Goal: Information Seeking & Learning: Learn about a topic

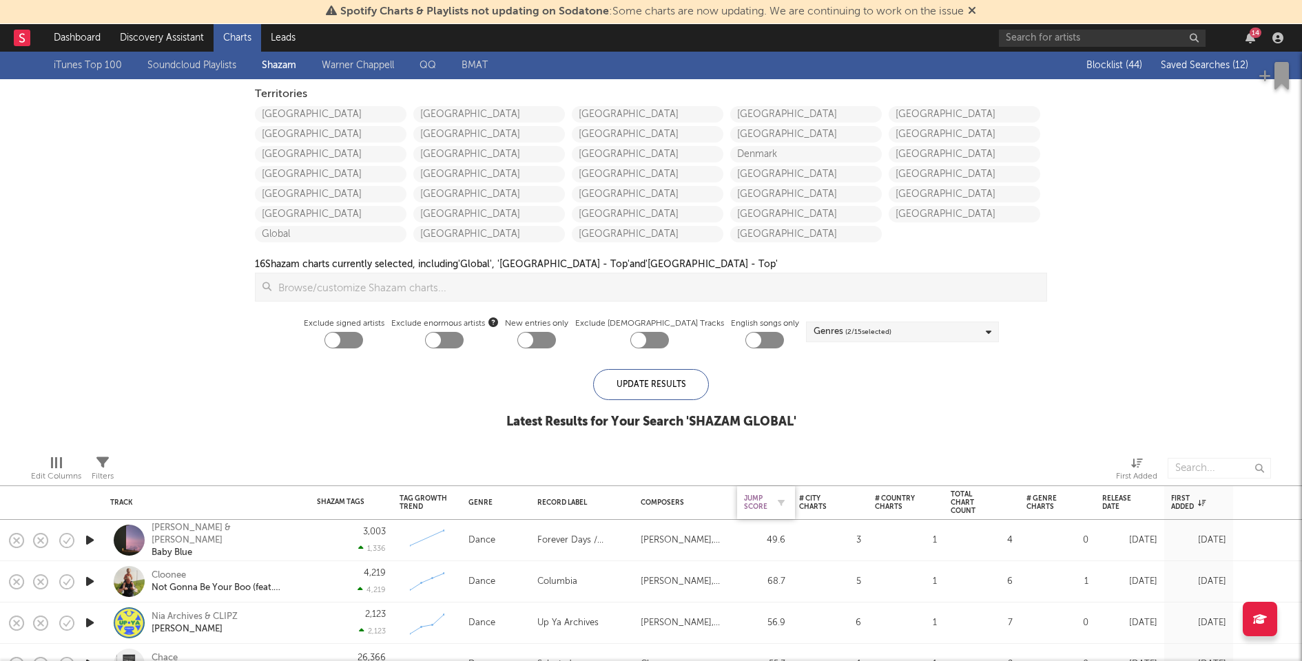
click at [757, 504] on div "Jump Score" at bounding box center [755, 503] width 23 height 17
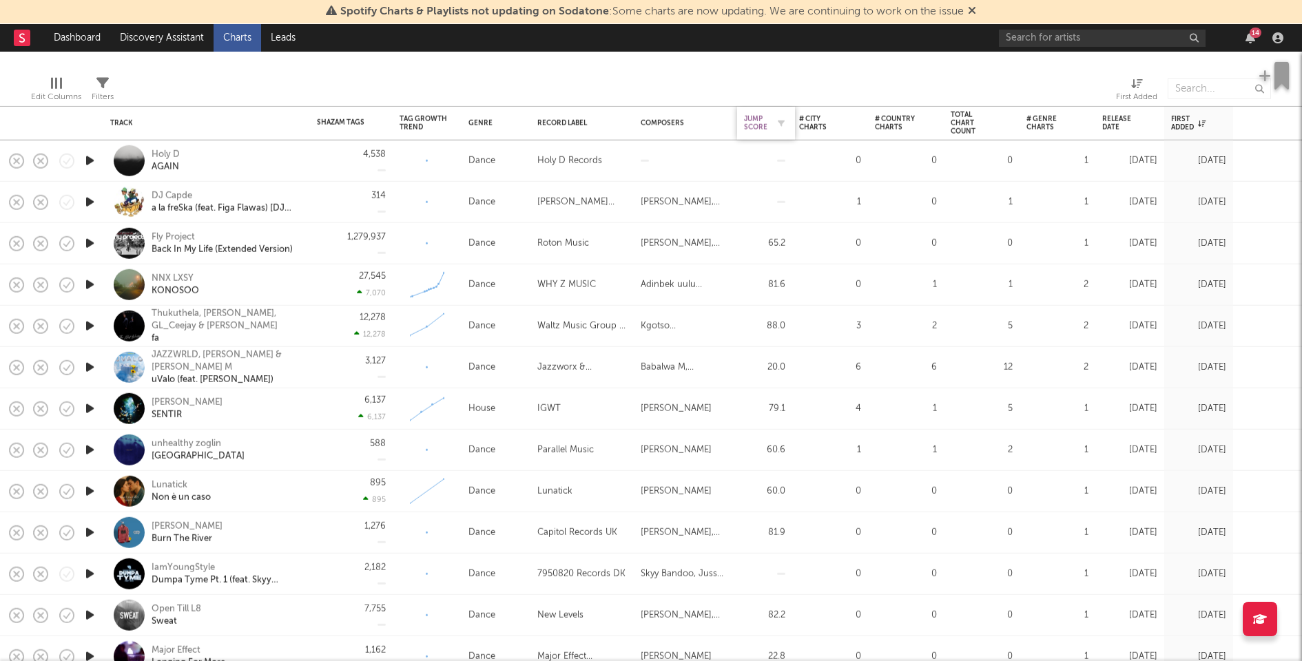
click at [749, 130] on div "Jump Score" at bounding box center [755, 123] width 23 height 17
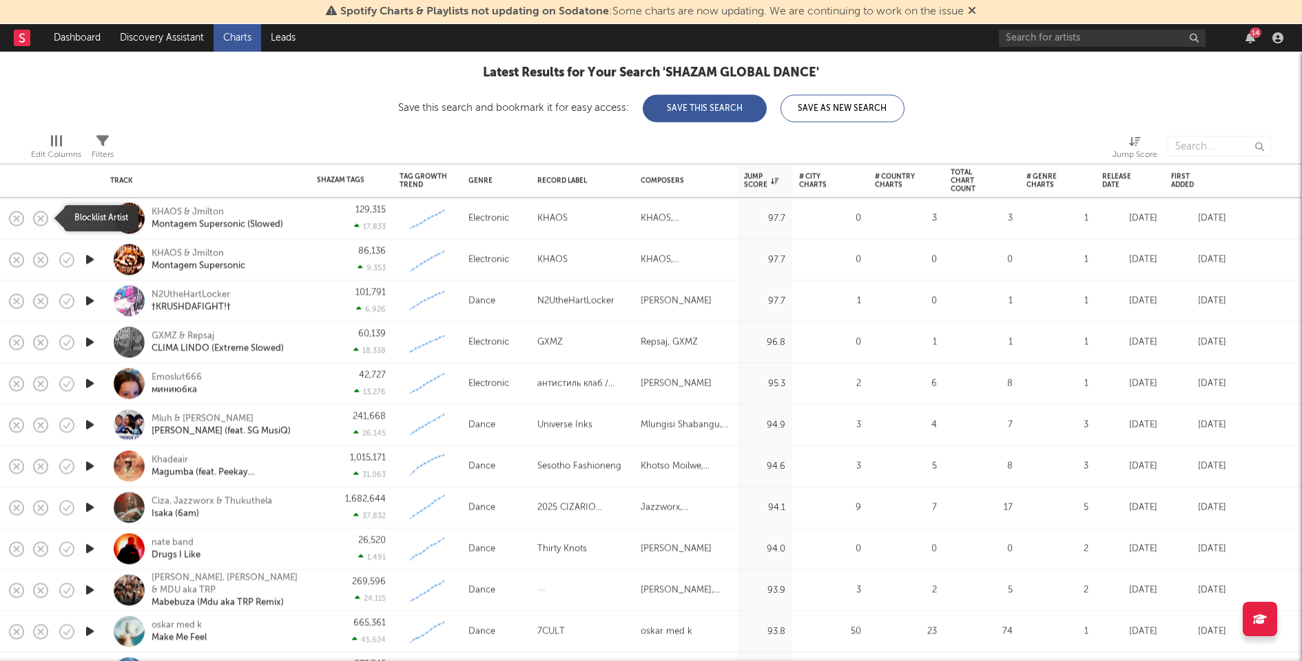
click at [41, 216] on icon "button" at bounding box center [40, 218] width 19 height 19
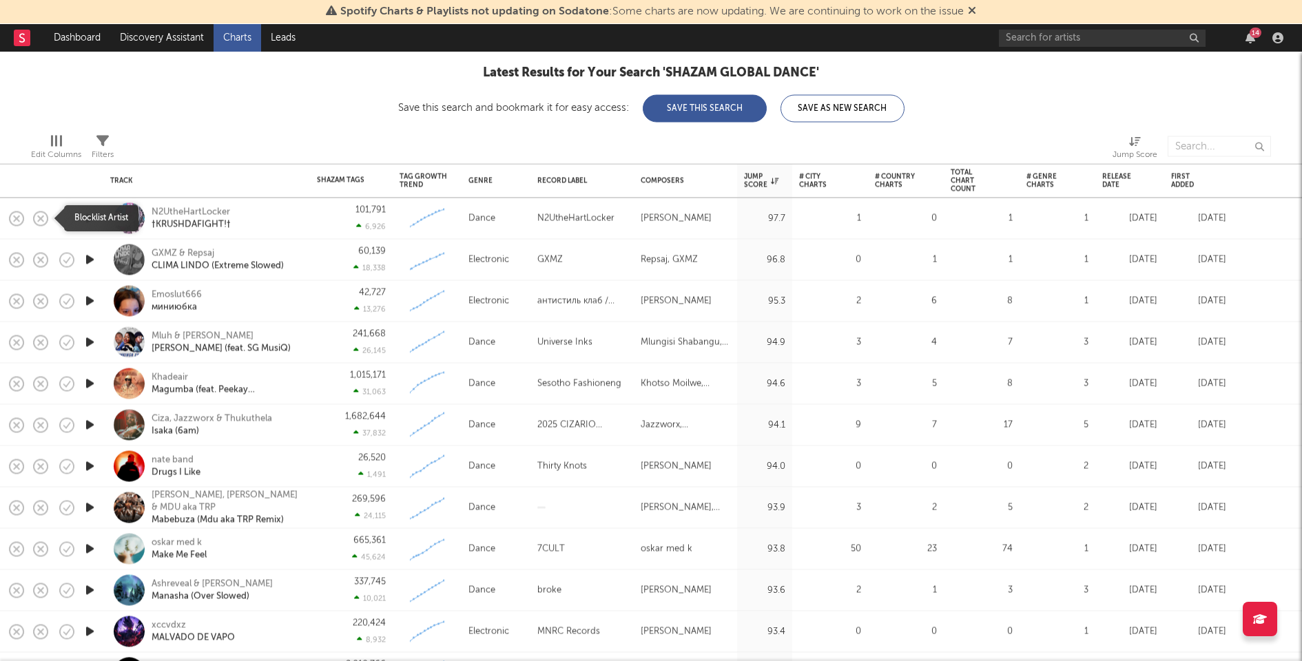
click at [41, 216] on icon "button" at bounding box center [40, 218] width 19 height 19
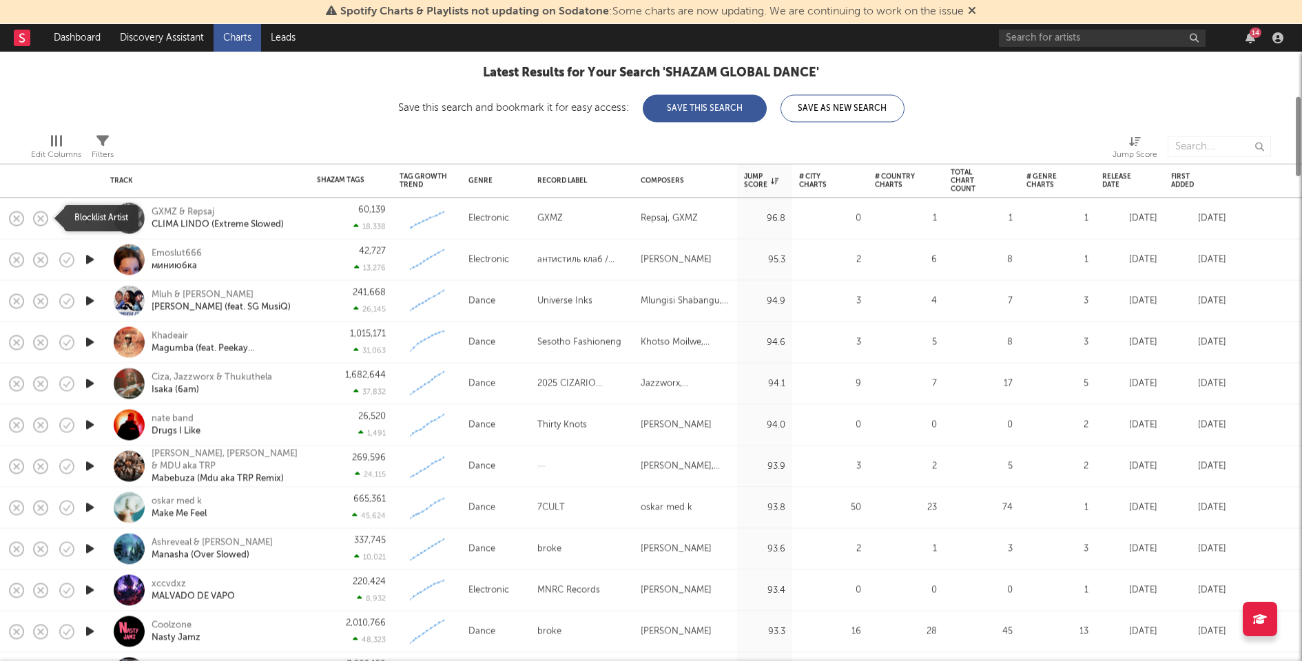
click at [41, 216] on icon "button" at bounding box center [40, 218] width 19 height 19
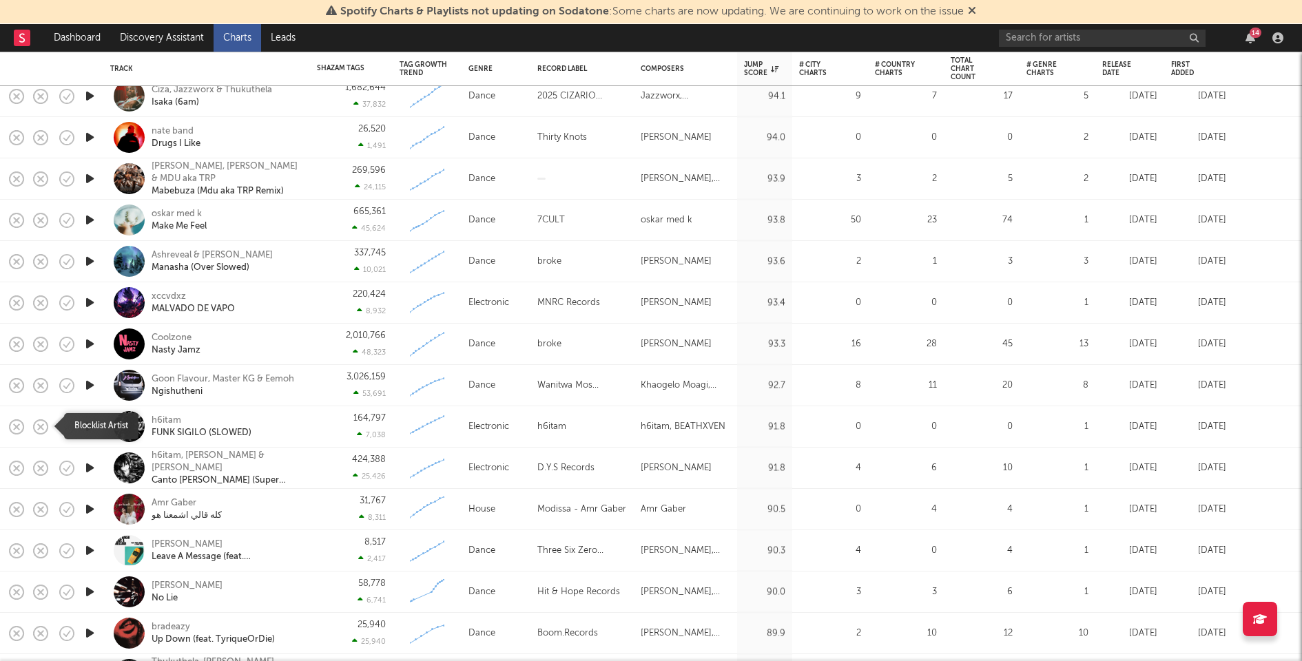
click at [41, 424] on rect "button" at bounding box center [41, 427] width 6 height 6
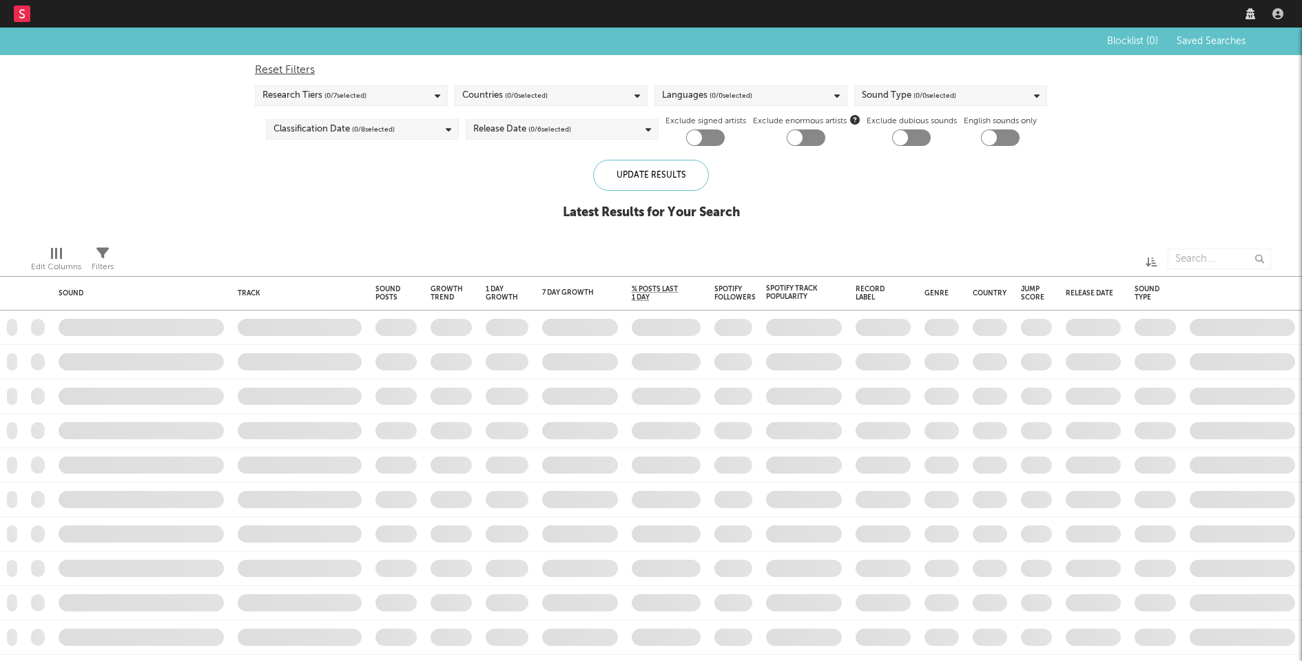
checkbox input "true"
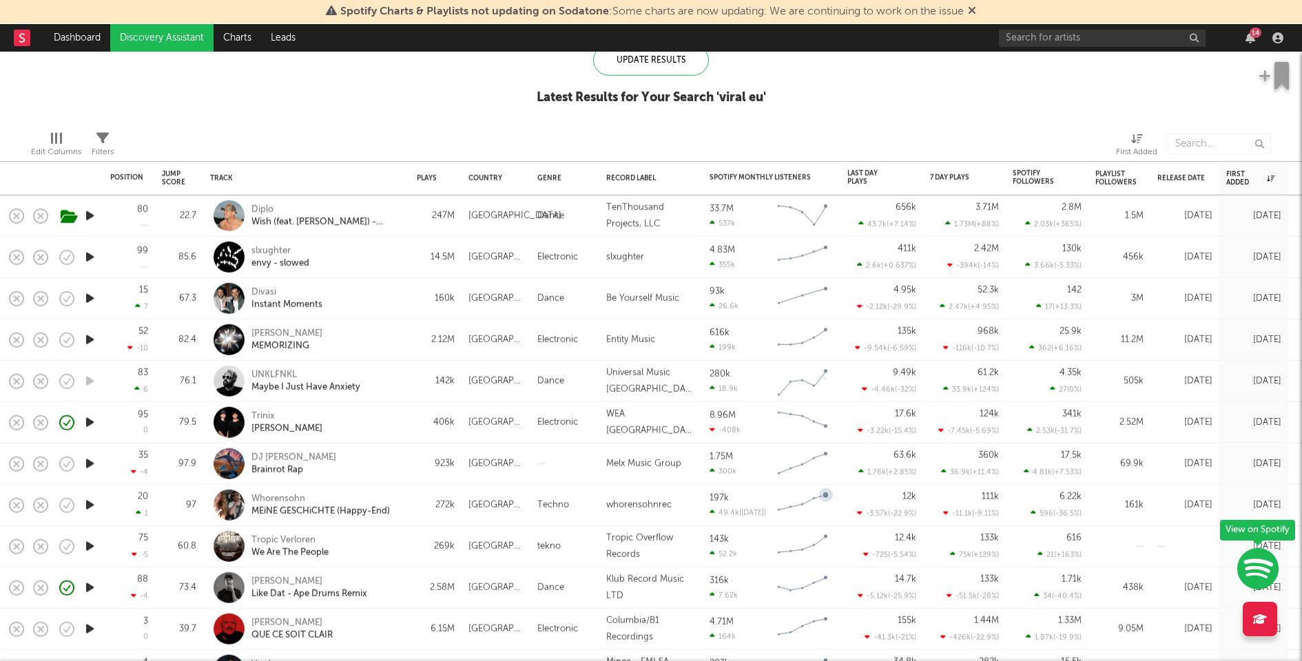
click at [388, 426] on div "Trinix [PERSON_NAME]" at bounding box center [325, 422] width 148 height 25
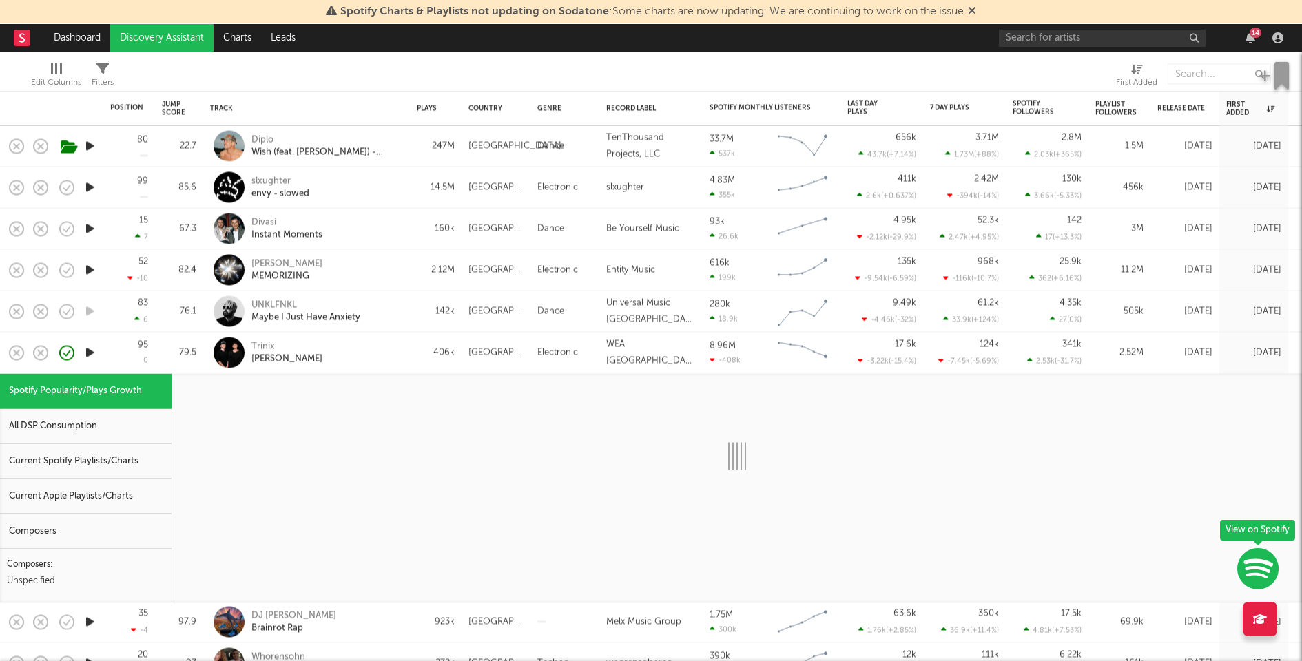
select select "1w"
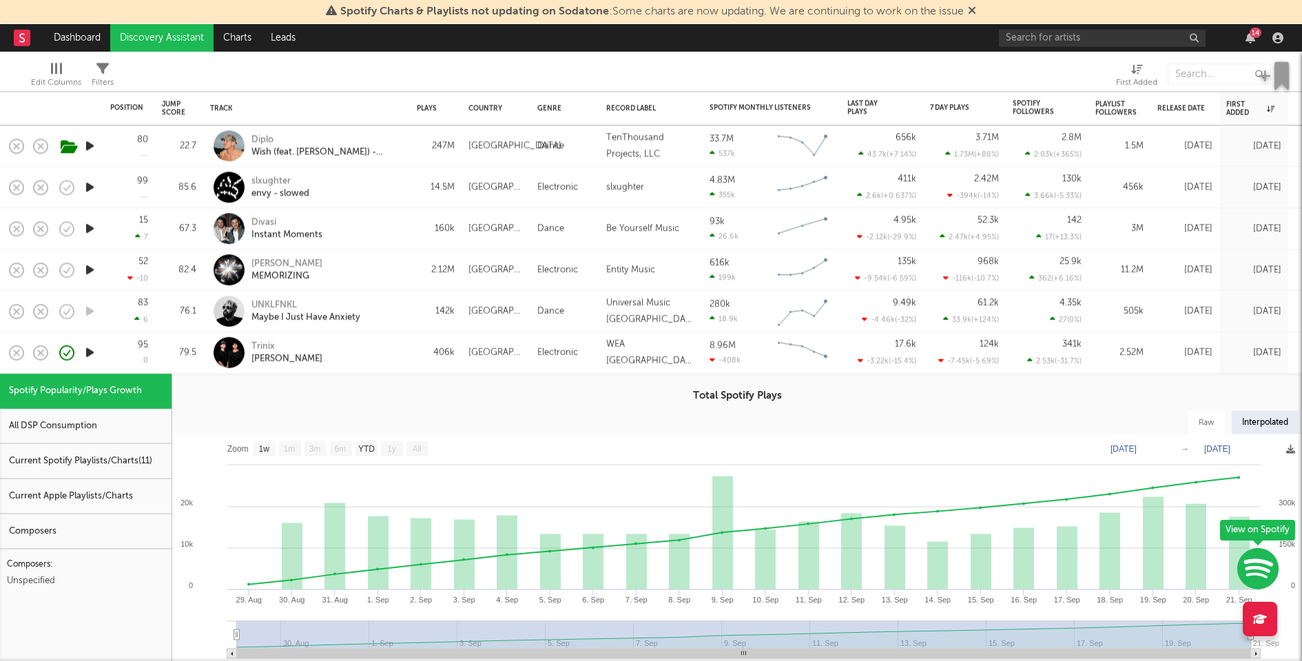
click at [147, 466] on div "Current Spotify Playlists/Charts ( 11 )" at bounding box center [86, 461] width 172 height 35
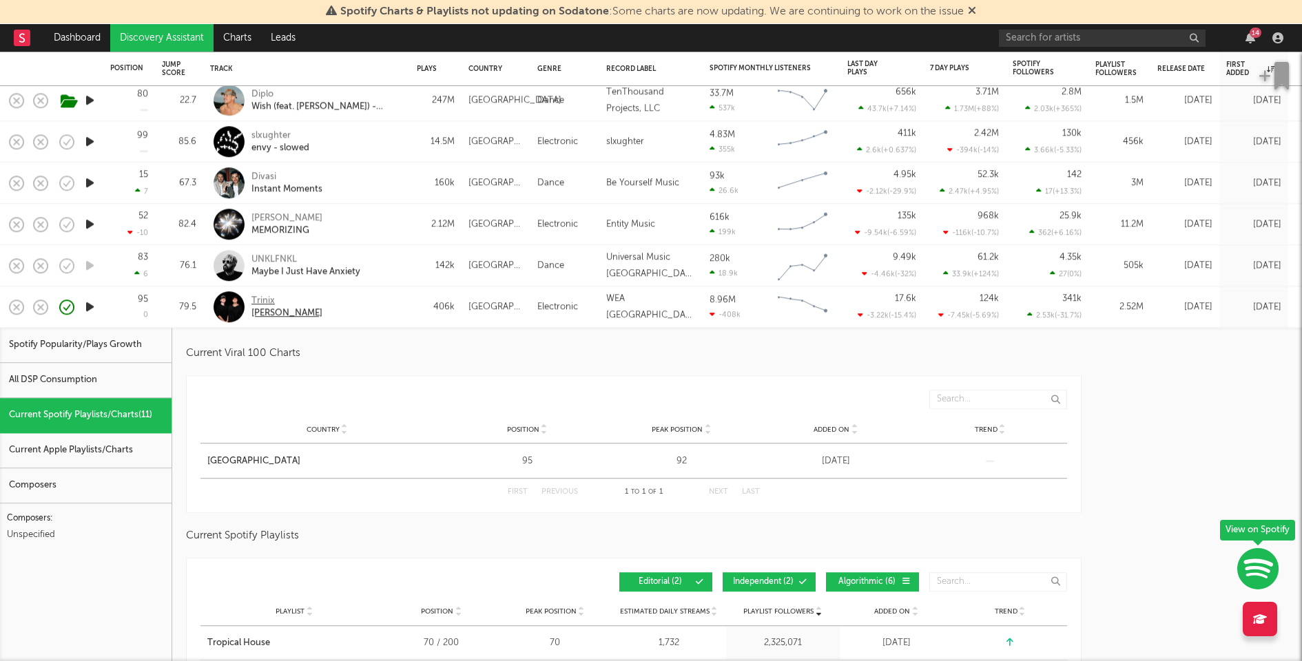
click at [267, 301] on div "Trinix" at bounding box center [286, 301] width 71 height 12
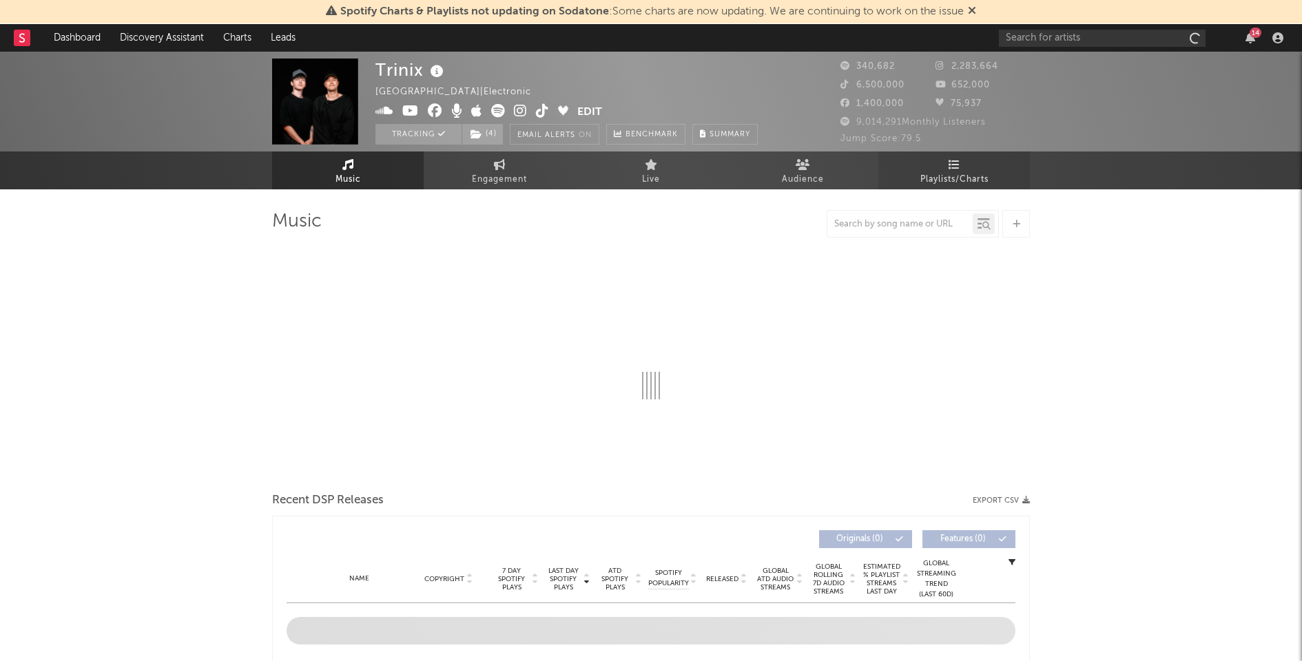
click at [975, 166] on link "Playlists/Charts" at bounding box center [954, 171] width 152 height 38
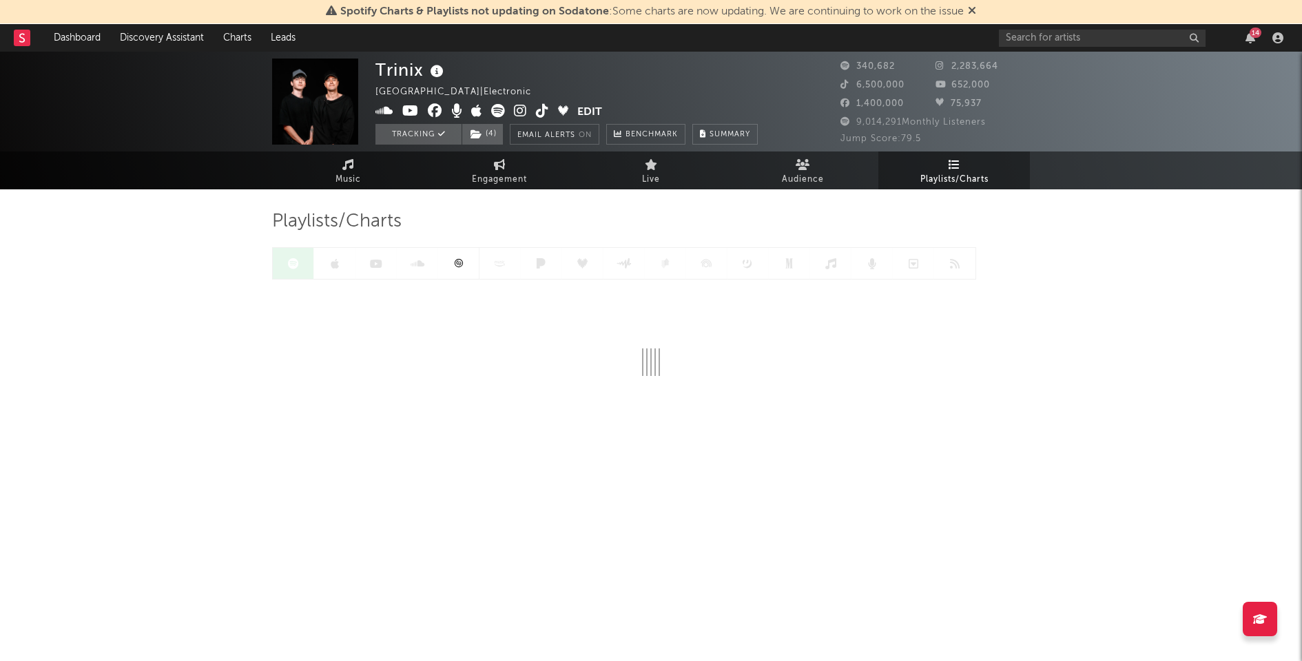
click at [457, 265] on icon at bounding box center [458, 263] width 10 height 10
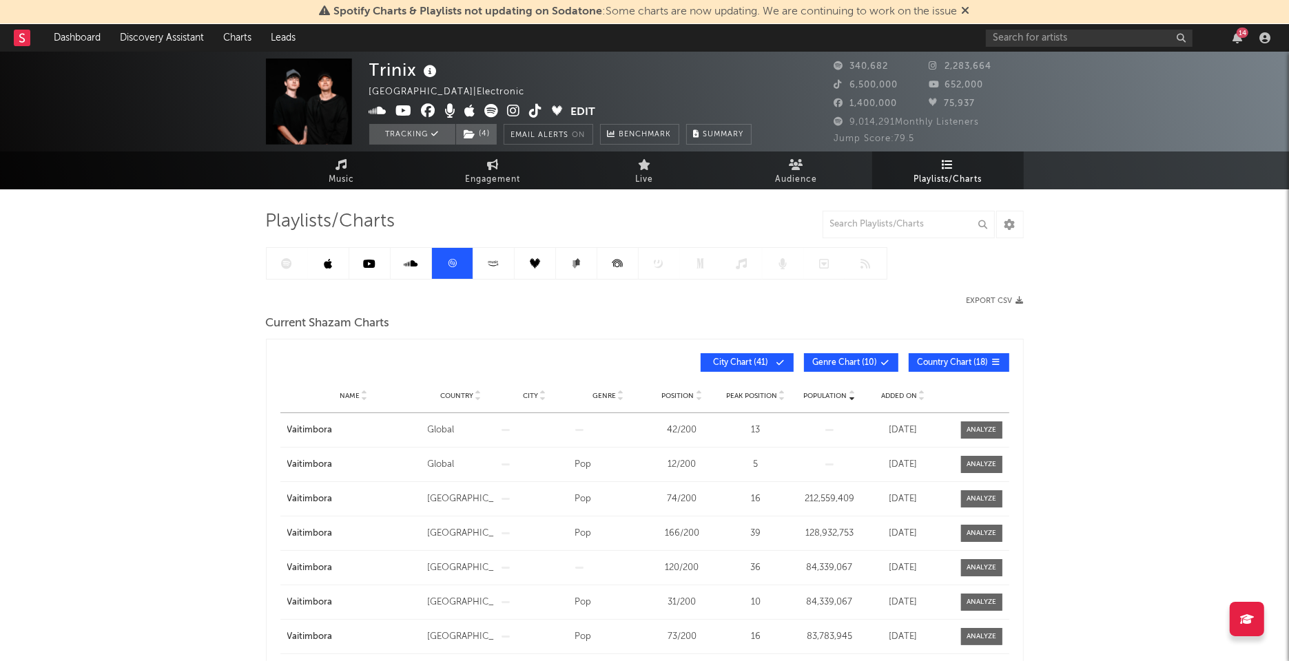
click at [903, 395] on span "Added On" at bounding box center [899, 396] width 36 height 8
click at [280, 273] on link at bounding box center [287, 263] width 41 height 31
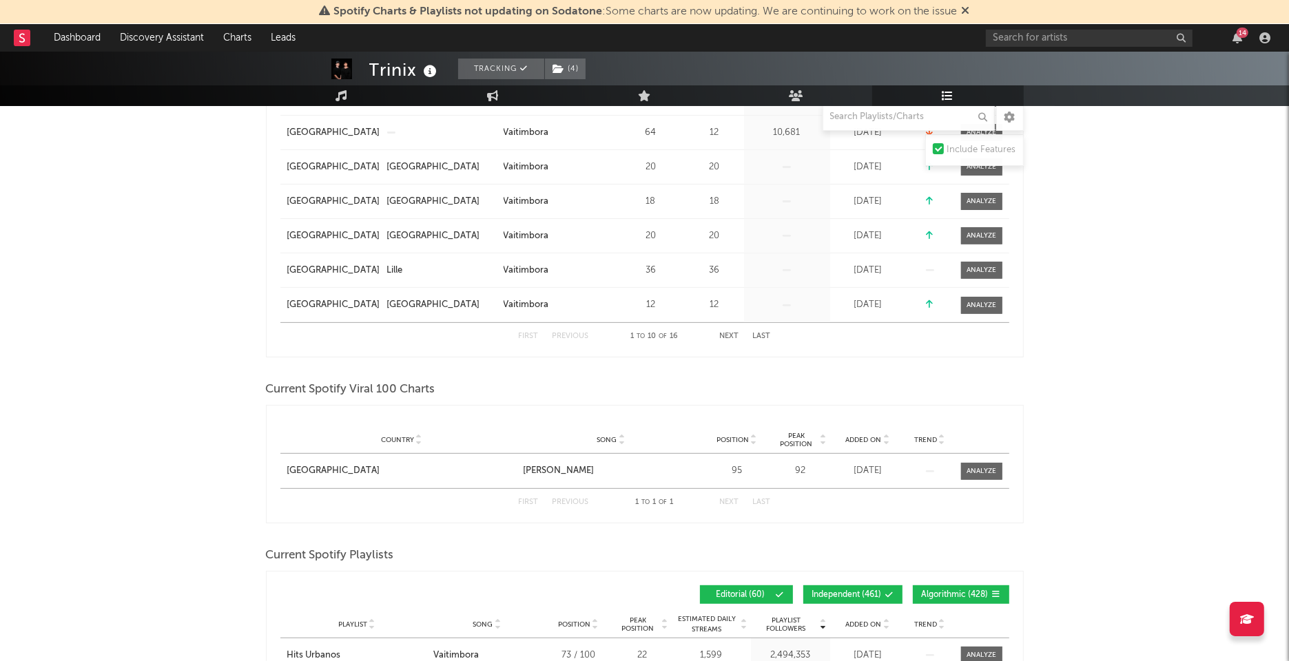
scroll to position [431, 0]
click at [1235, 33] on icon "button" at bounding box center [1237, 37] width 10 height 11
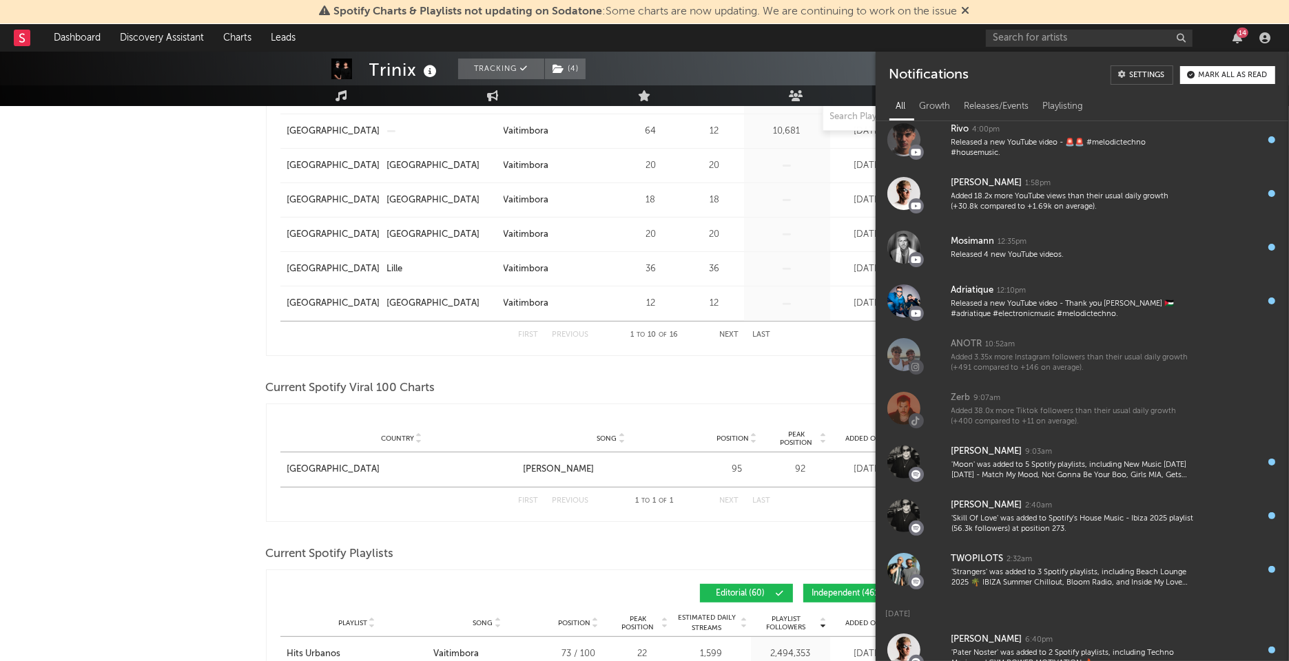
scroll to position [294, 0]
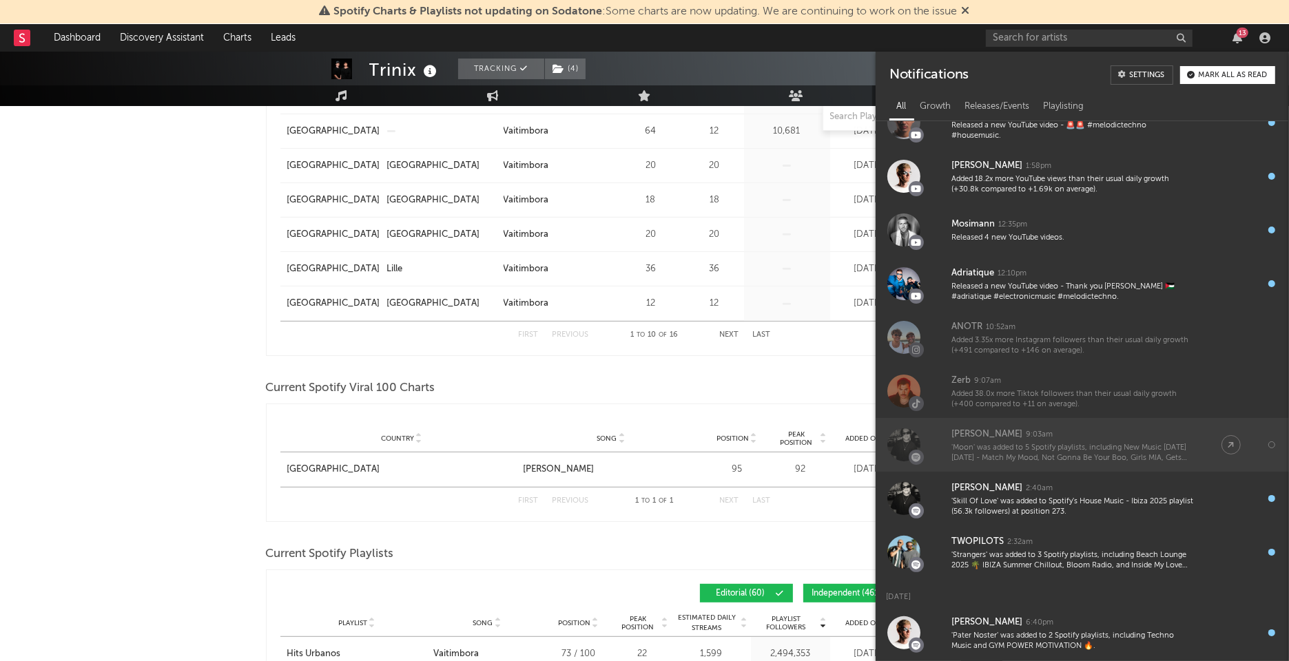
click at [1114, 431] on div "Alex Wann 9:03am" at bounding box center [1072, 434] width 242 height 17
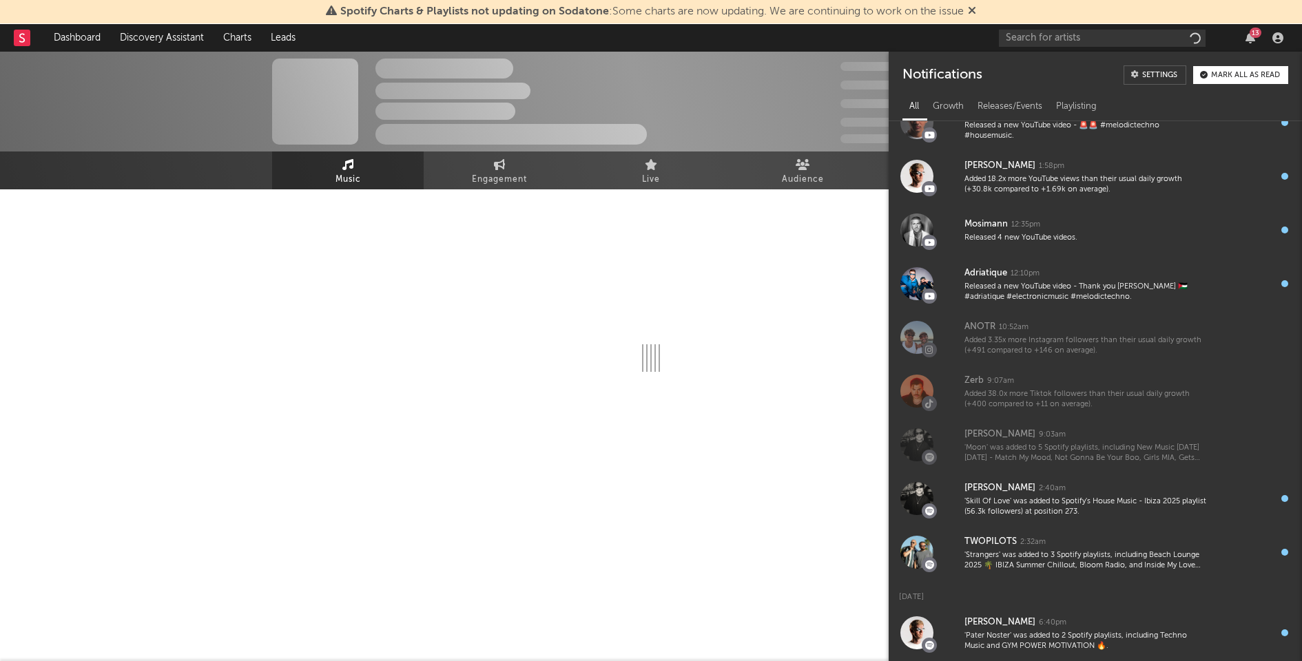
click at [1239, 75] on div "Mark all as read" at bounding box center [1245, 76] width 69 height 8
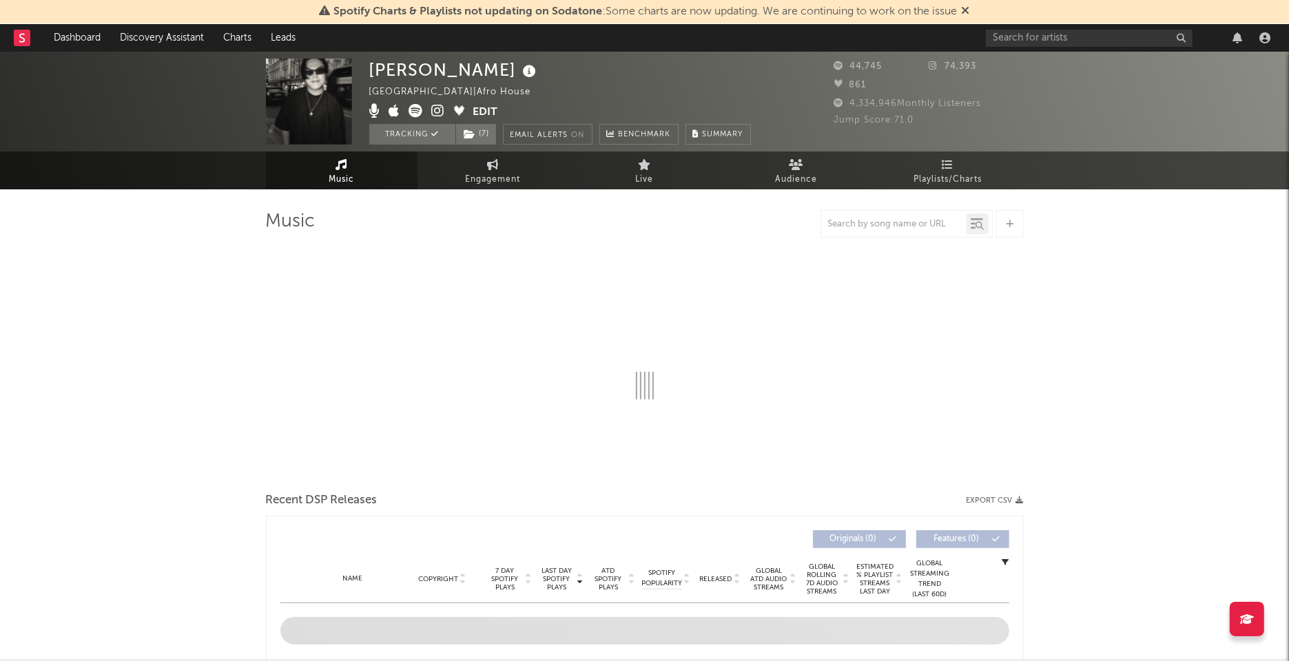
select select "6m"
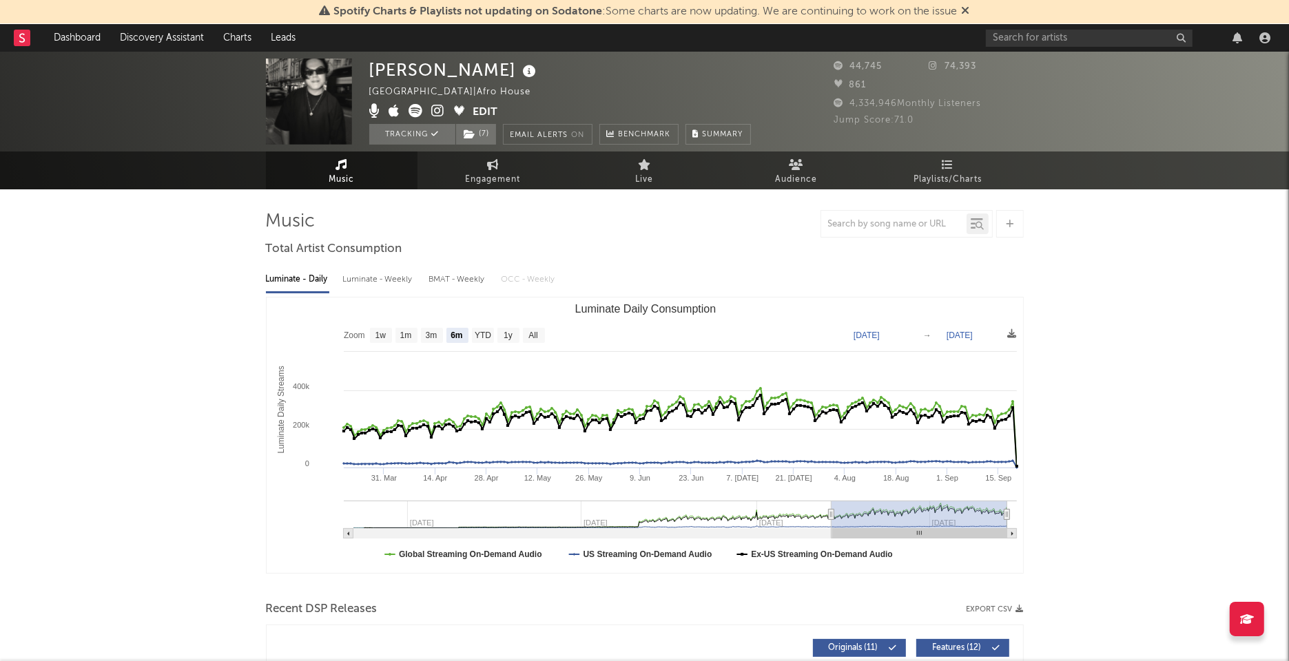
click at [944, 180] on span "Playlists/Charts" at bounding box center [947, 180] width 68 height 17
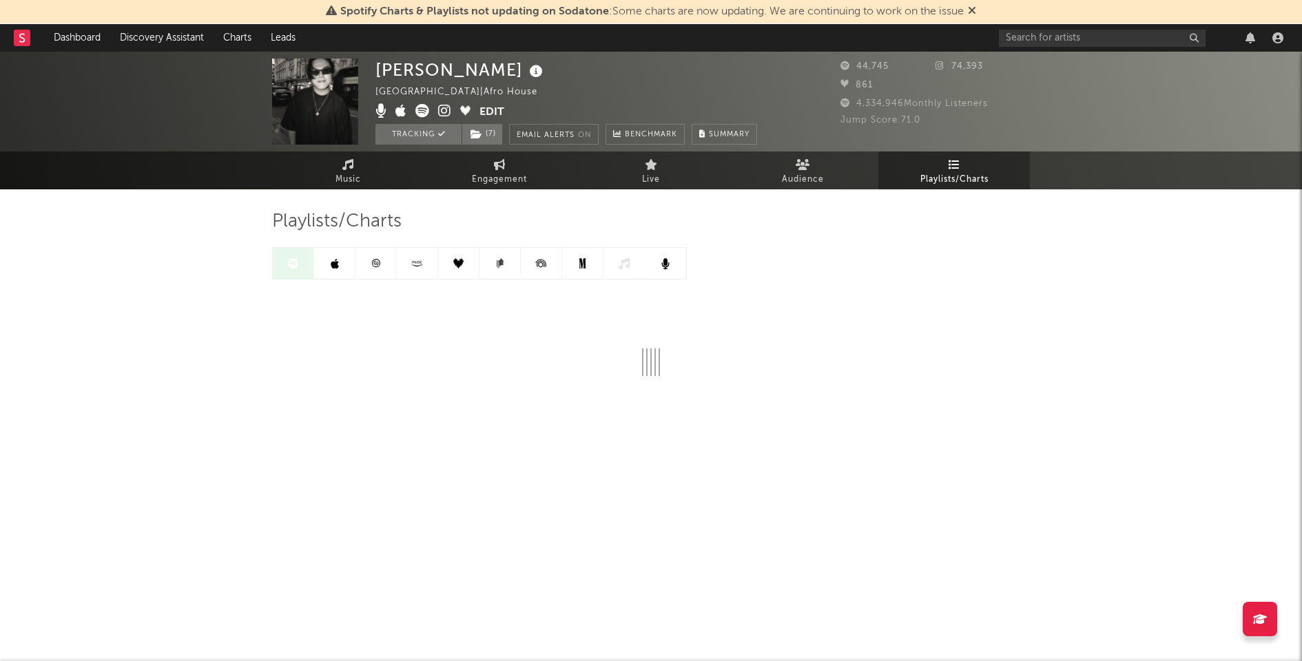
click at [381, 261] on link at bounding box center [375, 263] width 41 height 31
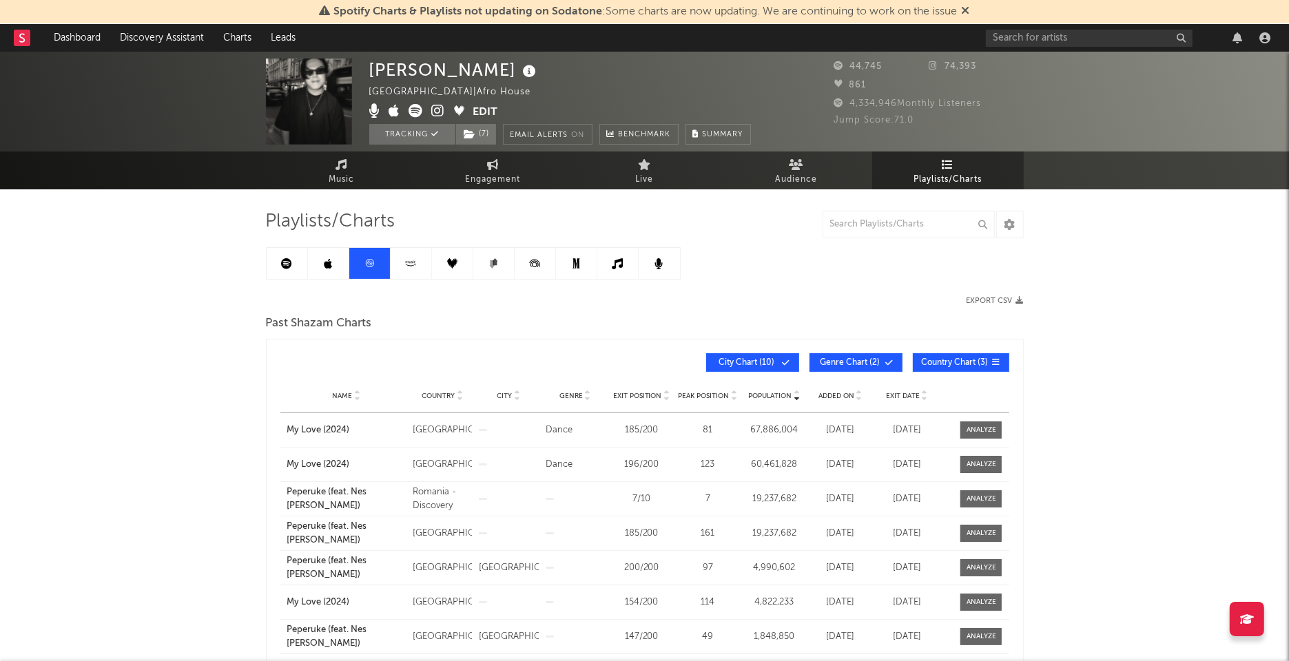
click at [289, 266] on icon at bounding box center [286, 263] width 11 height 11
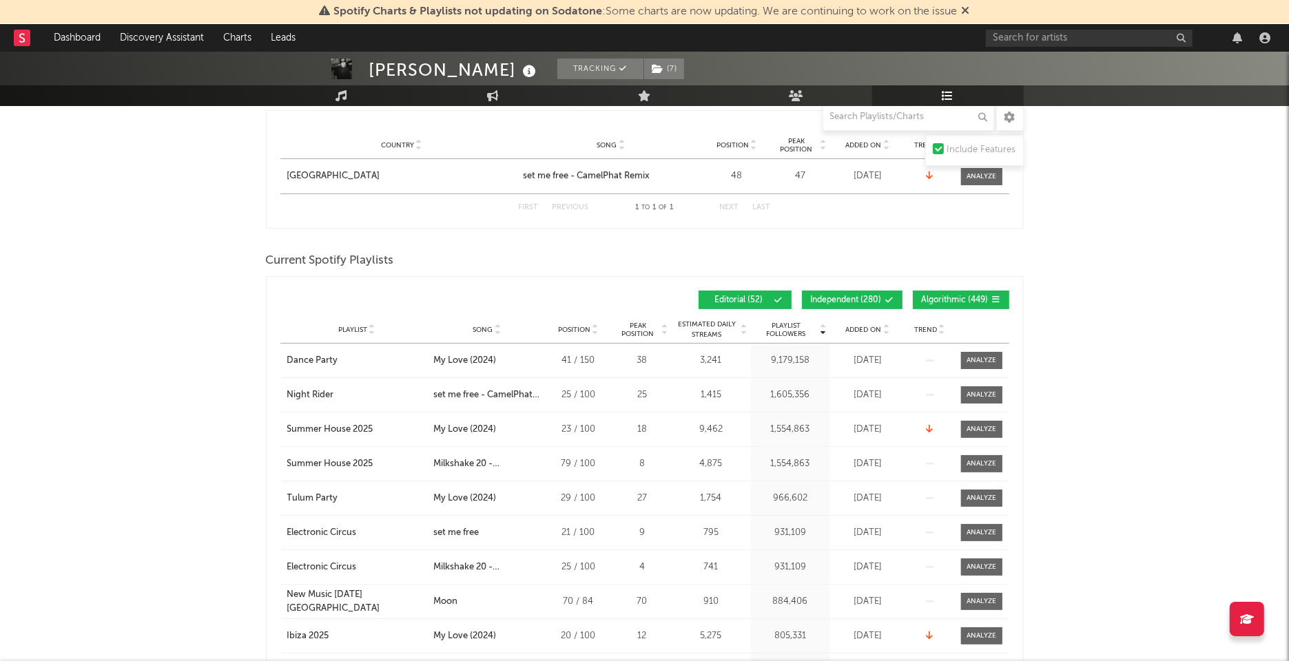
scroll to position [240, 0]
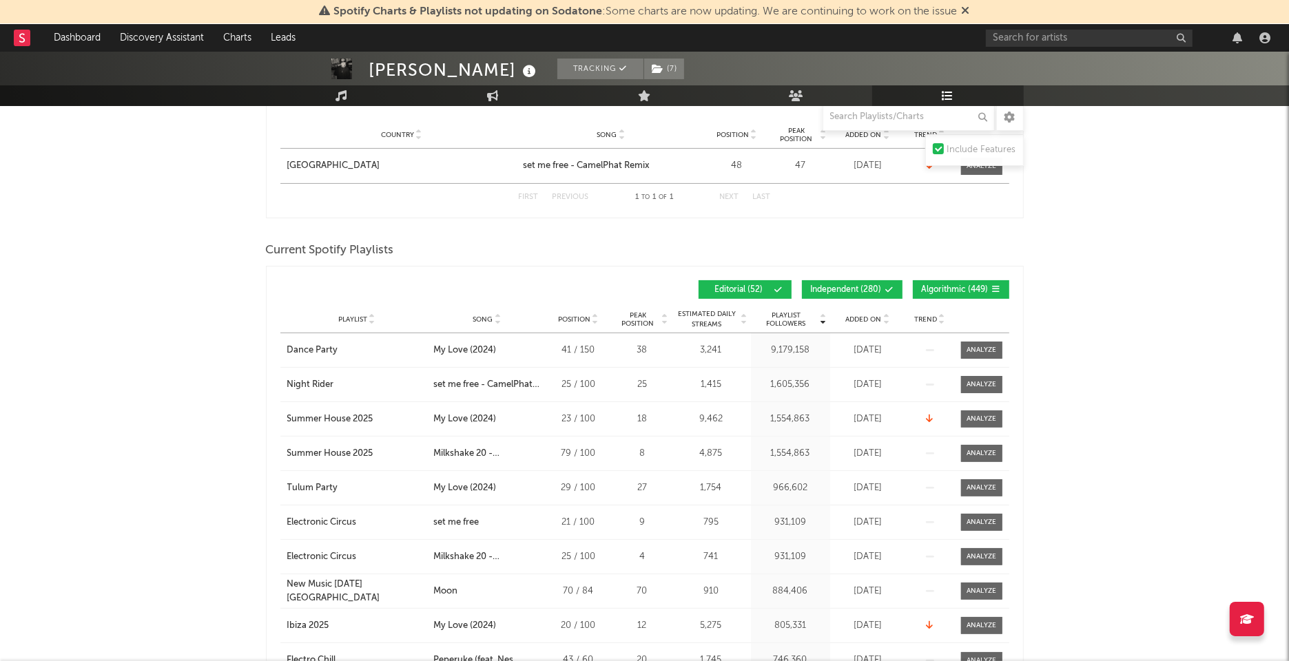
click at [878, 315] on span "Added On" at bounding box center [864, 319] width 36 height 8
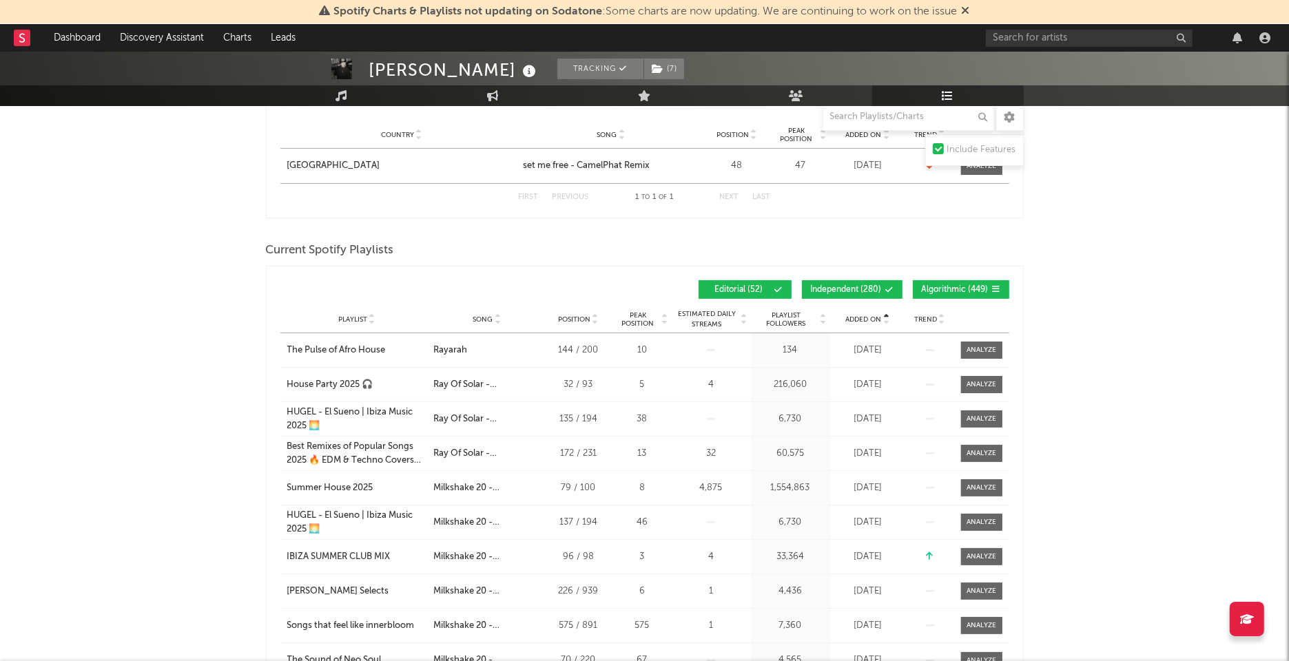
click at [878, 315] on span "Added On" at bounding box center [864, 319] width 36 height 8
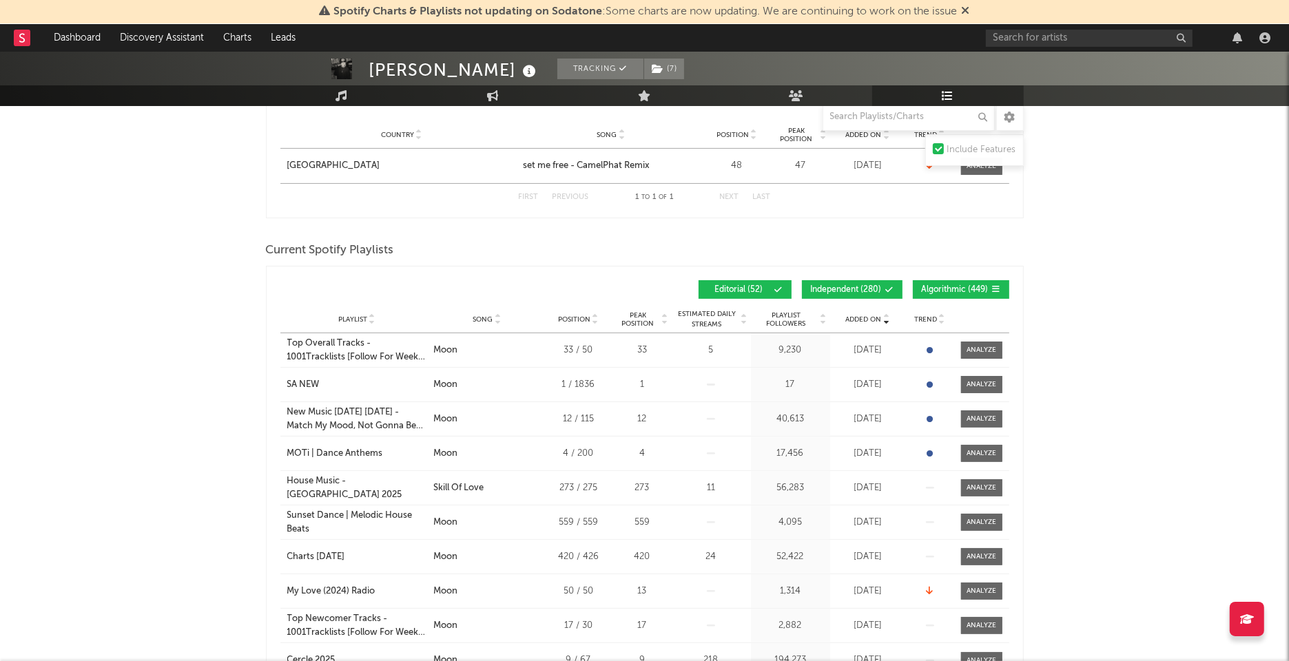
click at [879, 286] on span "Independent ( 280 )" at bounding box center [846, 290] width 71 height 8
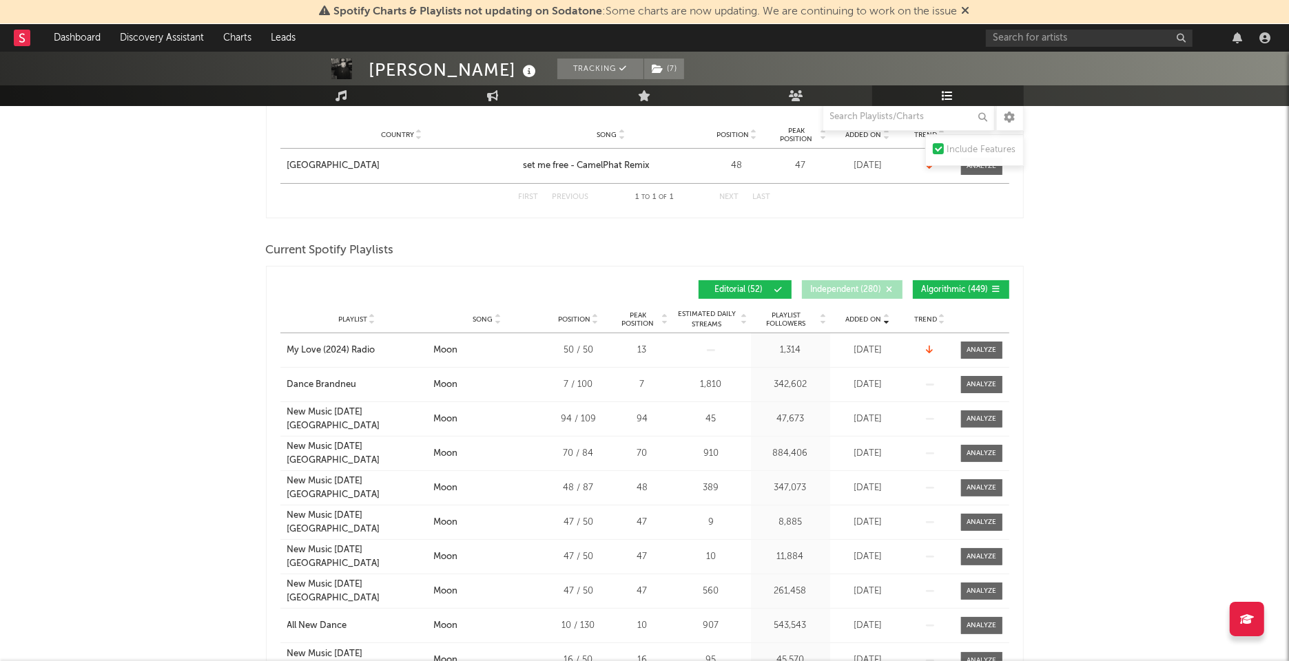
click at [929, 286] on span "Algorithmic ( 449 )" at bounding box center [955, 290] width 67 height 8
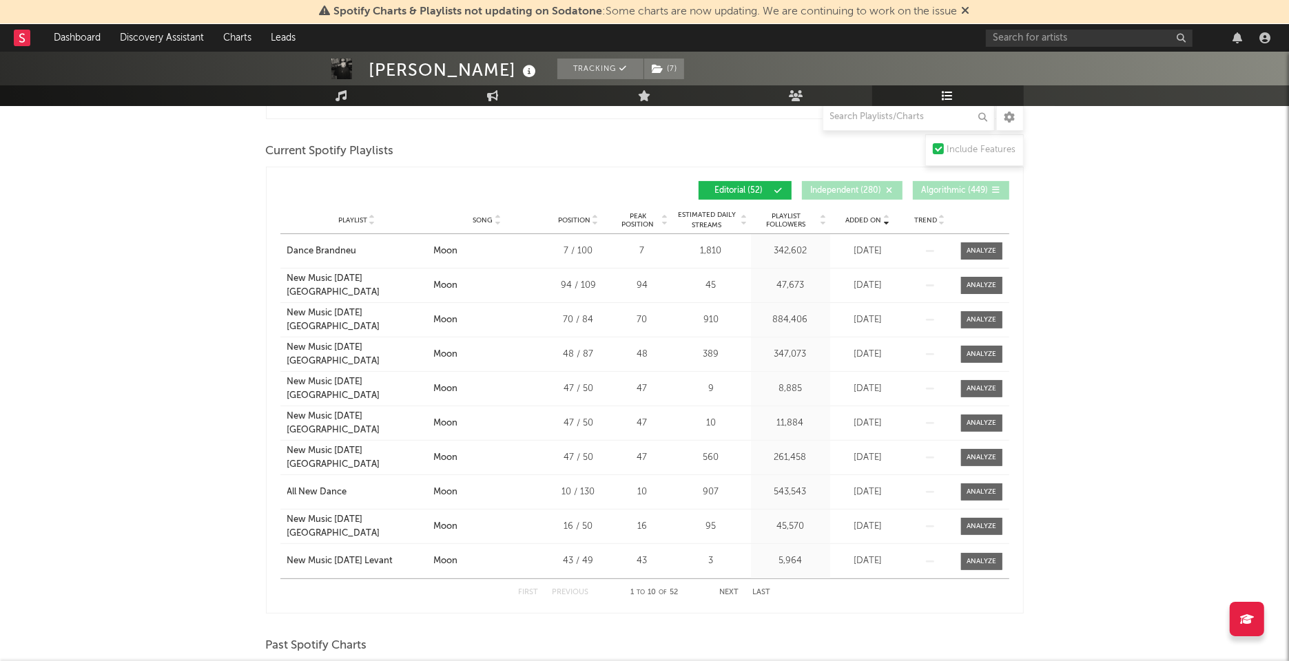
scroll to position [349, 0]
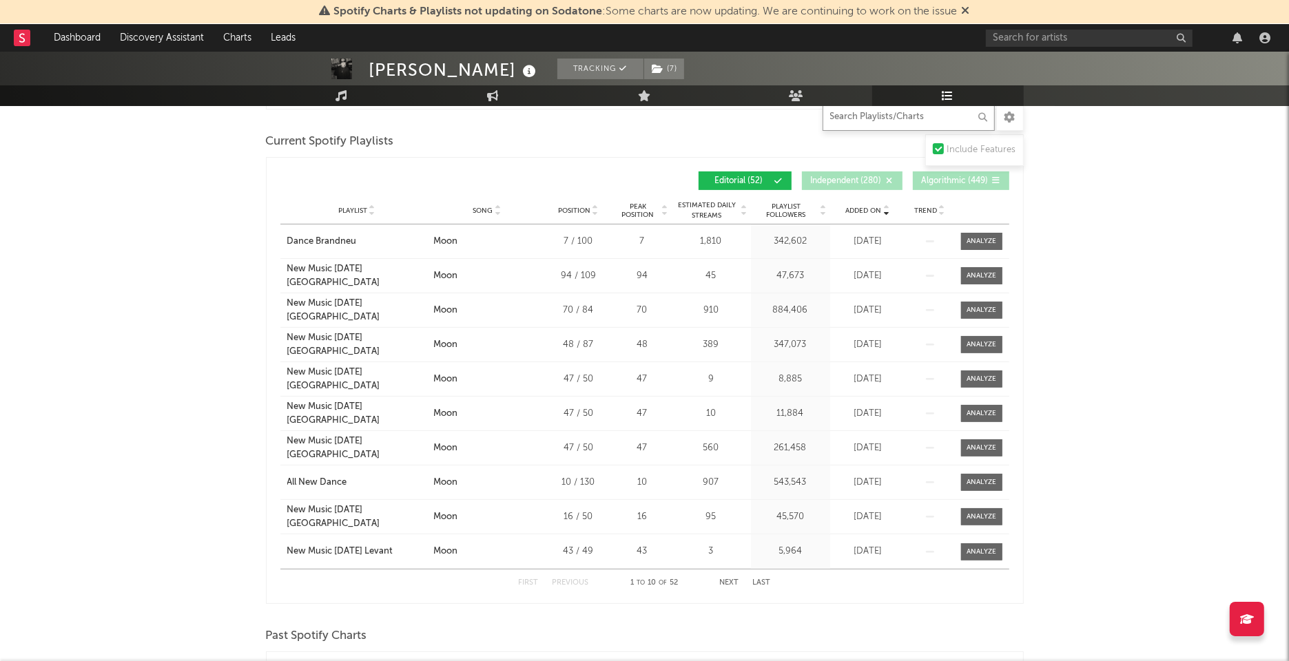
click at [860, 114] on input "text" at bounding box center [908, 117] width 172 height 28
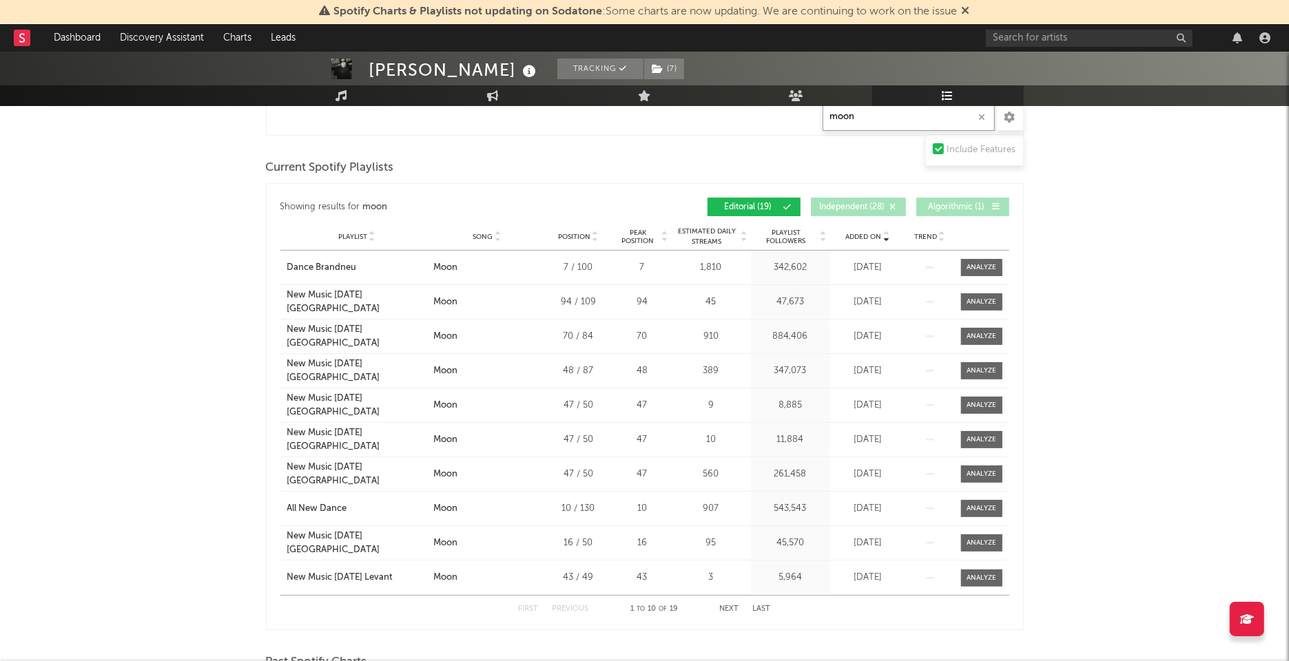
click at [727, 608] on button "Next" at bounding box center [729, 609] width 19 height 8
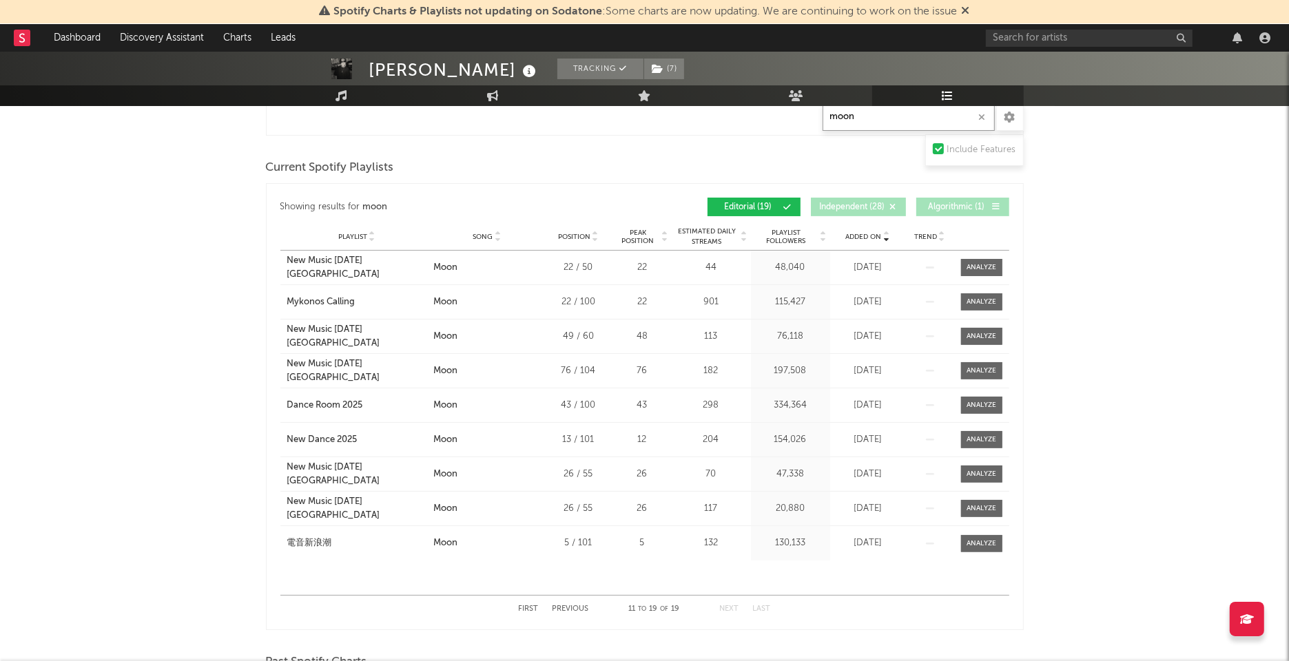
click at [557, 605] on button "Previous" at bounding box center [570, 609] width 37 height 8
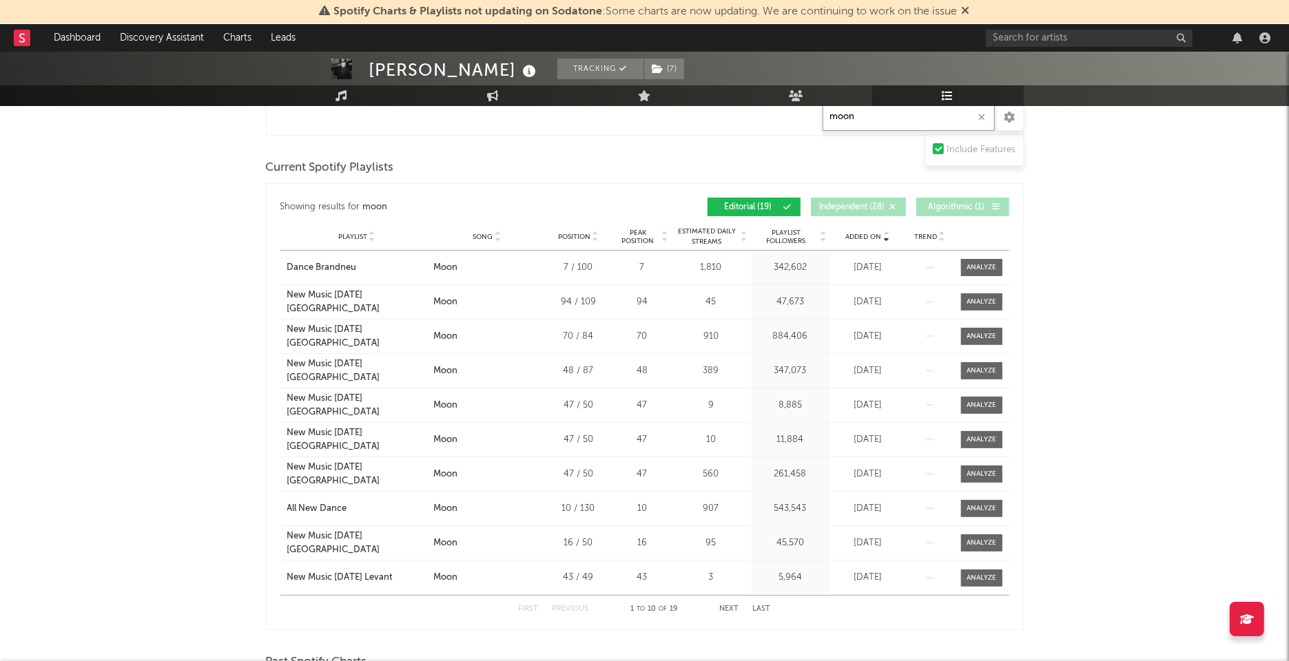
type input "moon"
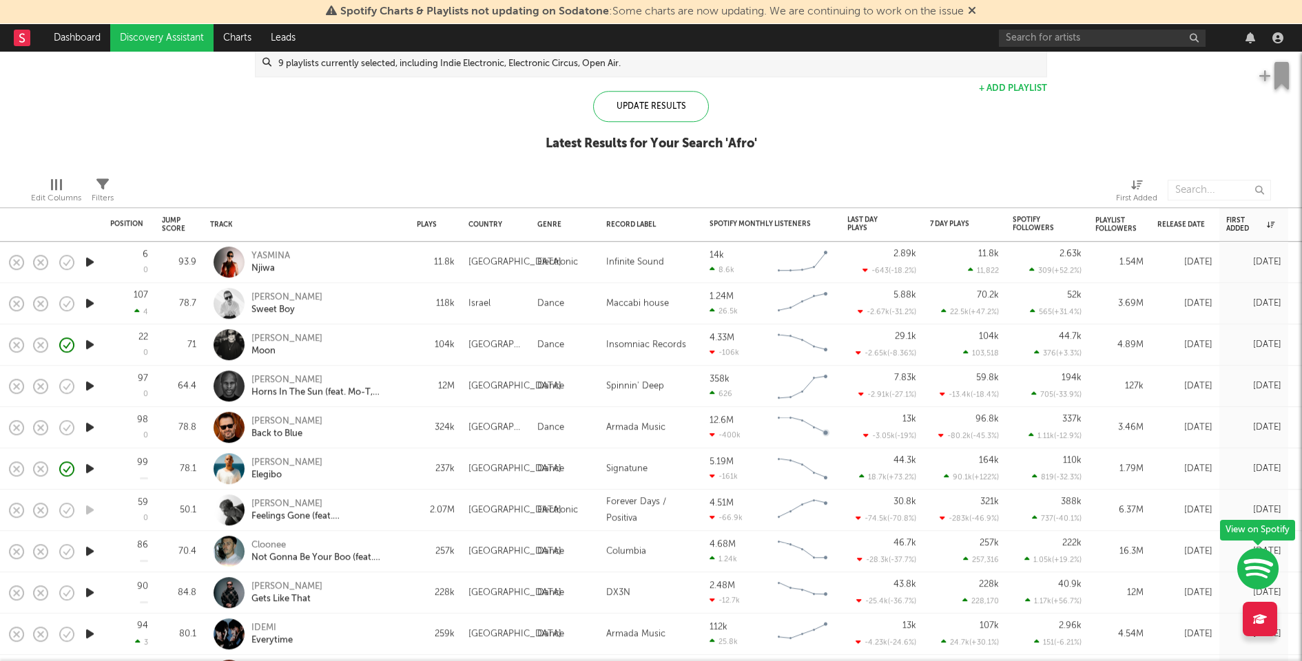
click at [377, 250] on div "YASMINA Njiwa" at bounding box center [325, 262] width 148 height 25
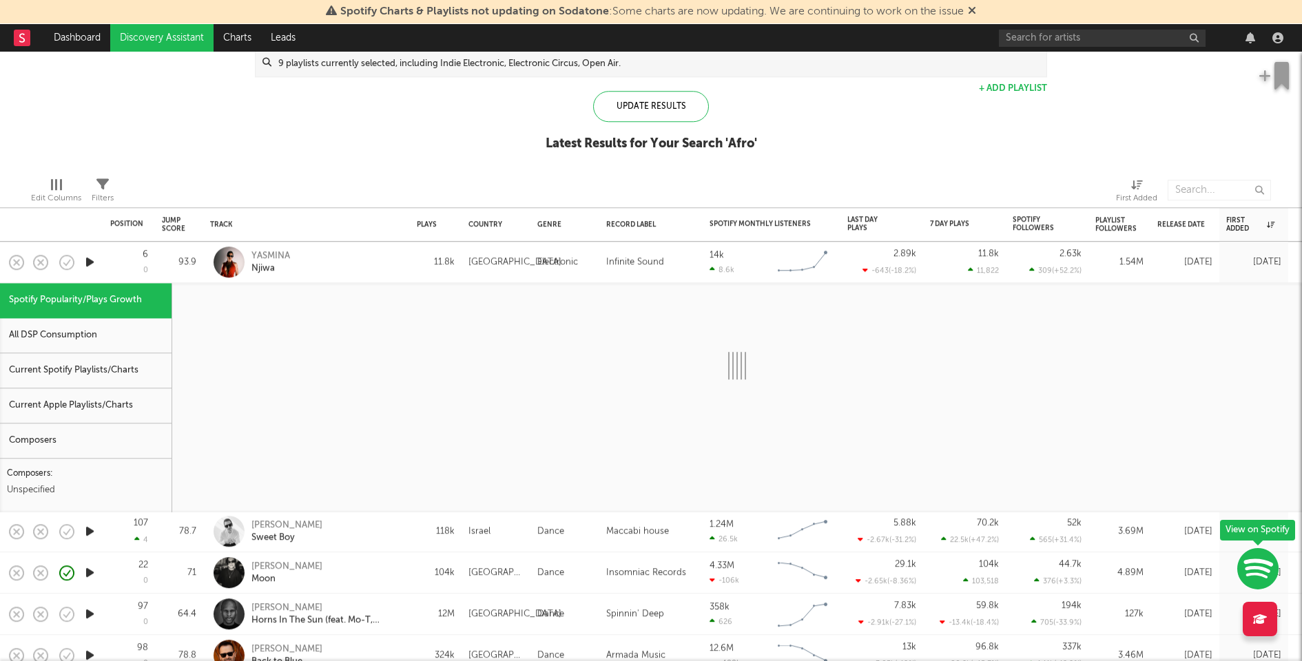
click at [156, 362] on div "Current Spotify Playlists/Charts" at bounding box center [86, 370] width 172 height 35
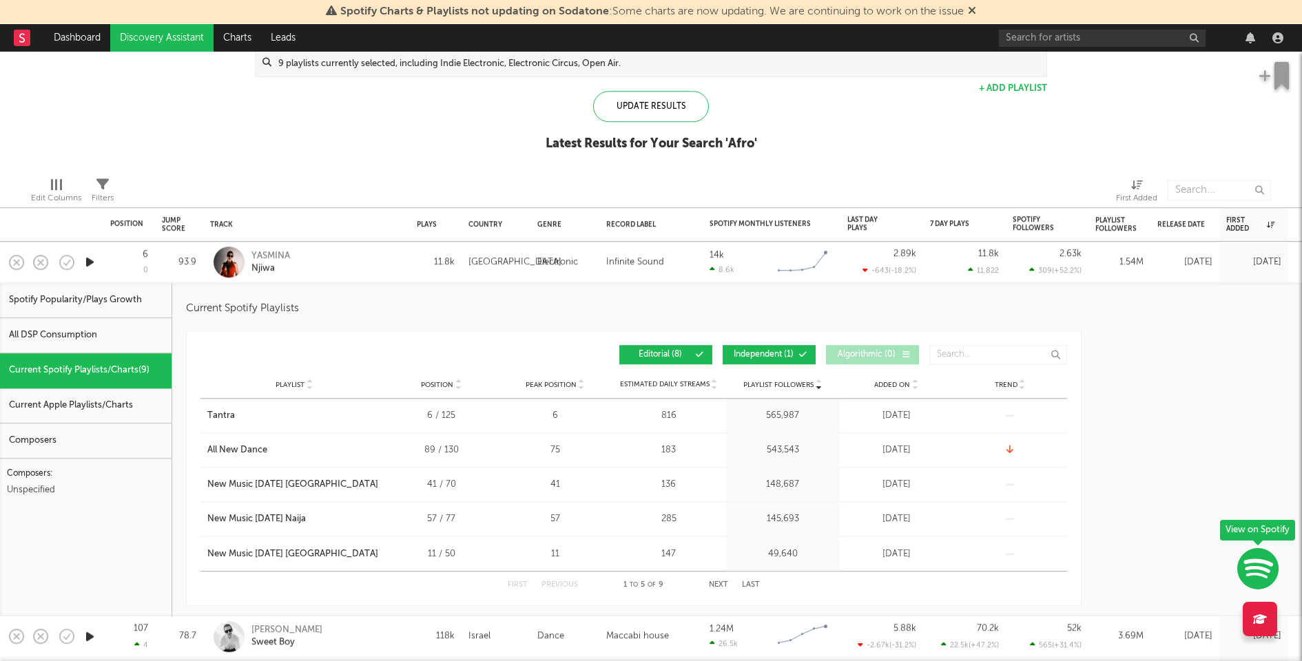
click at [342, 245] on div "YASMINA Njiwa" at bounding box center [306, 262] width 193 height 41
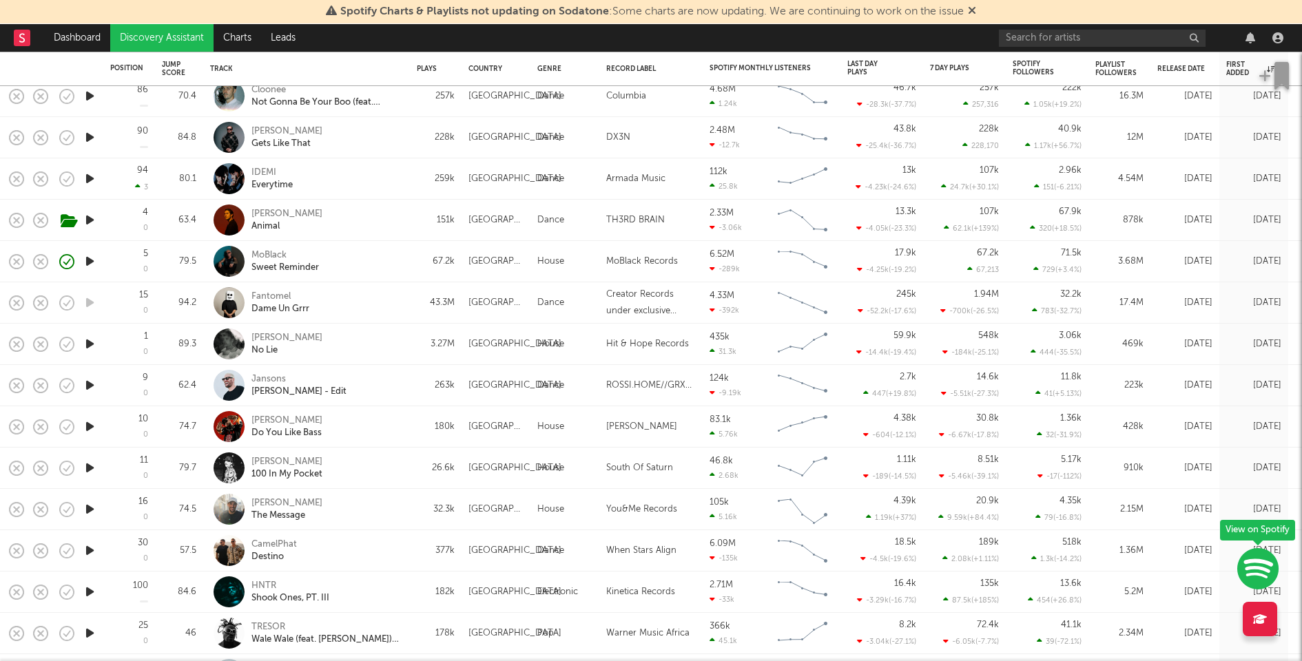
click at [358, 459] on div "Jay Crusoe 100 In My Pocket" at bounding box center [325, 468] width 148 height 25
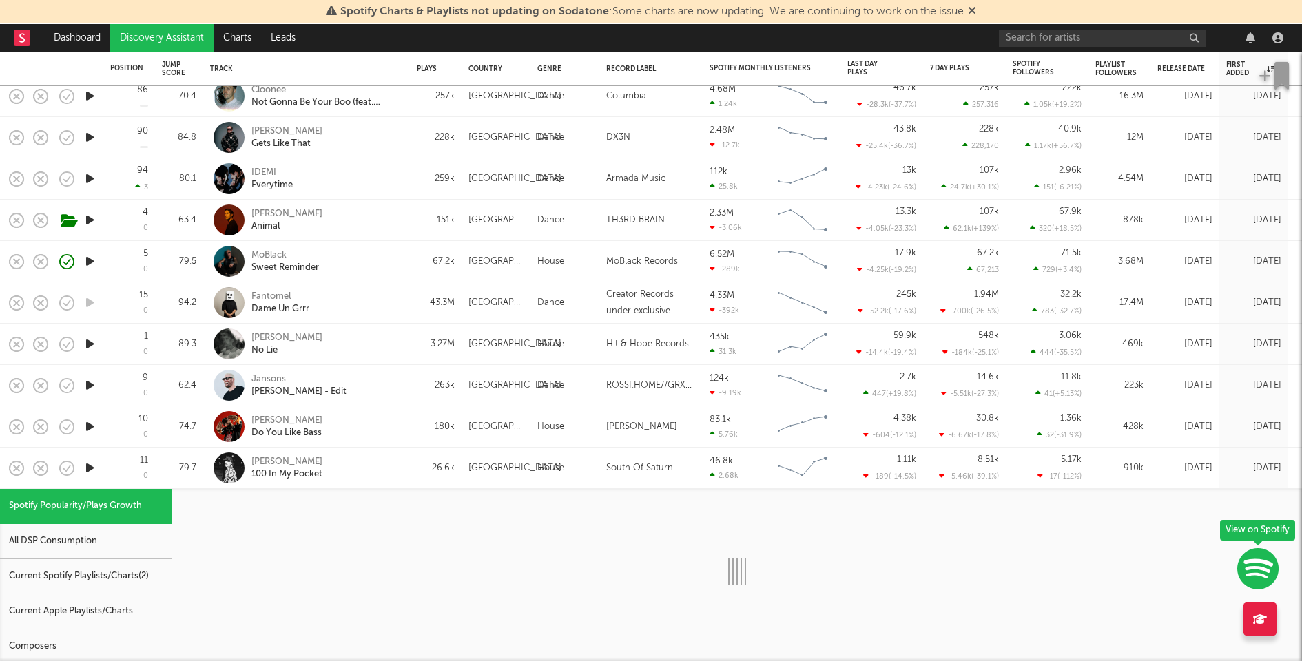
click at [72, 570] on div "Current Spotify Playlists/Charts ( 2 )" at bounding box center [86, 576] width 172 height 35
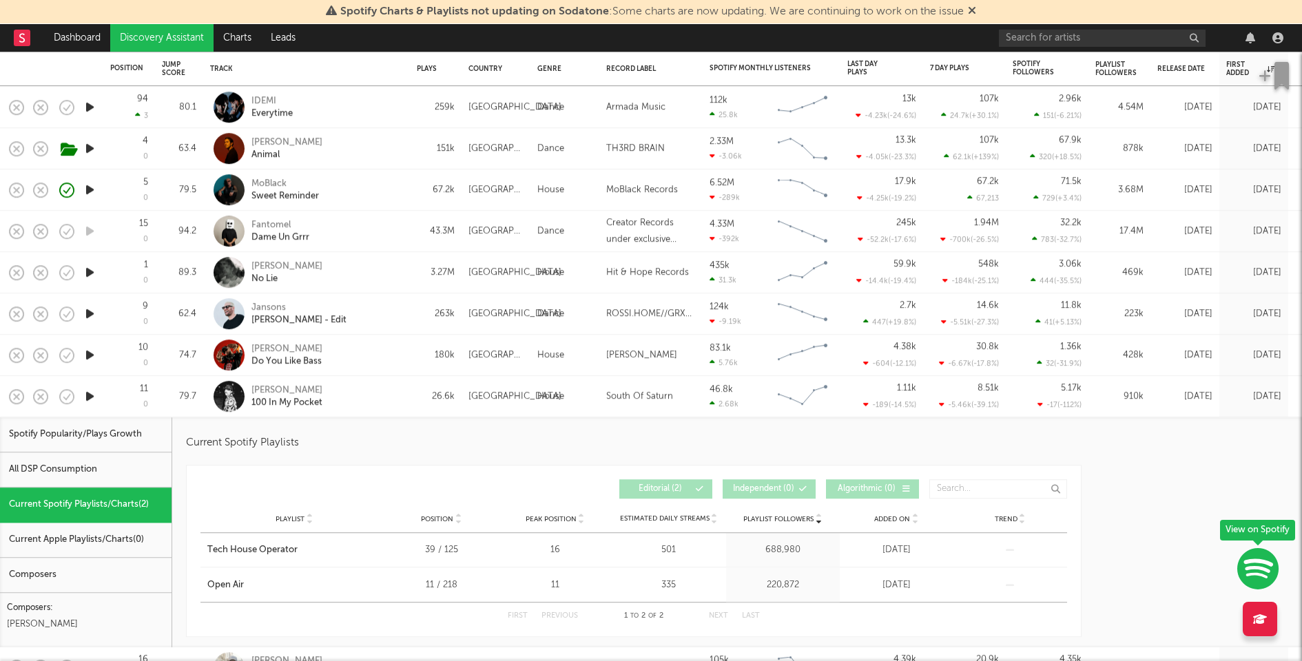
click at [366, 405] on div "Jay Crusoe 100 In My Pocket" at bounding box center [325, 396] width 148 height 25
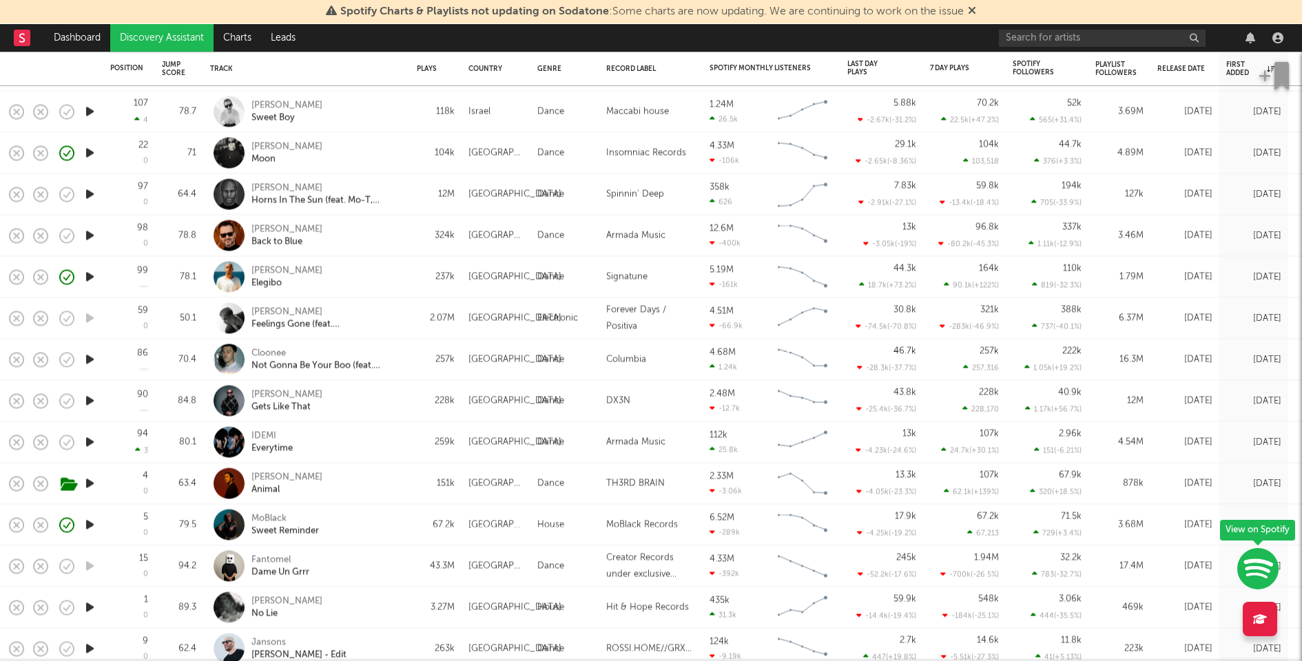
click at [431, 352] on div "257k" at bounding box center [436, 359] width 38 height 17
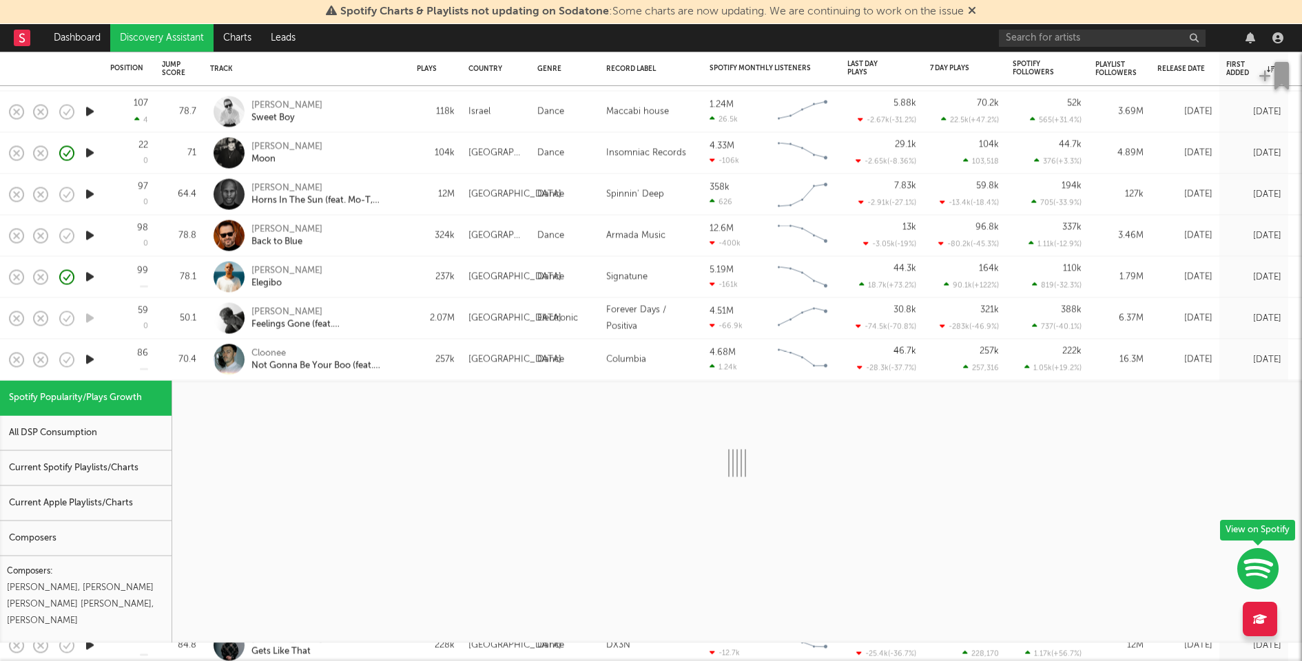
click at [133, 455] on div "Current Spotify Playlists/Charts" at bounding box center [86, 468] width 172 height 35
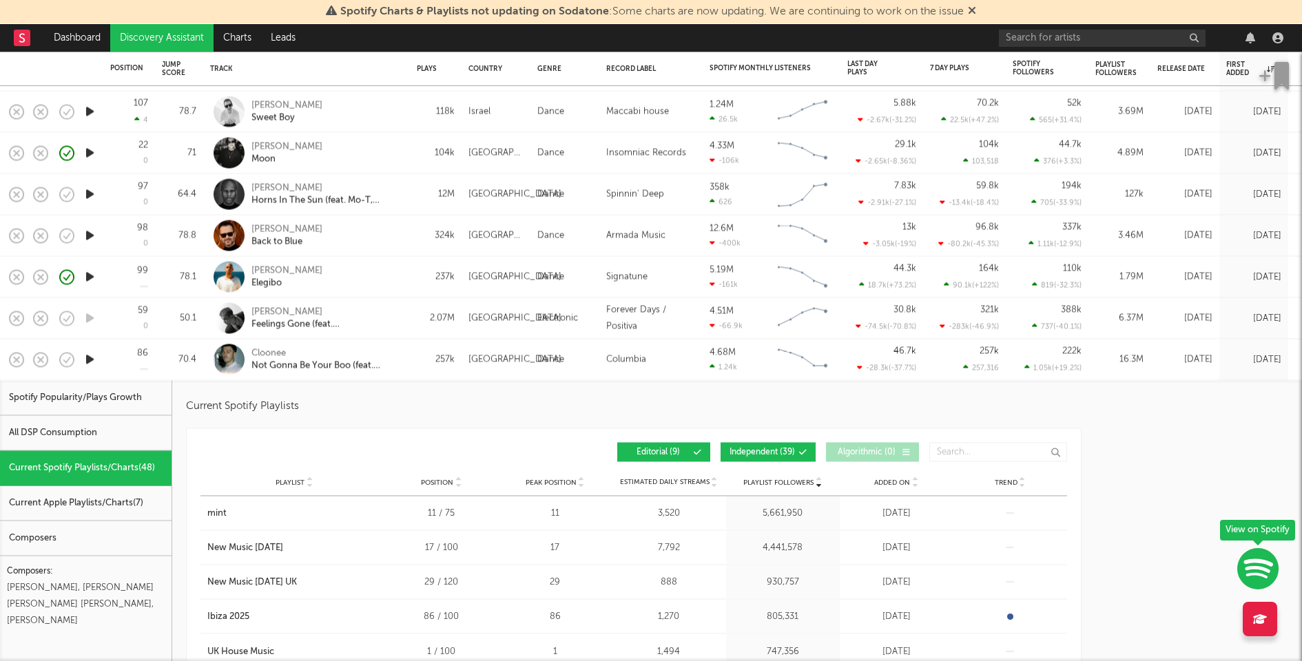
click at [550, 364] on div "Dance" at bounding box center [550, 359] width 27 height 17
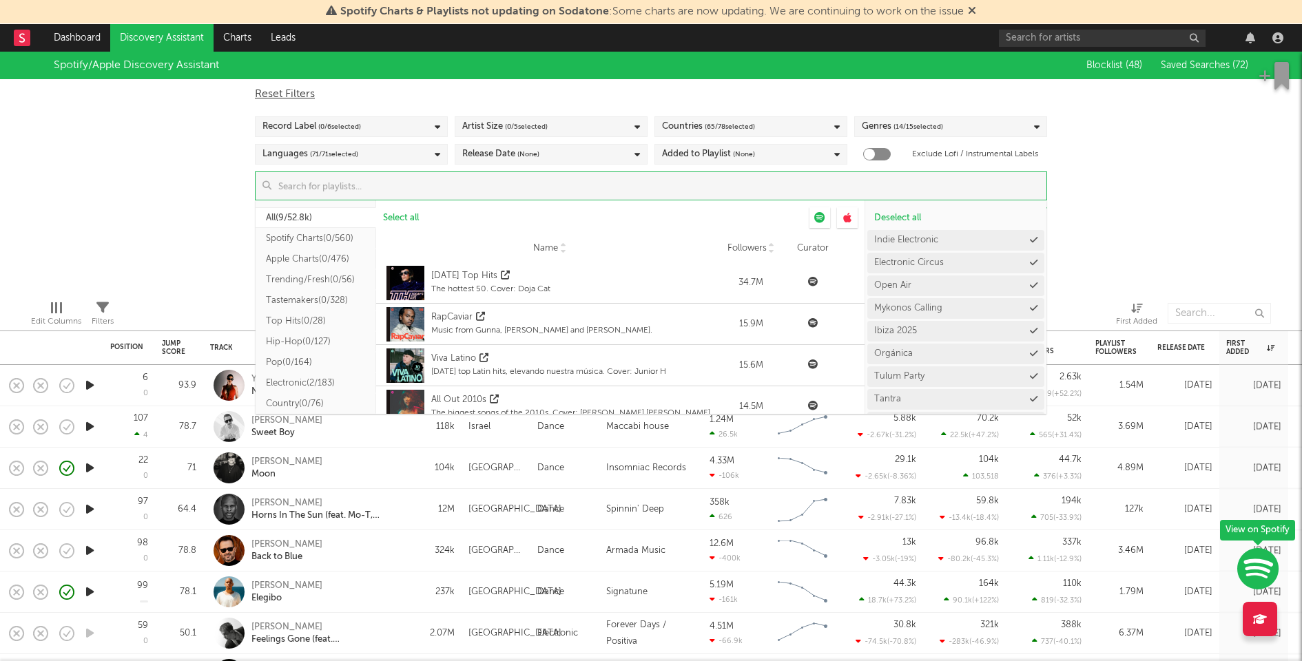
click at [546, 185] on input at bounding box center [658, 186] width 775 height 28
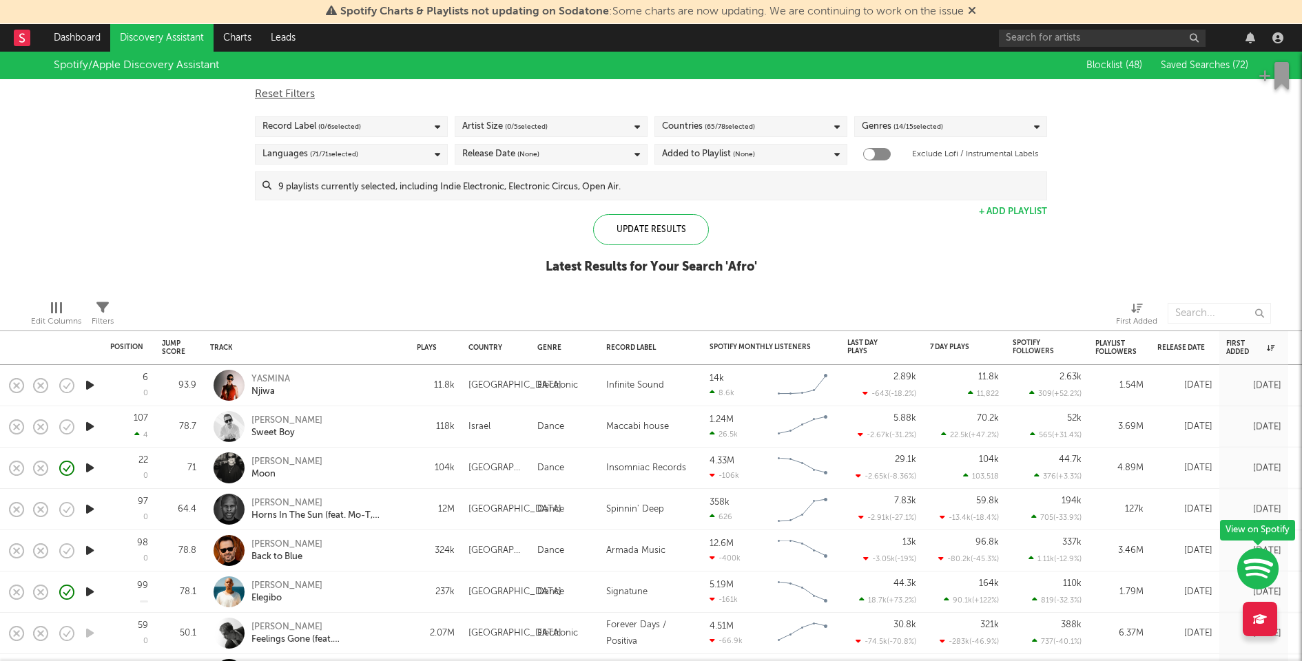
click at [1106, 233] on div "Spotify/Apple Discovery Assistant Blocklist ( 48 ) Saved Searches ( 72 ) Reset …" at bounding box center [651, 171] width 1302 height 238
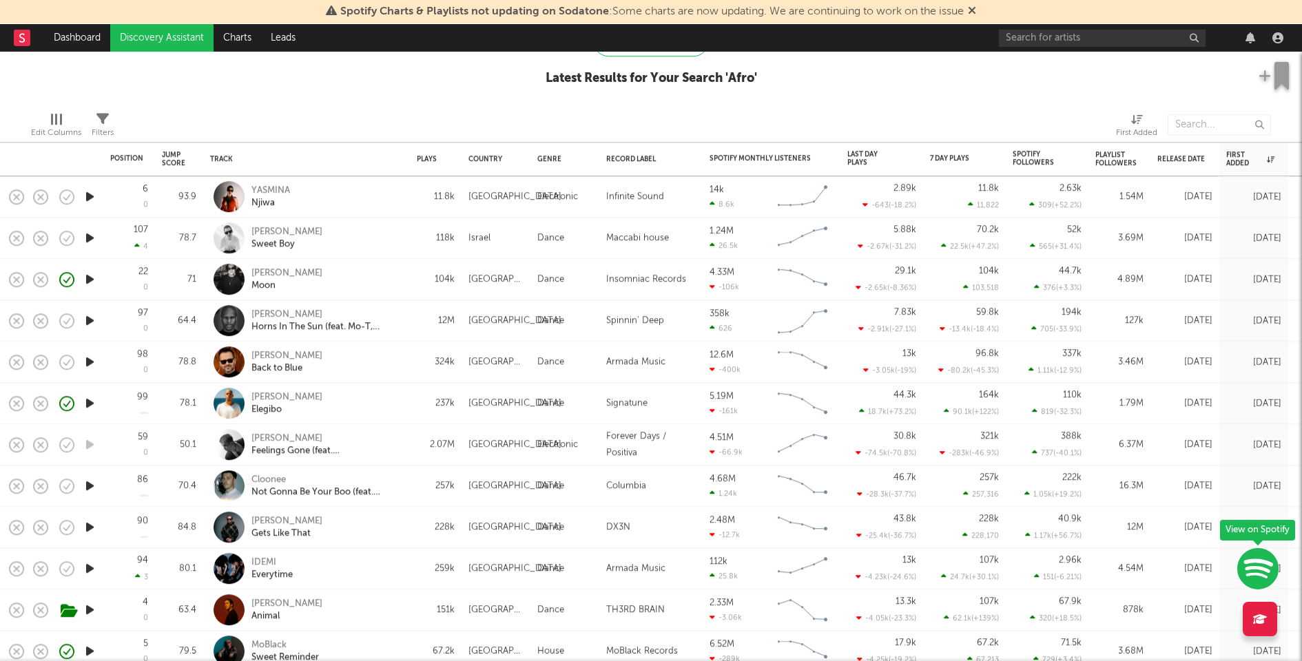
click at [90, 195] on icon "button" at bounding box center [90, 196] width 14 height 17
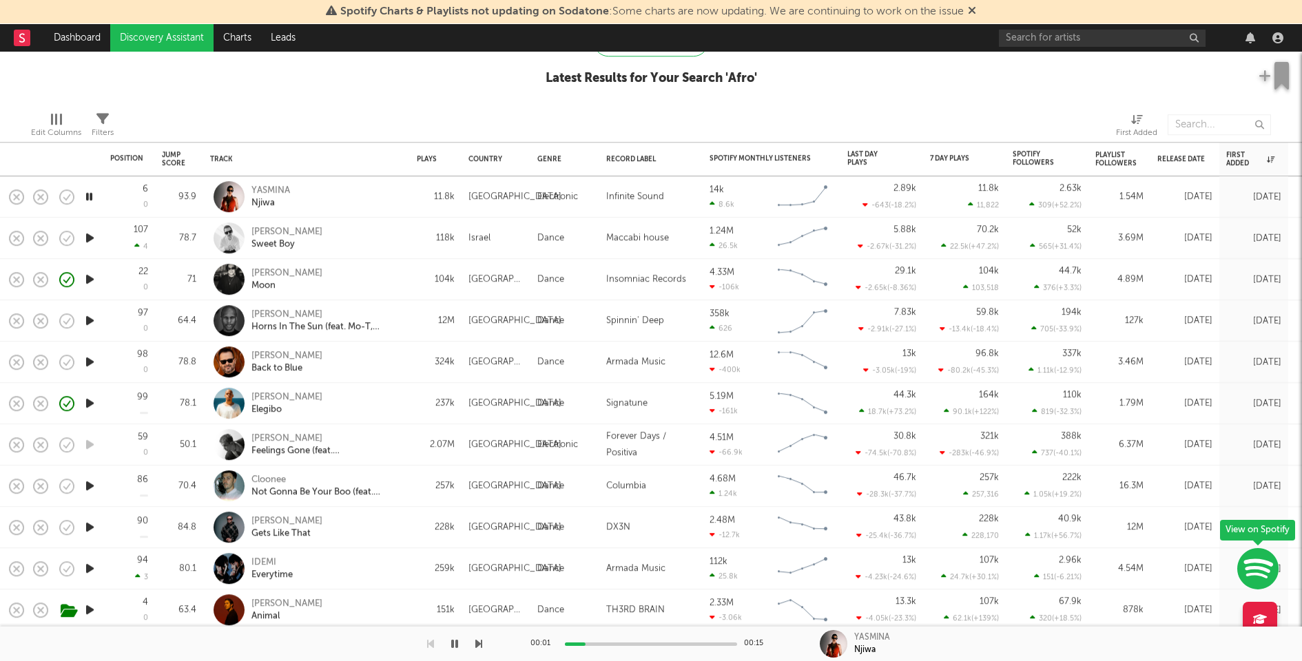
click at [362, 406] on div "Francis Mercier Elegibo" at bounding box center [325, 403] width 148 height 25
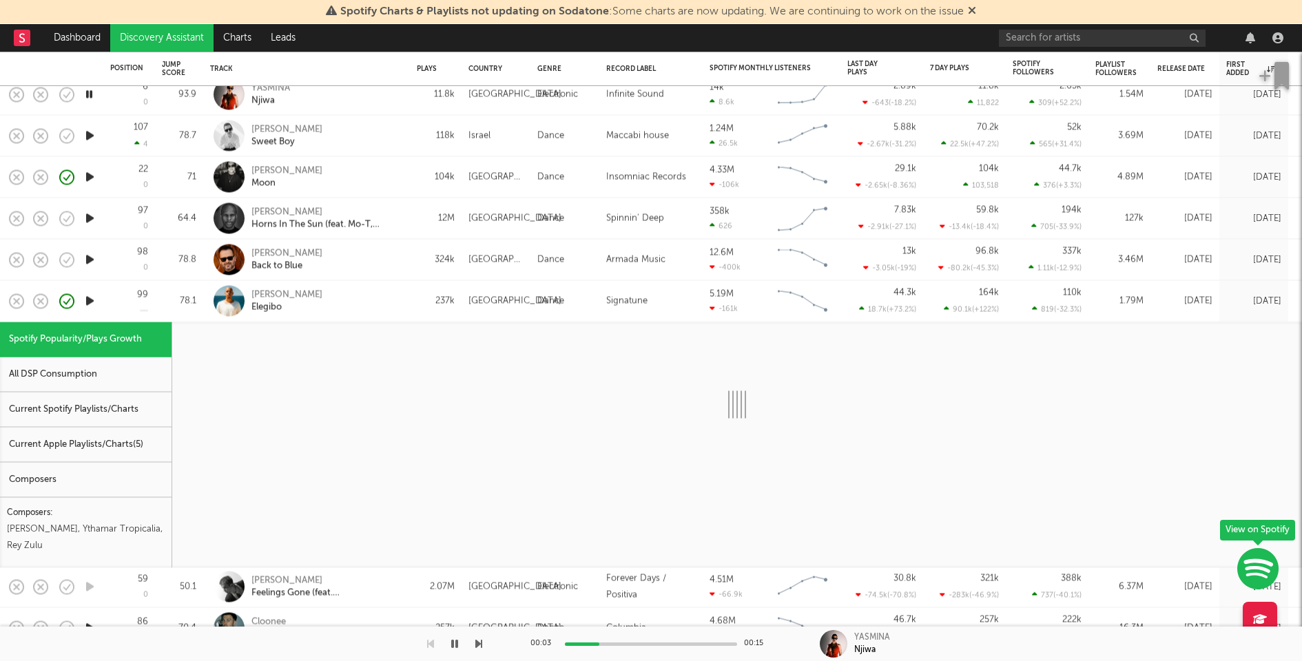
click at [54, 400] on div "Current Spotify Playlists/Charts" at bounding box center [86, 410] width 172 height 35
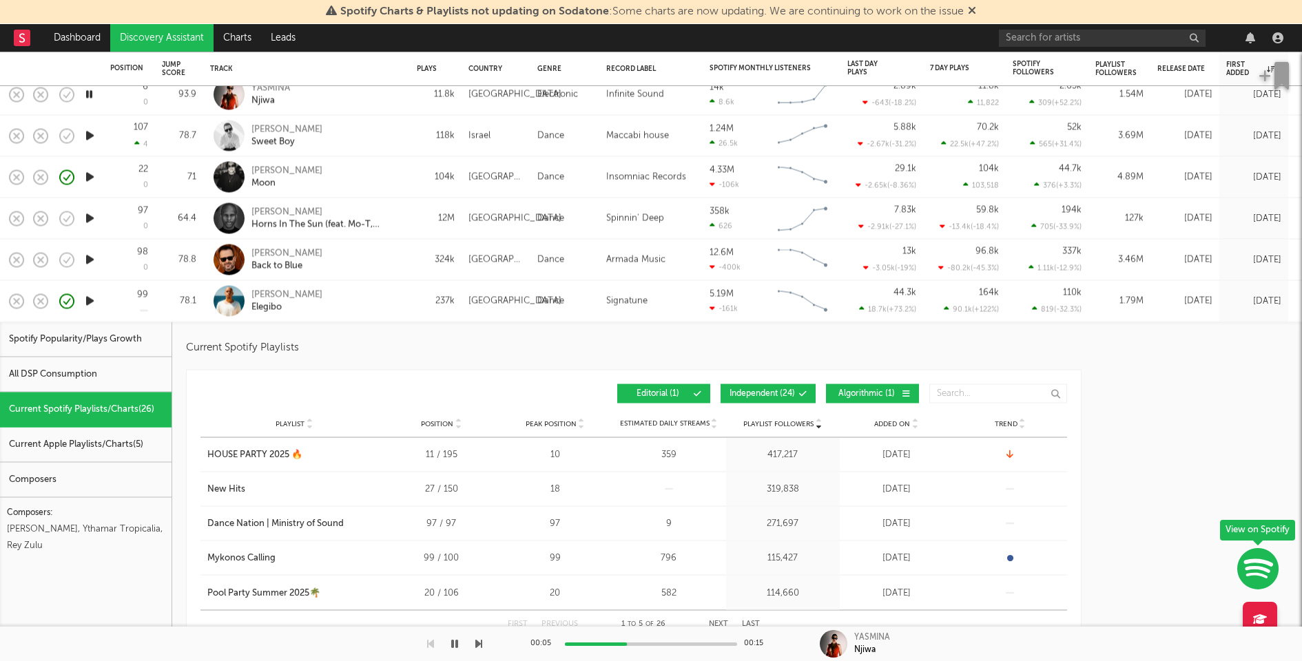
click at [886, 428] on div "Added On" at bounding box center [896, 424] width 107 height 10
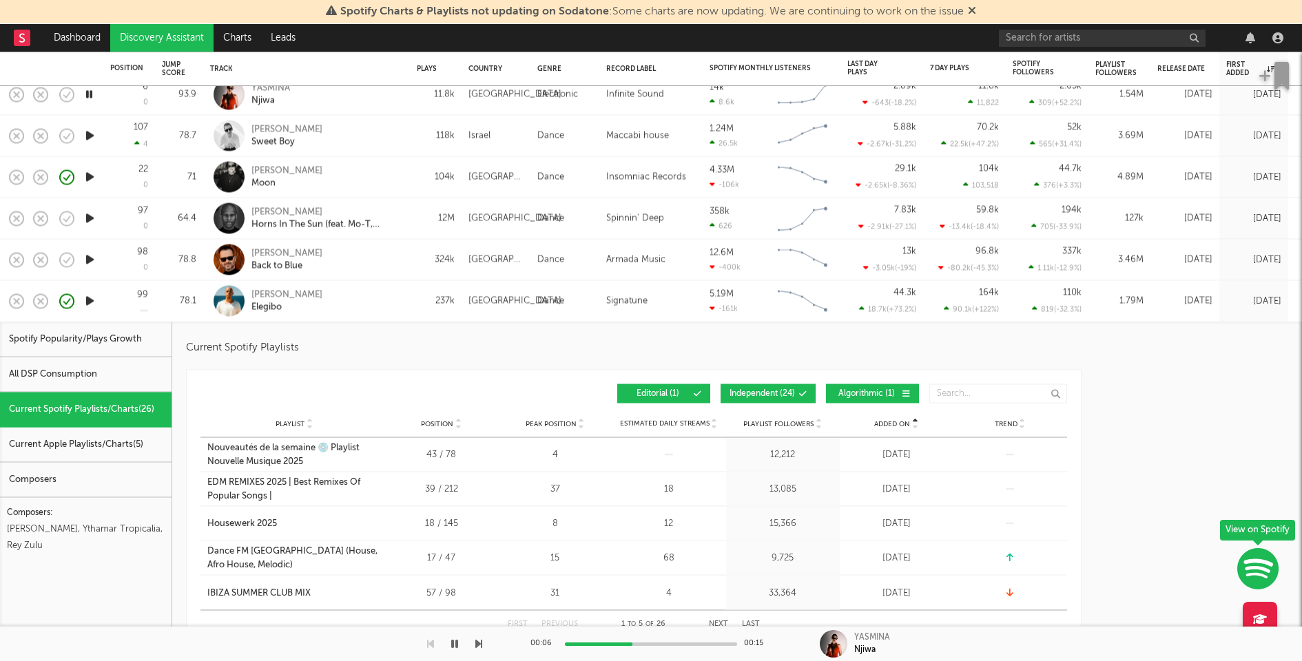
click at [877, 400] on button "Algorithmic ( 1 )" at bounding box center [872, 393] width 93 height 19
click at [752, 382] on div "Added On Playlist Position Peak Position Playlist Followers Added On Trend Posi…" at bounding box center [633, 393] width 867 height 33
click at [771, 402] on button "Independent ( 24 )" at bounding box center [767, 393] width 95 height 19
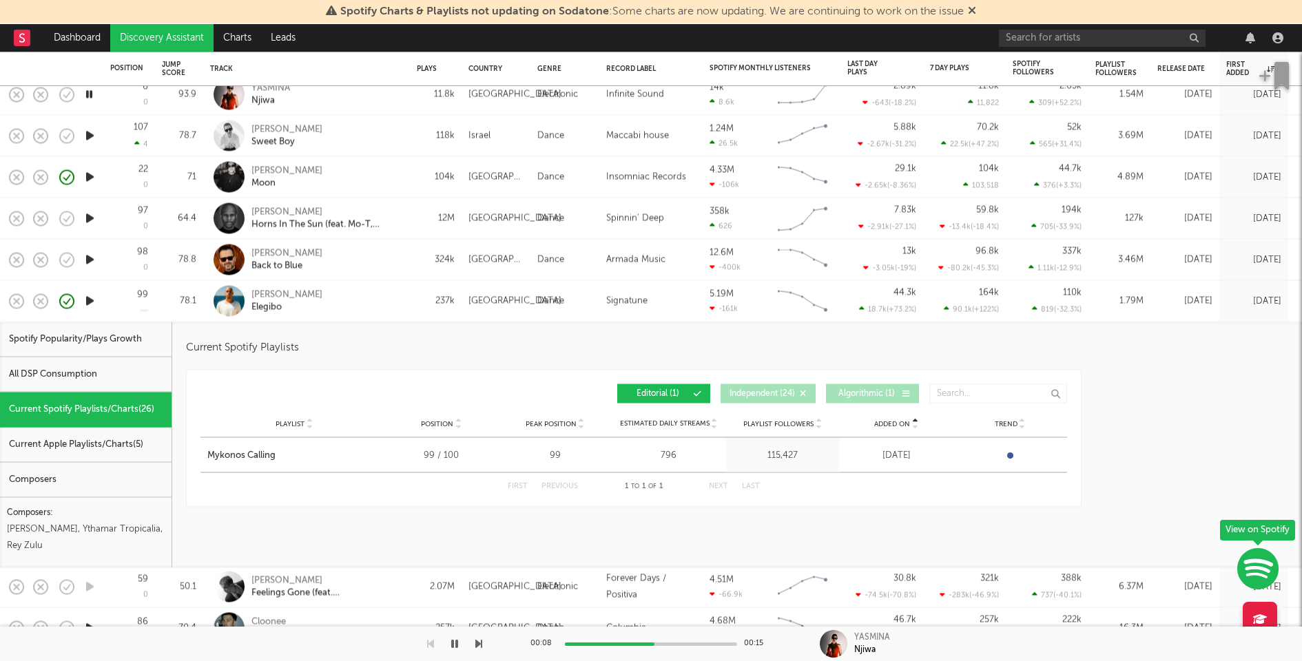
click at [905, 422] on span "Added On" at bounding box center [892, 423] width 36 height 8
click at [381, 295] on div "Francis Mercier Elegibo" at bounding box center [325, 301] width 148 height 25
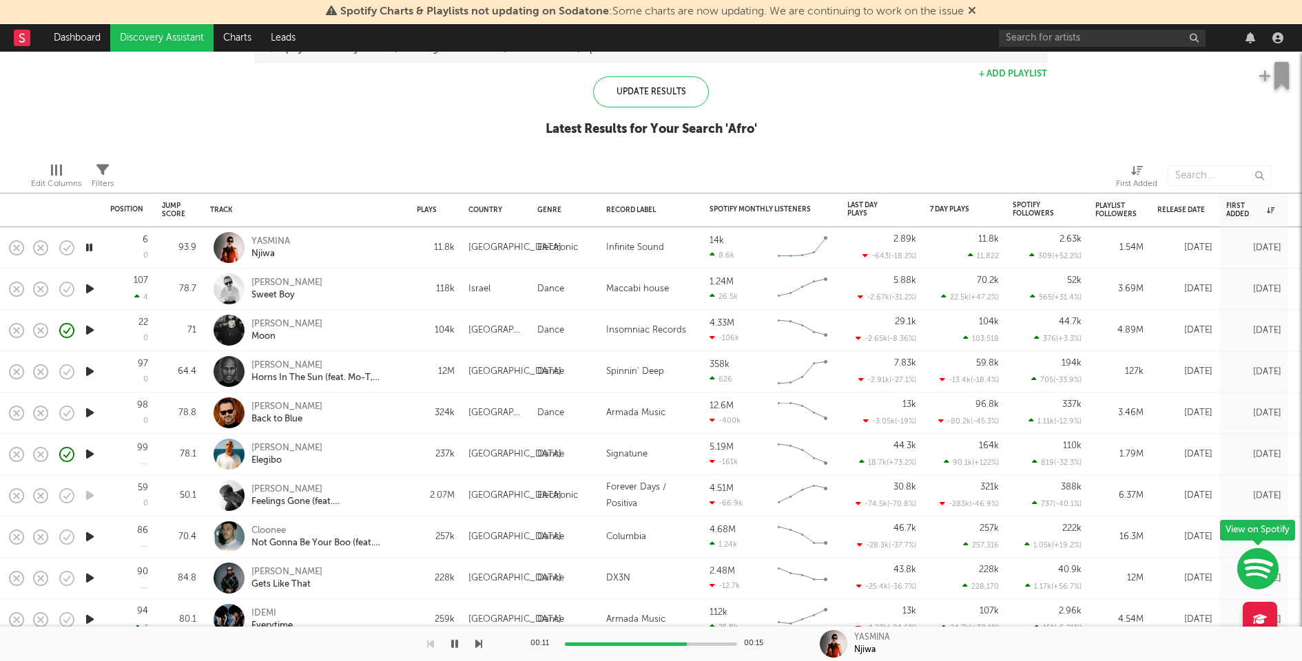
click at [90, 286] on icon "button" at bounding box center [90, 288] width 14 height 17
click at [92, 373] on icon "button" at bounding box center [90, 371] width 14 height 17
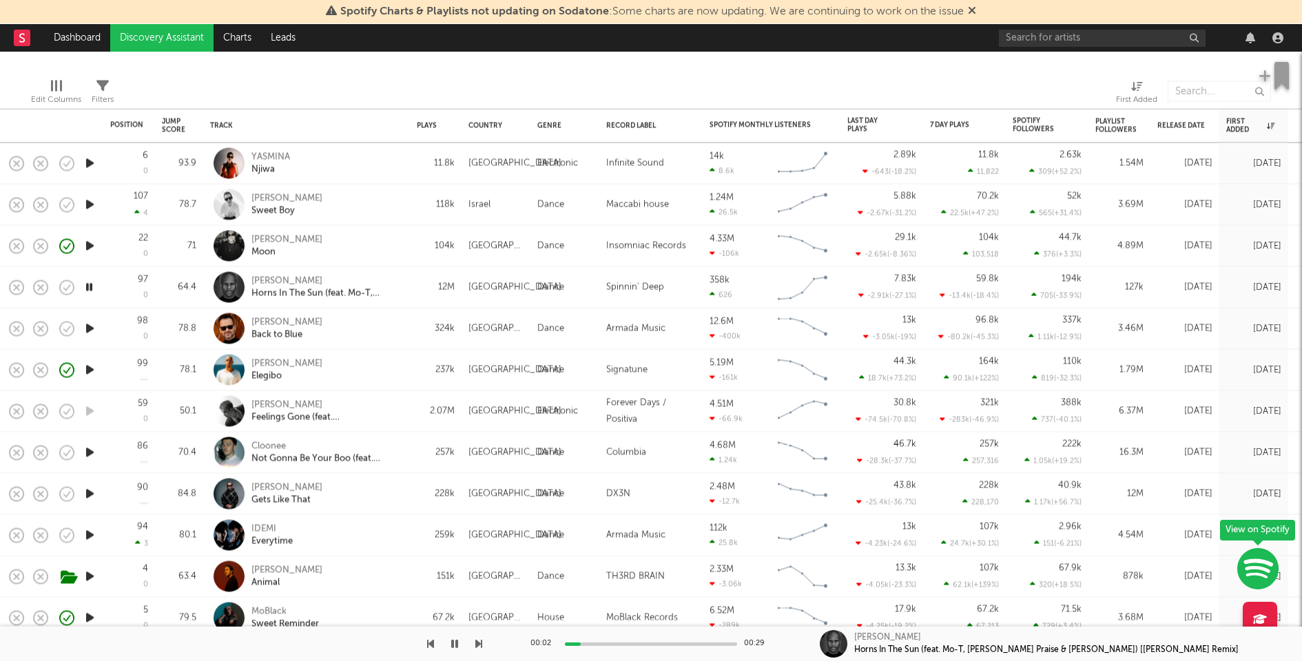
click at [89, 326] on icon "button" at bounding box center [90, 328] width 14 height 17
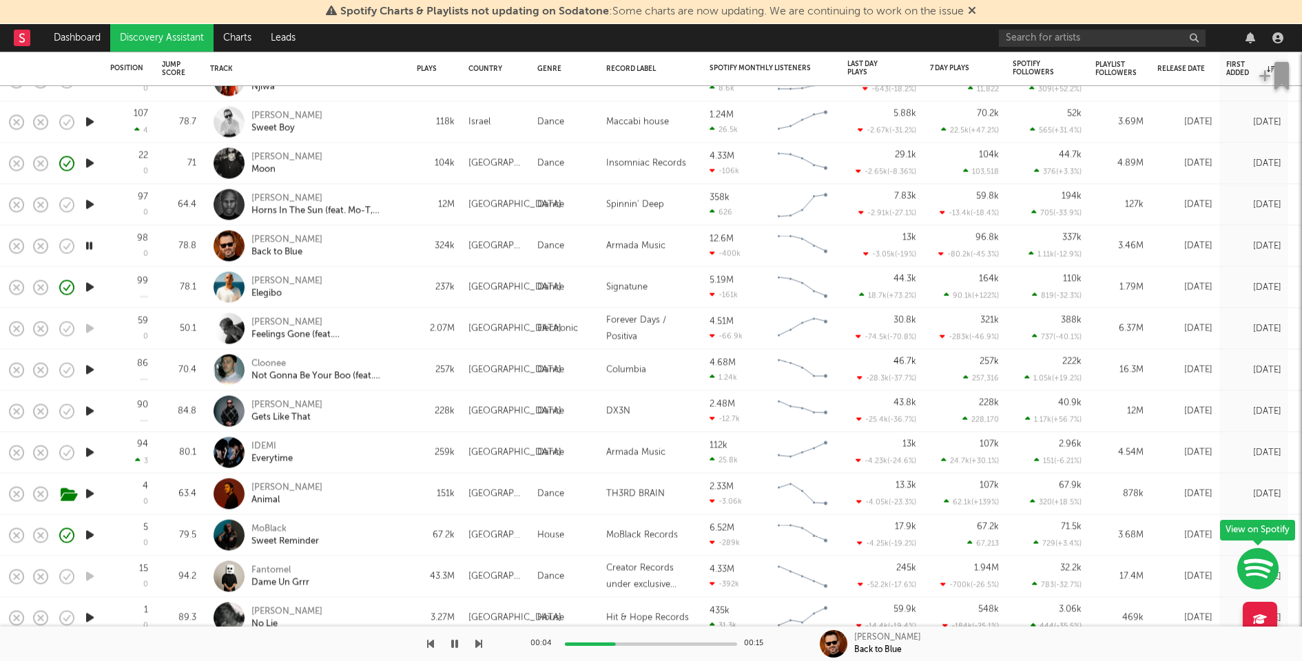
click at [90, 369] on icon "button" at bounding box center [90, 370] width 14 height 17
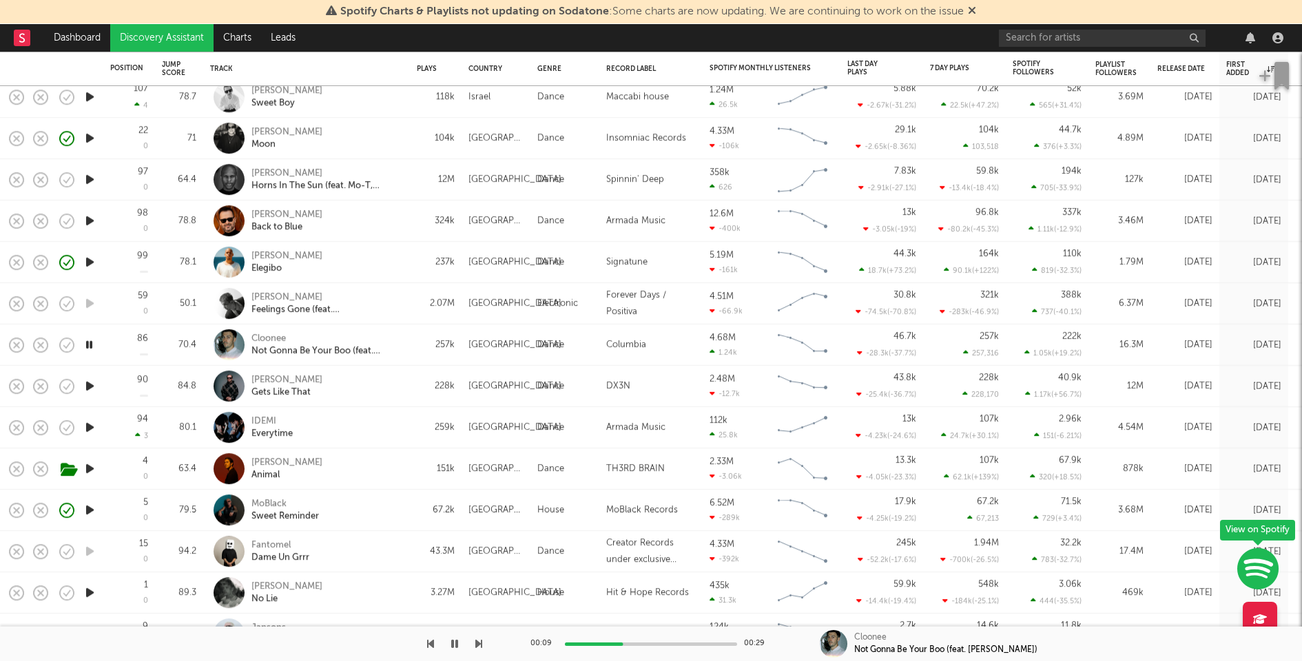
click at [89, 342] on icon "button" at bounding box center [89, 344] width 13 height 17
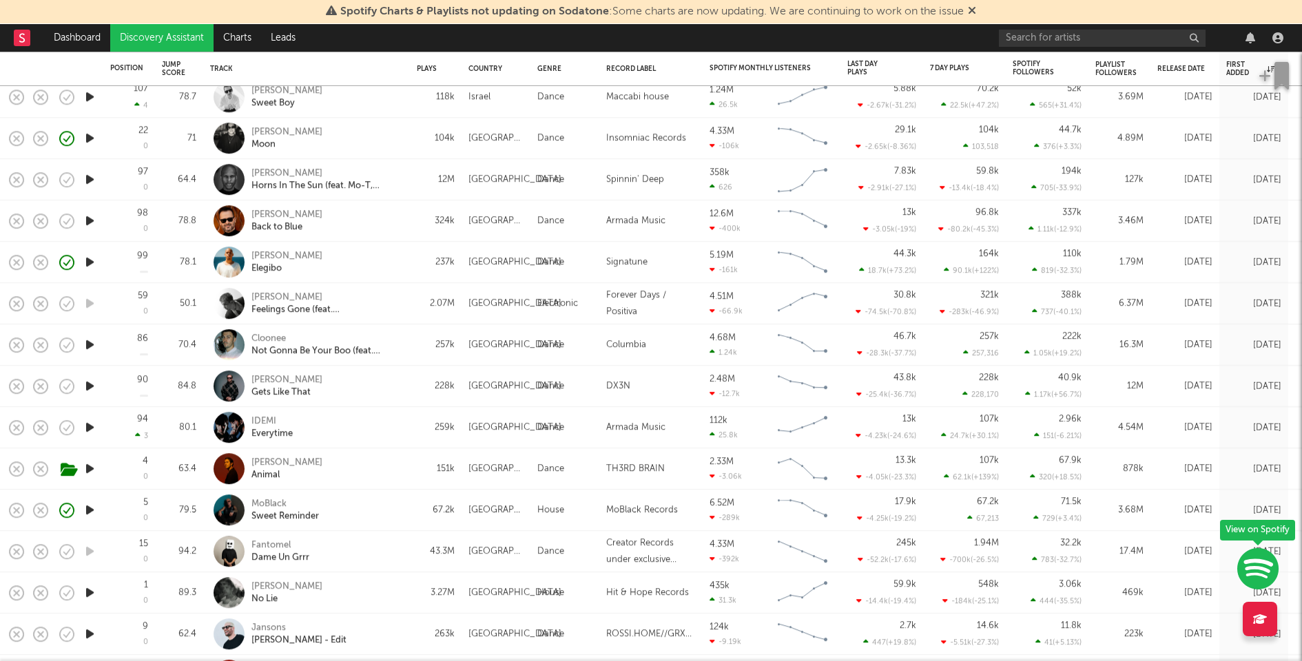
click at [90, 384] on icon "button" at bounding box center [90, 385] width 14 height 17
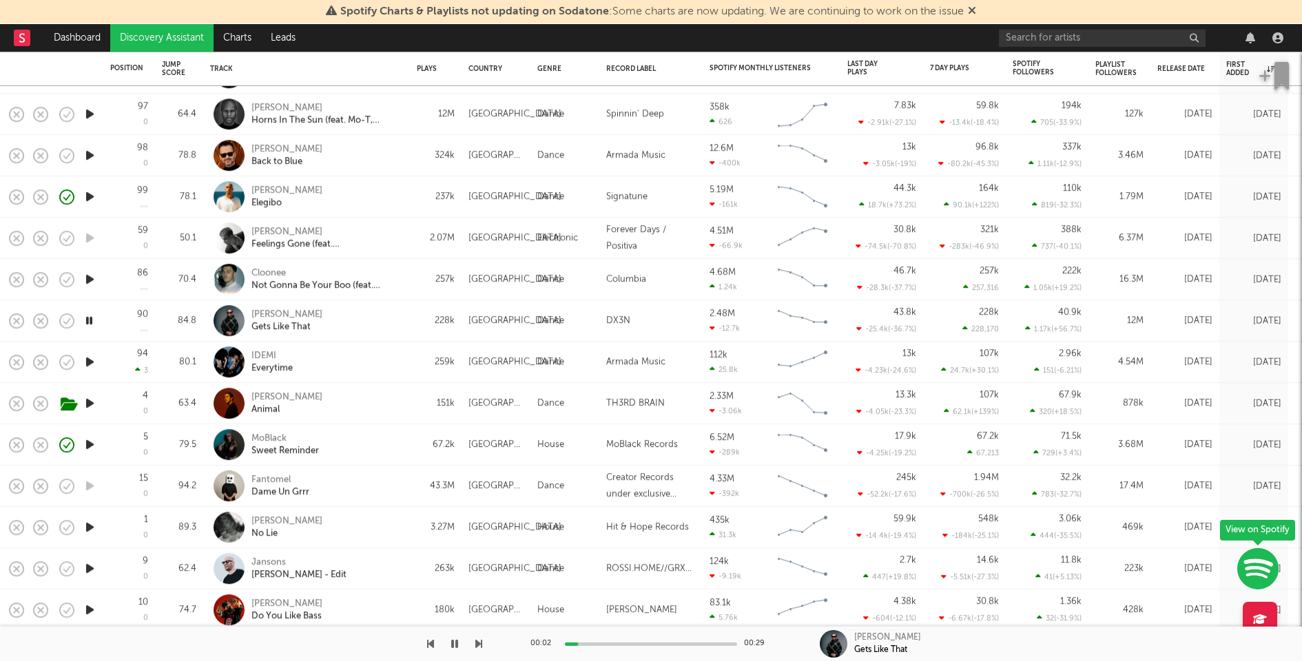
click at [670, 645] on div at bounding box center [651, 644] width 172 height 3
click at [90, 361] on icon "button" at bounding box center [90, 361] width 14 height 17
click at [93, 400] on icon "button" at bounding box center [90, 403] width 14 height 17
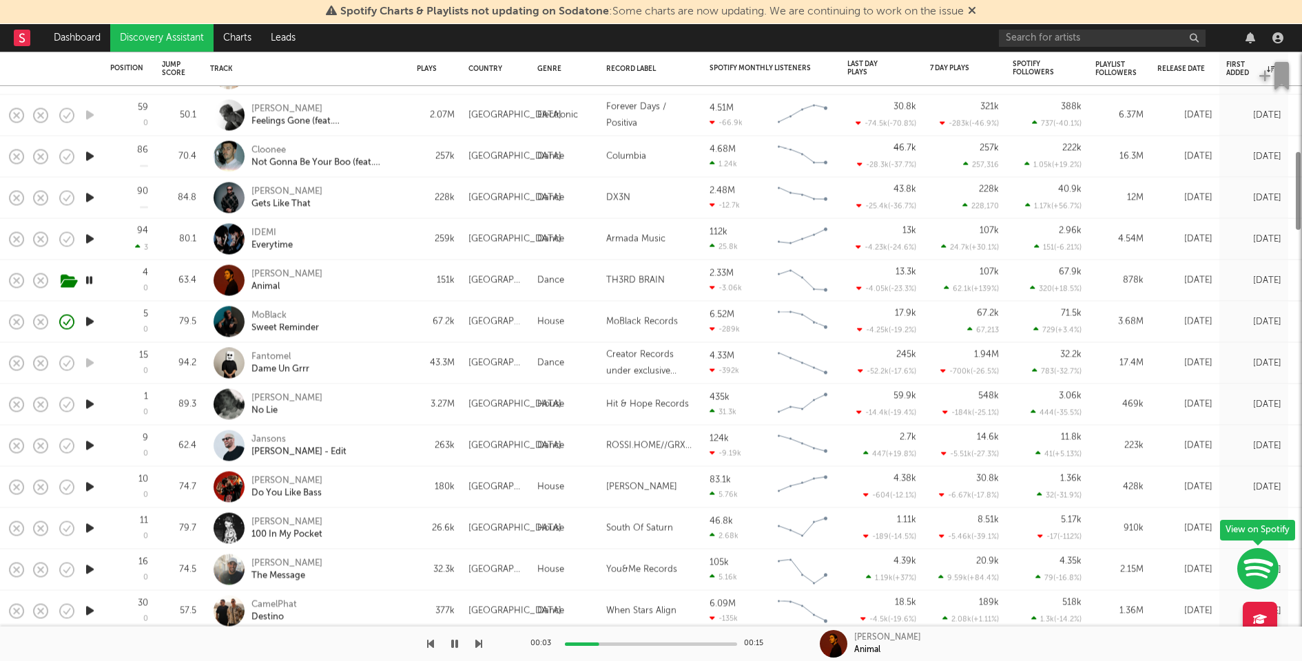
click at [93, 402] on icon "button" at bounding box center [90, 404] width 14 height 17
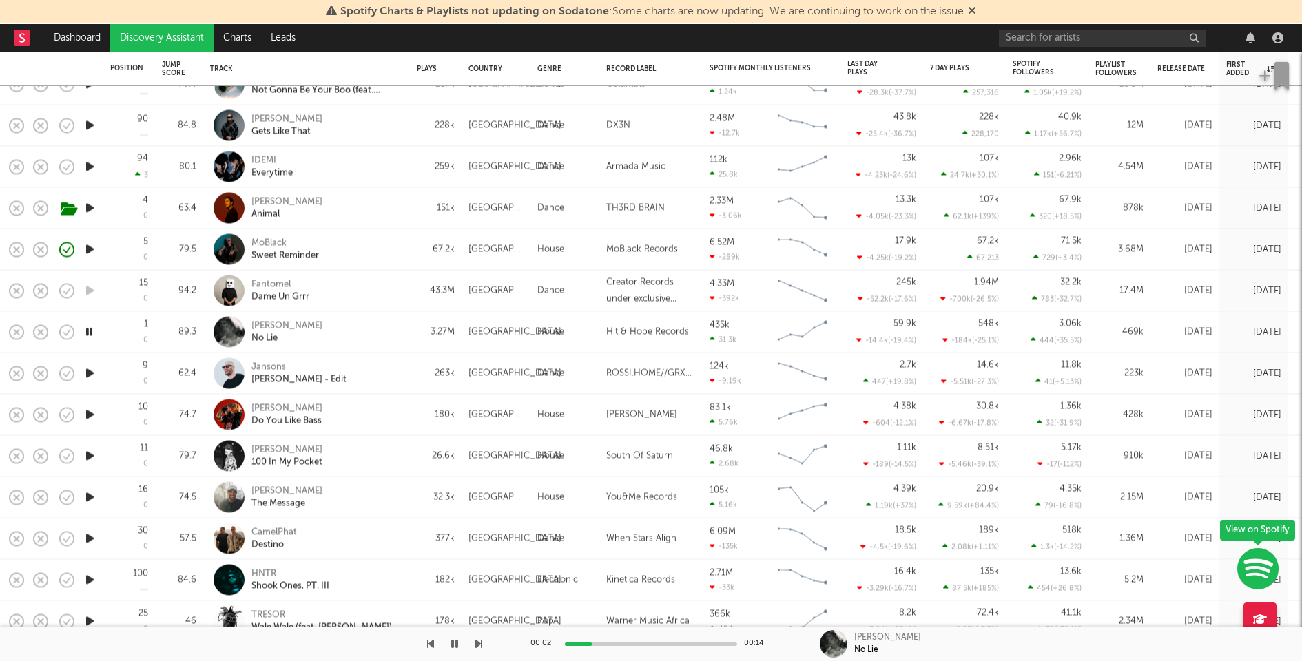
click at [92, 371] on icon "button" at bounding box center [90, 373] width 14 height 17
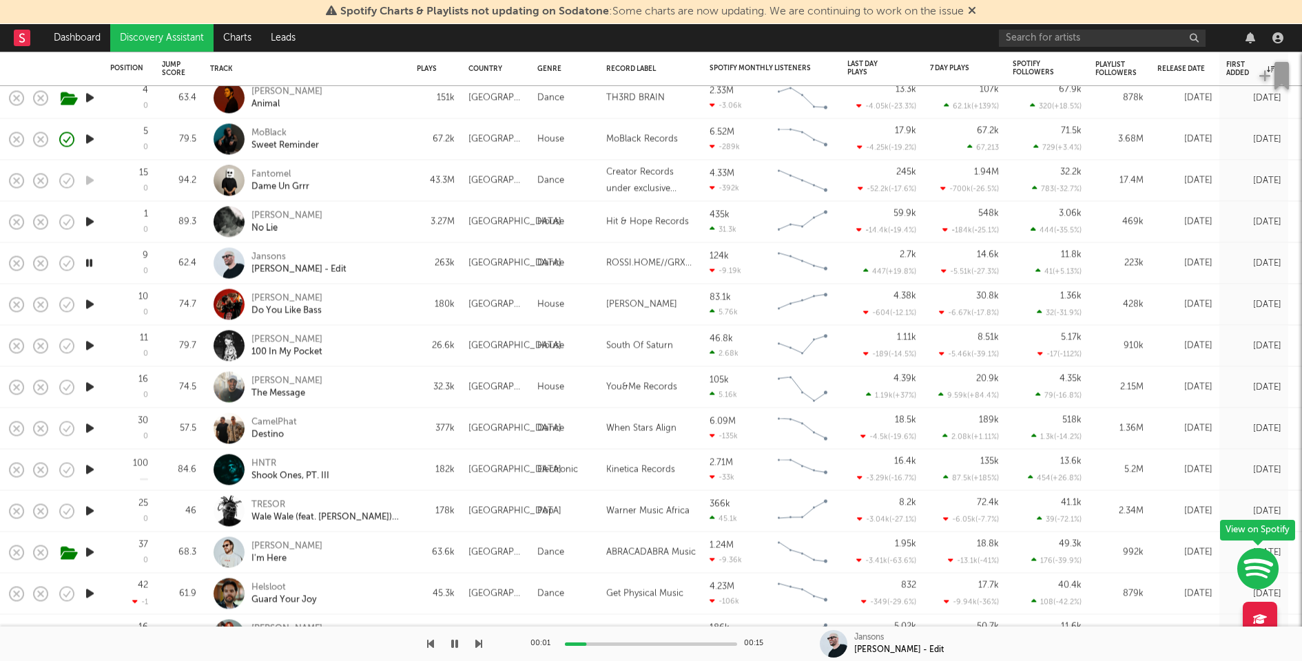
click at [88, 346] on icon "button" at bounding box center [90, 346] width 14 height 17
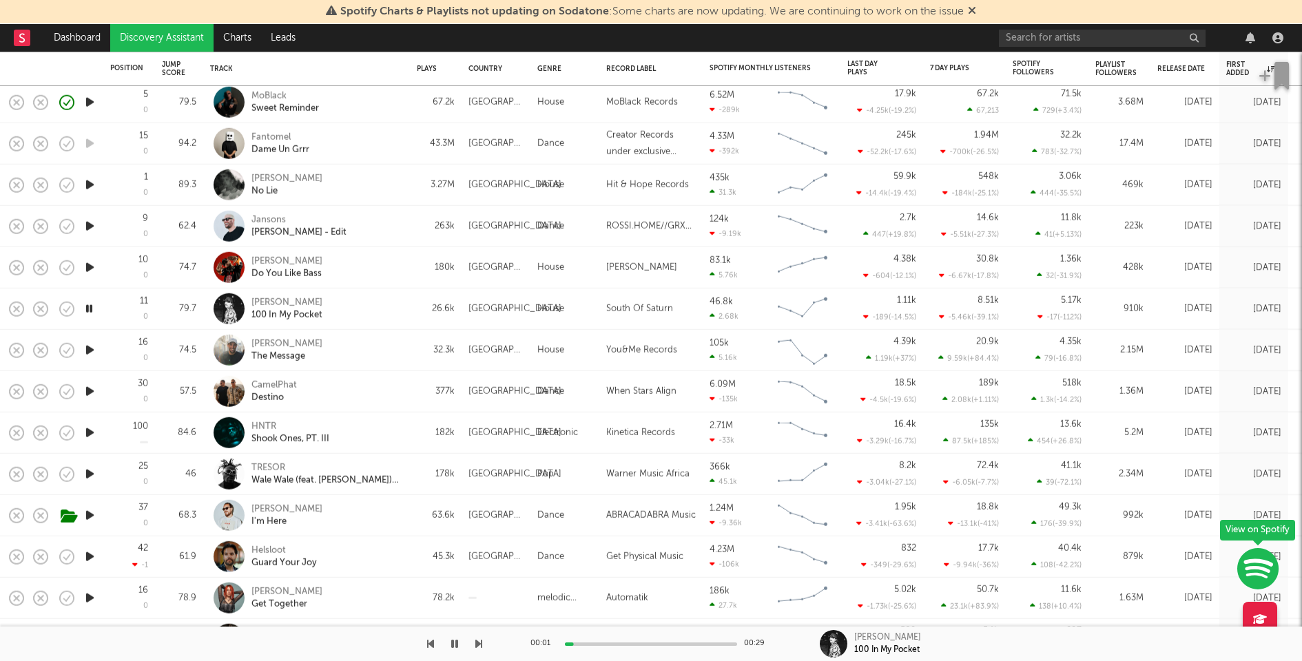
click at [89, 391] on icon "button" at bounding box center [90, 391] width 14 height 17
click at [121, 356] on div "16 0" at bounding box center [129, 350] width 38 height 41
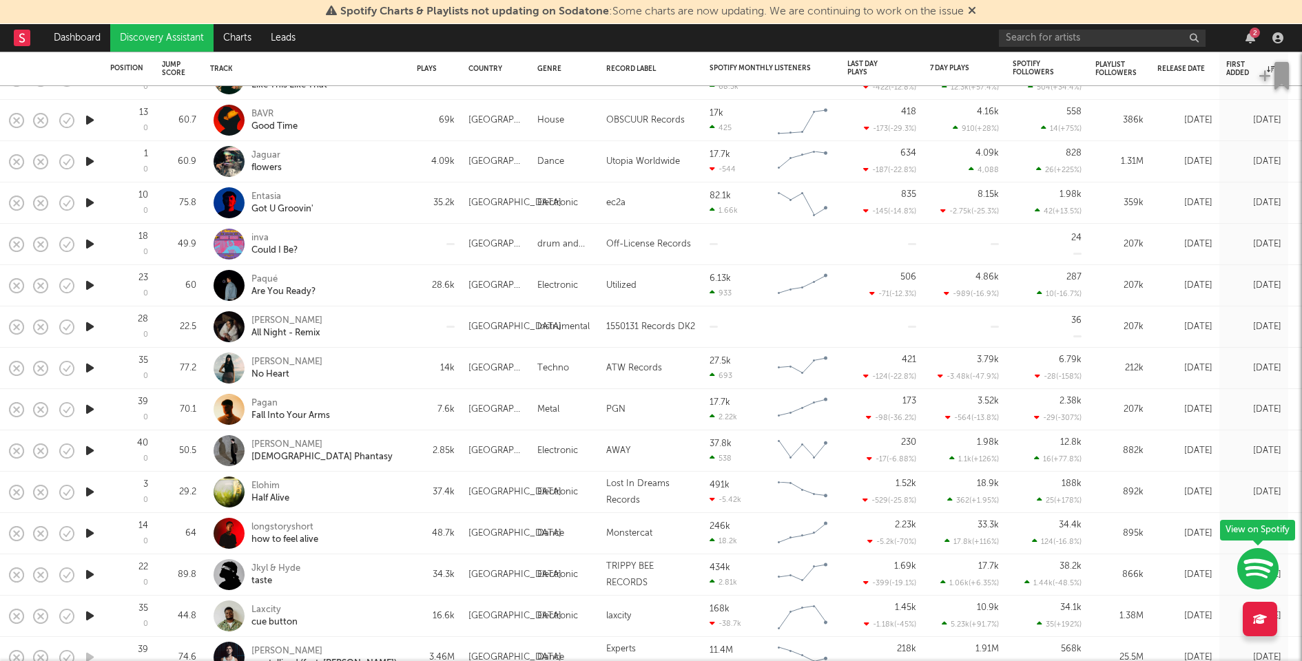
click at [89, 447] on icon "button" at bounding box center [90, 450] width 14 height 17
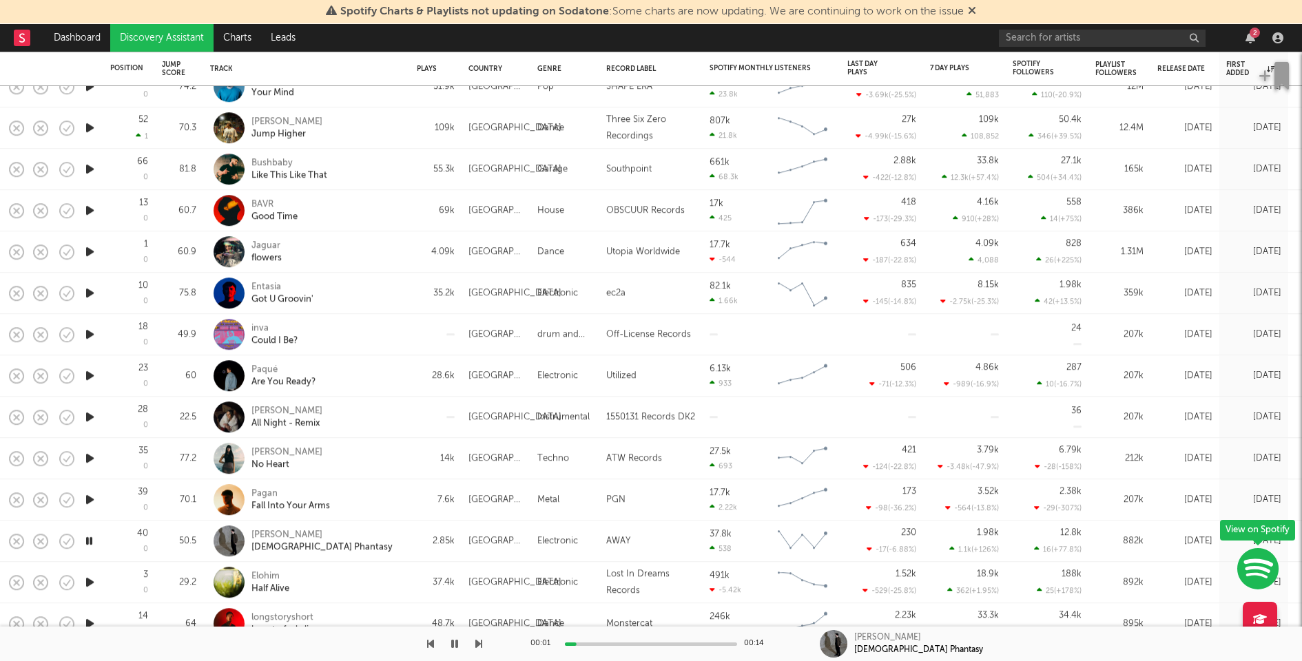
click at [90, 496] on icon "button" at bounding box center [90, 499] width 14 height 17
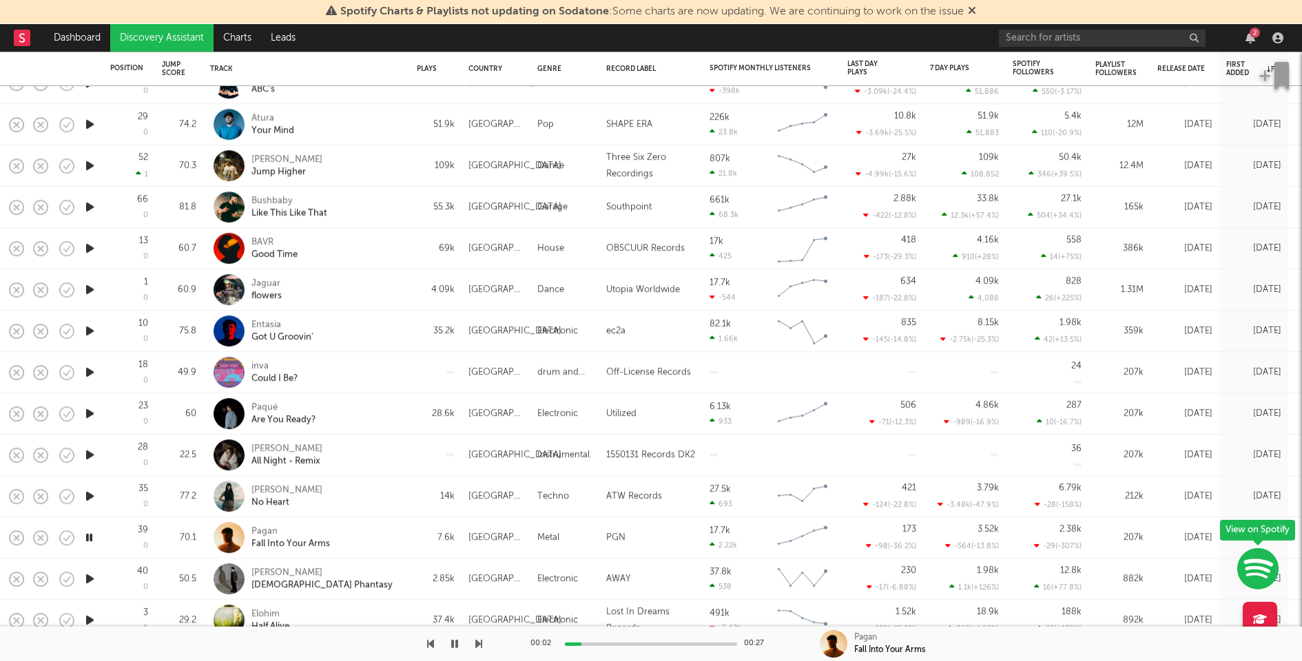
click at [90, 496] on icon "button" at bounding box center [90, 496] width 14 height 17
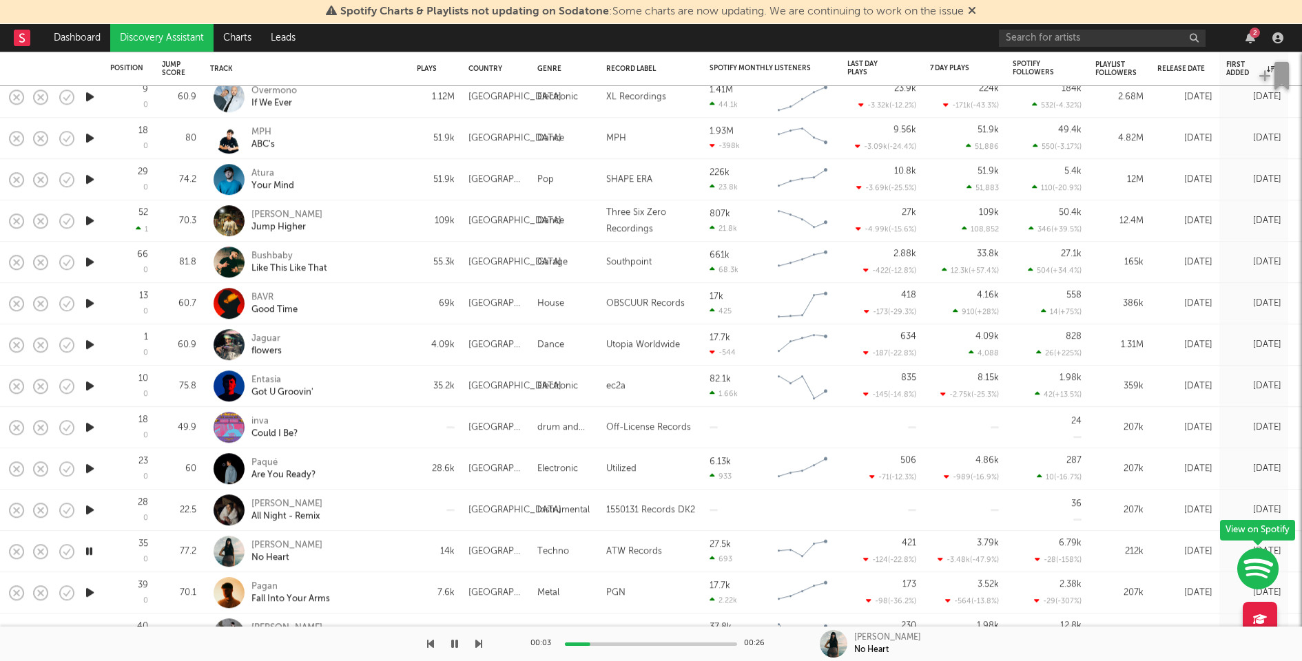
click at [90, 511] on icon "button" at bounding box center [90, 509] width 14 height 17
click at [92, 470] on icon "button" at bounding box center [90, 468] width 14 height 17
click at [89, 426] on icon "button" at bounding box center [90, 427] width 14 height 17
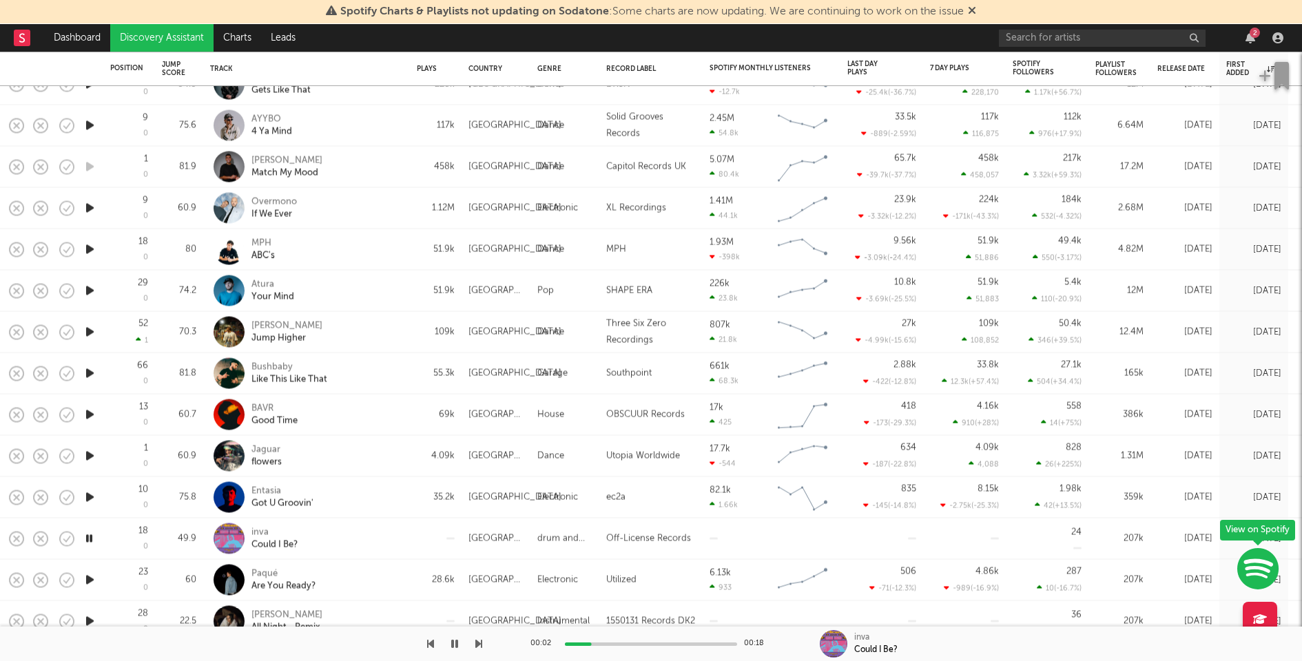
click at [91, 494] on icon "button" at bounding box center [90, 497] width 14 height 17
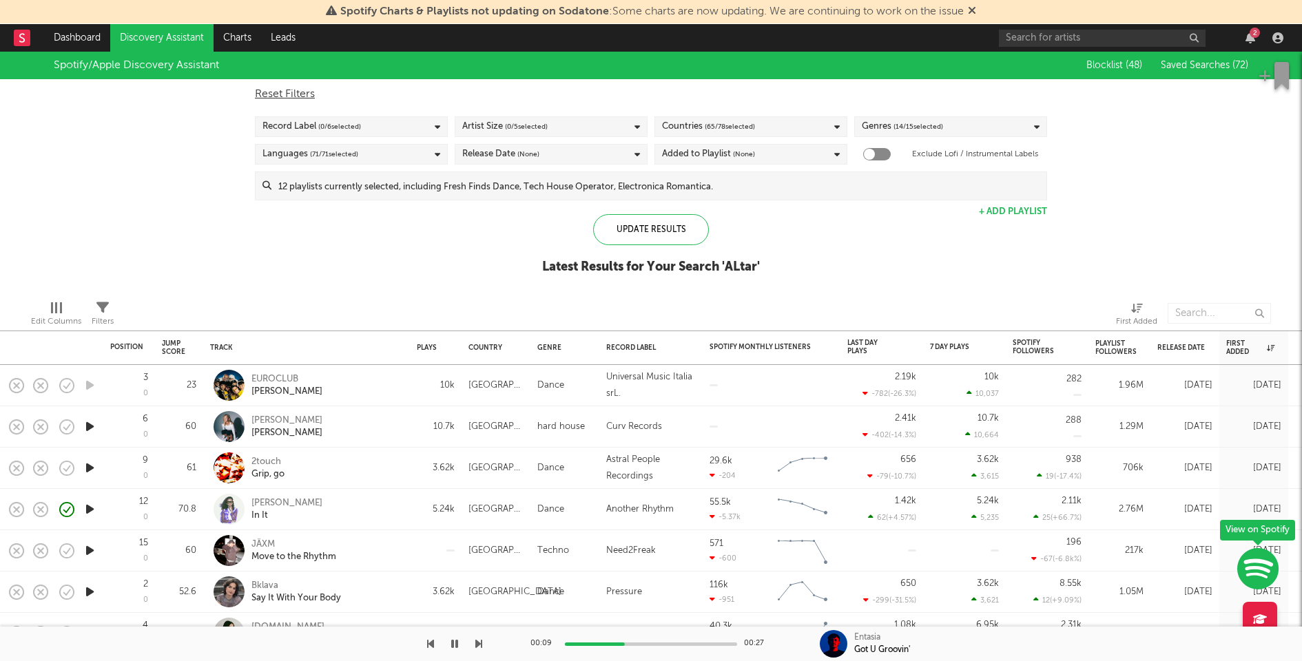
click at [605, 182] on input at bounding box center [658, 186] width 775 height 28
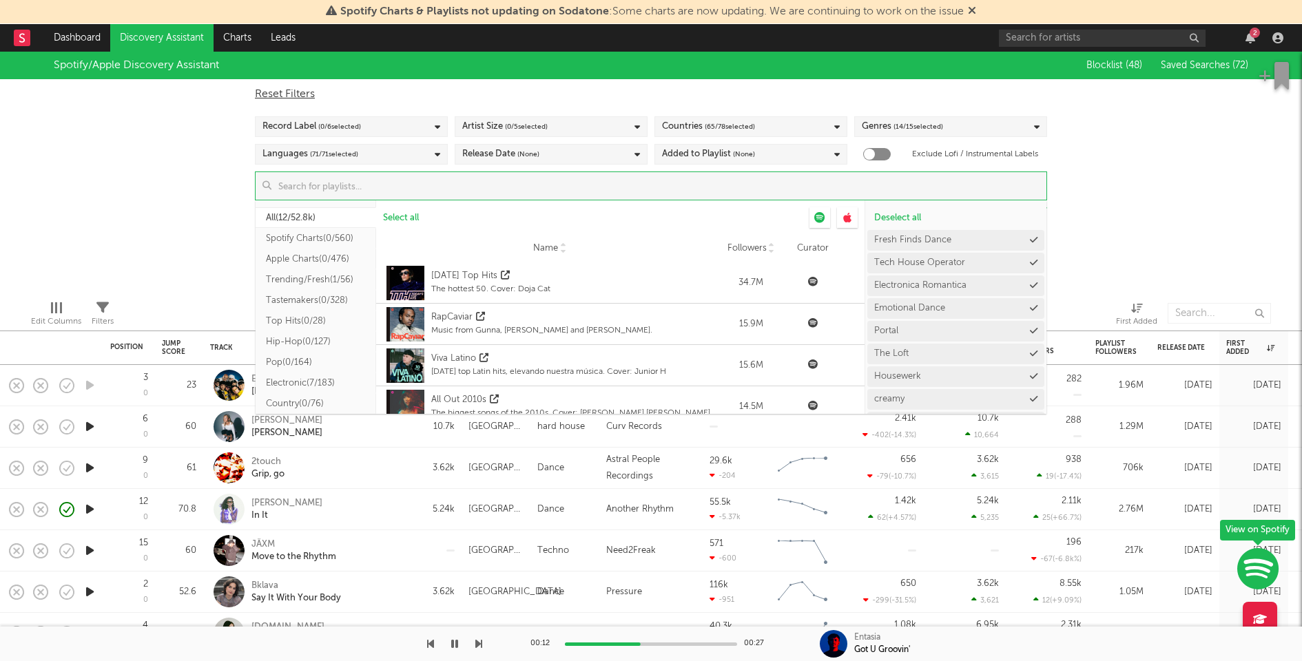
click at [1131, 218] on div "Spotify/Apple Discovery Assistant Blocklist ( 48 ) Saved Searches ( 72 ) Reset …" at bounding box center [651, 171] width 1302 height 238
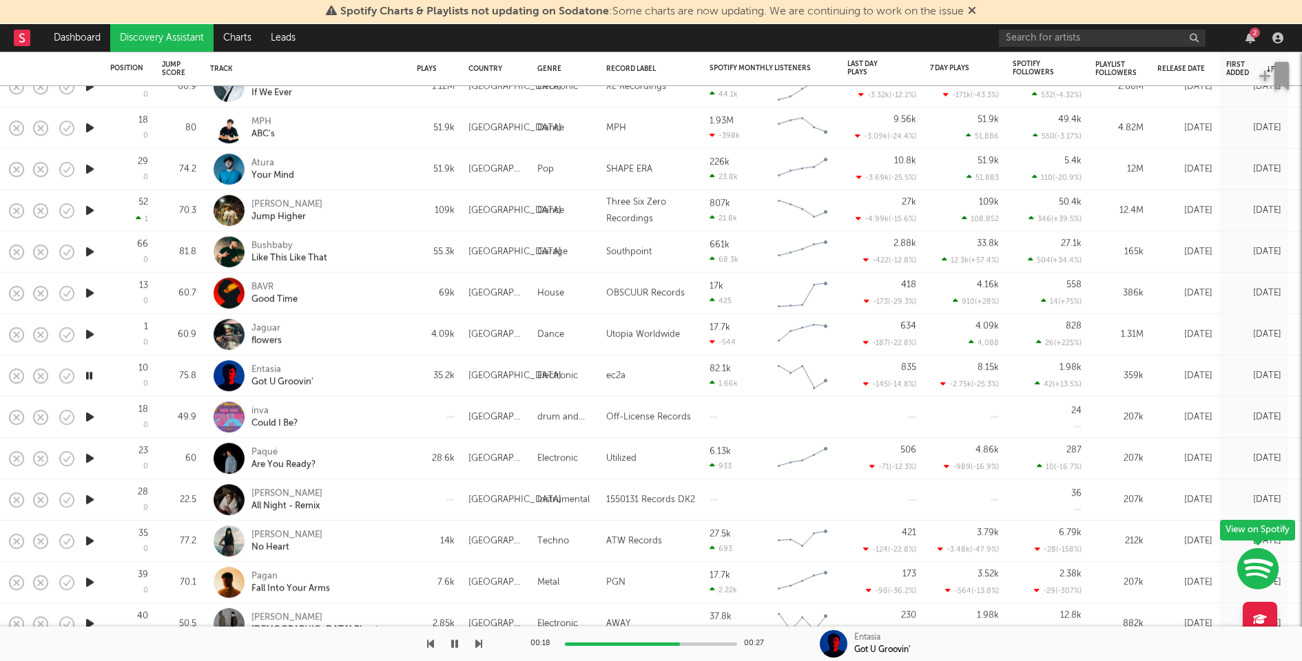
click at [709, 643] on div at bounding box center [651, 644] width 172 height 3
click at [727, 643] on div at bounding box center [651, 644] width 172 height 3
click at [90, 329] on icon "button" at bounding box center [90, 334] width 14 height 17
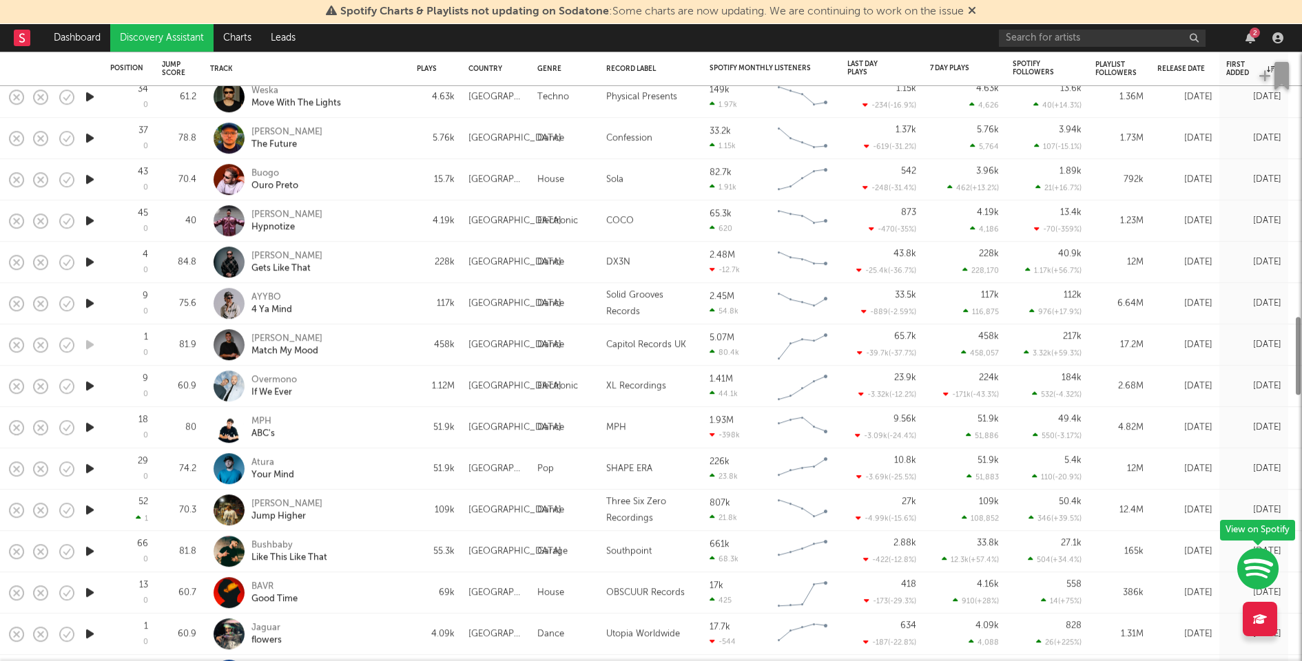
click at [369, 626] on div "Jaguar flowers" at bounding box center [325, 634] width 148 height 25
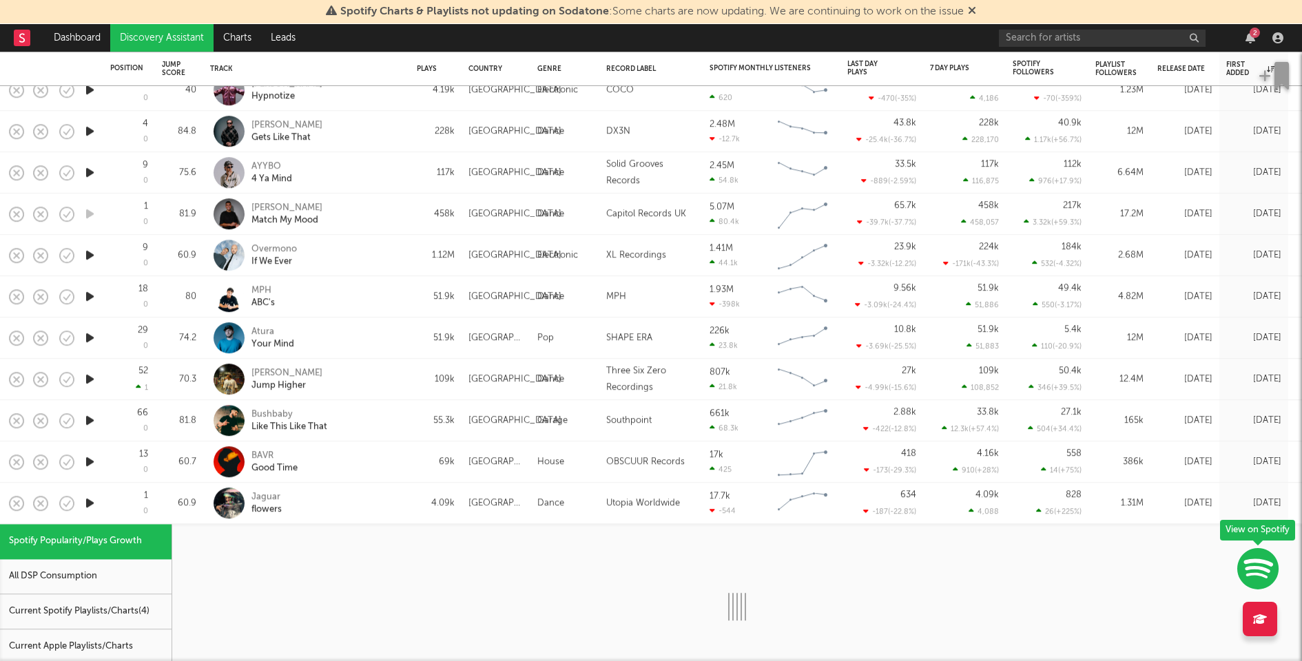
click at [115, 602] on div "Current Spotify Playlists/Charts ( 4 )" at bounding box center [86, 611] width 172 height 35
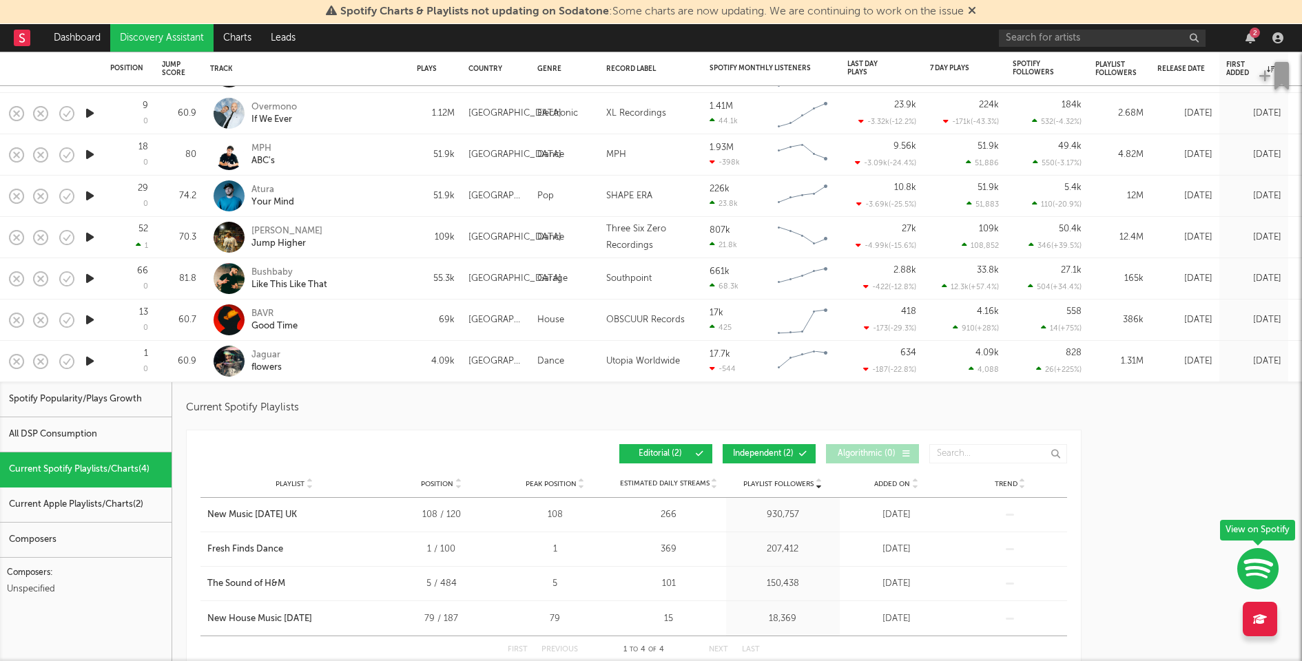
click at [369, 354] on div "Jaguar flowers" at bounding box center [325, 361] width 148 height 25
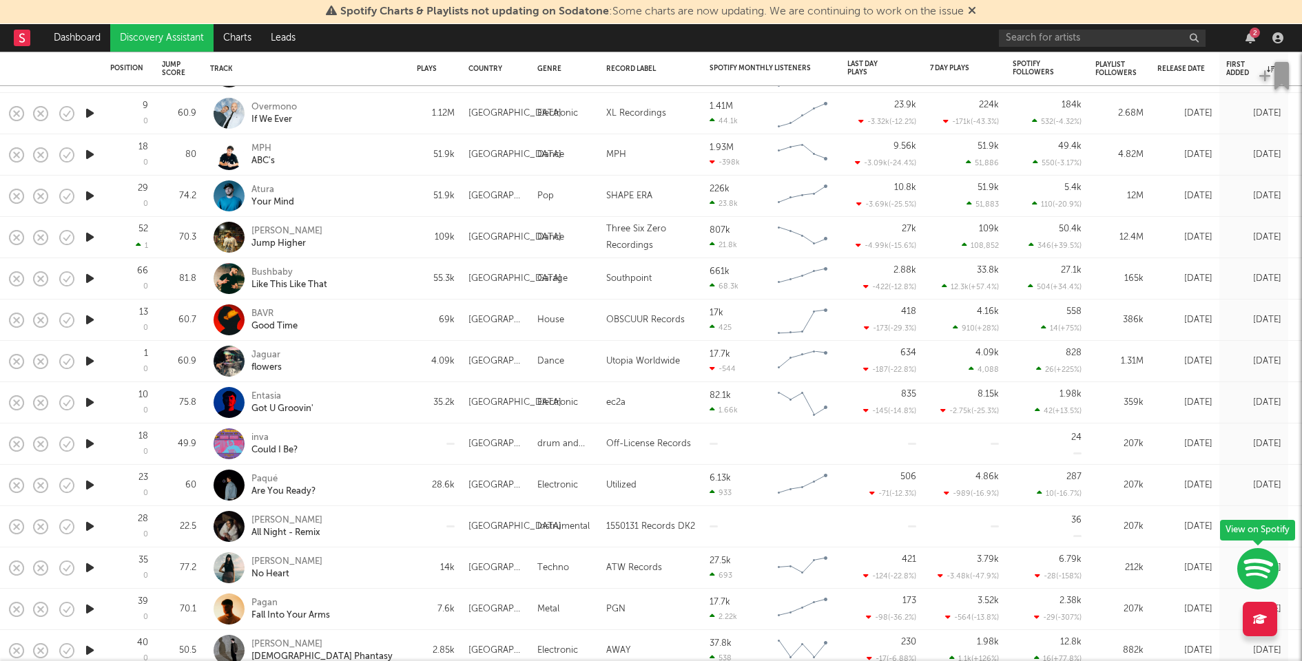
click at [369, 354] on div "Jaguar flowers" at bounding box center [325, 361] width 148 height 25
select select "1w"
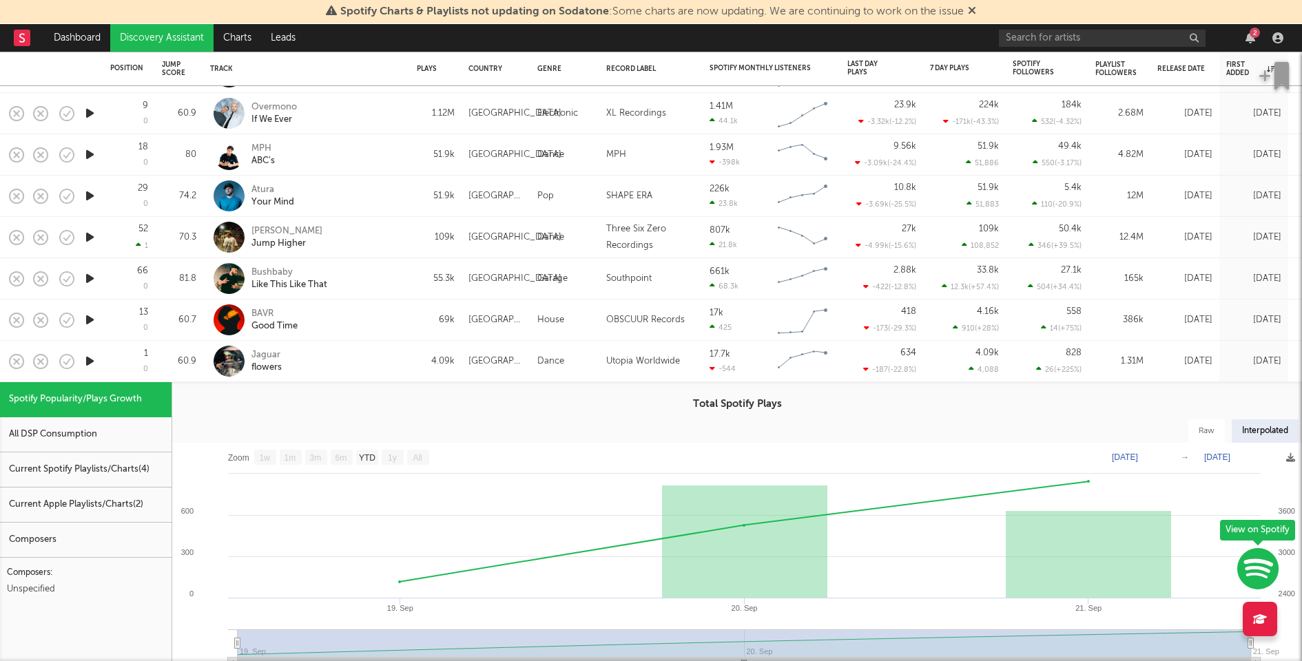
click at [123, 470] on div "Current Spotify Playlists/Charts ( 4 )" at bounding box center [86, 470] width 172 height 35
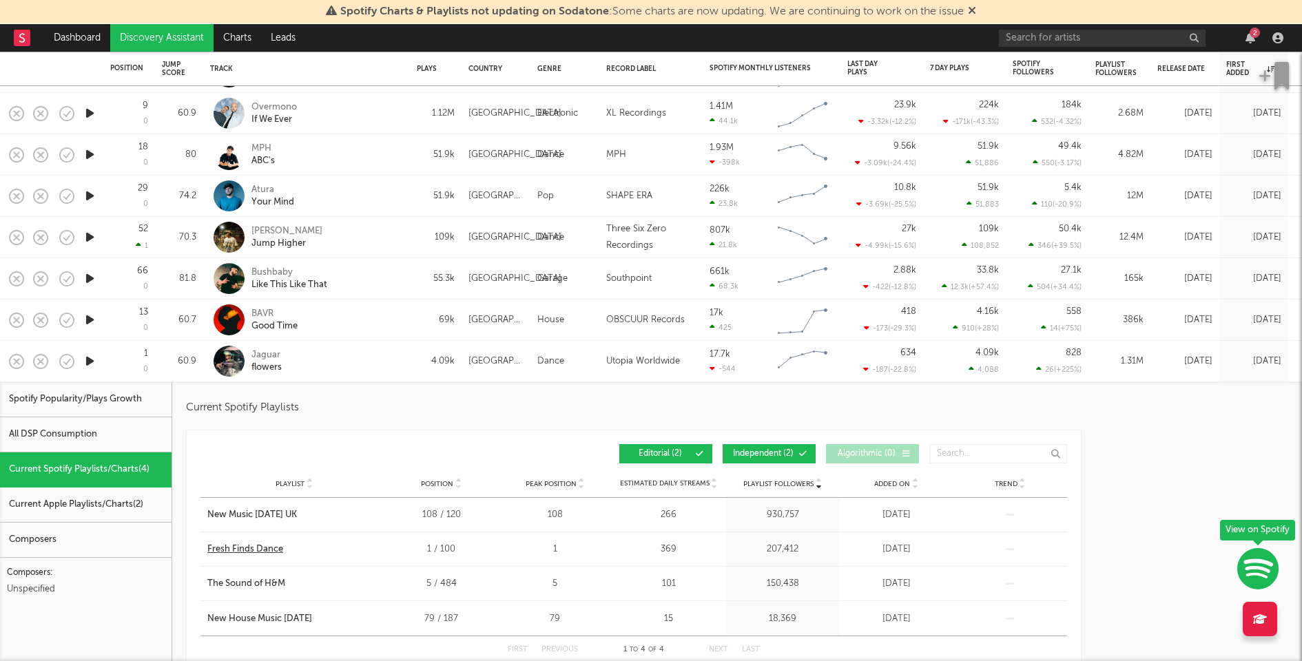
click at [262, 548] on div "Fresh Finds Dance" at bounding box center [245, 550] width 76 height 14
click at [88, 321] on icon "button" at bounding box center [90, 319] width 14 height 17
click at [343, 362] on div "Jaguar flowers" at bounding box center [325, 361] width 148 height 25
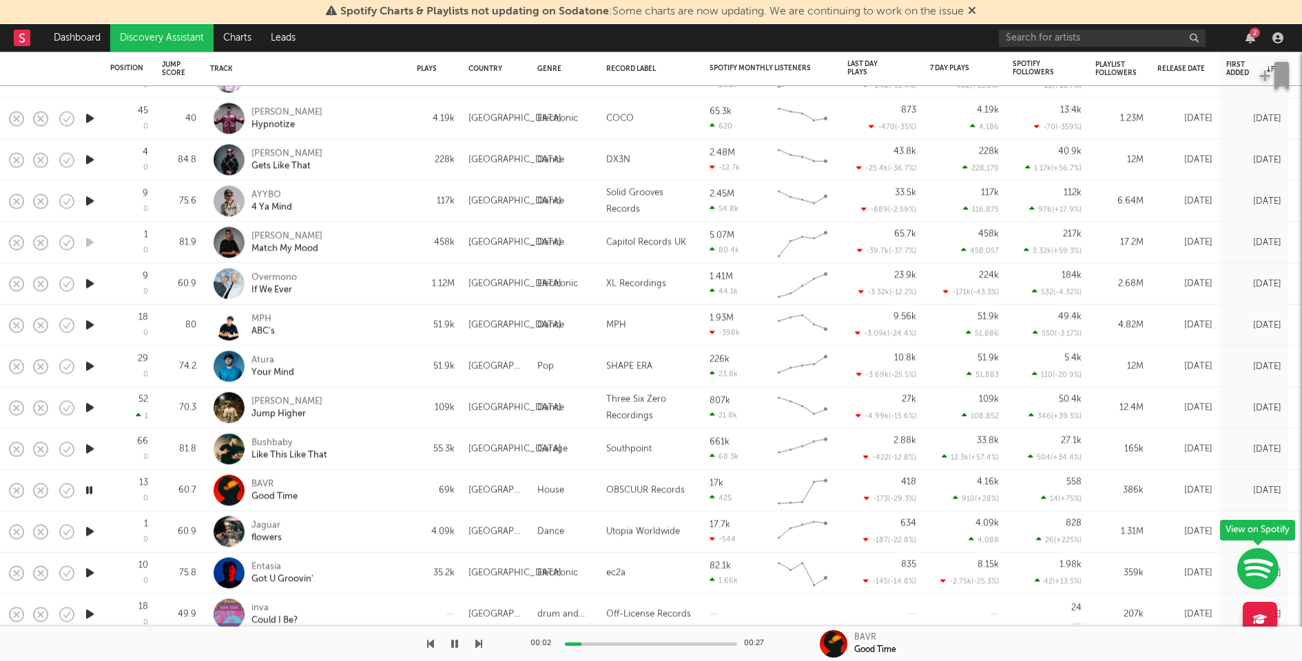
click at [90, 450] on icon "button" at bounding box center [90, 449] width 14 height 17
click at [88, 410] on icon "button" at bounding box center [90, 408] width 14 height 17
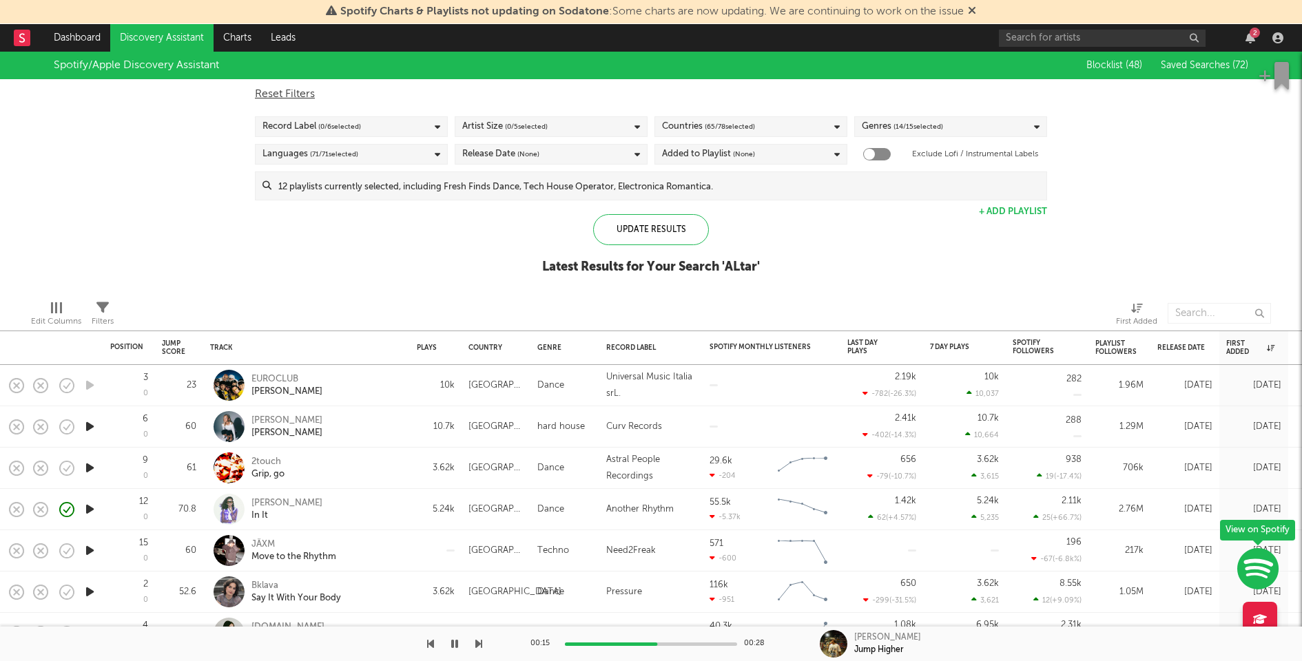
click at [590, 189] on input at bounding box center [658, 186] width 775 height 28
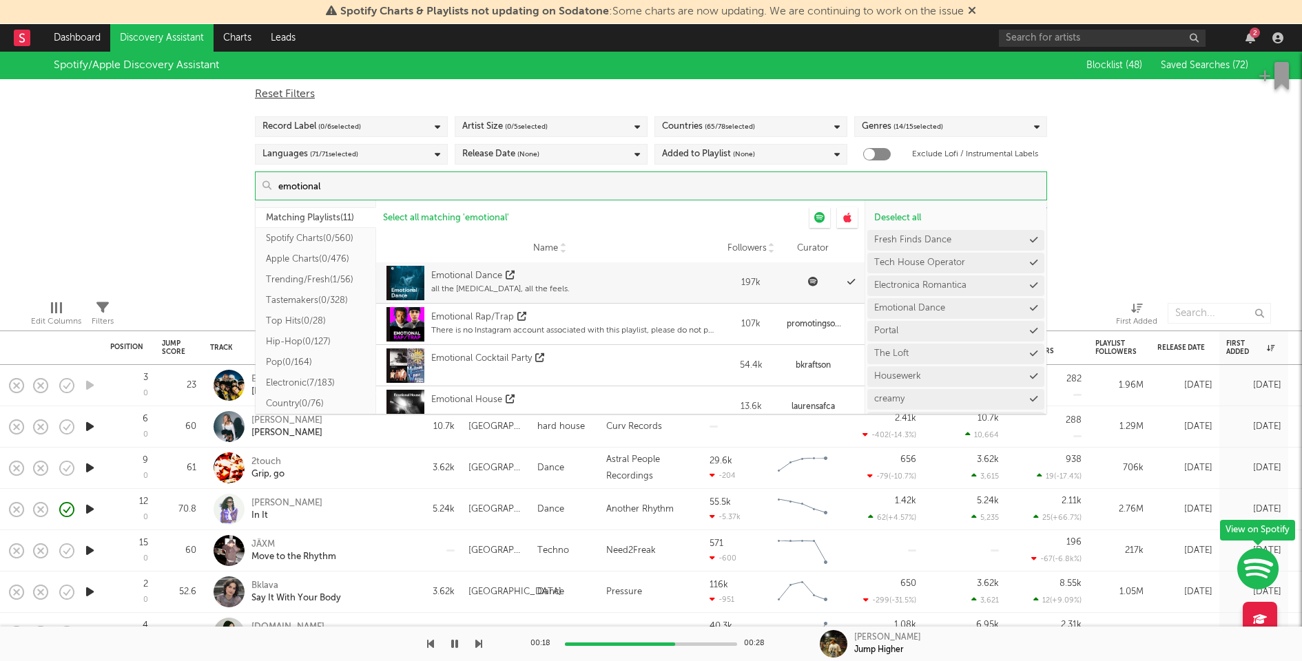
type input "emotional"
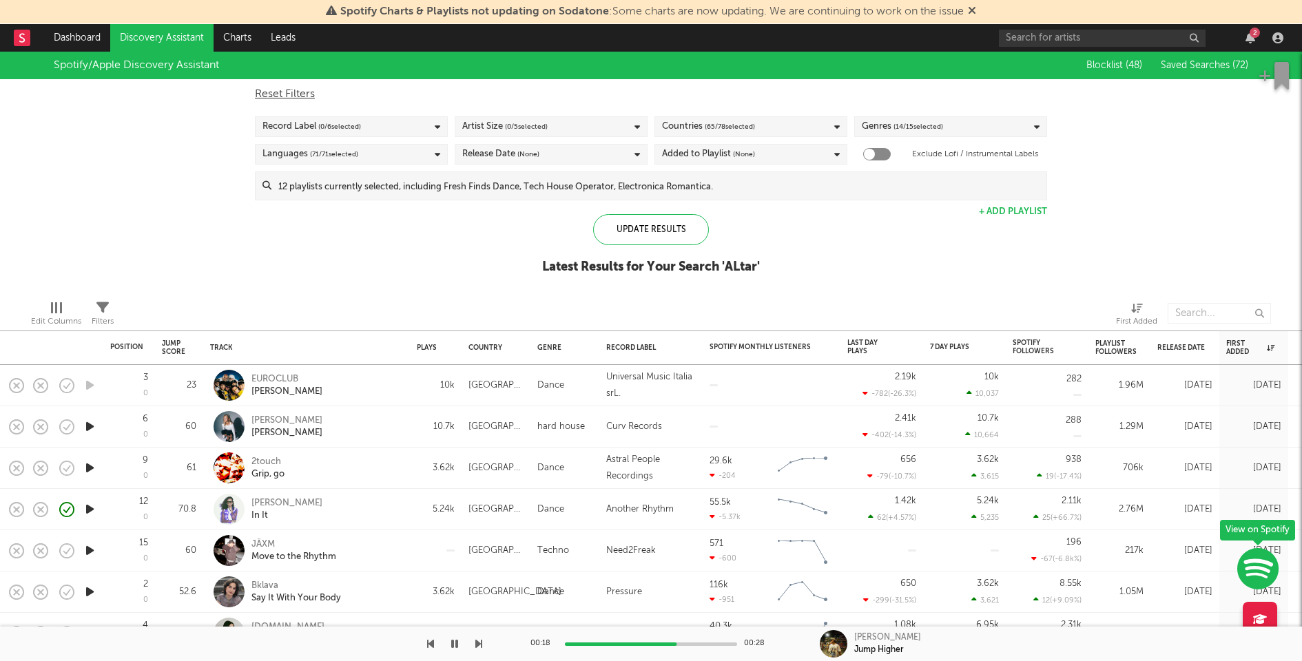
click at [1137, 213] on div "Spotify/Apple Discovery Assistant Blocklist ( 48 ) Saved Searches ( 72 ) Reset …" at bounding box center [651, 171] width 1302 height 238
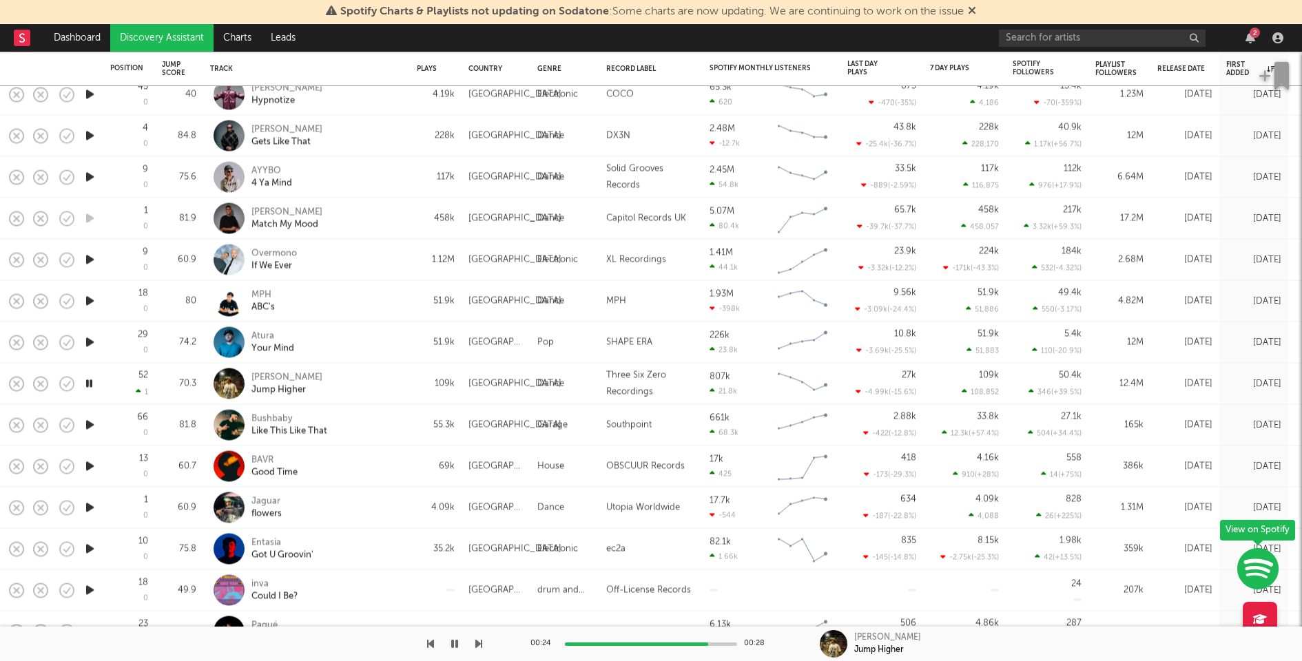
click at [87, 338] on icon "button" at bounding box center [90, 342] width 14 height 17
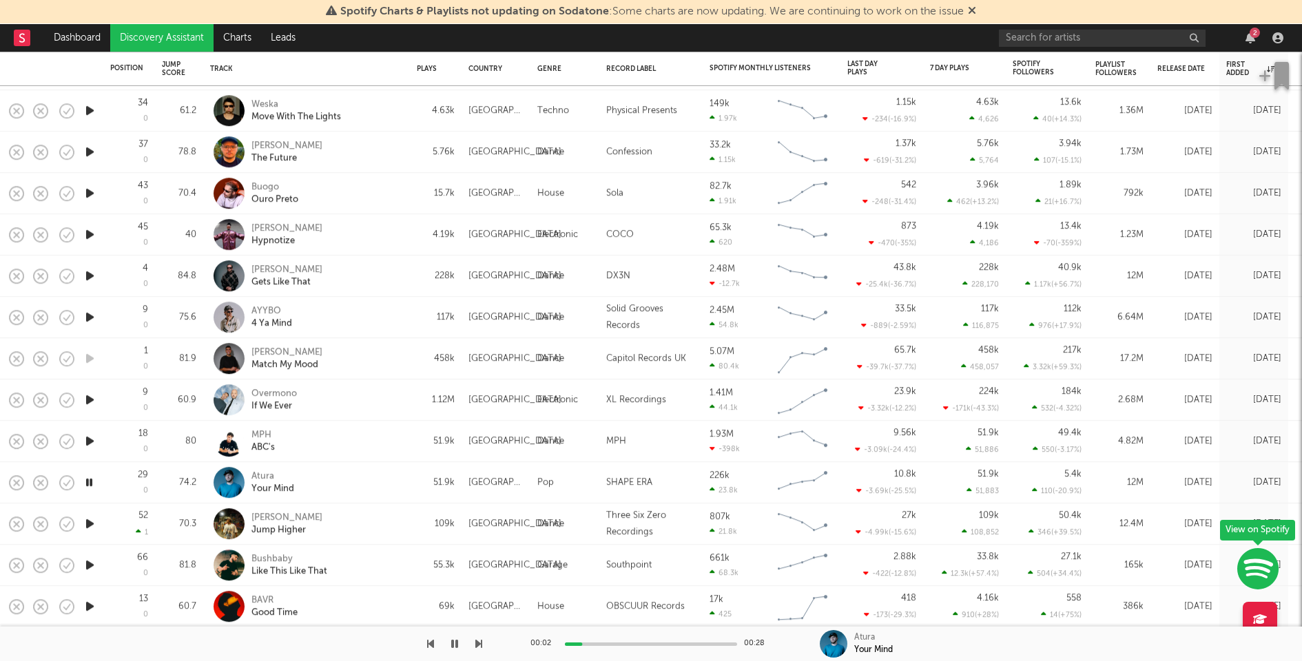
click at [90, 440] on icon "button" at bounding box center [90, 441] width 14 height 17
click at [90, 400] on icon "button" at bounding box center [90, 399] width 14 height 17
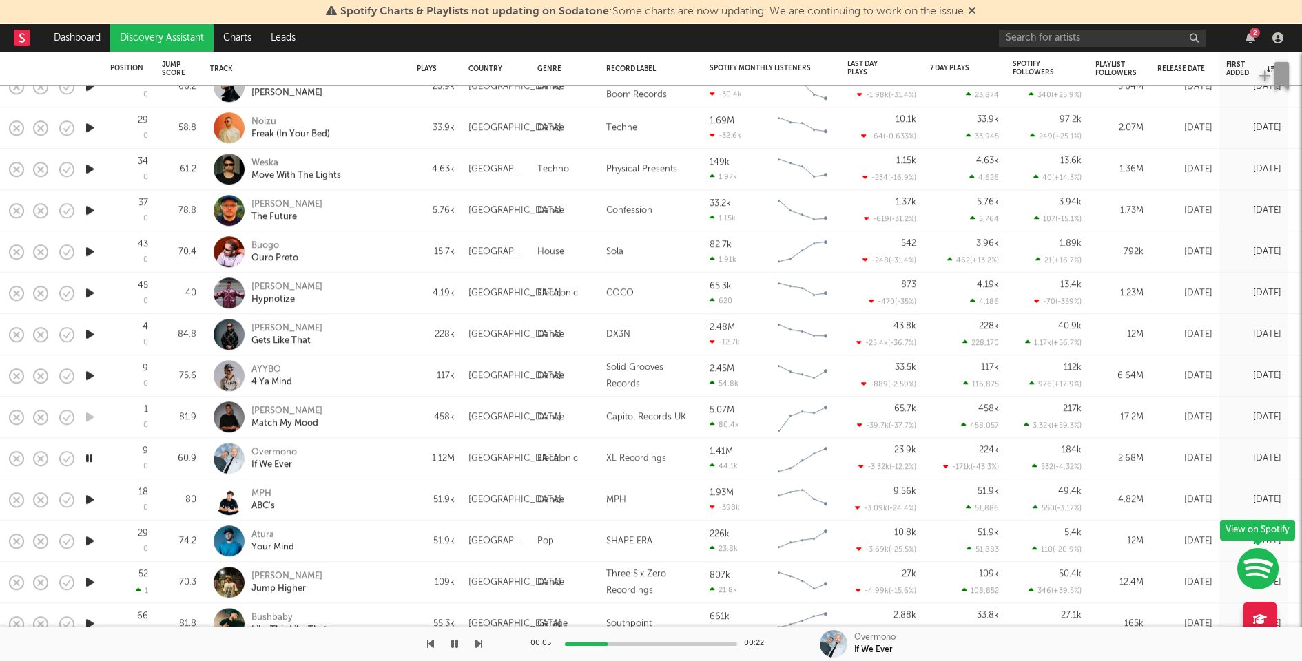
click at [89, 375] on icon "button" at bounding box center [90, 375] width 14 height 17
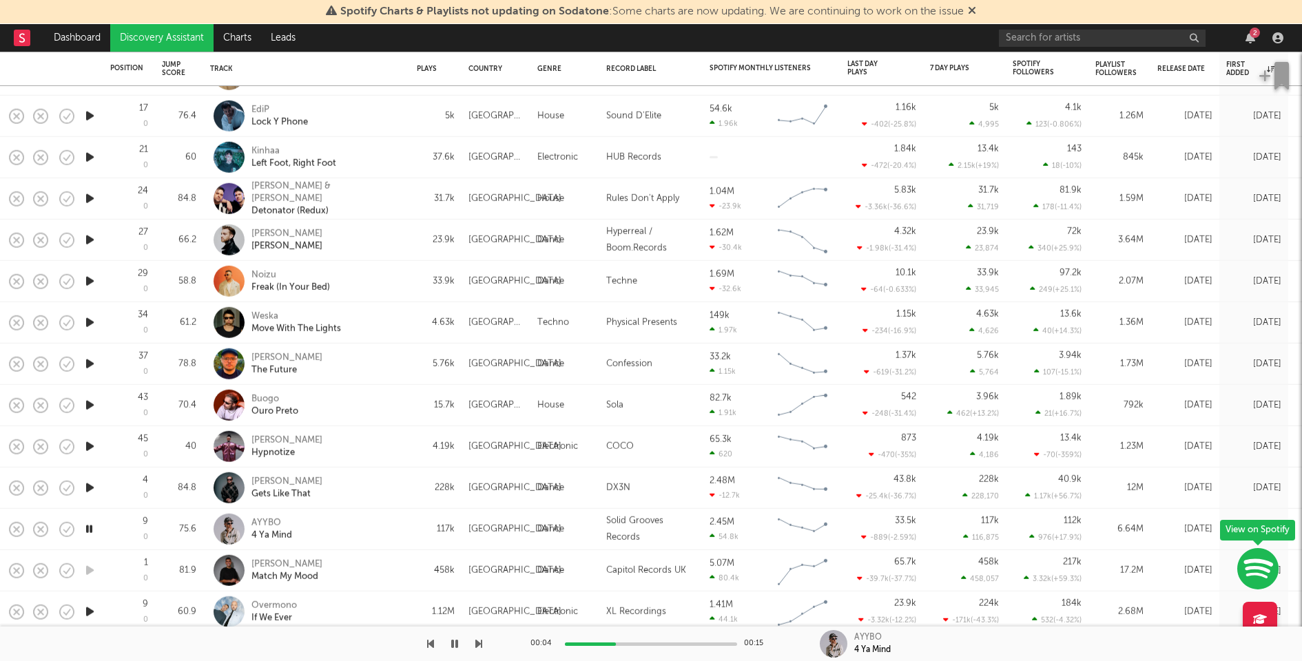
click at [91, 487] on icon "button" at bounding box center [90, 487] width 14 height 17
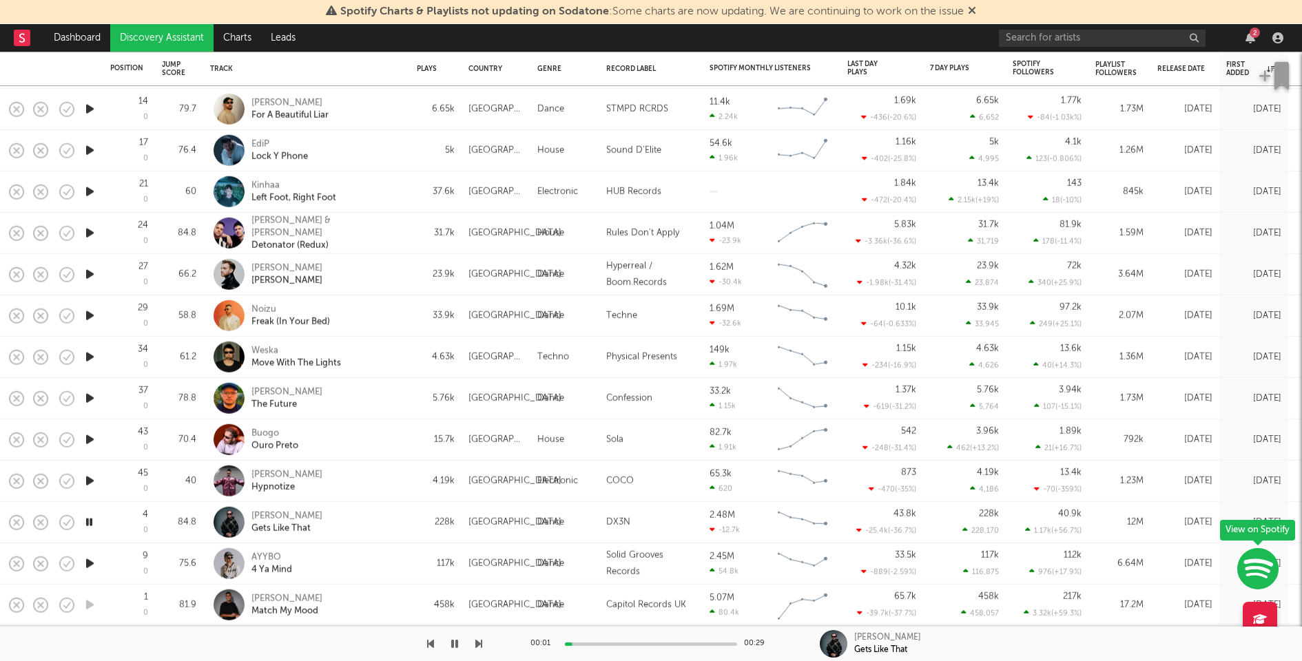
click at [89, 477] on icon "button" at bounding box center [90, 481] width 14 height 17
click at [353, 474] on div "Floyd Lavine Hypnotize" at bounding box center [325, 480] width 148 height 25
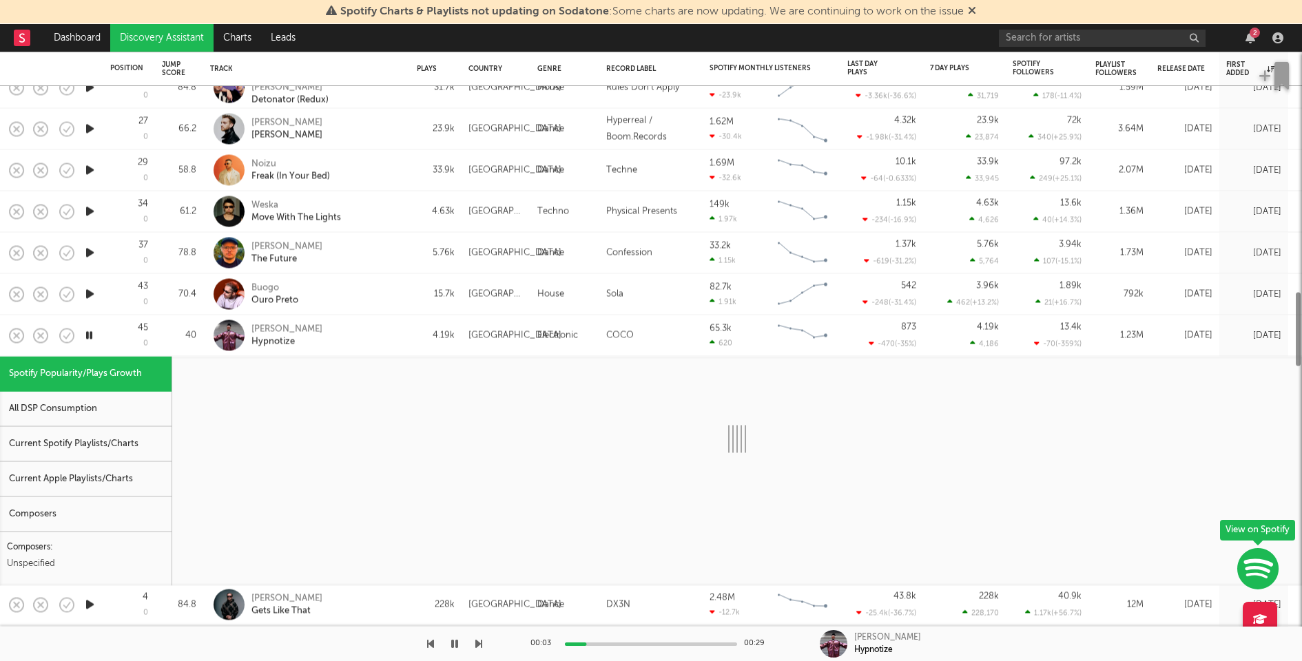
click at [104, 436] on div "Current Spotify Playlists/Charts" at bounding box center [86, 444] width 172 height 35
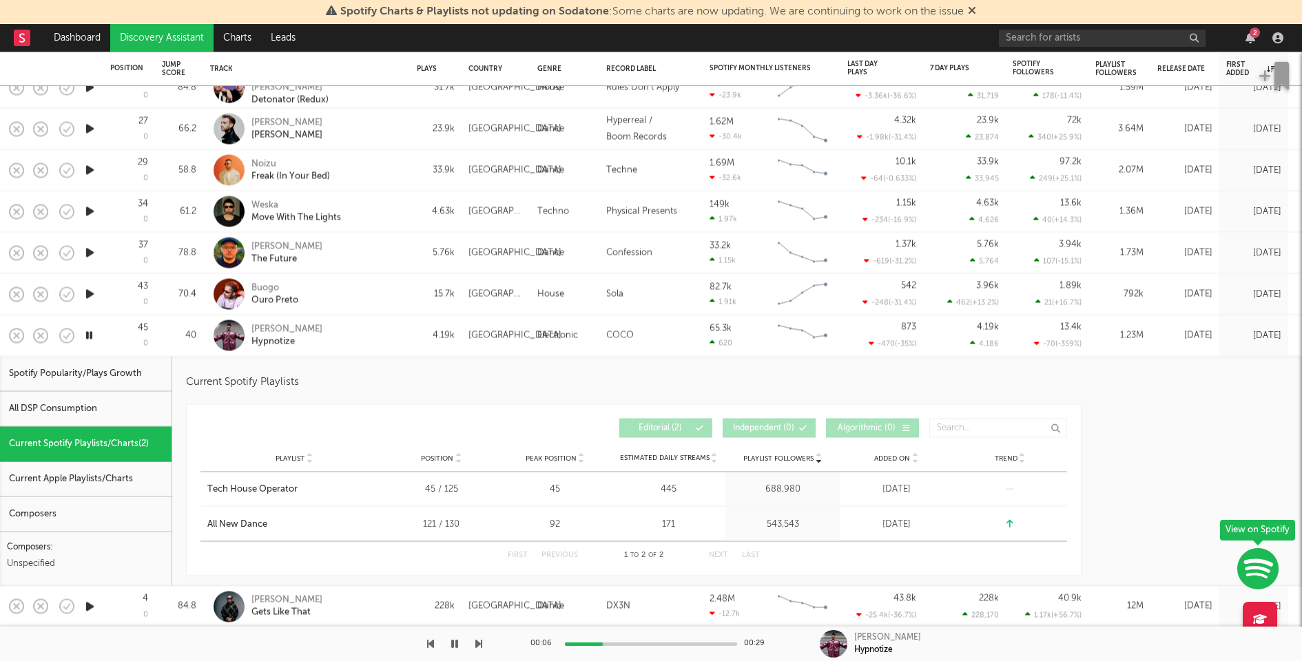
click at [344, 331] on div "Floyd Lavine Hypnotize" at bounding box center [325, 335] width 148 height 25
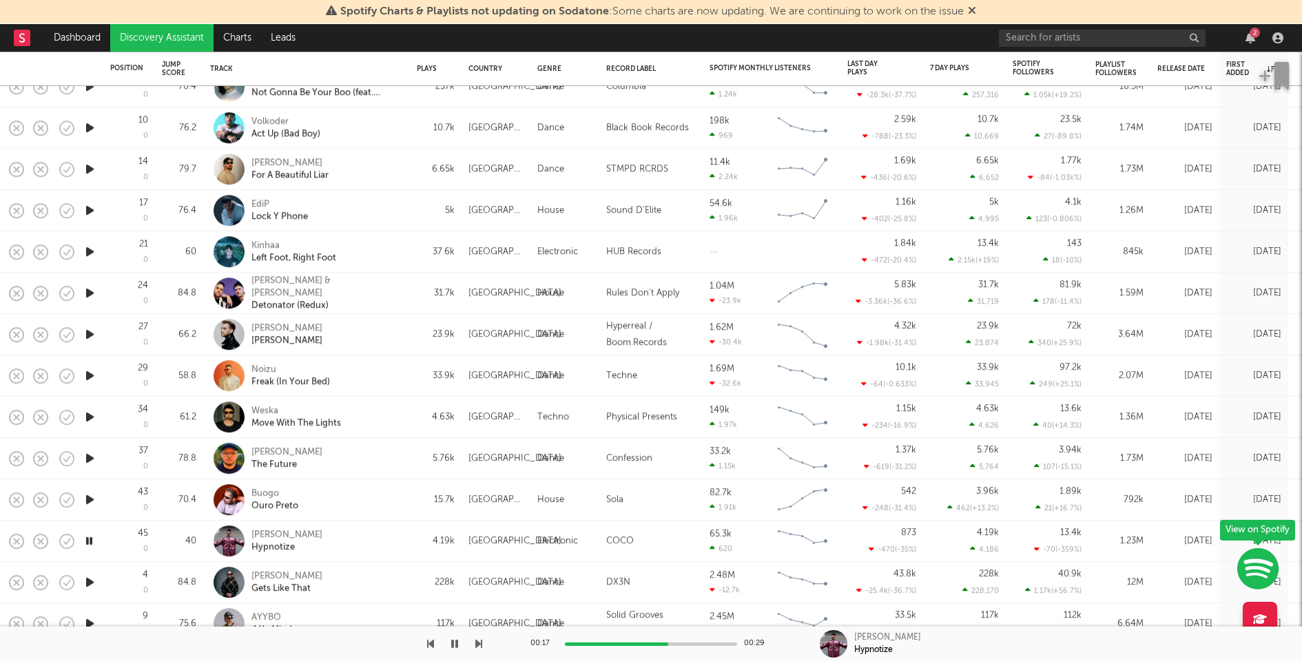
click at [668, 645] on div at bounding box center [651, 644] width 172 height 3
click at [703, 643] on div at bounding box center [651, 644] width 172 height 3
click at [94, 496] on icon "button" at bounding box center [90, 499] width 14 height 17
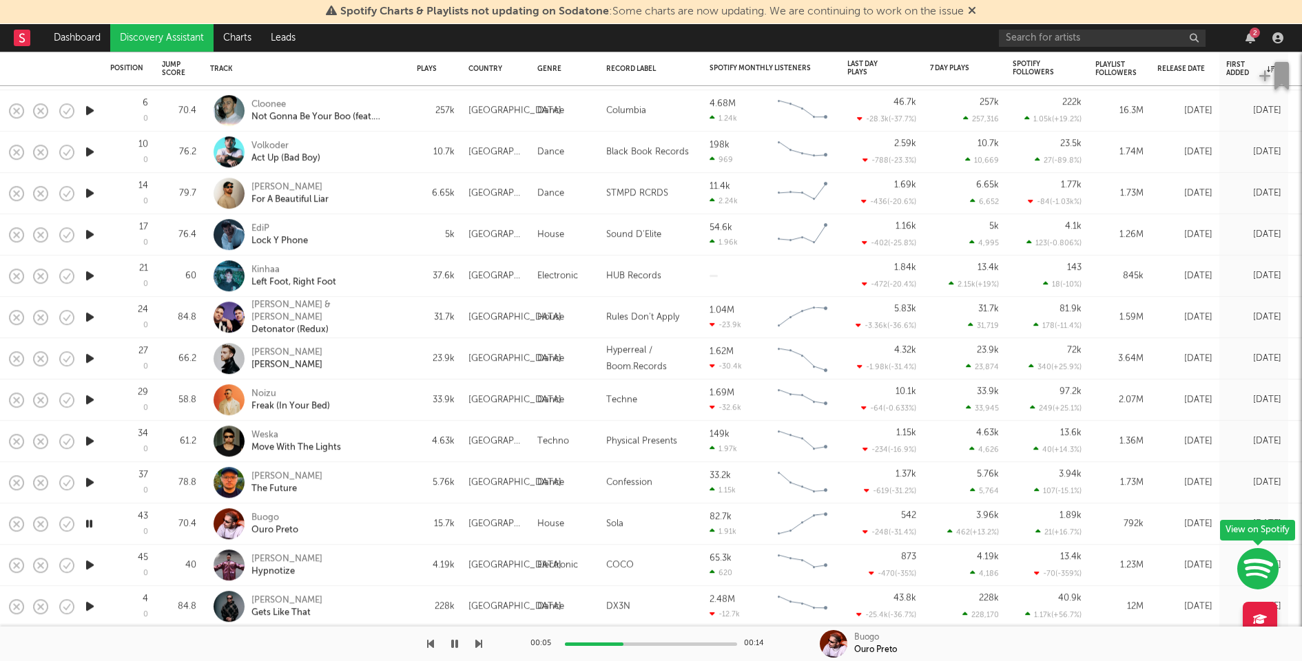
click at [623, 644] on div at bounding box center [651, 644] width 172 height 3
click at [661, 643] on div at bounding box center [651, 644] width 172 height 3
click at [87, 478] on icon "button" at bounding box center [90, 482] width 14 height 17
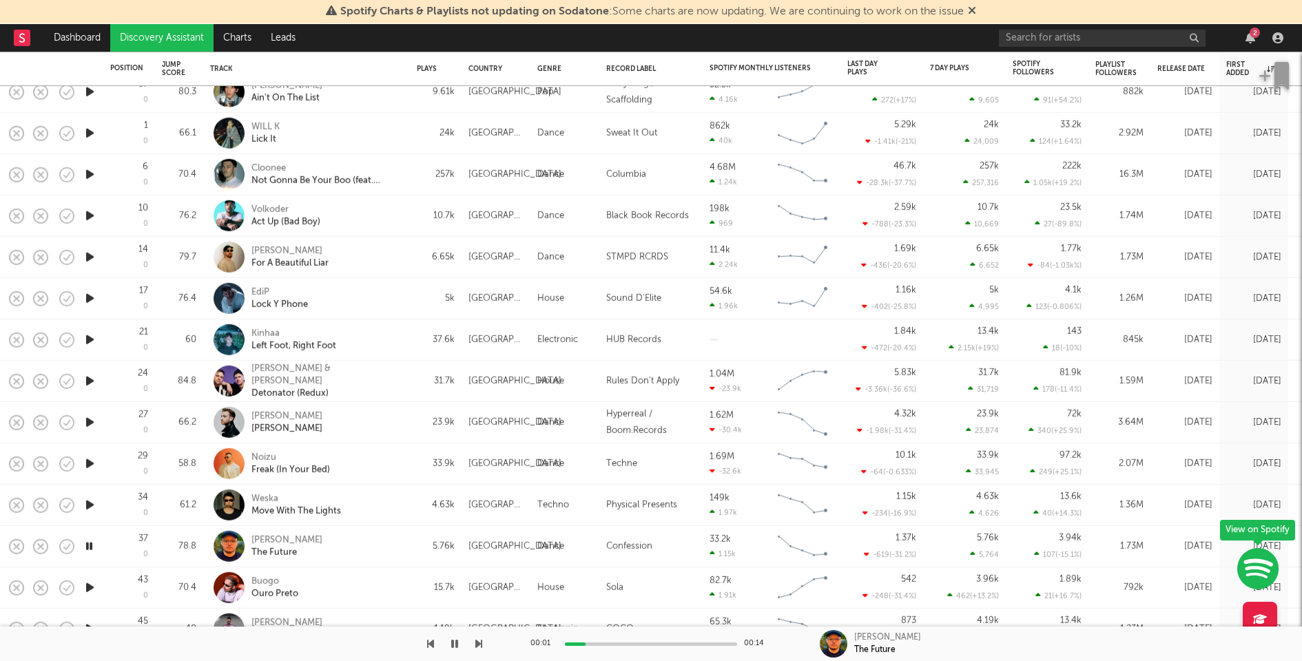
click at [652, 645] on div at bounding box center [651, 644] width 172 height 3
click at [89, 505] on icon "button" at bounding box center [90, 505] width 14 height 17
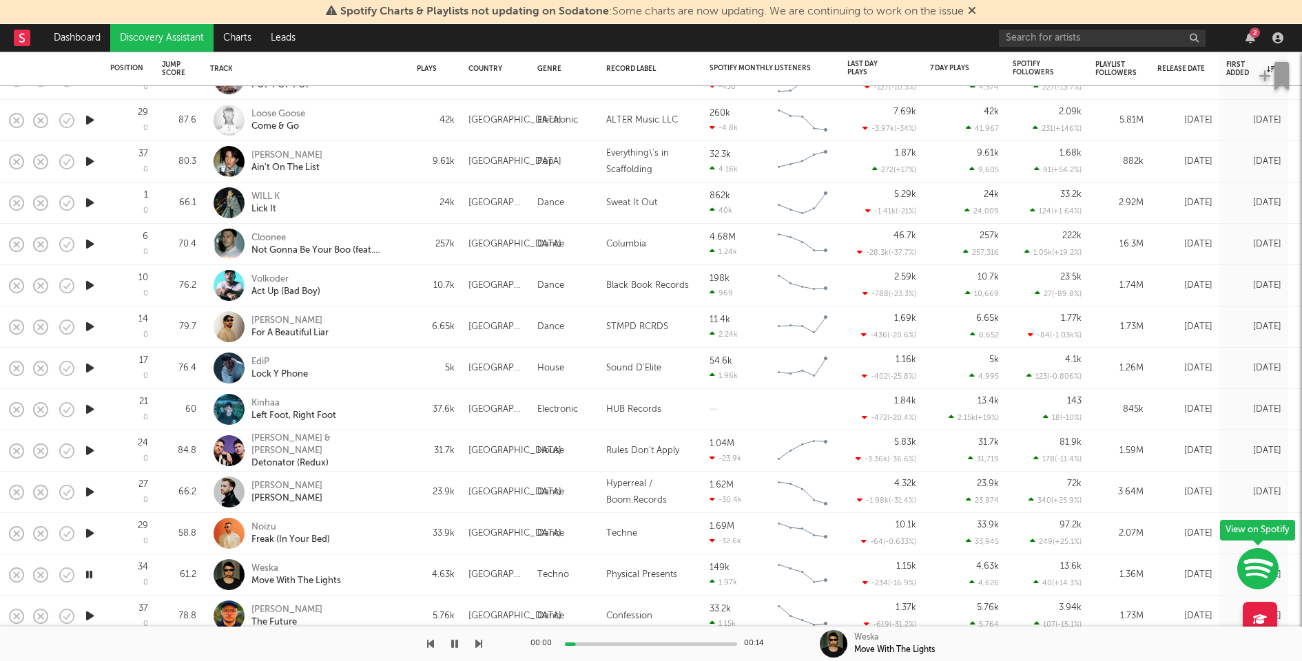
click at [90, 532] on icon "button" at bounding box center [90, 533] width 14 height 17
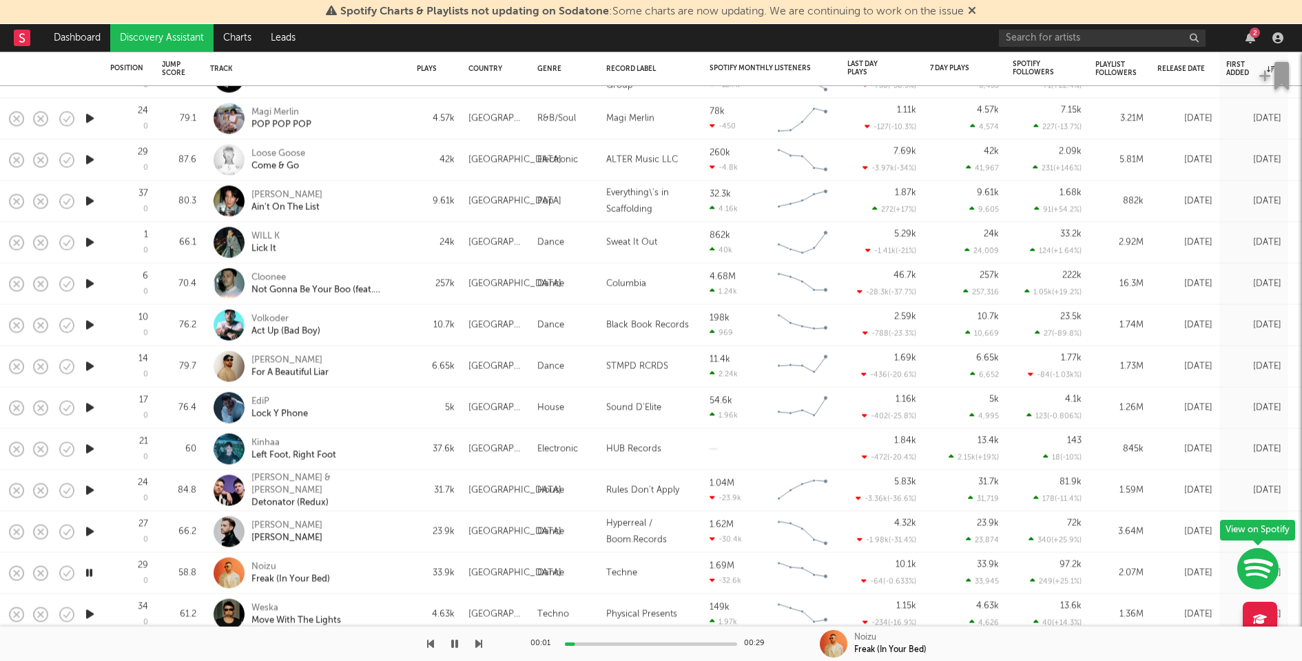
click at [652, 647] on div "00:01 00:29" at bounding box center [650, 644] width 241 height 34
click at [652, 643] on div at bounding box center [651, 644] width 172 height 3
click at [87, 526] on icon "button" at bounding box center [90, 531] width 14 height 17
click at [651, 641] on div "00:04 00:29" at bounding box center [650, 644] width 241 height 34
click at [663, 643] on div at bounding box center [651, 644] width 172 height 3
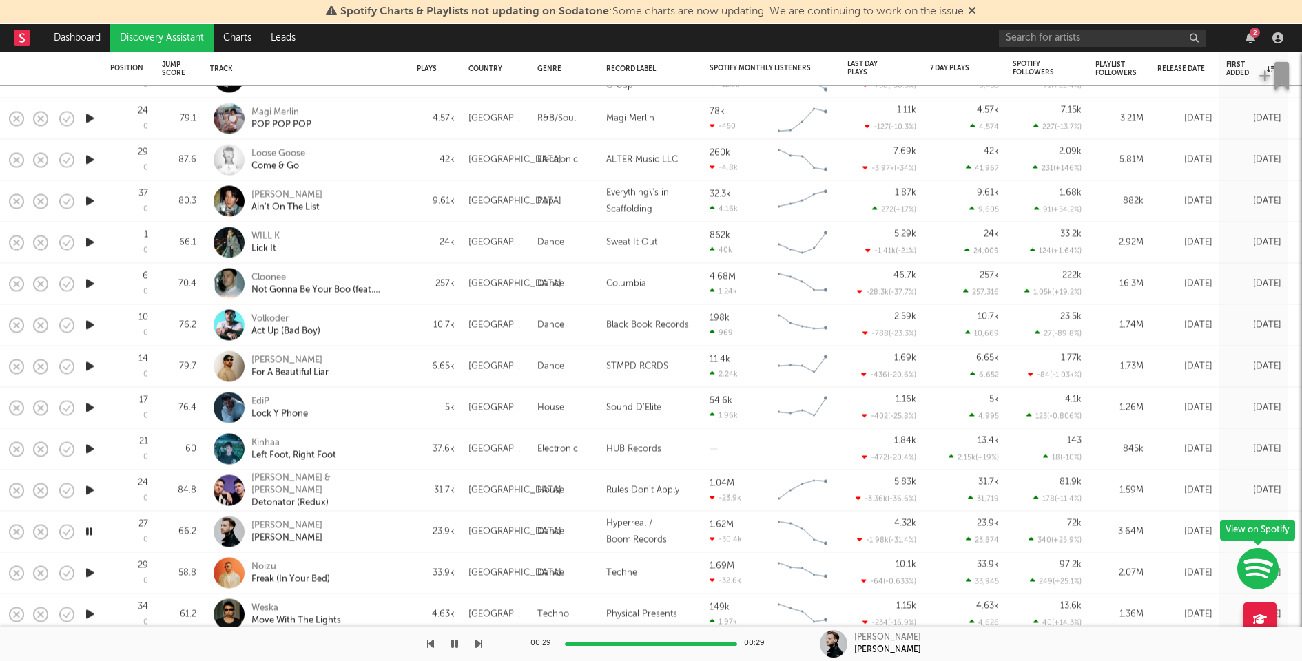
click at [90, 490] on icon "button" at bounding box center [90, 490] width 14 height 17
click at [87, 447] on icon "button" at bounding box center [90, 449] width 14 height 17
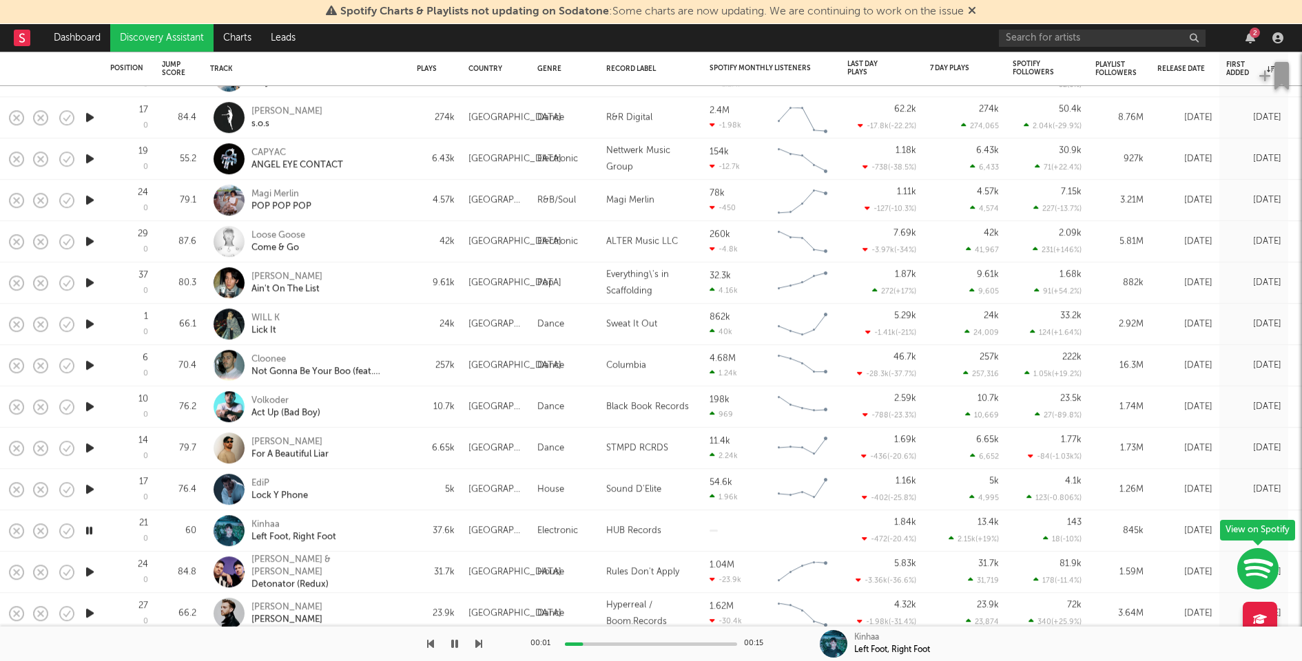
click at [655, 643] on div at bounding box center [651, 644] width 172 height 3
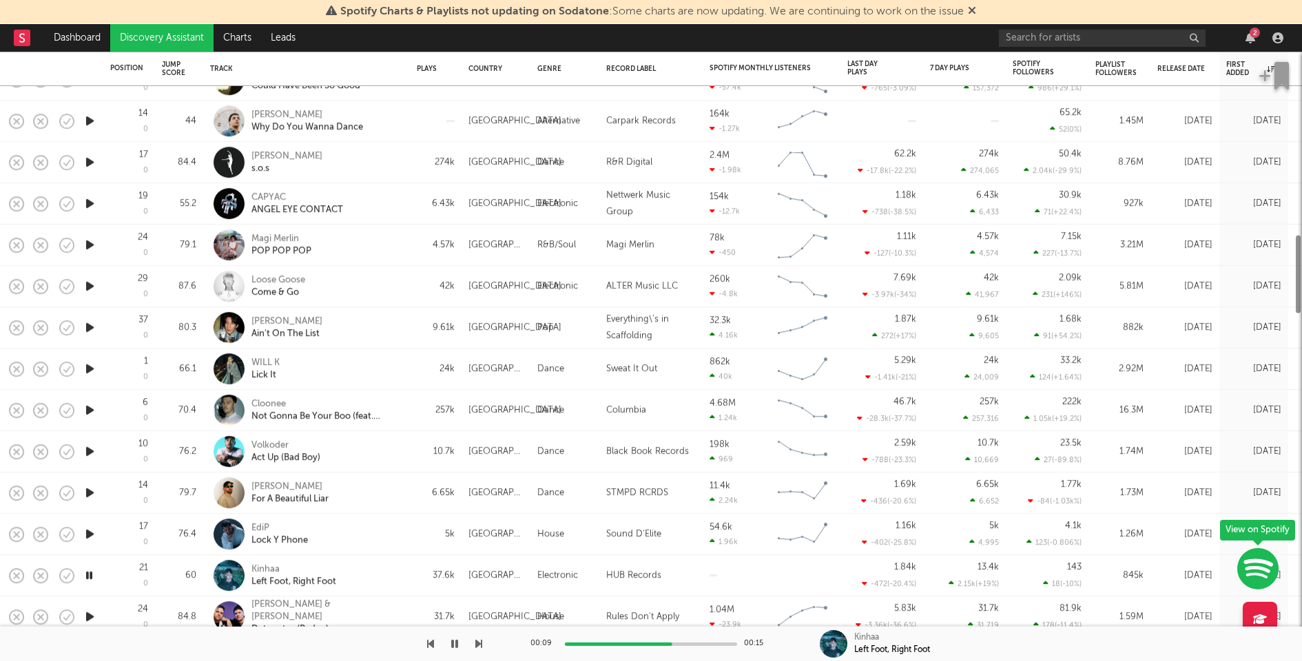
click at [88, 532] on icon "button" at bounding box center [90, 534] width 14 height 17
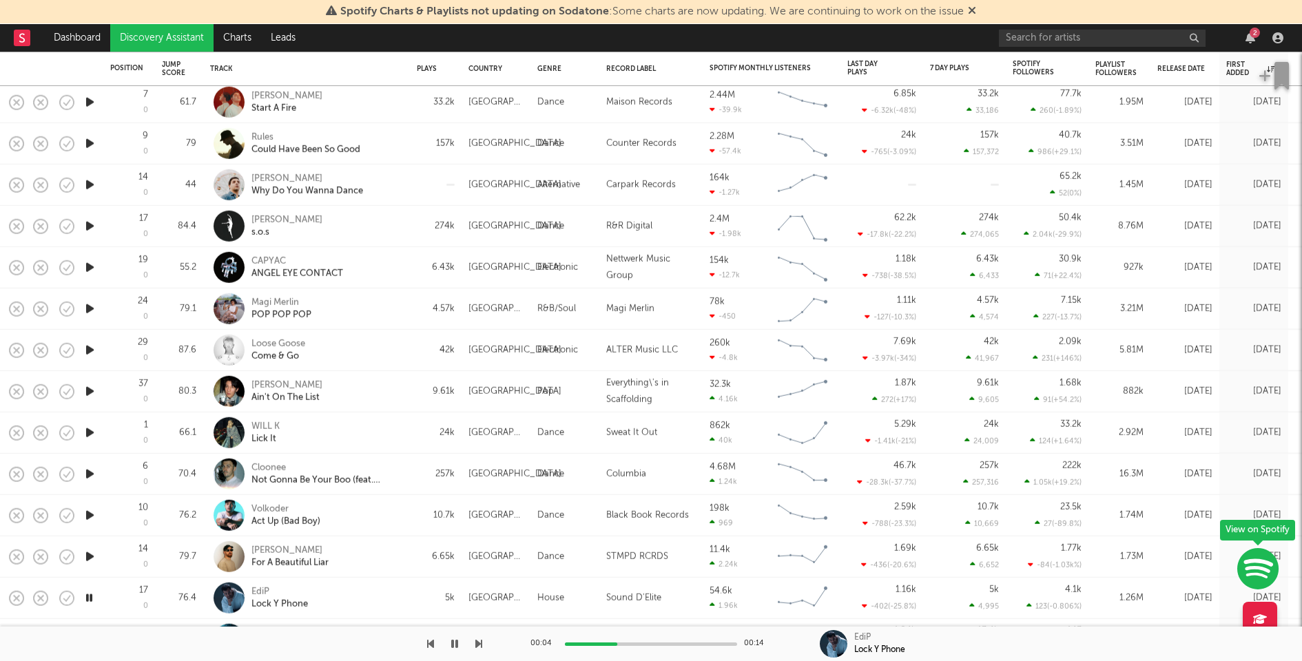
click at [90, 554] on icon "button" at bounding box center [90, 556] width 14 height 17
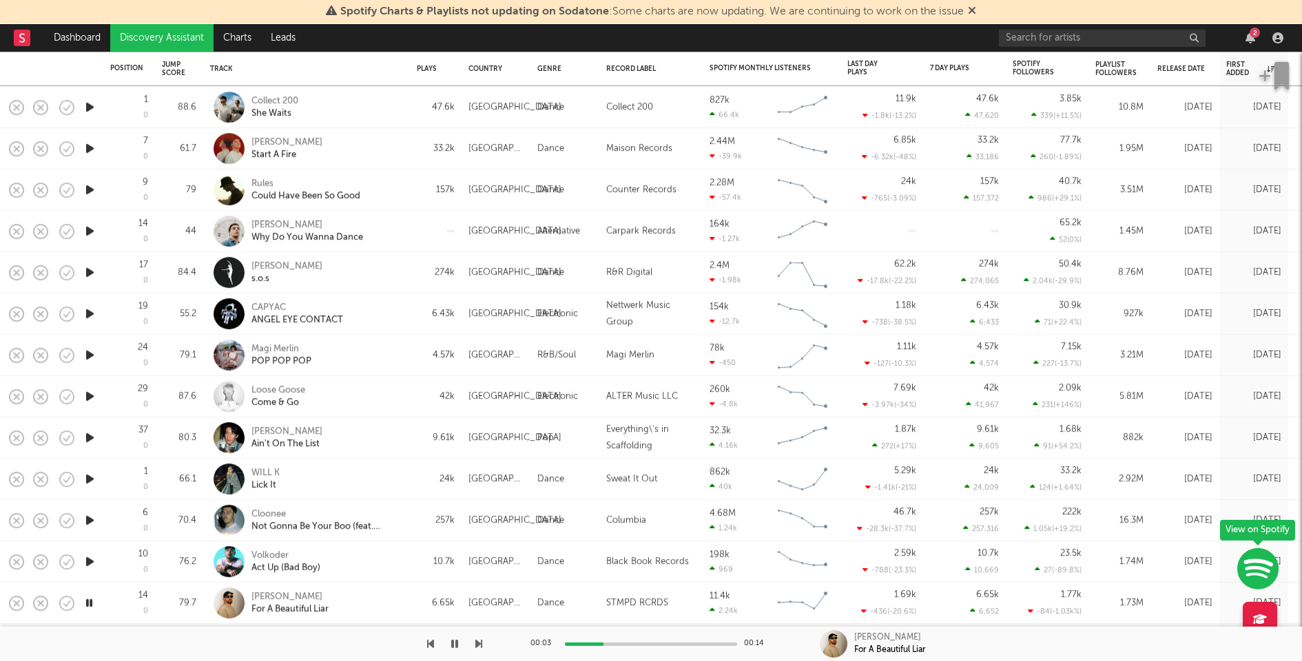
click at [89, 560] on icon "button" at bounding box center [90, 561] width 14 height 17
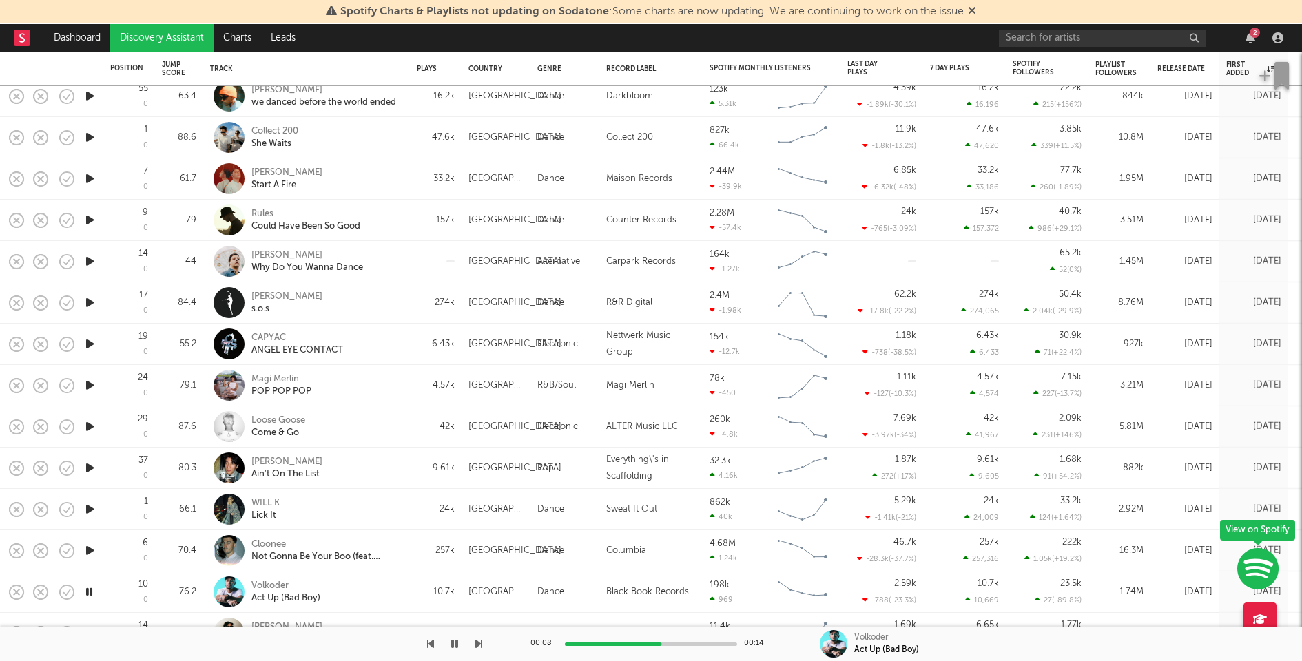
click at [661, 645] on div at bounding box center [651, 644] width 172 height 3
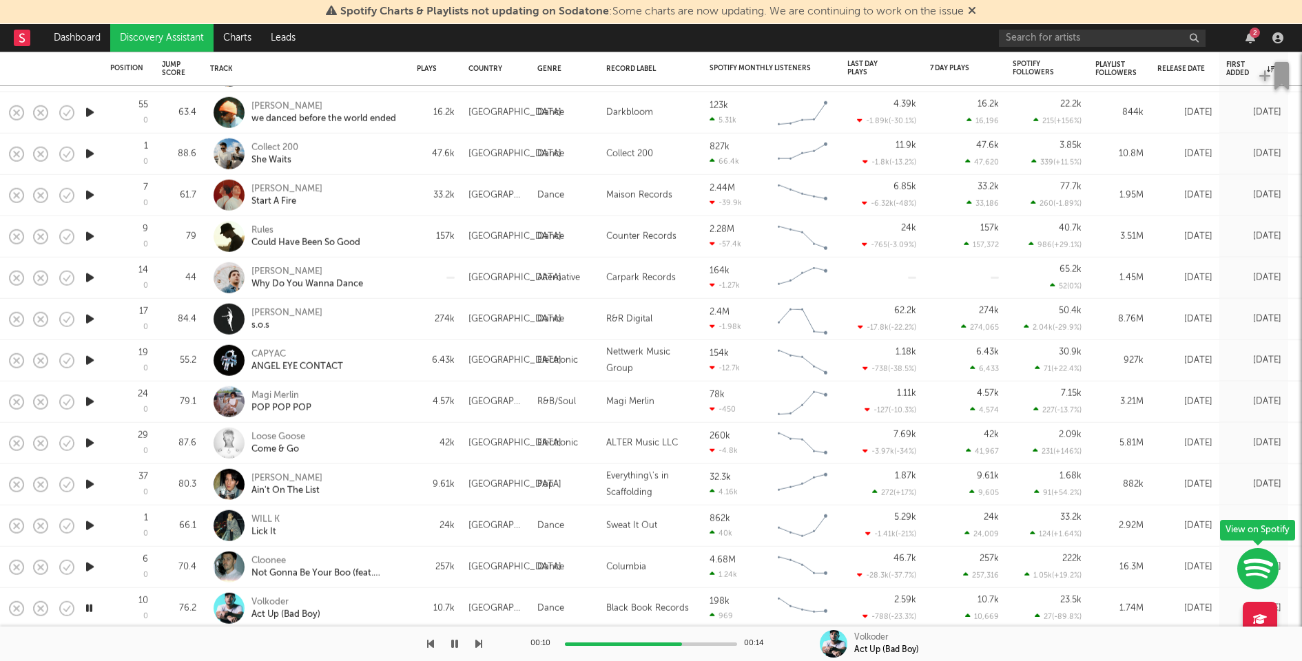
click at [87, 568] on icon "button" at bounding box center [90, 567] width 14 height 17
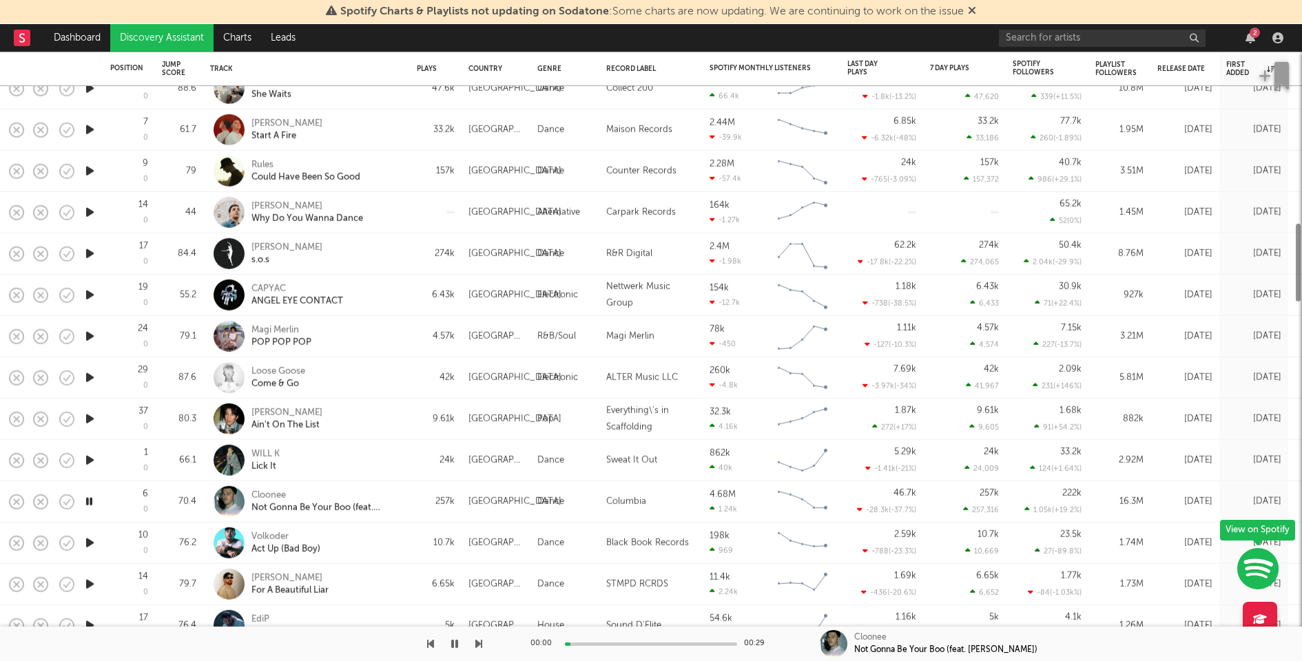
click at [384, 537] on div "Volkoder Act Up (Bad Boy)" at bounding box center [325, 542] width 148 height 25
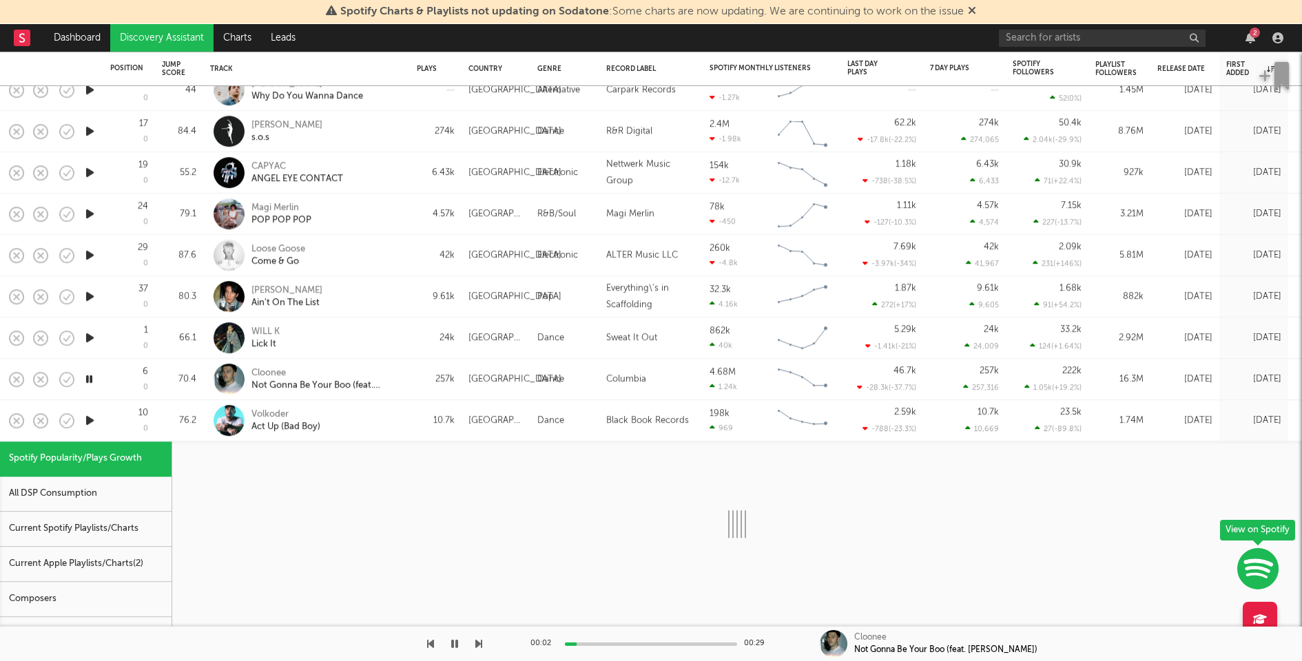
click at [138, 536] on div "Current Spotify Playlists/Charts" at bounding box center [86, 529] width 172 height 35
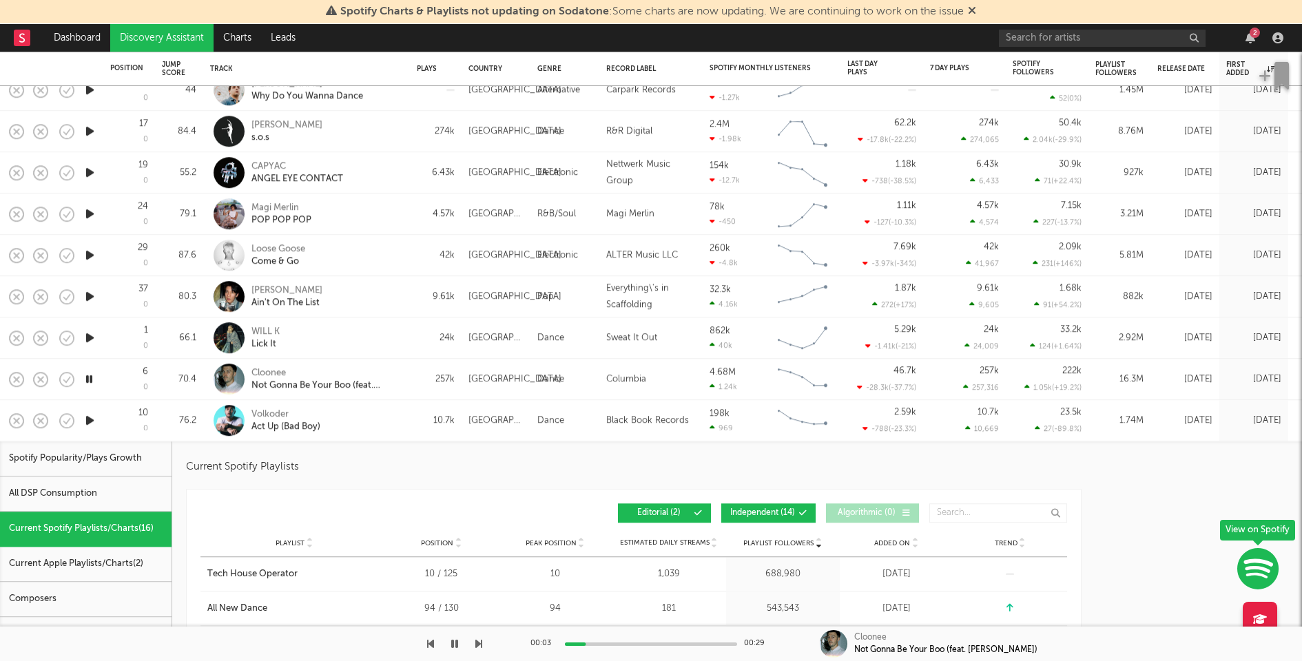
click at [758, 519] on button "Independent ( 14 )" at bounding box center [768, 513] width 94 height 19
click at [89, 338] on icon "button" at bounding box center [90, 337] width 14 height 17
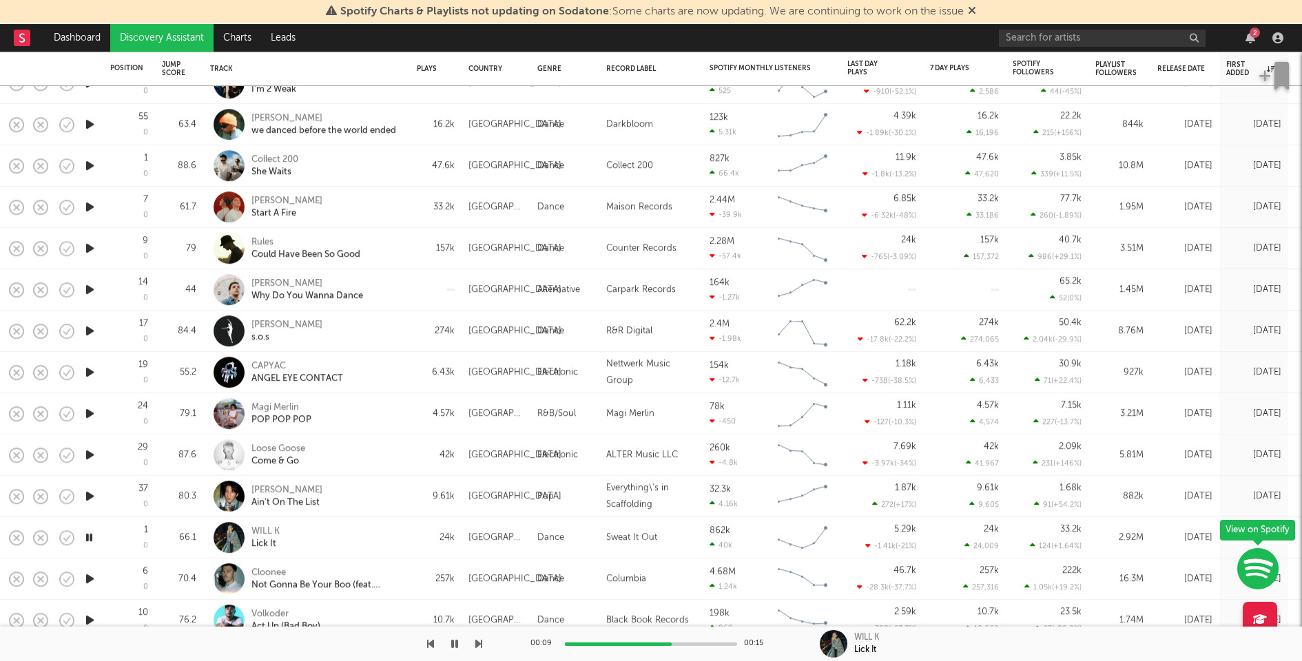
click at [90, 493] on icon "button" at bounding box center [90, 496] width 14 height 17
click at [90, 450] on icon "button" at bounding box center [90, 454] width 14 height 17
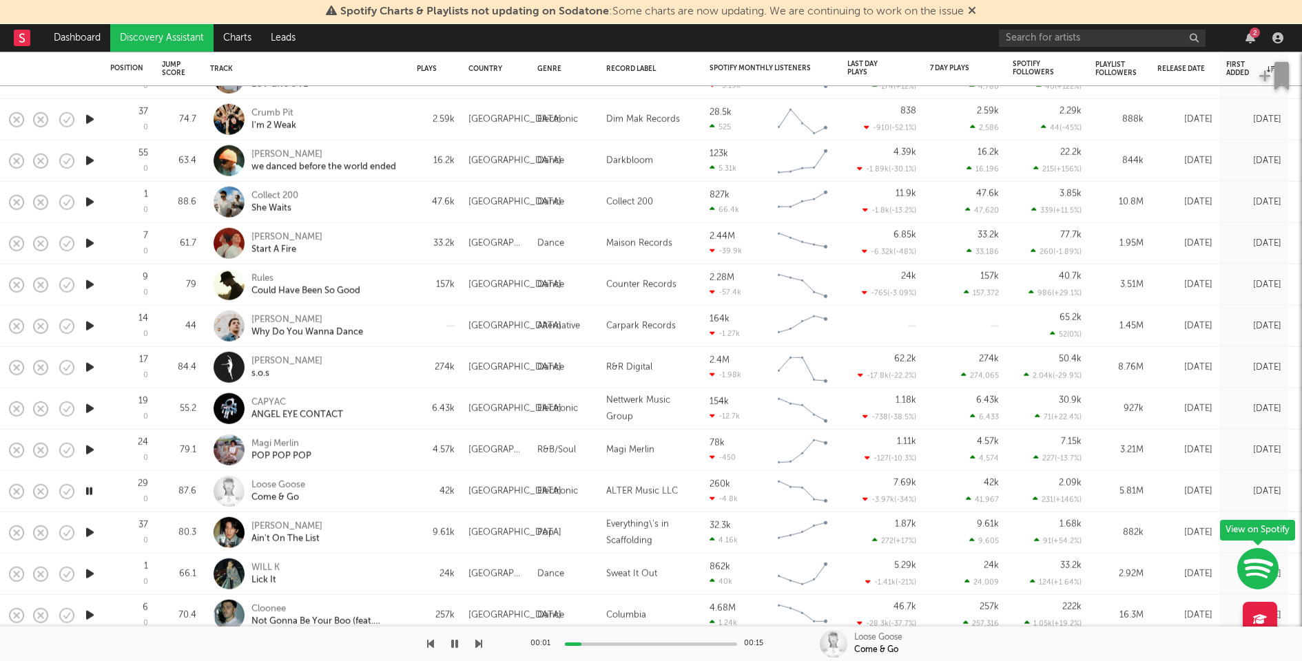
click at [90, 444] on icon "button" at bounding box center [90, 450] width 14 height 17
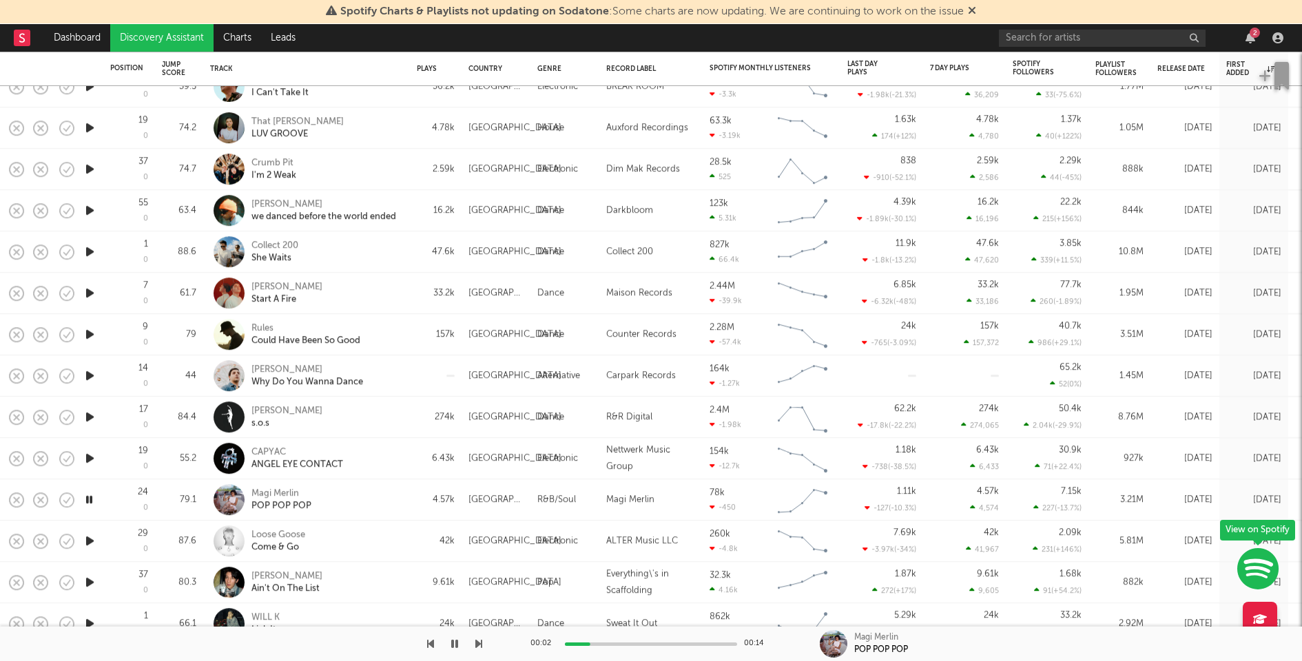
click at [90, 456] on icon "button" at bounding box center [90, 458] width 14 height 17
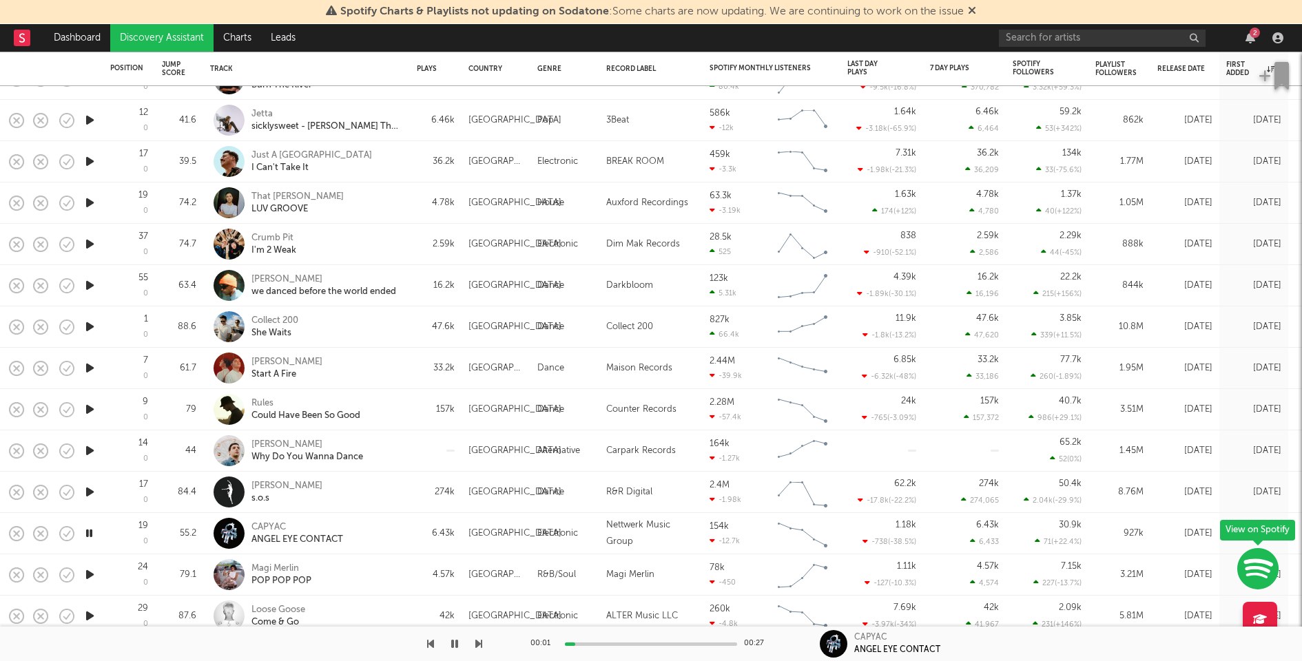
click at [90, 489] on icon "button" at bounding box center [90, 492] width 14 height 17
click at [631, 641] on div "00:00 00:28" at bounding box center [650, 644] width 241 height 34
click at [639, 643] on div at bounding box center [651, 644] width 172 height 3
click at [672, 643] on div at bounding box center [651, 644] width 172 height 3
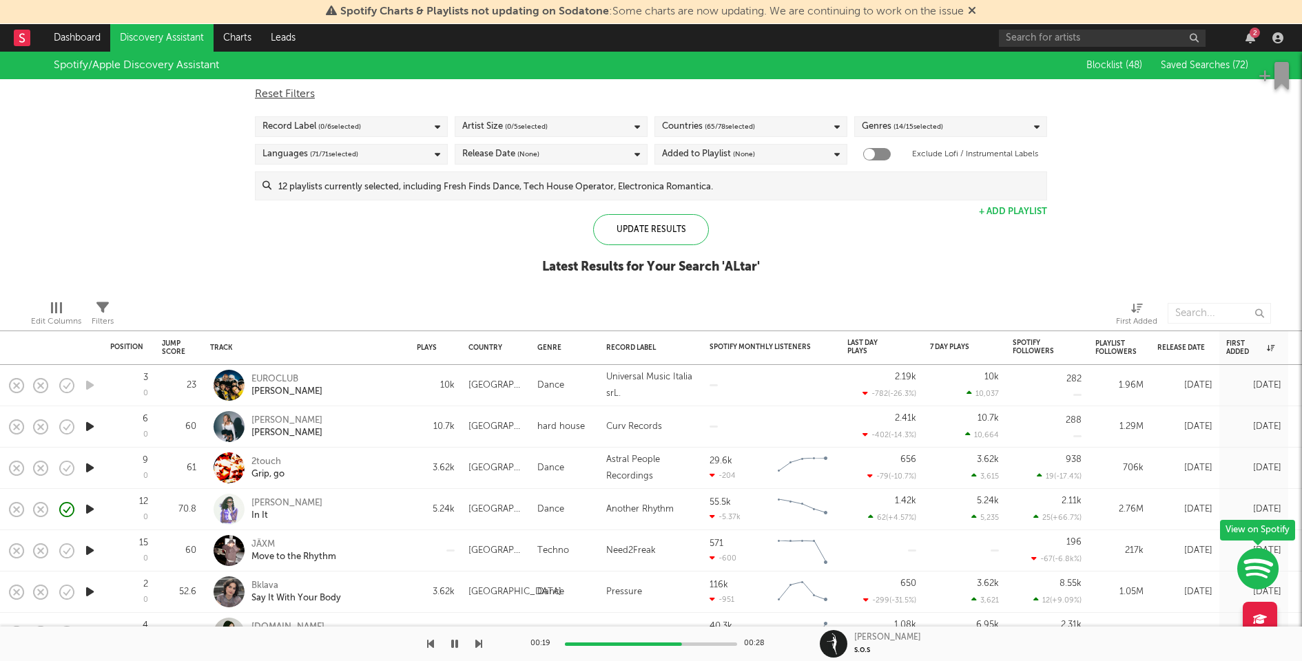
click at [720, 182] on input at bounding box center [658, 186] width 775 height 28
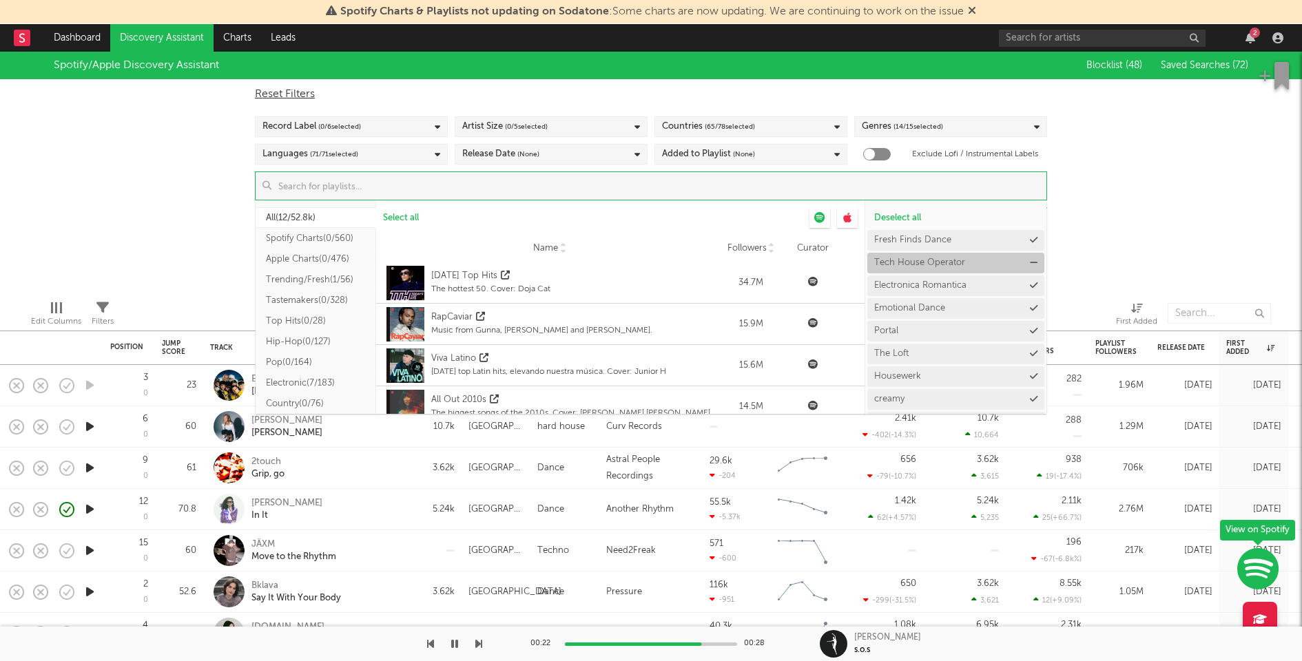
click at [1025, 262] on button "Tech House Operator" at bounding box center [955, 263] width 177 height 21
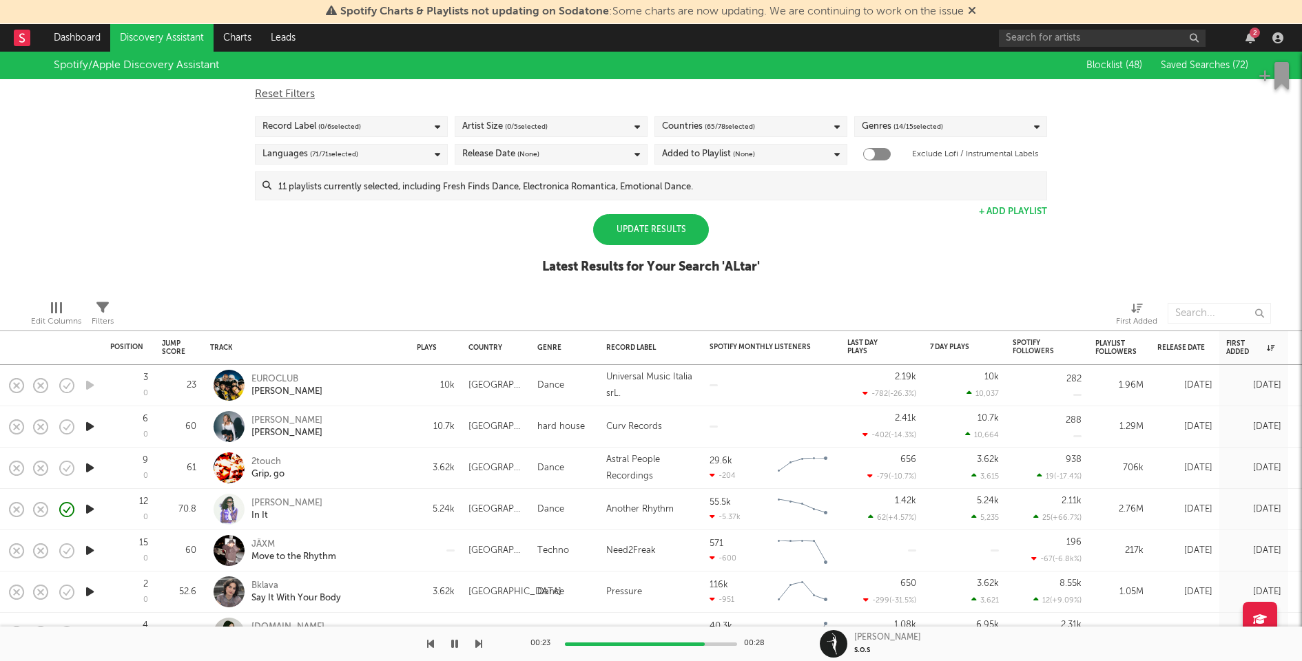
click at [1128, 225] on div "Spotify/Apple Discovery Assistant Blocklist ( 48 ) Saved Searches ( 72 ) Reset …" at bounding box center [651, 171] width 1302 height 238
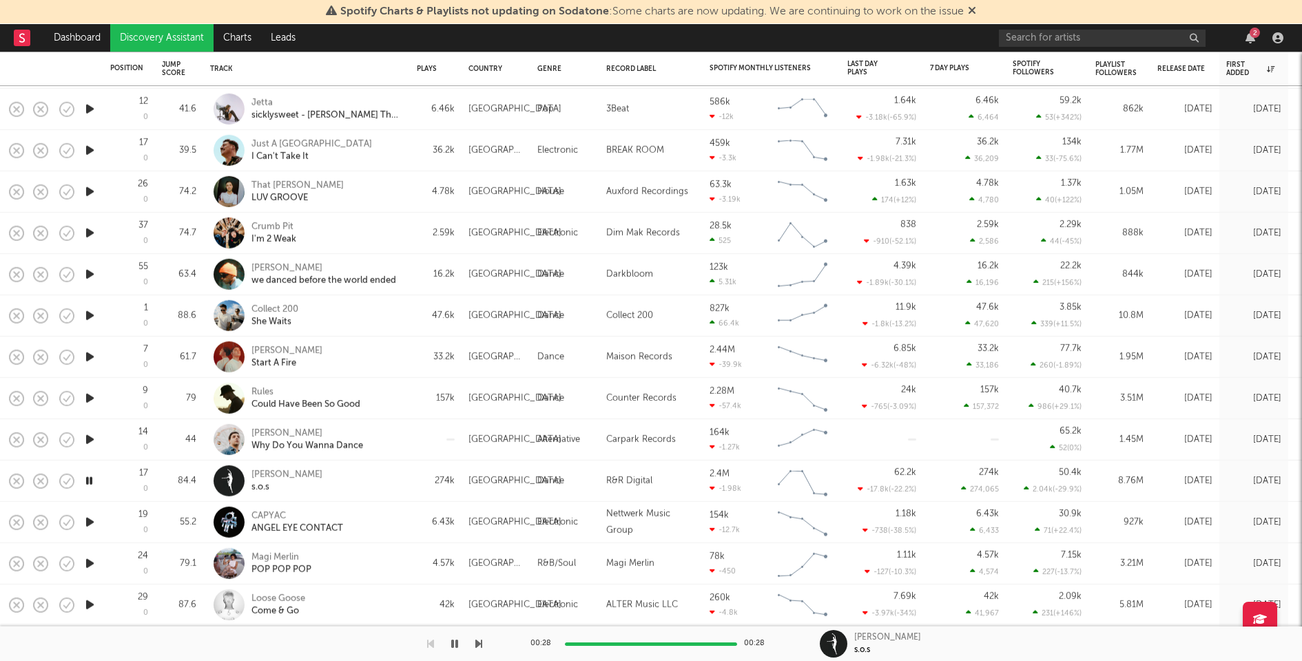
click at [87, 437] on icon "button" at bounding box center [90, 439] width 14 height 17
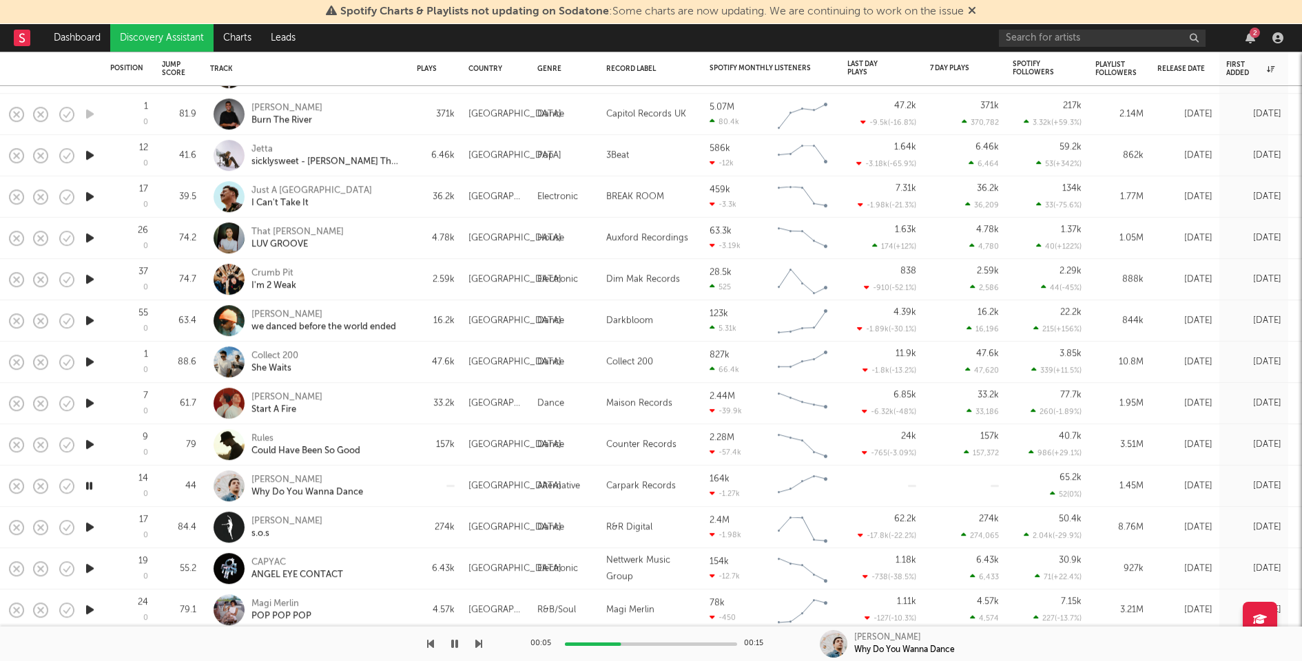
click at [407, 484] on div "Skylar Spence Why Do You Wanna Dance" at bounding box center [306, 486] width 207 height 41
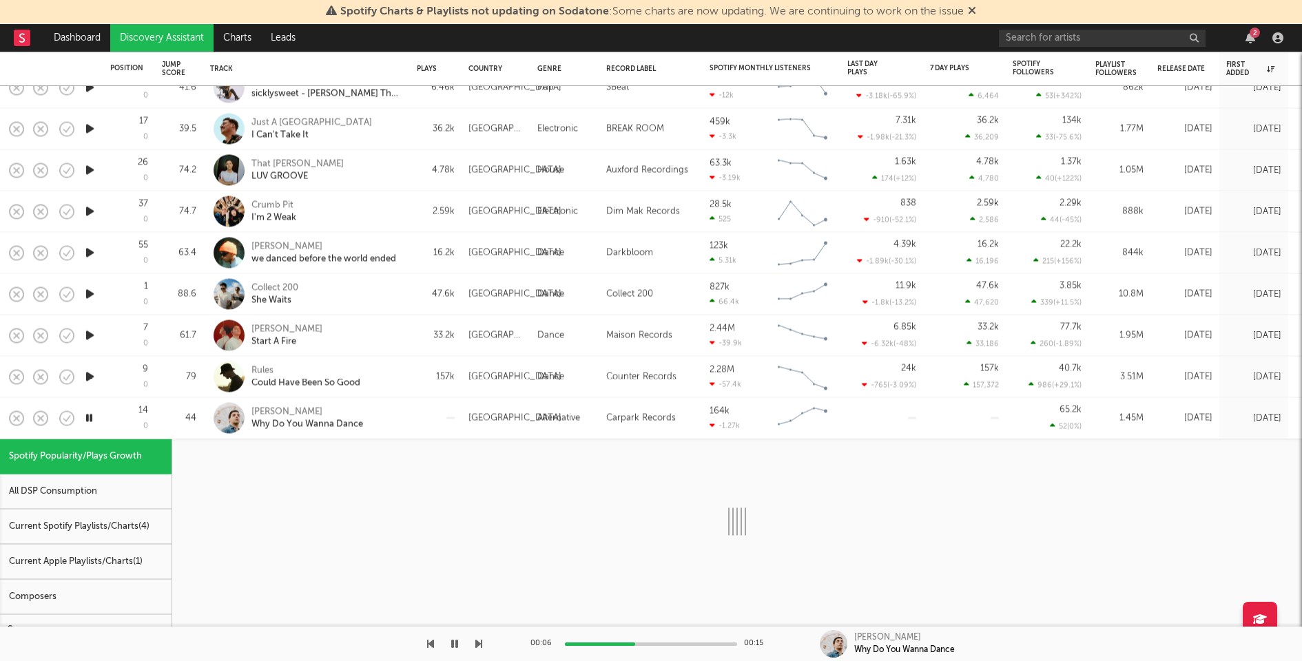
click at [117, 528] on div "Current Spotify Playlists/Charts ( 4 )" at bounding box center [86, 527] width 172 height 35
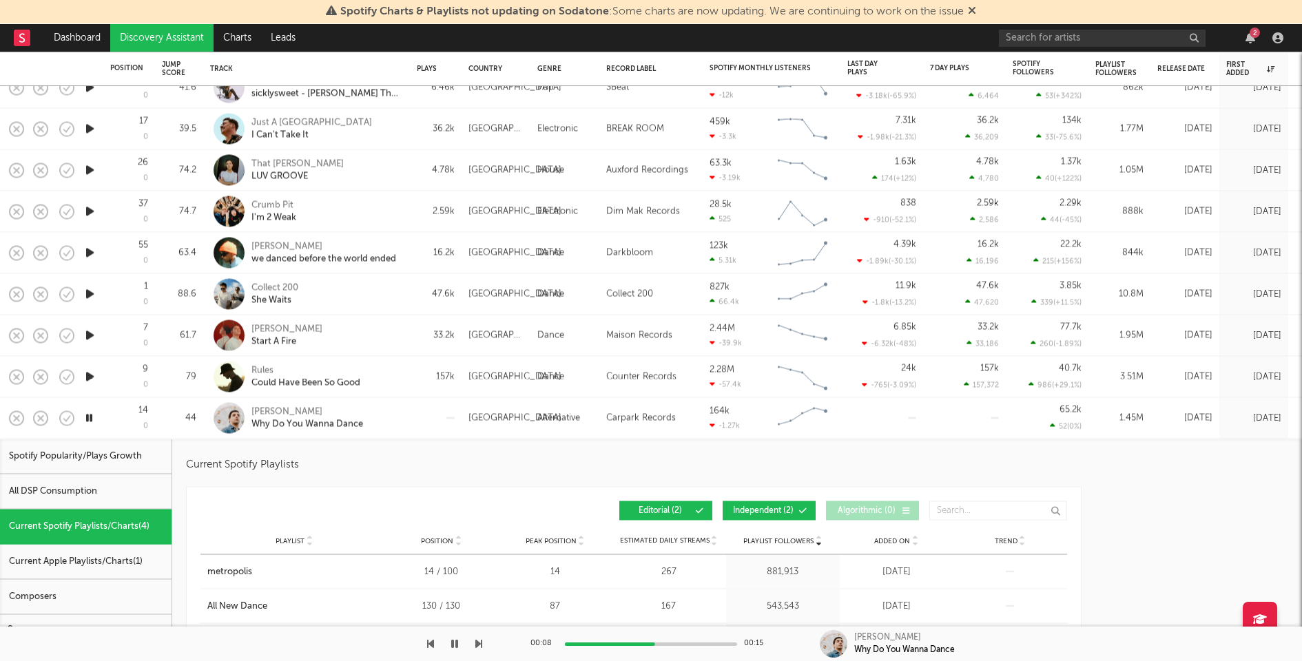
click at [414, 415] on div at bounding box center [436, 418] width 52 height 41
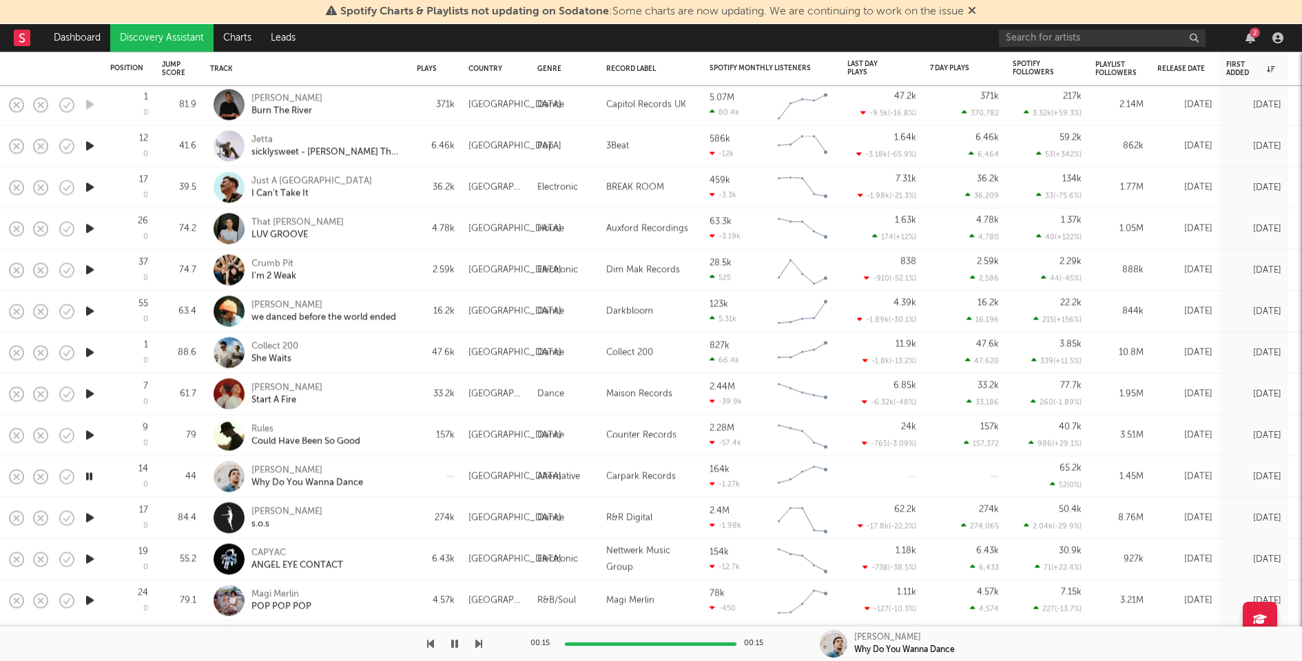
click at [600, 640] on div "00:15 00:15" at bounding box center [650, 644] width 241 height 34
click at [600, 647] on div "00:15 00:15" at bounding box center [650, 644] width 241 height 34
click at [601, 645] on div at bounding box center [651, 644] width 172 height 3
click at [91, 432] on icon "button" at bounding box center [90, 435] width 14 height 17
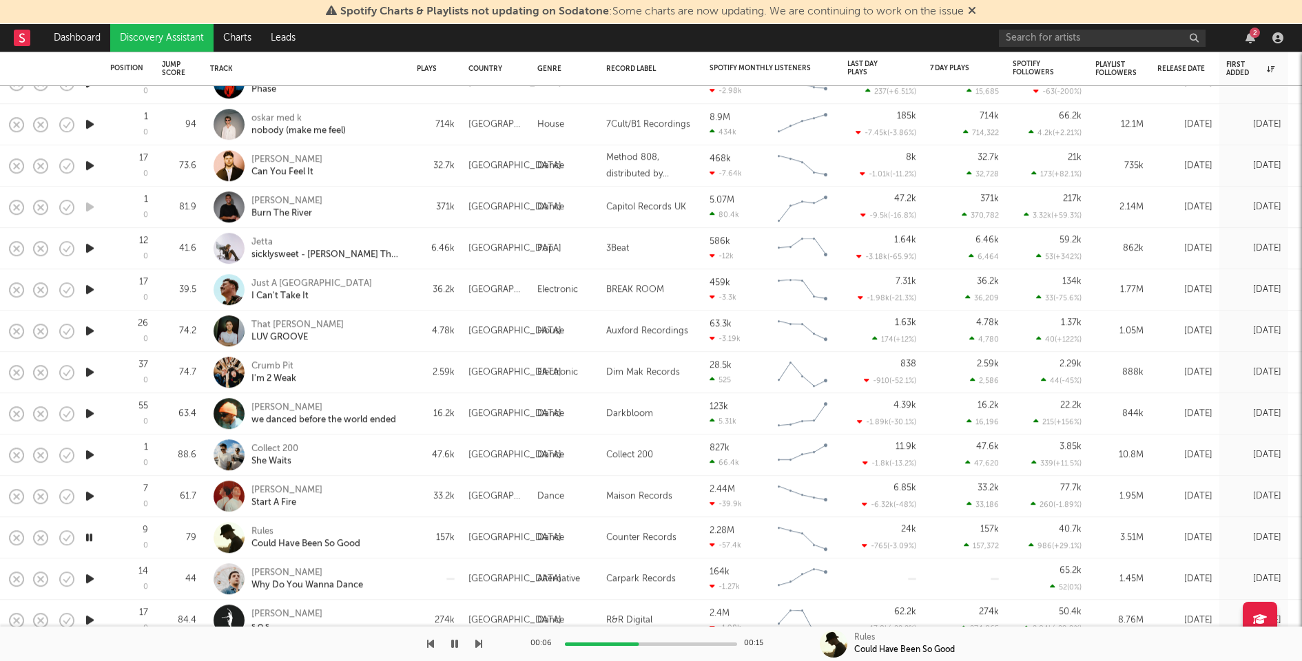
click at [403, 533] on div "Rules Could Have Been So Good" at bounding box center [306, 537] width 207 height 41
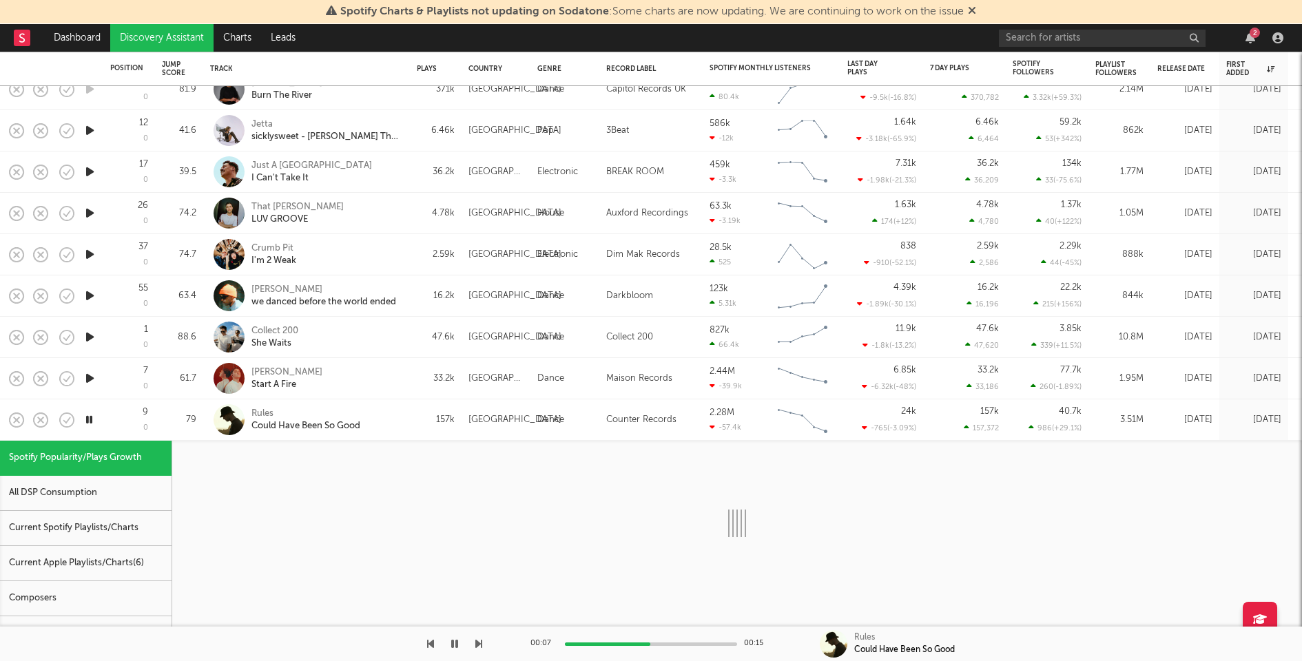
click at [141, 527] on div "Current Spotify Playlists/Charts" at bounding box center [86, 528] width 172 height 35
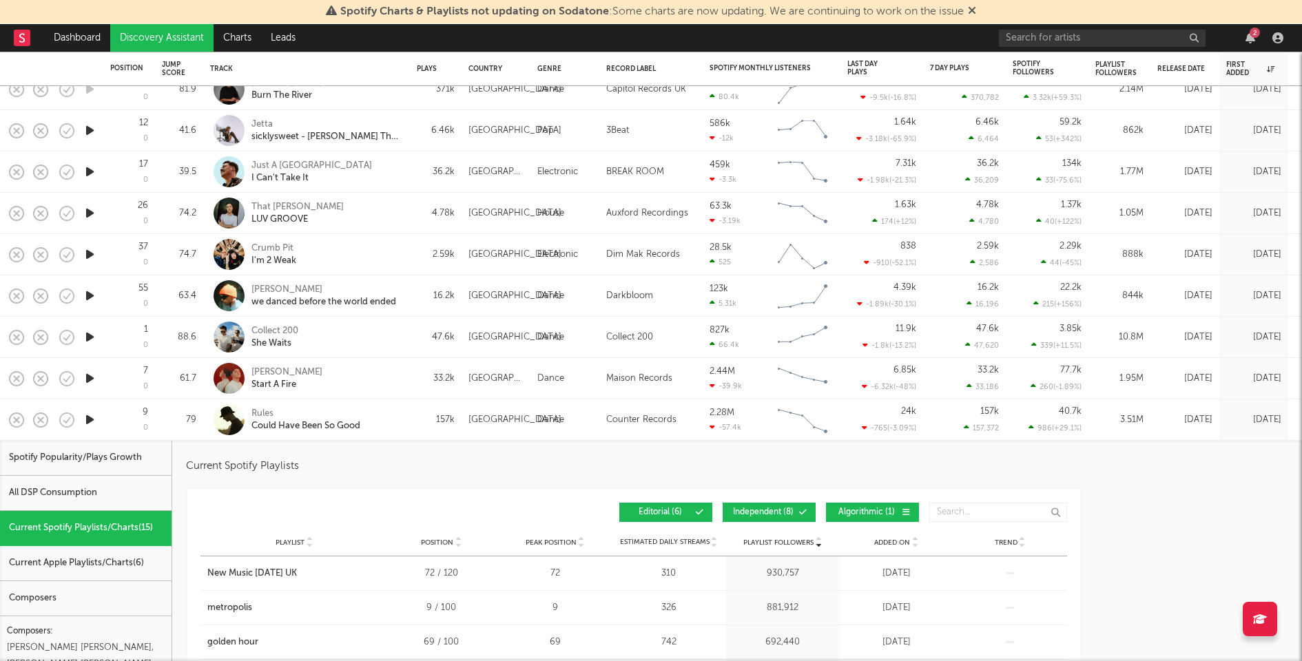
click at [90, 376] on icon "button" at bounding box center [90, 378] width 14 height 17
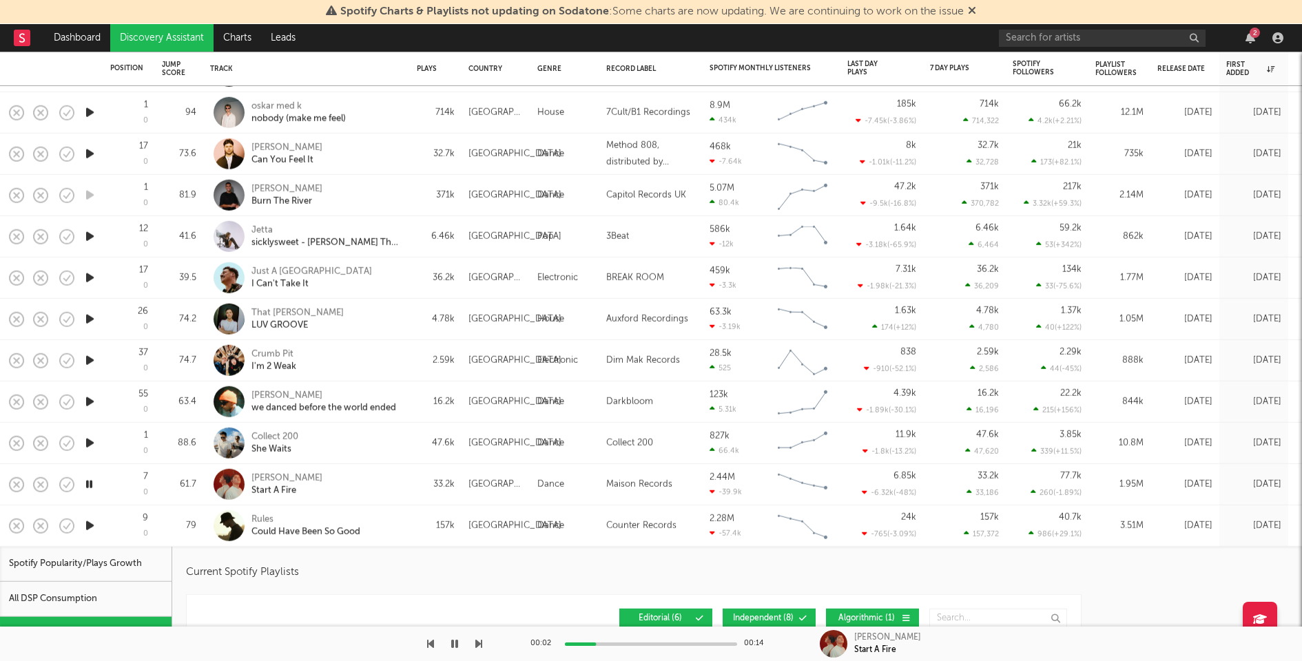
click at [401, 521] on div "Rules Could Have Been So Good" at bounding box center [306, 526] width 193 height 41
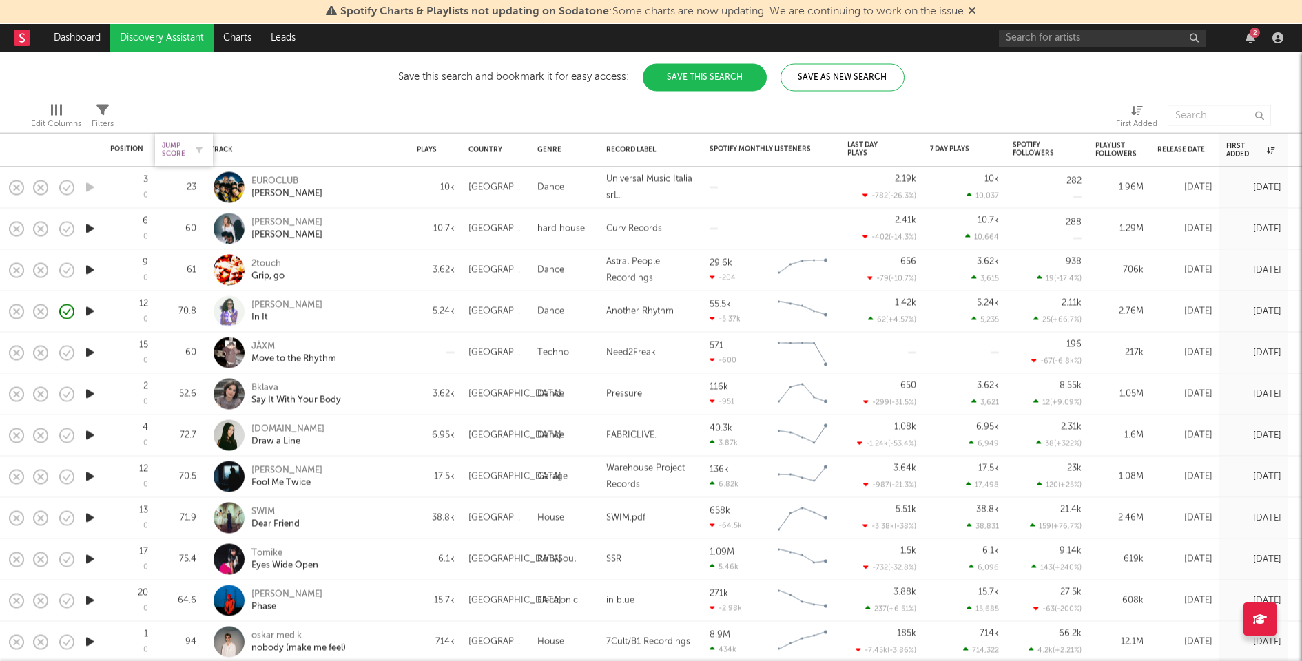
click at [173, 144] on div "Jump Score" at bounding box center [173, 150] width 23 height 17
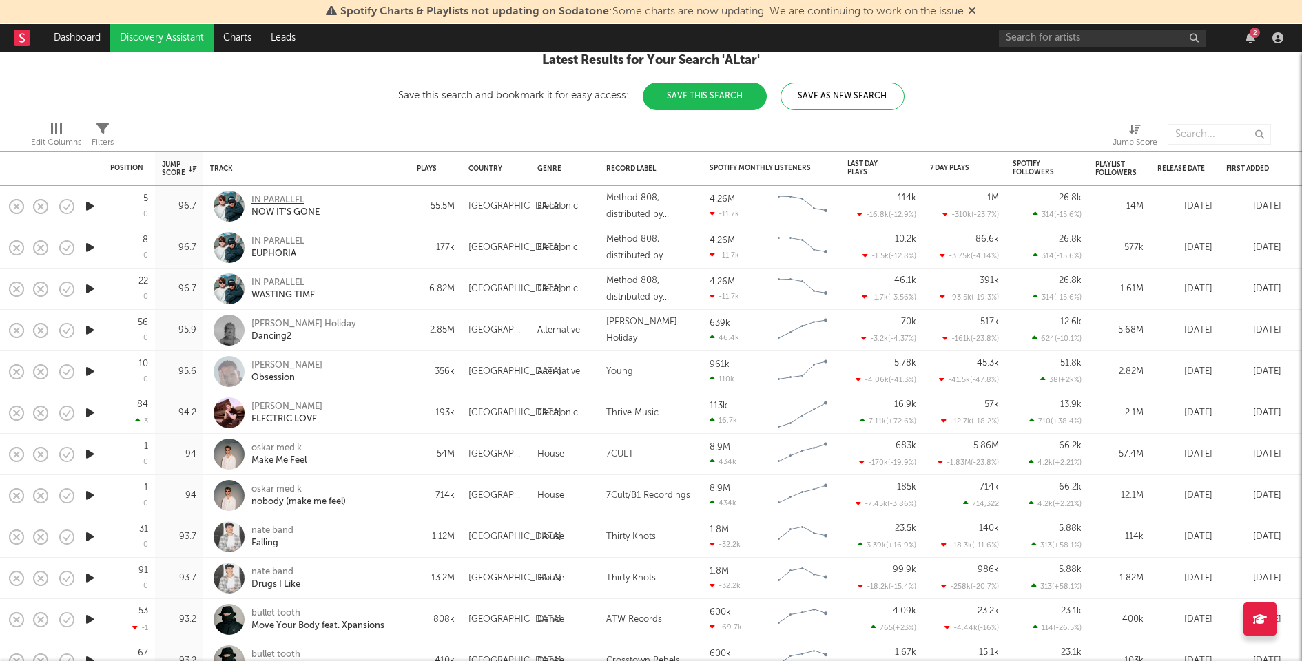
click at [279, 199] on div "IN PARALLEL" at bounding box center [285, 200] width 68 height 12
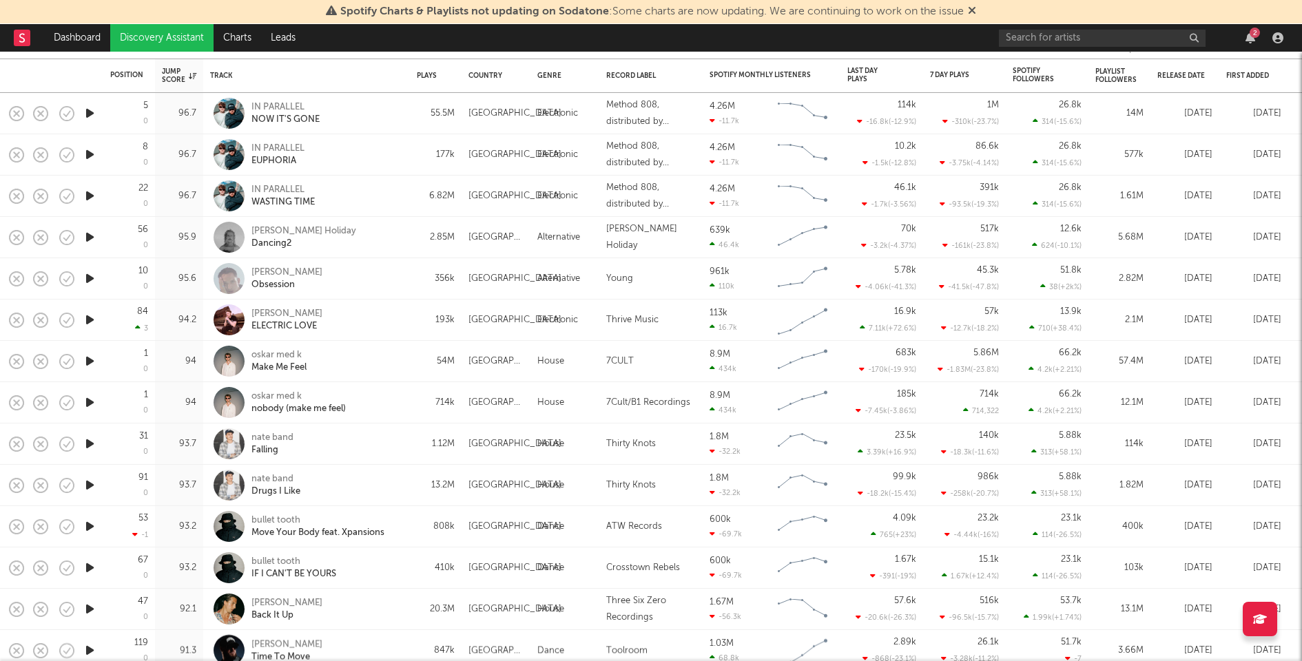
click at [86, 240] on icon "button" at bounding box center [90, 237] width 14 height 17
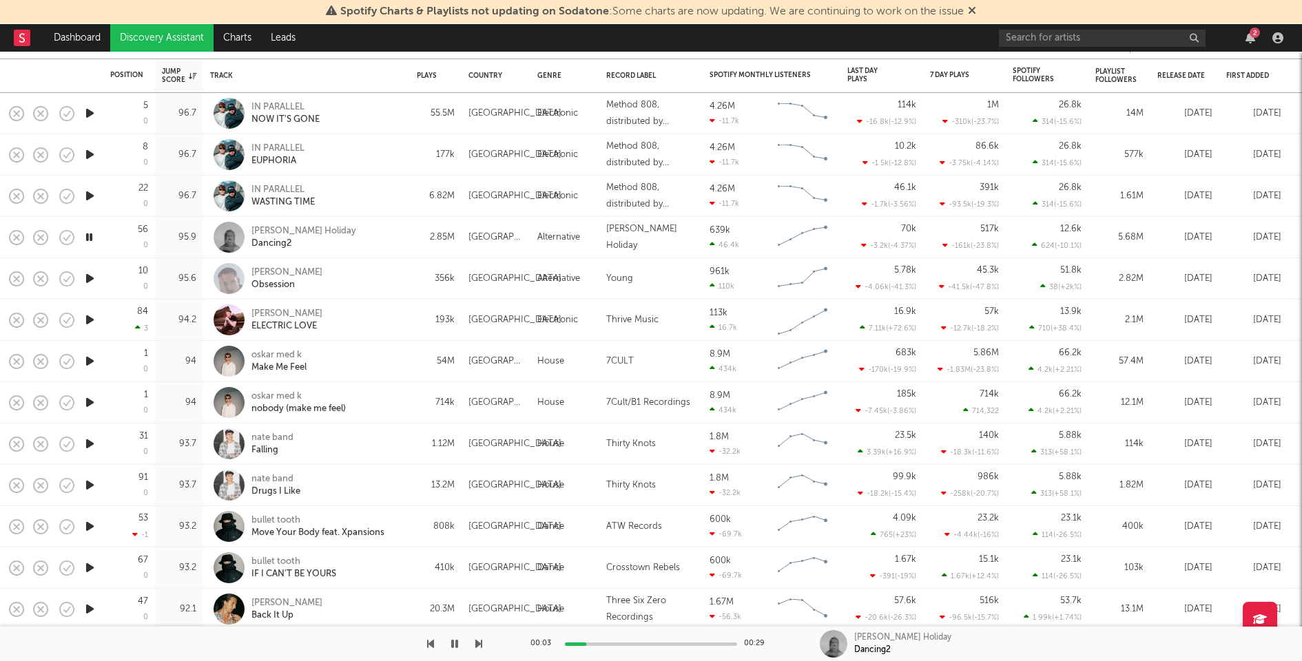
click at [89, 276] on icon "button" at bounding box center [90, 278] width 14 height 17
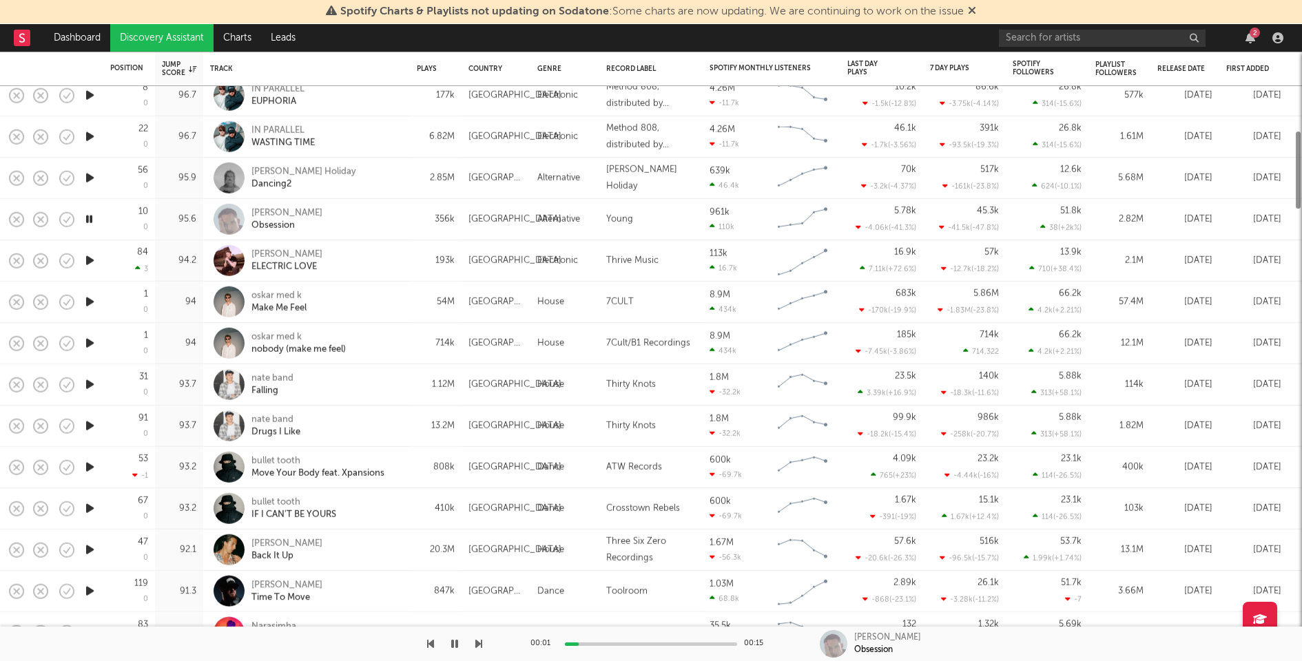
click at [90, 260] on icon "button" at bounding box center [90, 260] width 14 height 17
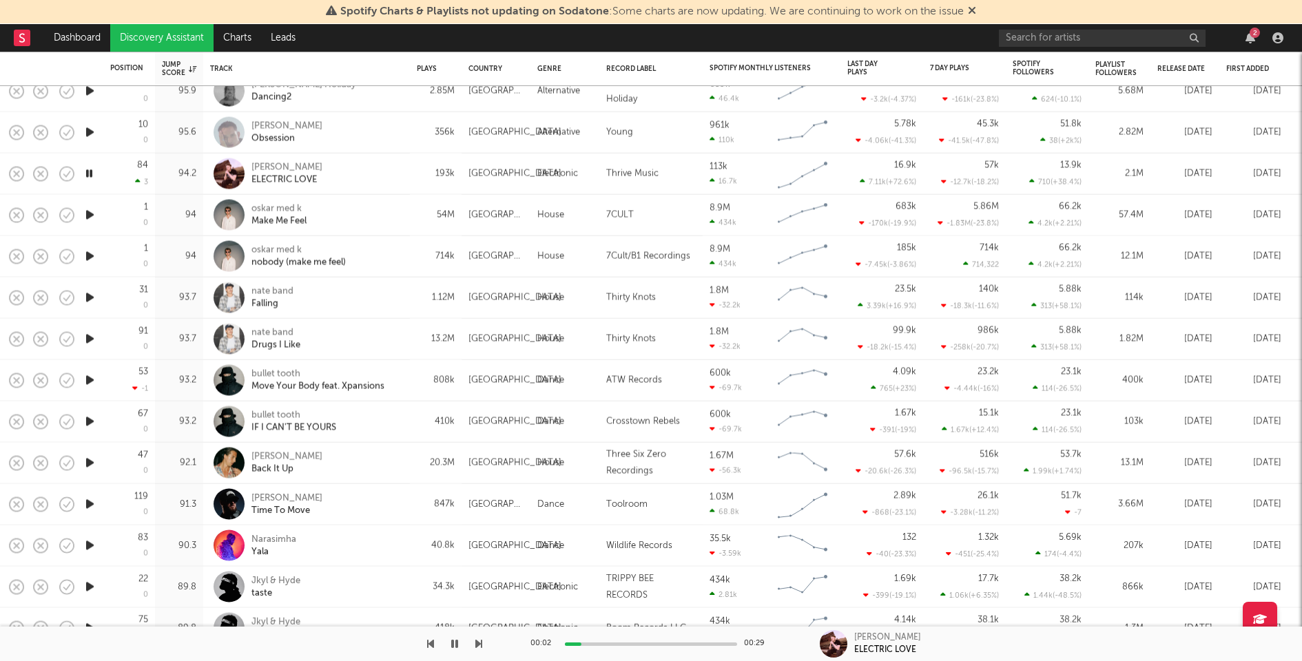
click at [91, 377] on icon "button" at bounding box center [90, 380] width 14 height 17
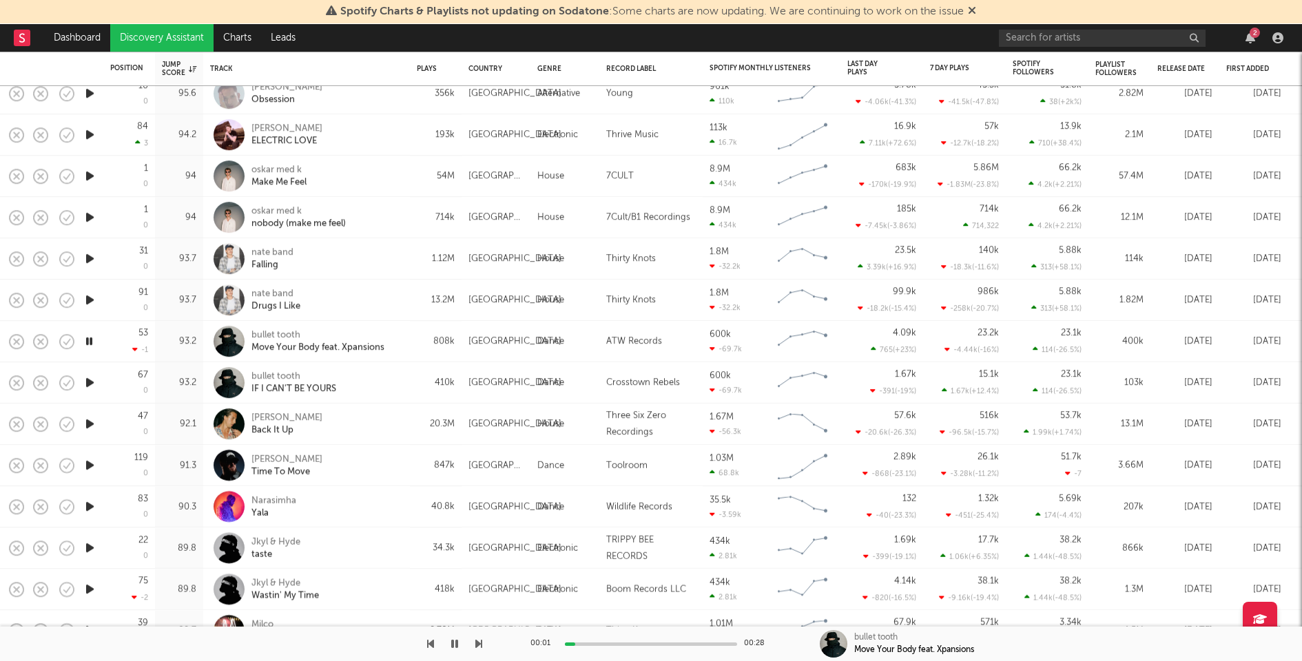
click at [87, 419] on icon "button" at bounding box center [90, 423] width 14 height 17
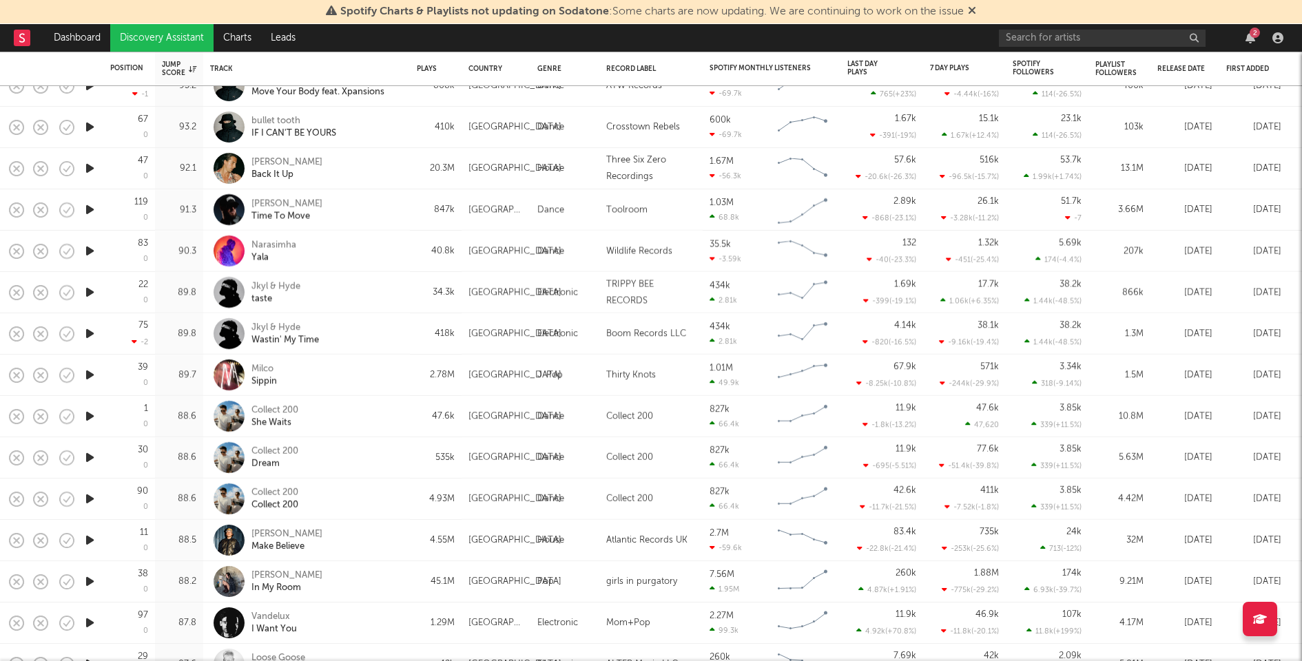
click at [90, 495] on icon "button" at bounding box center [90, 498] width 14 height 17
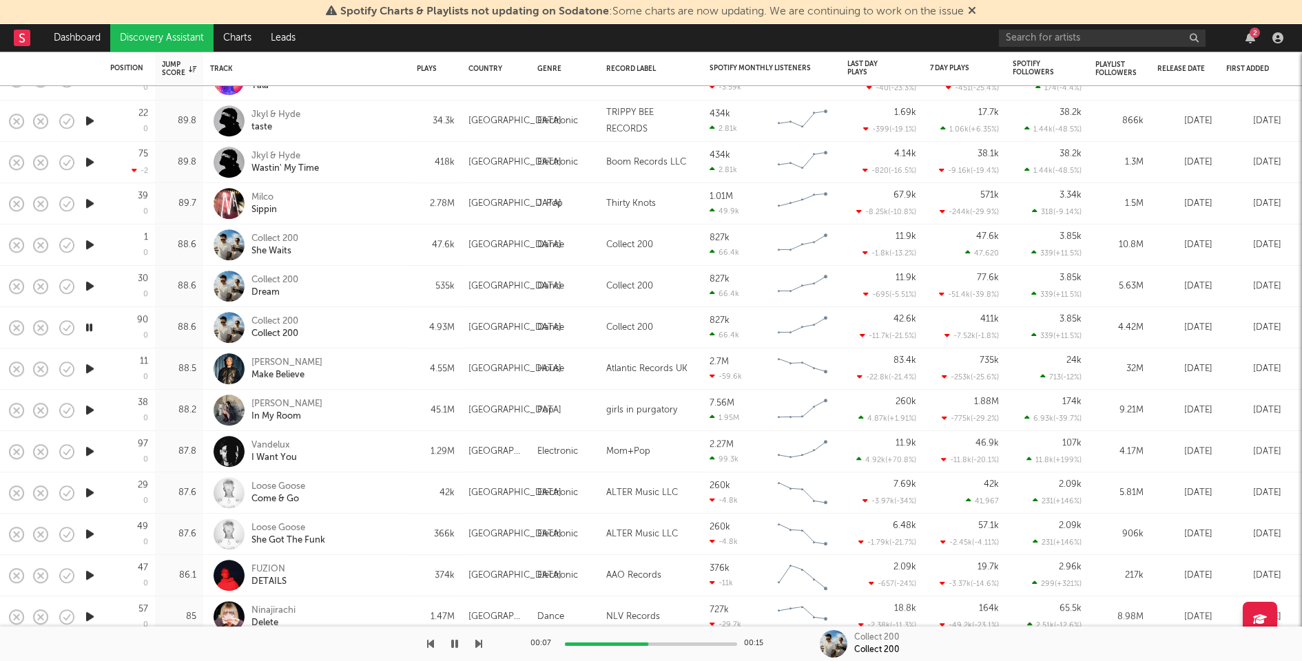
click at [88, 283] on icon "button" at bounding box center [90, 286] width 14 height 17
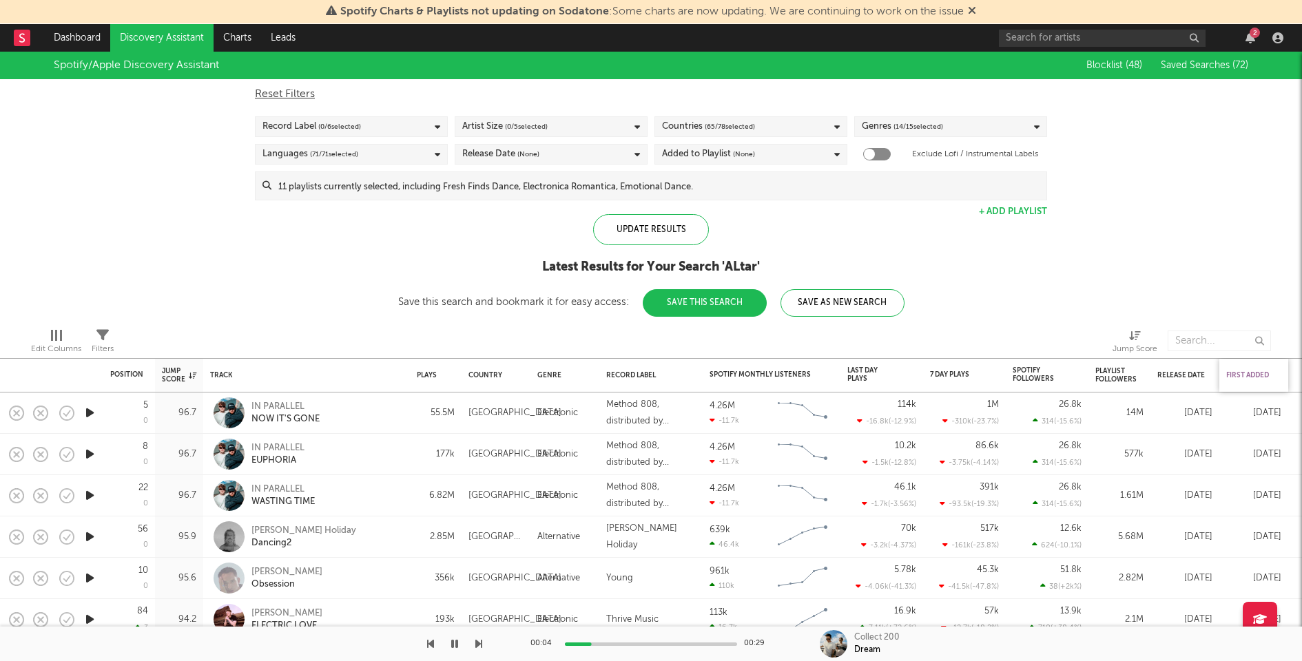
click at [1247, 371] on div "First Added" at bounding box center [1250, 375] width 48 height 8
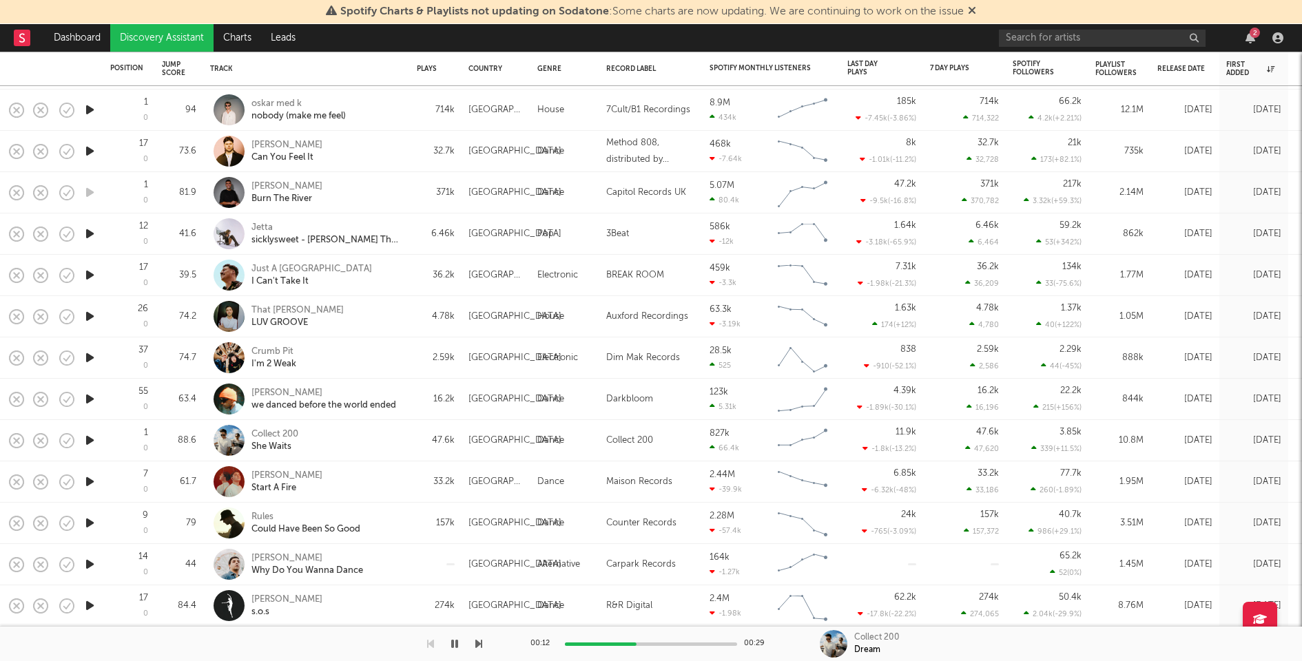
click at [92, 442] on icon "button" at bounding box center [90, 440] width 14 height 17
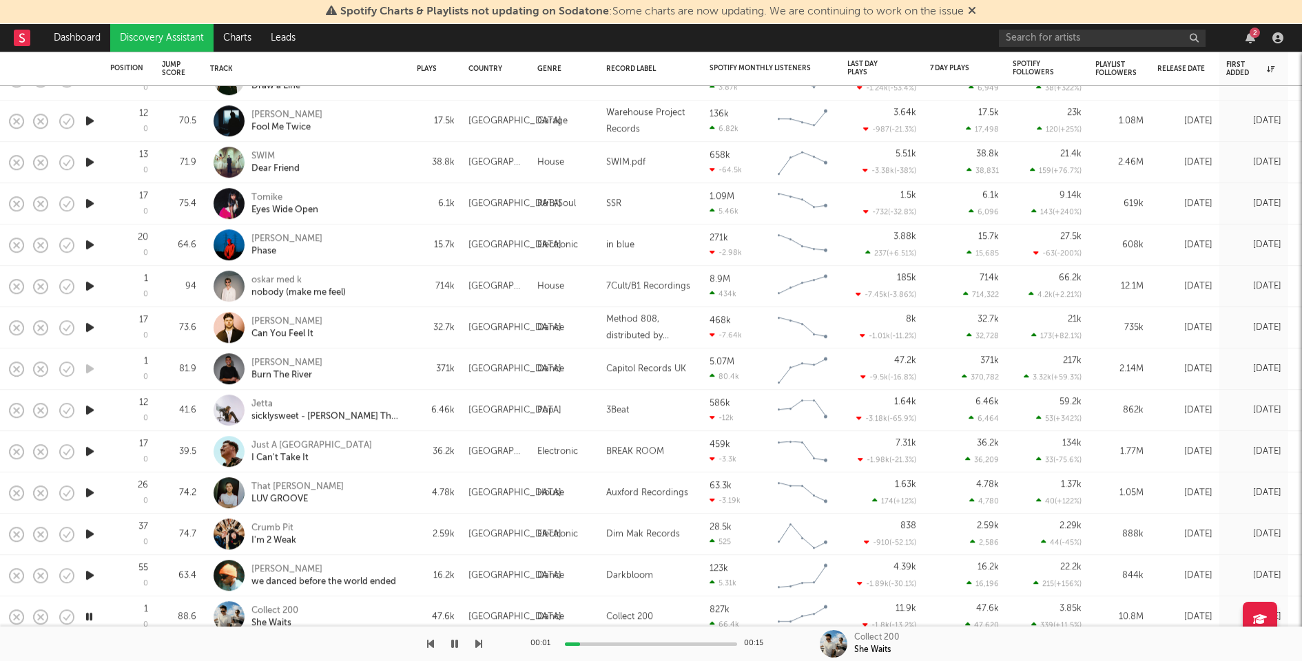
click at [90, 573] on icon "button" at bounding box center [90, 575] width 14 height 17
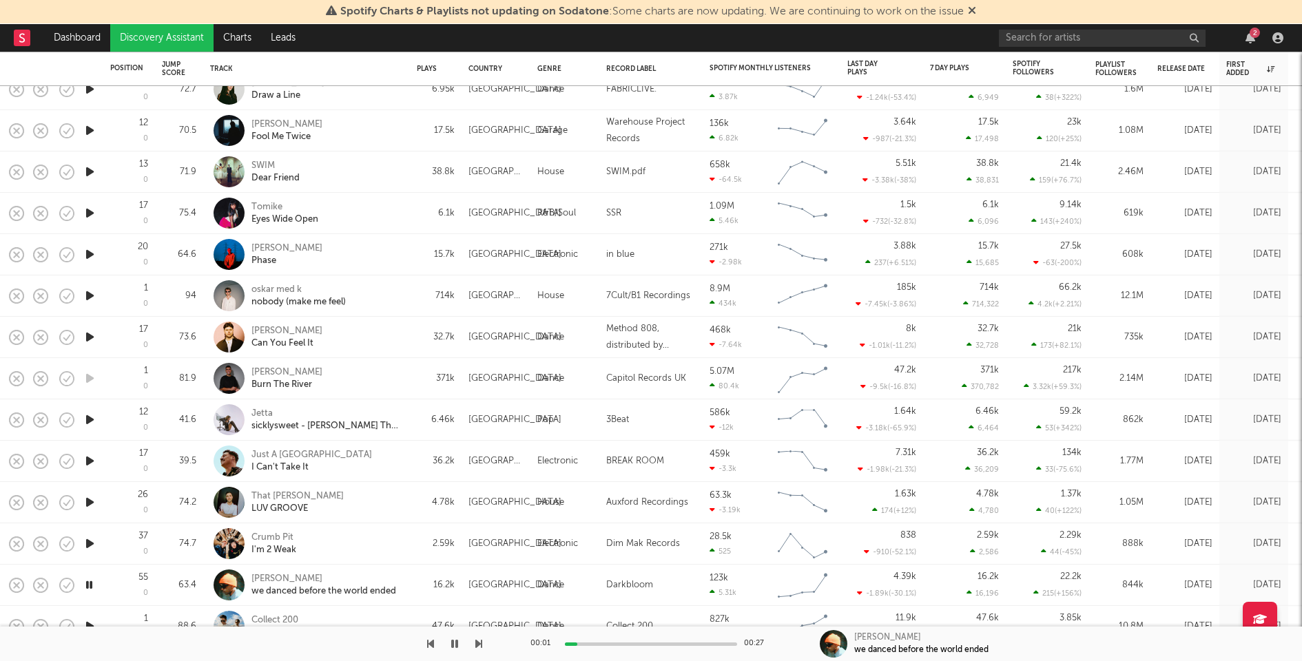
click at [651, 643] on div at bounding box center [651, 644] width 172 height 3
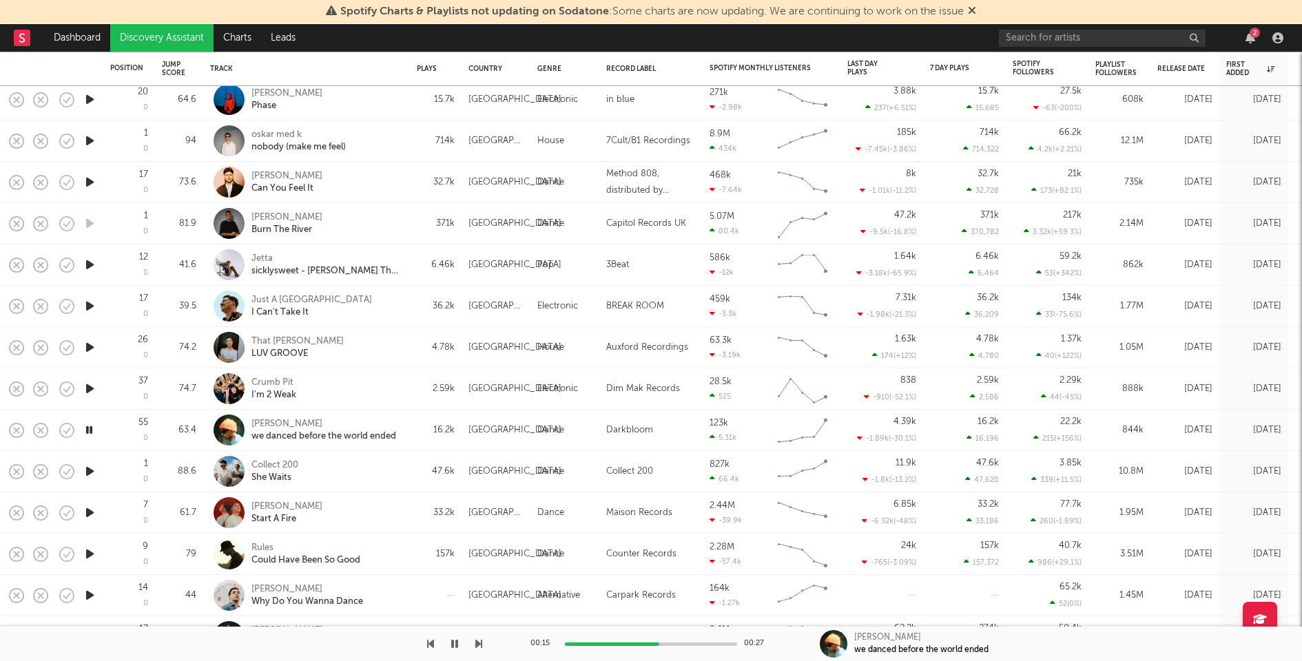
click at [532, 433] on div "Dance" at bounding box center [564, 430] width 69 height 41
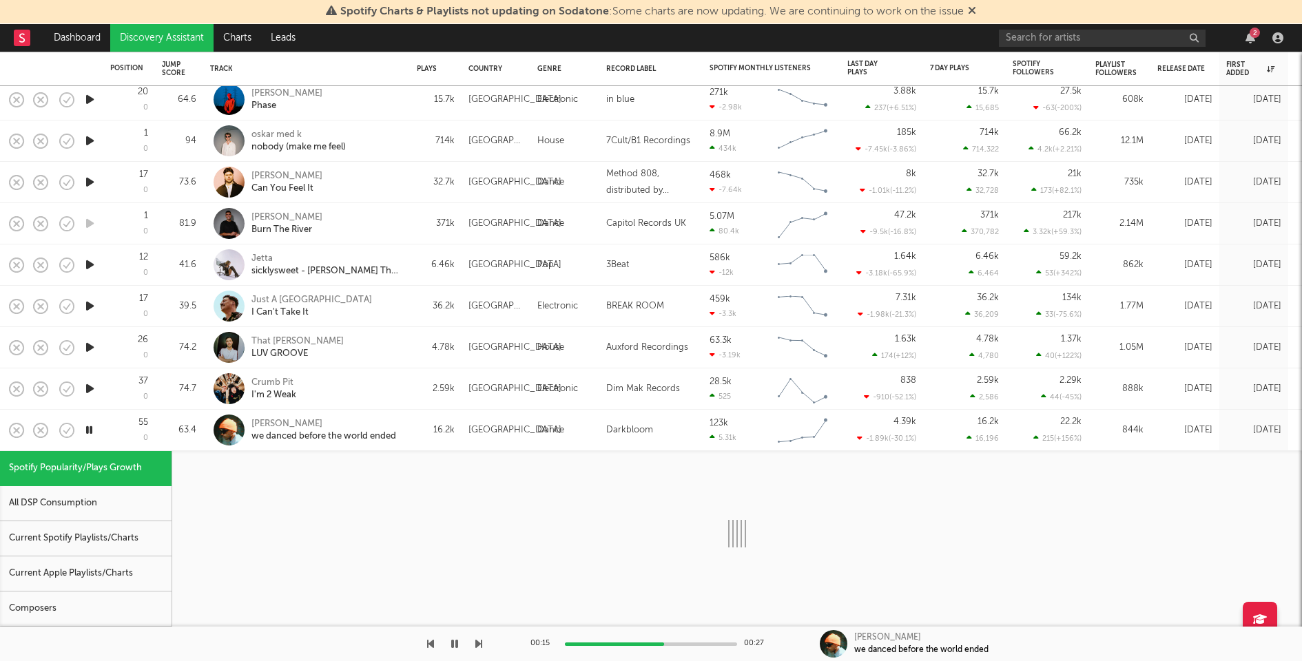
click at [104, 517] on div "All DSP Consumption" at bounding box center [86, 503] width 172 height 35
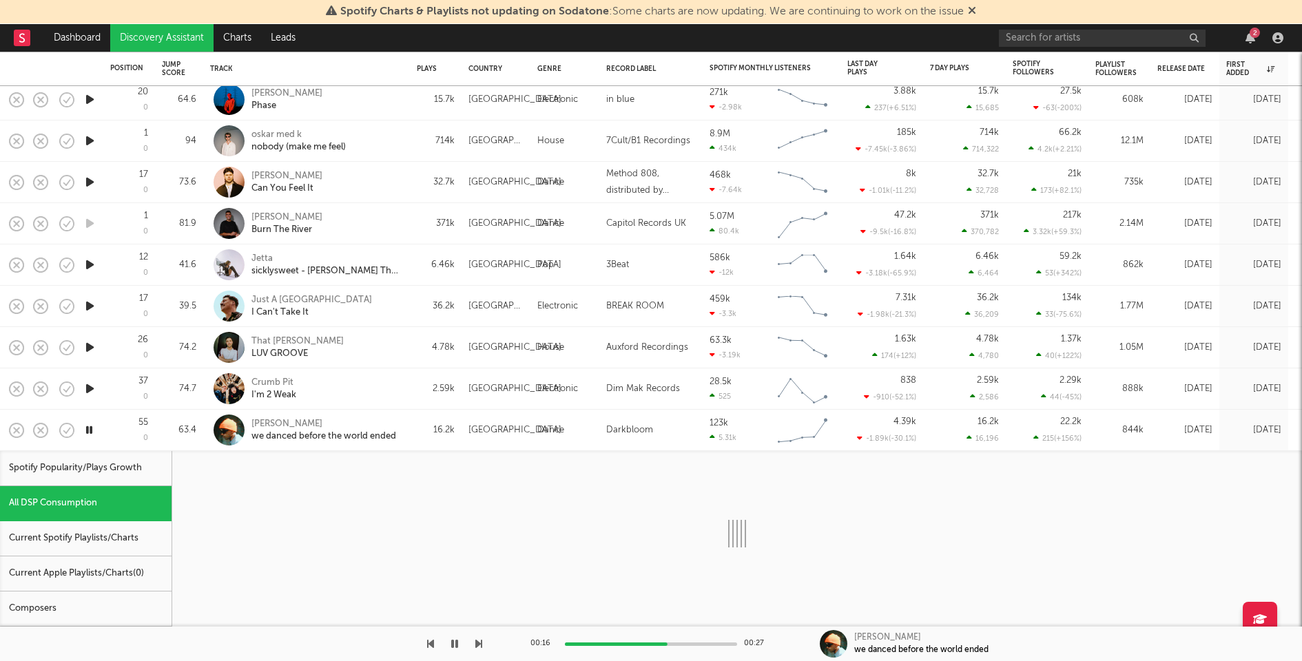
select select "1w"
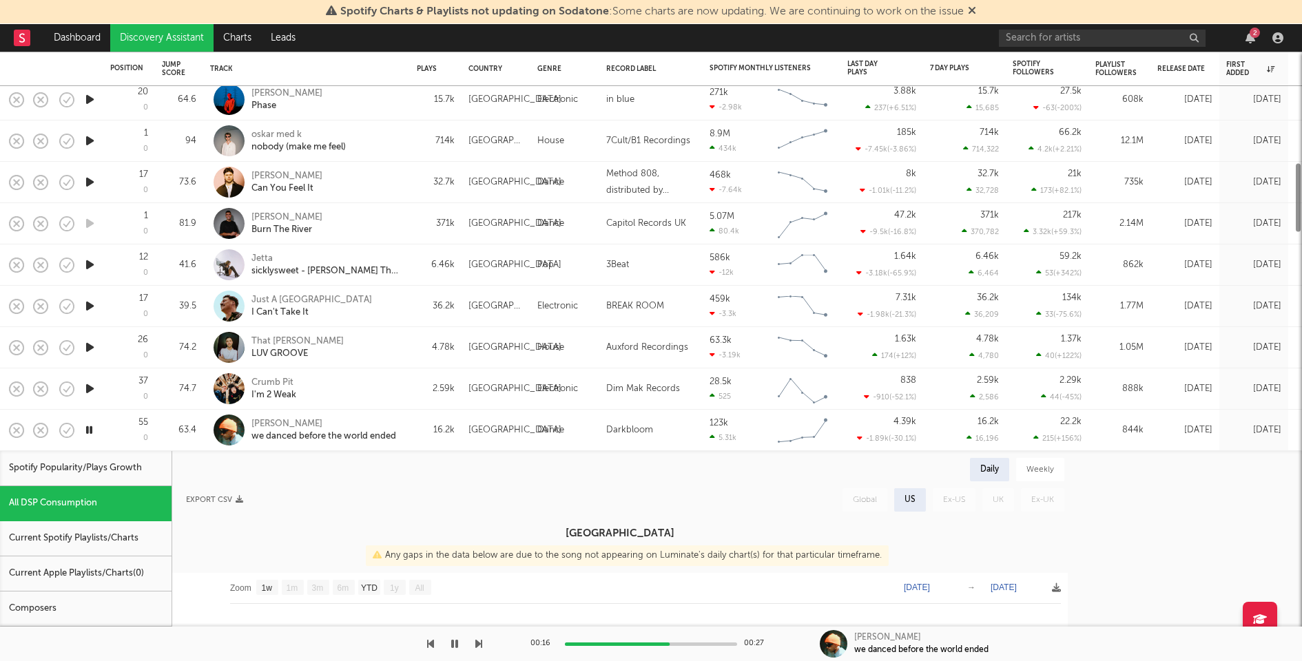
click at [107, 528] on div "Current Spotify Playlists/Charts" at bounding box center [86, 538] width 172 height 35
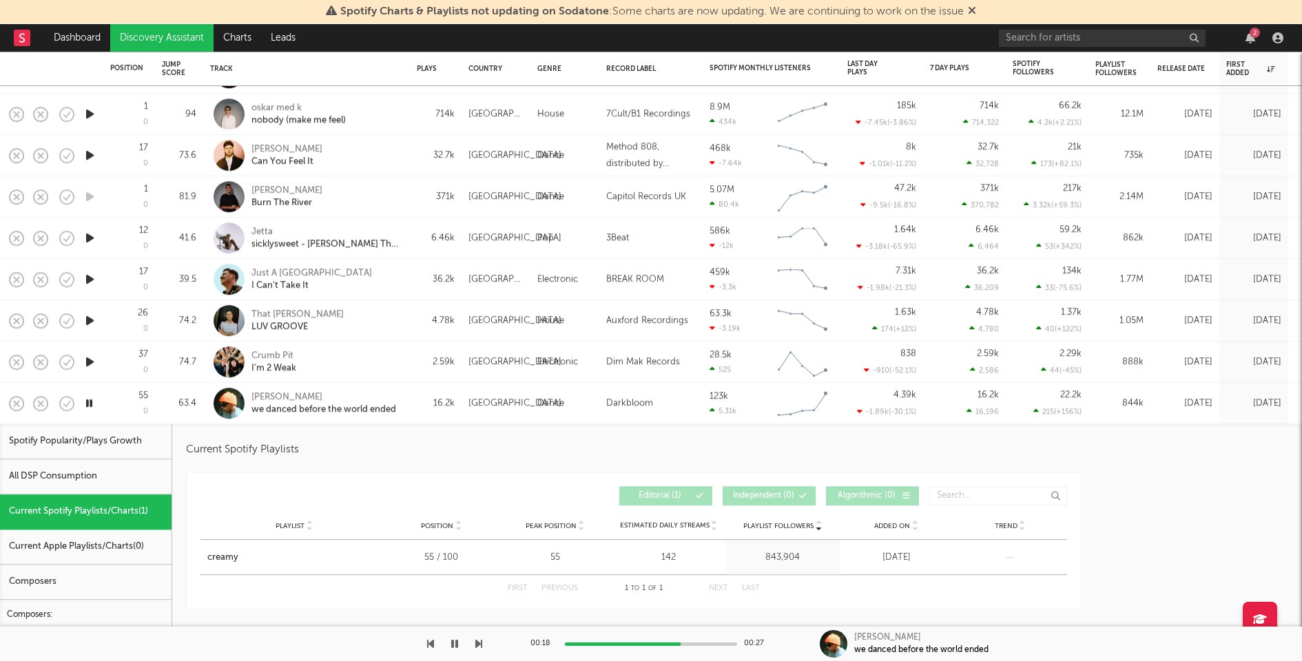
click at [92, 362] on icon "button" at bounding box center [90, 361] width 14 height 17
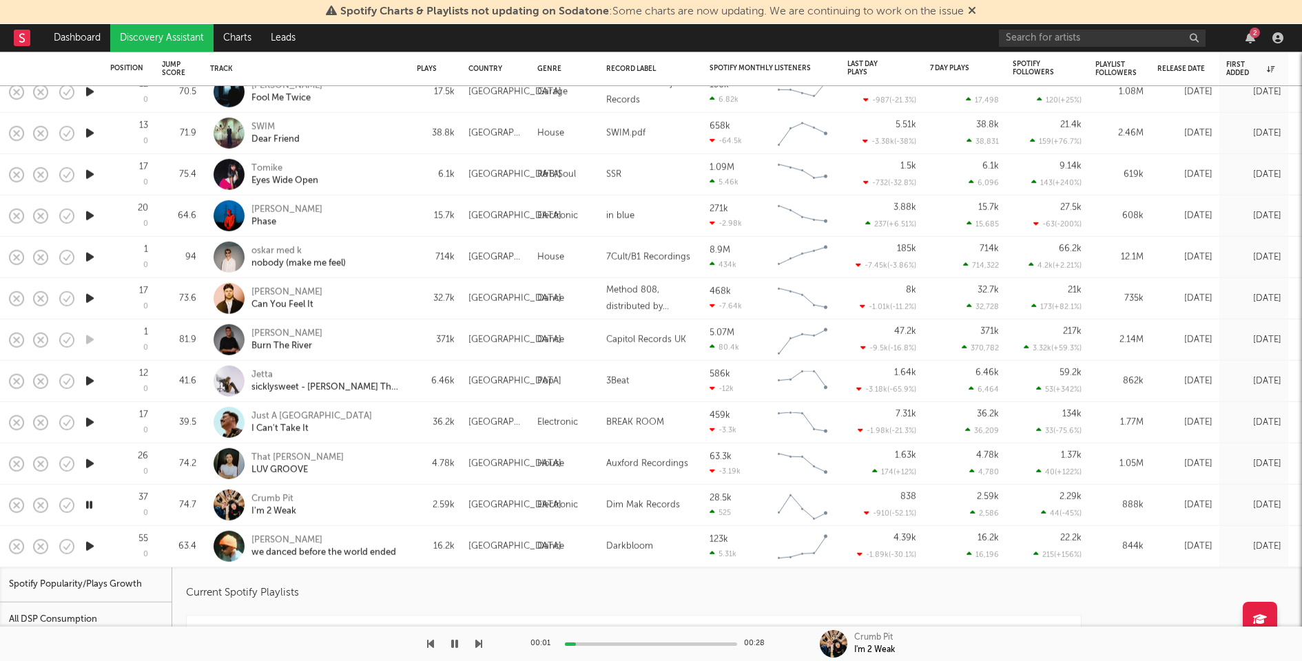
click at [88, 463] on icon "button" at bounding box center [90, 463] width 14 height 17
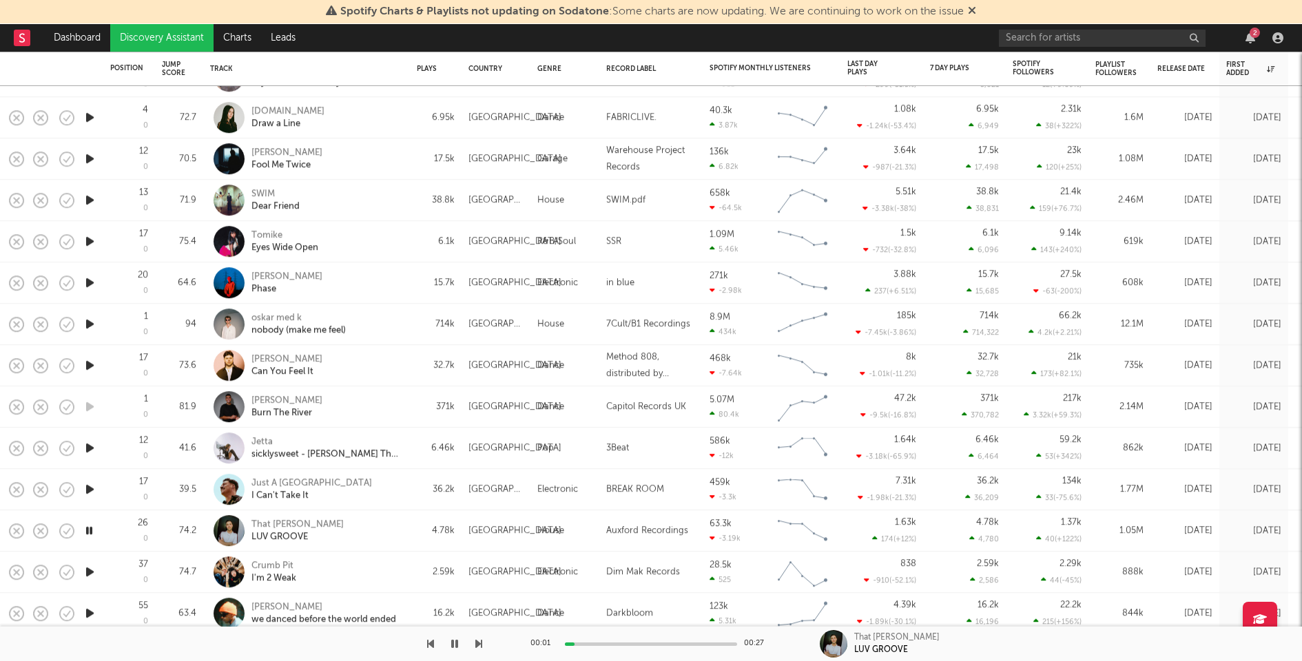
click at [92, 486] on icon "button" at bounding box center [90, 489] width 14 height 17
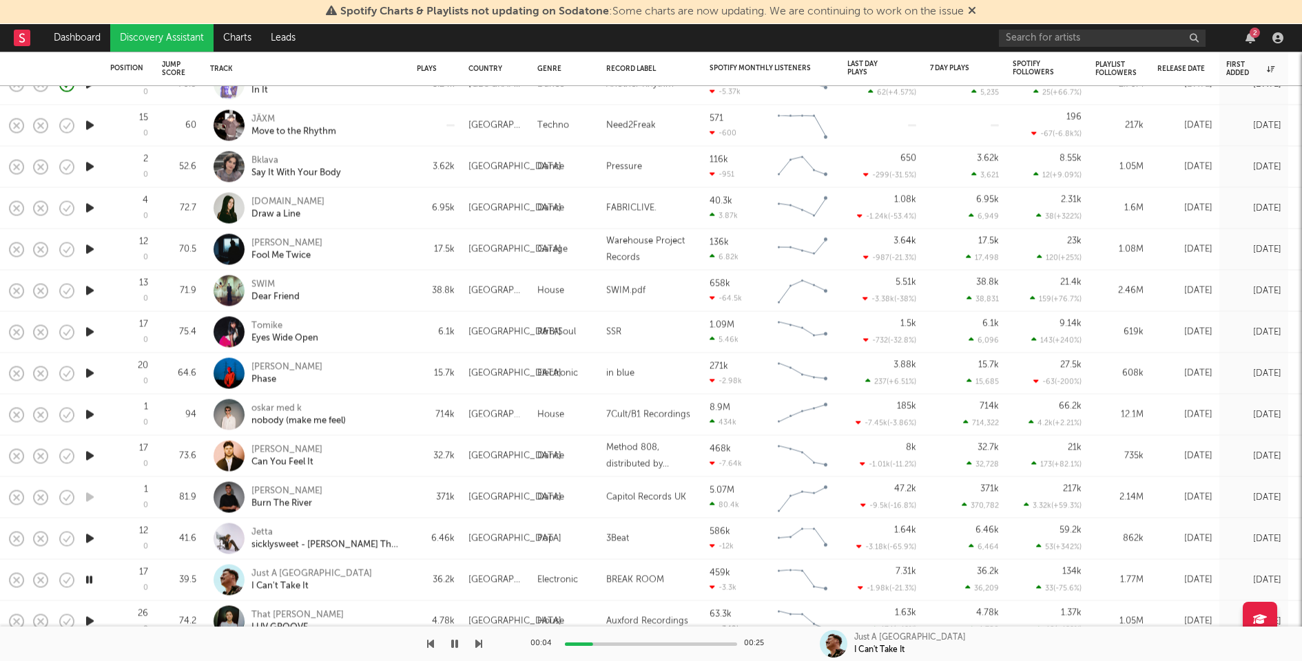
click at [87, 537] on icon "button" at bounding box center [90, 538] width 14 height 17
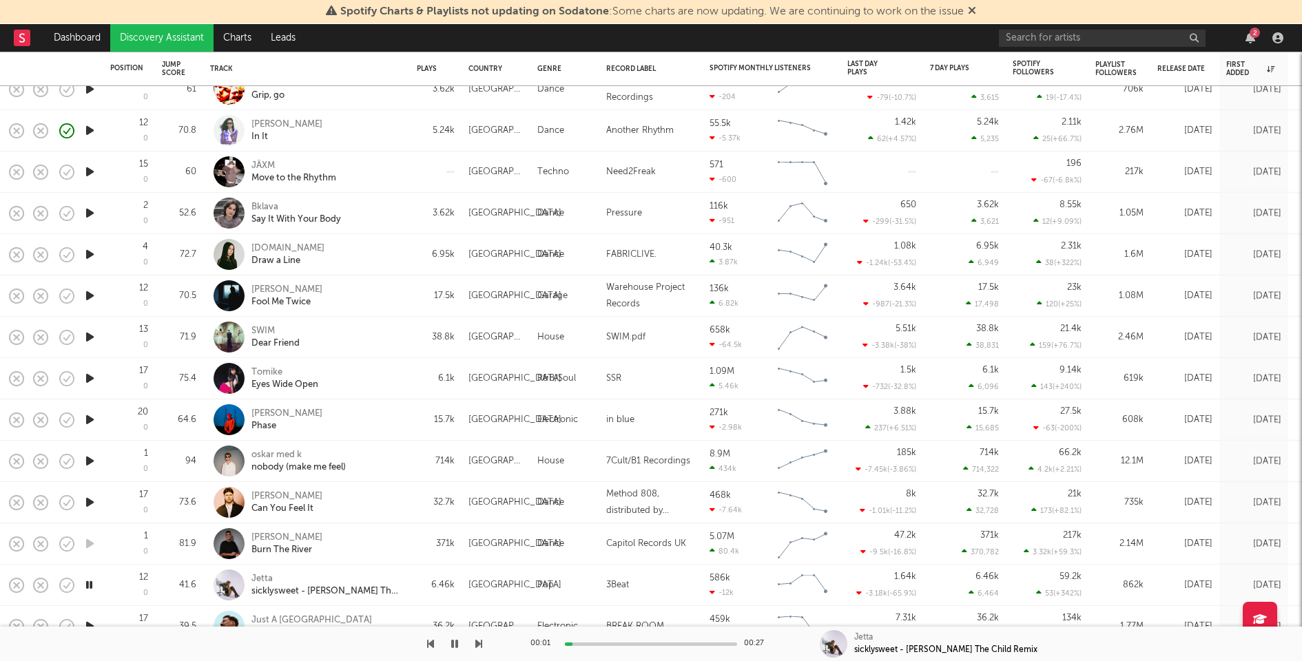
click at [90, 499] on icon "button" at bounding box center [90, 502] width 14 height 17
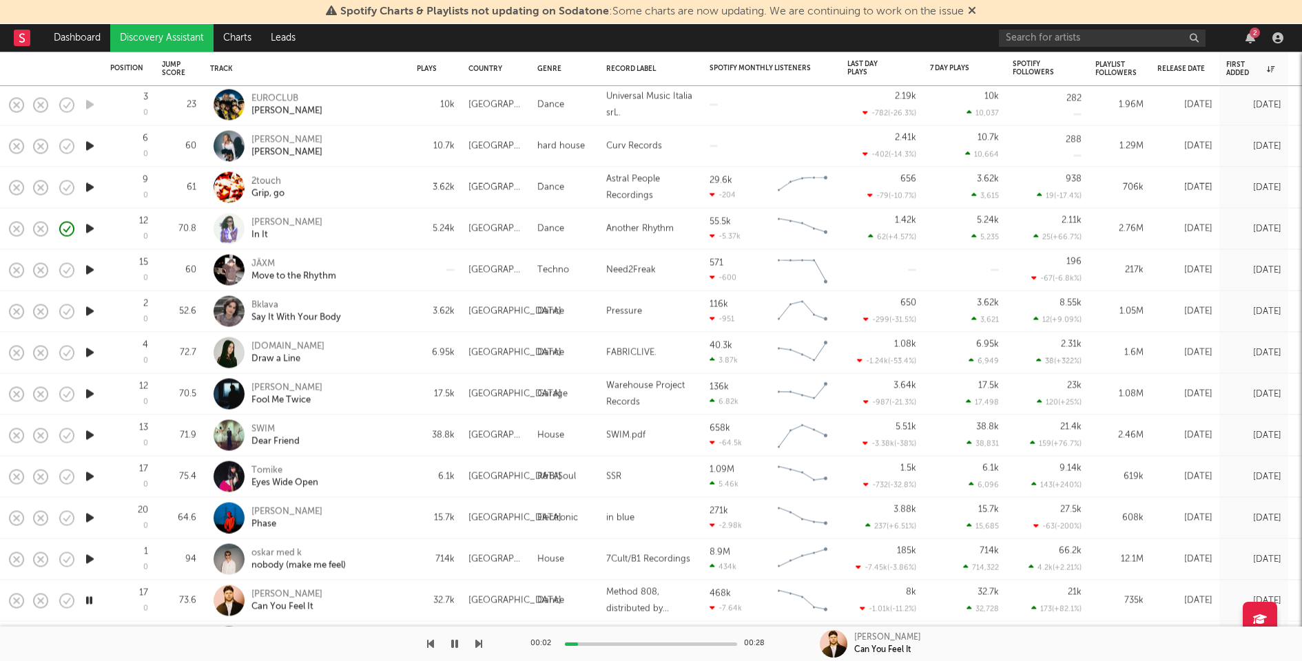
click at [90, 516] on icon "button" at bounding box center [90, 518] width 14 height 17
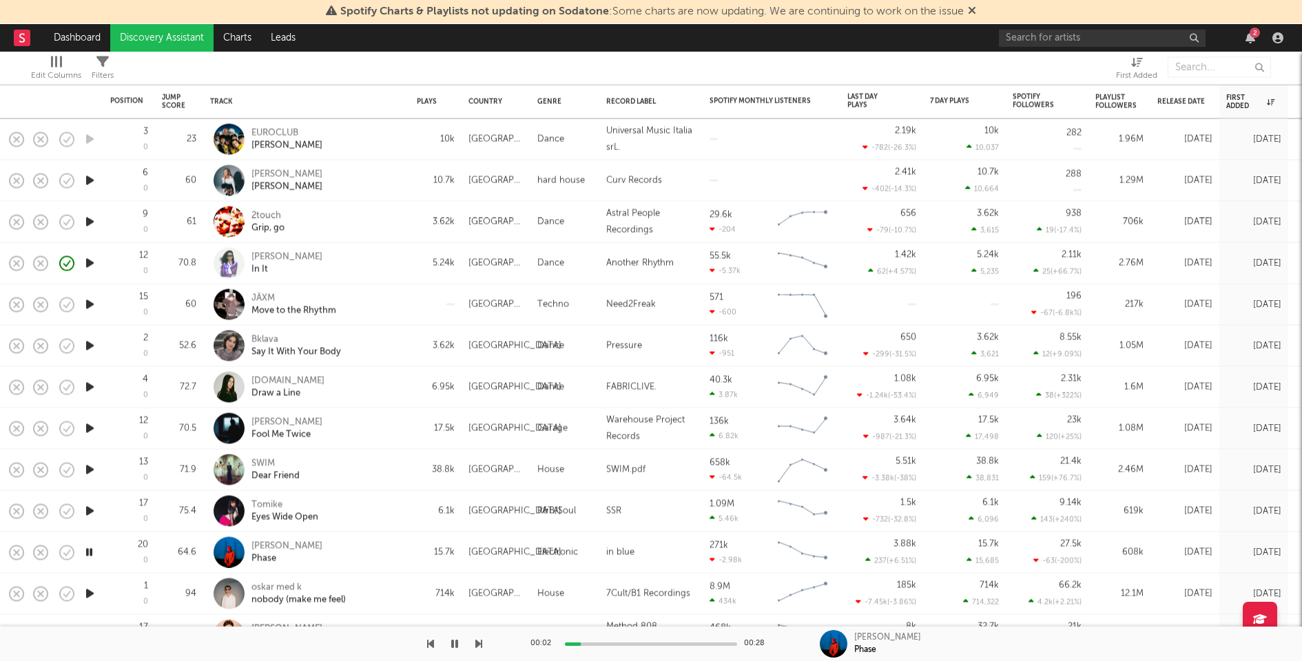
click at [90, 506] on icon "button" at bounding box center [90, 511] width 14 height 17
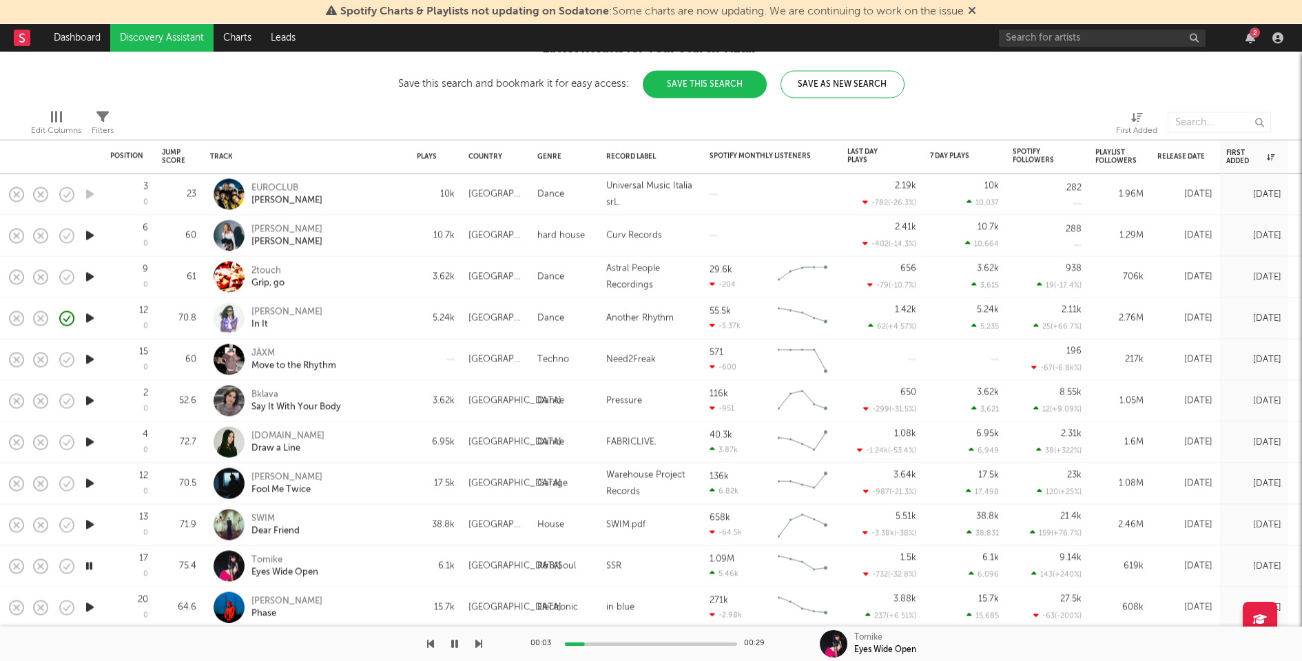
click at [92, 523] on icon "button" at bounding box center [90, 525] width 14 height 17
click at [669, 644] on div at bounding box center [651, 644] width 172 height 3
click at [387, 525] on div "SWIM Dear Friend" at bounding box center [325, 524] width 148 height 25
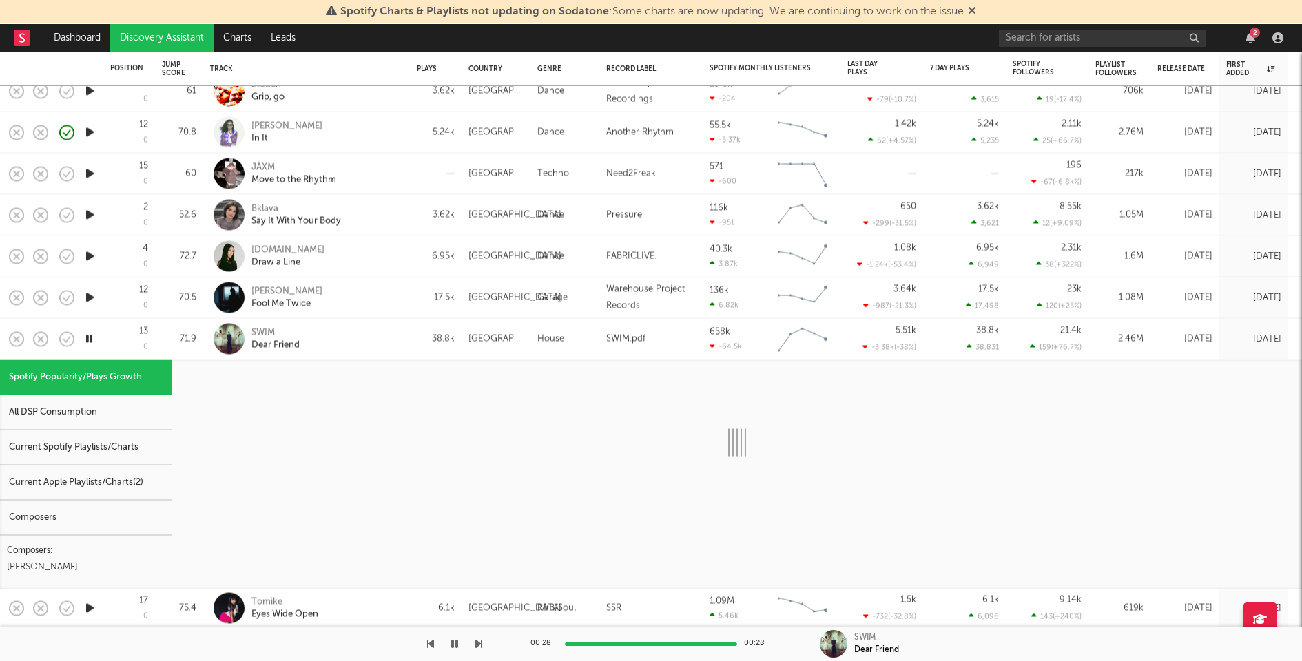
select select "1w"
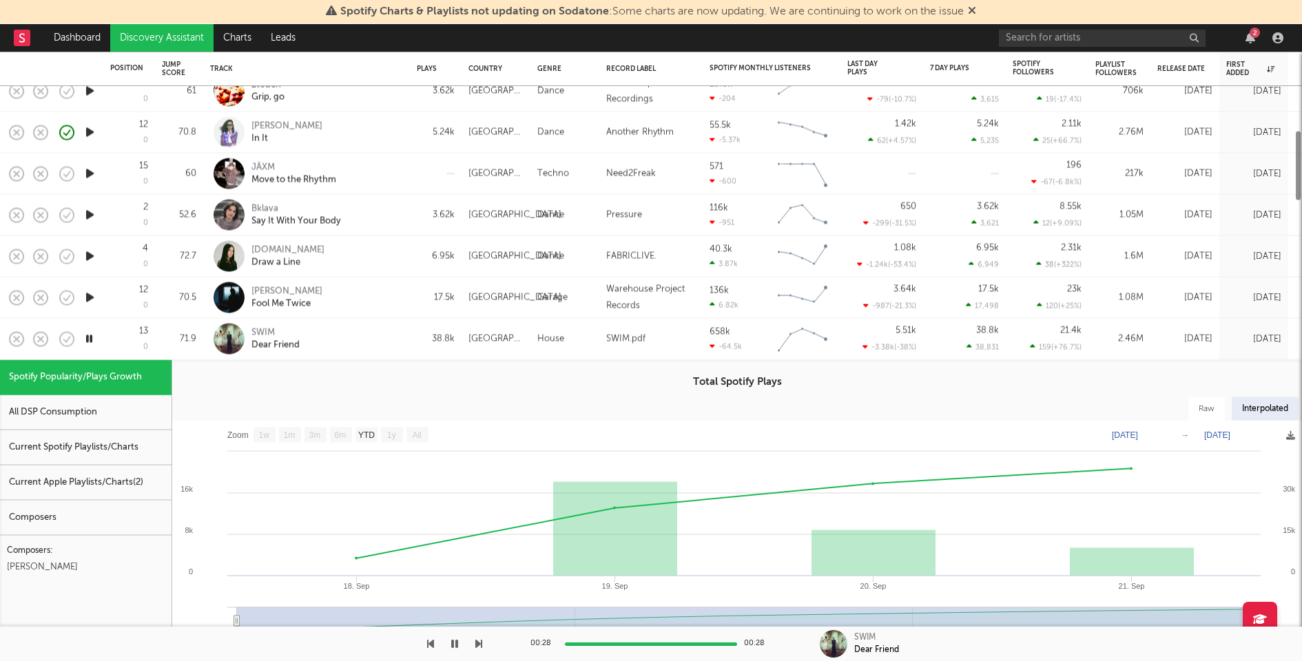
click at [141, 446] on div "Current Spotify Playlists/Charts" at bounding box center [86, 448] width 172 height 35
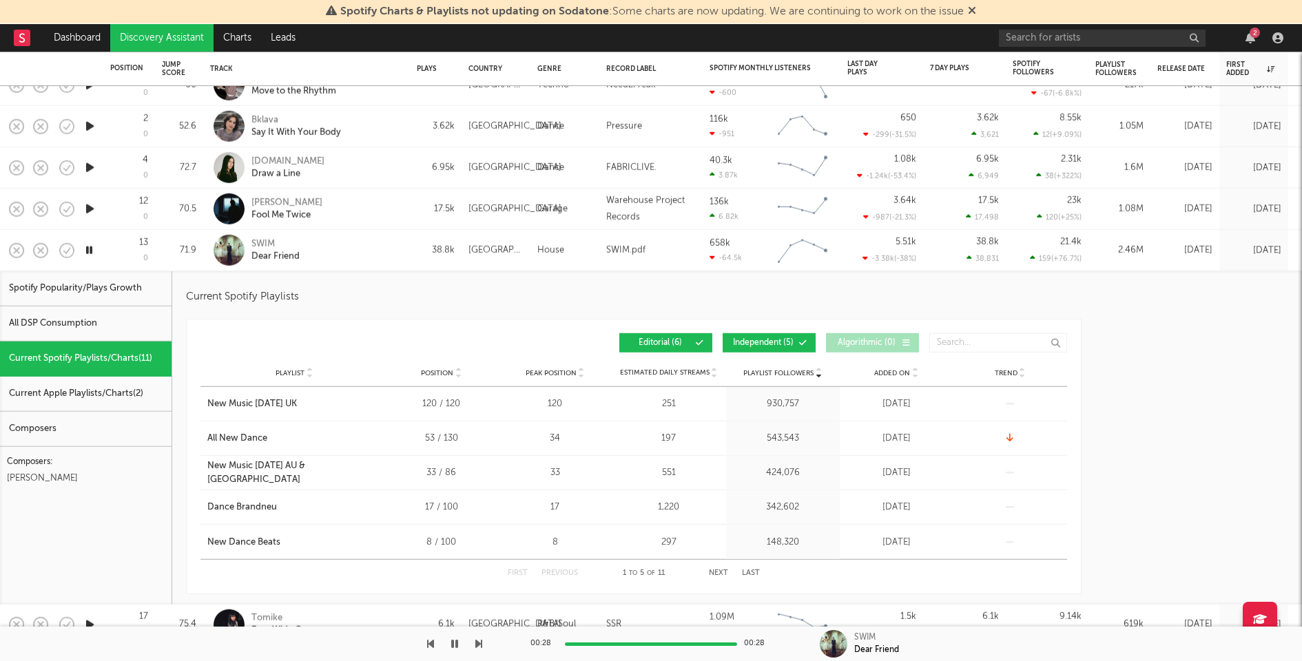
click at [720, 570] on button "Next" at bounding box center [718, 574] width 19 height 8
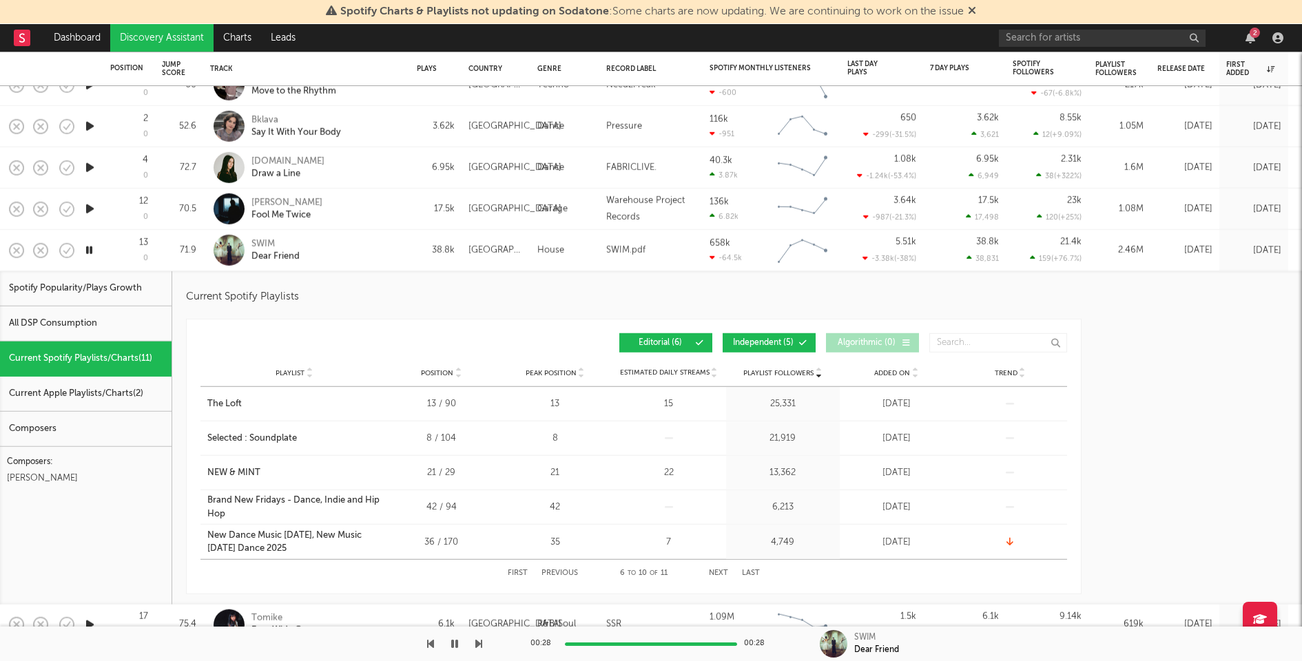
click at [764, 342] on span "Independent ( 5 )" at bounding box center [763, 343] width 63 height 8
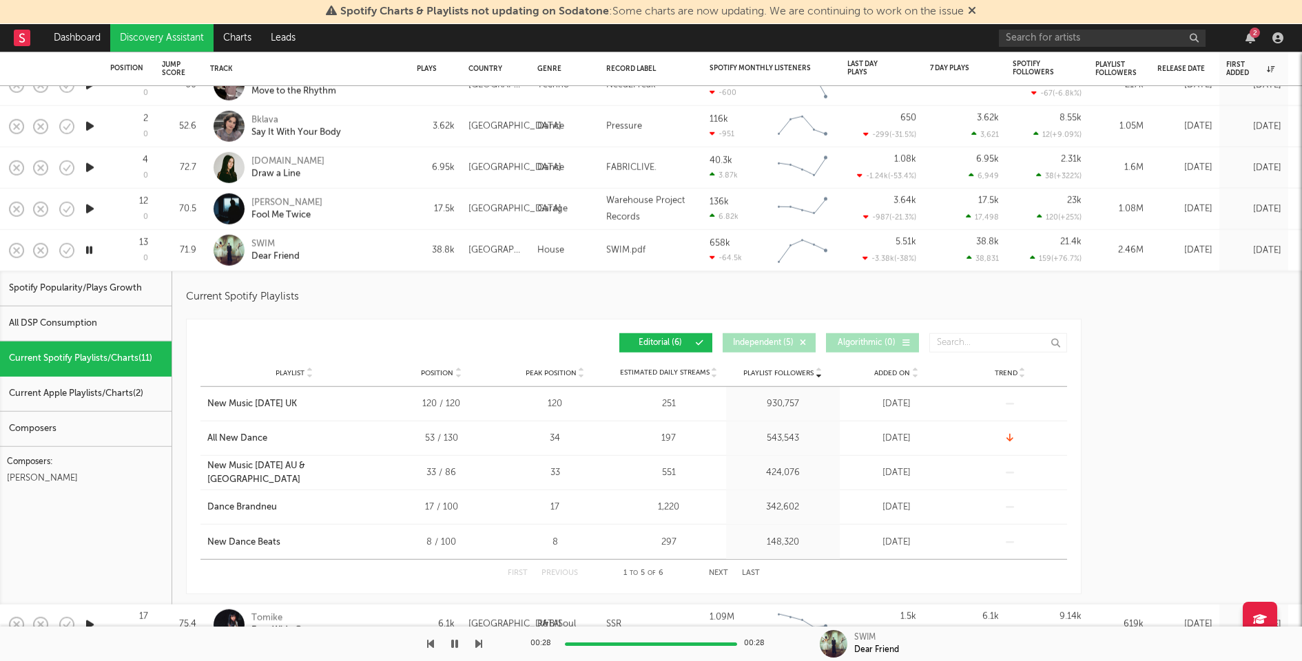
click at [716, 573] on button "Next" at bounding box center [718, 574] width 19 height 8
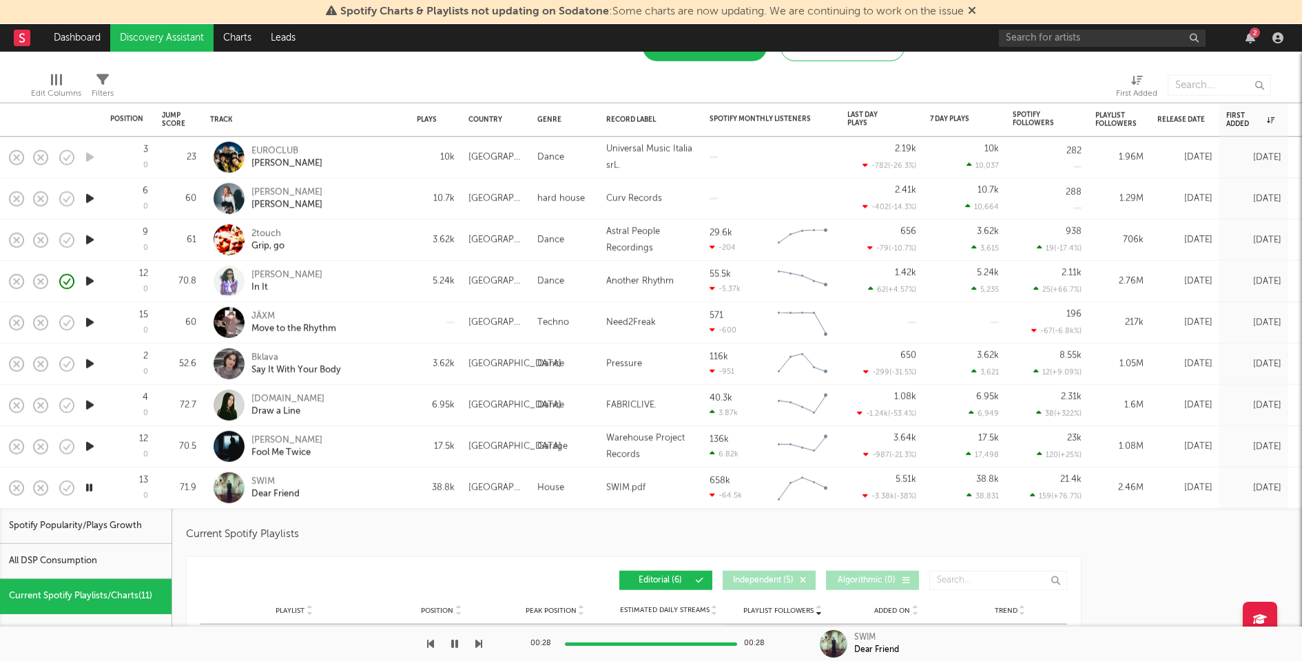
click at [90, 448] on icon "button" at bounding box center [90, 446] width 14 height 17
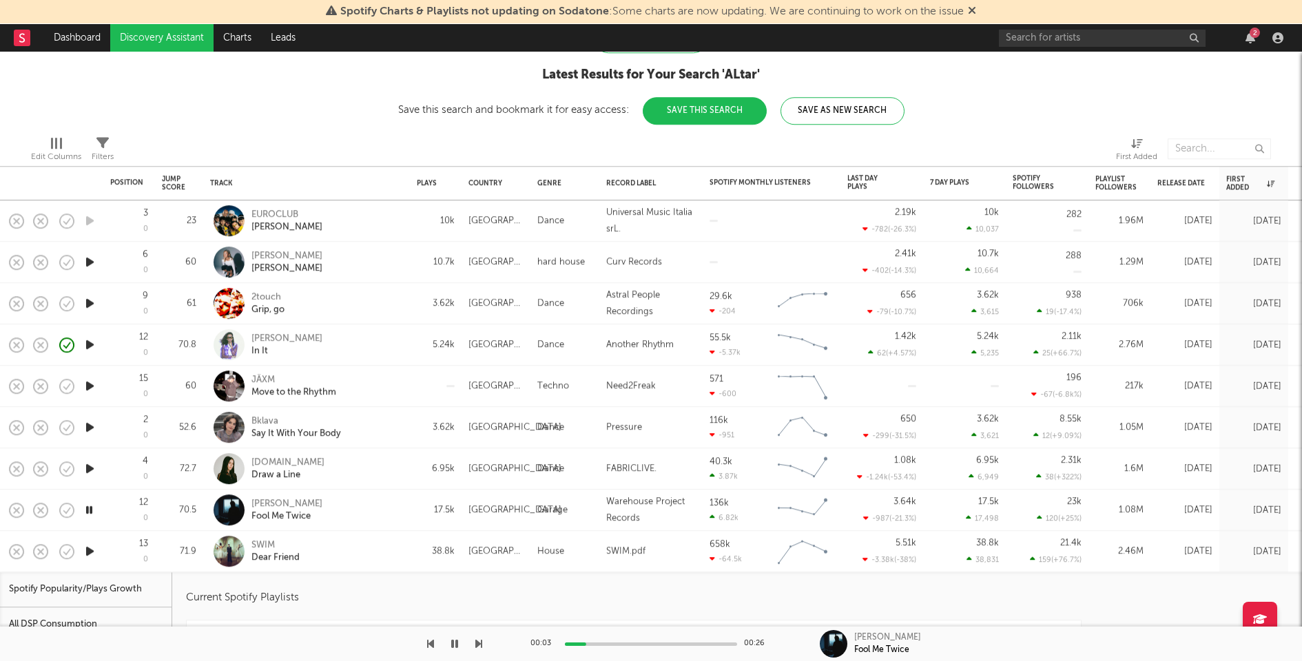
click at [88, 466] on icon "button" at bounding box center [90, 468] width 14 height 17
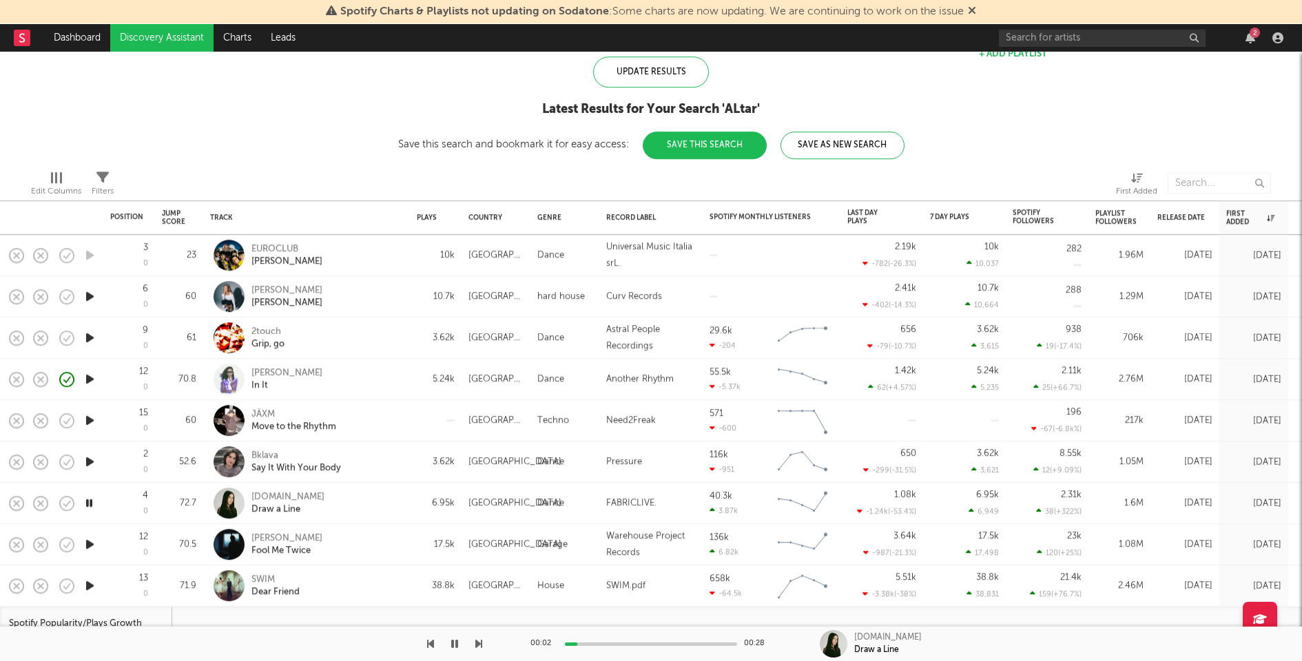
click at [635, 641] on div "00:02 00:28" at bounding box center [650, 644] width 241 height 34
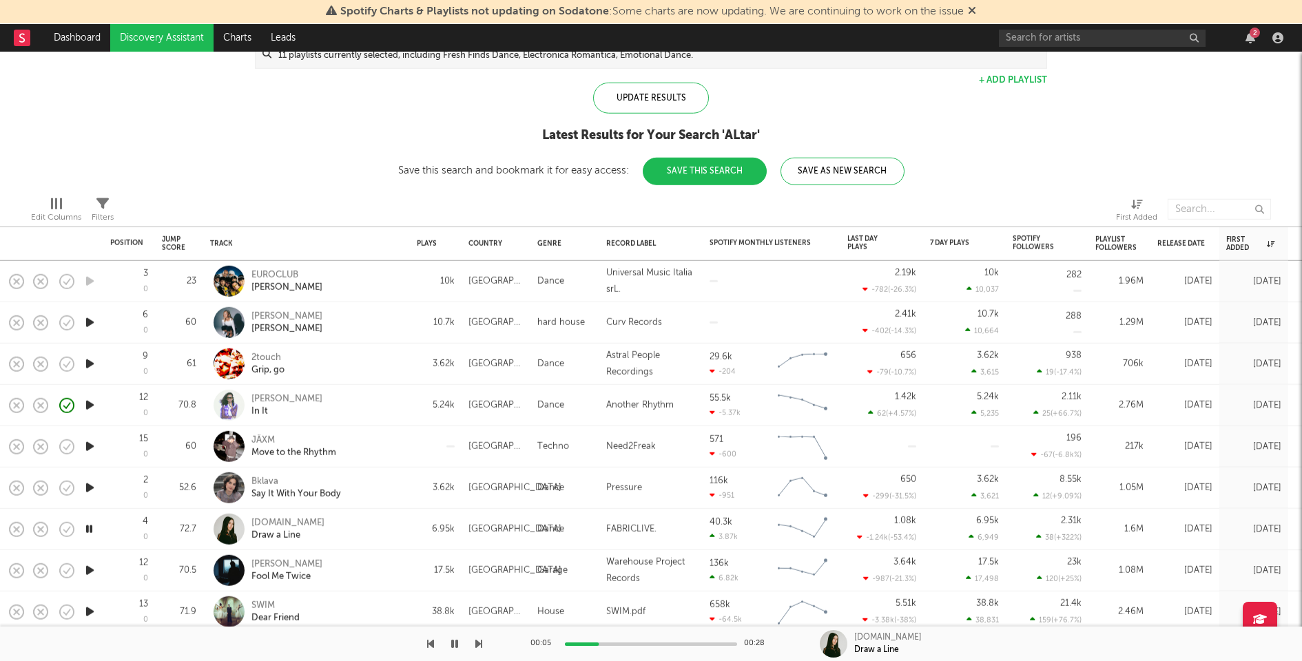
click at [90, 489] on icon "button" at bounding box center [90, 487] width 14 height 17
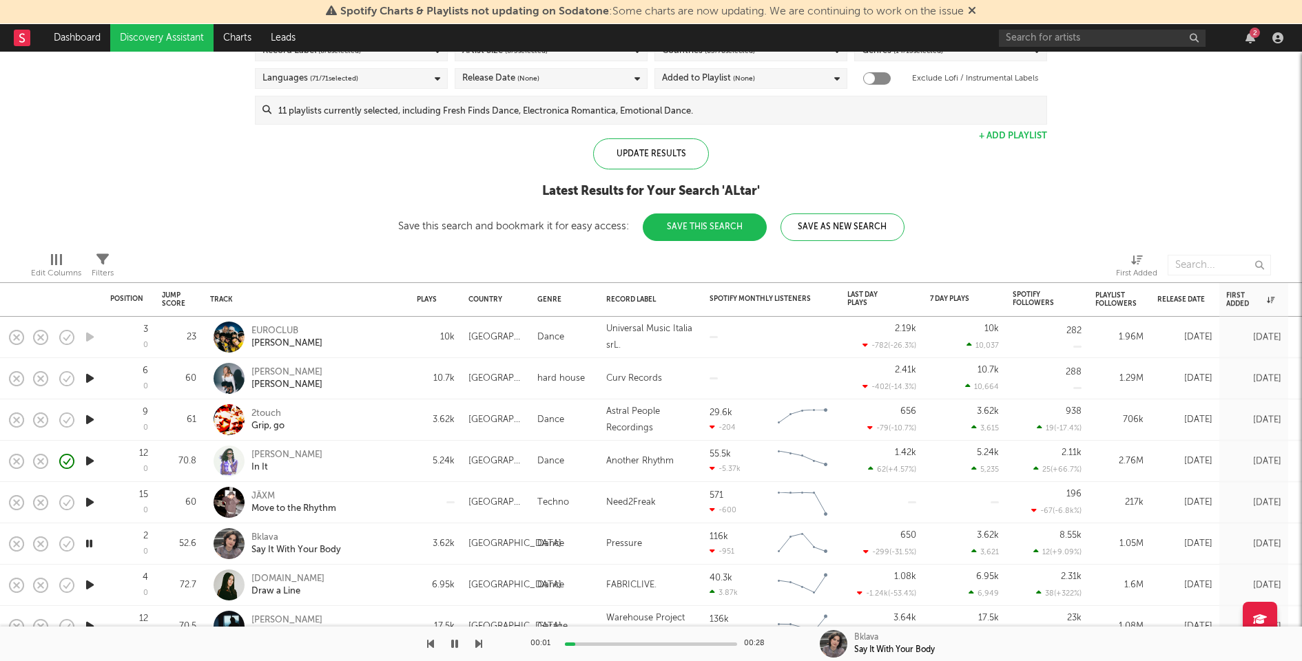
click at [670, 645] on div at bounding box center [651, 644] width 172 height 3
click at [94, 501] on icon "button" at bounding box center [90, 502] width 14 height 17
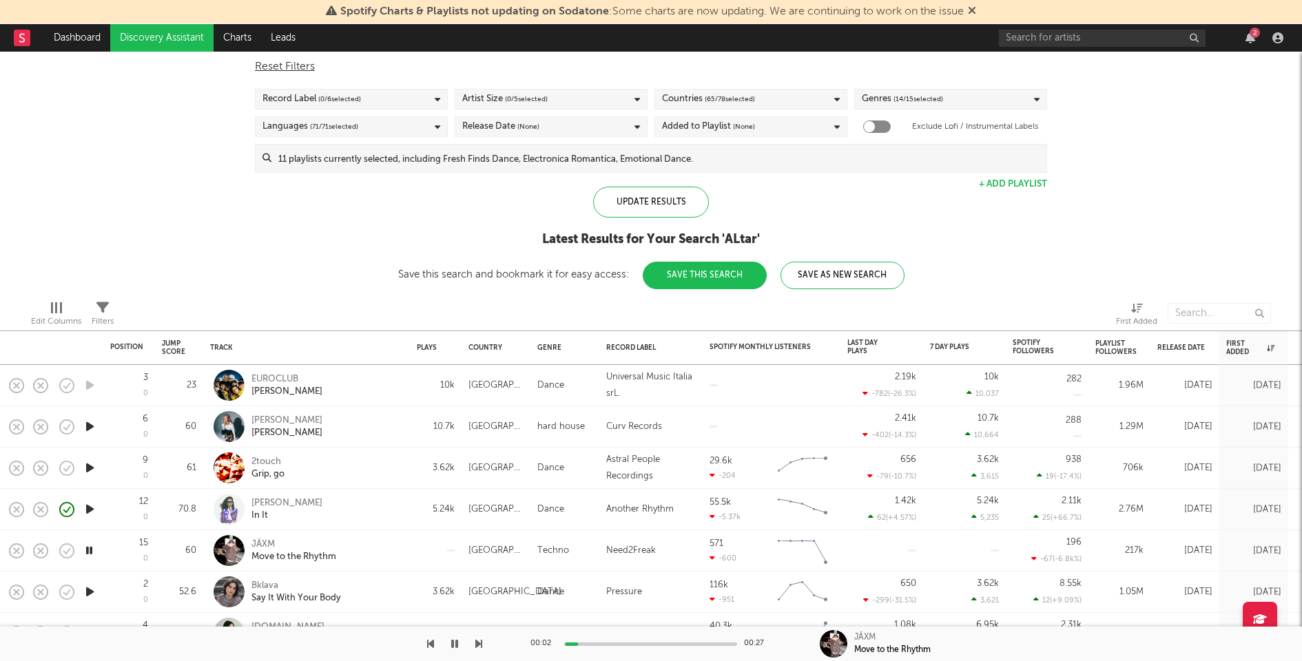
click at [88, 508] on icon "button" at bounding box center [90, 509] width 14 height 17
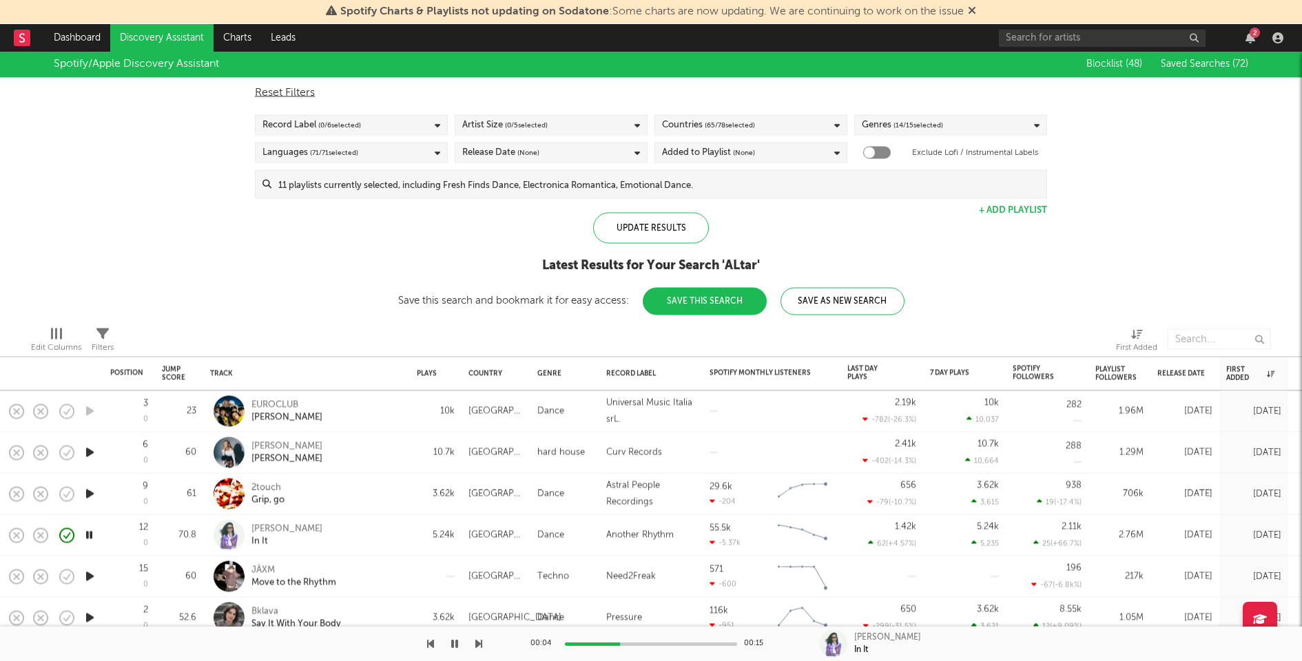
click at [386, 539] on div "Selena Faider In It" at bounding box center [325, 535] width 148 height 25
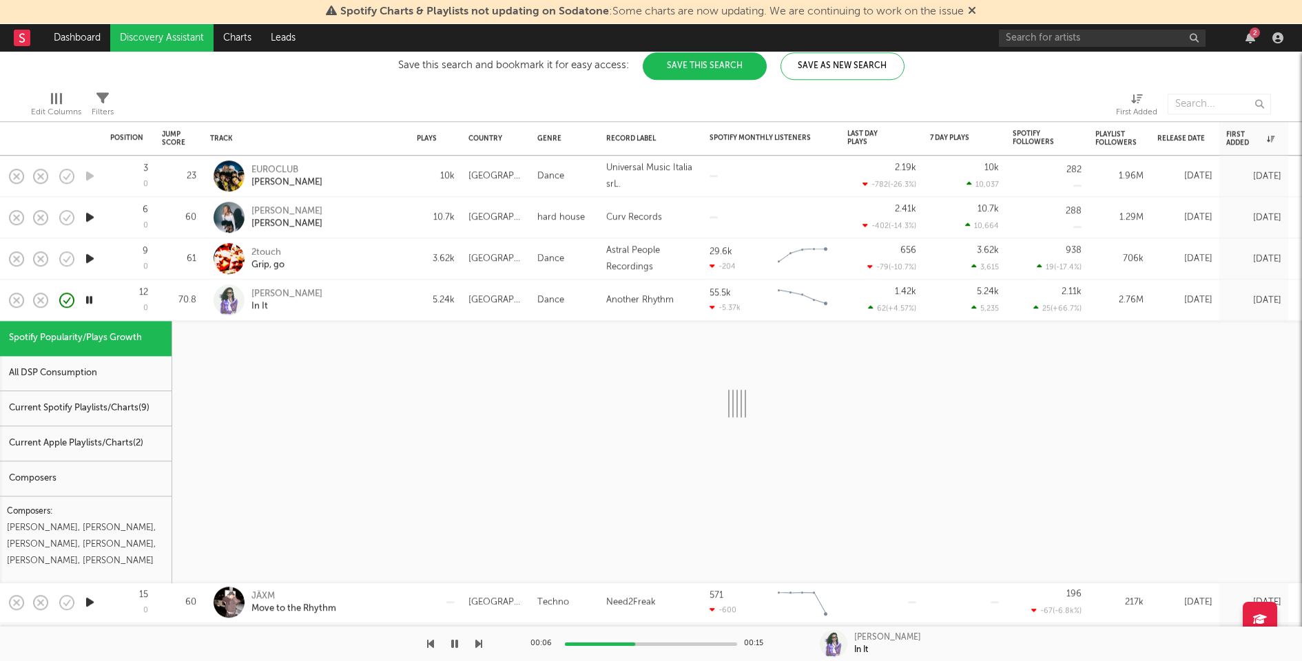
click at [118, 401] on div "Current Spotify Playlists/Charts ( 9 )" at bounding box center [86, 408] width 172 height 35
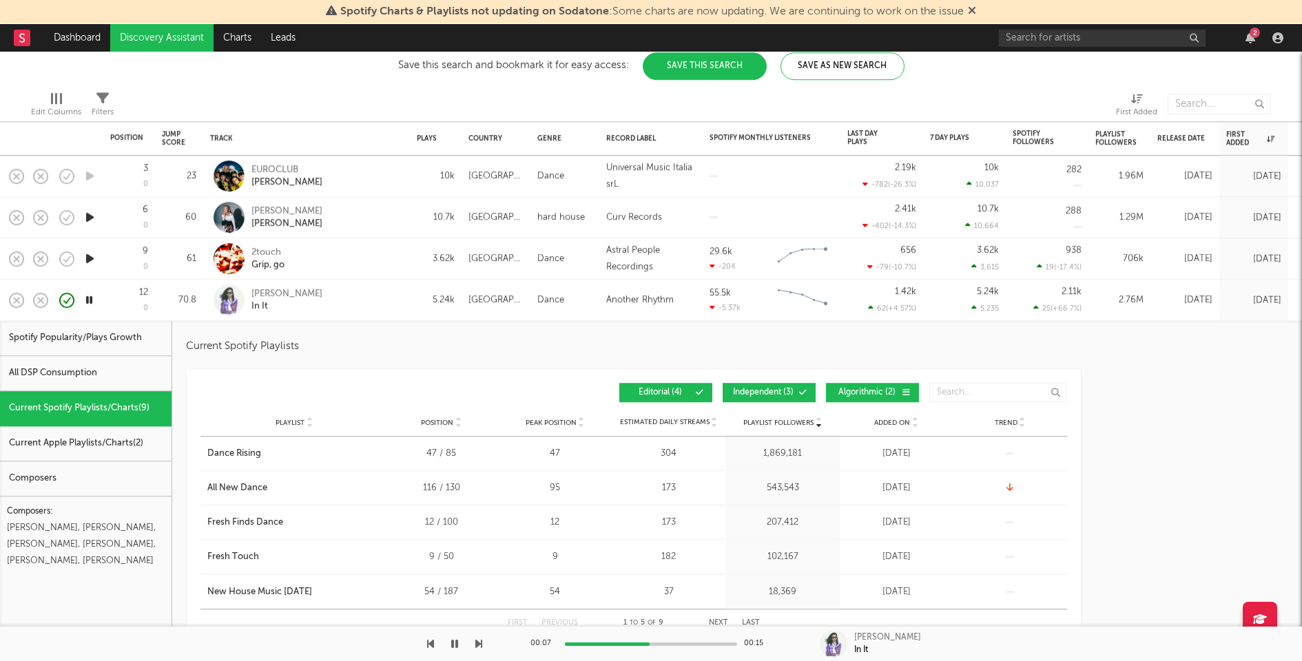
click at [784, 386] on button "Independent ( 3 )" at bounding box center [769, 393] width 93 height 19
click at [868, 395] on span "Algorithmic ( 2 )" at bounding box center [866, 393] width 63 height 8
click at [353, 300] on div "Selena Faider In It" at bounding box center [325, 300] width 148 height 25
select select "1w"
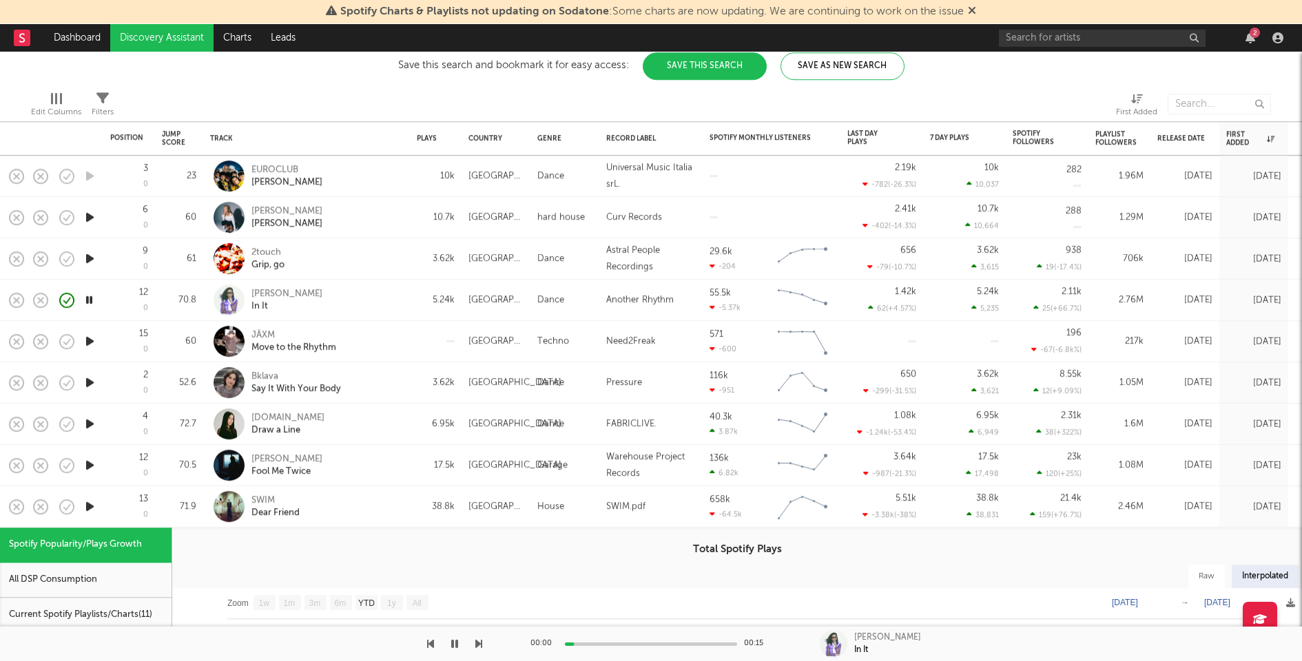
click at [93, 258] on icon "button" at bounding box center [90, 258] width 14 height 17
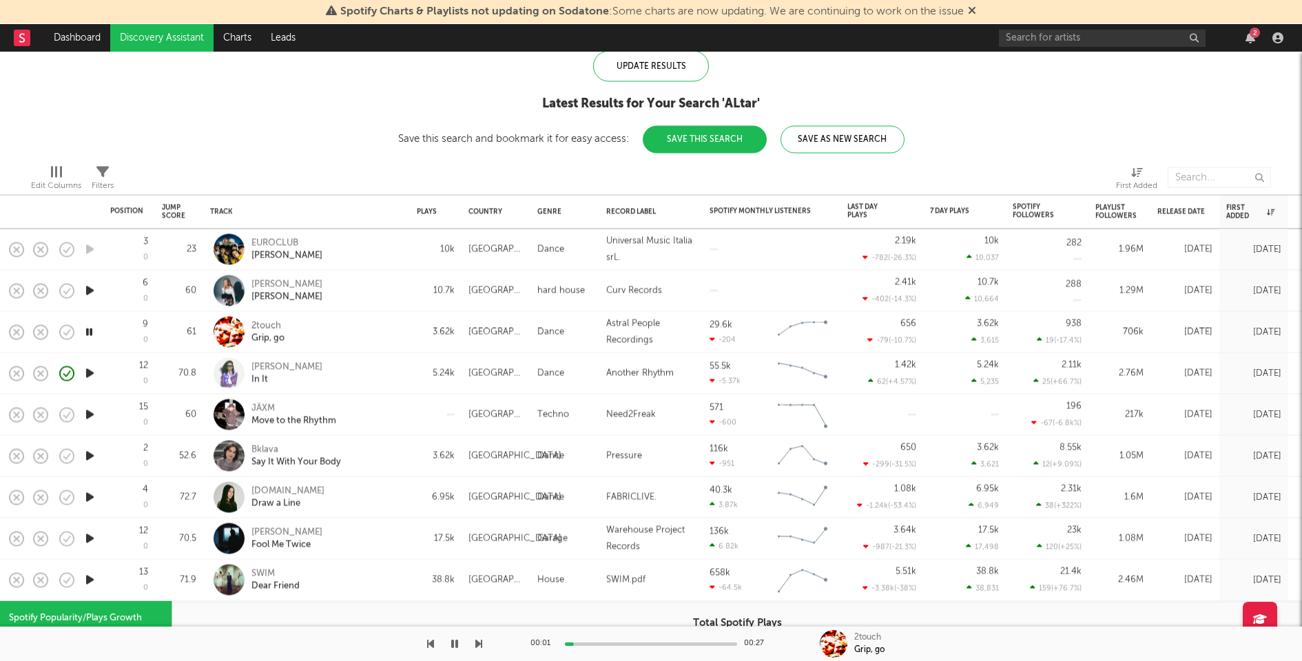
click at [89, 289] on icon "button" at bounding box center [90, 290] width 14 height 17
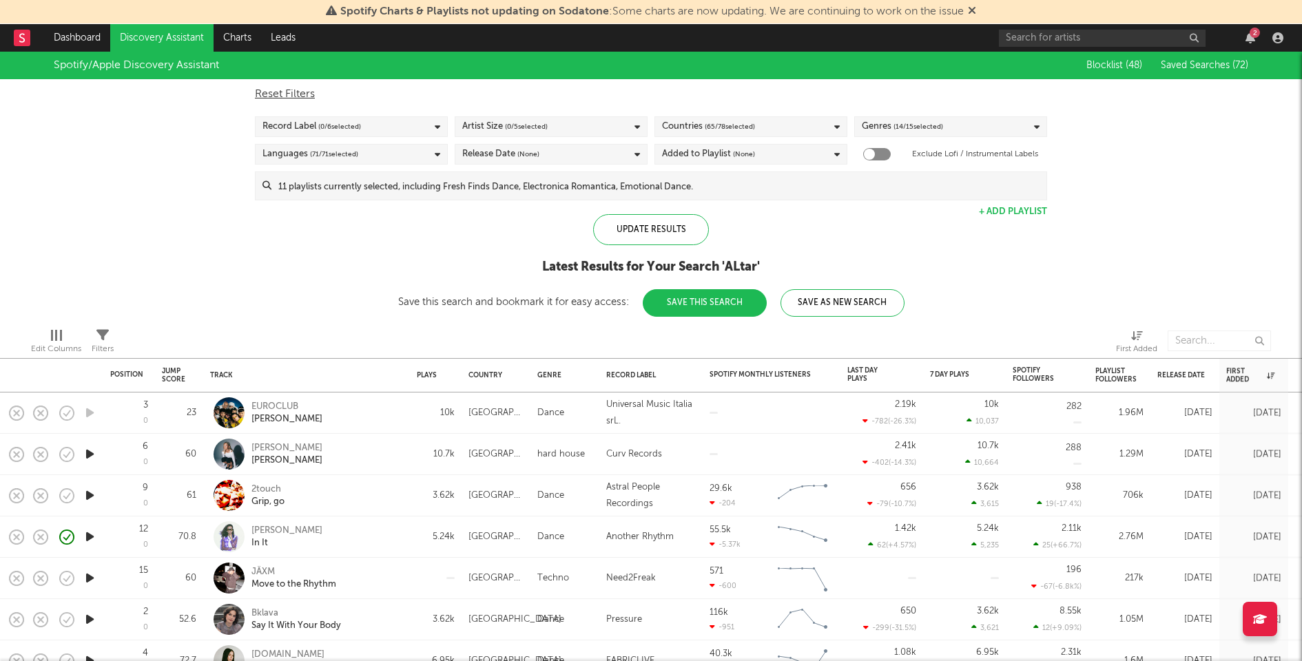
click at [725, 184] on input at bounding box center [658, 186] width 775 height 28
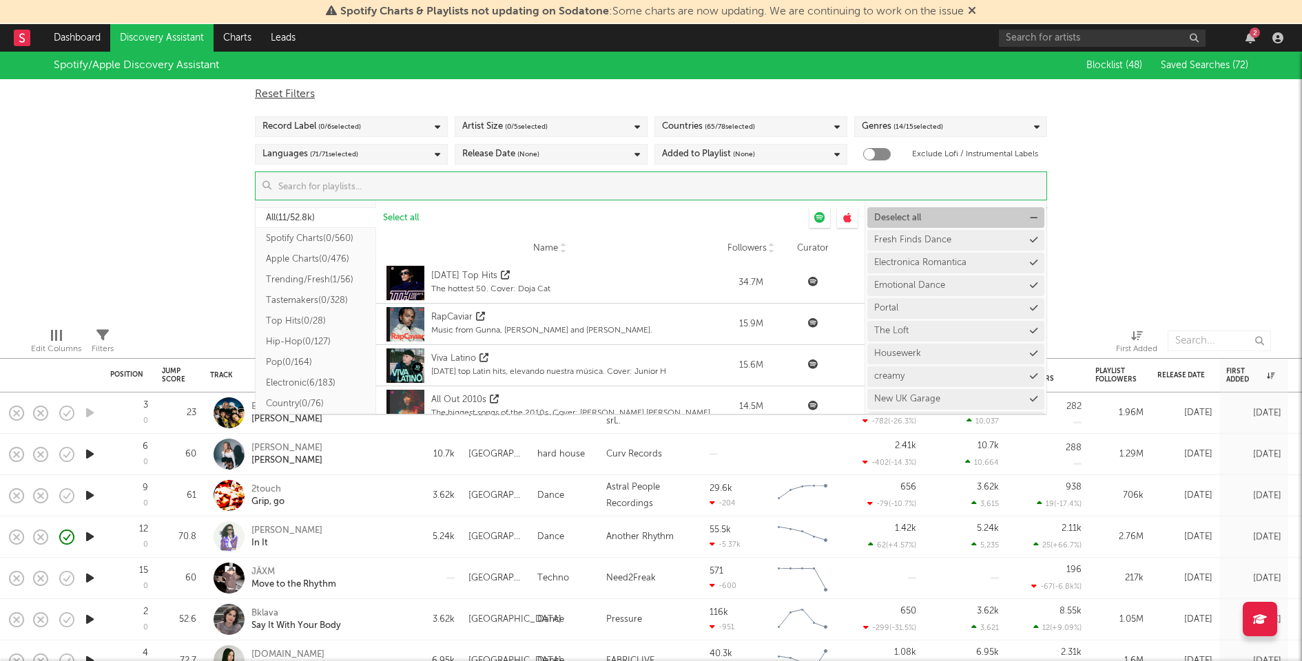
click at [918, 222] on button "Deselect all" at bounding box center [955, 217] width 177 height 21
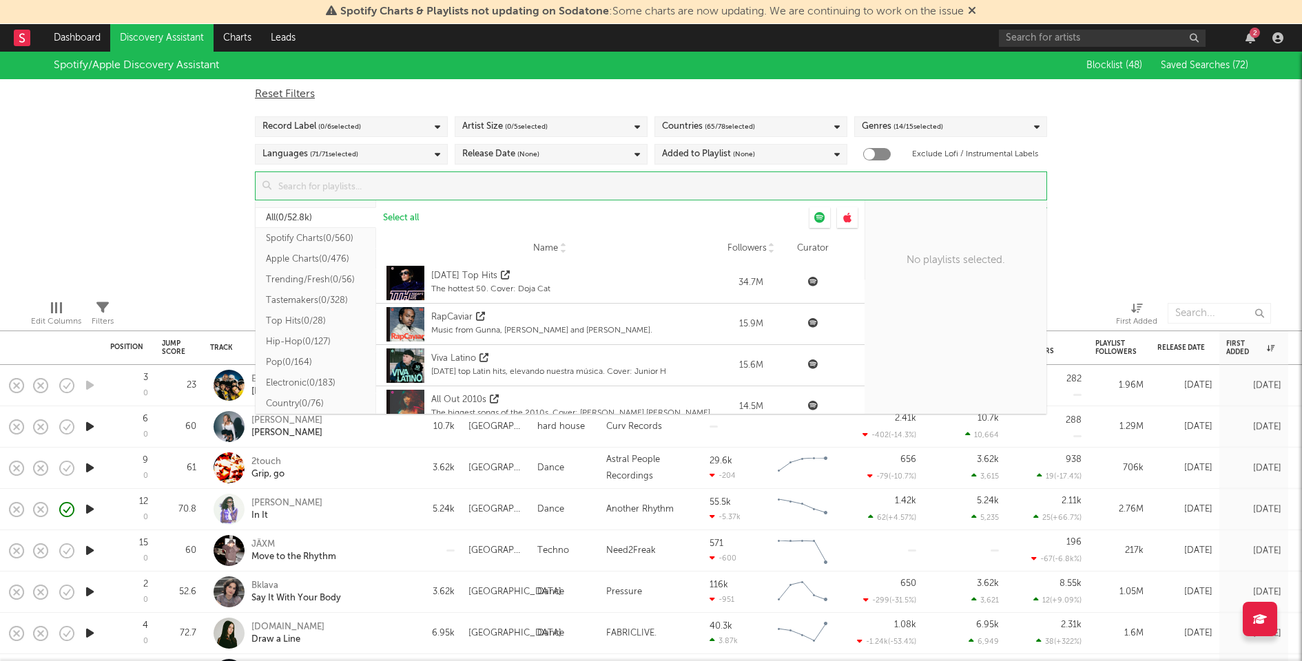
click at [776, 185] on input at bounding box center [658, 186] width 775 height 28
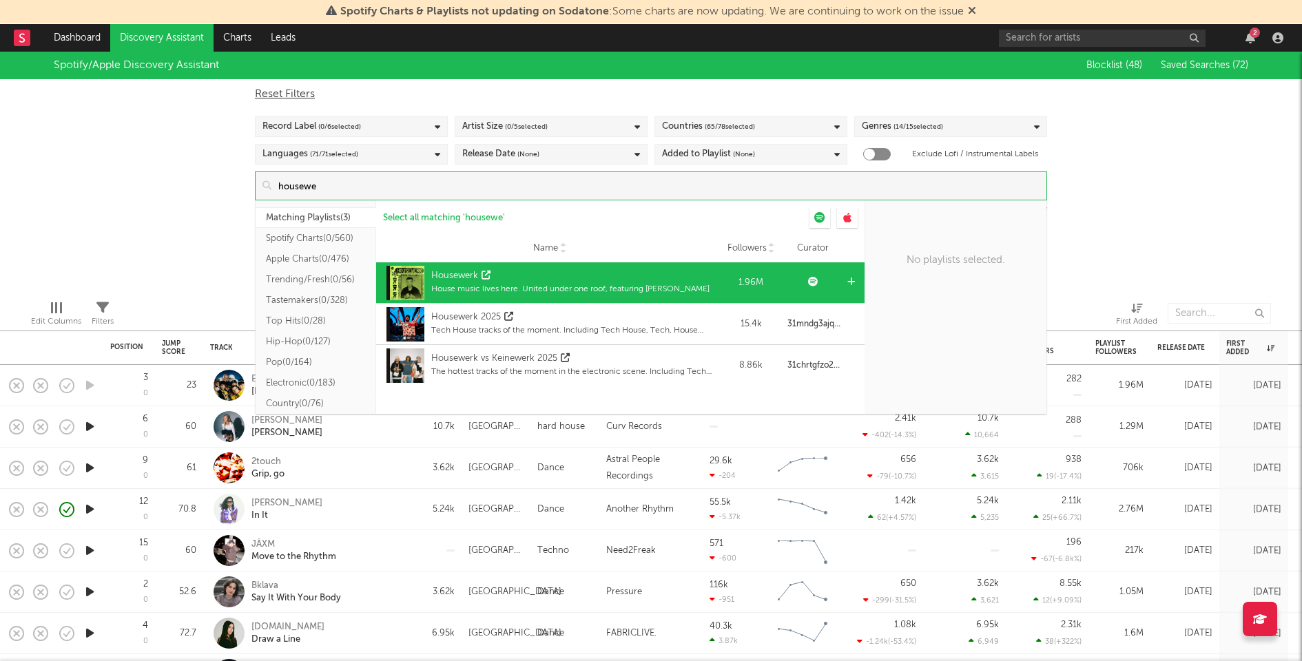
type input "housewe"
click at [846, 282] on div at bounding box center [854, 282] width 21 height 41
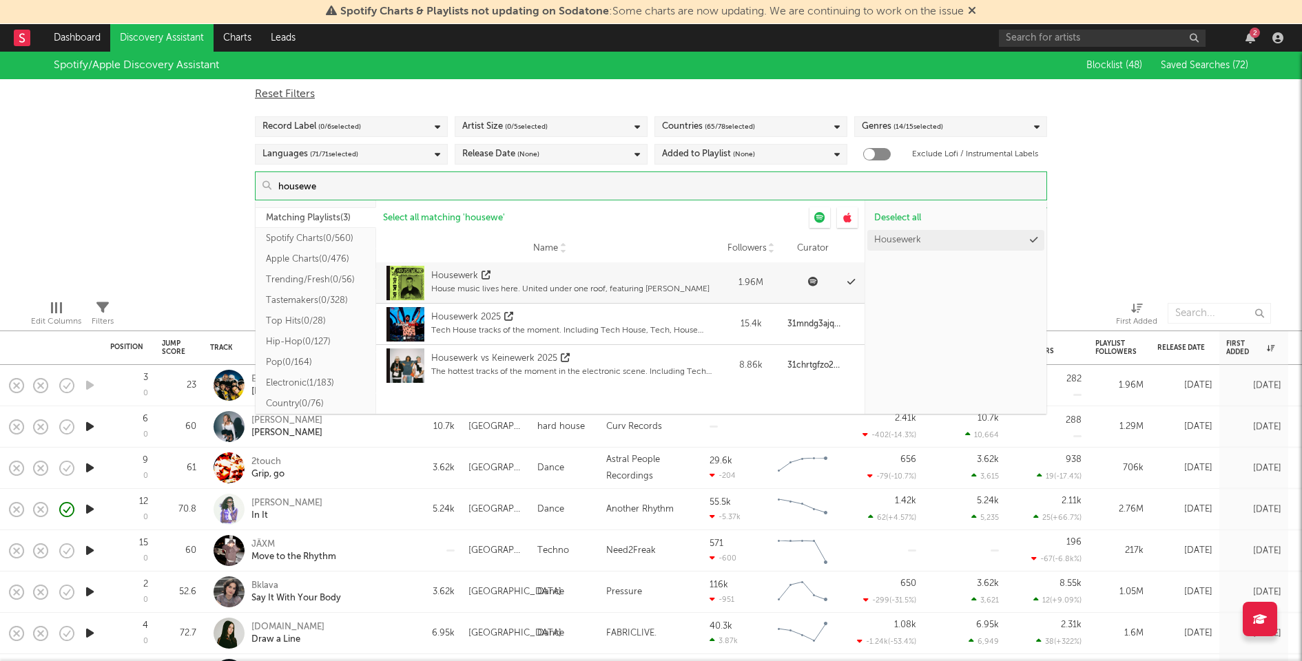
click at [1046, 259] on div "Housewerk" at bounding box center [955, 321] width 181 height 185
click at [1110, 234] on div "Spotify/Apple Discovery Assistant Blocklist ( 48 ) Saved Searches ( 72 ) Reset …" at bounding box center [651, 171] width 1302 height 238
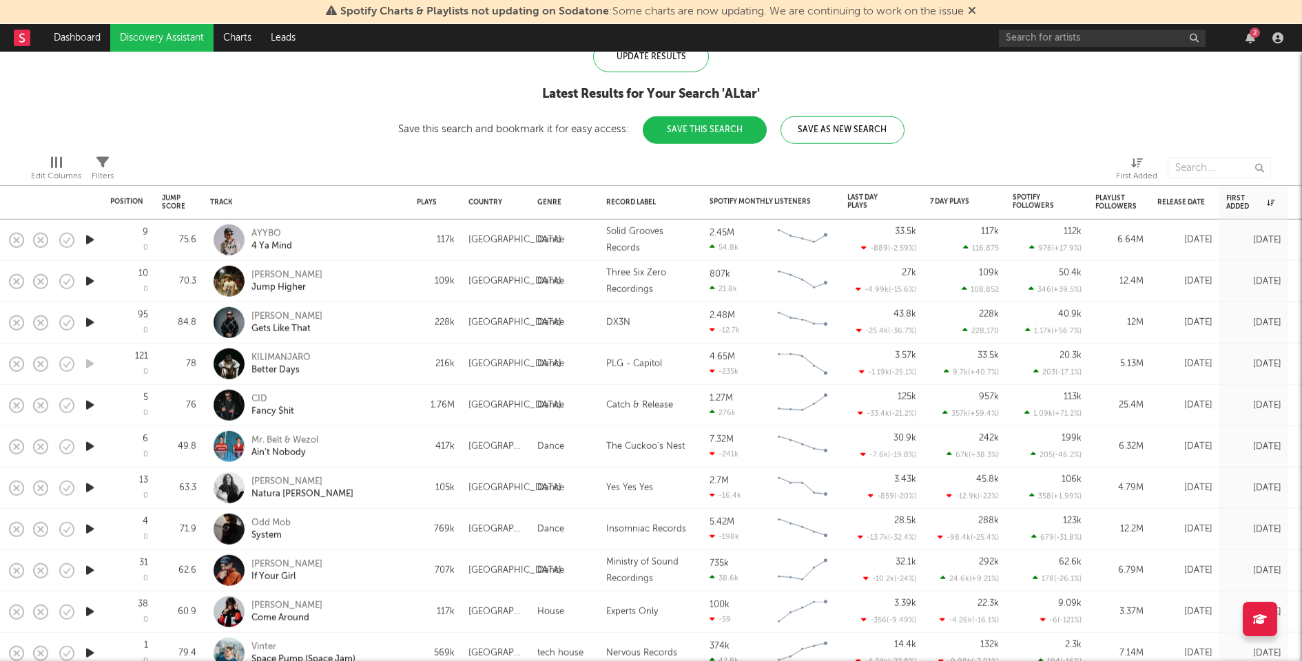
click at [87, 329] on icon "button" at bounding box center [90, 322] width 14 height 17
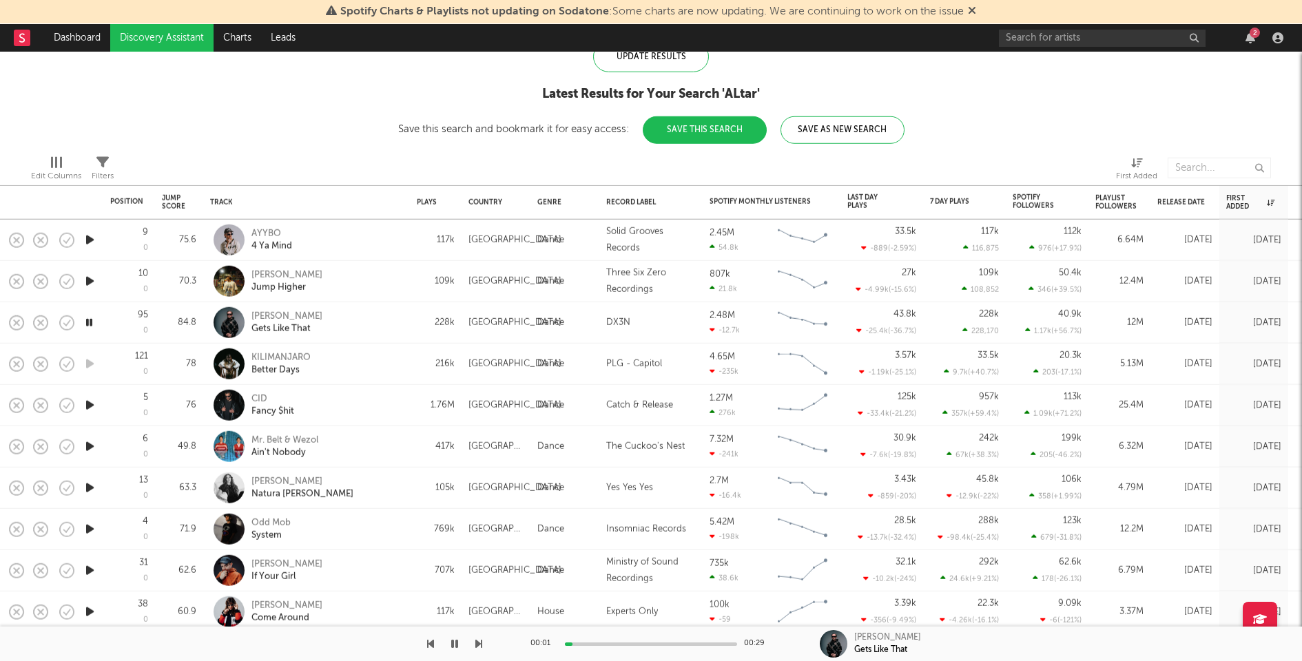
click at [90, 280] on icon "button" at bounding box center [90, 281] width 14 height 17
click at [90, 236] on icon "button" at bounding box center [90, 239] width 14 height 17
click at [89, 404] on icon "button" at bounding box center [90, 405] width 14 height 17
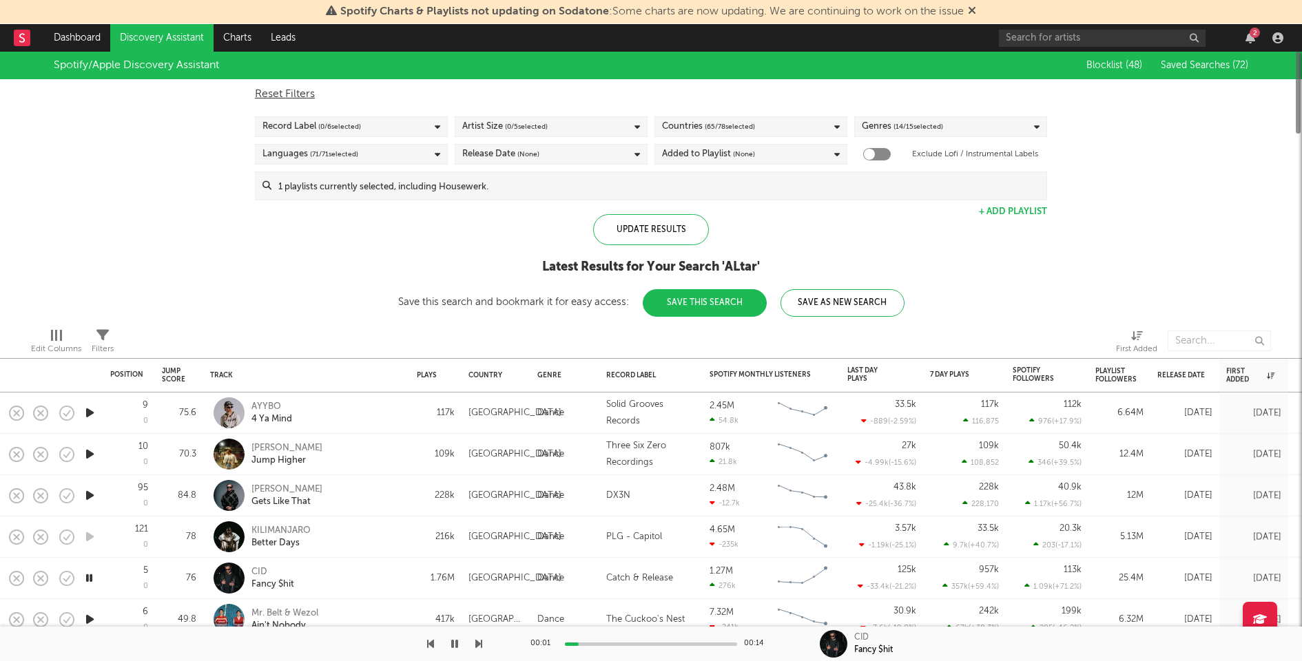
click at [406, 189] on input at bounding box center [658, 186] width 775 height 28
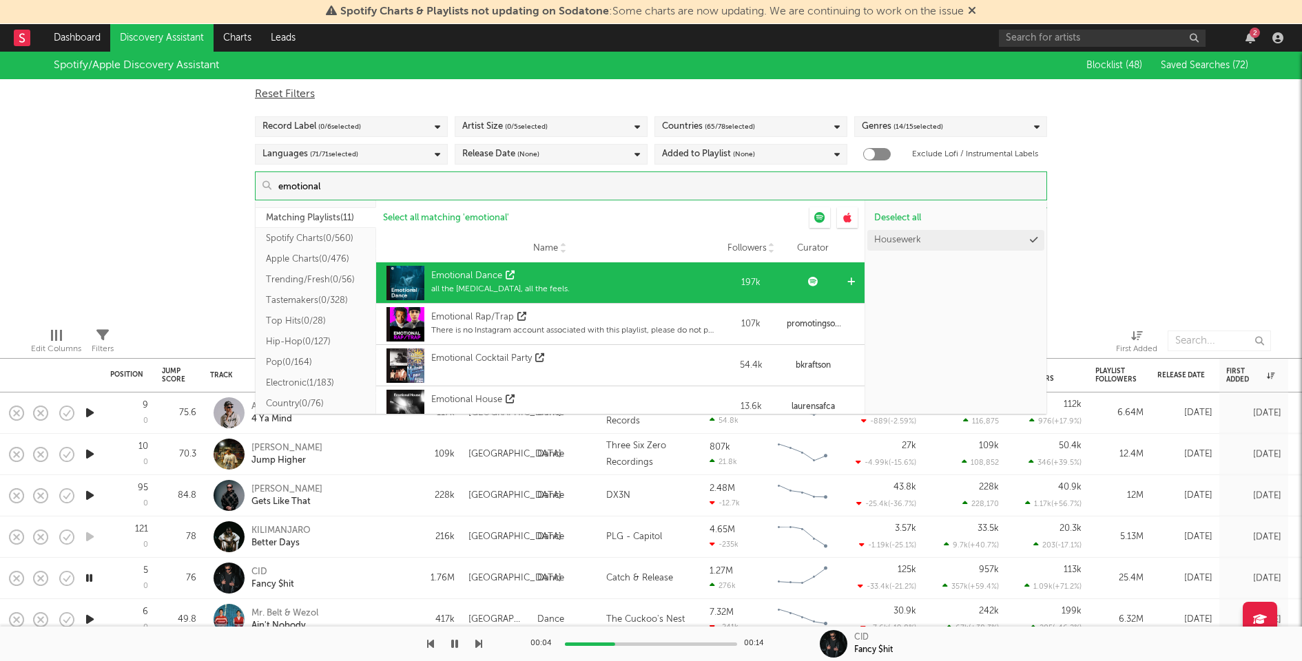
type input "emotional"
click at [844, 284] on div at bounding box center [854, 282] width 21 height 41
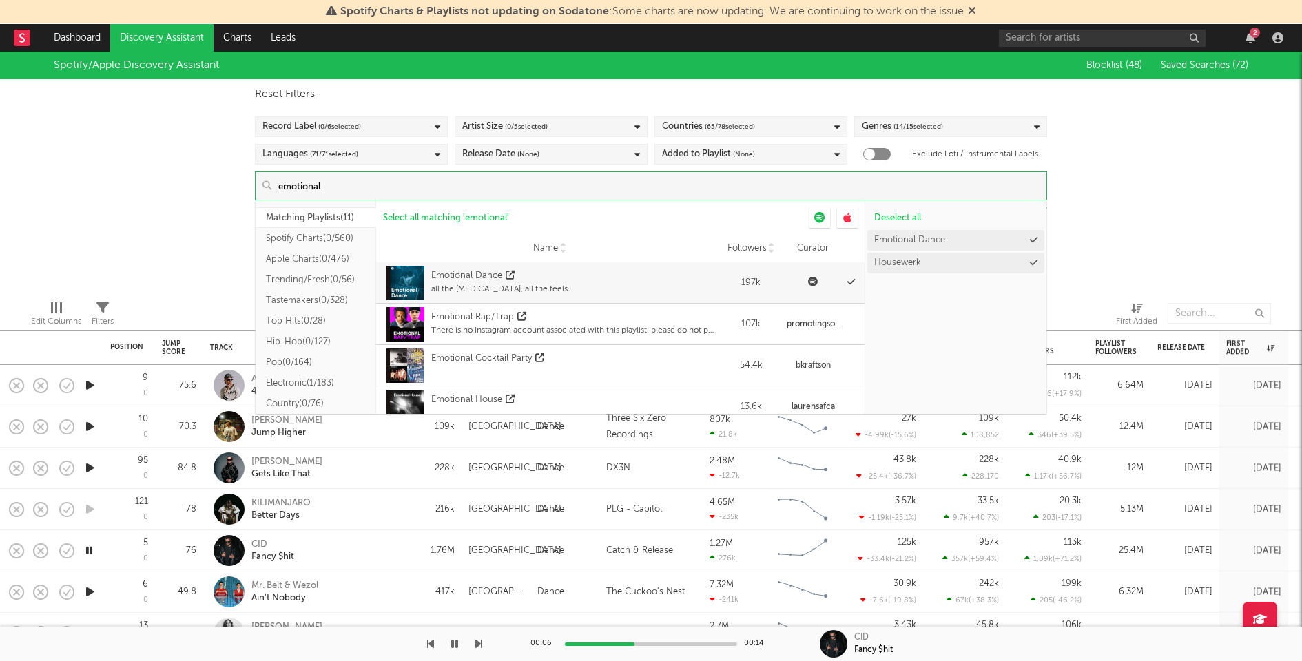
click at [1123, 215] on div "Spotify/Apple Discovery Assistant Blocklist ( 48 ) Saved Searches ( 72 ) Reset …" at bounding box center [651, 171] width 1302 height 238
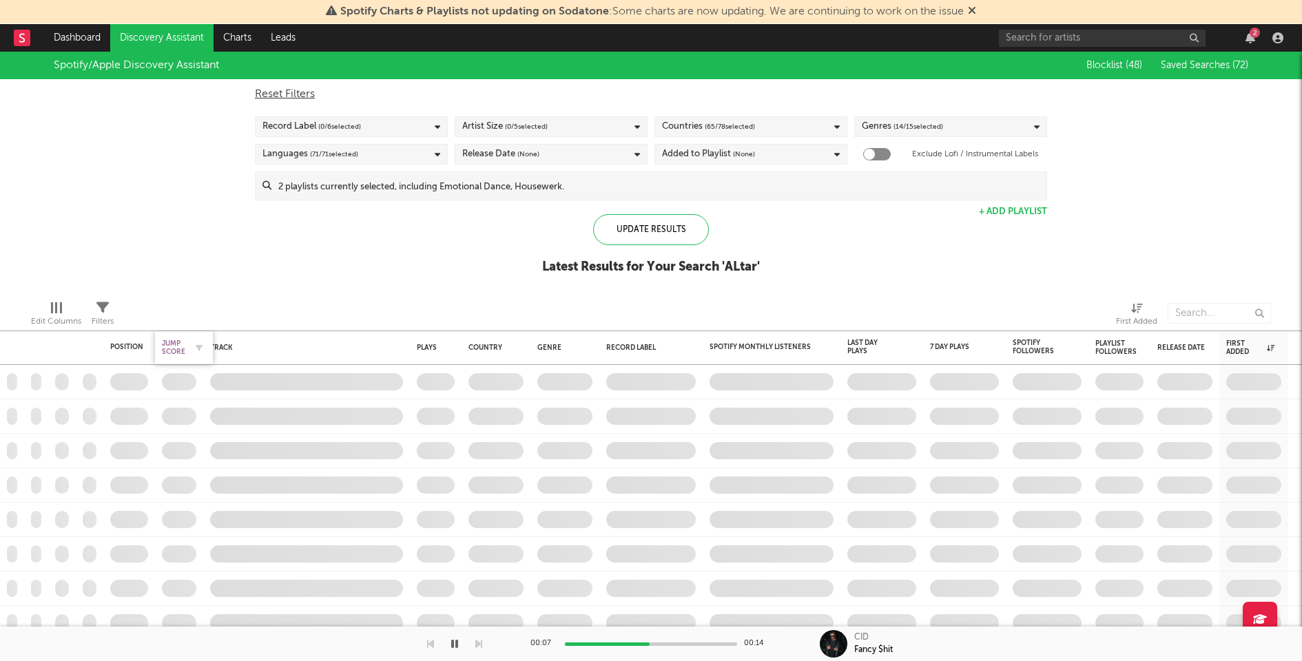
click at [174, 349] on div "Jump Score" at bounding box center [173, 348] width 23 height 17
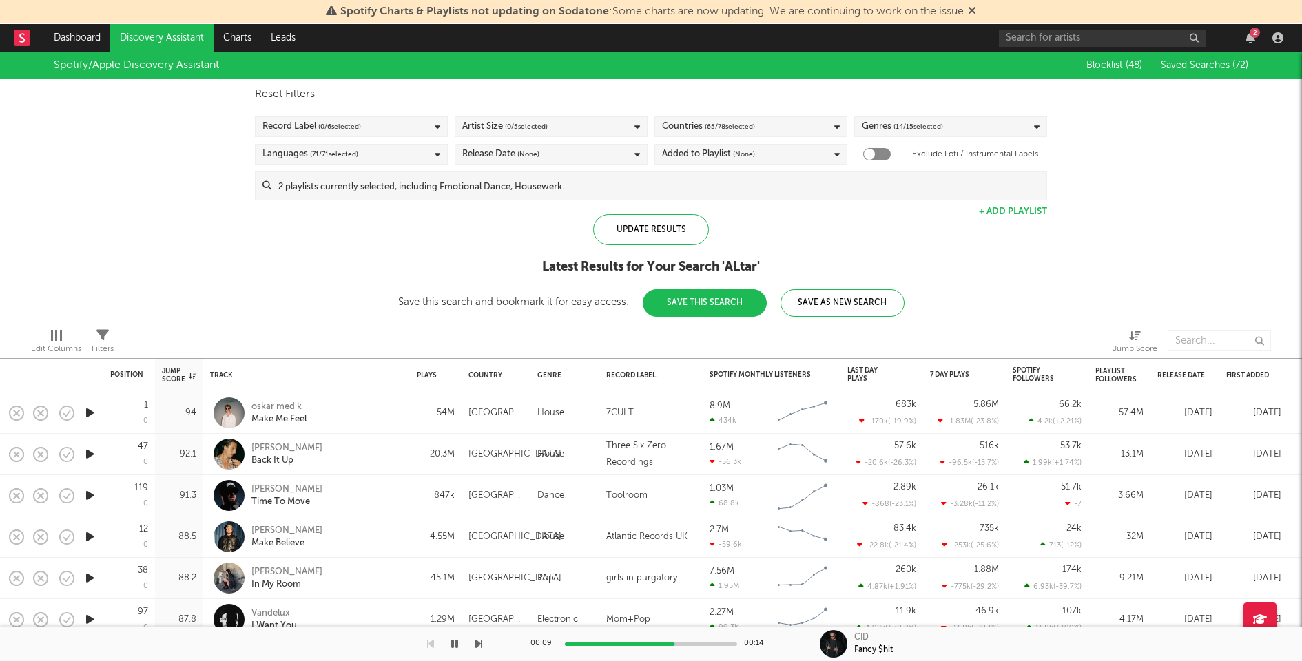
click at [94, 409] on icon "button" at bounding box center [90, 412] width 14 height 17
click at [89, 454] on icon "button" at bounding box center [90, 454] width 14 height 17
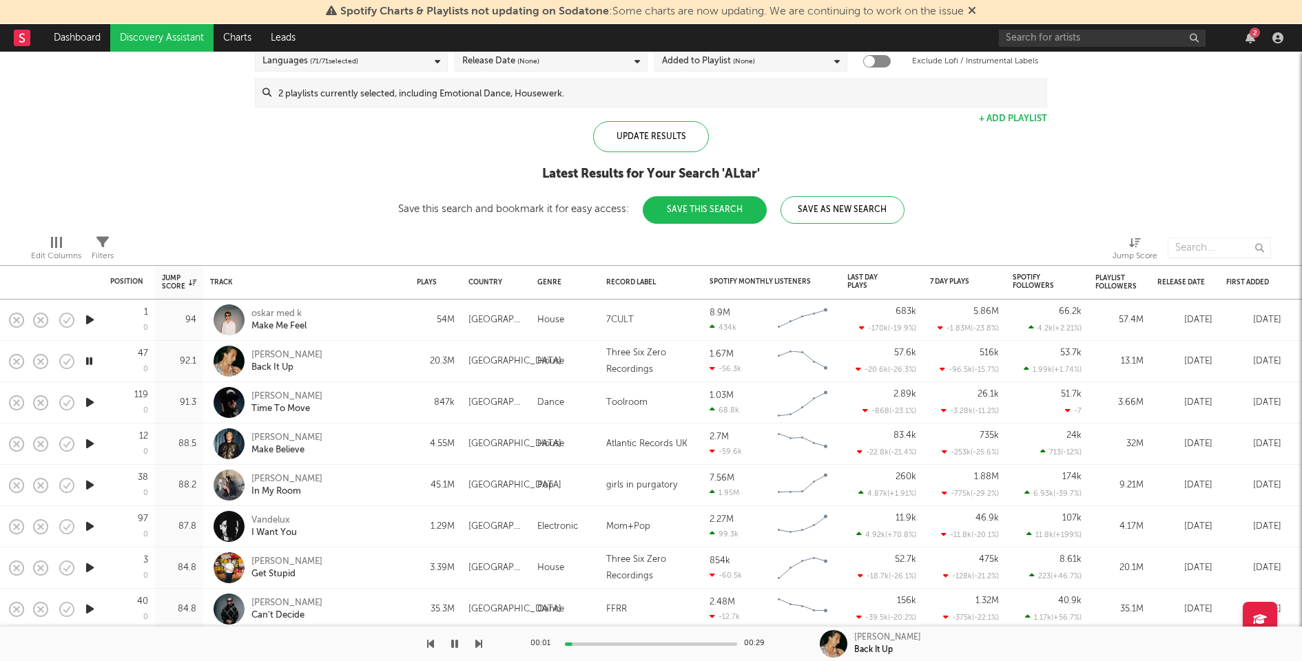
click at [90, 444] on icon "button" at bounding box center [90, 443] width 14 height 17
click at [88, 486] on icon "button" at bounding box center [90, 485] width 14 height 17
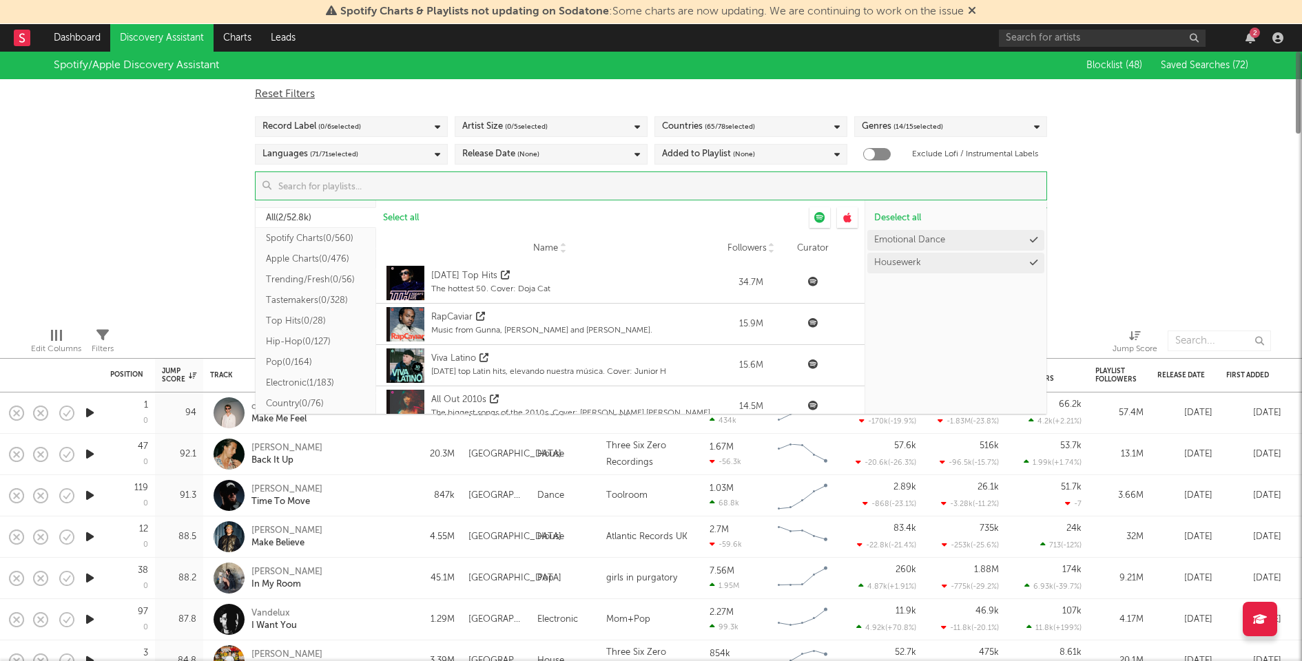
click at [630, 182] on input at bounding box center [658, 186] width 775 height 28
click at [1030, 241] on icon at bounding box center [1034, 240] width 8 height 9
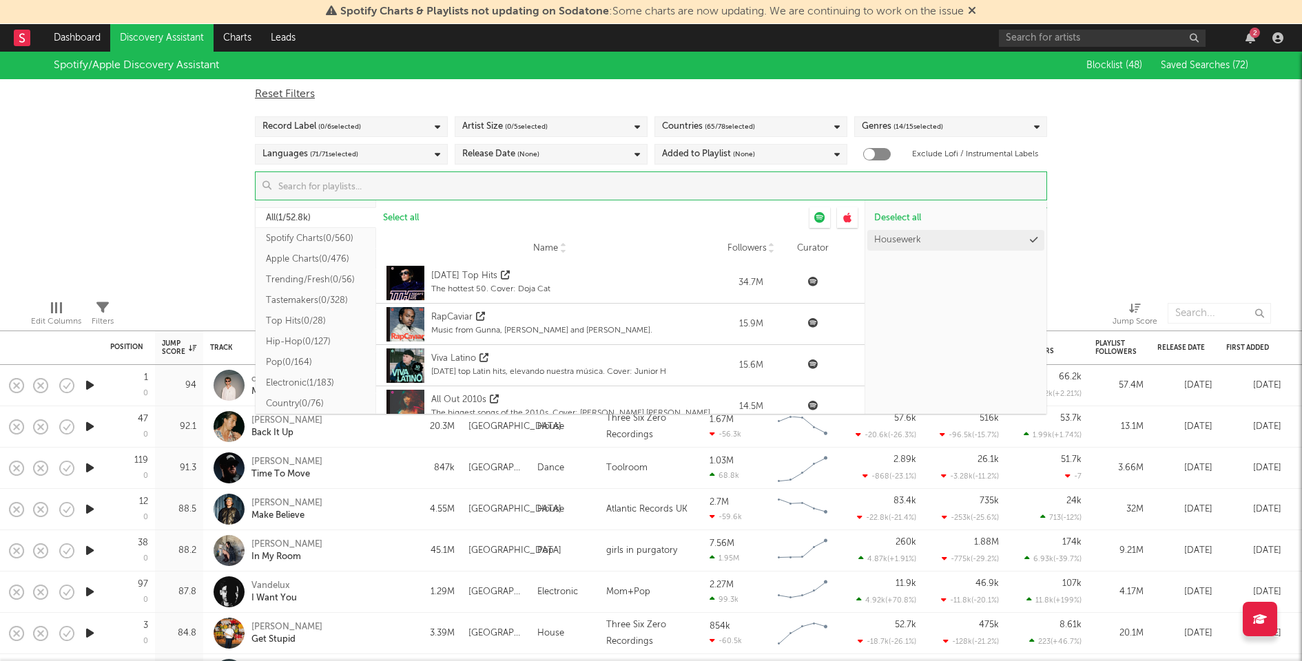
click at [1127, 230] on div "Spotify/Apple Discovery Assistant Blocklist ( 48 ) Saved Searches ( 72 ) Reset …" at bounding box center [651, 171] width 1302 height 238
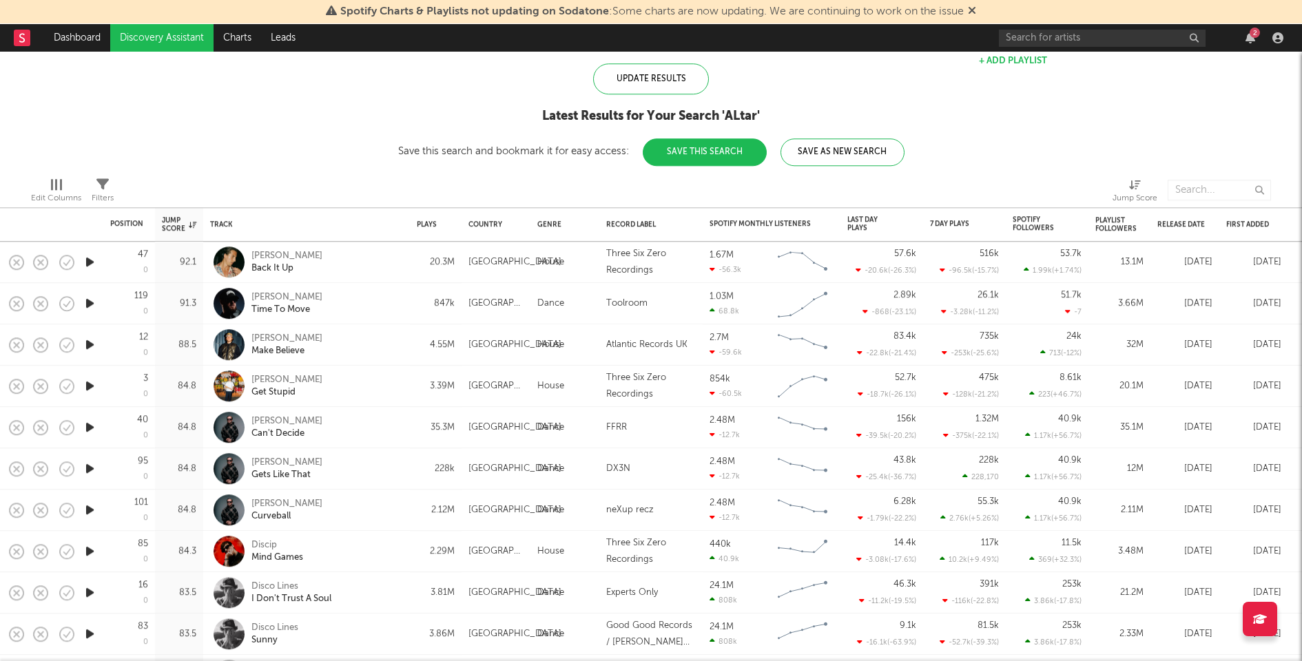
click at [92, 467] on icon "button" at bounding box center [90, 468] width 14 height 17
click at [90, 510] on icon "button" at bounding box center [90, 509] width 14 height 17
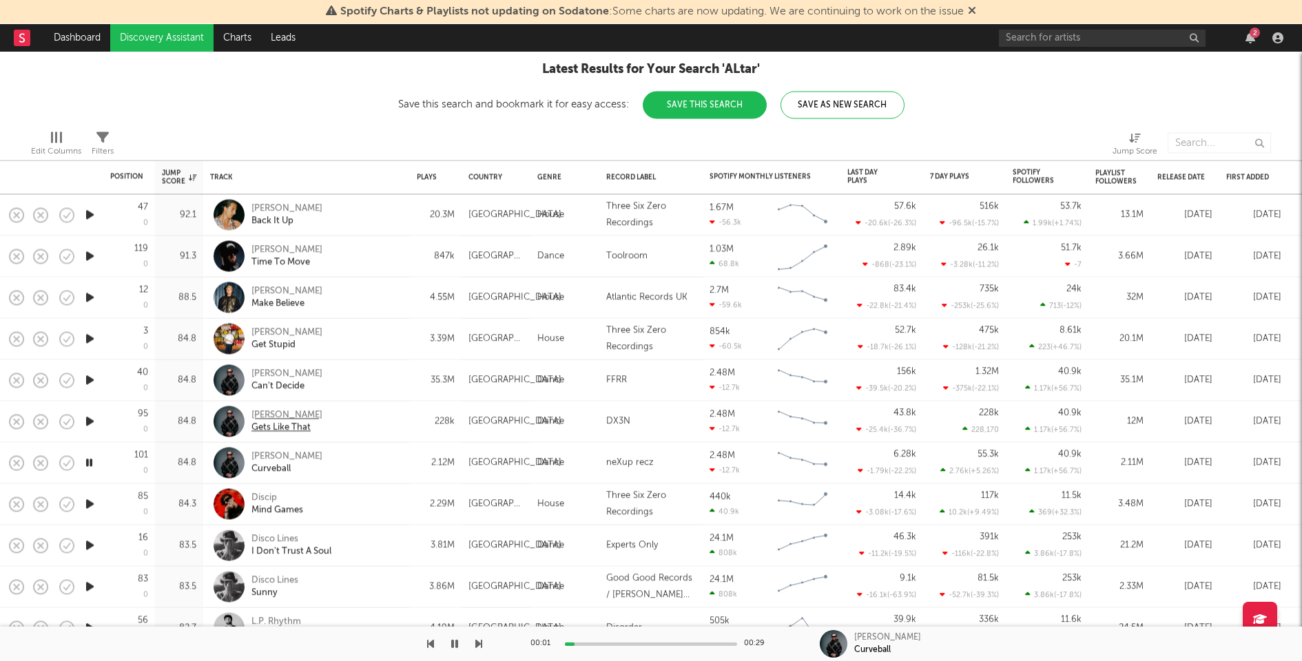
click at [279, 413] on div "Max Dean" at bounding box center [286, 415] width 71 height 12
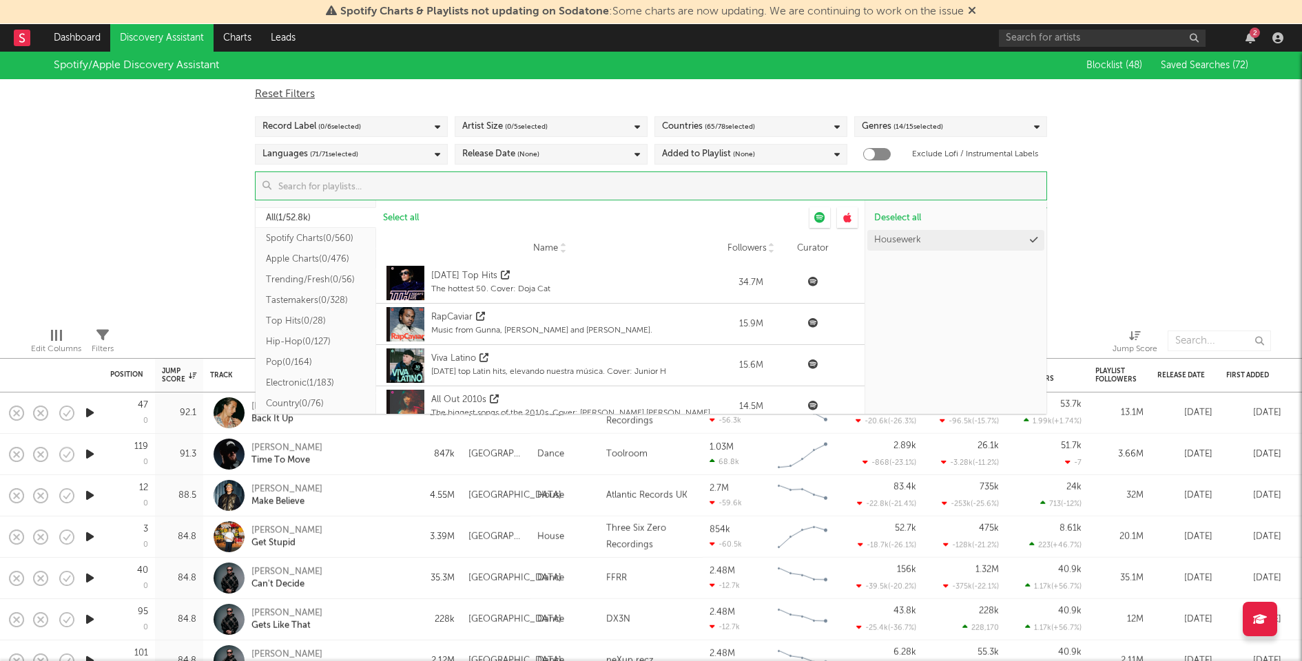
click at [519, 181] on input at bounding box center [658, 186] width 775 height 28
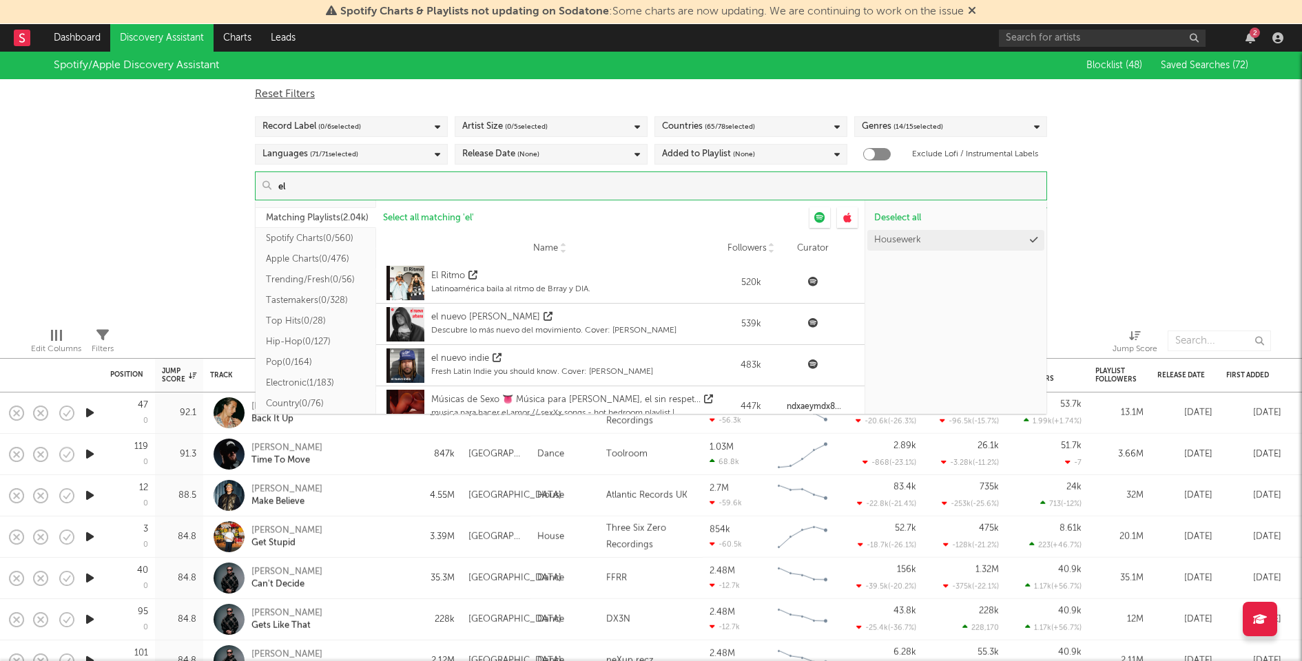
type input "e"
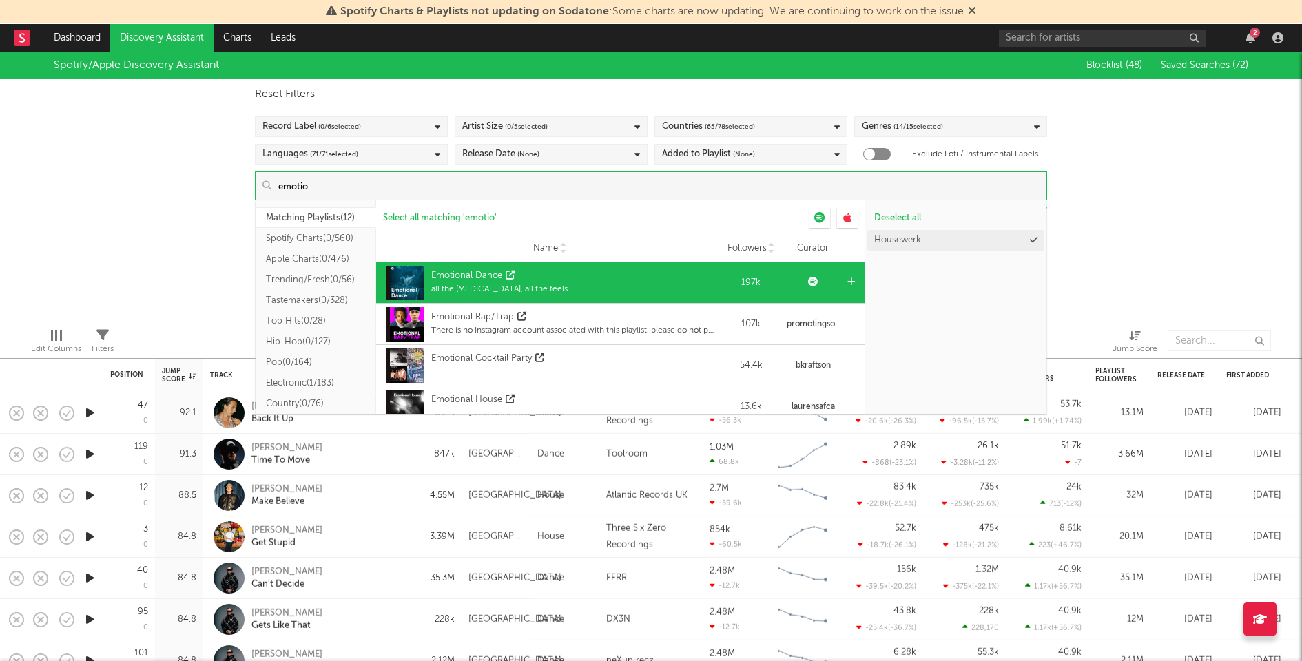
type input "emotio"
click at [847, 280] on div at bounding box center [852, 282] width 10 height 41
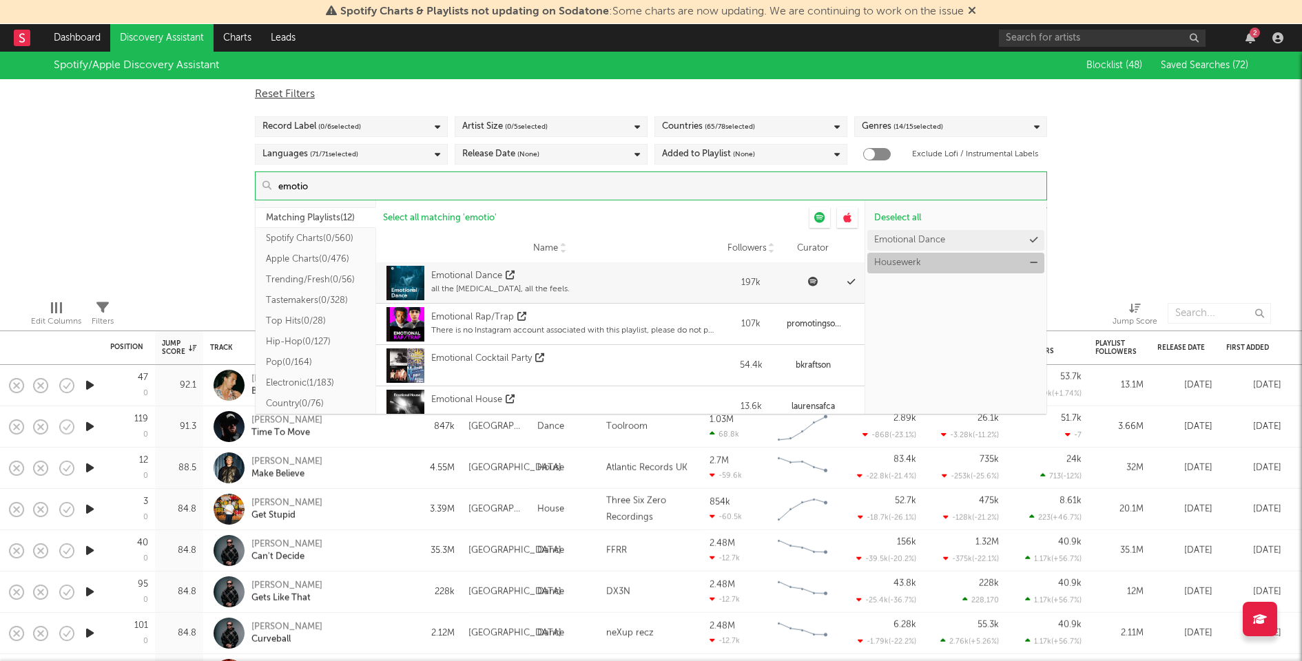
click at [1033, 259] on icon at bounding box center [1034, 262] width 8 height 9
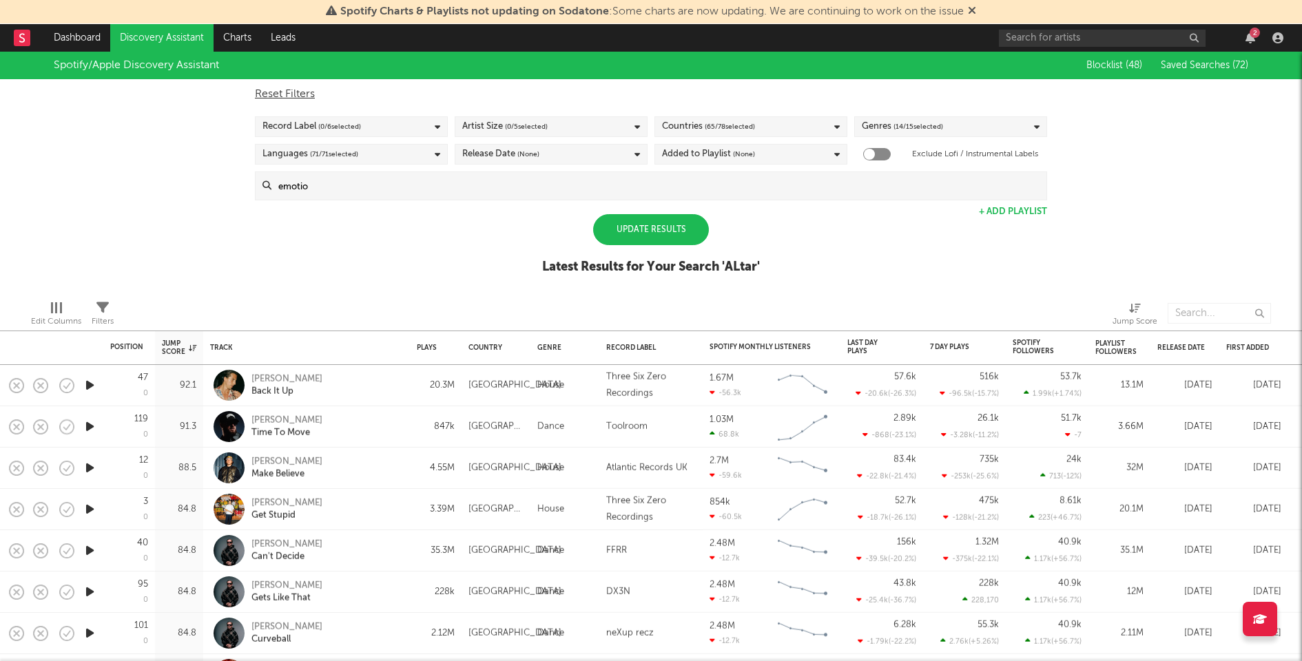
click at [1143, 233] on div "Spotify/Apple Discovery Assistant Blocklist ( 48 ) Saved Searches ( 72 ) Reset …" at bounding box center [651, 171] width 1302 height 238
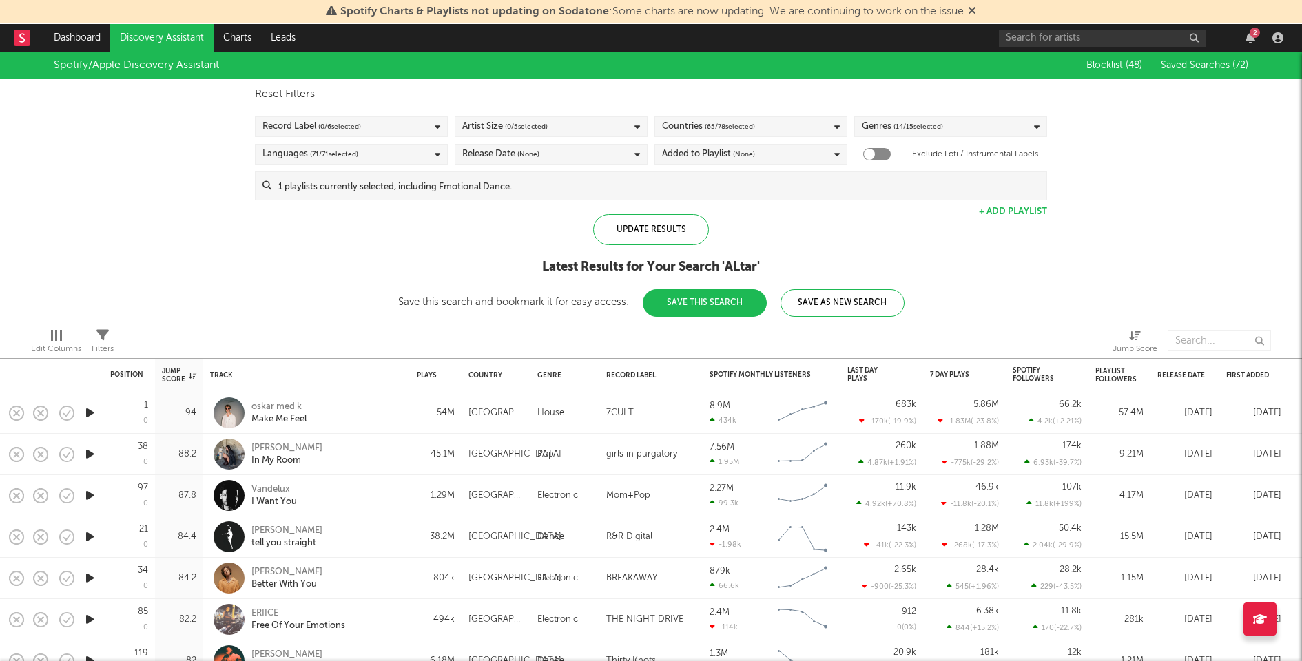
click at [91, 495] on icon "button" at bounding box center [90, 495] width 14 height 17
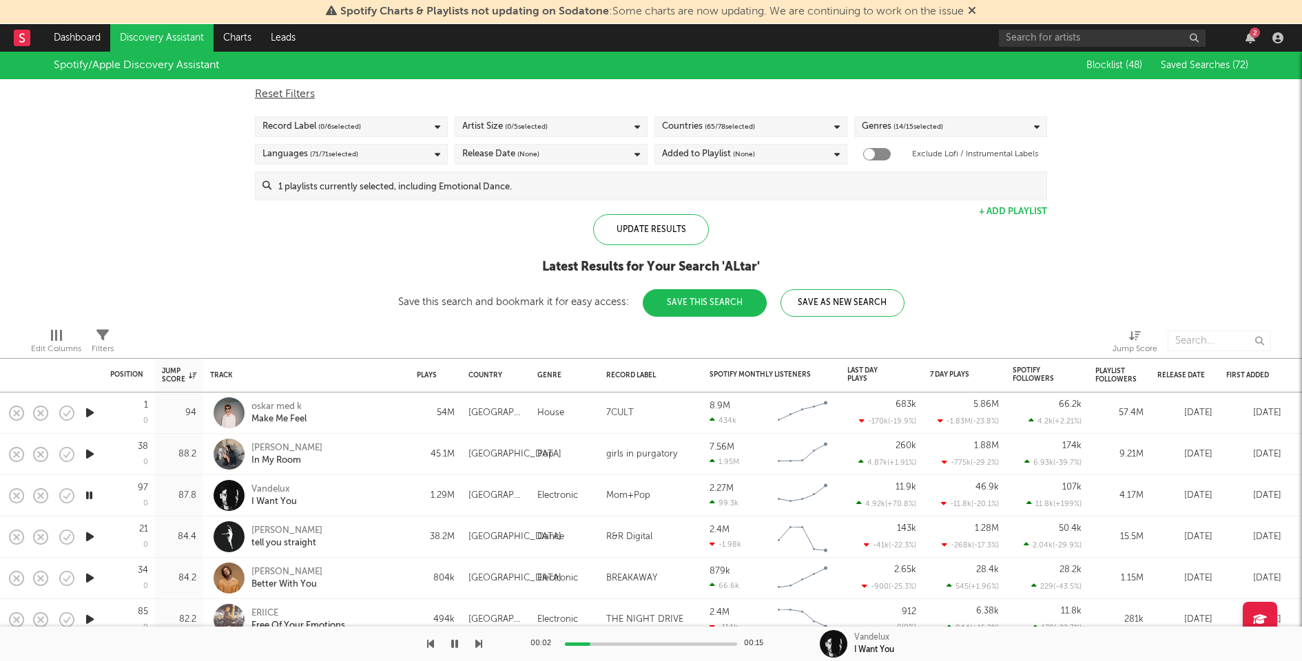
click at [377, 261] on div "Spotify/Apple Discovery Assistant Blocklist ( 48 ) Saved Searches ( 72 ) Reset …" at bounding box center [651, 184] width 1302 height 265
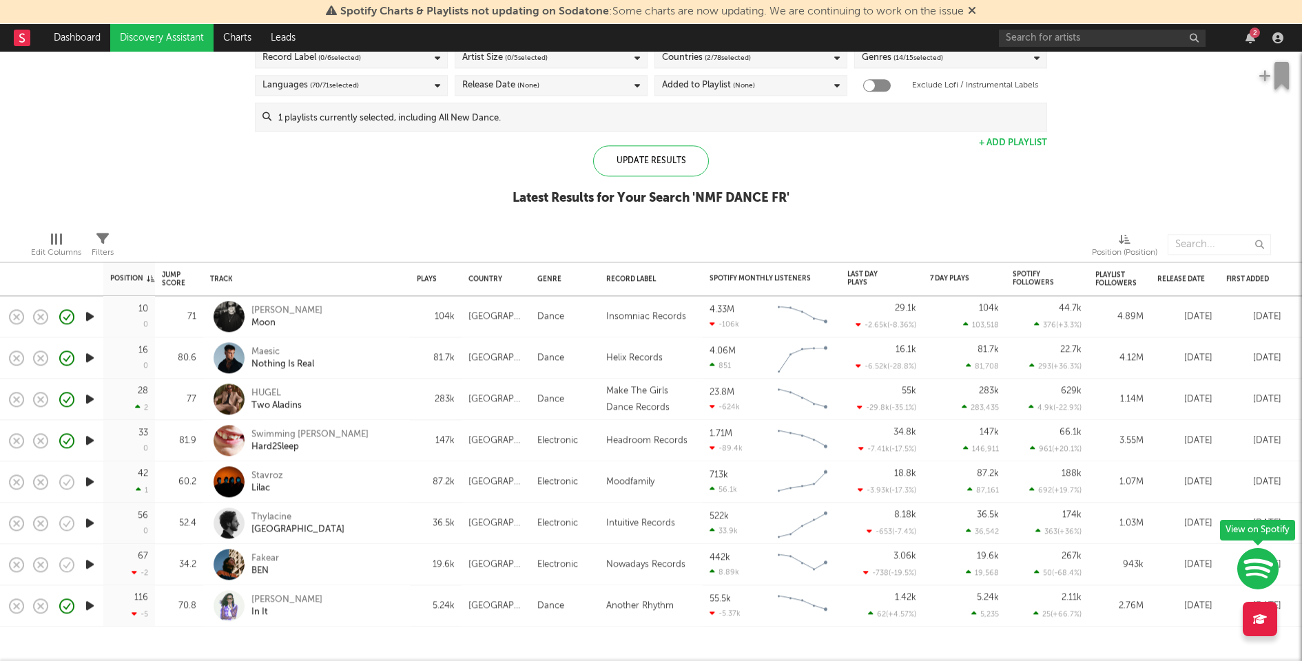
click at [89, 479] on icon "button" at bounding box center [90, 481] width 14 height 17
click at [90, 520] on icon "button" at bounding box center [90, 523] width 14 height 17
click at [91, 563] on icon "button" at bounding box center [90, 564] width 14 height 17
click at [91, 563] on icon "button" at bounding box center [89, 564] width 13 height 17
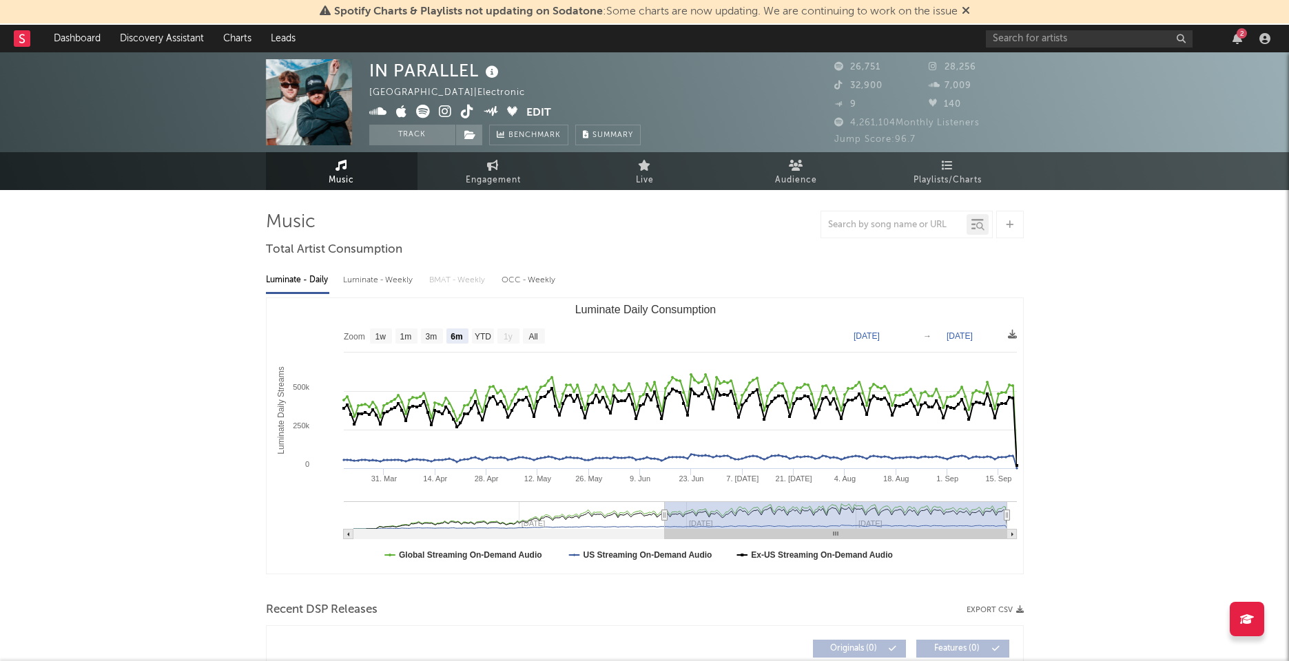
select select "6m"
click at [488, 178] on span "Engagement" at bounding box center [493, 180] width 55 height 17
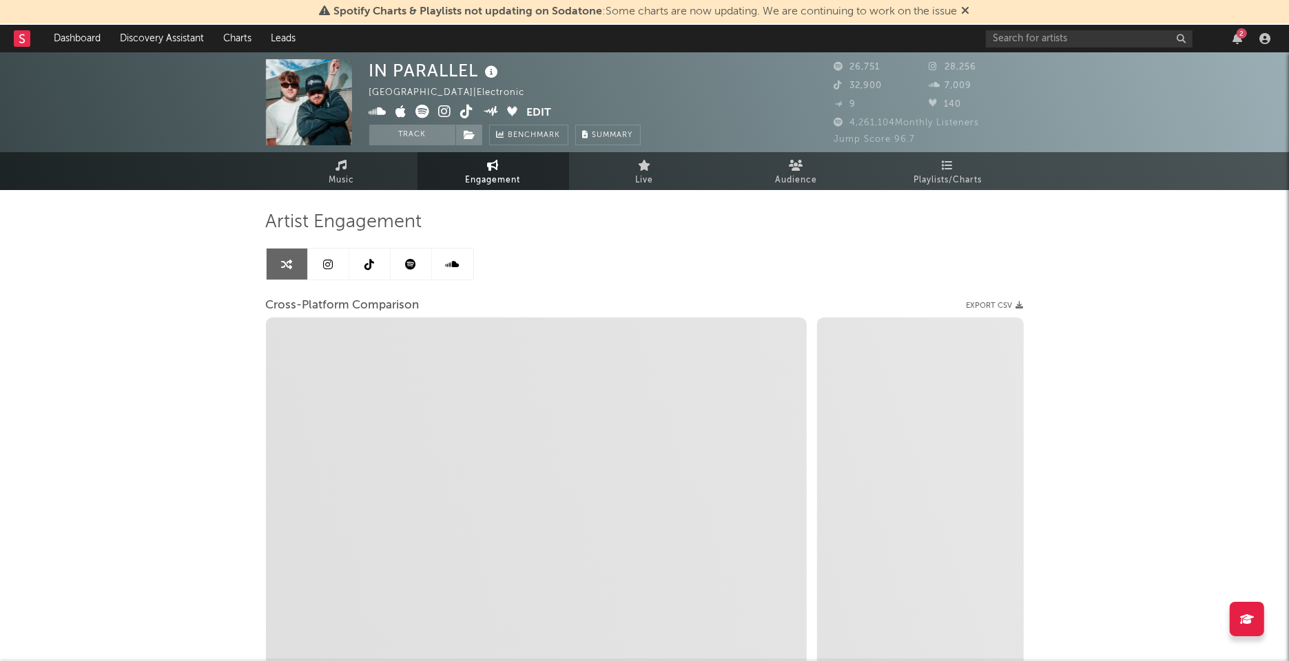
select select "1w"
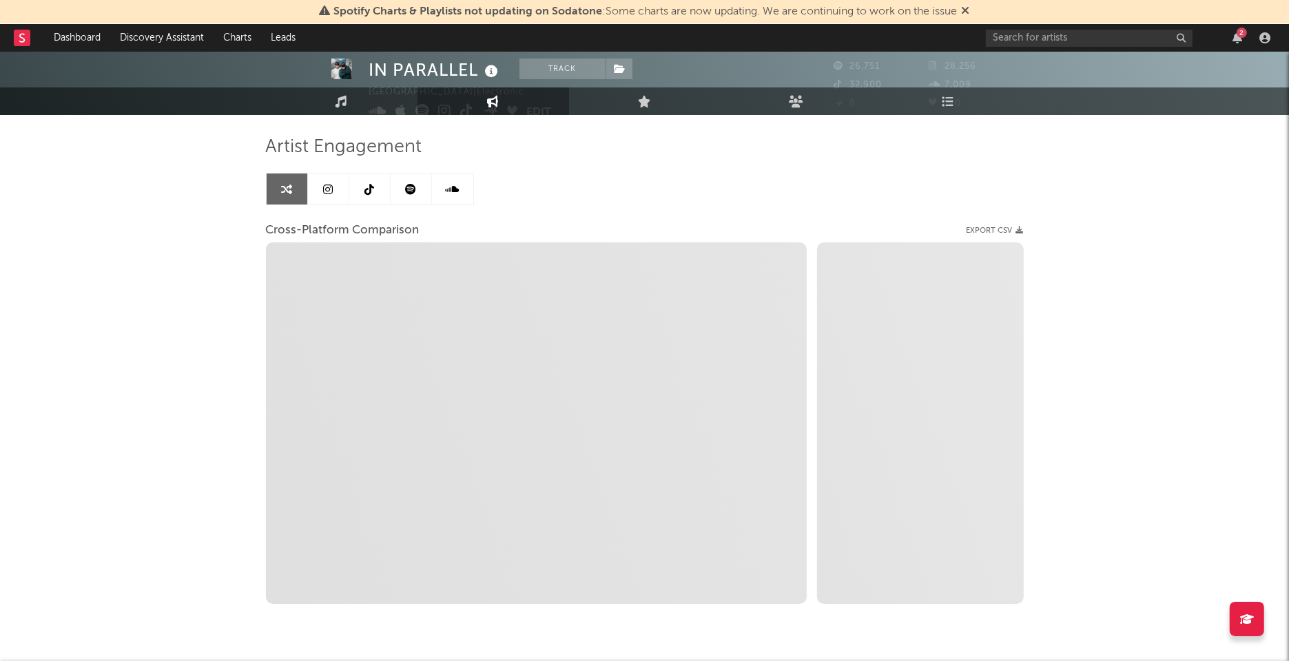
scroll to position [81, 0]
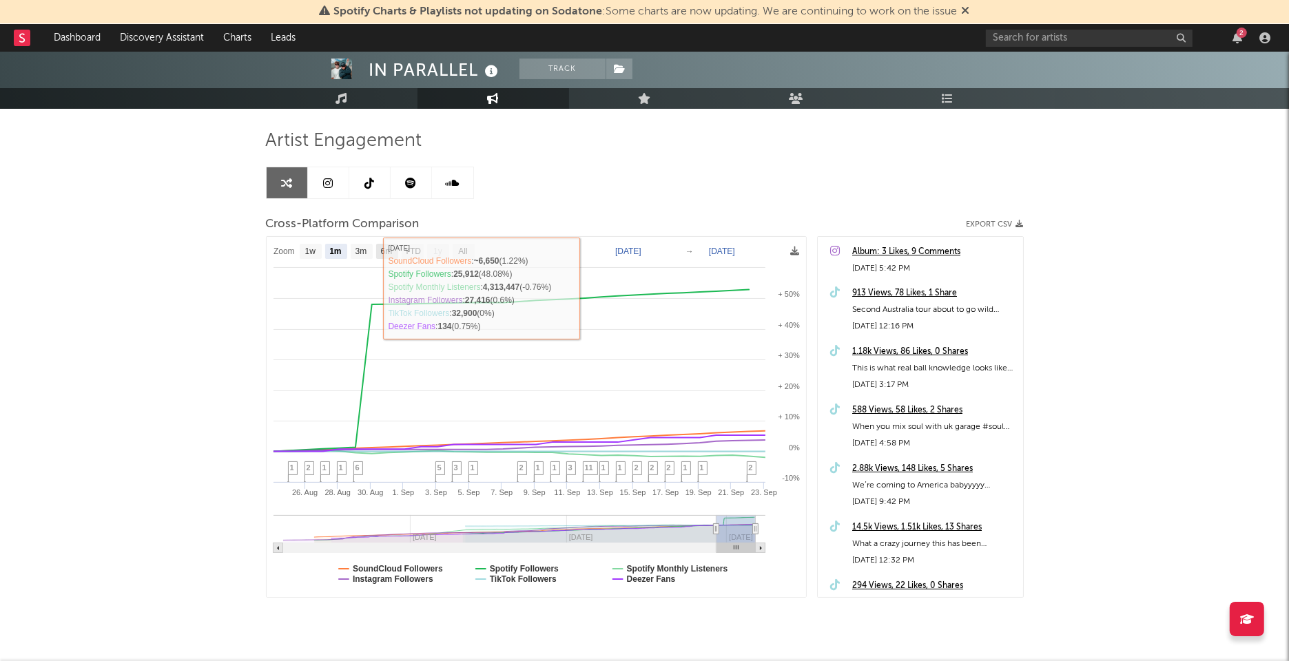
click at [390, 253] on text "6m" at bounding box center [386, 252] width 12 height 10
select select "6m"
type input "[DATE]"
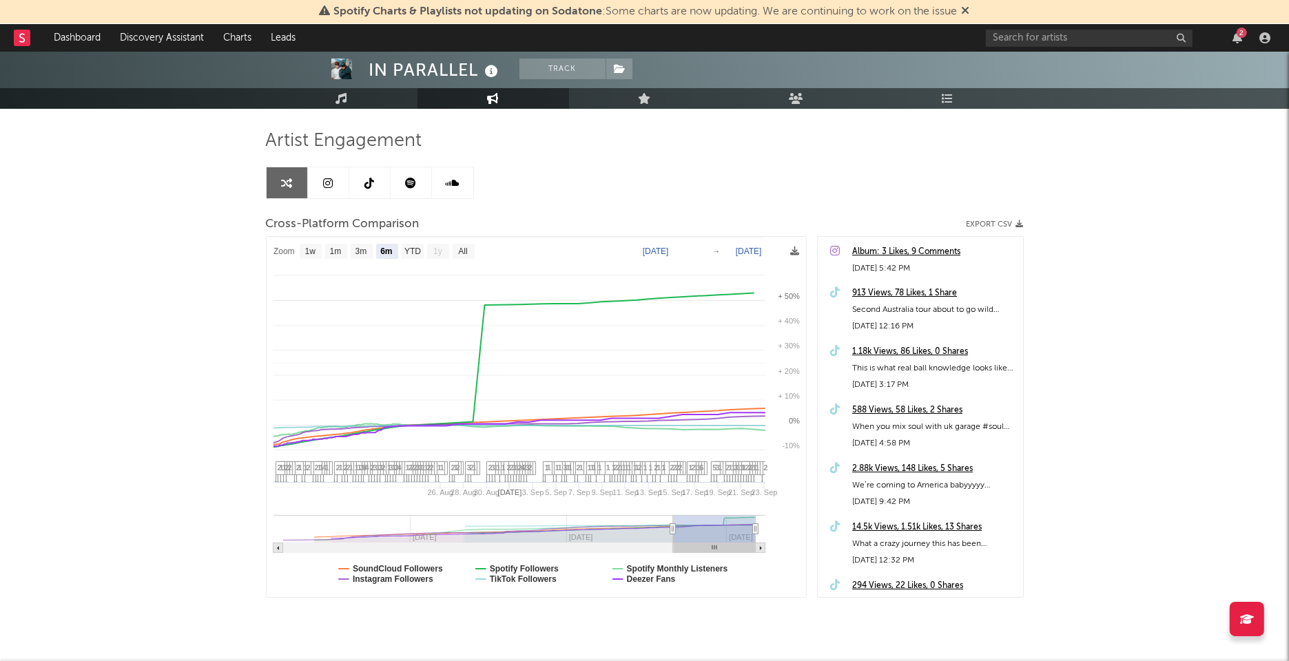
select select "6m"
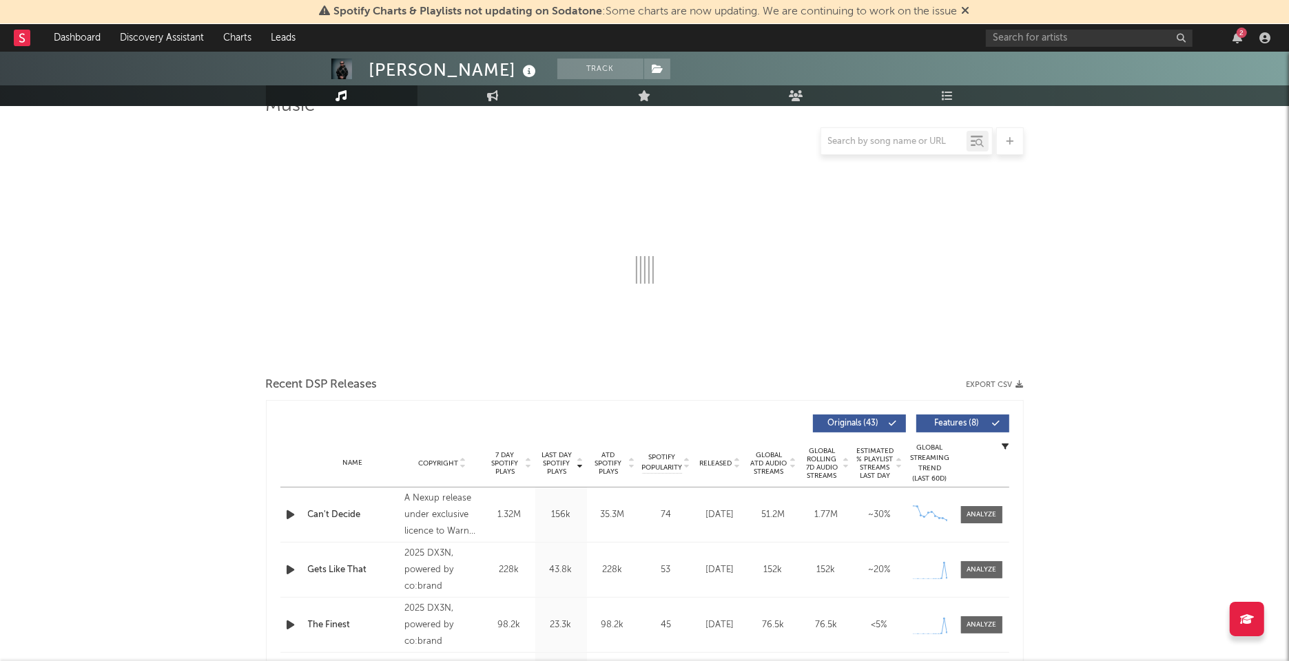
select select "6m"
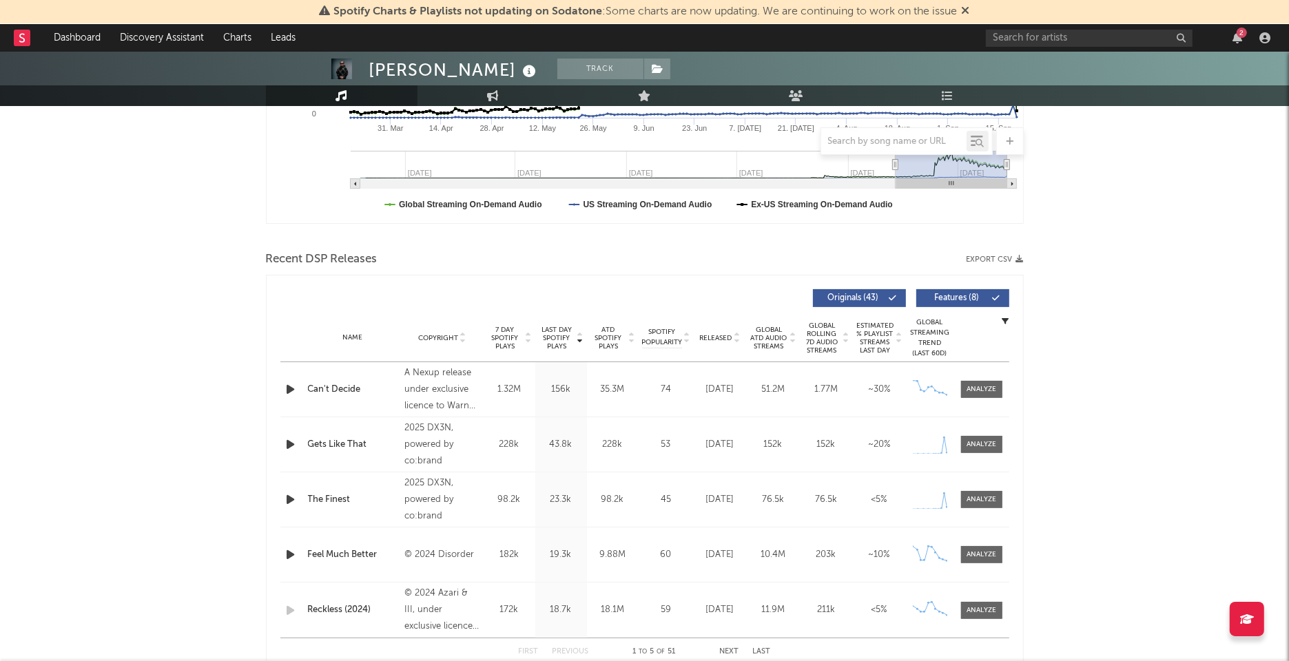
scroll to position [384, 0]
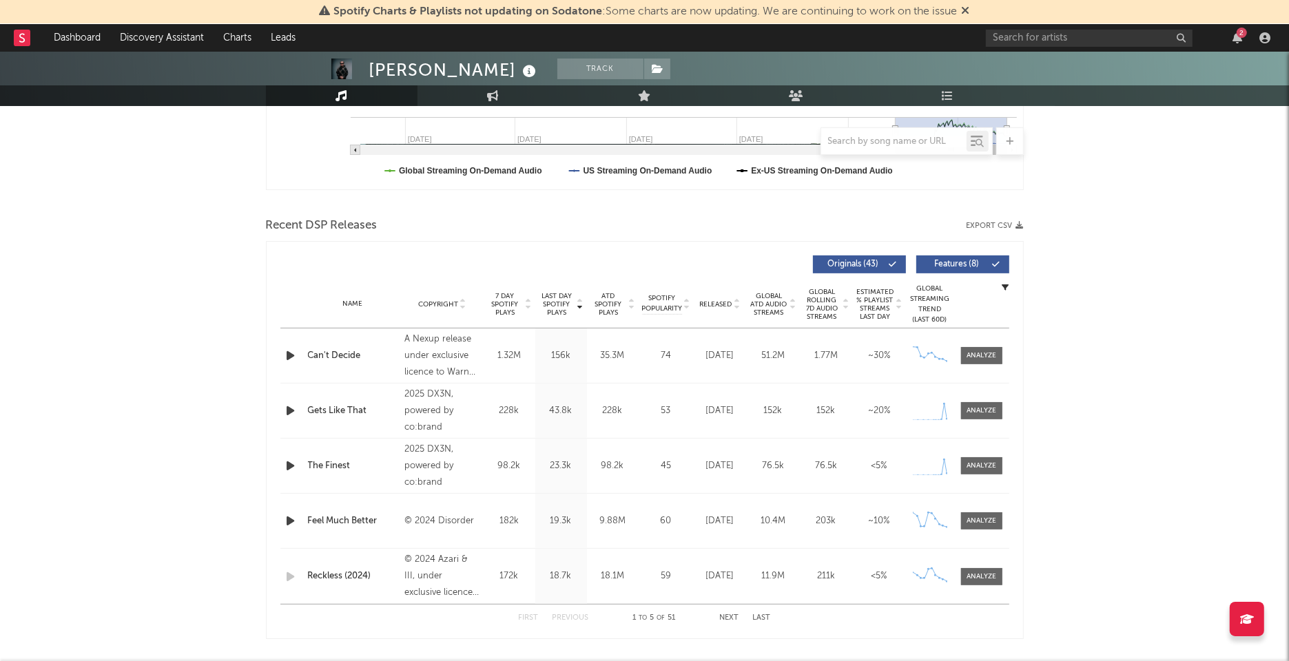
click at [712, 304] on span "Released" at bounding box center [716, 304] width 32 height 8
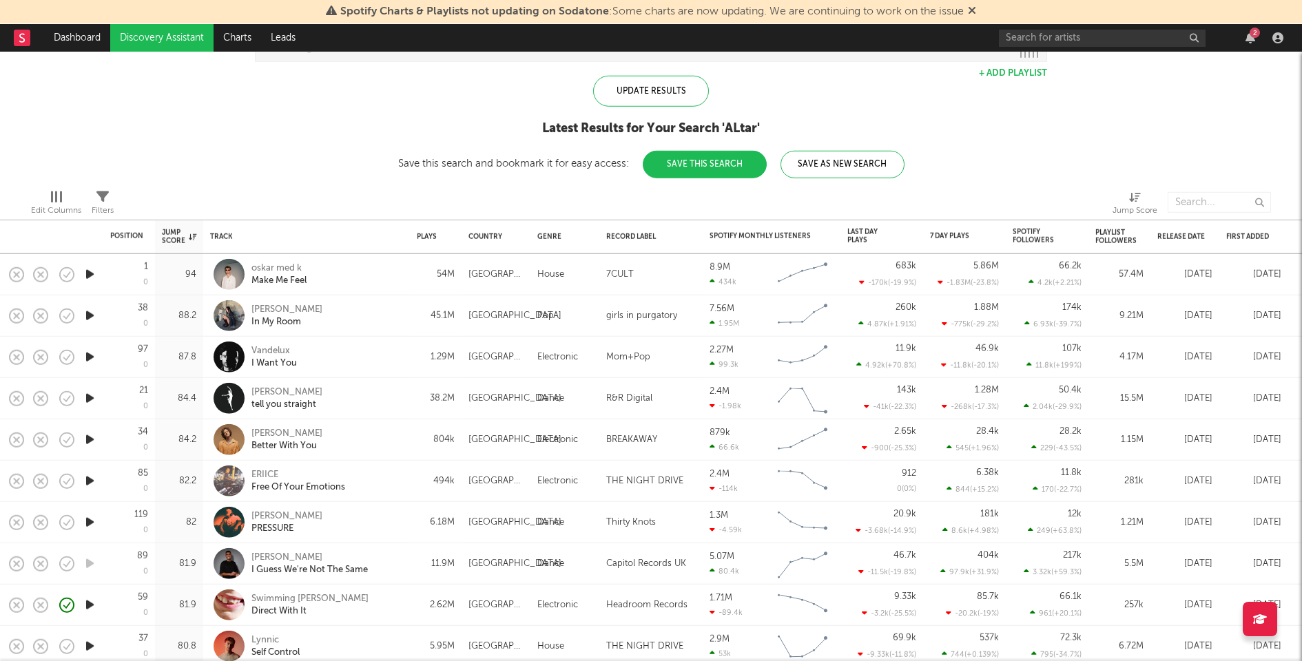
click at [90, 355] on icon "button" at bounding box center [90, 357] width 14 height 17
click at [658, 645] on div "00:03 00:15" at bounding box center [650, 644] width 241 height 34
click at [669, 644] on div at bounding box center [651, 644] width 172 height 3
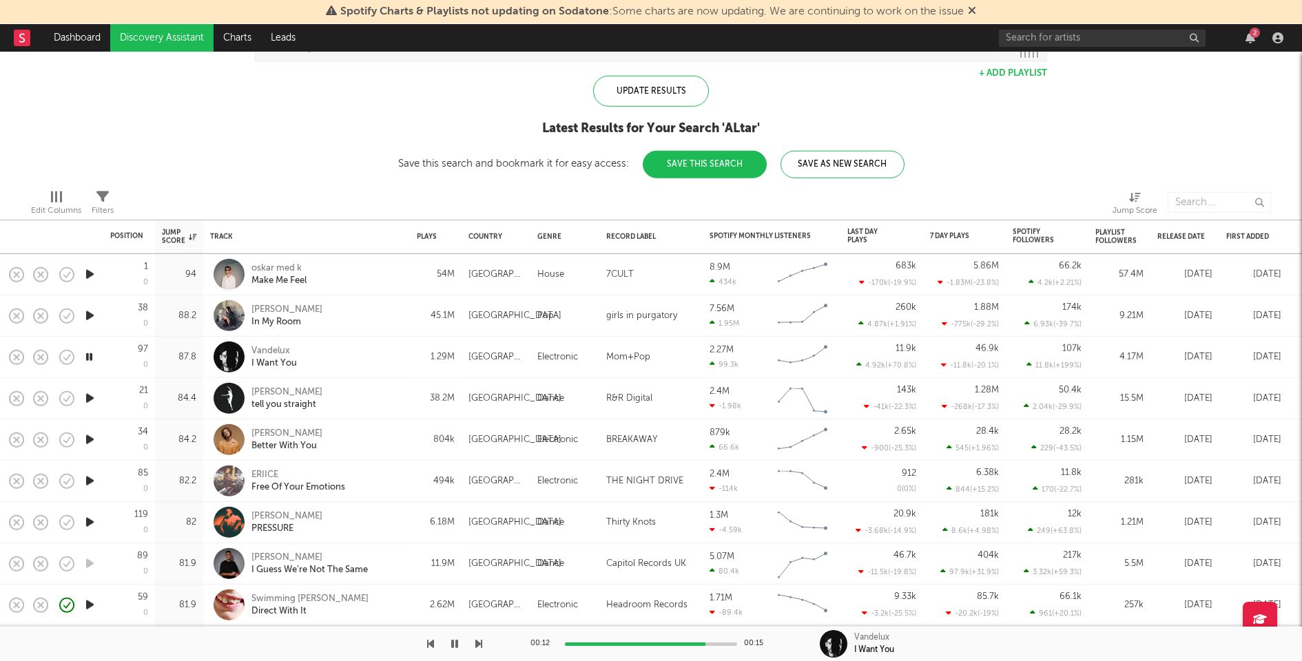
click at [89, 351] on icon "button" at bounding box center [89, 357] width 13 height 17
click at [90, 394] on icon "button" at bounding box center [90, 398] width 14 height 17
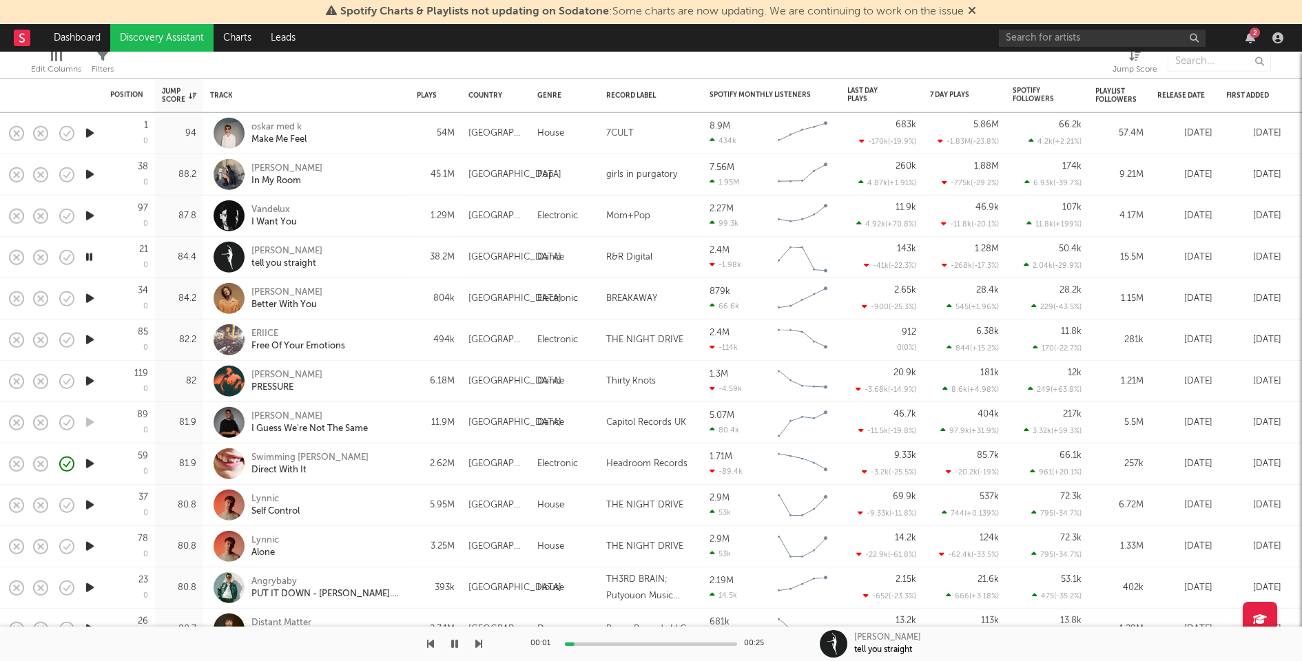
click at [90, 298] on icon "button" at bounding box center [90, 298] width 14 height 17
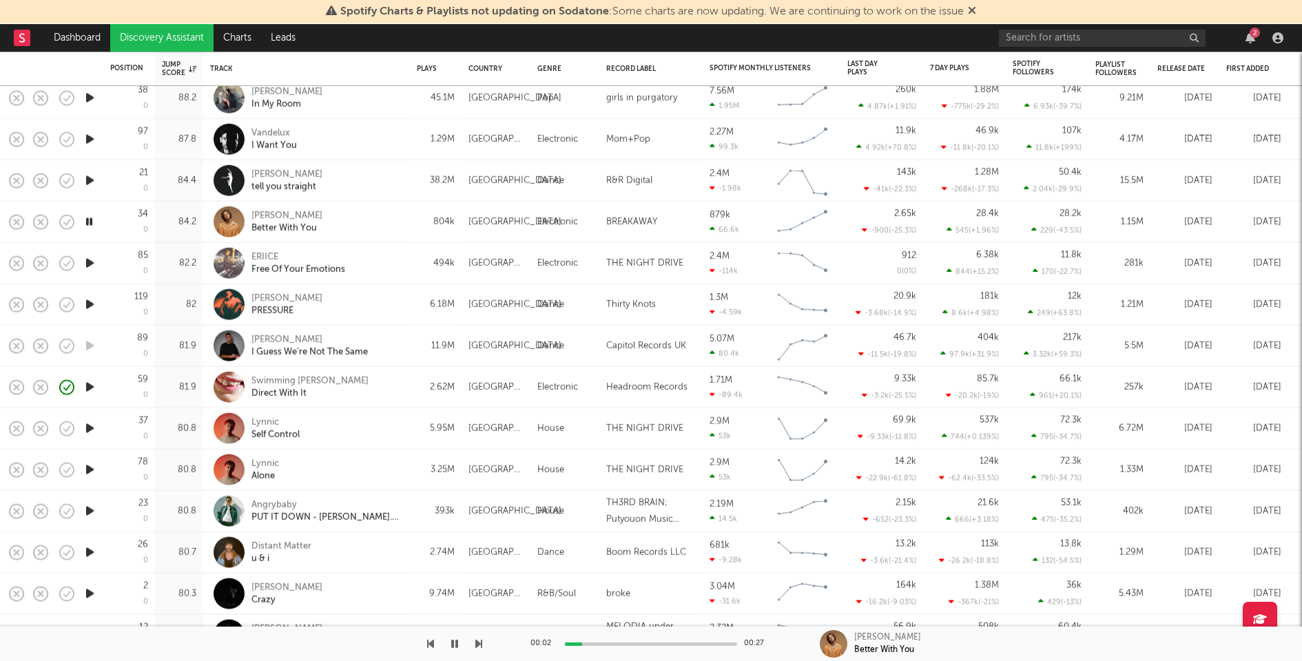
click at [632, 643] on div at bounding box center [651, 644] width 172 height 3
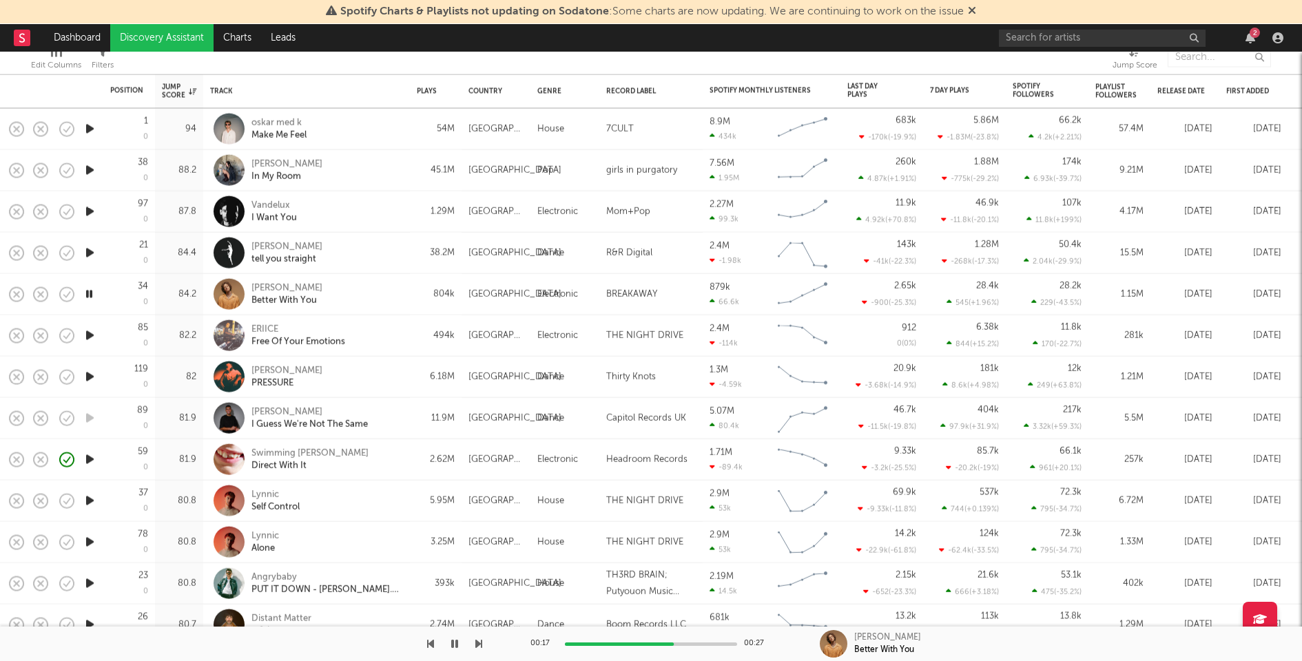
click at [90, 334] on icon "button" at bounding box center [90, 335] width 14 height 17
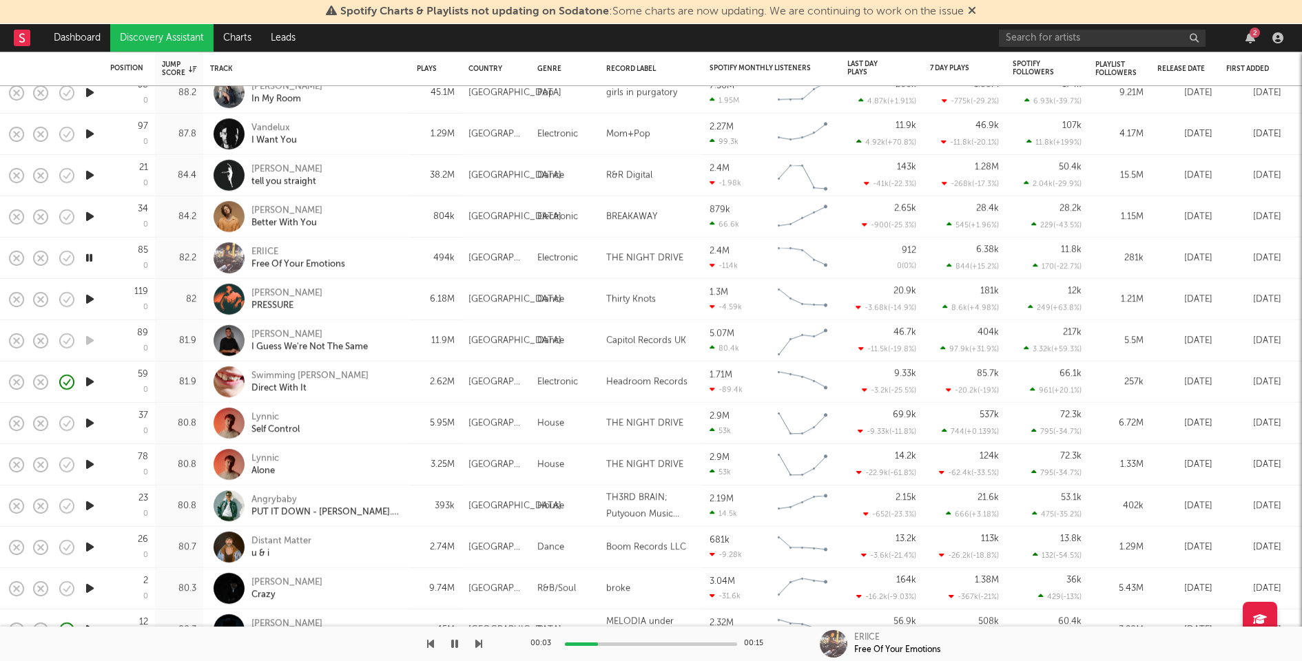
click at [88, 295] on icon "button" at bounding box center [90, 299] width 14 height 17
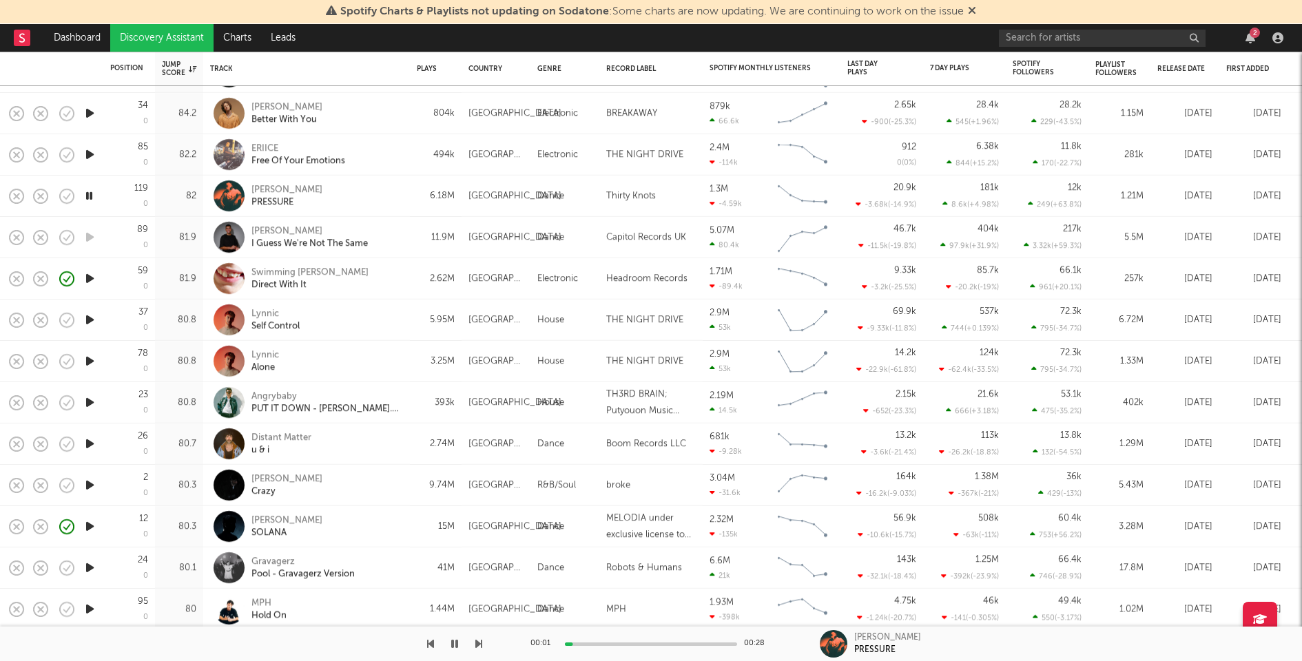
click at [91, 315] on icon "button" at bounding box center [90, 319] width 14 height 17
click at [90, 360] on icon "button" at bounding box center [90, 361] width 14 height 17
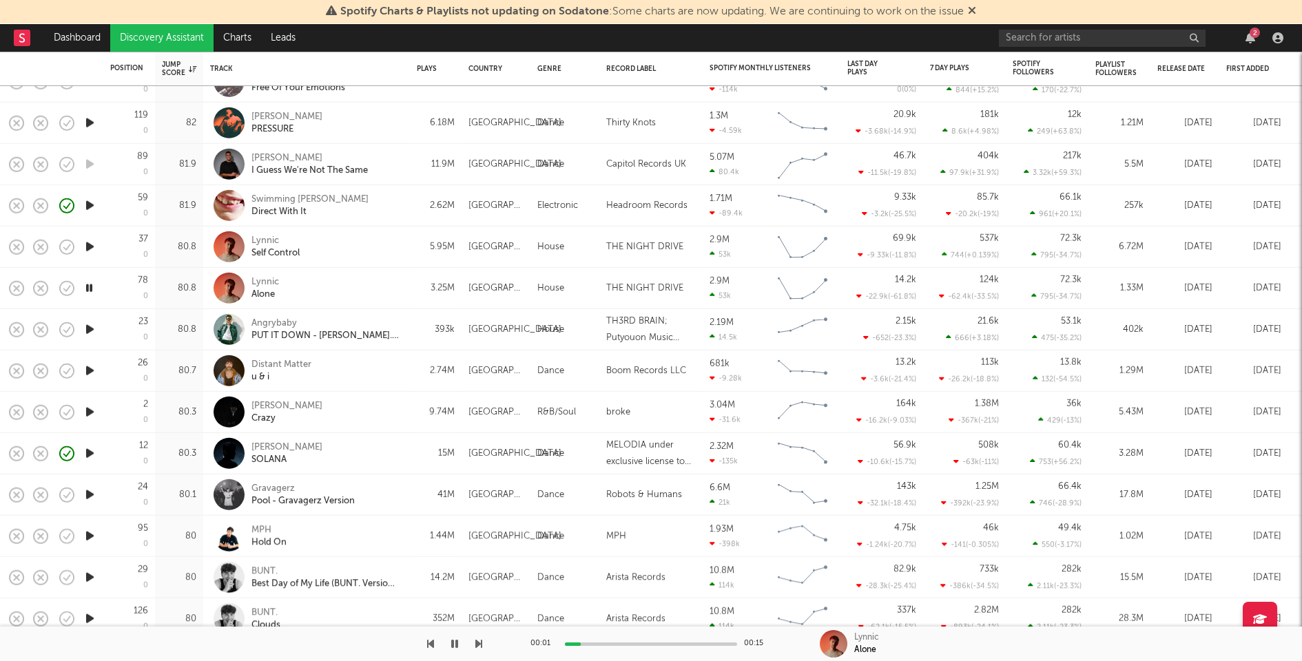
click at [90, 369] on icon "button" at bounding box center [90, 370] width 14 height 17
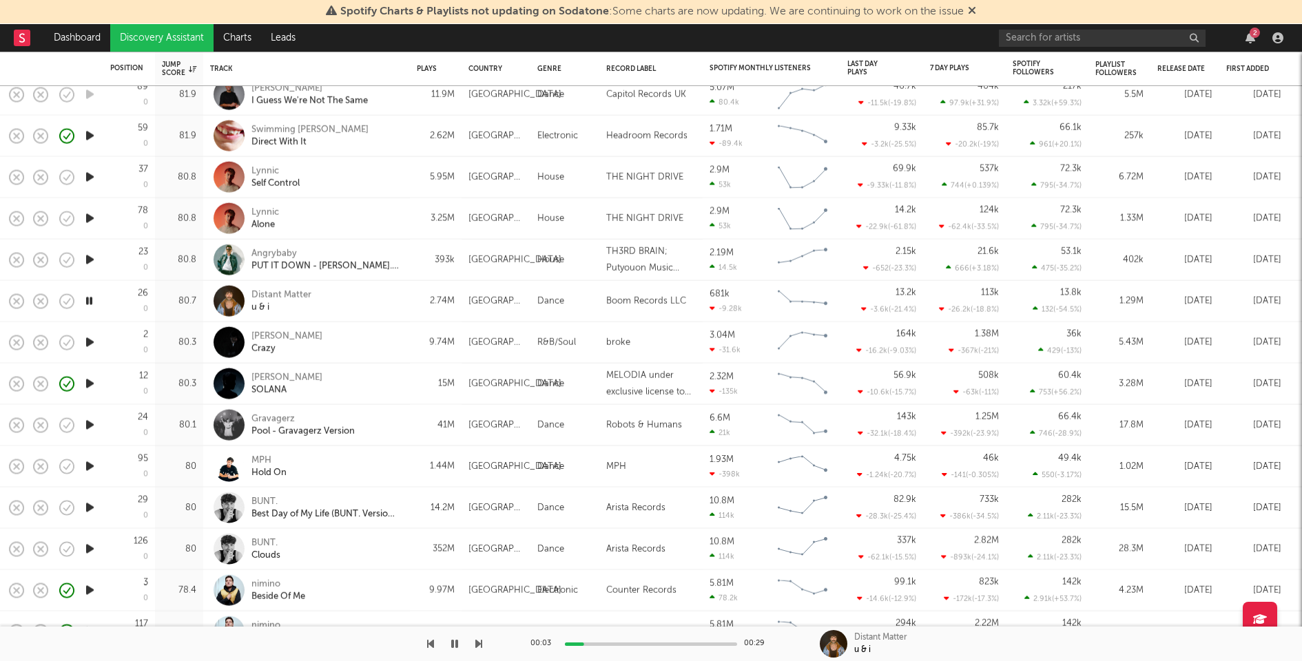
click at [641, 641] on div "00:03 00:29" at bounding box center [650, 644] width 241 height 34
click at [641, 645] on div at bounding box center [651, 644] width 172 height 3
click at [679, 643] on div at bounding box center [651, 644] width 172 height 3
click at [616, 645] on div at bounding box center [607, 644] width 172 height 3
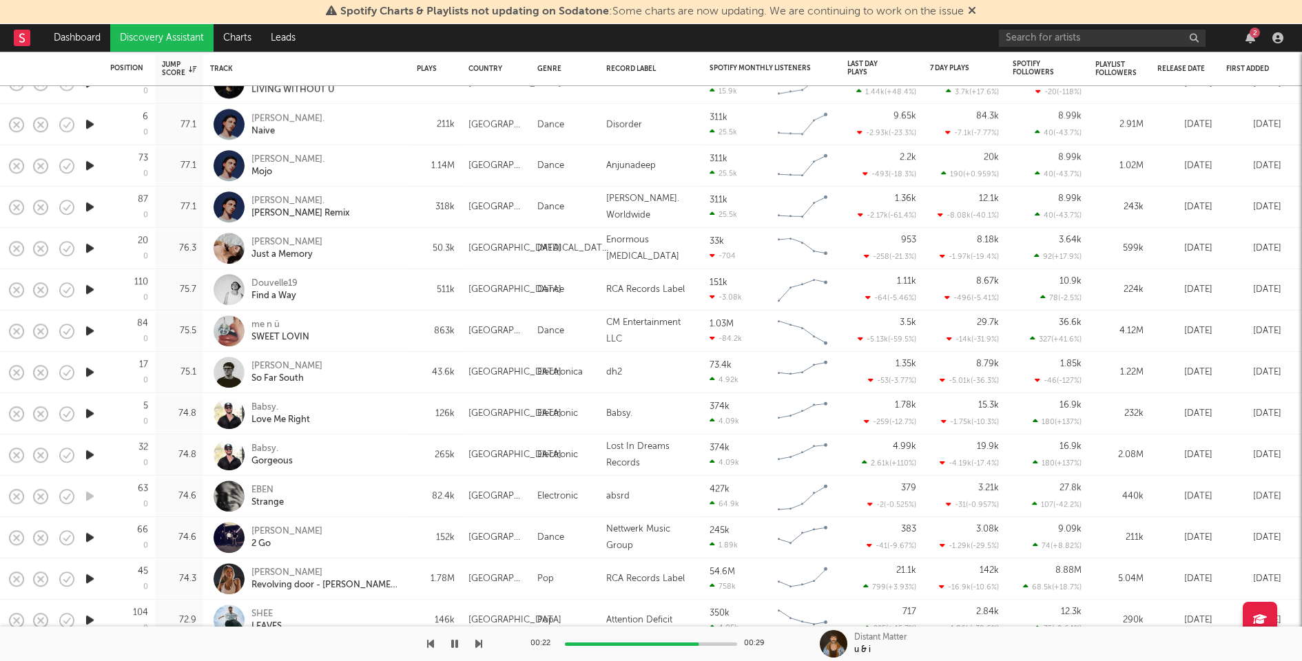
click at [90, 409] on icon "button" at bounding box center [90, 413] width 14 height 17
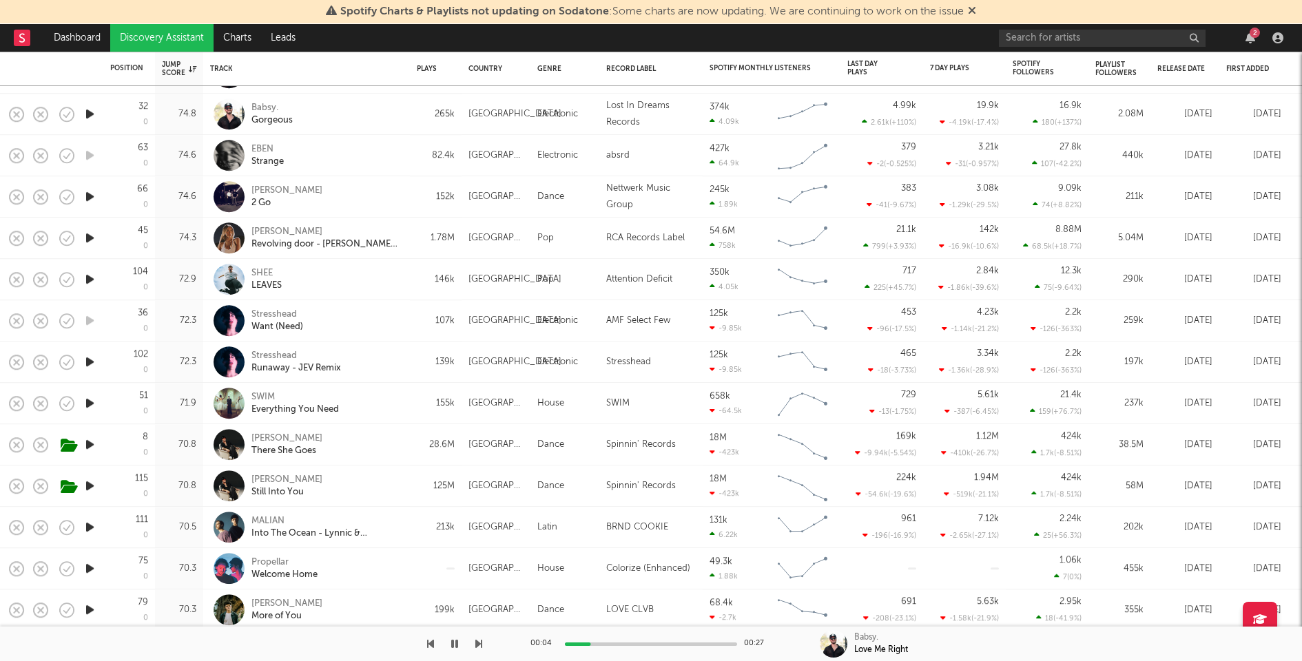
click at [662, 643] on div at bounding box center [651, 644] width 172 height 3
click at [691, 643] on div at bounding box center [651, 644] width 172 height 3
click at [718, 643] on div at bounding box center [651, 644] width 172 height 3
click at [692, 643] on div at bounding box center [639, 644] width 172 height 3
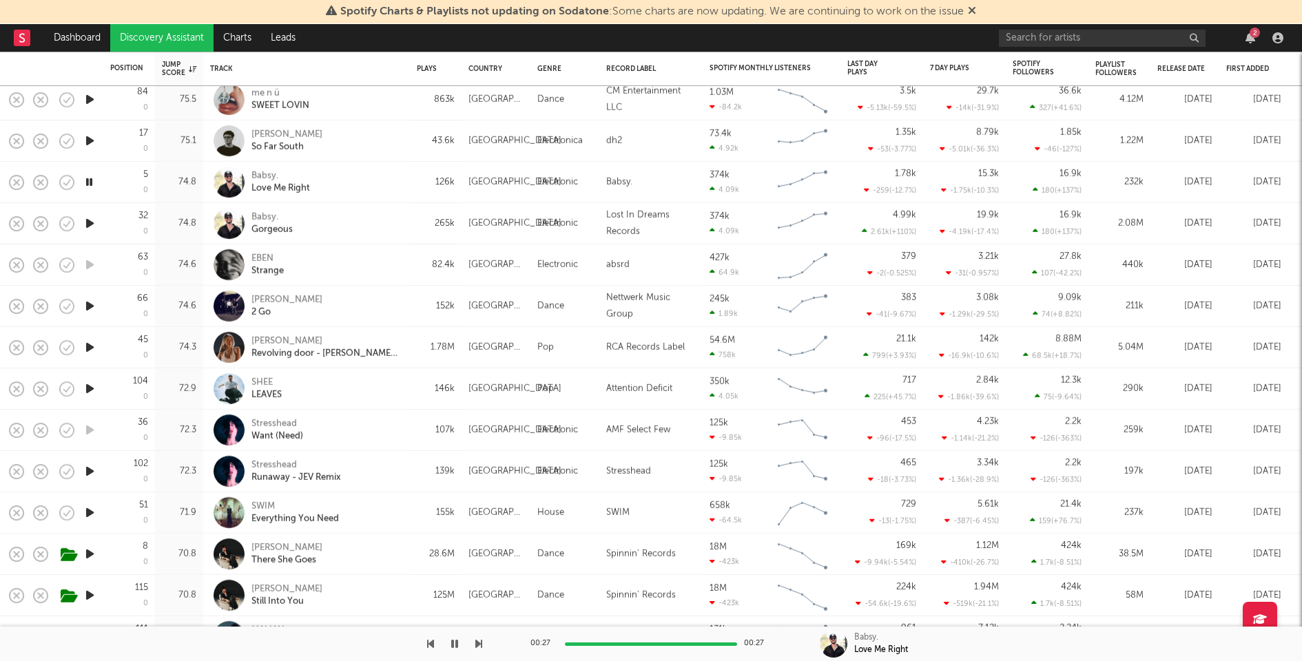
click at [91, 223] on icon "button" at bounding box center [90, 223] width 14 height 17
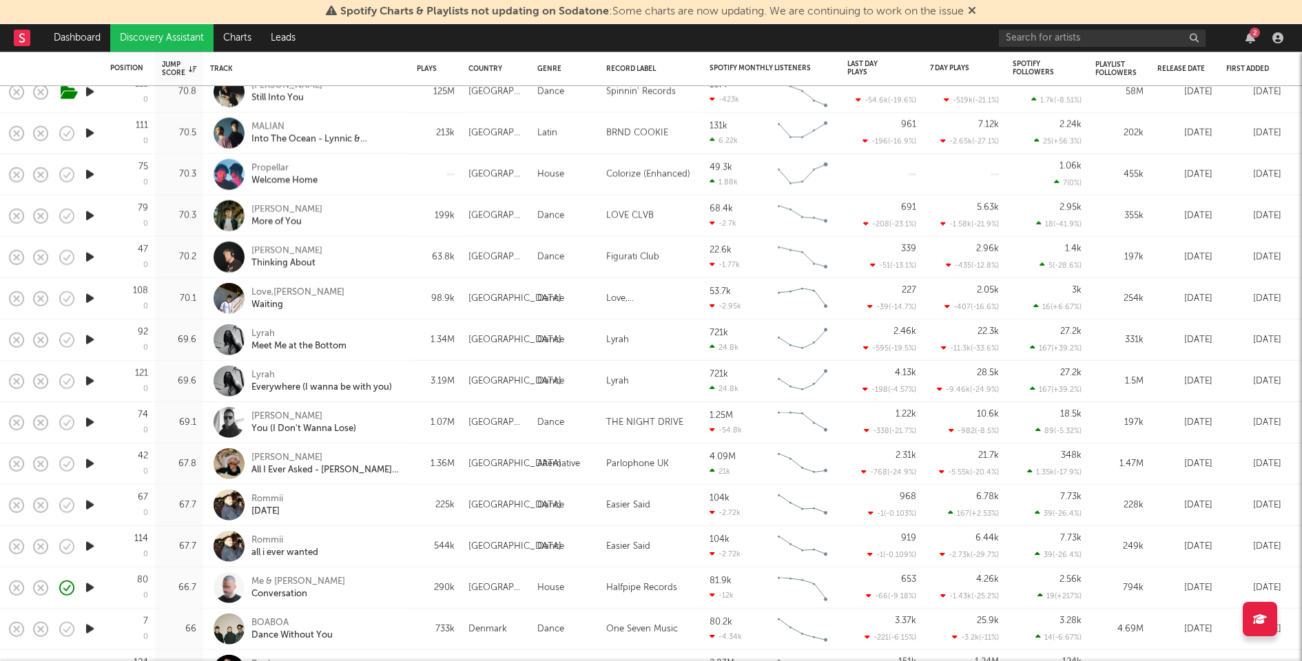
click at [1254, 31] on div "2" at bounding box center [1254, 33] width 10 height 10
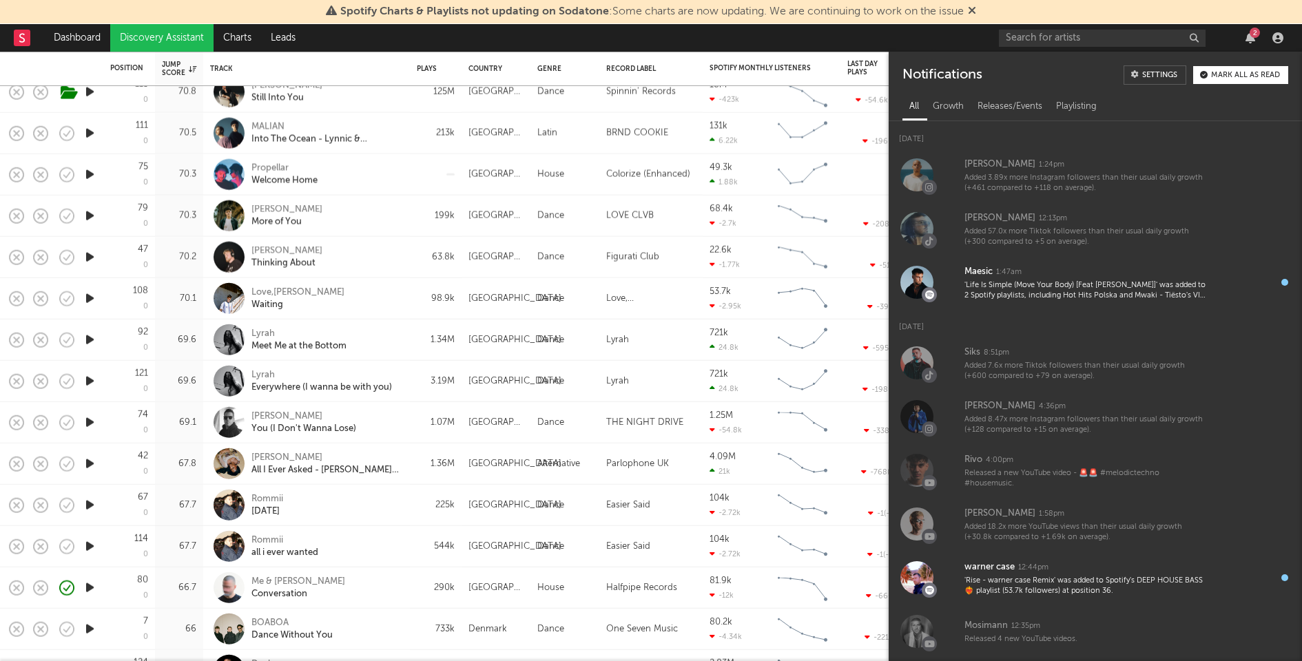
click at [1251, 76] on div "Mark all as read" at bounding box center [1245, 76] width 69 height 8
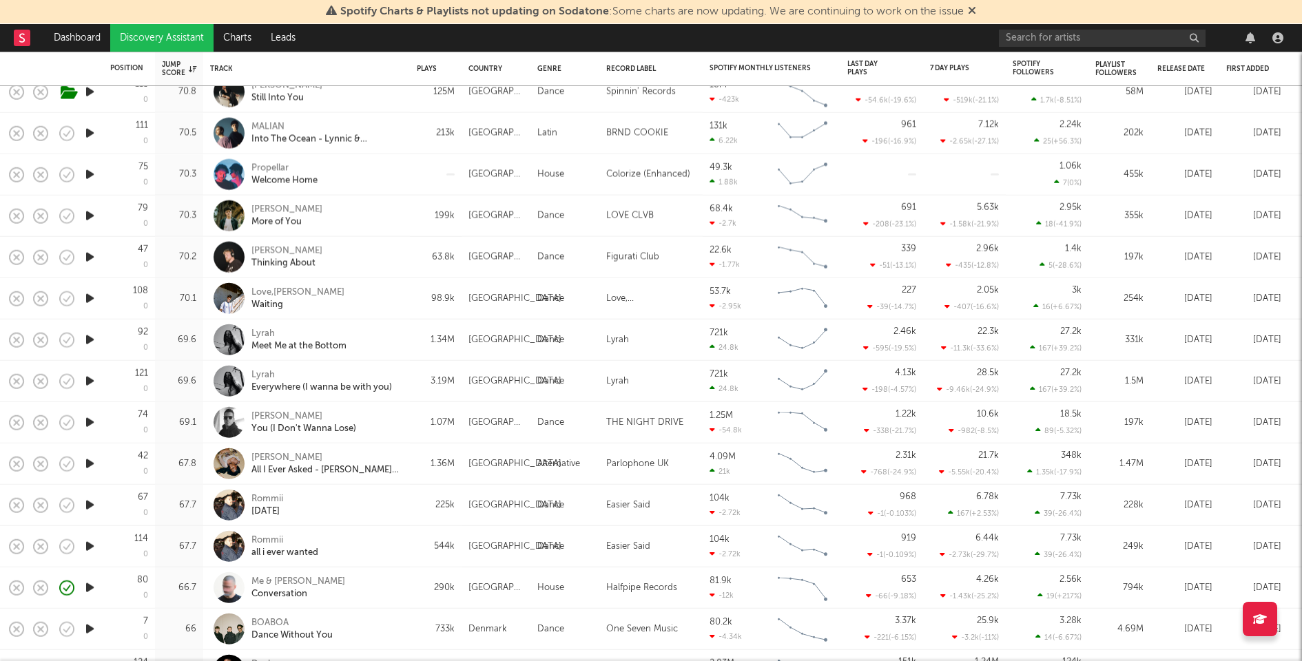
click at [180, 30] on link "Discovery Assistant" at bounding box center [161, 38] width 103 height 28
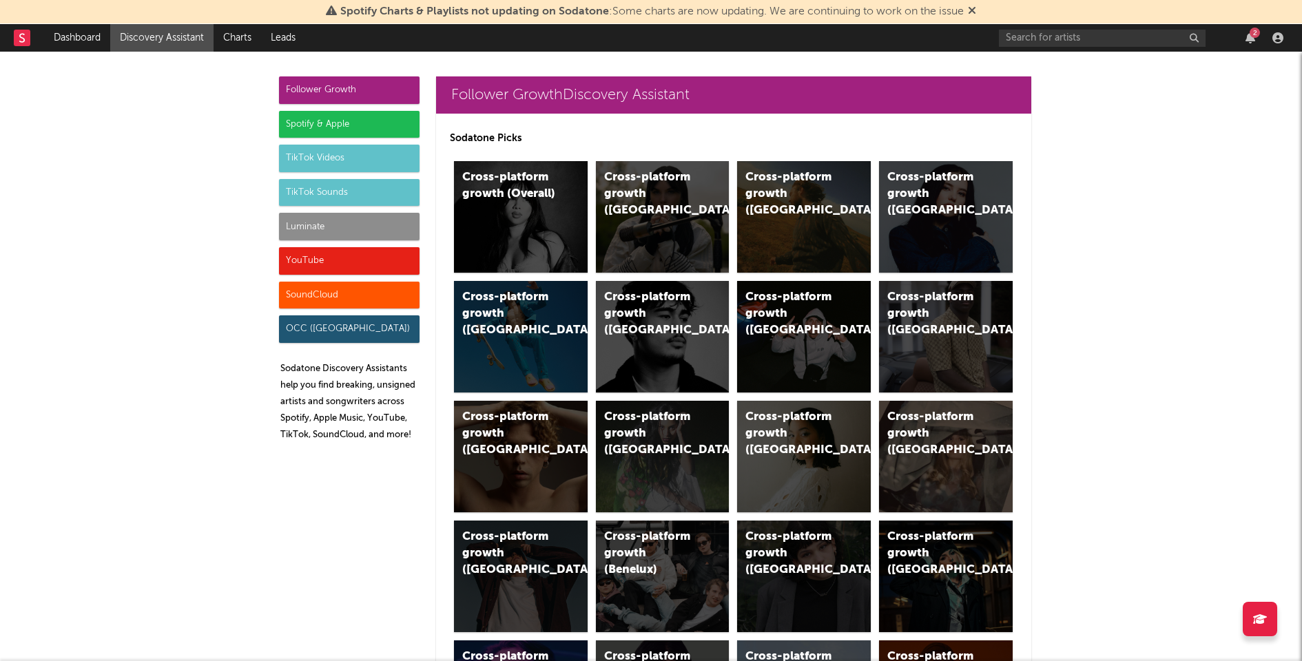
click at [313, 127] on div "Spotify & Apple" at bounding box center [349, 125] width 141 height 28
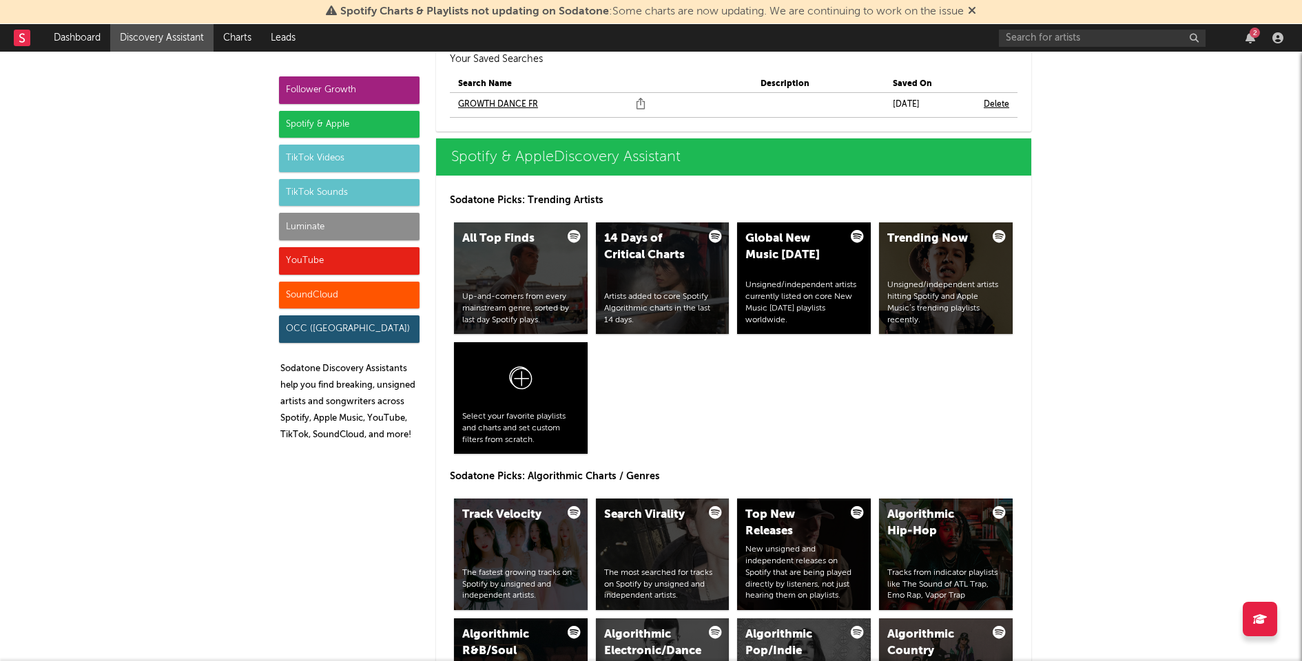
scroll to position [1384, 0]
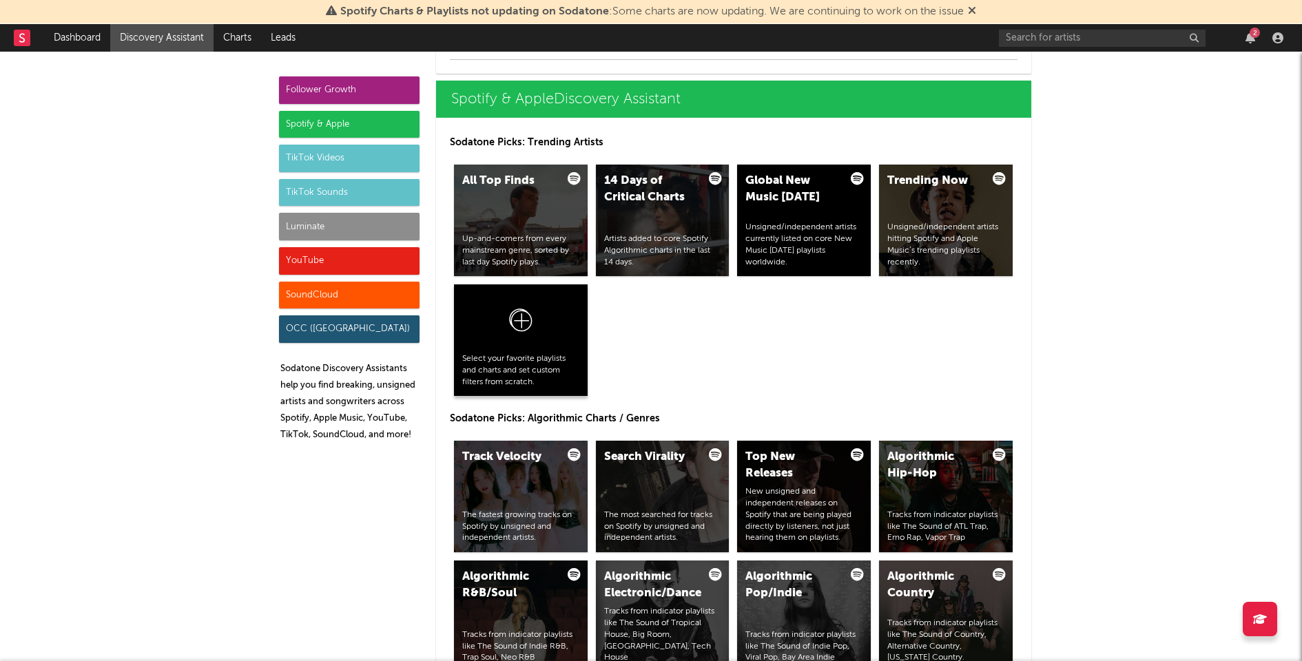
click at [522, 309] on icon at bounding box center [521, 323] width 26 height 32
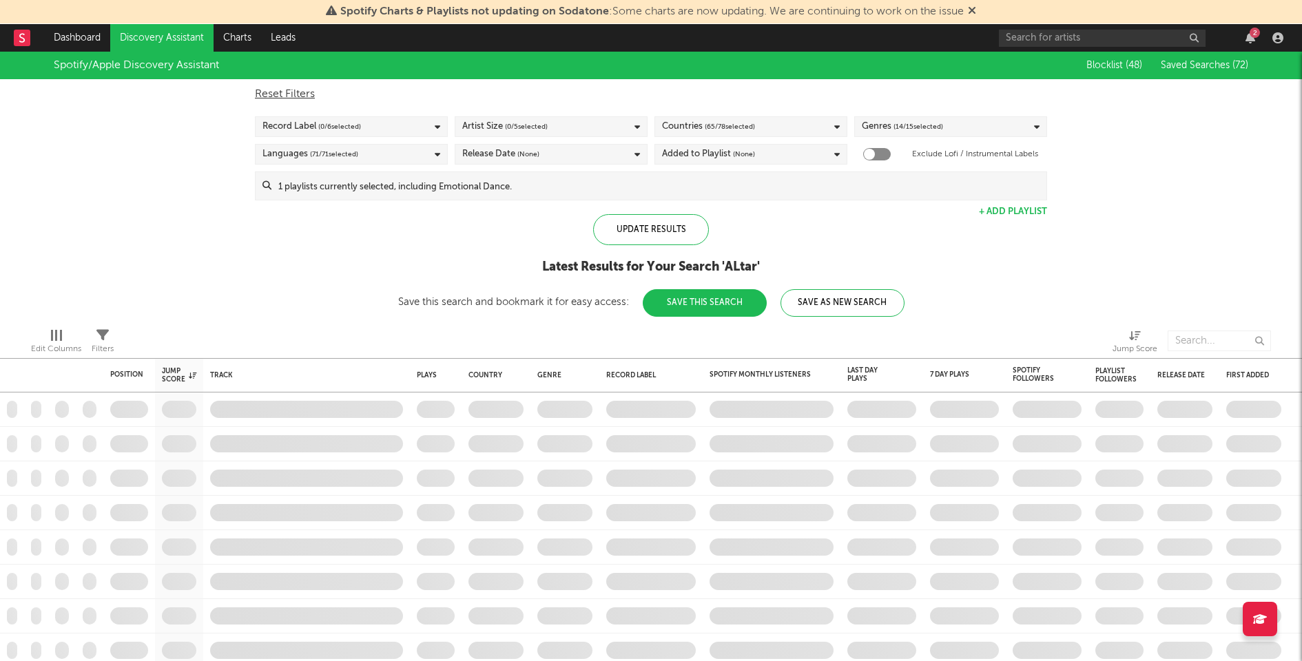
click at [554, 175] on input at bounding box center [658, 186] width 775 height 28
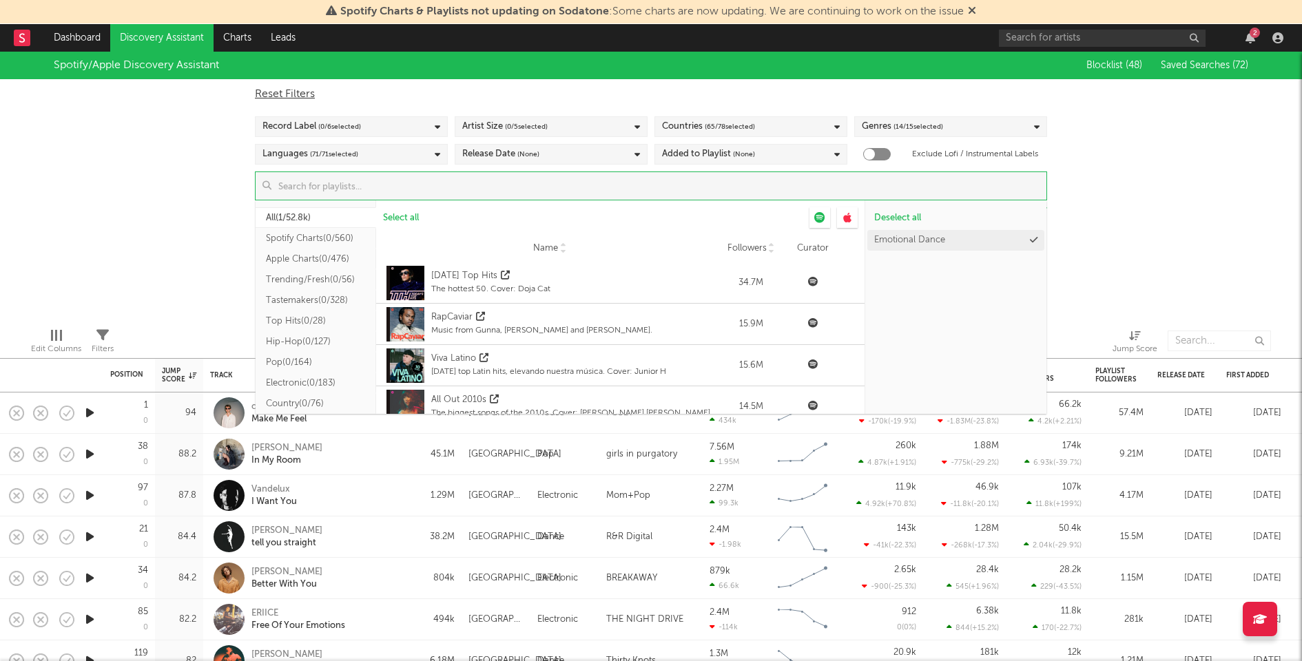
click at [1200, 253] on div "Spotify/Apple Discovery Assistant Blocklist ( 48 ) Saved Searches ( 72 ) Reset …" at bounding box center [651, 184] width 1302 height 265
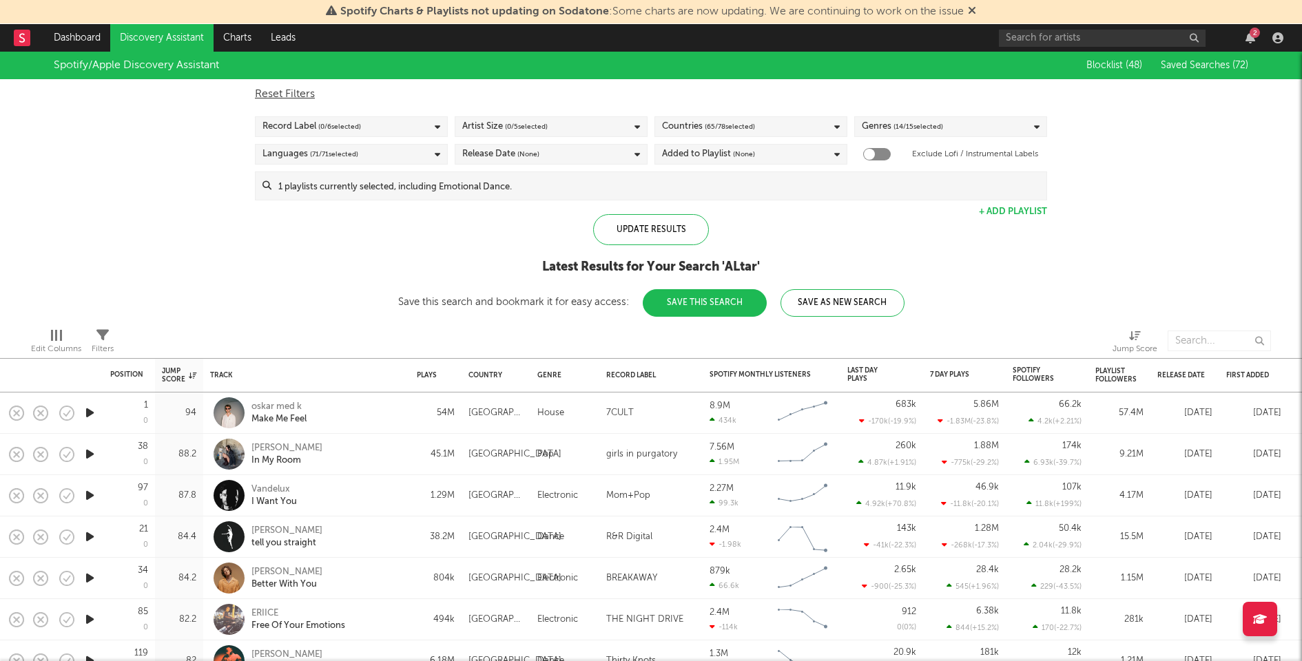
click at [875, 295] on button "Save As New Search" at bounding box center [842, 303] width 124 height 28
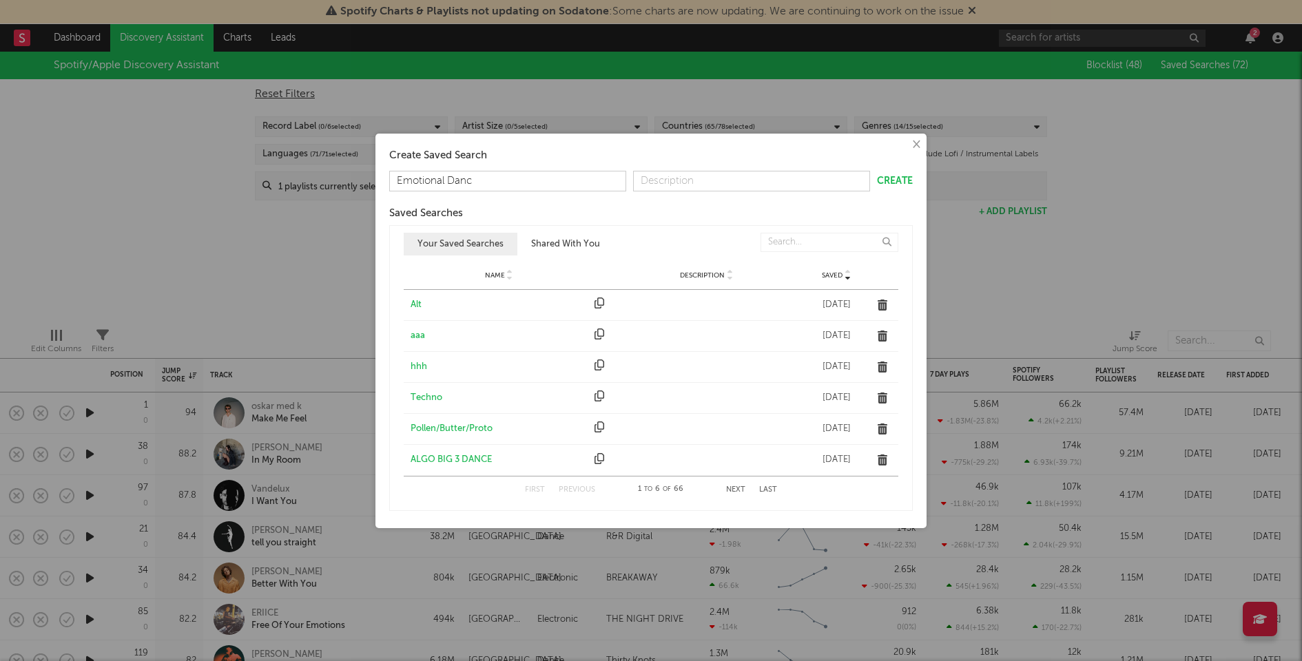
type input "Emotional Dance"
click at [900, 178] on button "Create" at bounding box center [895, 181] width 36 height 10
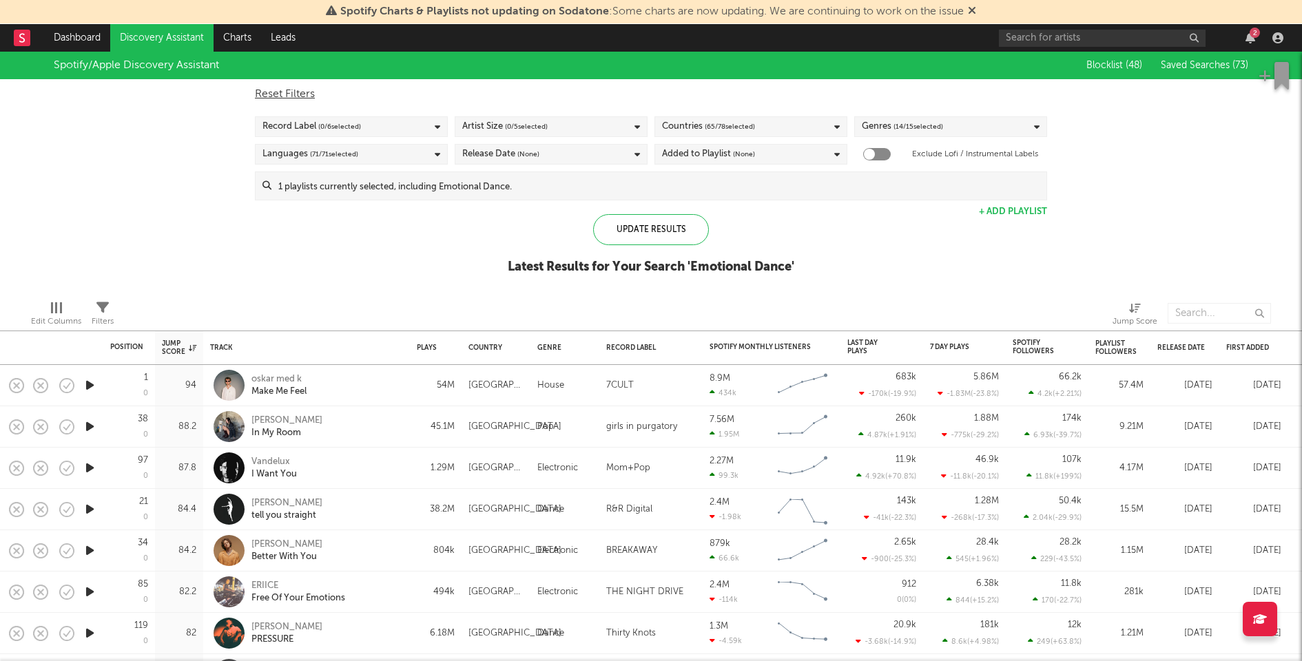
click at [177, 37] on link "Discovery Assistant" at bounding box center [161, 38] width 103 height 28
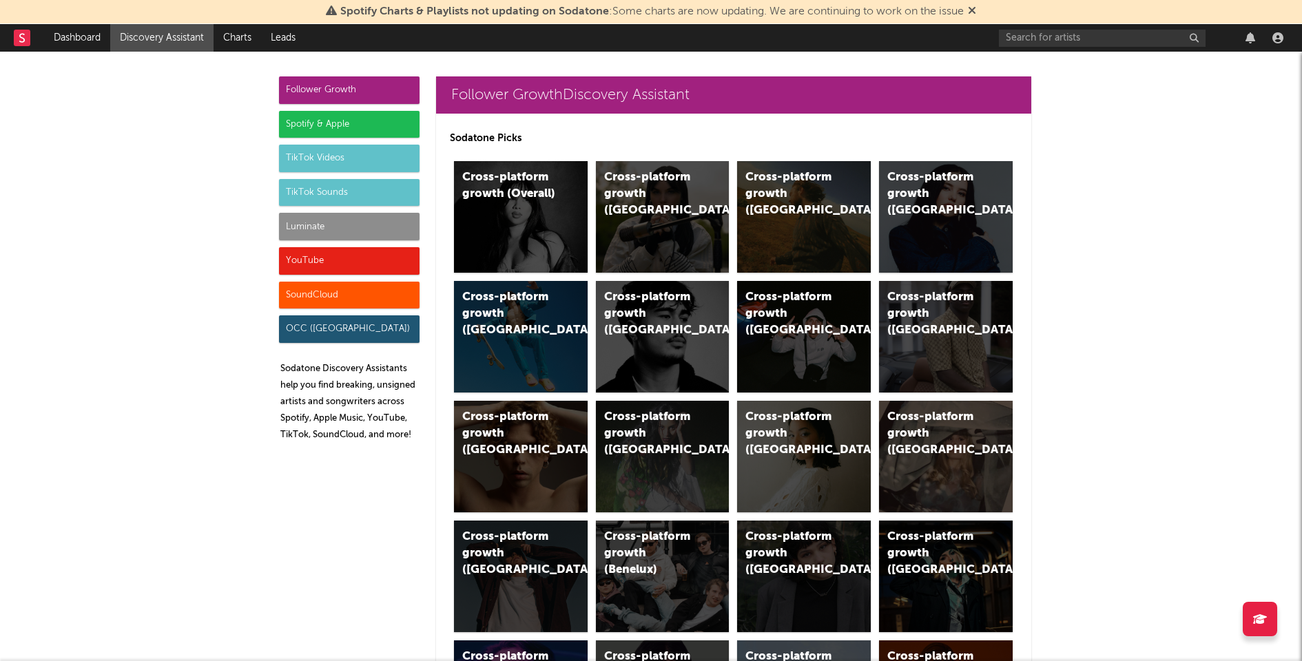
click at [355, 128] on div "Spotify & Apple" at bounding box center [349, 125] width 141 height 28
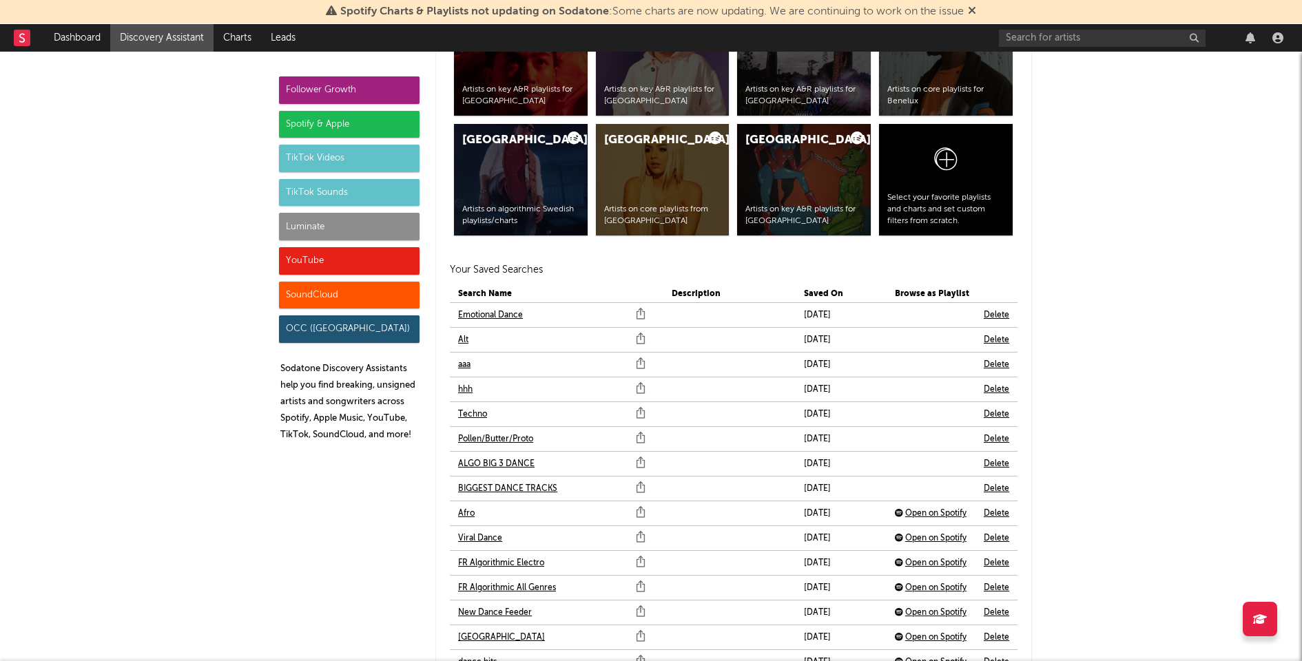
scroll to position [2909, 0]
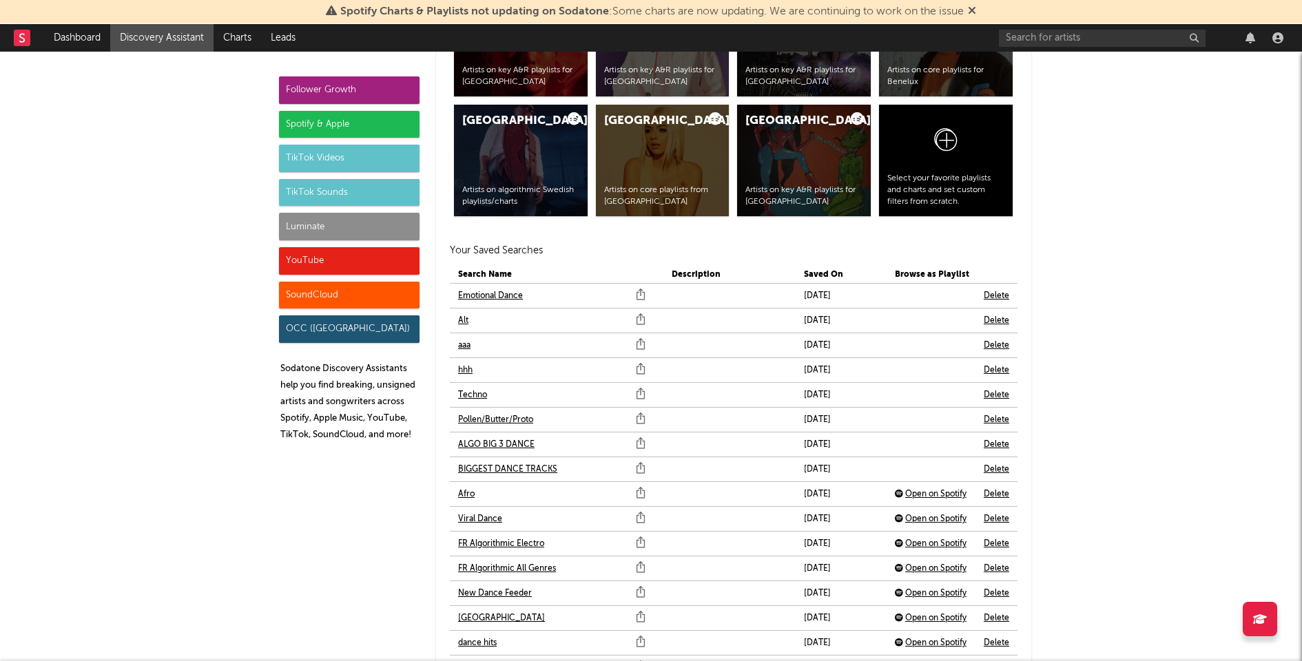
click at [460, 490] on link "Afro" at bounding box center [466, 494] width 17 height 17
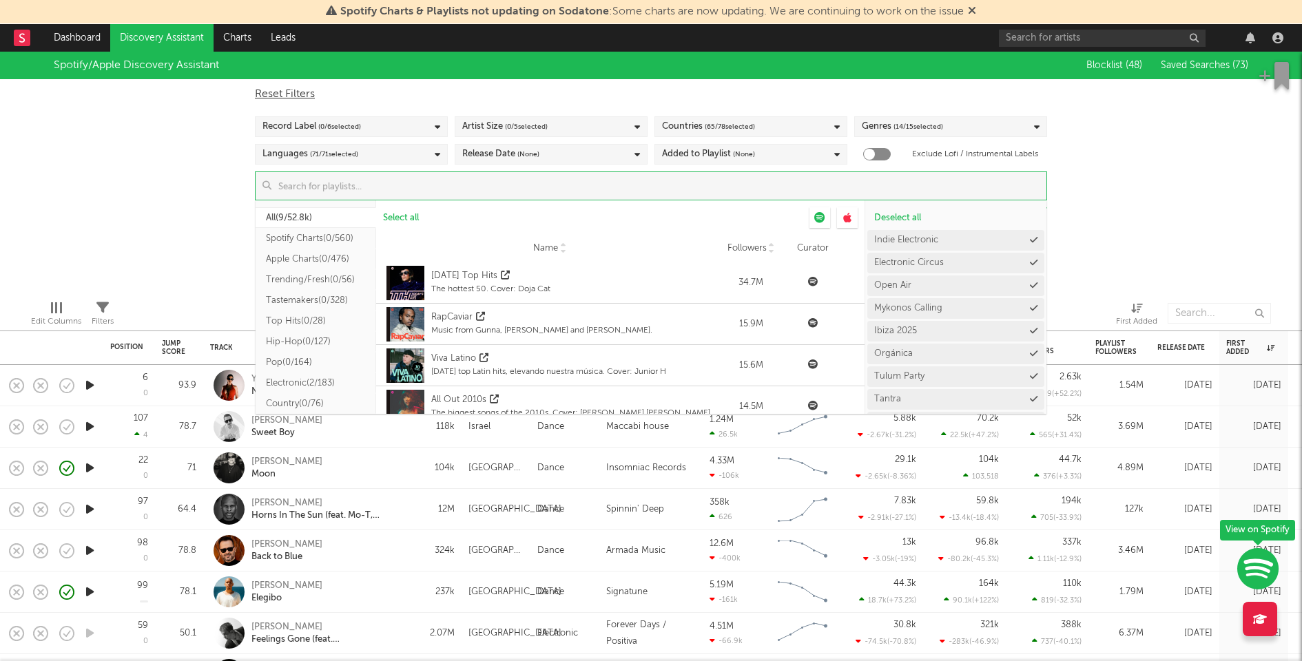
click at [609, 180] on input at bounding box center [658, 186] width 775 height 28
click at [1030, 237] on icon at bounding box center [1034, 240] width 8 height 9
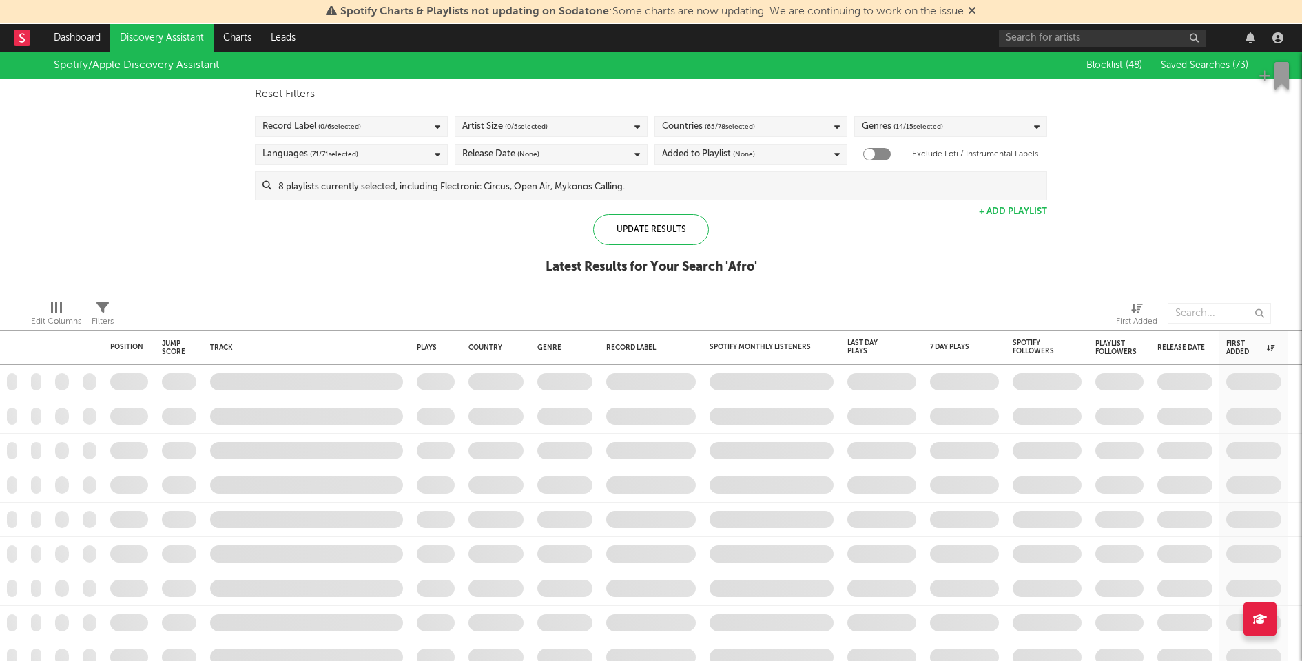
click at [1178, 239] on div "Spotify/Apple Discovery Assistant Blocklist ( 48 ) Saved Searches ( 73 ) Reset …" at bounding box center [651, 171] width 1302 height 238
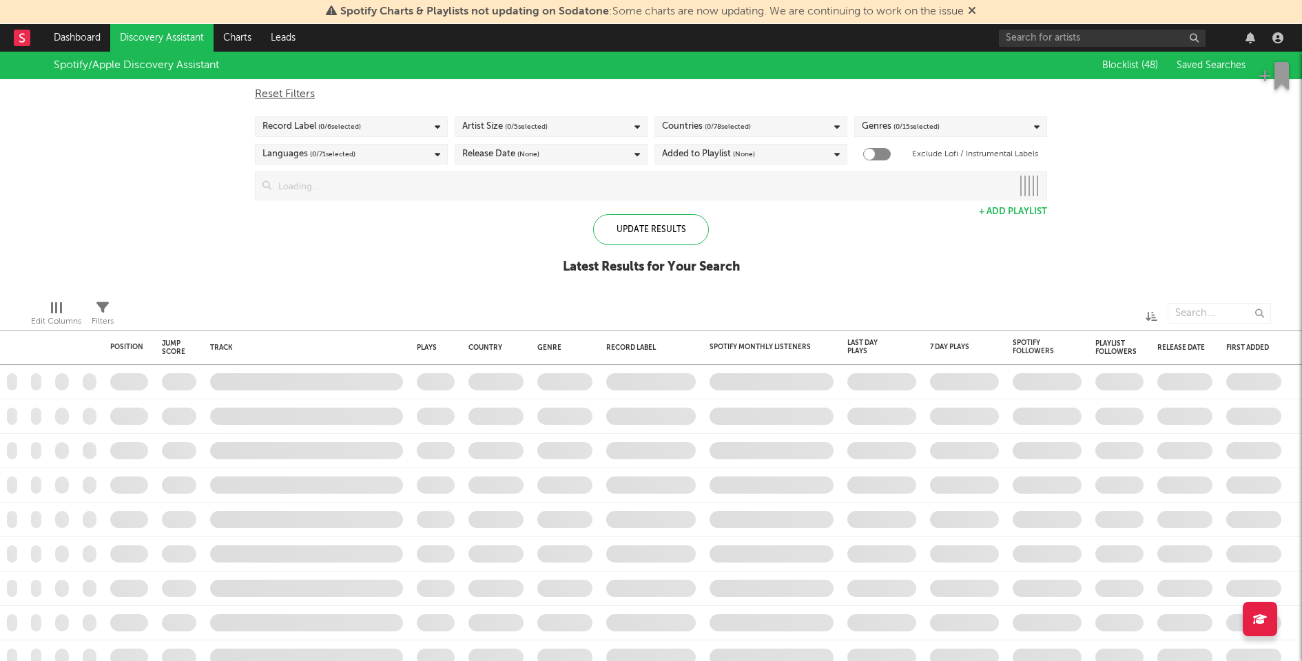
checkbox input "true"
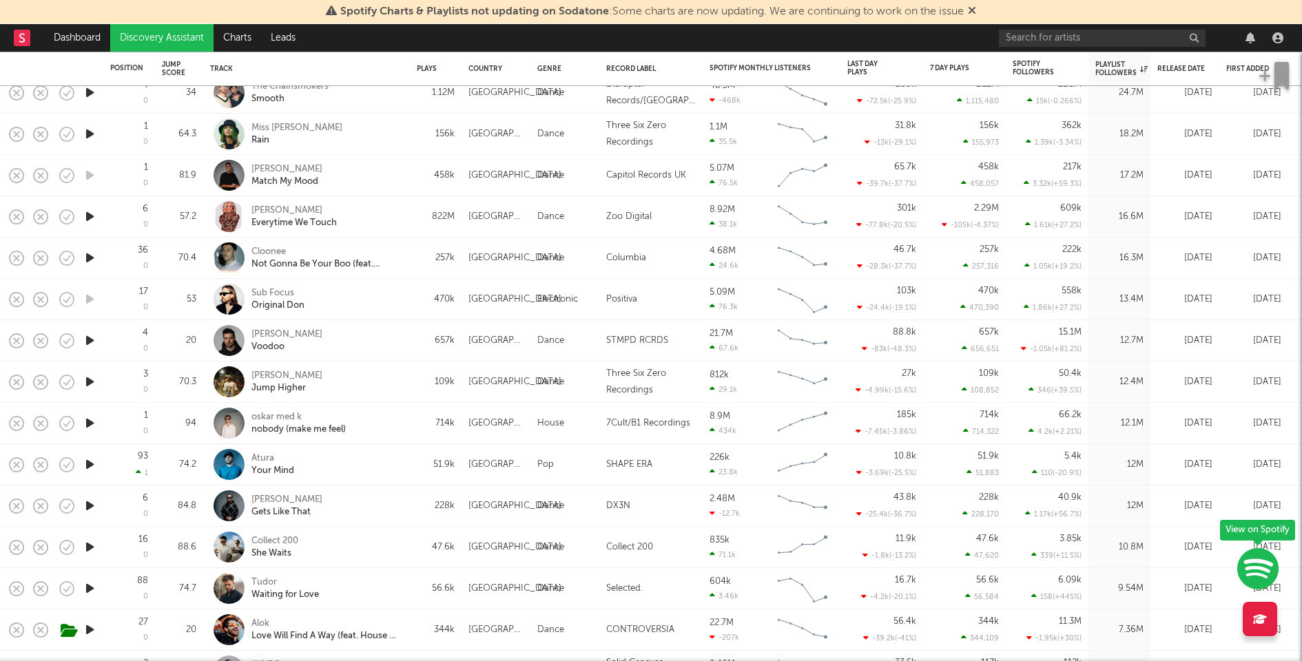
click at [90, 340] on icon "button" at bounding box center [90, 340] width 14 height 17
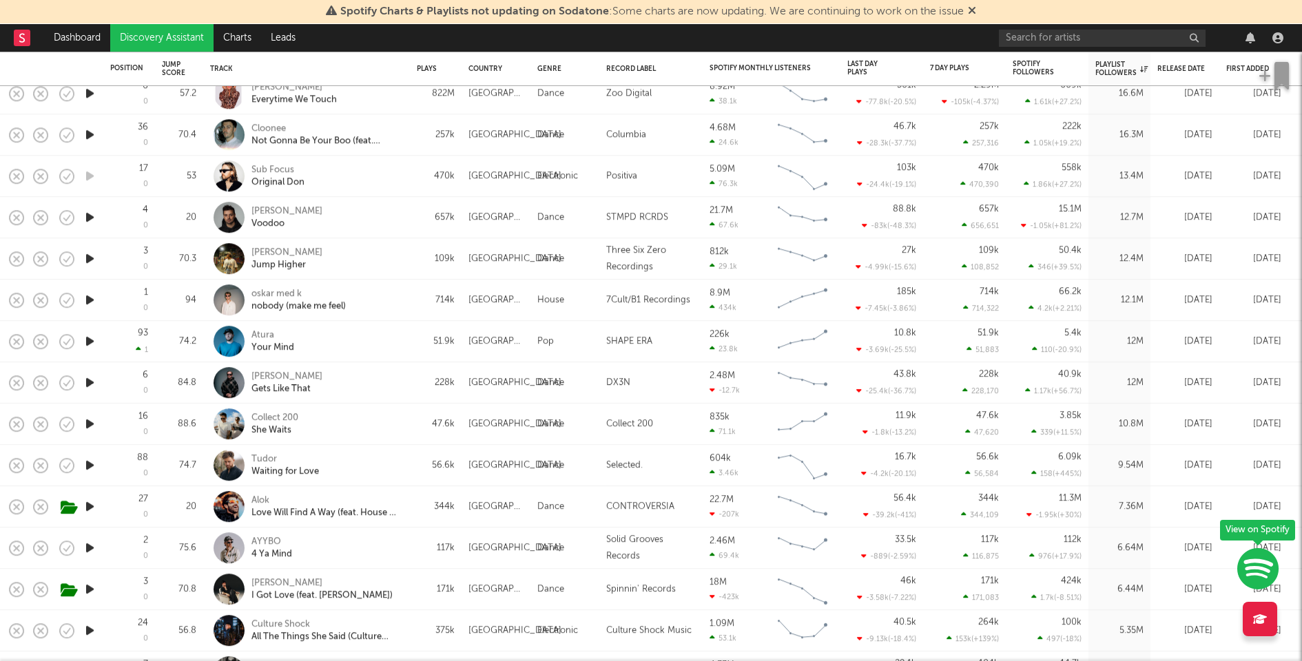
click at [92, 341] on icon "button" at bounding box center [90, 341] width 14 height 17
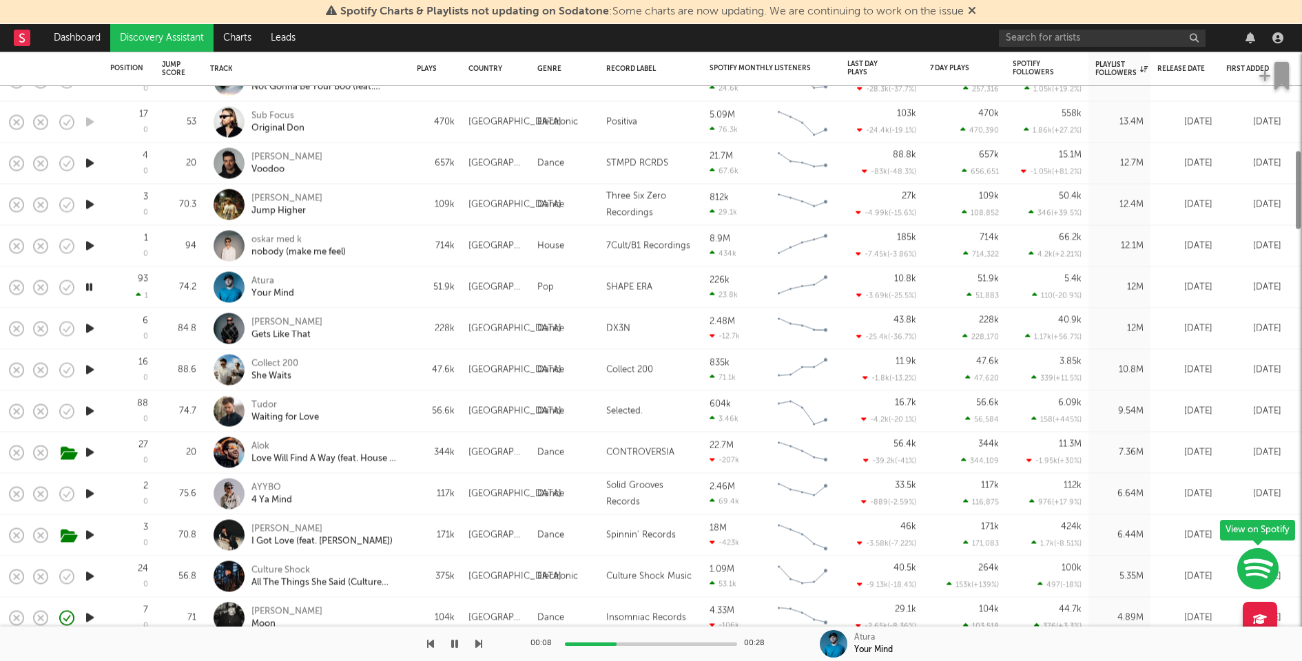
click at [359, 277] on div "Atura Your Mind" at bounding box center [325, 287] width 148 height 25
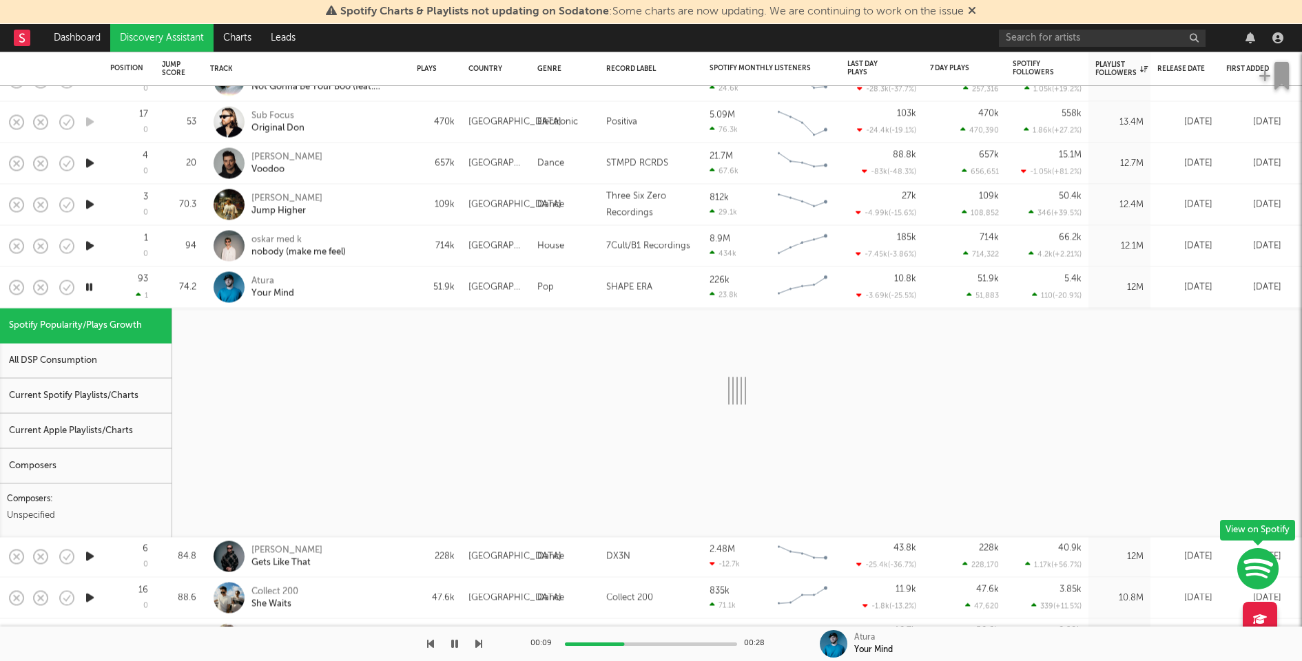
click at [123, 389] on div "Current Spotify Playlists/Charts" at bounding box center [86, 396] width 172 height 35
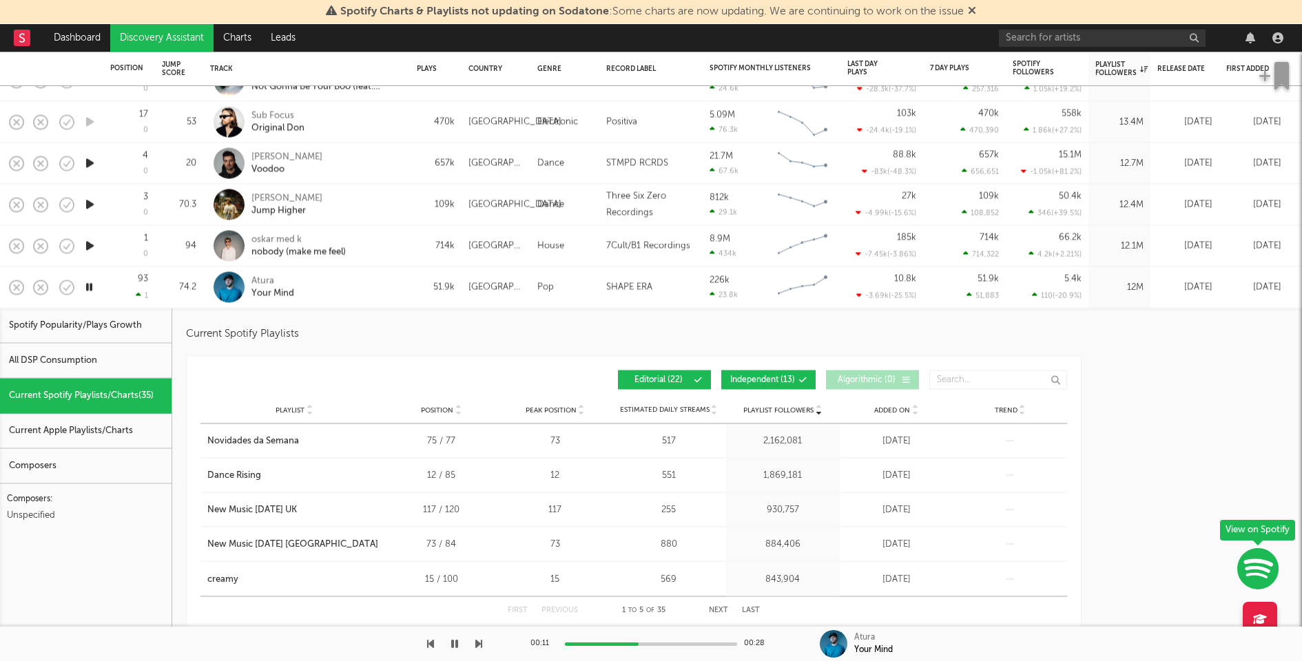
click at [752, 371] on button "Independent ( 13 )" at bounding box center [768, 380] width 94 height 19
click at [336, 295] on div "Atura Your Mind" at bounding box center [325, 287] width 148 height 25
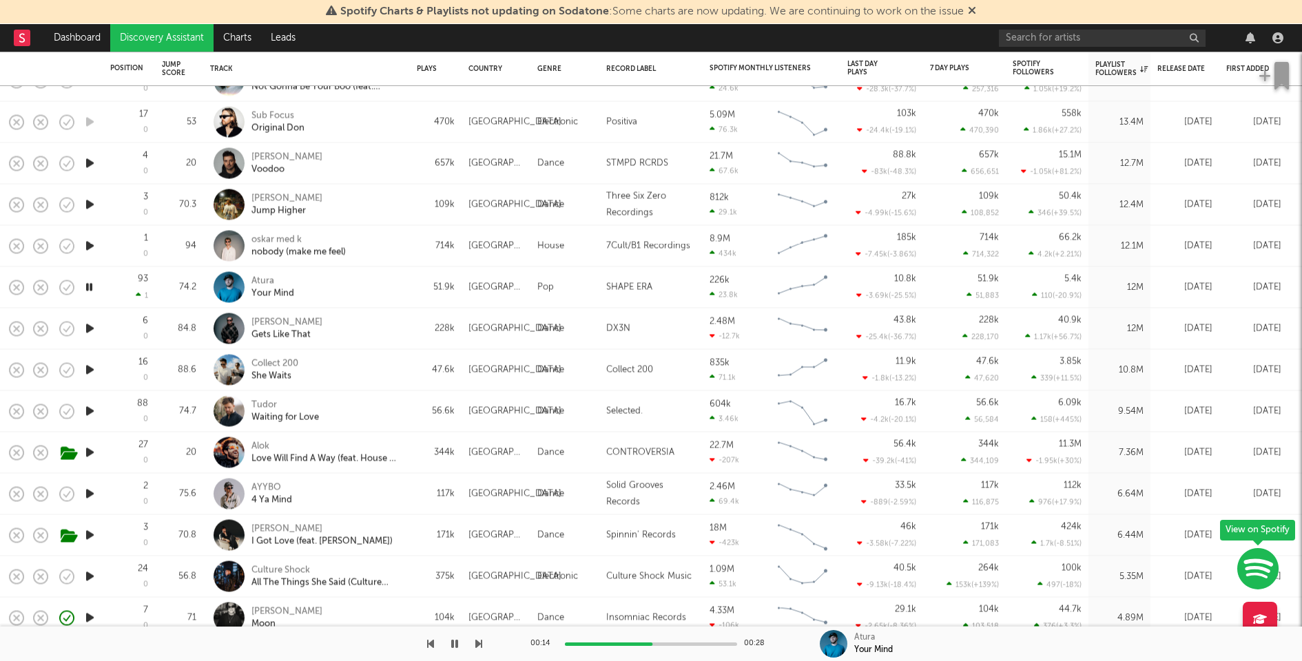
click at [89, 291] on icon "button" at bounding box center [89, 287] width 13 height 17
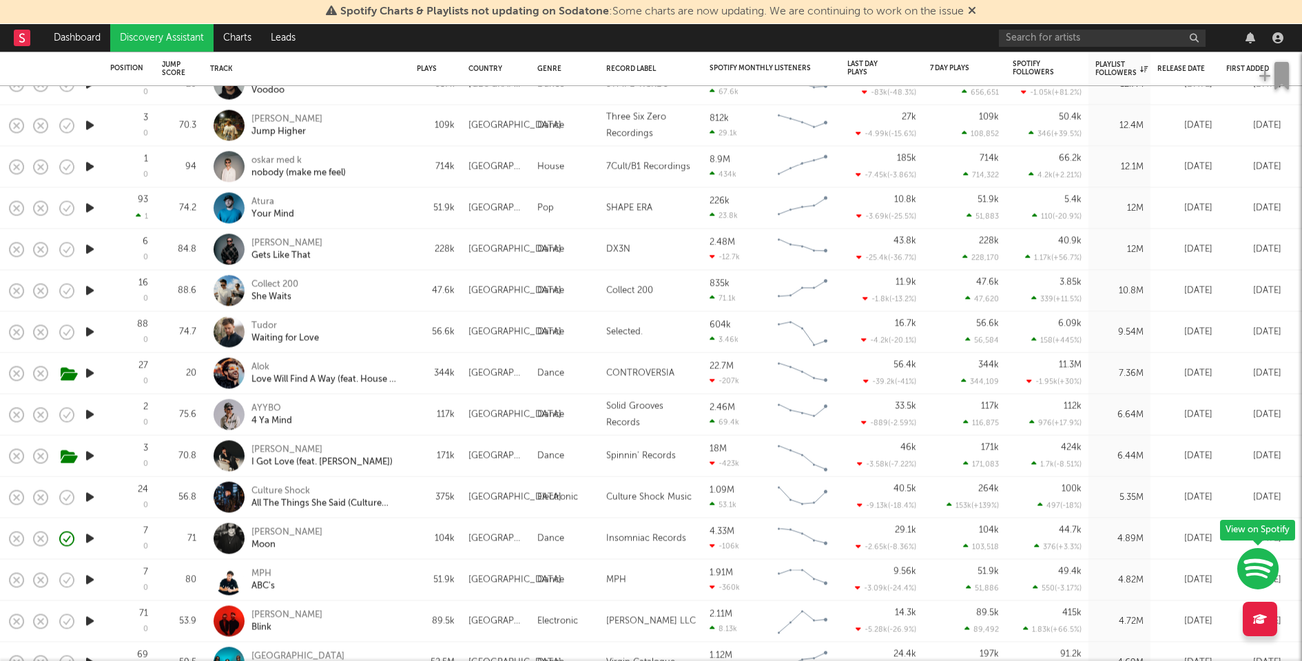
click at [87, 498] on icon "button" at bounding box center [90, 497] width 14 height 17
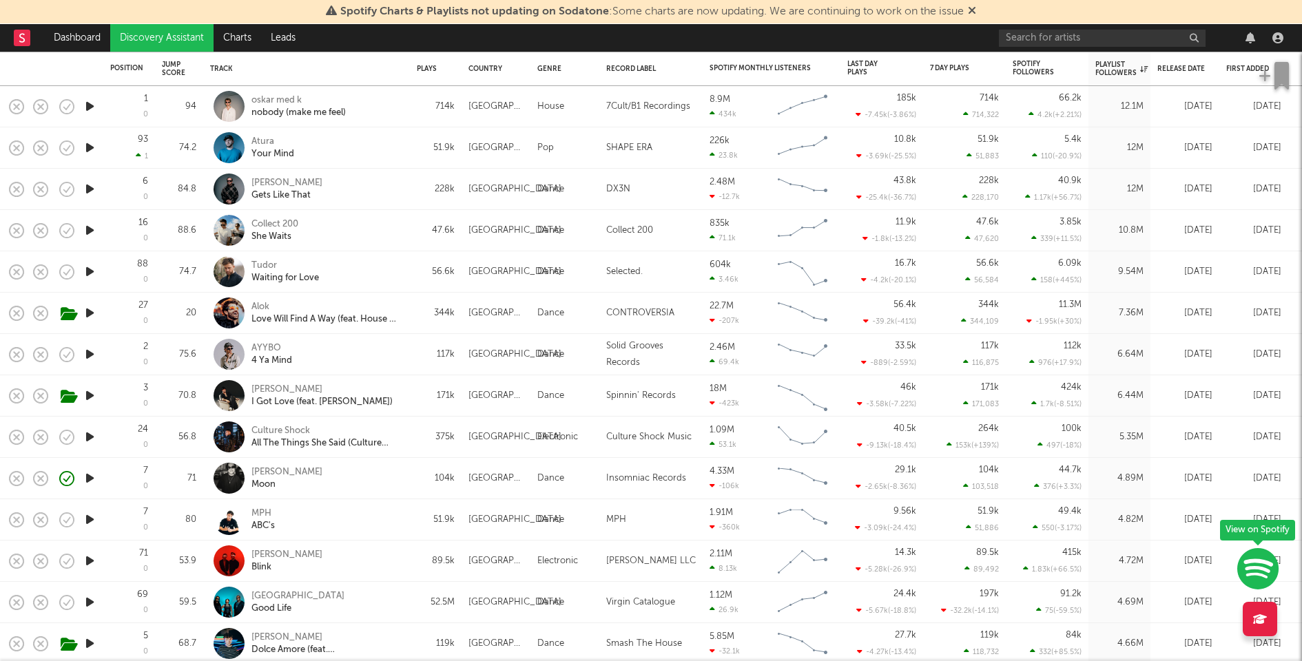
click at [88, 558] on icon "button" at bounding box center [90, 560] width 14 height 17
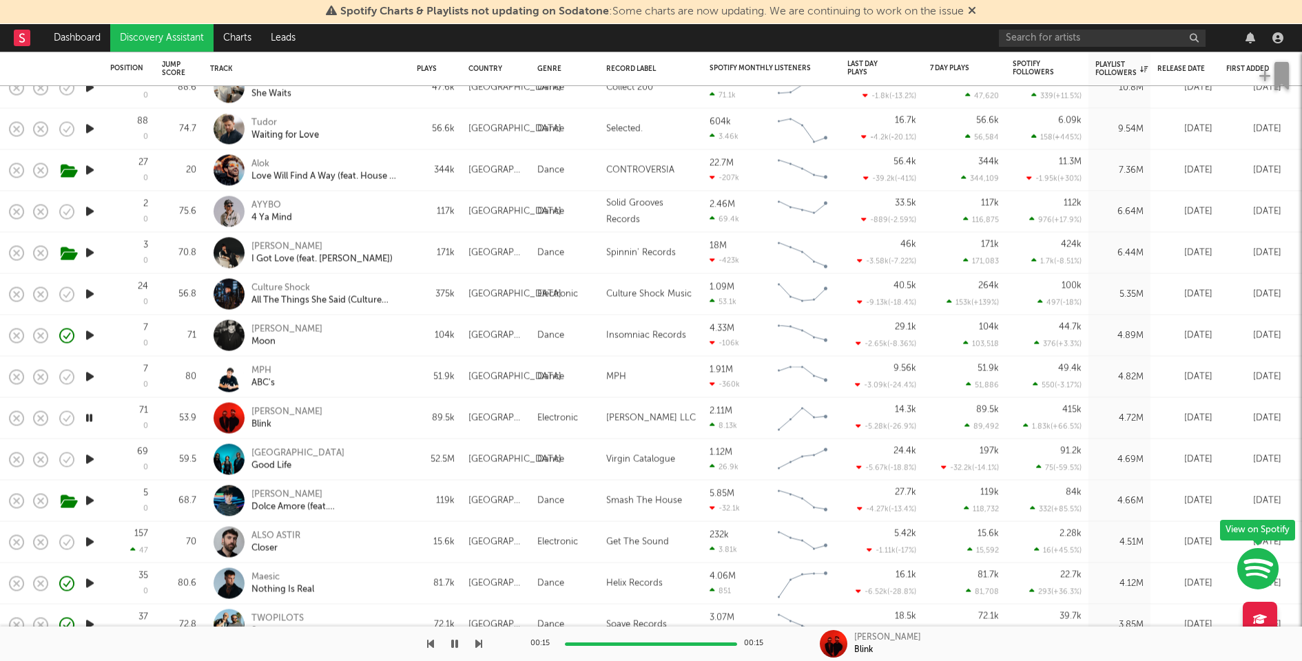
click at [89, 451] on icon "button" at bounding box center [90, 459] width 14 height 17
click at [88, 451] on icon "button" at bounding box center [89, 459] width 13 height 17
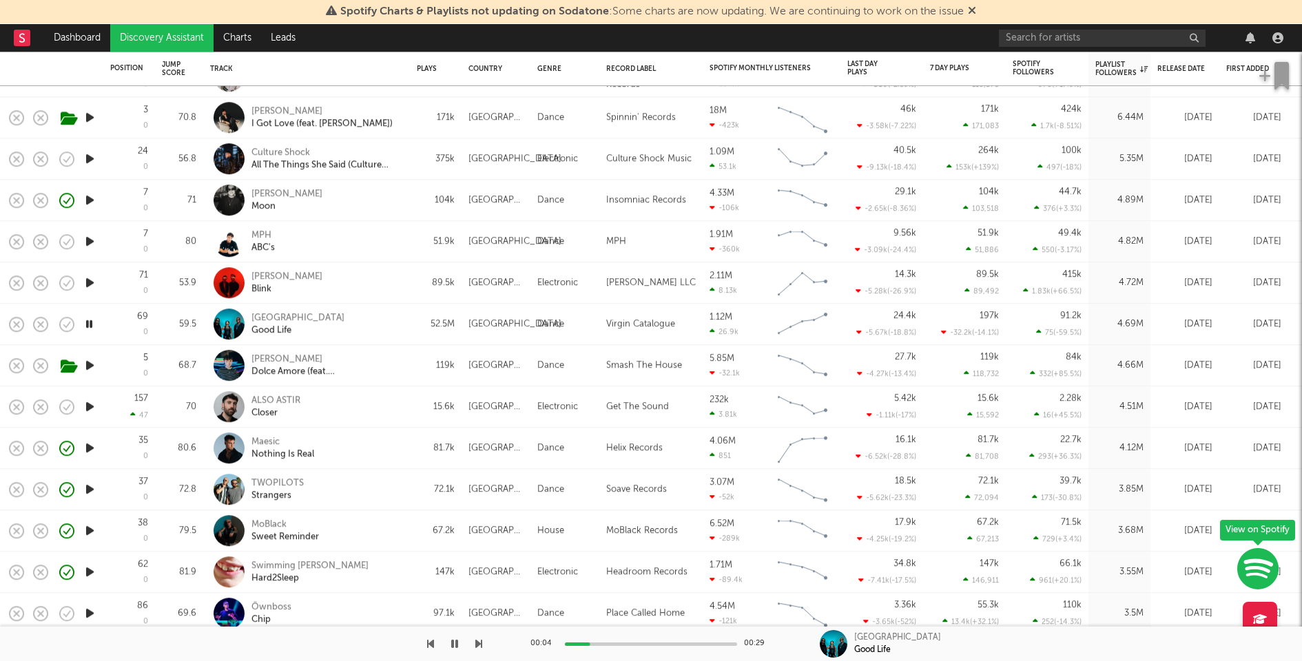
click at [91, 365] on icon "button" at bounding box center [90, 365] width 14 height 17
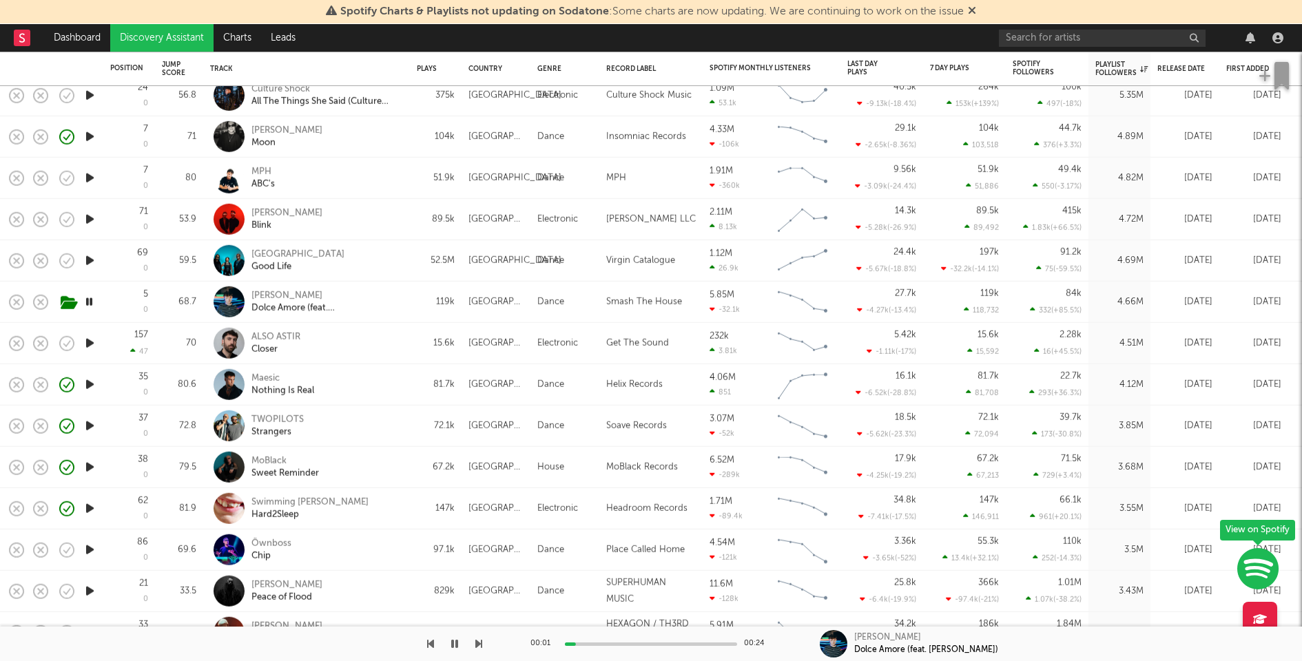
click at [92, 343] on icon "button" at bounding box center [90, 343] width 14 height 17
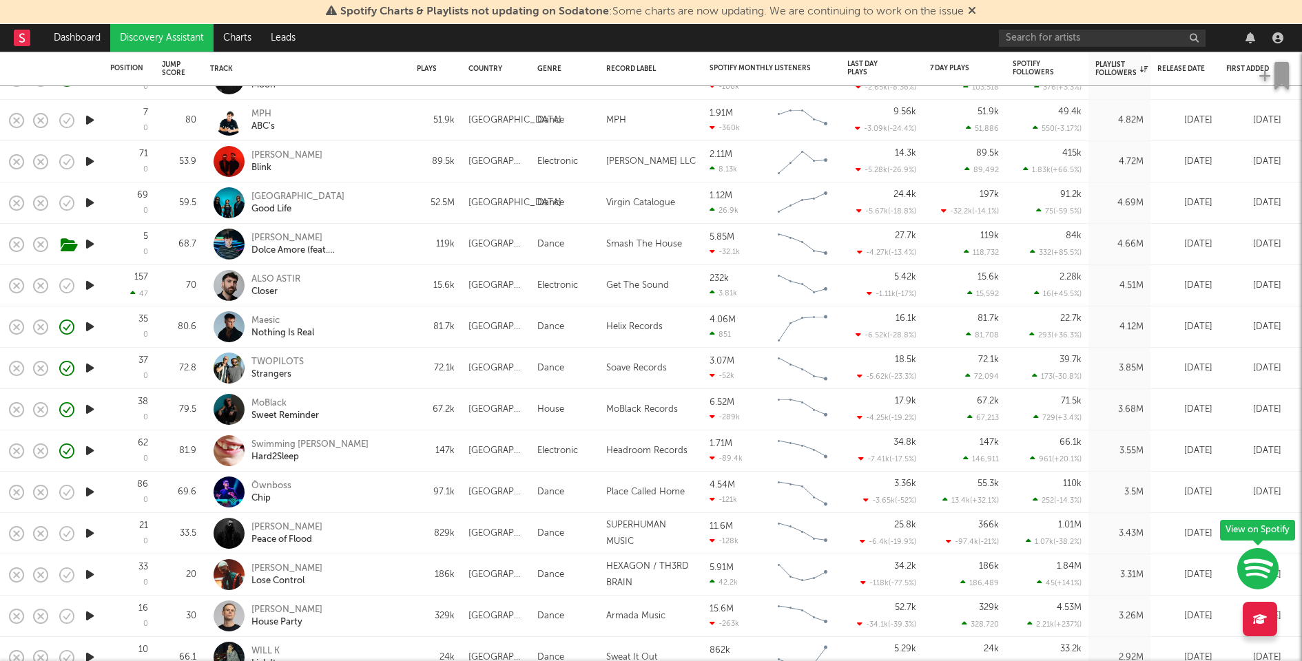
click at [90, 369] on icon "button" at bounding box center [90, 368] width 14 height 17
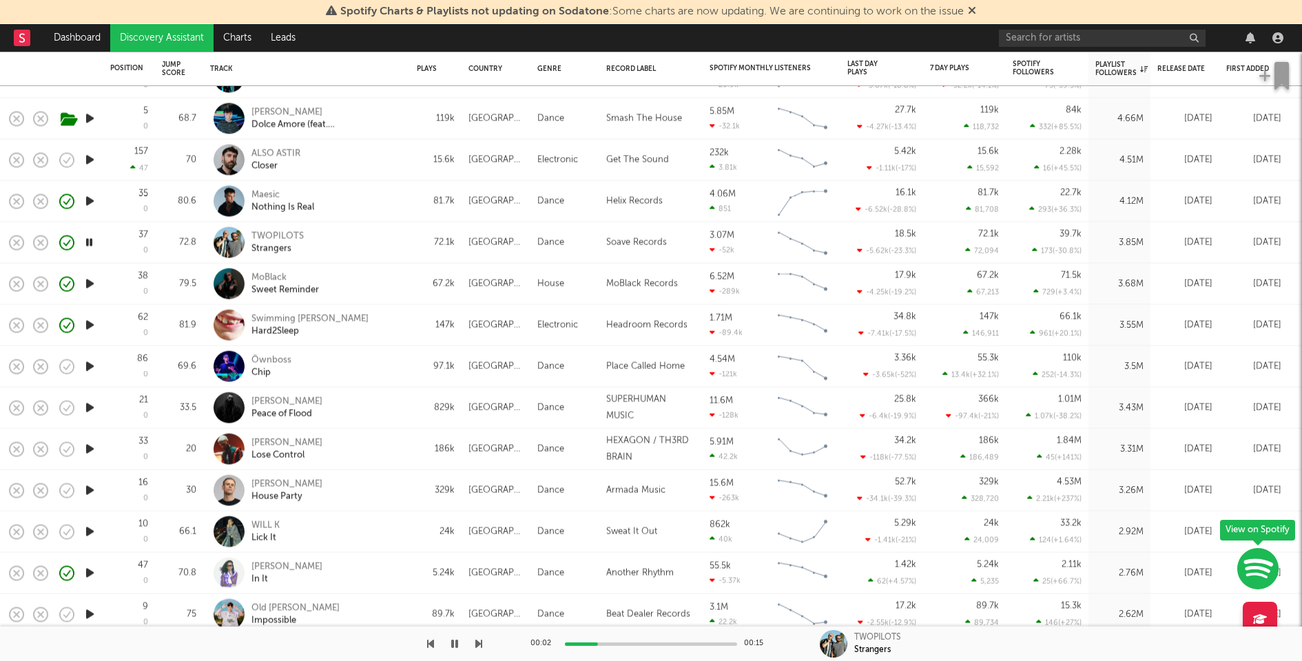
click at [92, 406] on icon "button" at bounding box center [90, 408] width 14 height 17
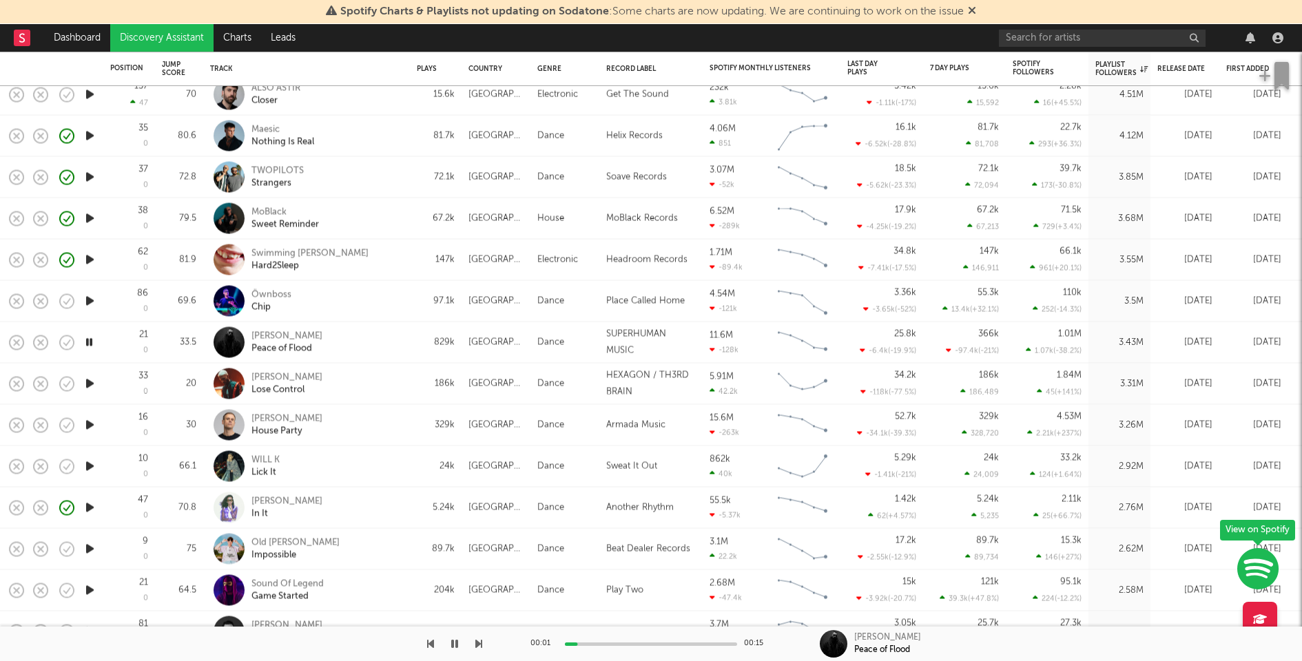
click at [90, 424] on icon "button" at bounding box center [90, 425] width 14 height 17
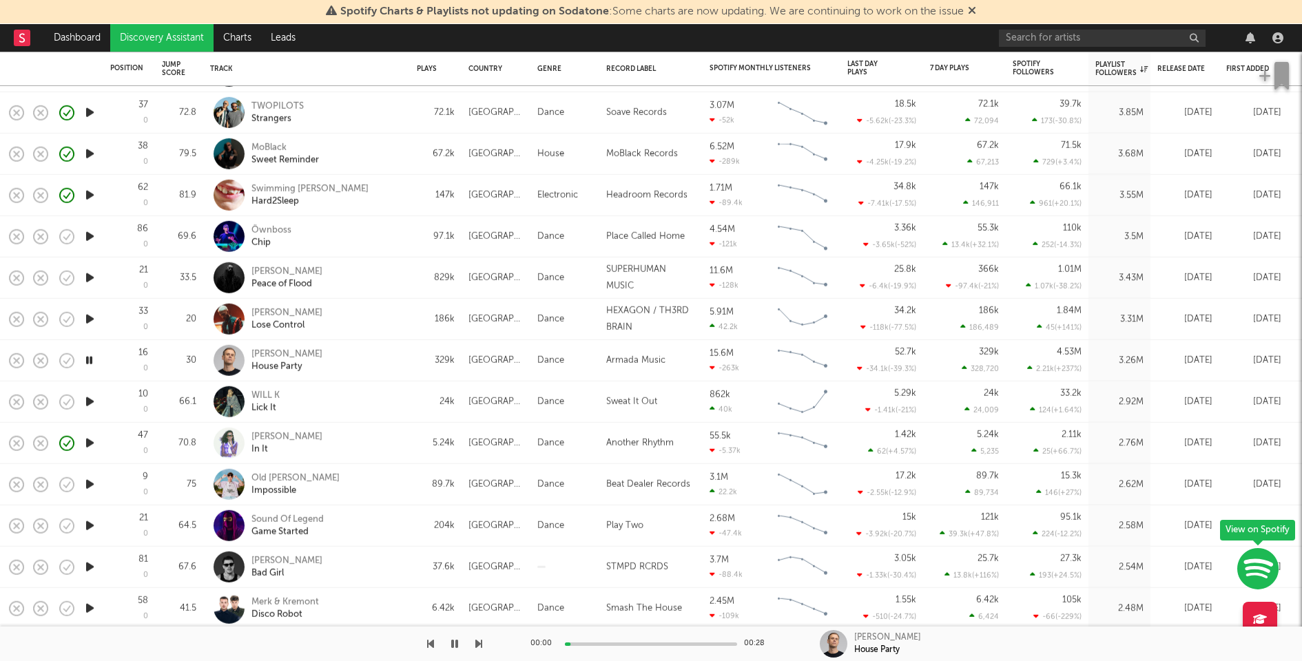
click at [91, 405] on icon "button" at bounding box center [90, 401] width 14 height 17
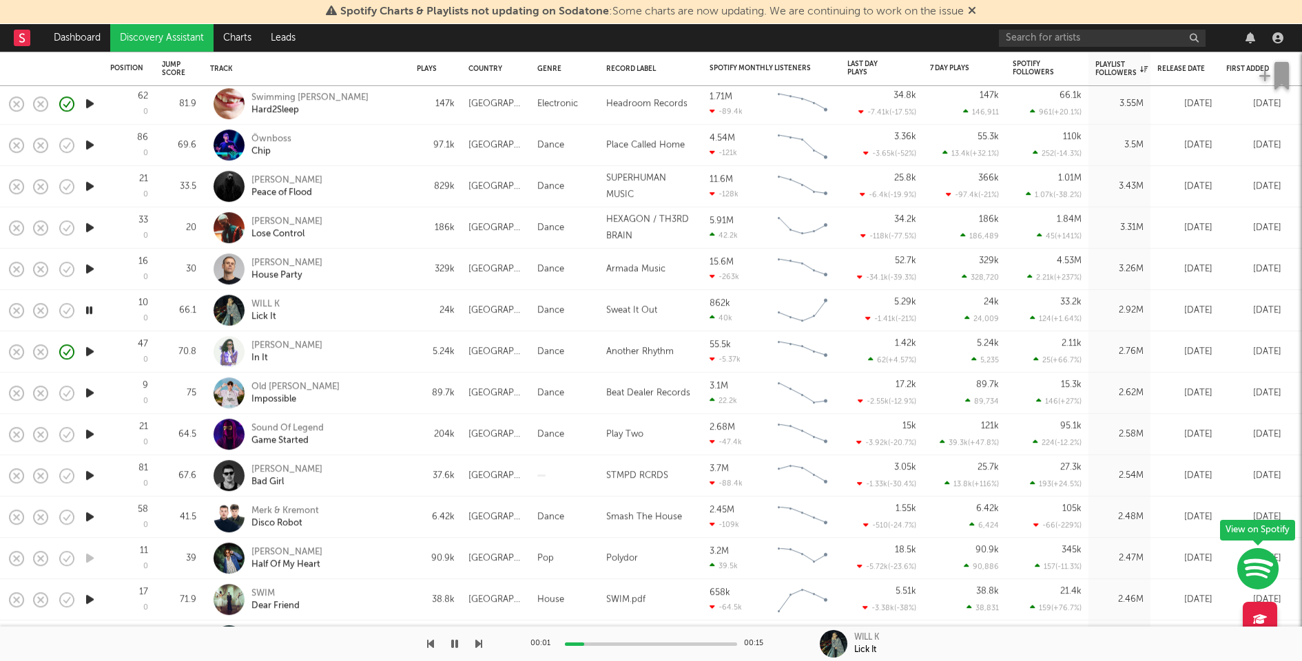
click at [90, 433] on icon "button" at bounding box center [90, 434] width 14 height 17
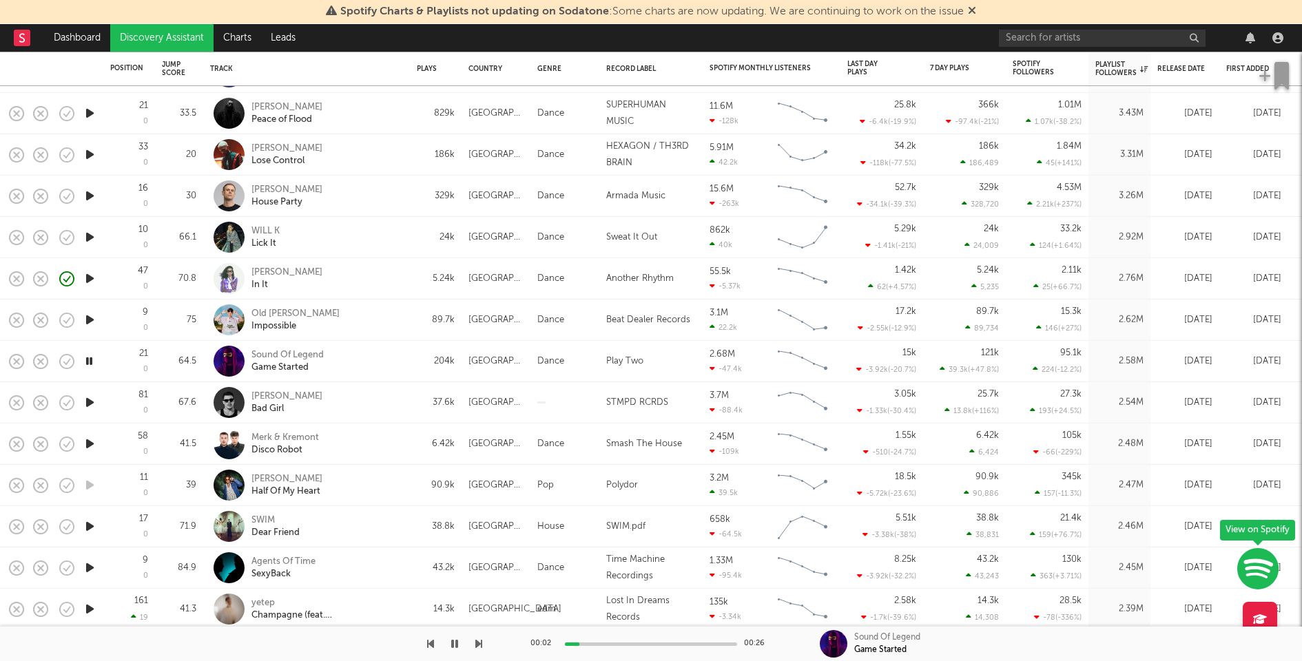
click at [90, 404] on icon "button" at bounding box center [90, 402] width 14 height 17
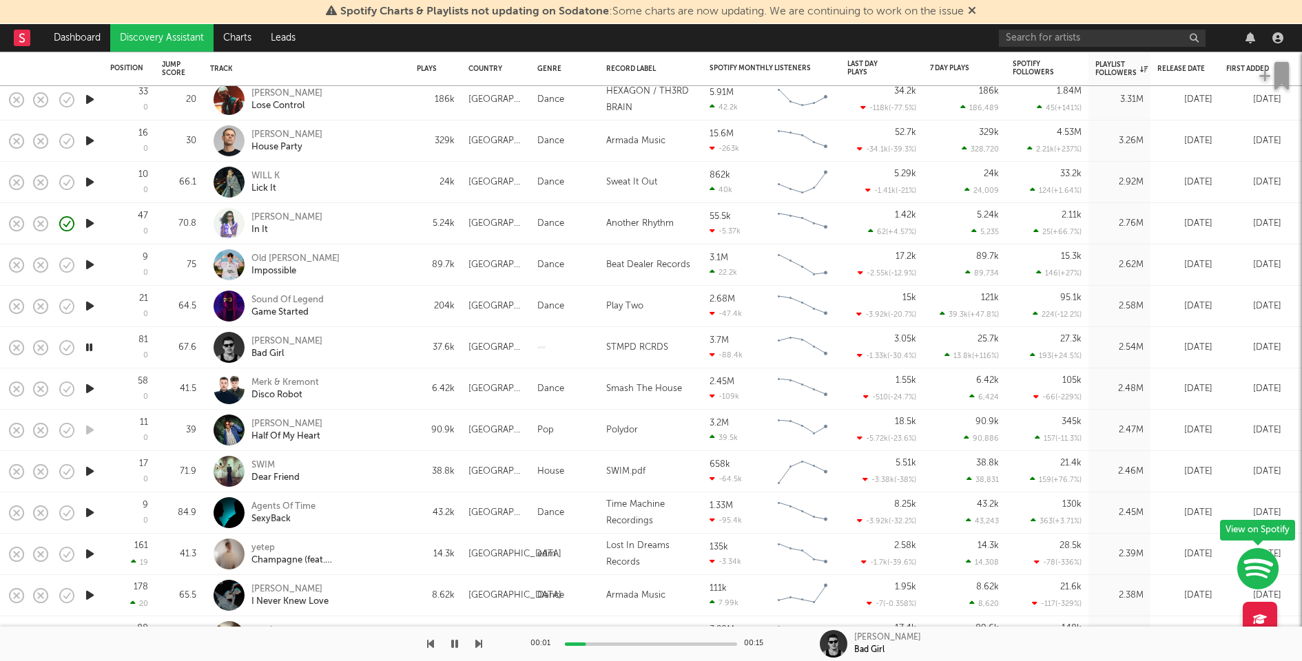
click at [90, 389] on icon "button" at bounding box center [90, 388] width 14 height 17
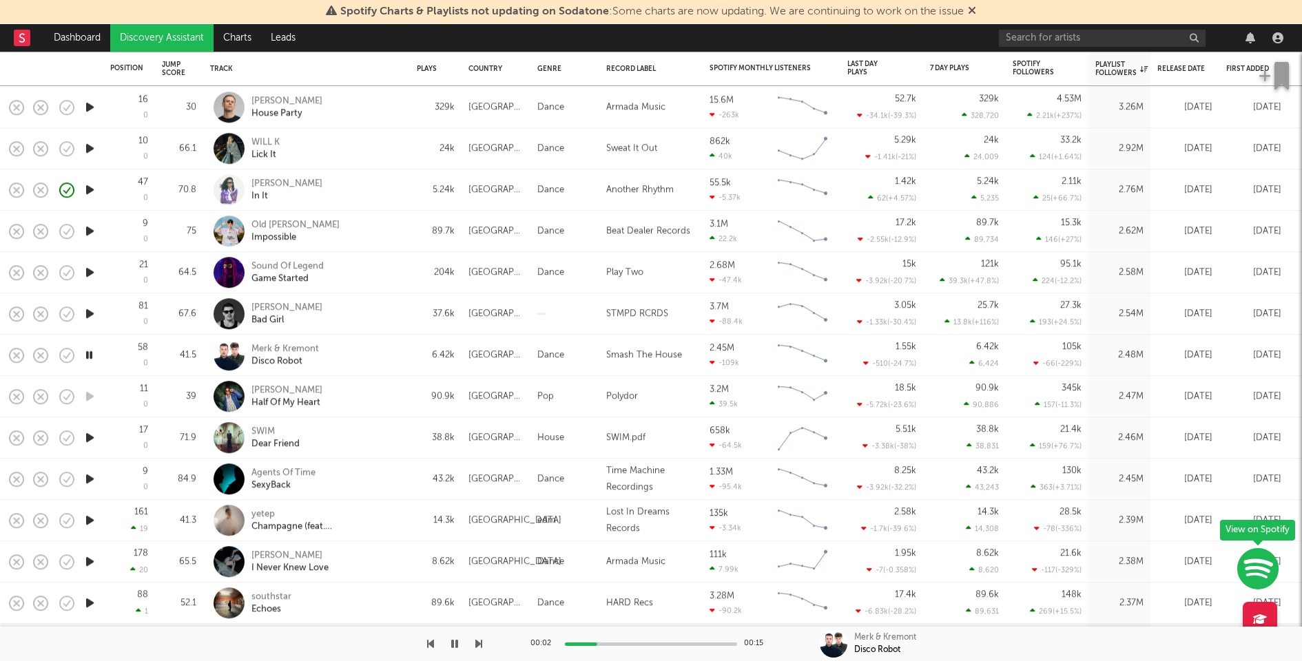
click at [91, 437] on icon "button" at bounding box center [90, 437] width 14 height 17
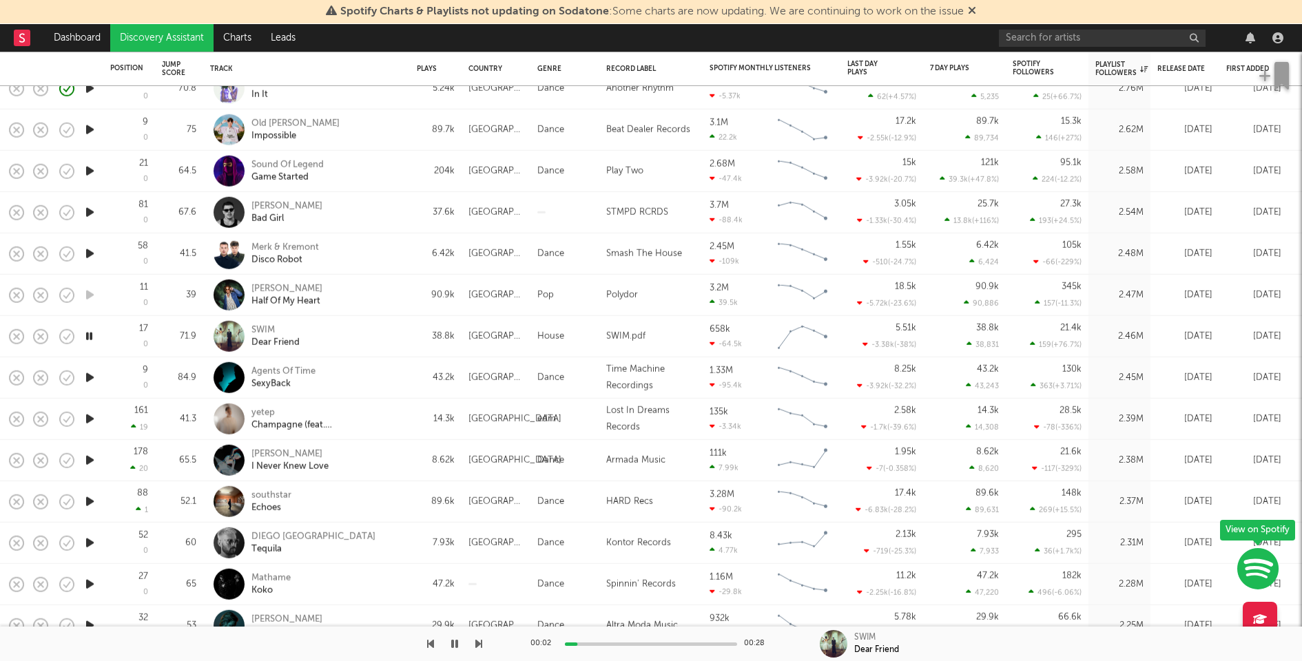
click at [86, 416] on icon "button" at bounding box center [90, 419] width 14 height 17
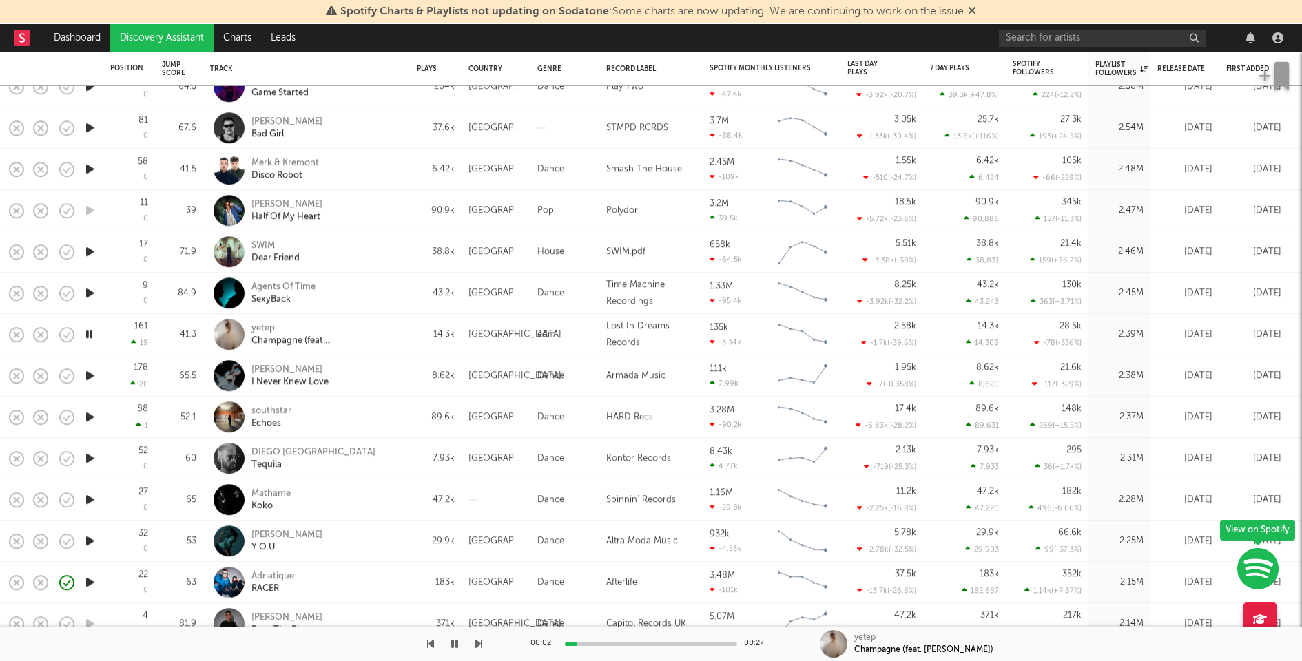
click at [88, 376] on icon "button" at bounding box center [90, 375] width 14 height 17
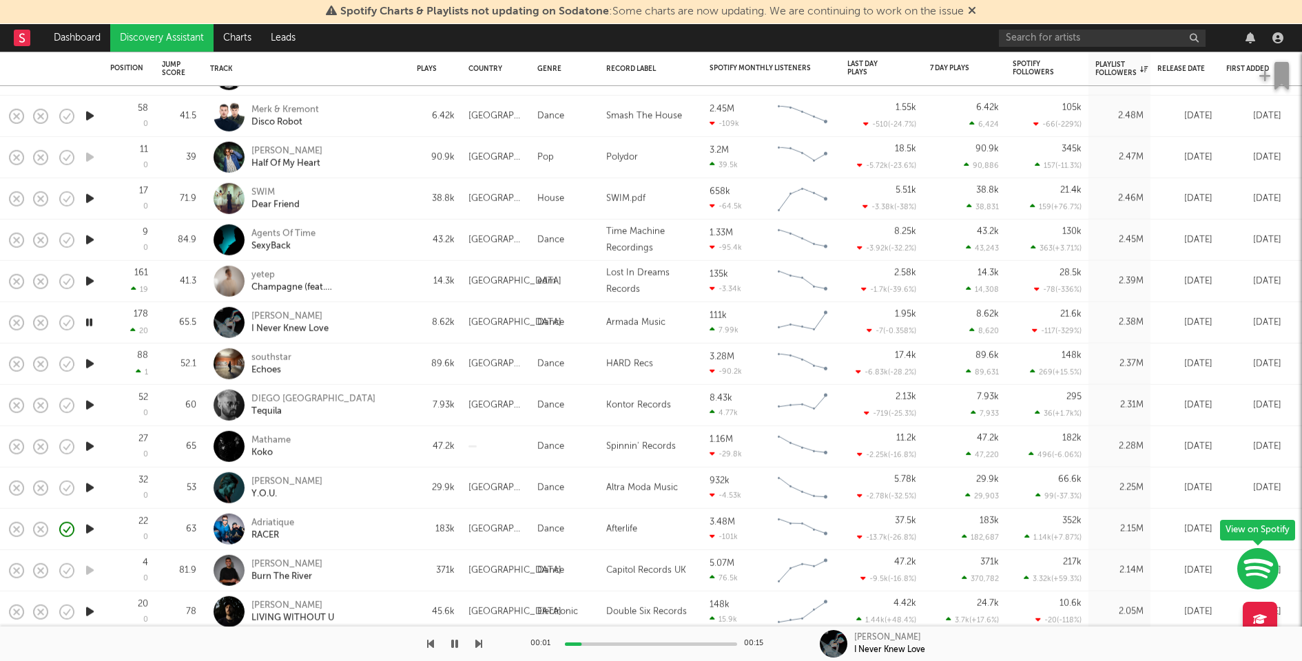
click at [87, 364] on icon "button" at bounding box center [90, 363] width 14 height 17
click at [90, 405] on icon "button" at bounding box center [90, 405] width 14 height 17
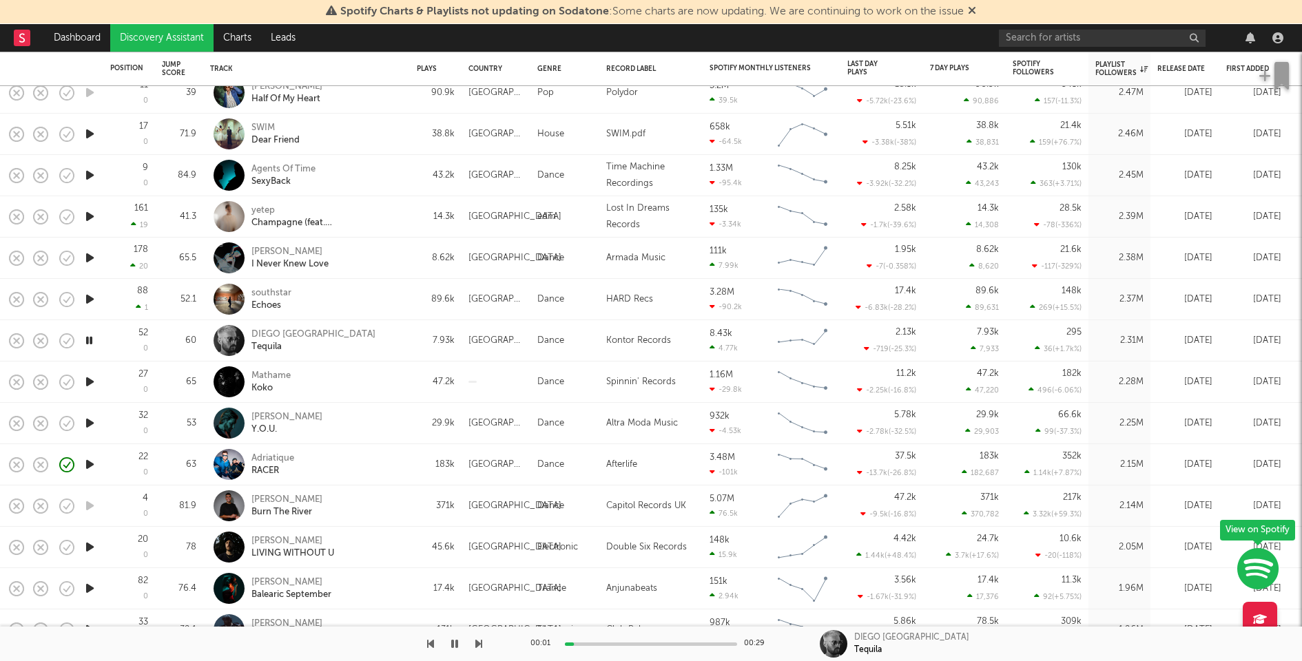
click at [90, 424] on icon "button" at bounding box center [90, 423] width 14 height 17
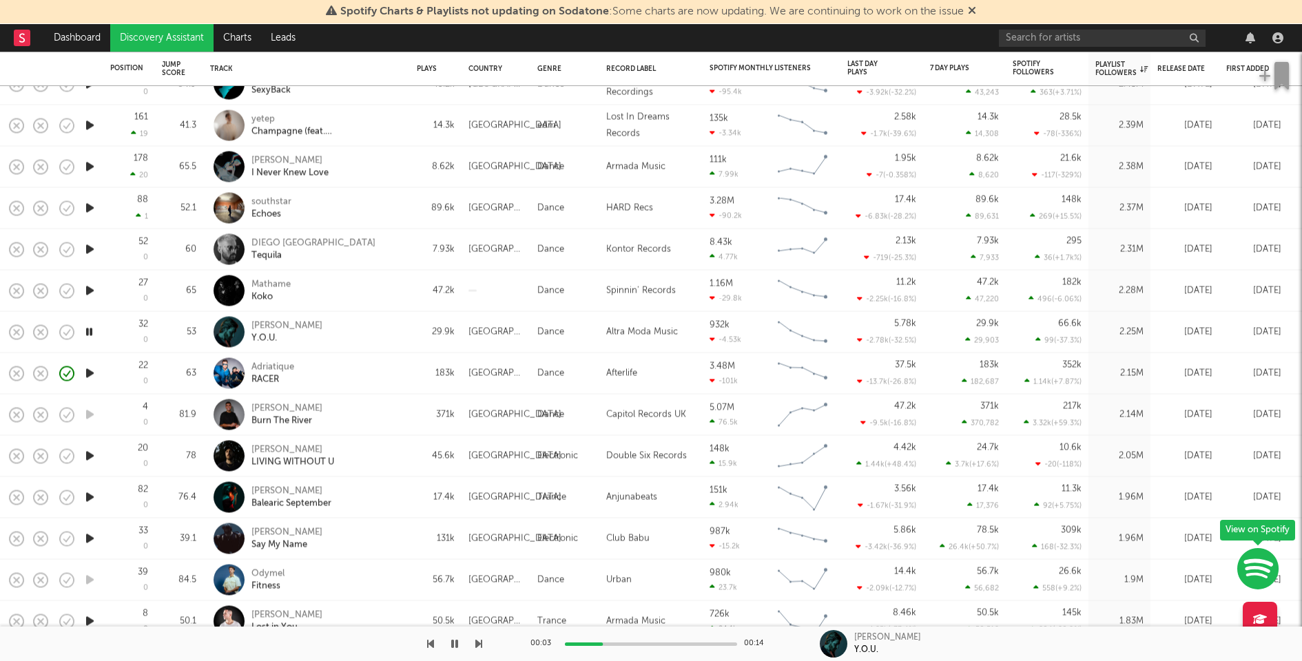
click at [87, 454] on icon "button" at bounding box center [90, 456] width 14 height 17
click at [89, 497] on icon "button" at bounding box center [90, 497] width 14 height 17
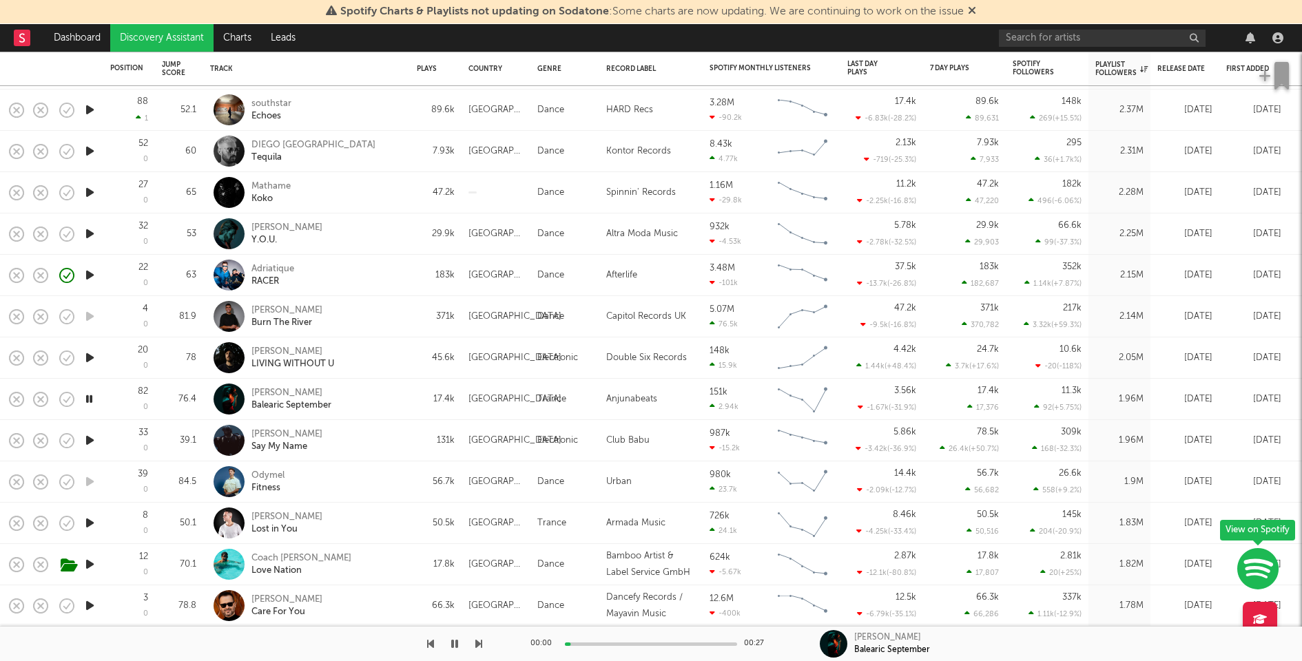
click at [88, 442] on icon "button" at bounding box center [90, 440] width 14 height 17
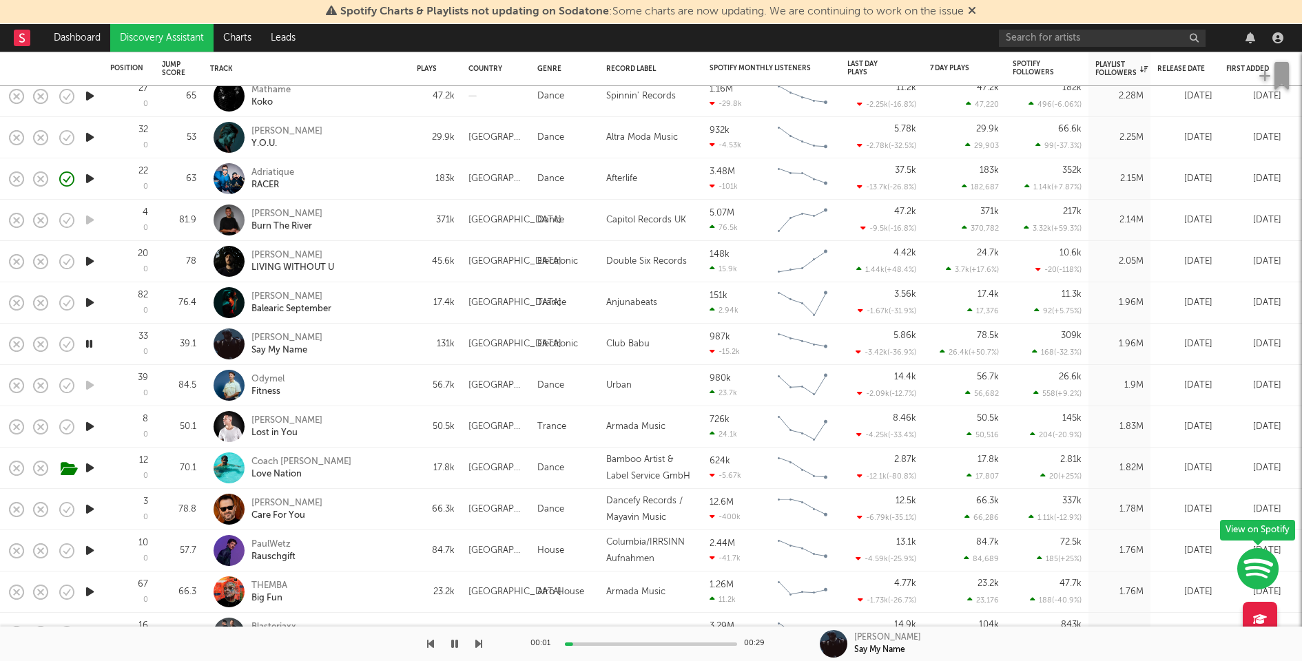
click at [88, 426] on icon "button" at bounding box center [90, 426] width 14 height 17
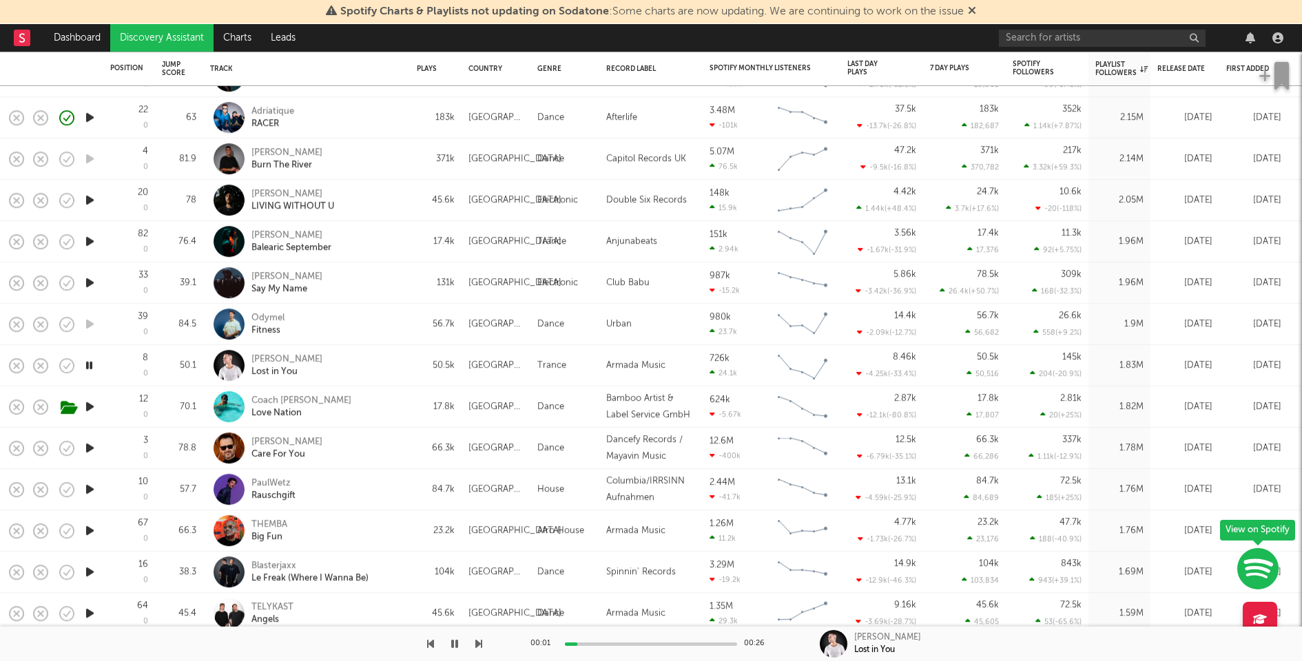
click at [90, 448] on icon "button" at bounding box center [90, 447] width 14 height 17
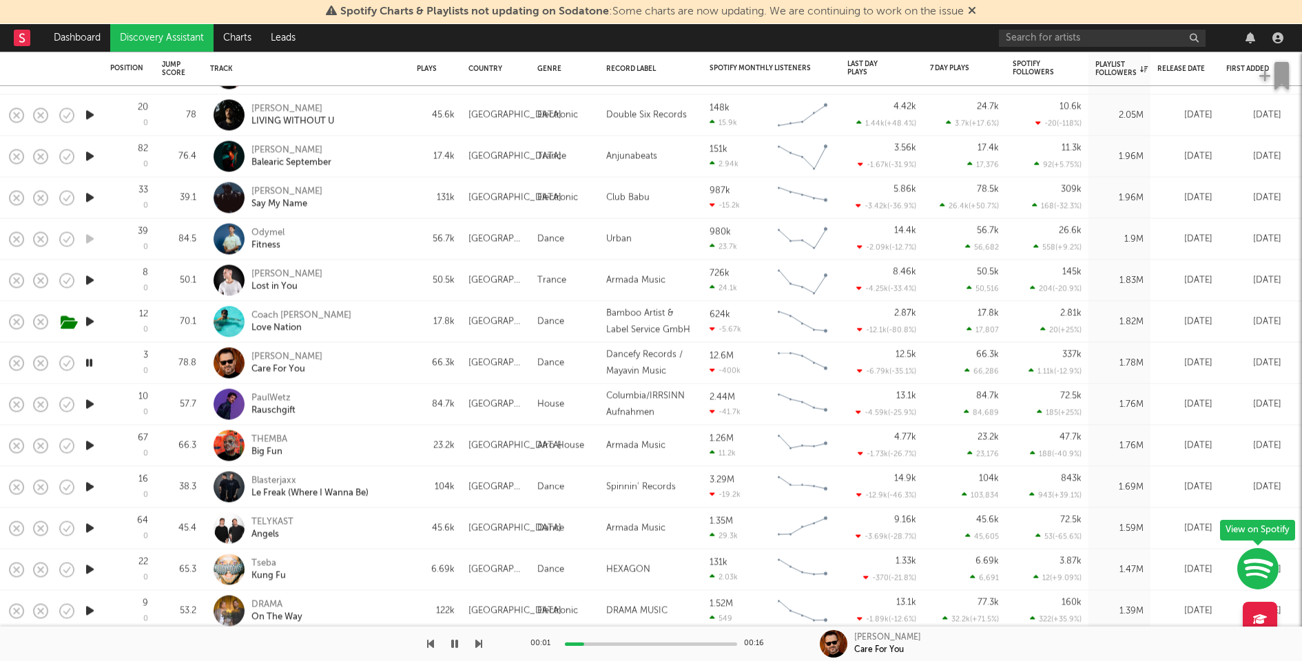
click at [90, 403] on icon "button" at bounding box center [90, 404] width 14 height 17
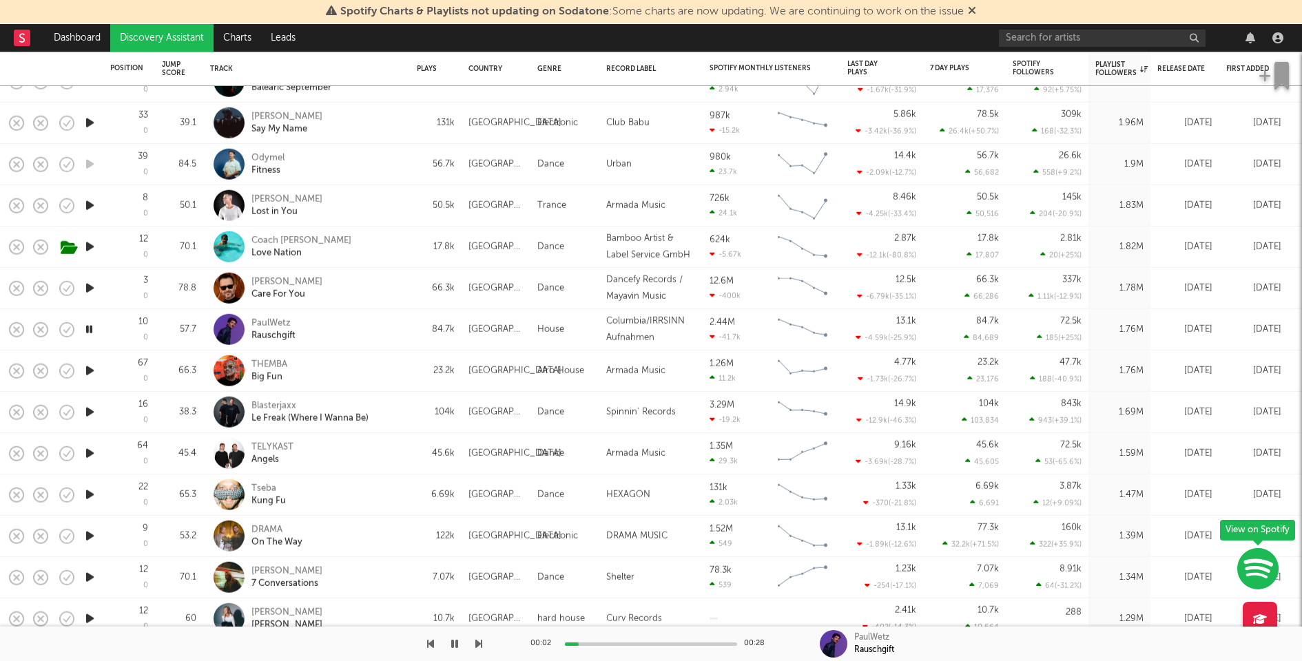
click at [87, 452] on icon "button" at bounding box center [90, 453] width 14 height 17
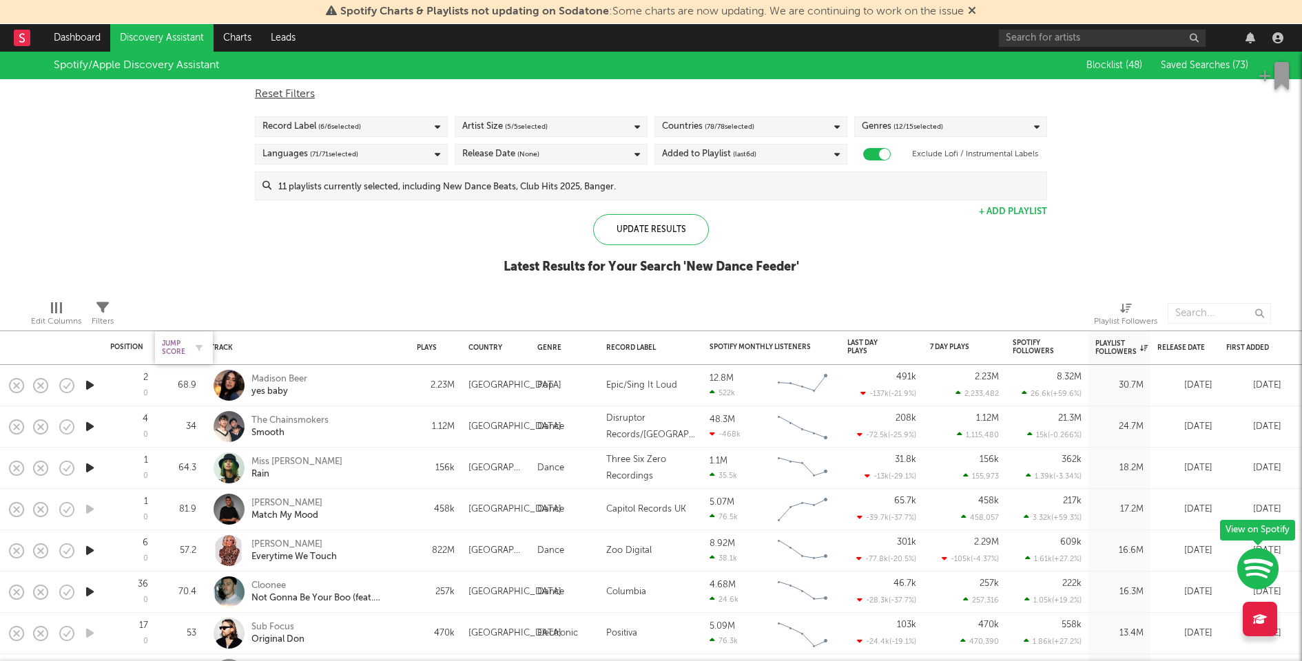
click at [169, 344] on div "Jump Score" at bounding box center [173, 348] width 23 height 17
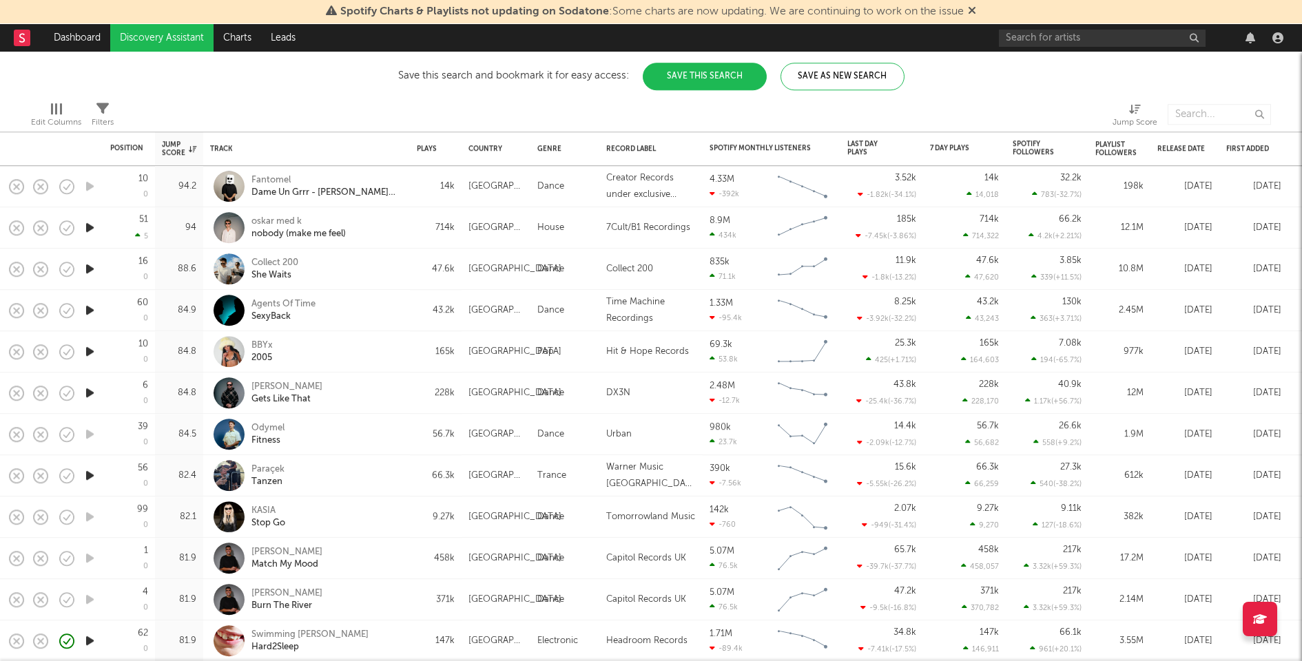
click at [87, 353] on icon "button" at bounding box center [90, 351] width 14 height 17
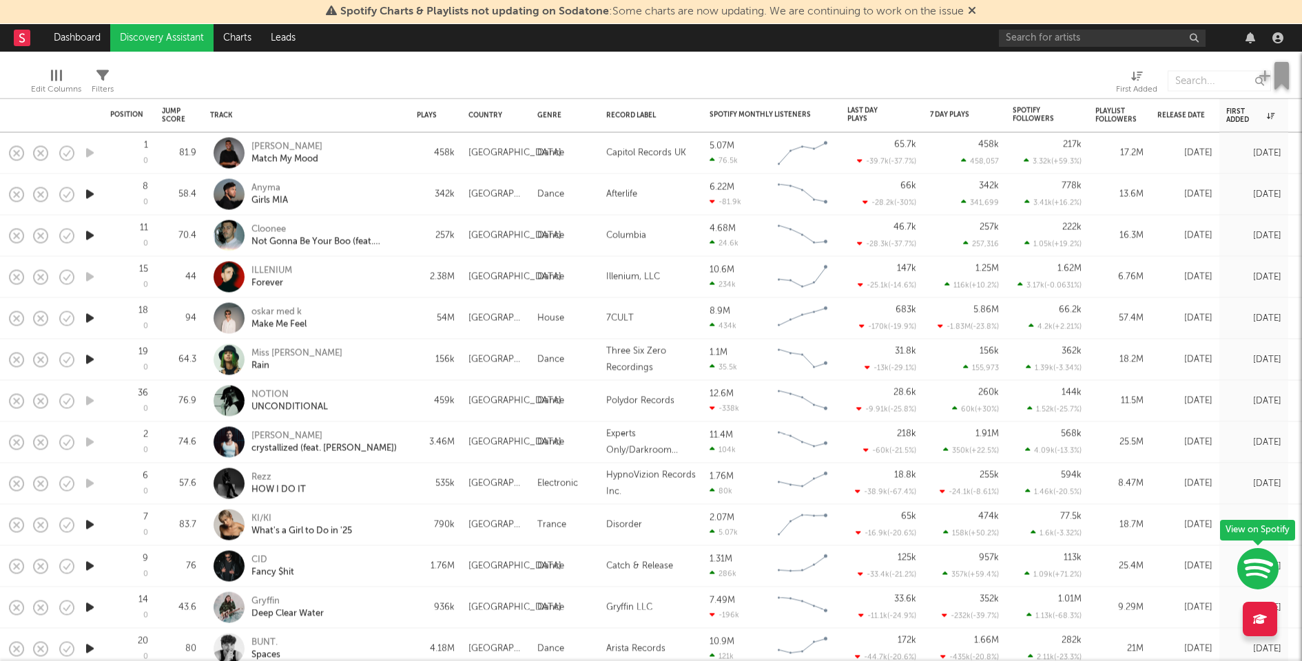
click at [90, 358] on icon "button" at bounding box center [90, 359] width 14 height 17
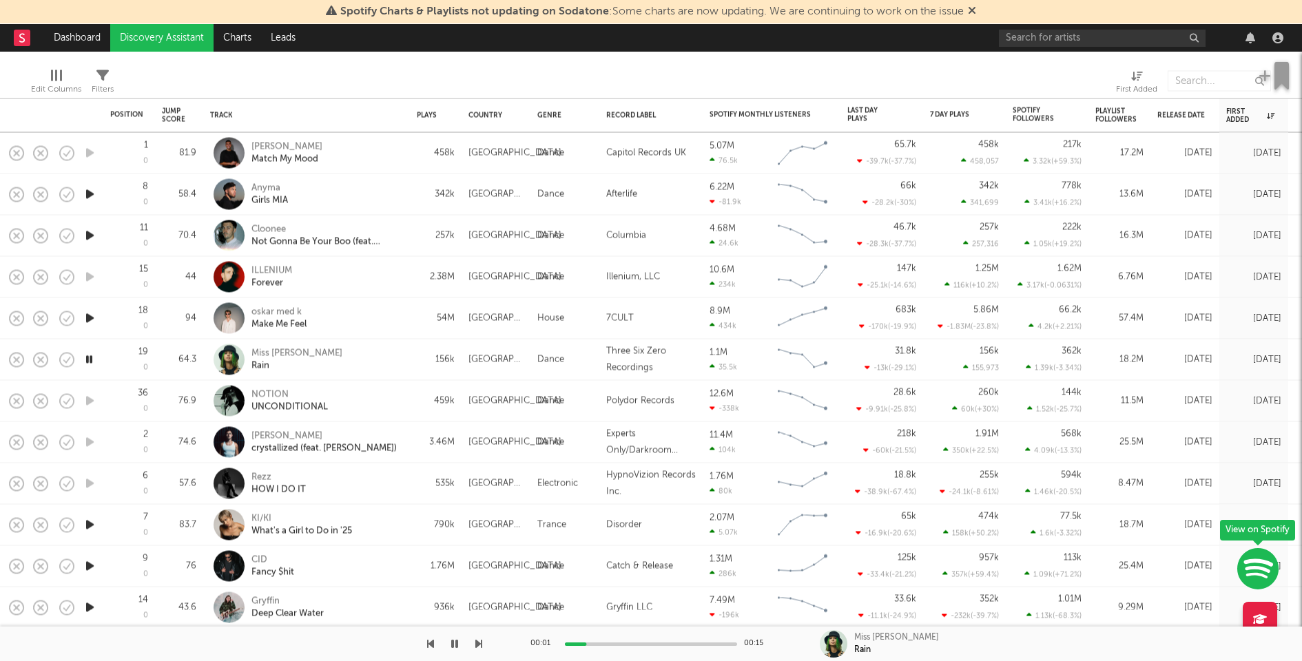
click at [661, 643] on div at bounding box center [651, 644] width 172 height 3
click at [680, 643] on div at bounding box center [651, 644] width 172 height 3
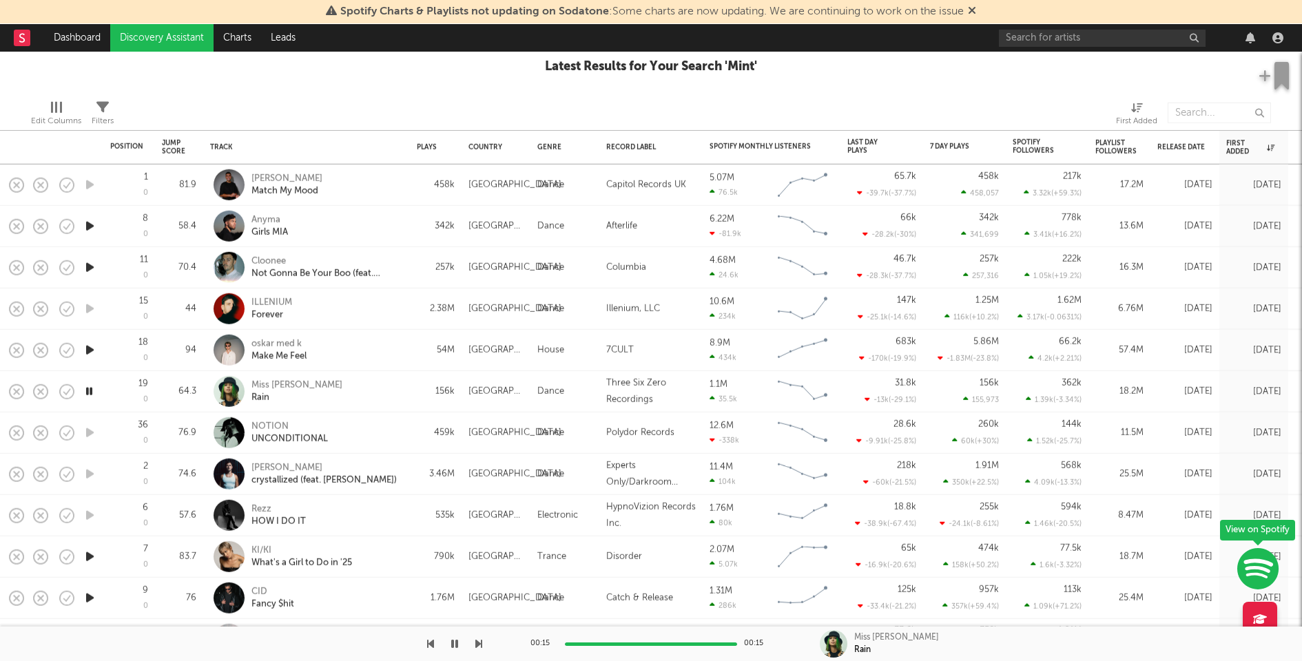
click at [84, 228] on icon "button" at bounding box center [90, 226] width 14 height 17
click at [619, 643] on div at bounding box center [651, 644] width 172 height 3
click at [691, 645] on div at bounding box center [651, 644] width 172 height 3
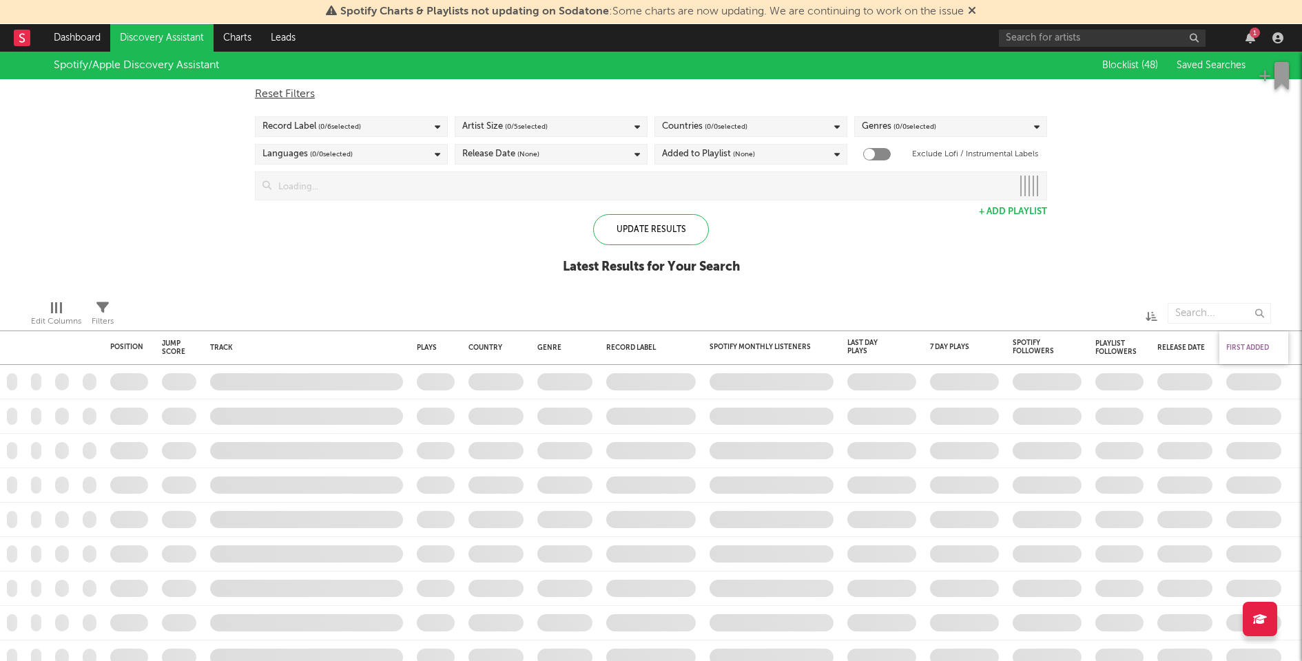
checkbox input "true"
click at [1239, 347] on div "First Added" at bounding box center [1250, 348] width 48 height 8
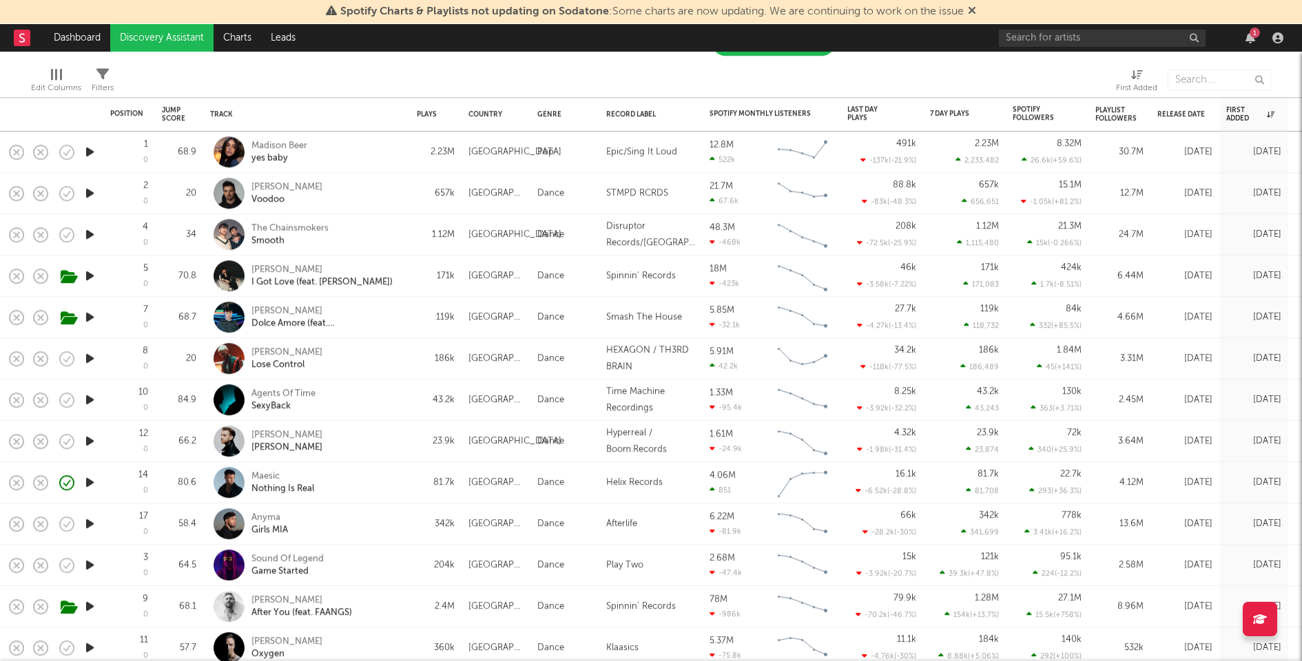
click at [90, 397] on icon "button" at bounding box center [90, 399] width 14 height 17
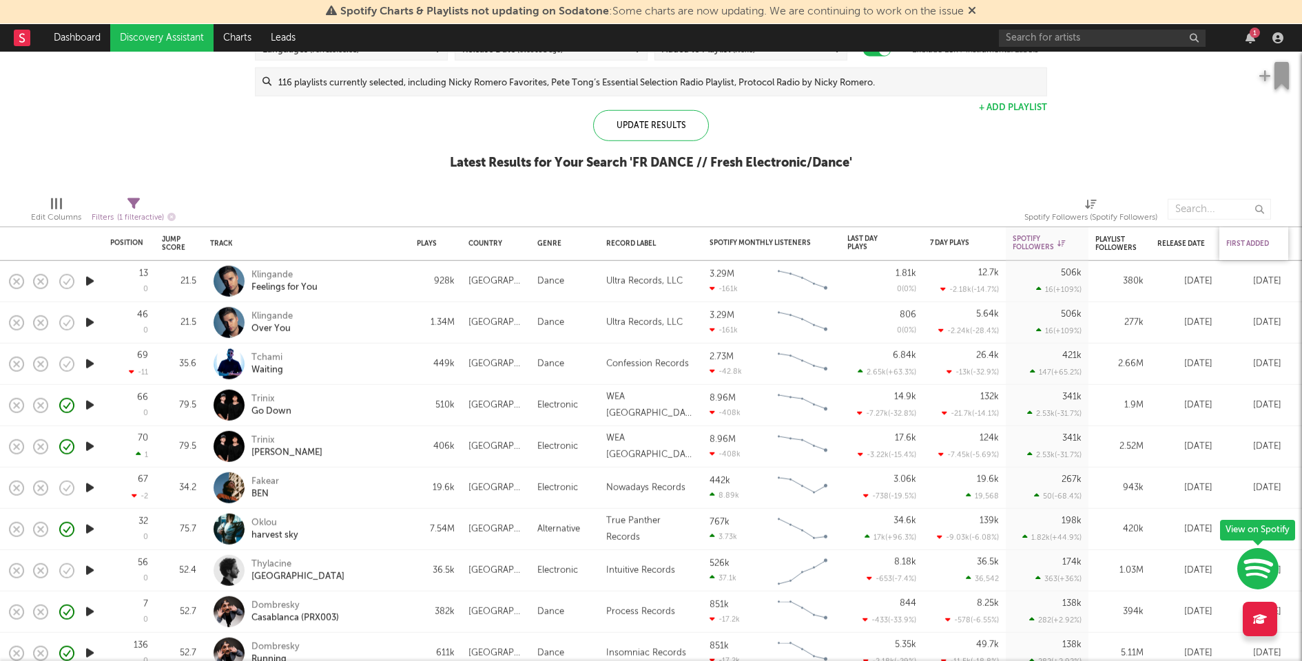
click at [1246, 242] on div "First Added" at bounding box center [1250, 244] width 48 height 8
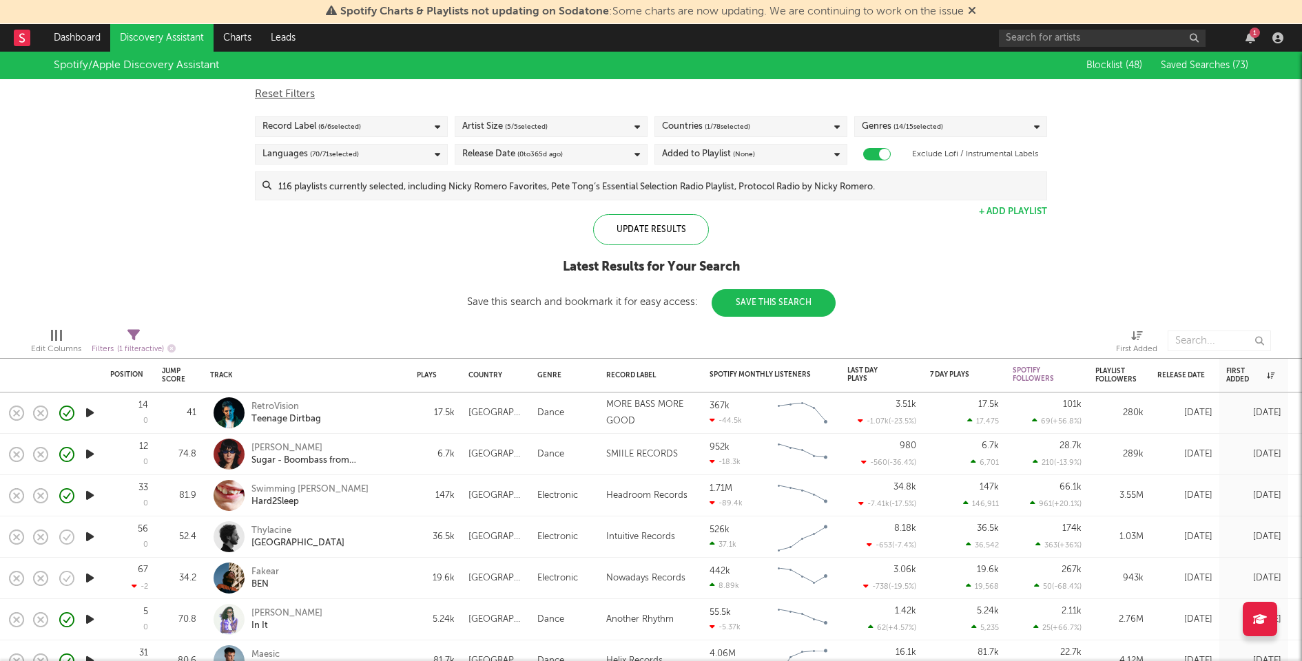
click at [738, 299] on button "Save This Search" at bounding box center [774, 303] width 124 height 28
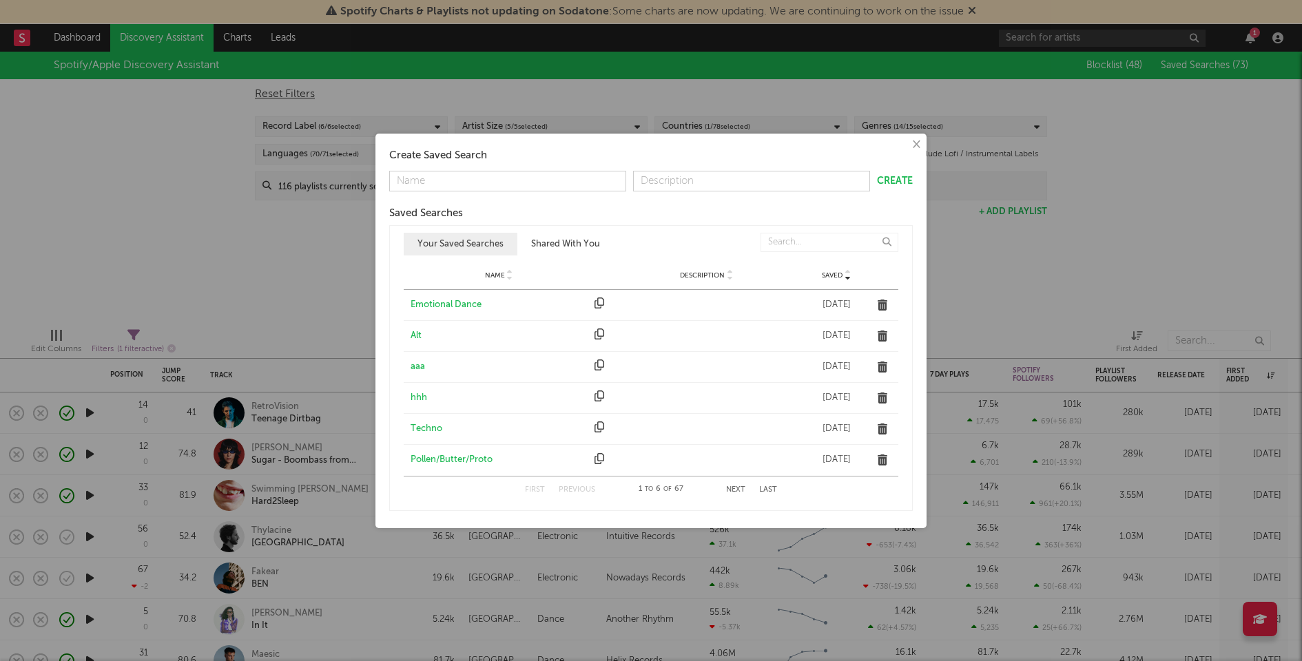
click at [1028, 218] on div "× Create Saved Search Create Saved Searches Saved Name Description Saved Your S…" at bounding box center [651, 330] width 1302 height 661
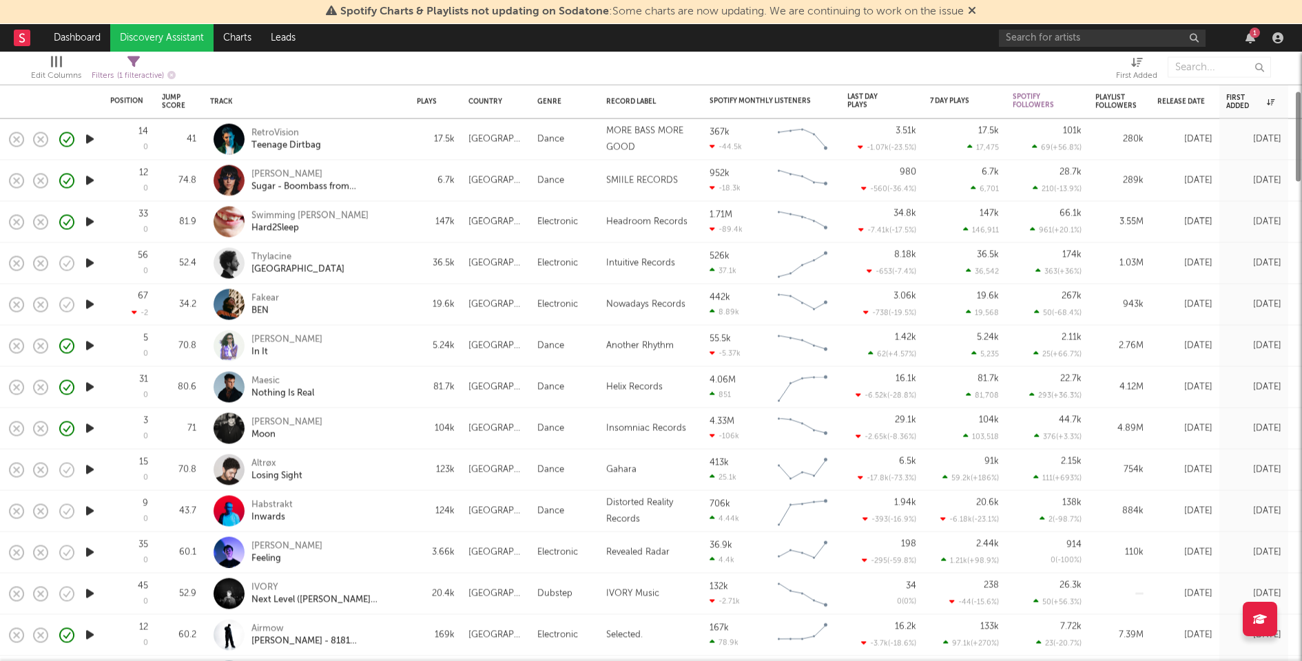
click at [295, 422] on div "Alex Wann Moon" at bounding box center [325, 428] width 148 height 25
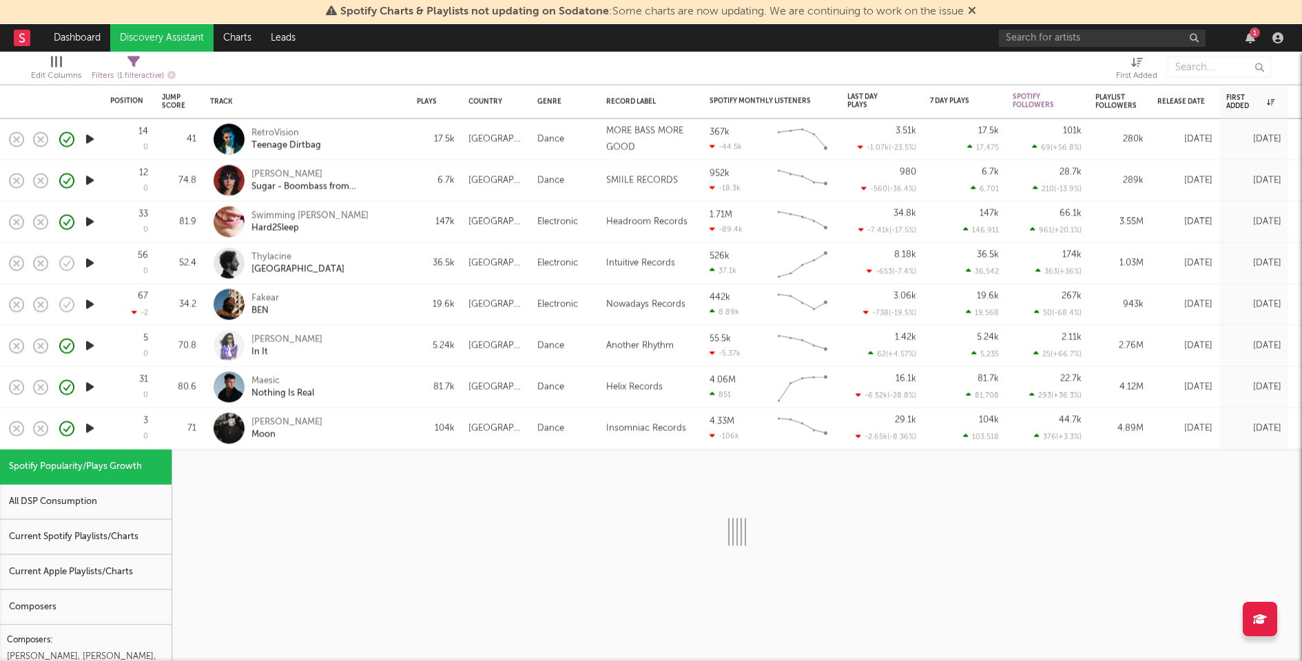
click at [68, 530] on div "Current Spotify Playlists/Charts" at bounding box center [86, 537] width 172 height 35
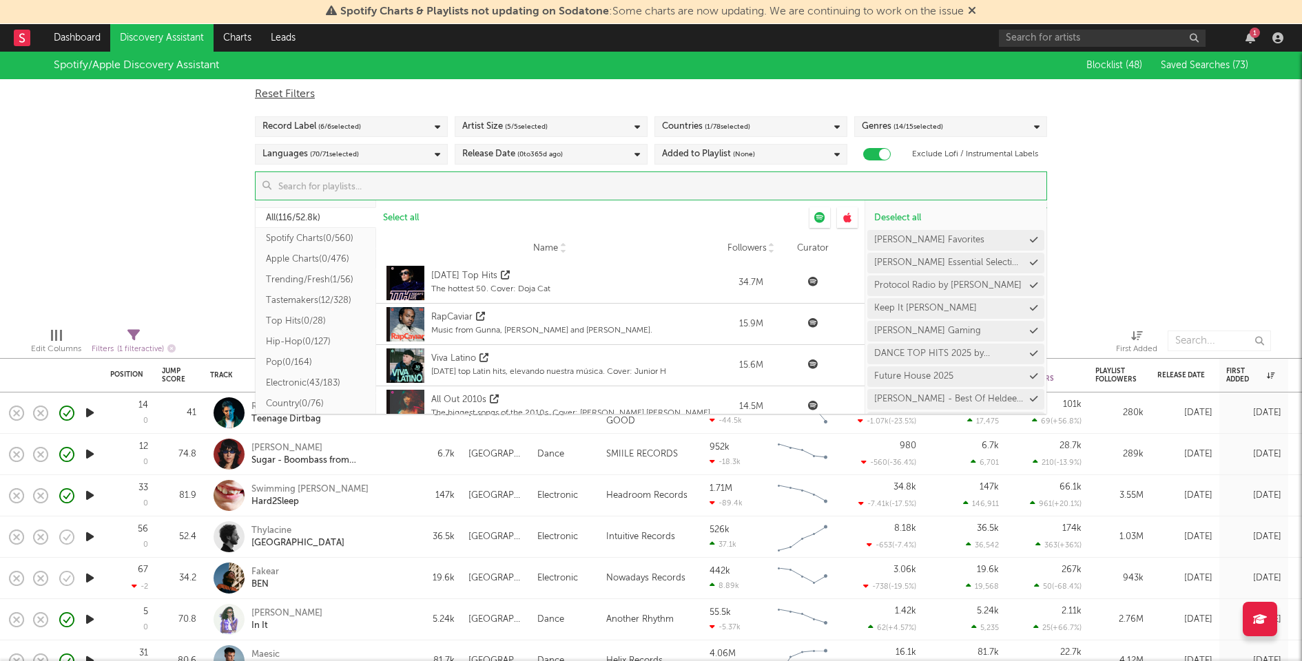
click at [586, 191] on input at bounding box center [658, 186] width 775 height 28
click at [1152, 238] on div "Spotify/Apple Discovery Assistant Blocklist ( 48 ) Saved Searches ( 73 ) Reset …" at bounding box center [651, 184] width 1302 height 265
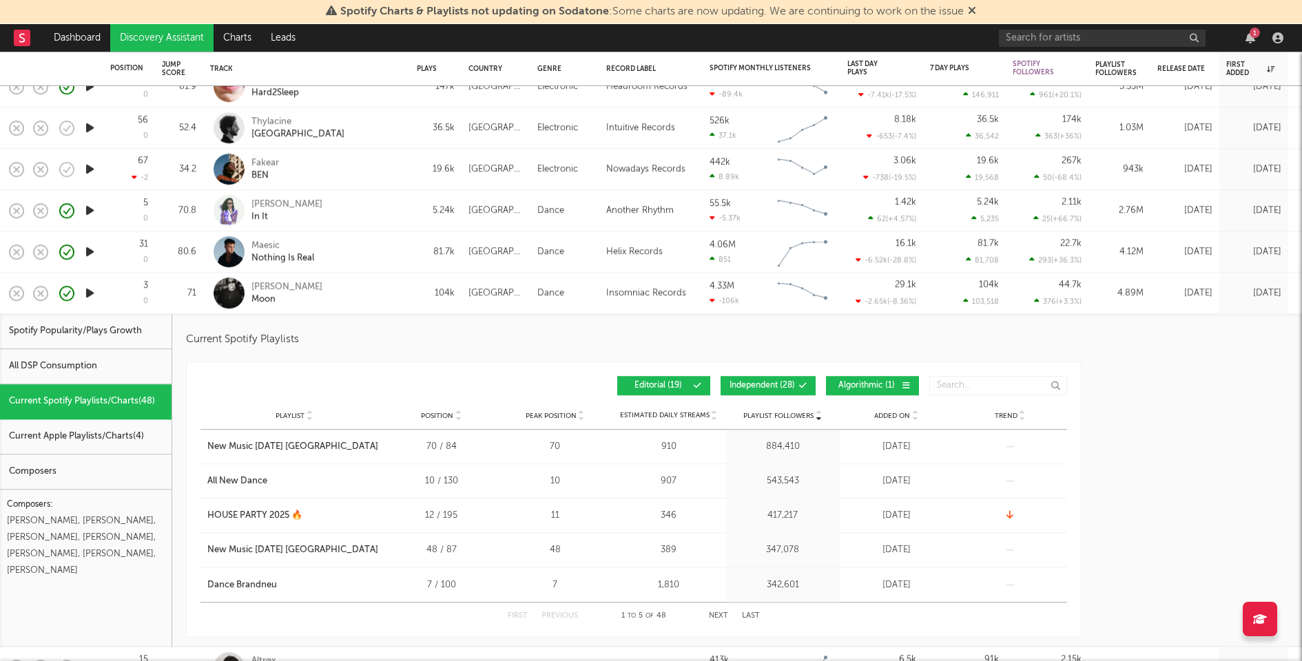
click at [658, 387] on span "Editorial ( 19 )" at bounding box center [657, 386] width 63 height 8
click at [873, 387] on span "Algorithmic ( 1 )" at bounding box center [866, 386] width 63 height 8
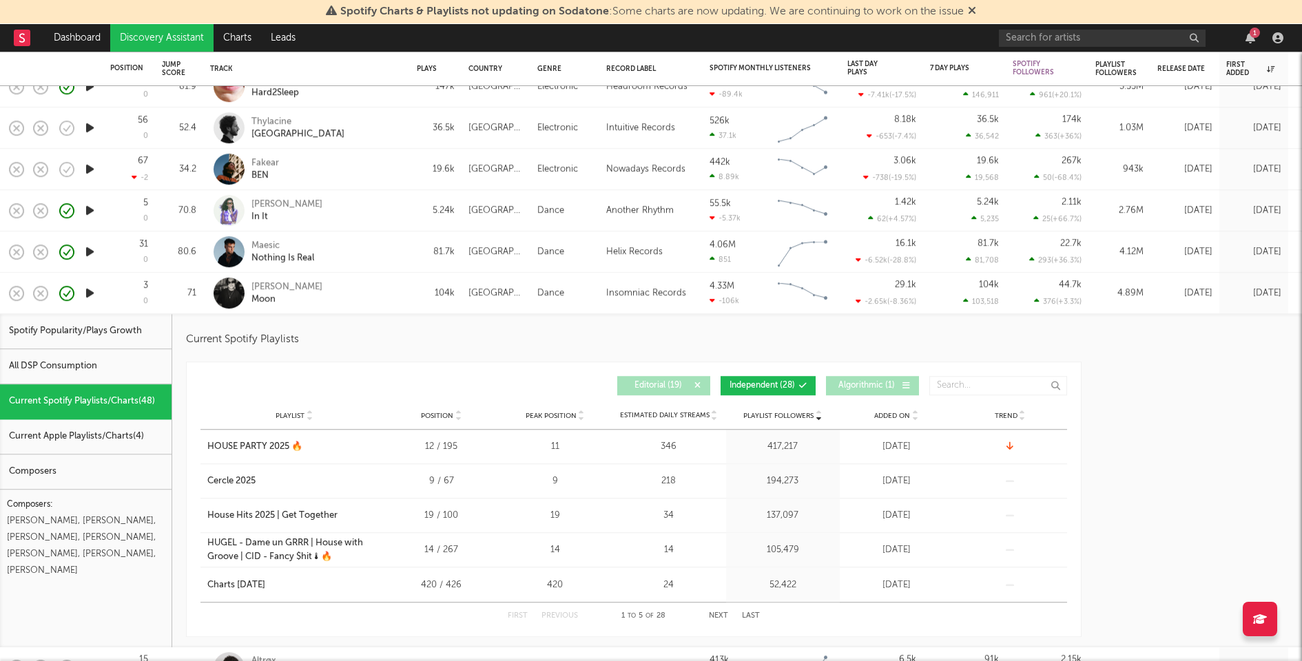
click at [772, 391] on button "Independent ( 28 )" at bounding box center [767, 386] width 95 height 19
click at [772, 393] on button "Independent ( 28 )" at bounding box center [767, 386] width 95 height 19
click at [749, 382] on span "Independent ( 28 )" at bounding box center [761, 386] width 65 height 8
click at [854, 383] on span "Algorithmic ( 1 )" at bounding box center [866, 386] width 63 height 8
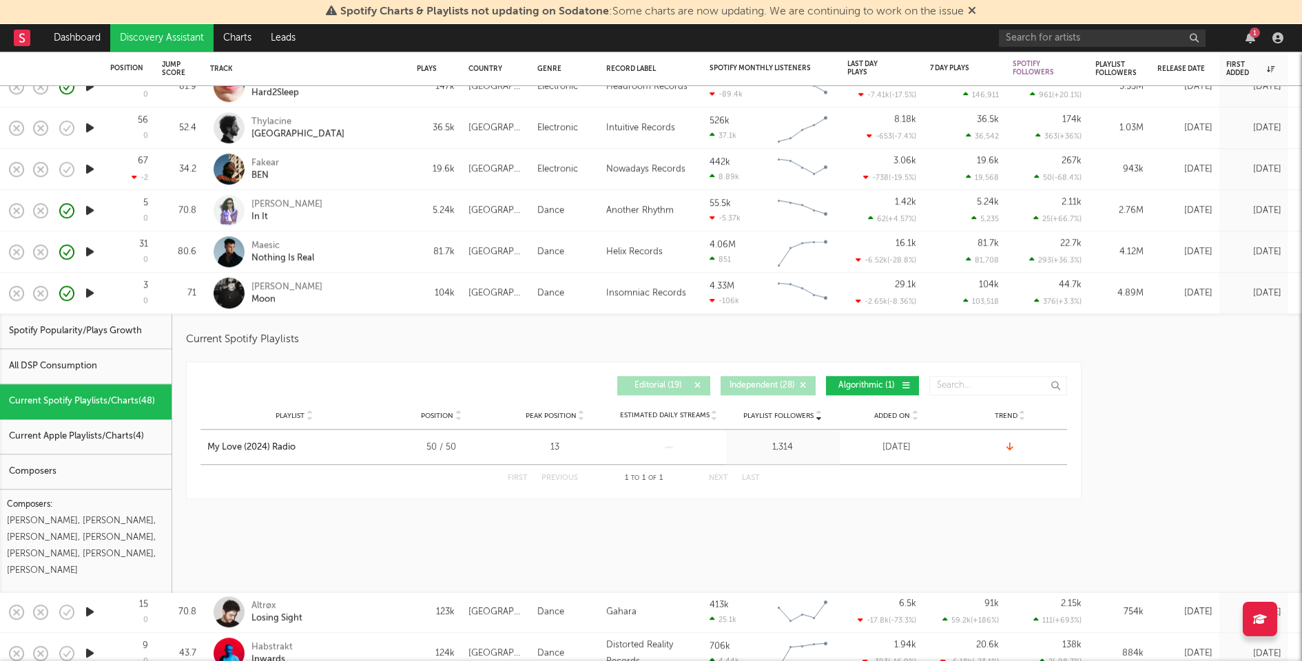
click at [854, 383] on span "Algorithmic ( 1 )" at bounding box center [866, 386] width 63 height 8
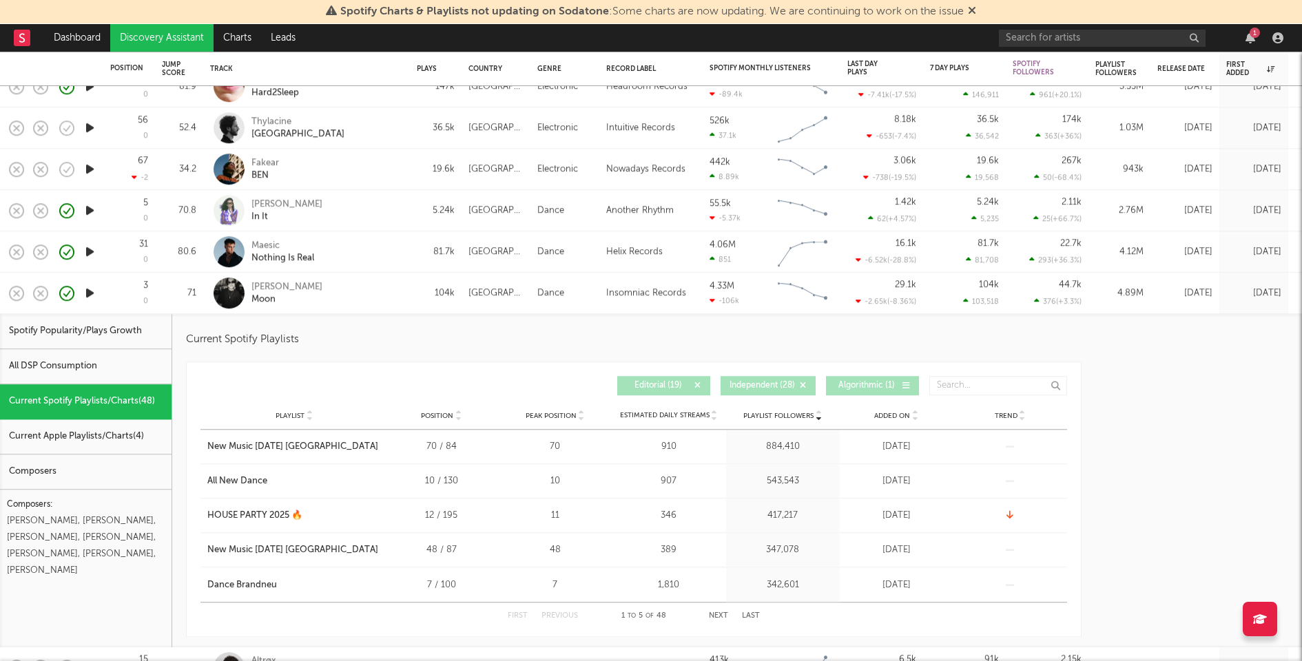
click at [765, 382] on span "Independent ( 28 )" at bounding box center [761, 386] width 65 height 8
click at [376, 281] on div "Alex Wann Moon" at bounding box center [325, 293] width 148 height 25
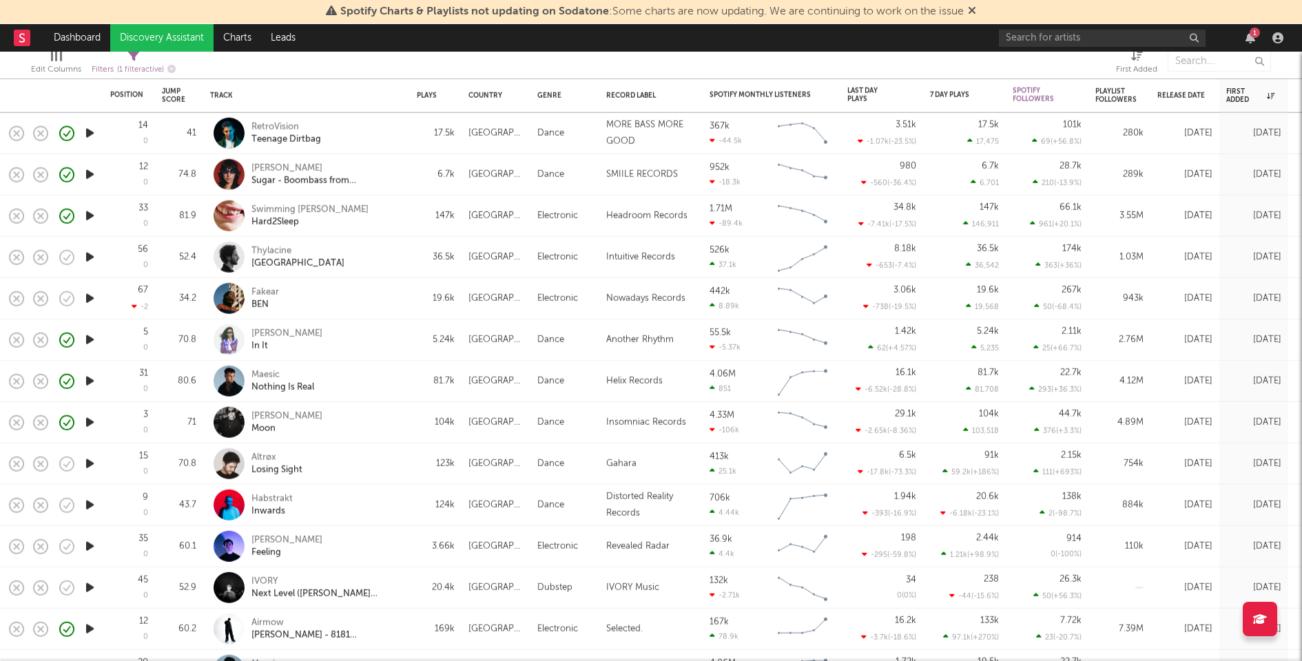
click at [92, 251] on icon "button" at bounding box center [90, 257] width 14 height 17
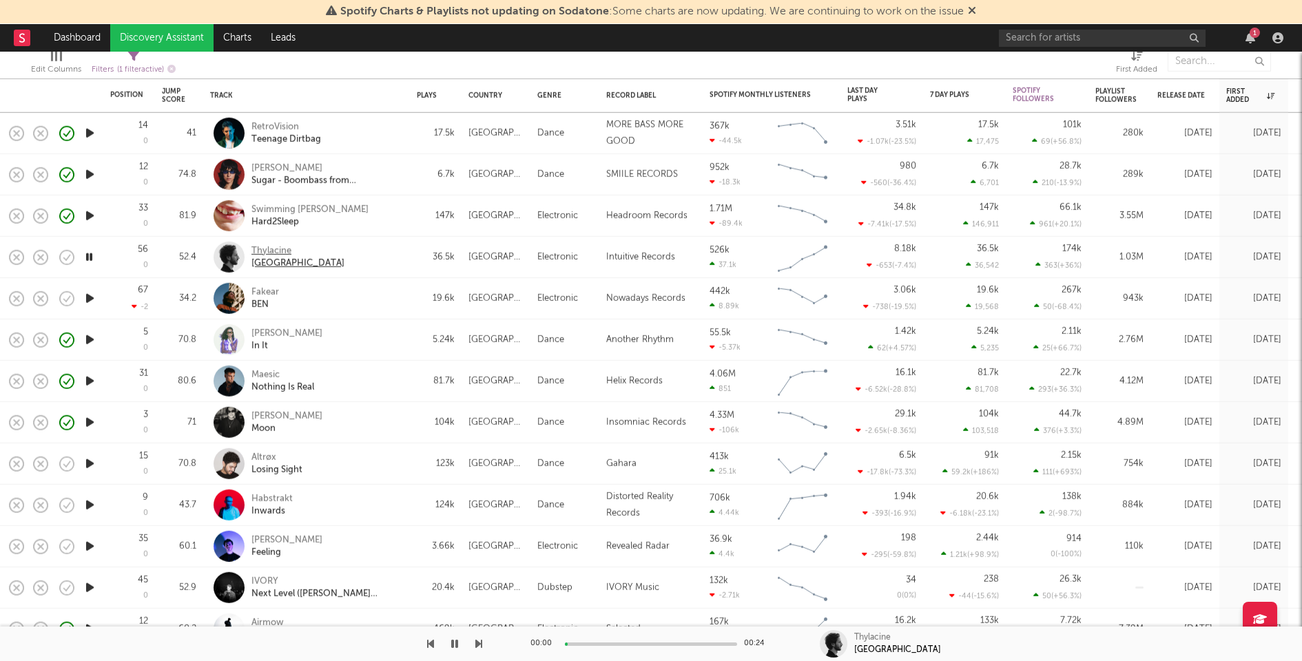
click at [258, 247] on div "Thylacine" at bounding box center [297, 251] width 93 height 12
click at [87, 134] on icon "button" at bounding box center [90, 133] width 14 height 17
click at [89, 214] on icon "button" at bounding box center [90, 215] width 14 height 17
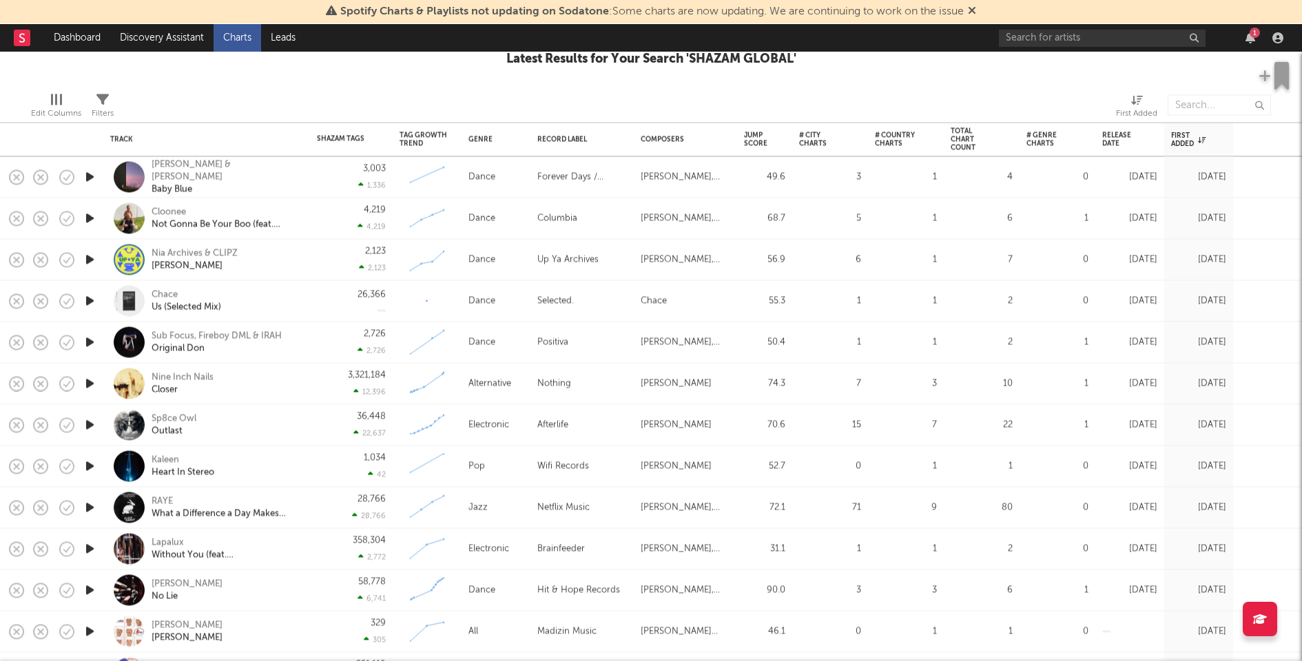
click at [91, 176] on icon "button" at bounding box center [90, 177] width 14 height 17
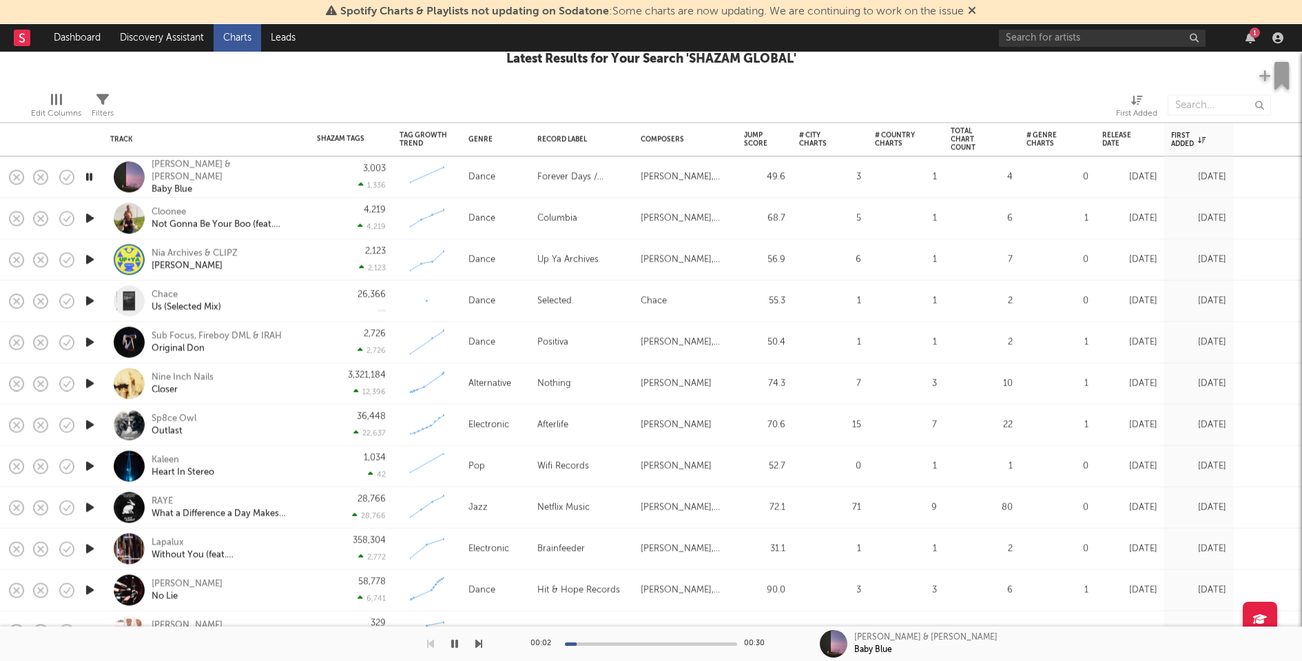
click at [92, 219] on icon "button" at bounding box center [90, 218] width 14 height 17
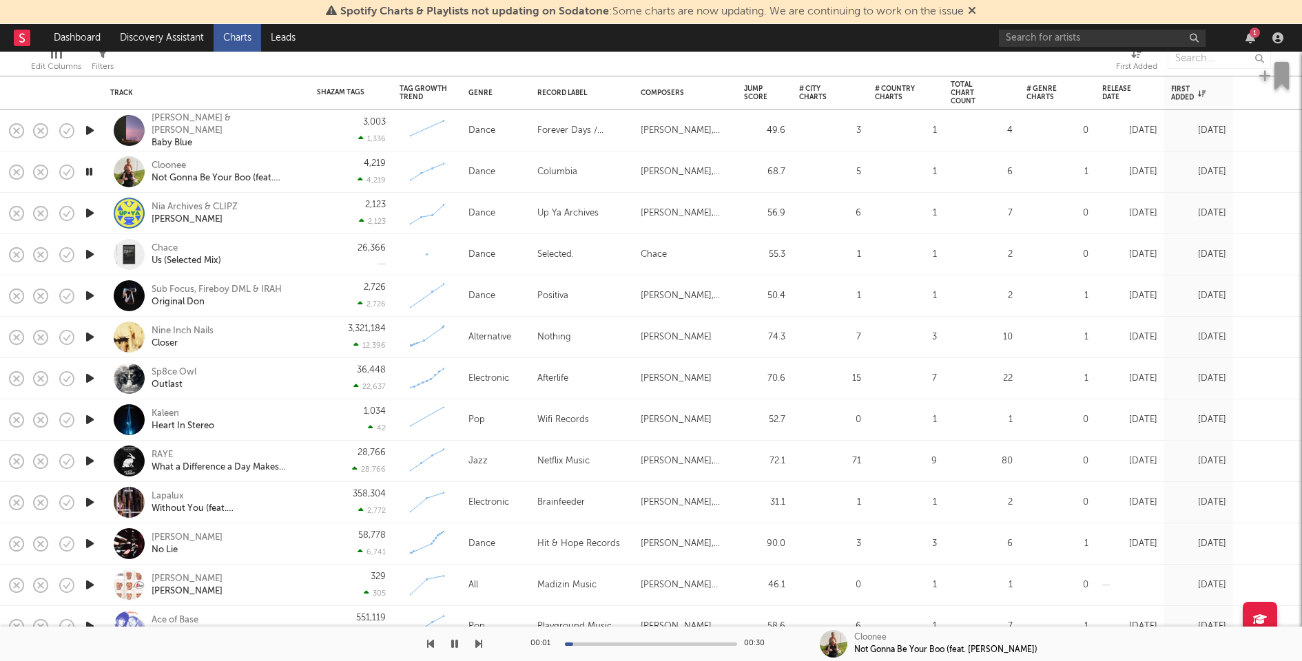
click at [89, 210] on icon "button" at bounding box center [90, 213] width 14 height 17
click at [86, 256] on icon "button" at bounding box center [90, 254] width 14 height 17
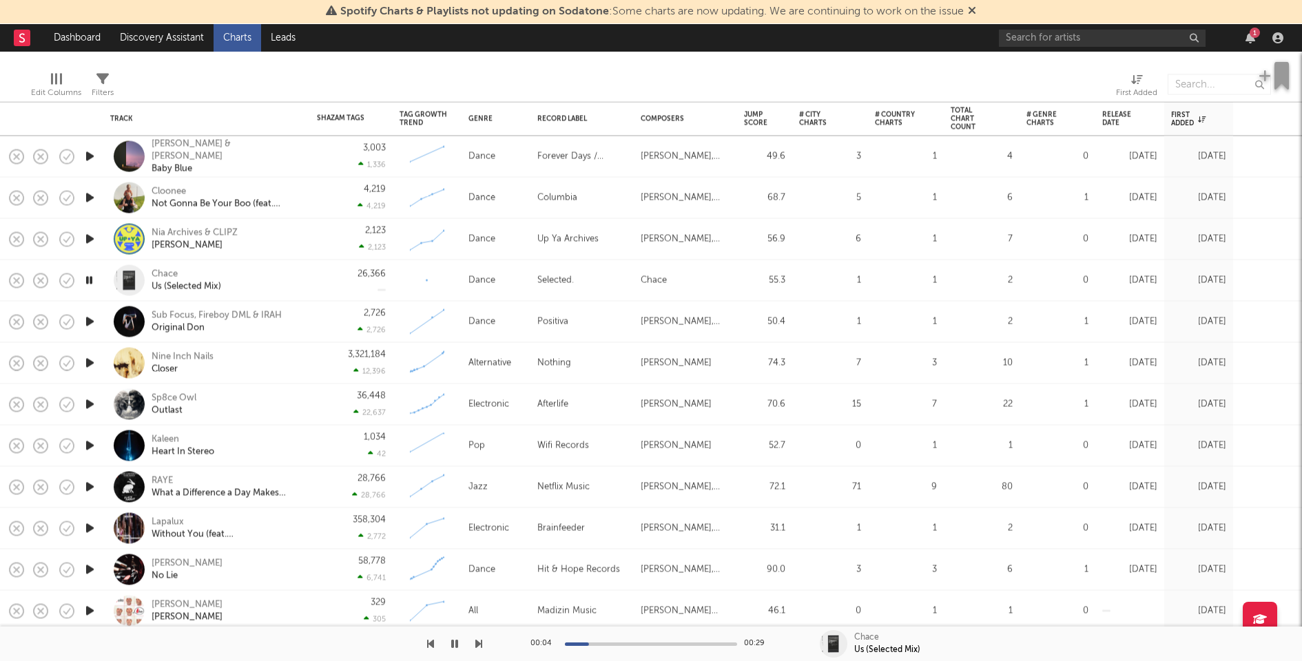
click at [90, 318] on icon "button" at bounding box center [90, 321] width 14 height 17
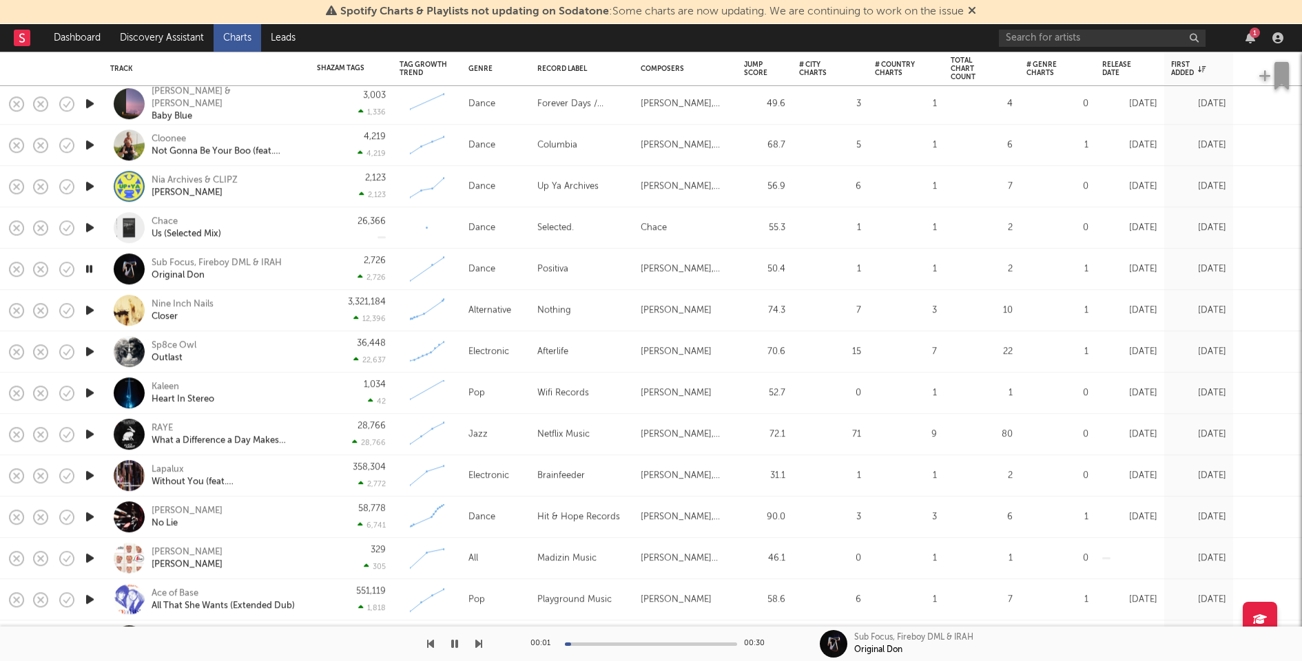
click at [88, 309] on icon "button" at bounding box center [90, 310] width 14 height 17
click at [92, 350] on icon "button" at bounding box center [90, 351] width 14 height 17
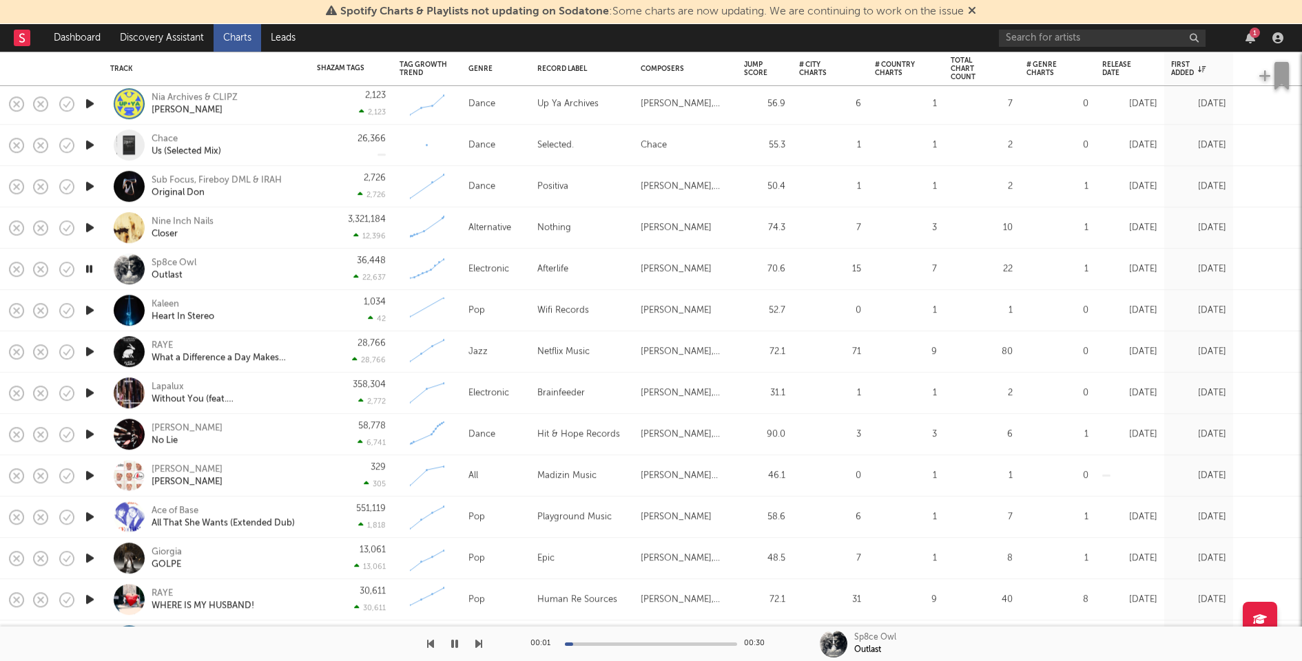
click at [91, 302] on icon "button" at bounding box center [90, 310] width 14 height 17
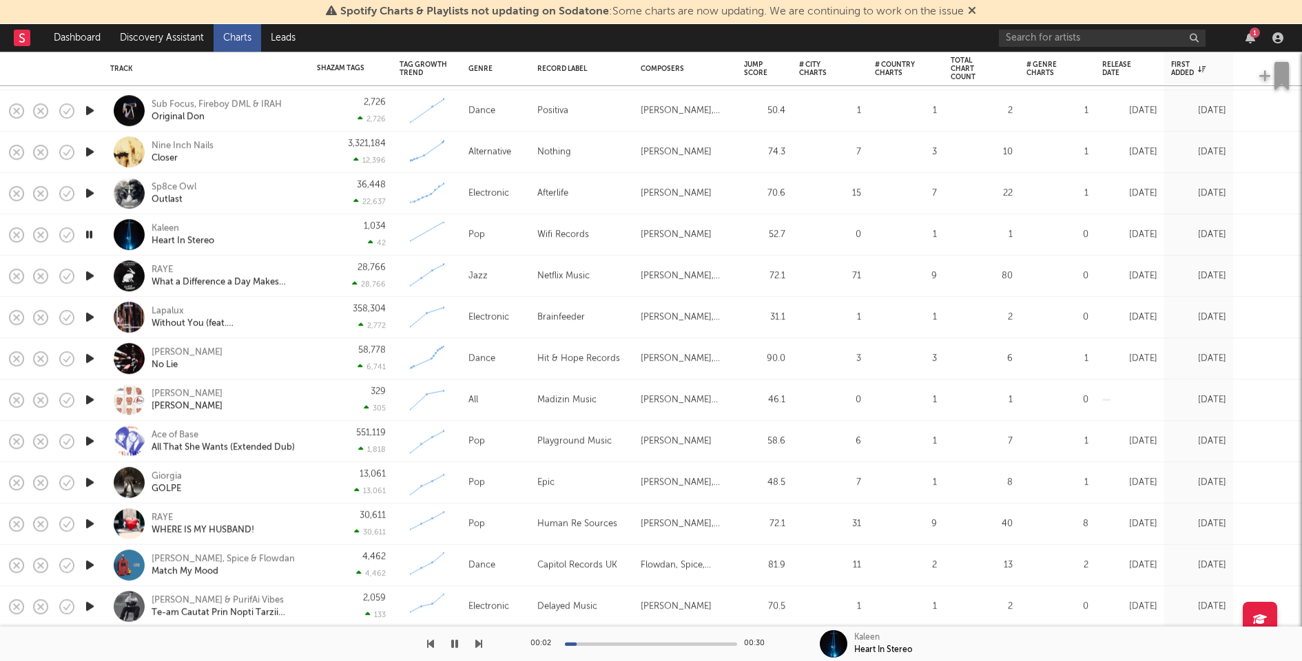
click at [87, 274] on icon "button" at bounding box center [90, 275] width 14 height 17
click at [88, 314] on icon "button" at bounding box center [90, 317] width 14 height 17
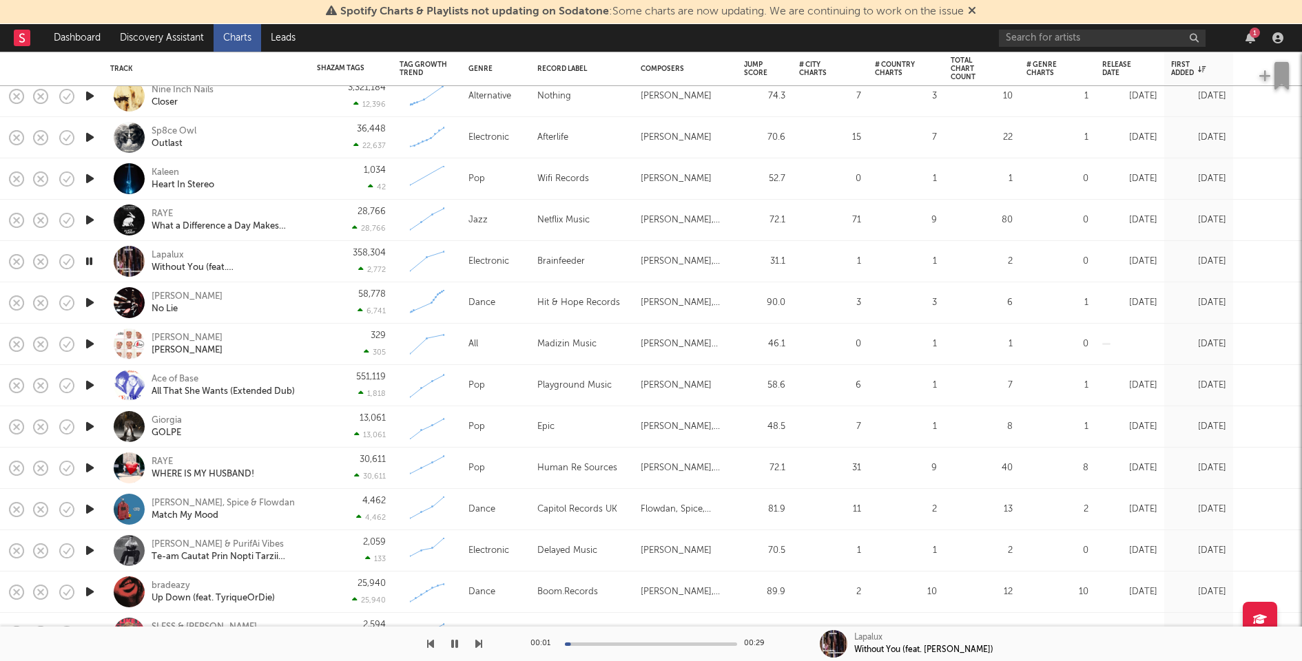
click at [90, 299] on icon "button" at bounding box center [90, 302] width 14 height 17
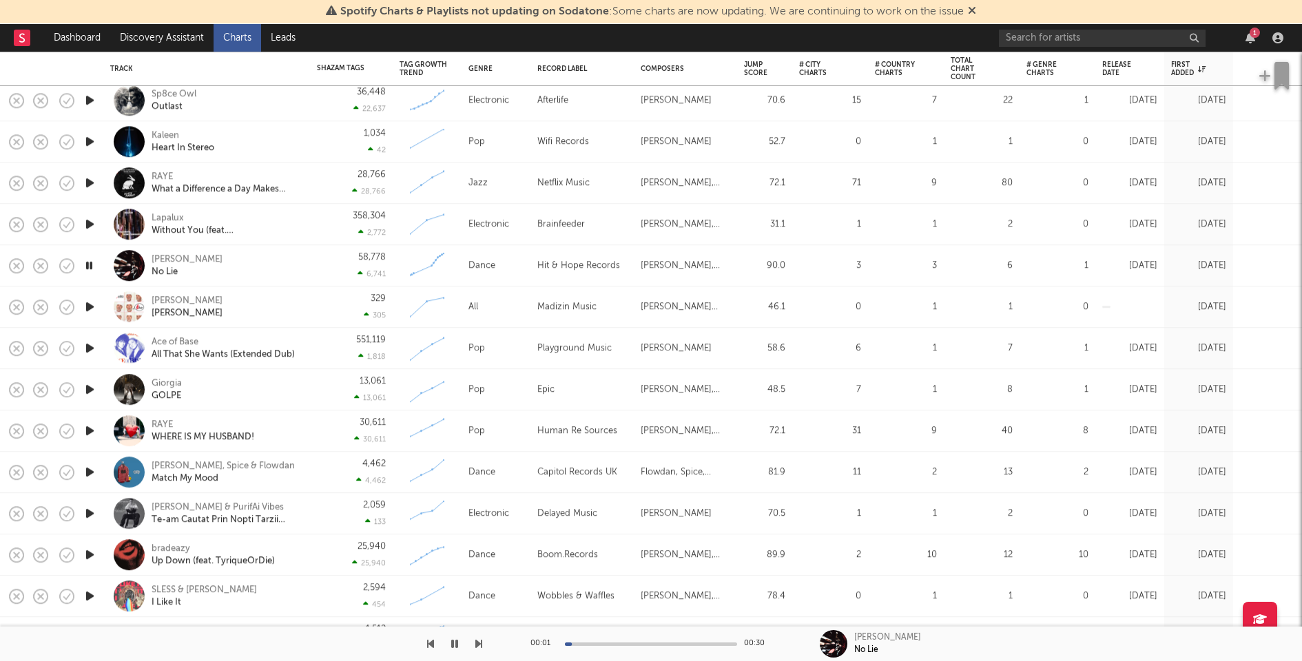
click at [89, 304] on icon "button" at bounding box center [90, 306] width 14 height 17
click at [89, 346] on icon "button" at bounding box center [90, 348] width 14 height 17
click at [91, 386] on icon "button" at bounding box center [90, 389] width 14 height 17
click at [90, 431] on icon "button" at bounding box center [90, 430] width 14 height 17
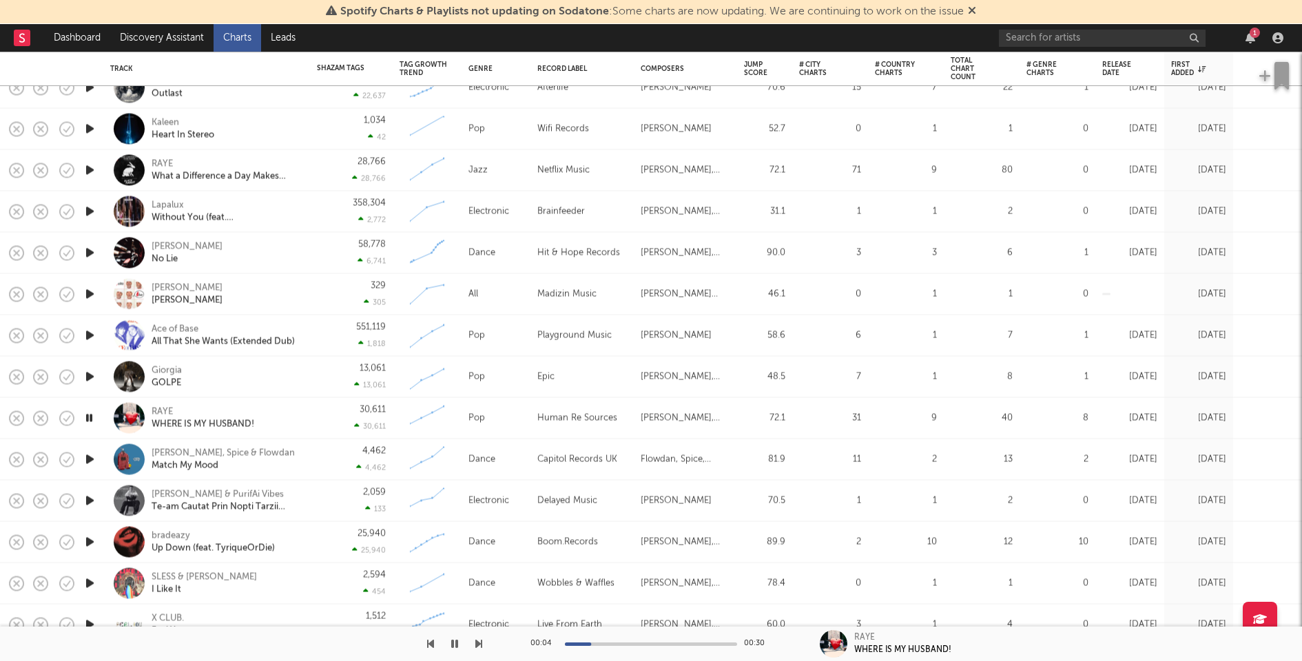
click at [88, 459] on icon "button" at bounding box center [90, 459] width 14 height 17
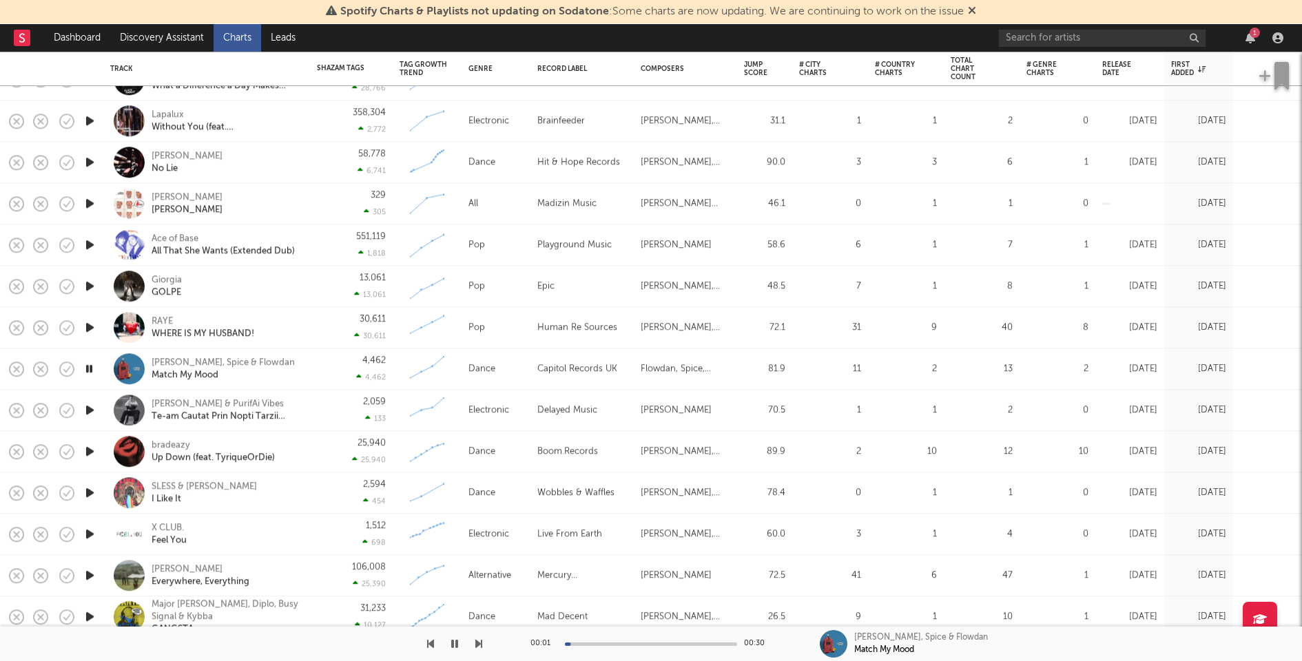
click at [89, 413] on icon "button" at bounding box center [90, 410] width 14 height 17
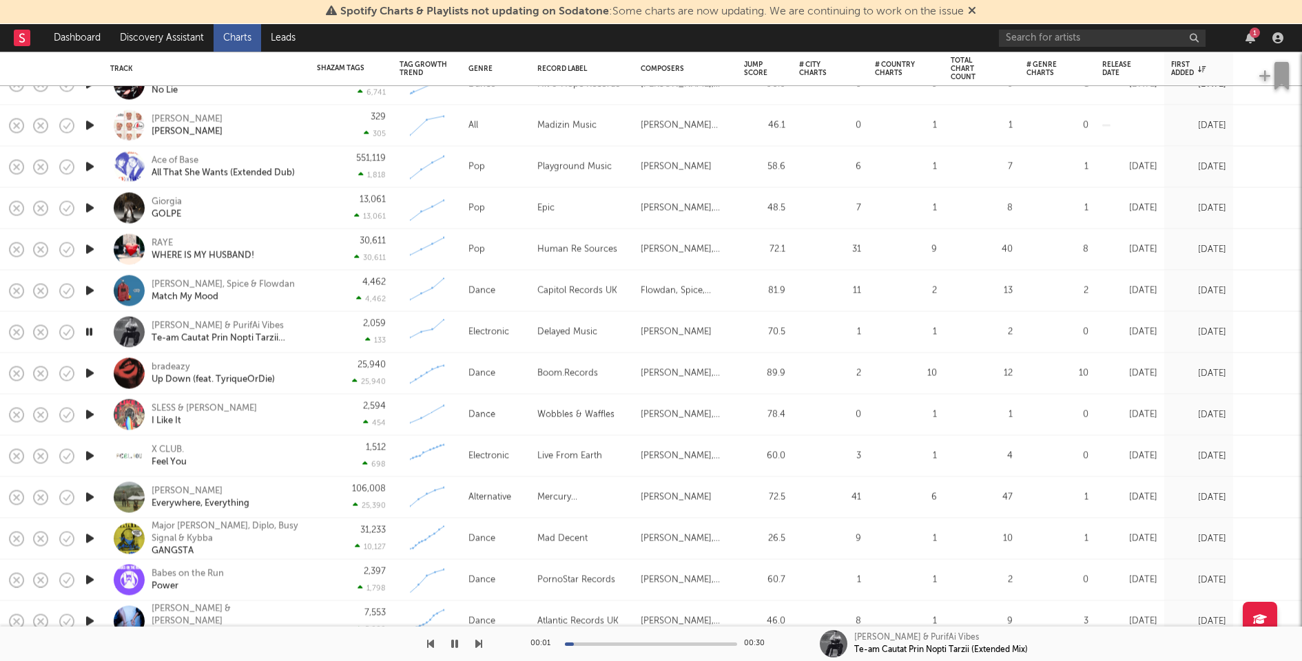
click at [87, 367] on icon "button" at bounding box center [90, 373] width 14 height 17
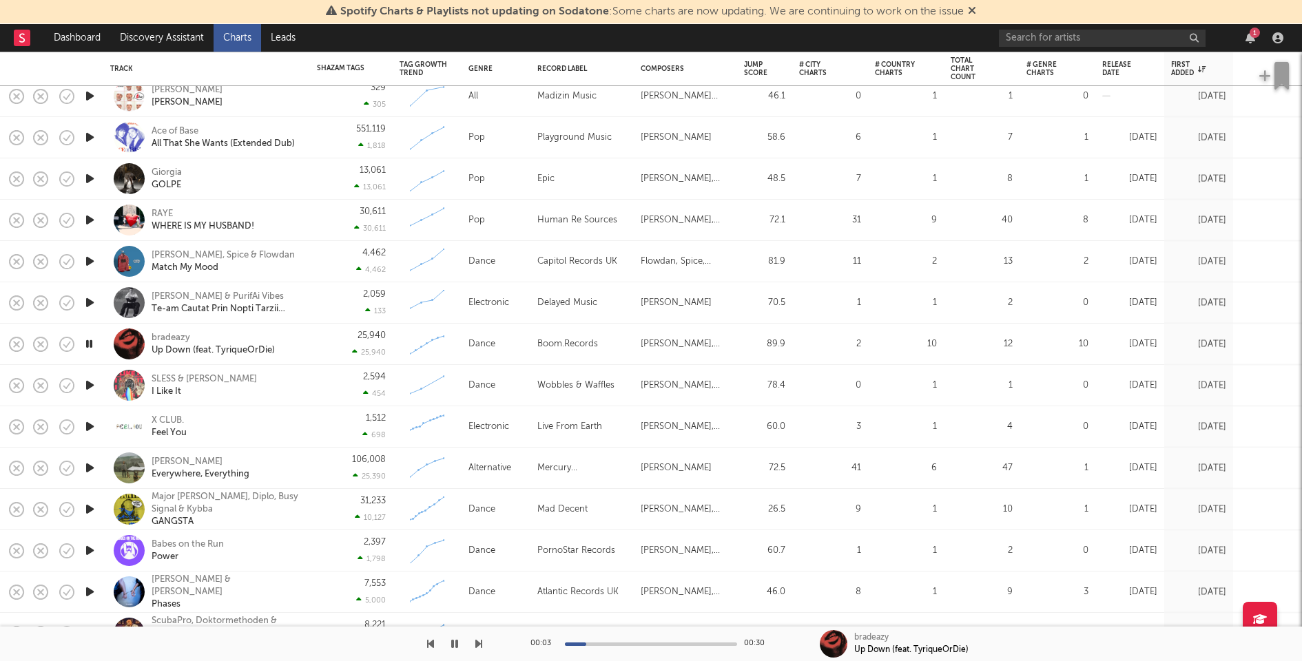
click at [87, 382] on icon "button" at bounding box center [90, 385] width 14 height 17
click at [90, 426] on icon "button" at bounding box center [90, 426] width 14 height 17
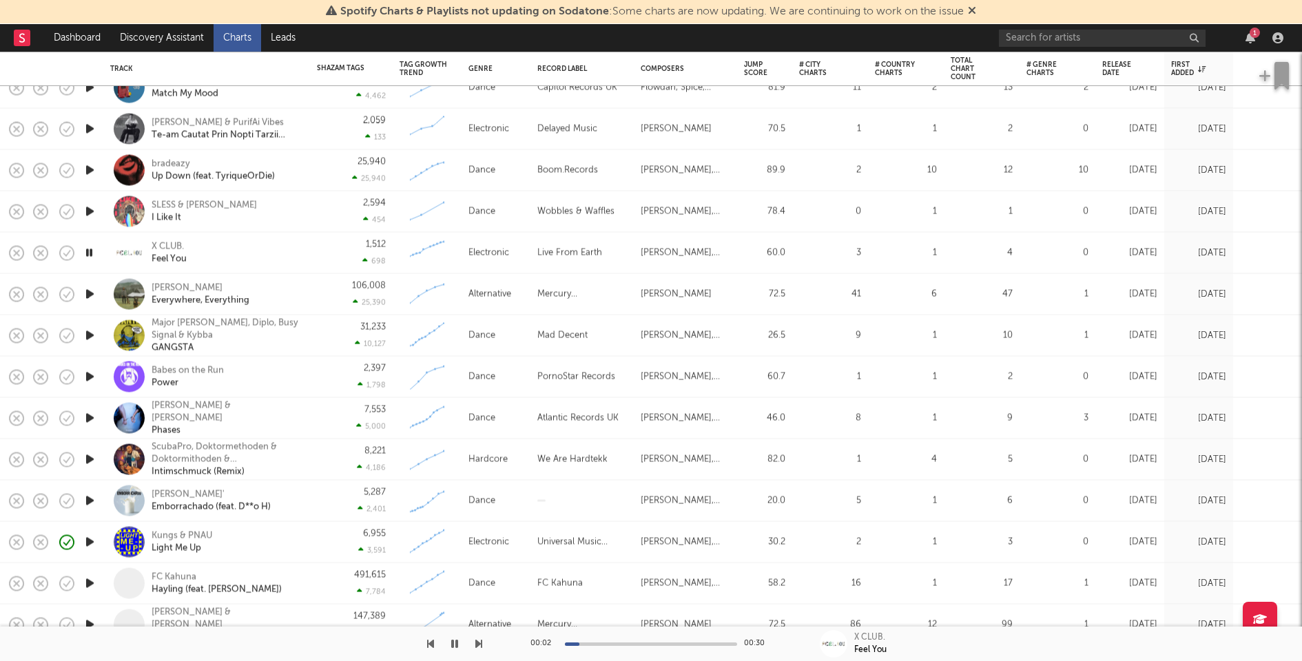
click at [278, 531] on div "Kungs & PNAU Light Me Up" at bounding box center [226, 542] width 148 height 25
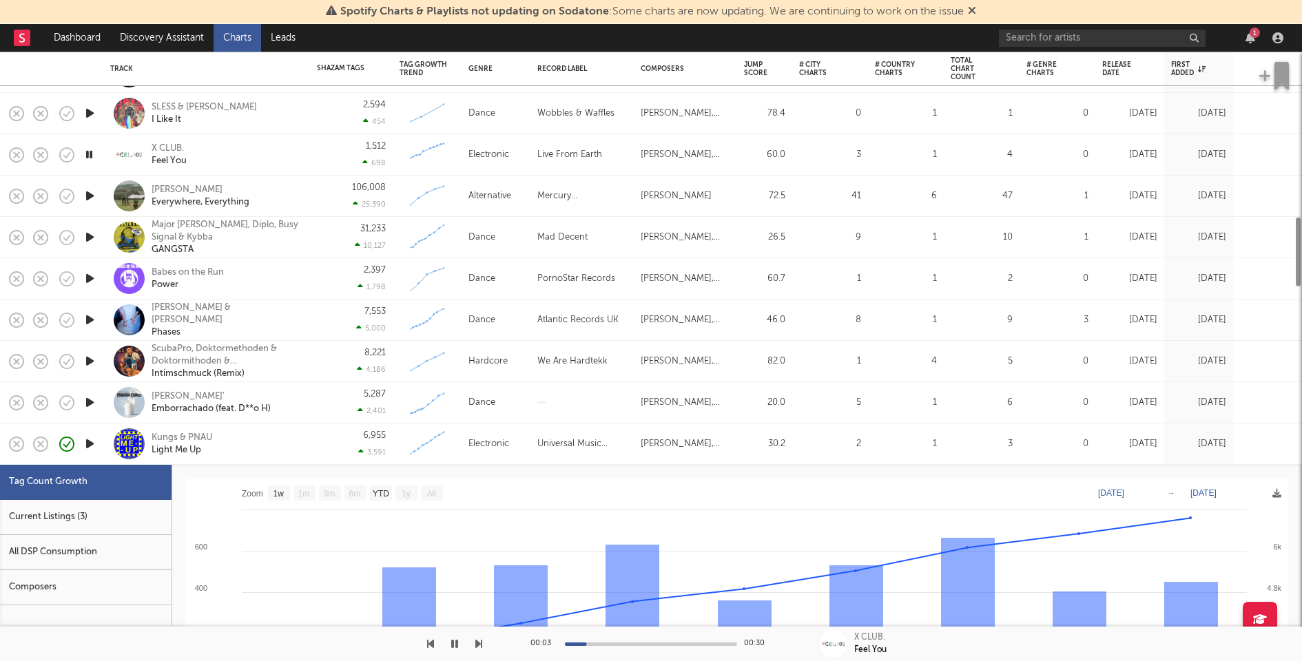
click at [101, 502] on div "Current Listings (3)" at bounding box center [86, 517] width 172 height 35
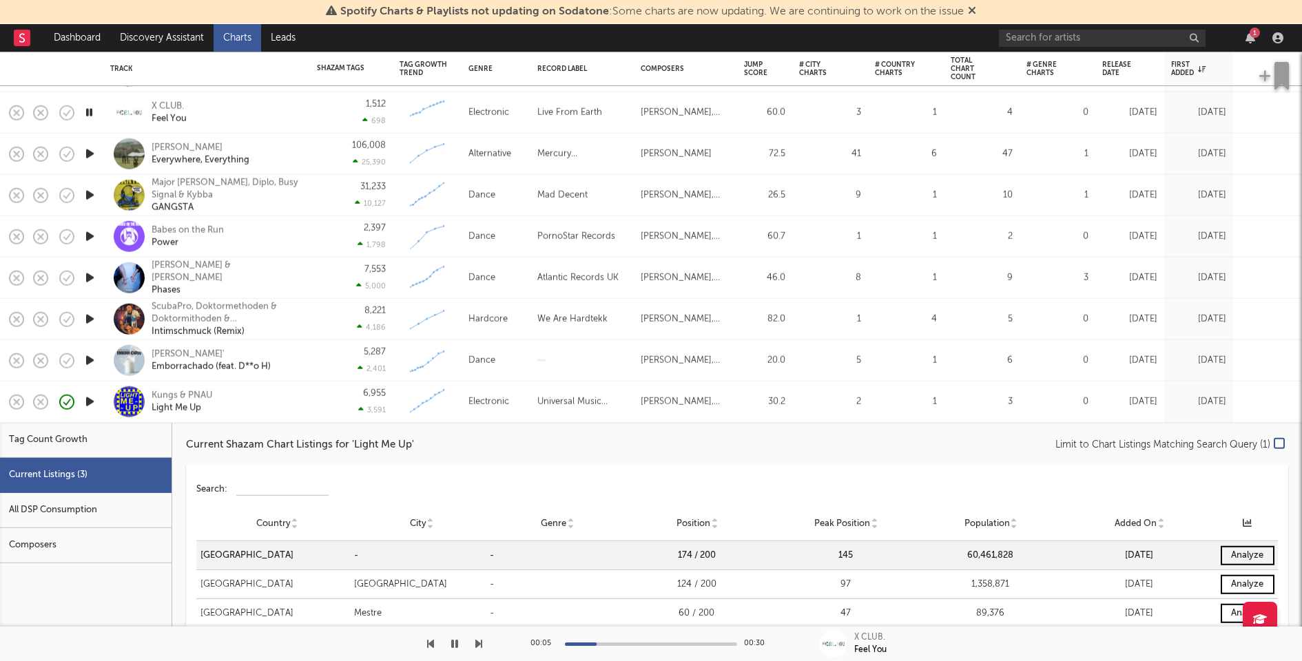
click at [264, 399] on div "Kungs & PNAU Light Me Up" at bounding box center [226, 401] width 148 height 25
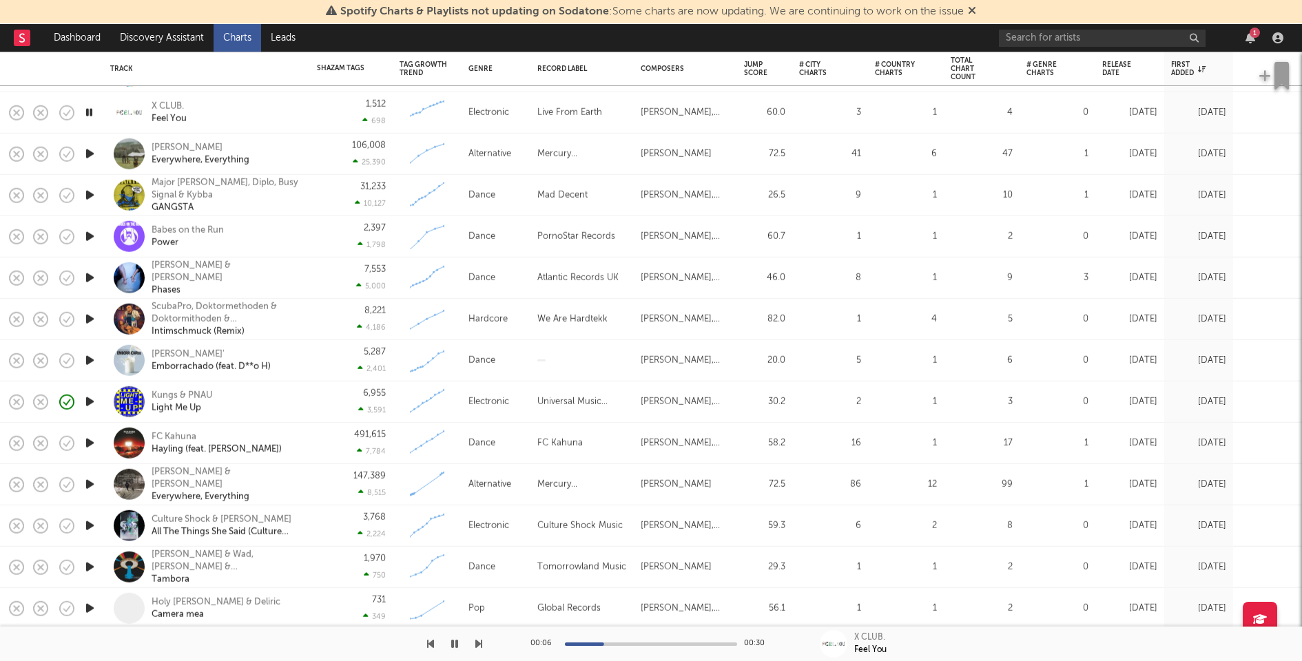
click at [87, 438] on icon "button" at bounding box center [90, 443] width 14 height 17
click at [92, 485] on icon "button" at bounding box center [90, 484] width 14 height 17
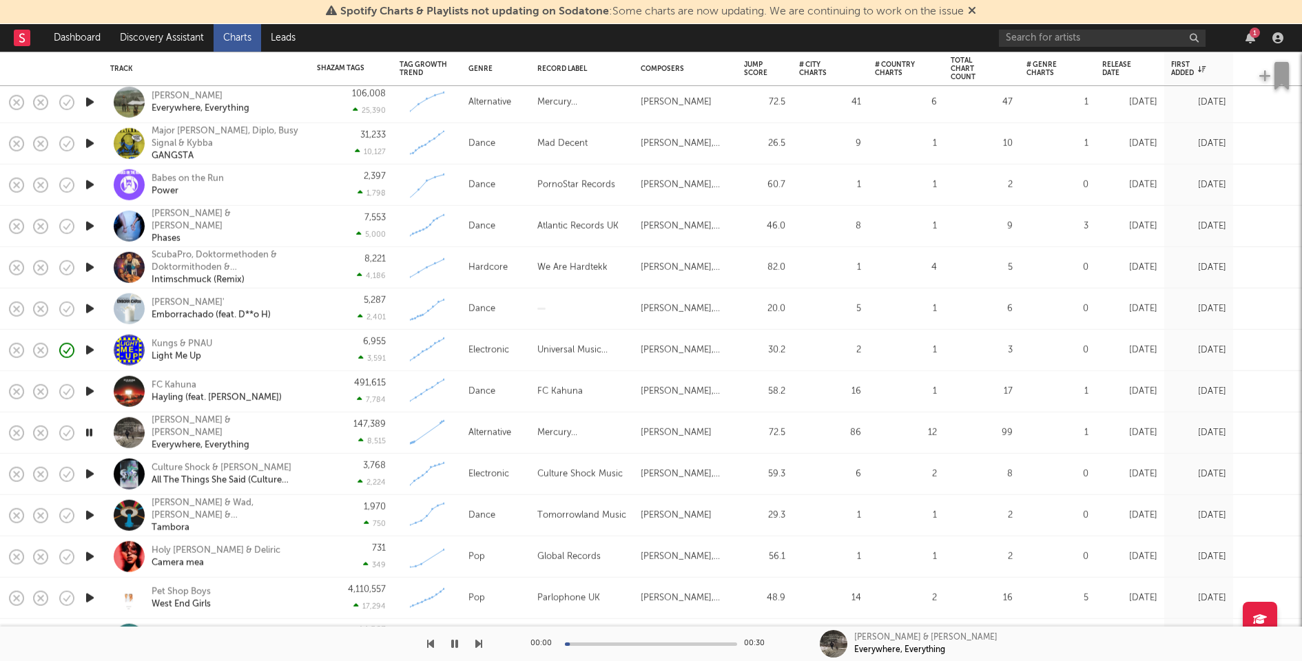
click at [90, 473] on icon "button" at bounding box center [90, 474] width 14 height 17
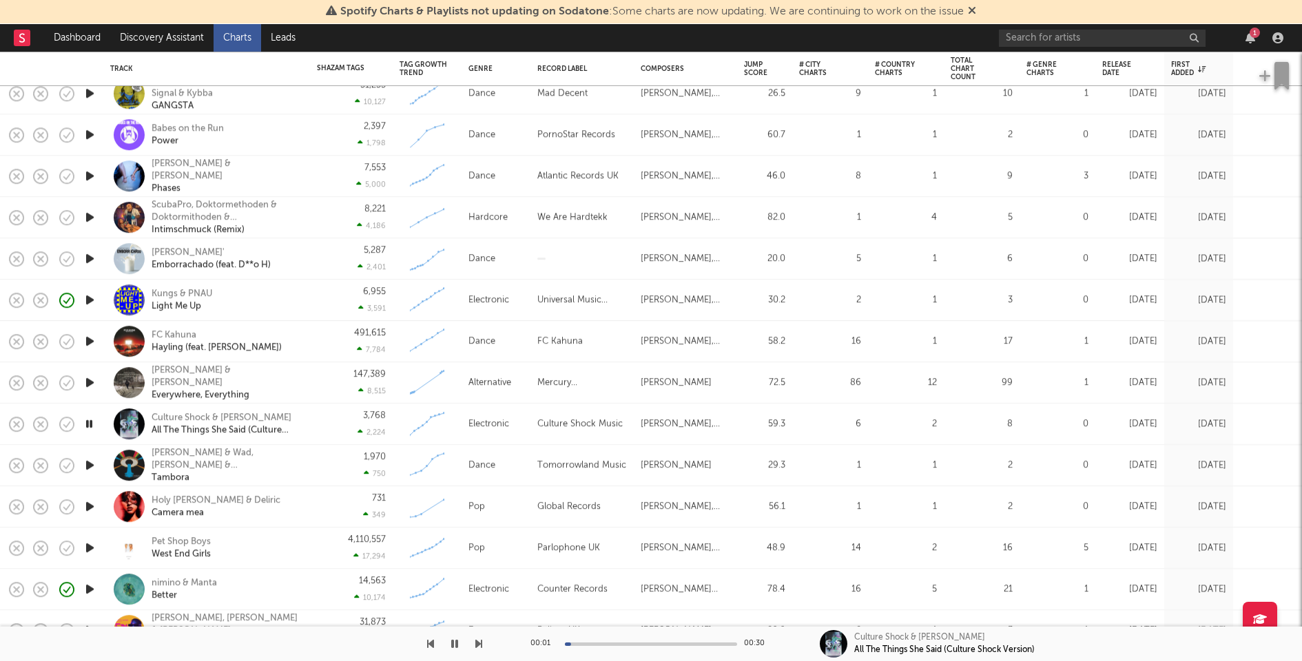
click at [85, 463] on icon "button" at bounding box center [90, 465] width 14 height 17
click at [332, 464] on div "1,970 750" at bounding box center [351, 465] width 69 height 41
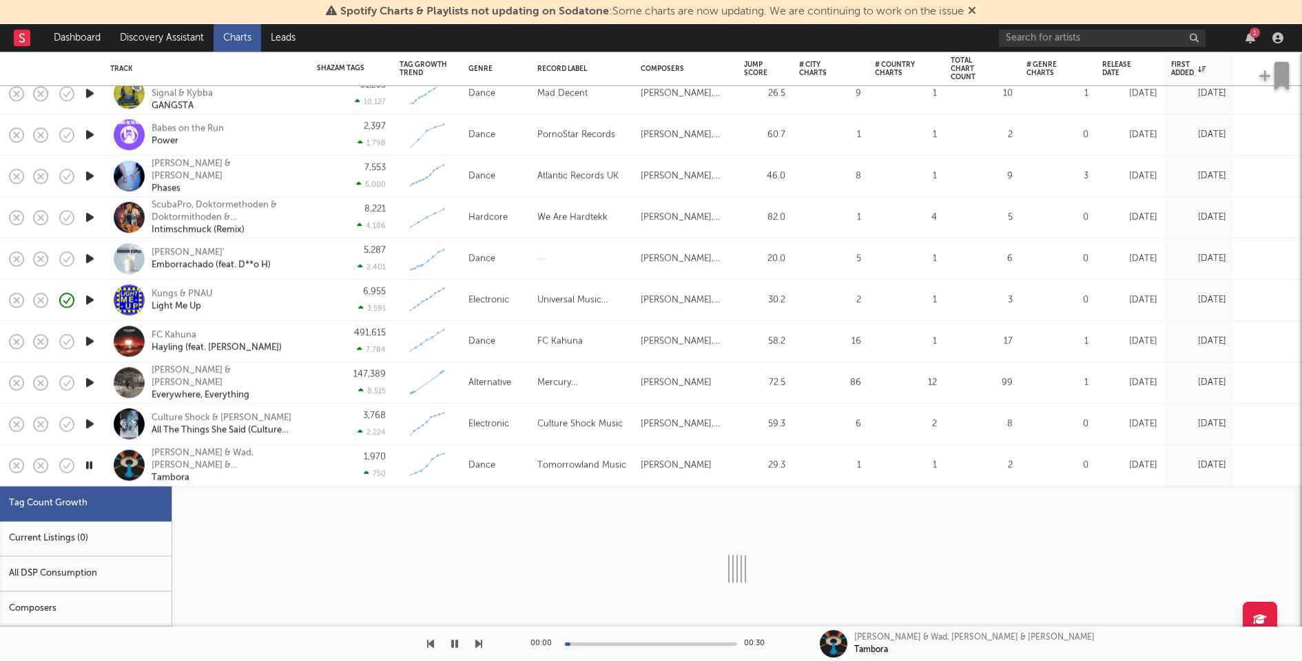
select select "1w"
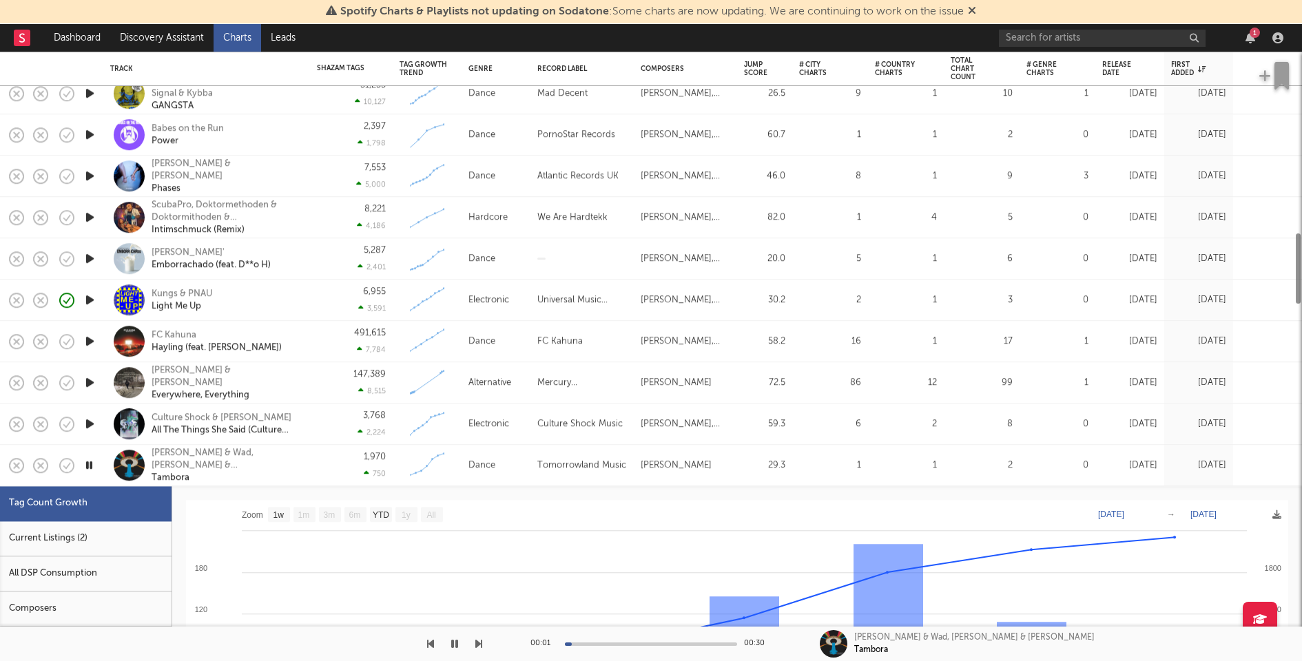
click at [101, 541] on div "Current Listings (2)" at bounding box center [86, 538] width 172 height 35
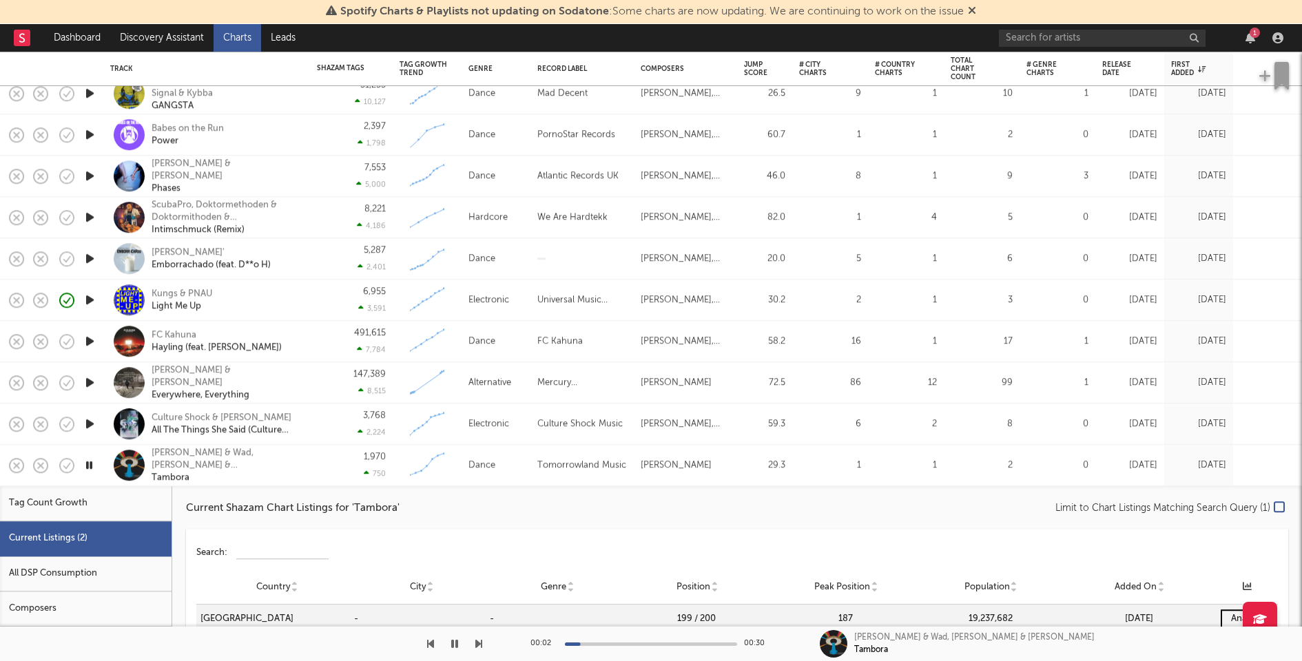
click at [331, 464] on div "1,970 750" at bounding box center [351, 465] width 69 height 41
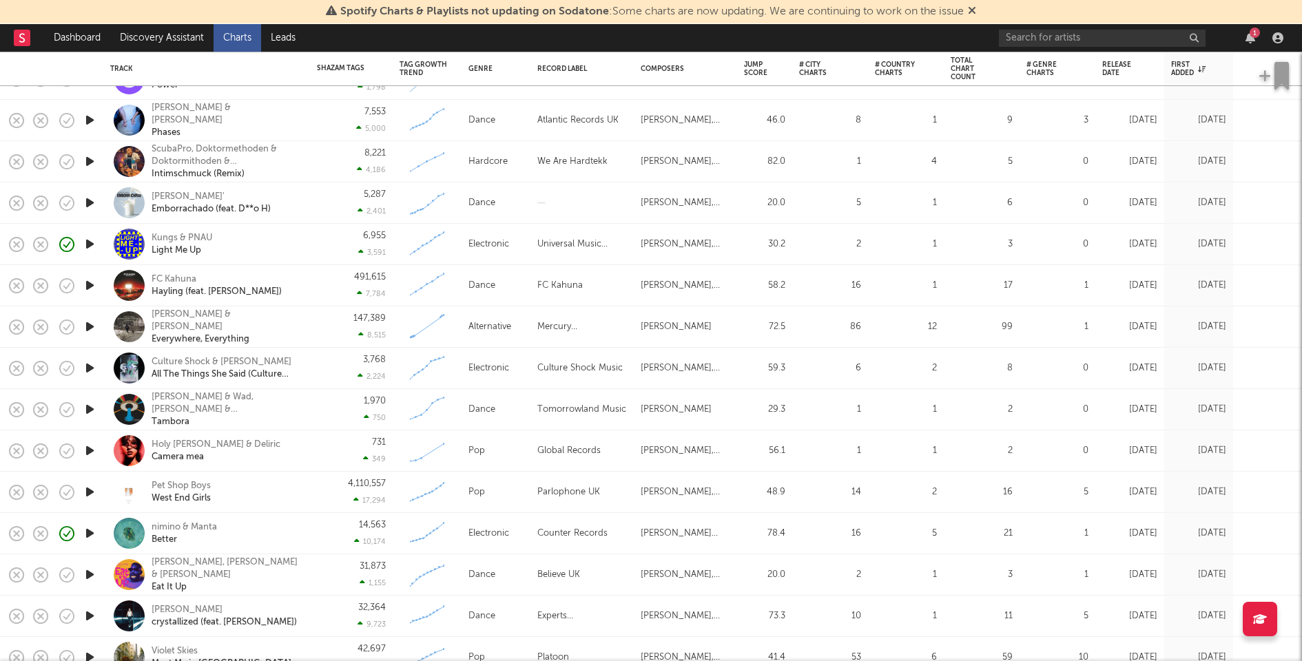
click at [90, 537] on icon "button" at bounding box center [90, 533] width 14 height 17
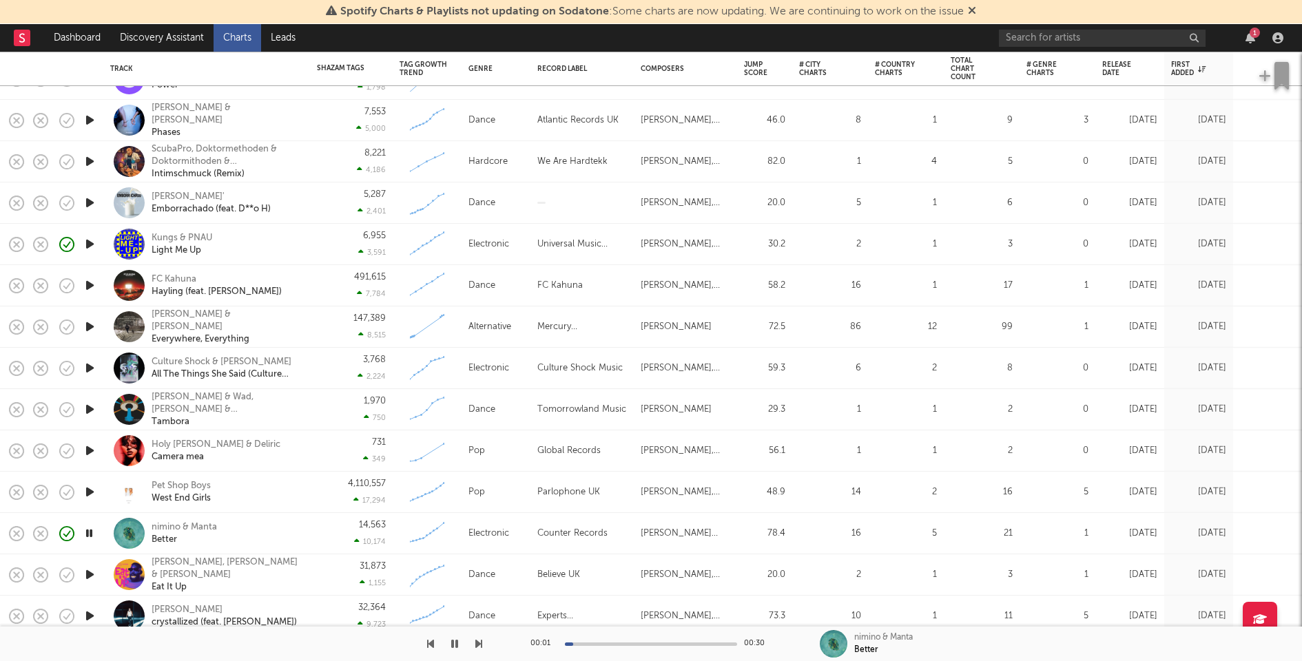
click at [89, 536] on icon "button" at bounding box center [89, 533] width 13 height 17
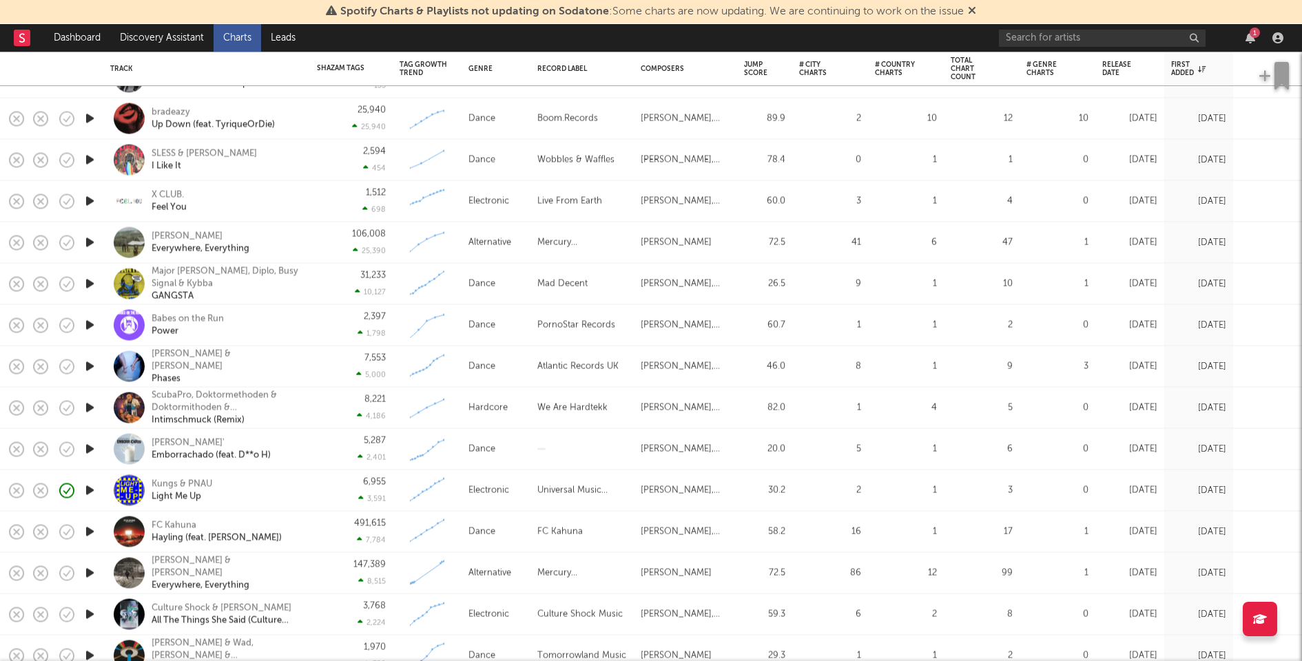
click at [87, 447] on icon "button" at bounding box center [90, 449] width 14 height 17
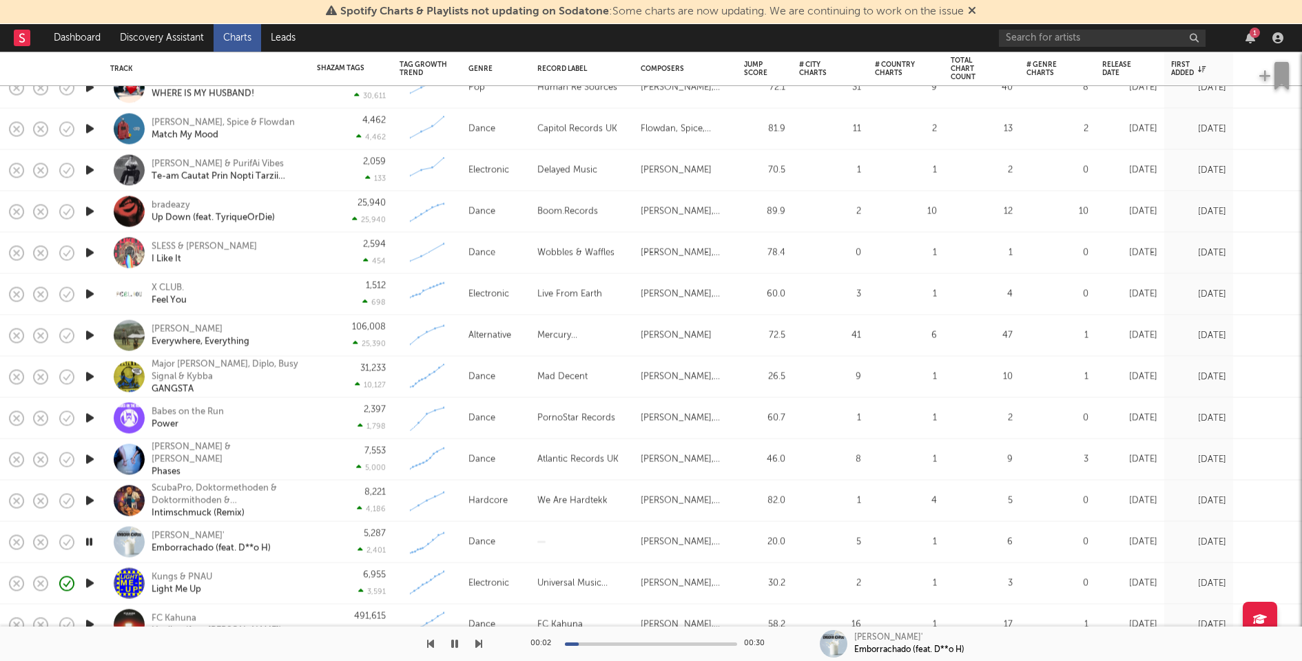
click at [331, 539] on div "5,287 2,401" at bounding box center [351, 542] width 69 height 41
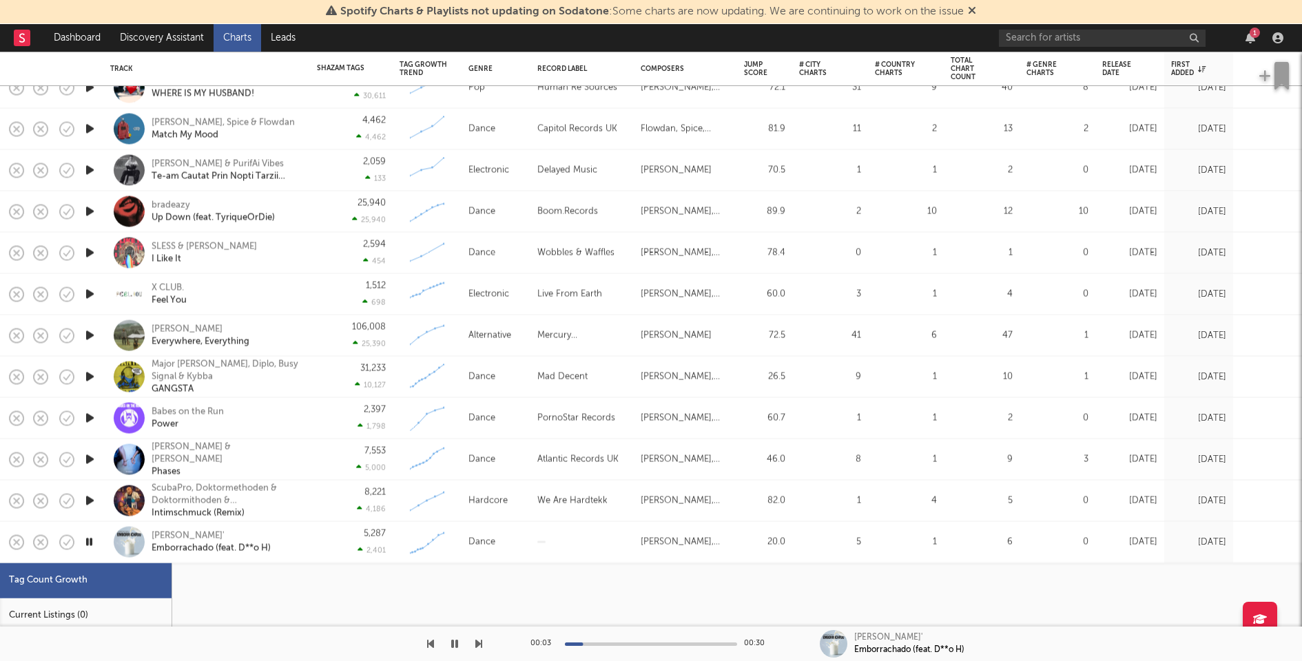
click at [125, 619] on div "Current Listings (0)" at bounding box center [86, 616] width 172 height 35
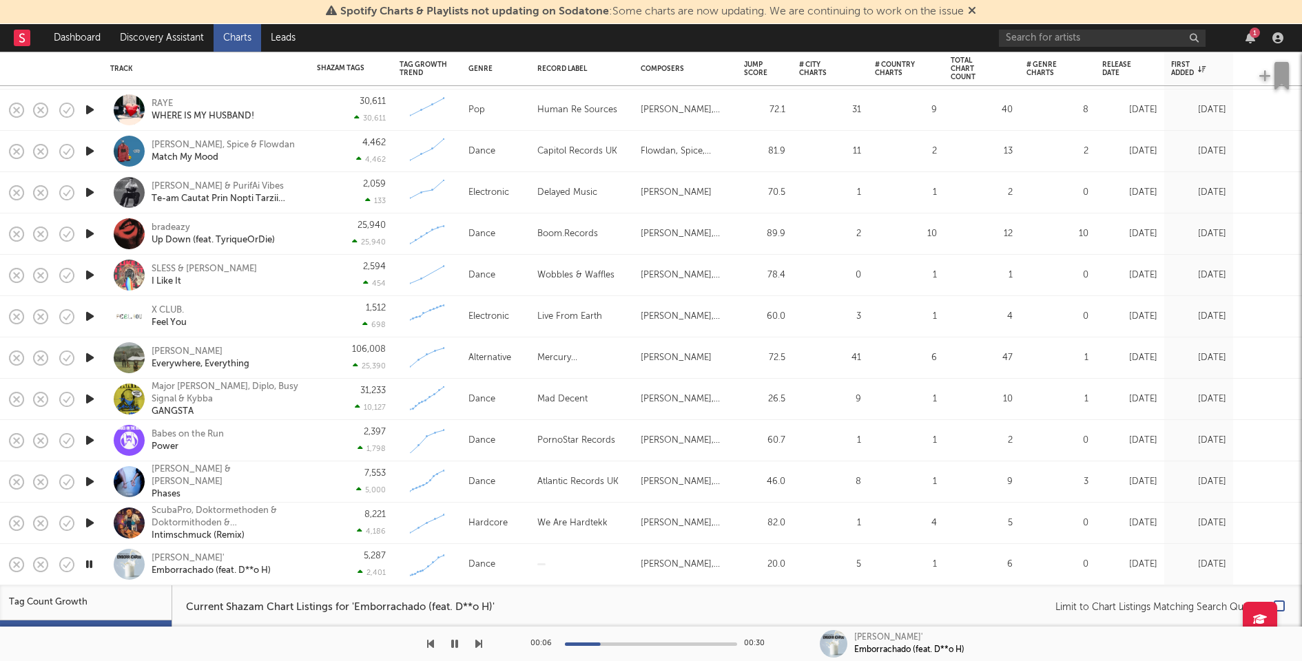
click at [92, 525] on icon "button" at bounding box center [90, 523] width 14 height 17
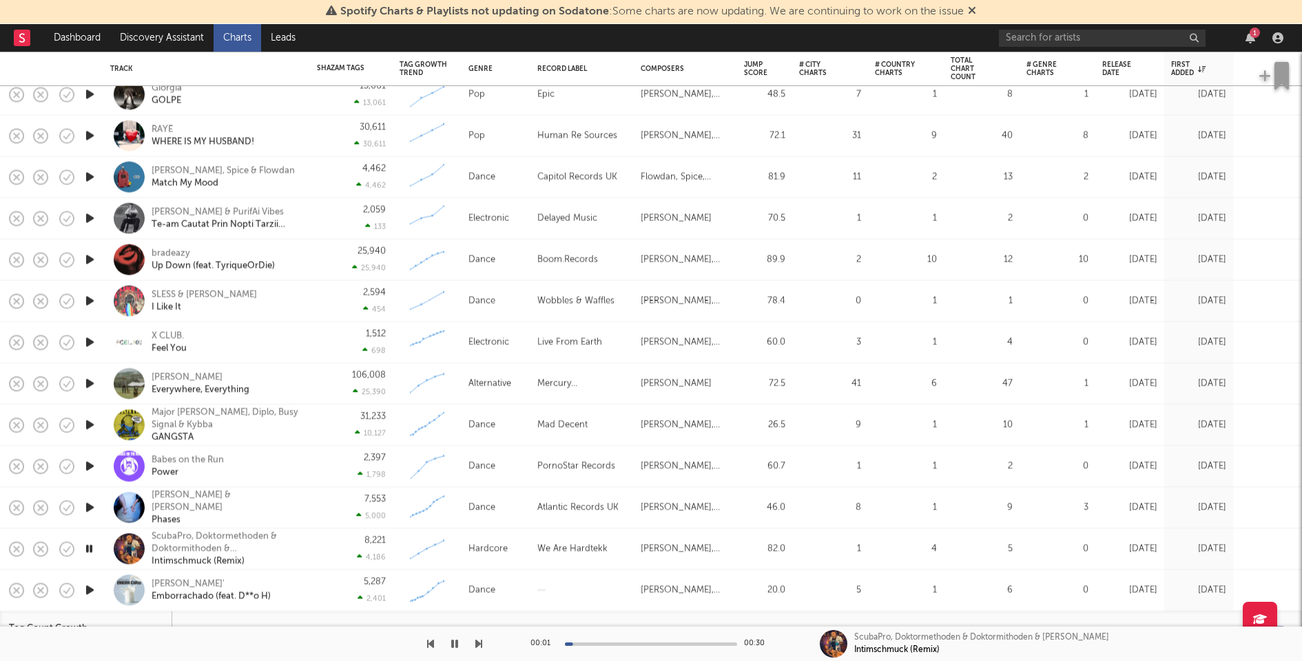
click at [93, 507] on icon "button" at bounding box center [90, 507] width 14 height 17
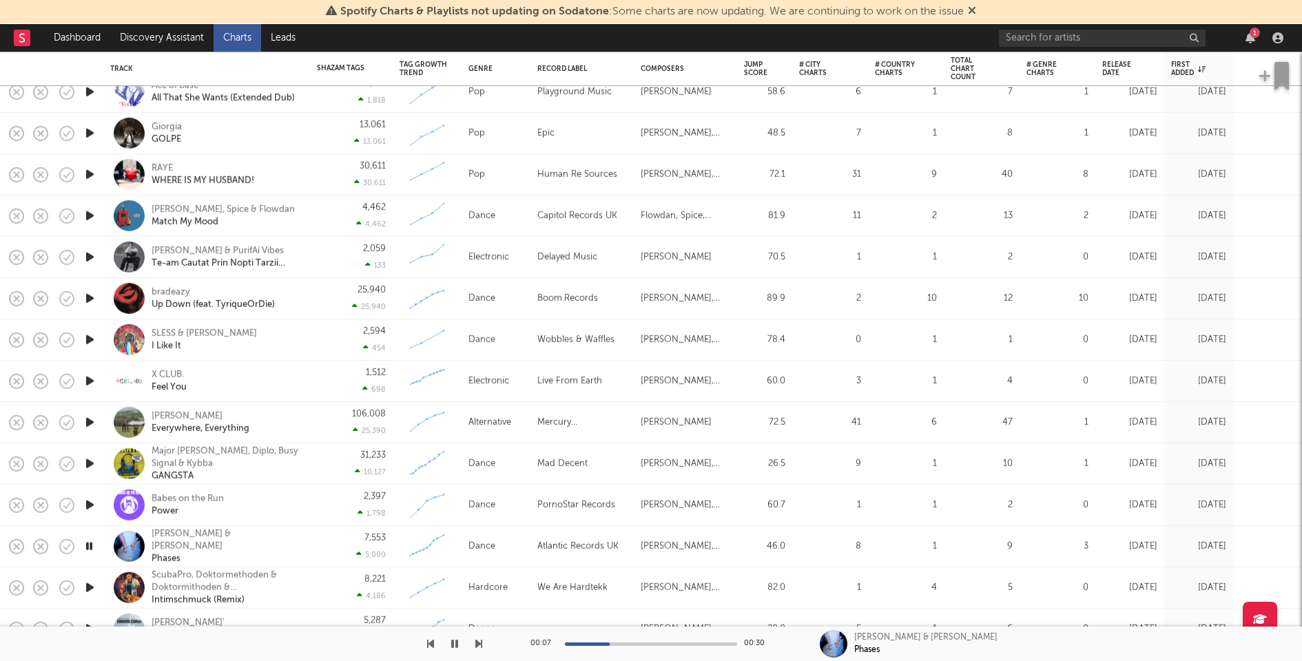
click at [94, 546] on icon "button" at bounding box center [89, 546] width 13 height 17
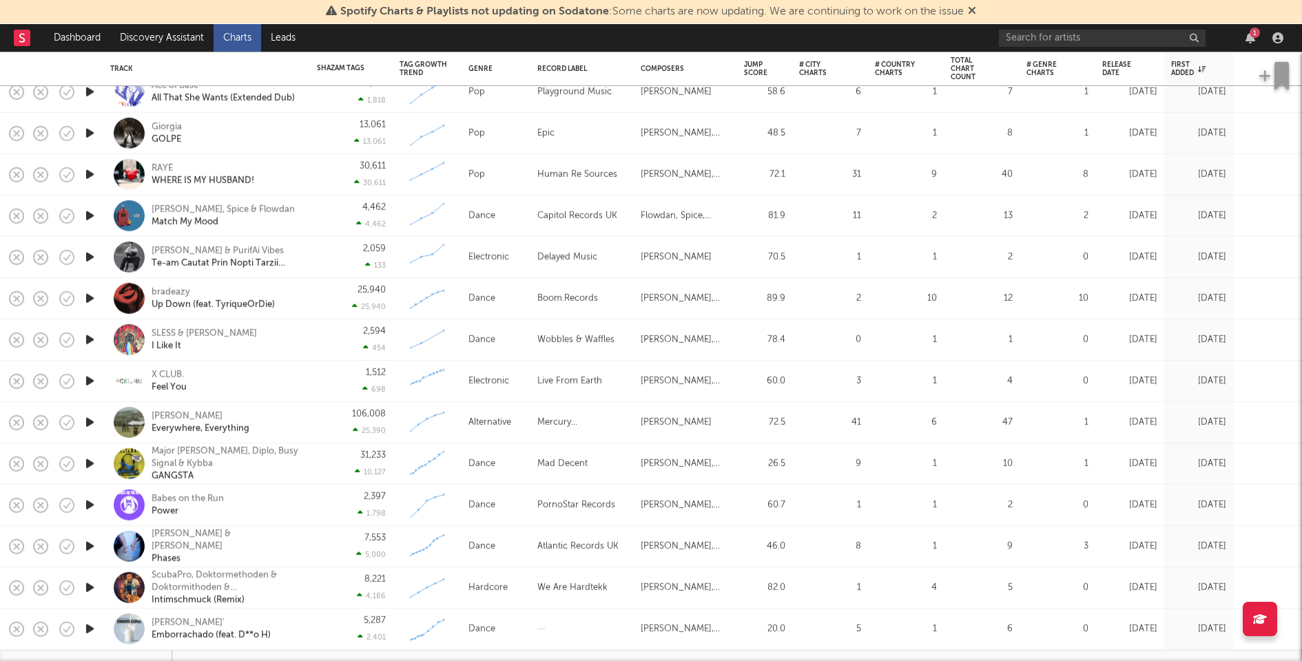
click at [88, 505] on icon "button" at bounding box center [90, 505] width 14 height 17
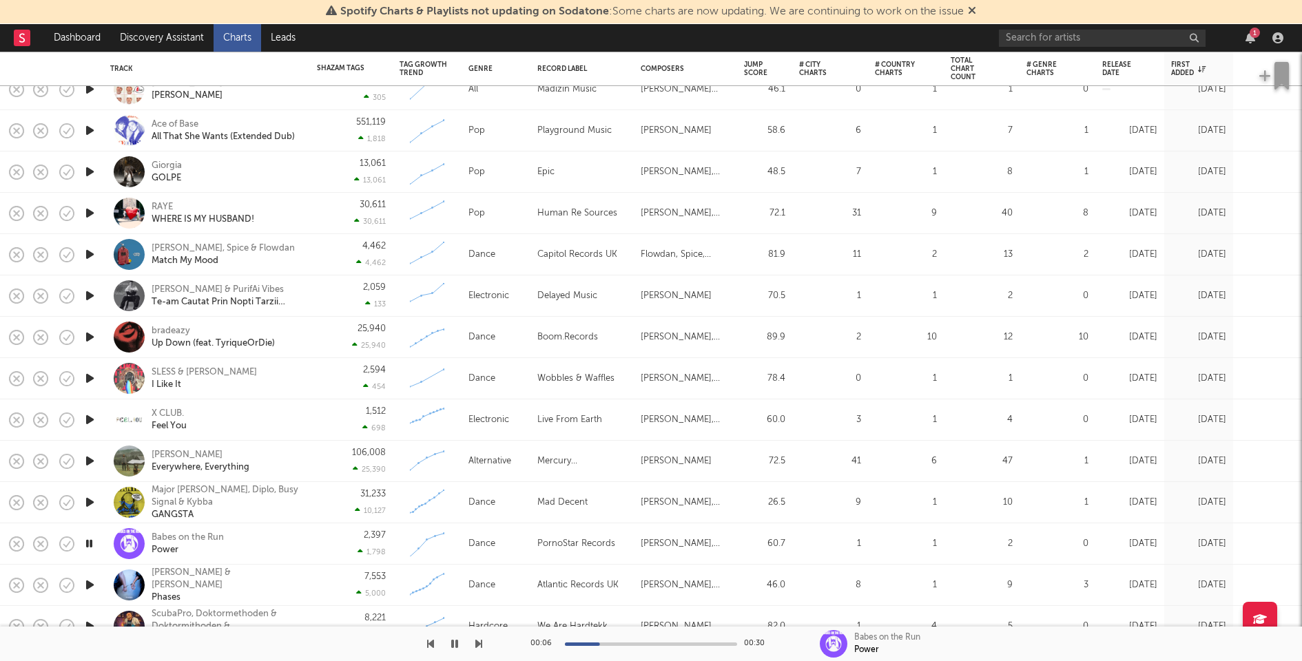
click at [92, 500] on icon "button" at bounding box center [90, 502] width 14 height 17
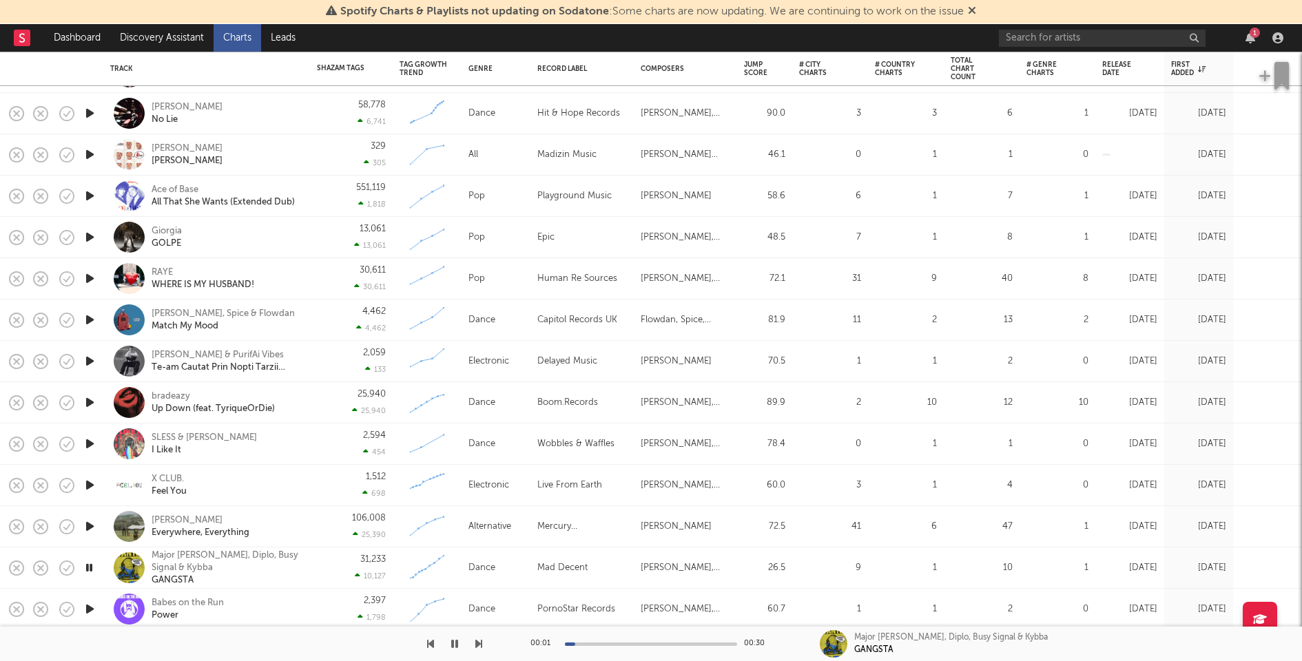
click at [92, 527] on icon "button" at bounding box center [90, 526] width 14 height 17
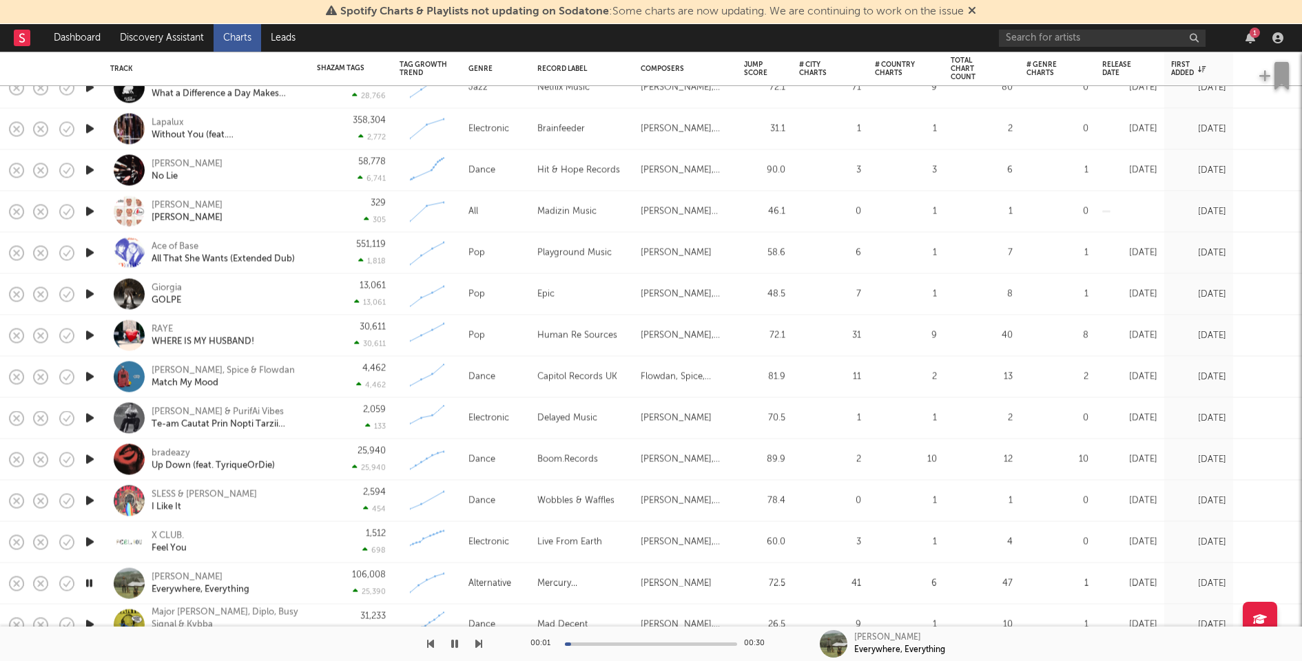
click at [90, 538] on icon "button" at bounding box center [90, 542] width 14 height 17
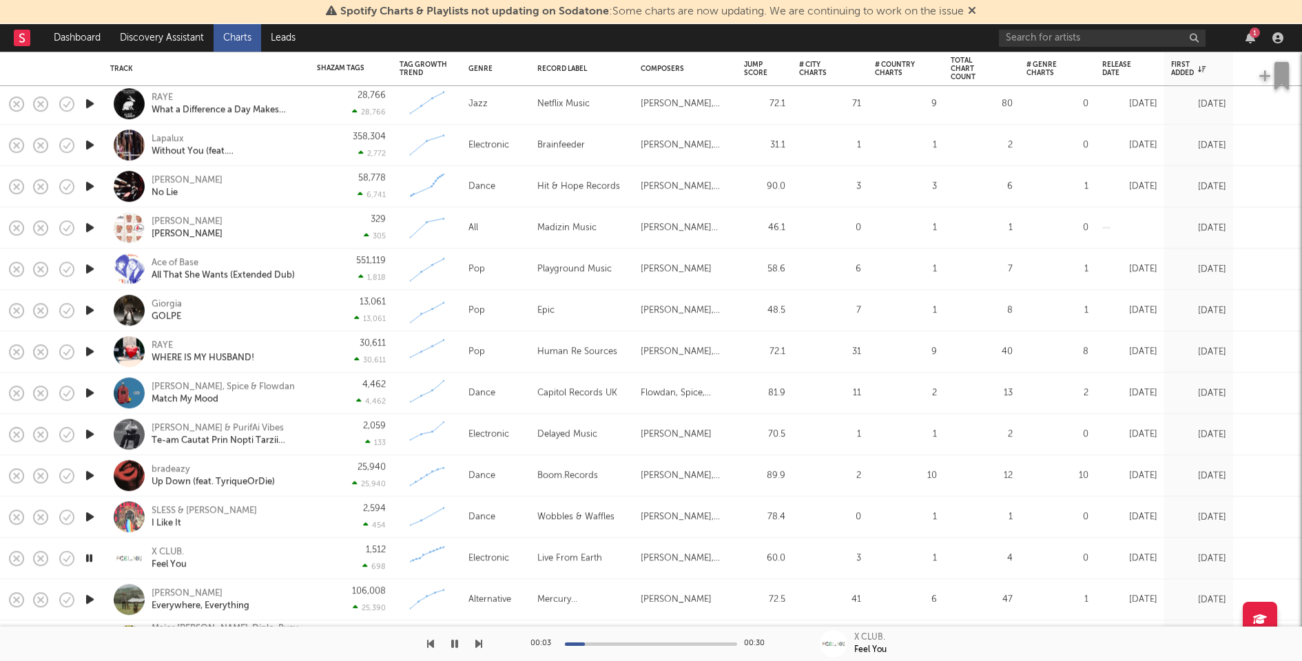
click at [89, 513] on icon "button" at bounding box center [90, 516] width 14 height 17
click at [90, 473] on icon "button" at bounding box center [90, 475] width 14 height 17
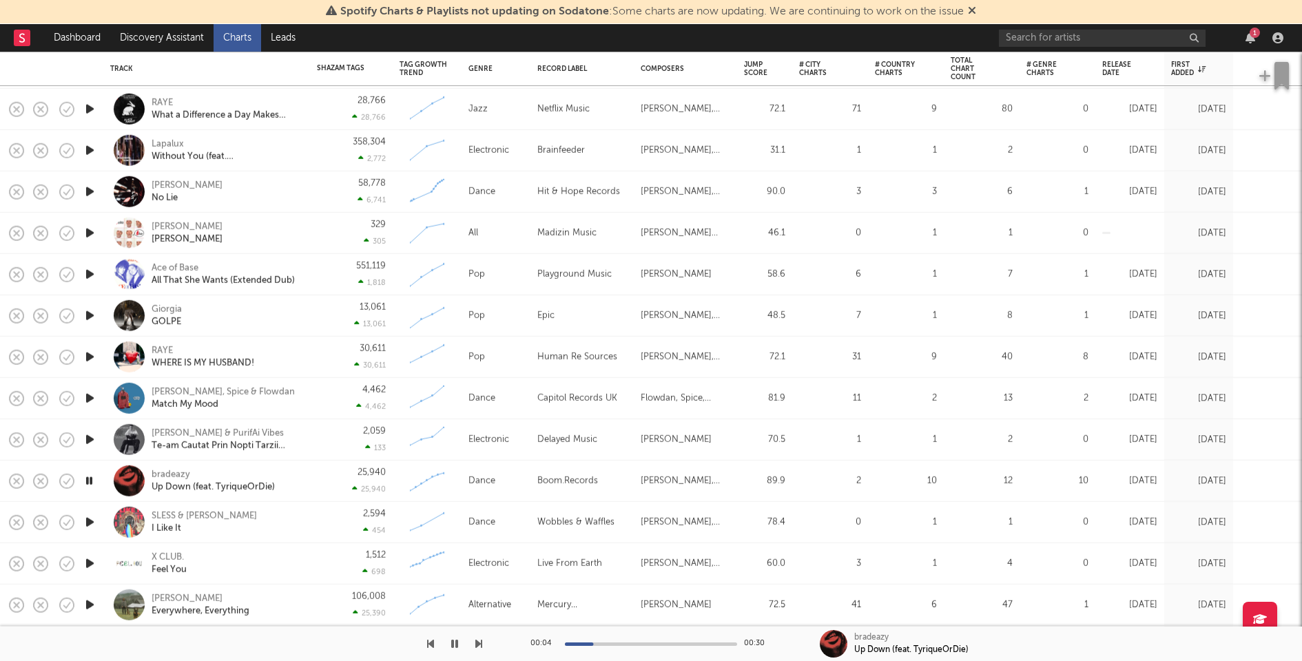
click at [328, 482] on div "25,940 25,940" at bounding box center [351, 481] width 69 height 41
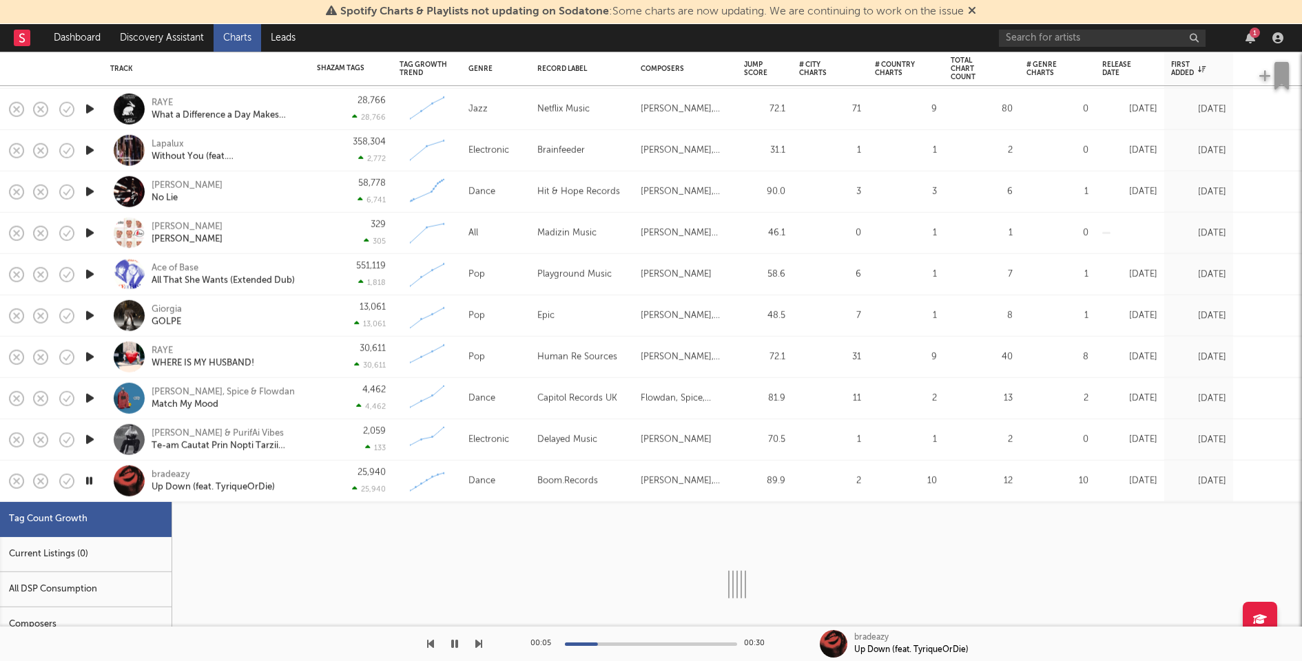
click at [142, 554] on div "Current Listings (0)" at bounding box center [86, 554] width 172 height 35
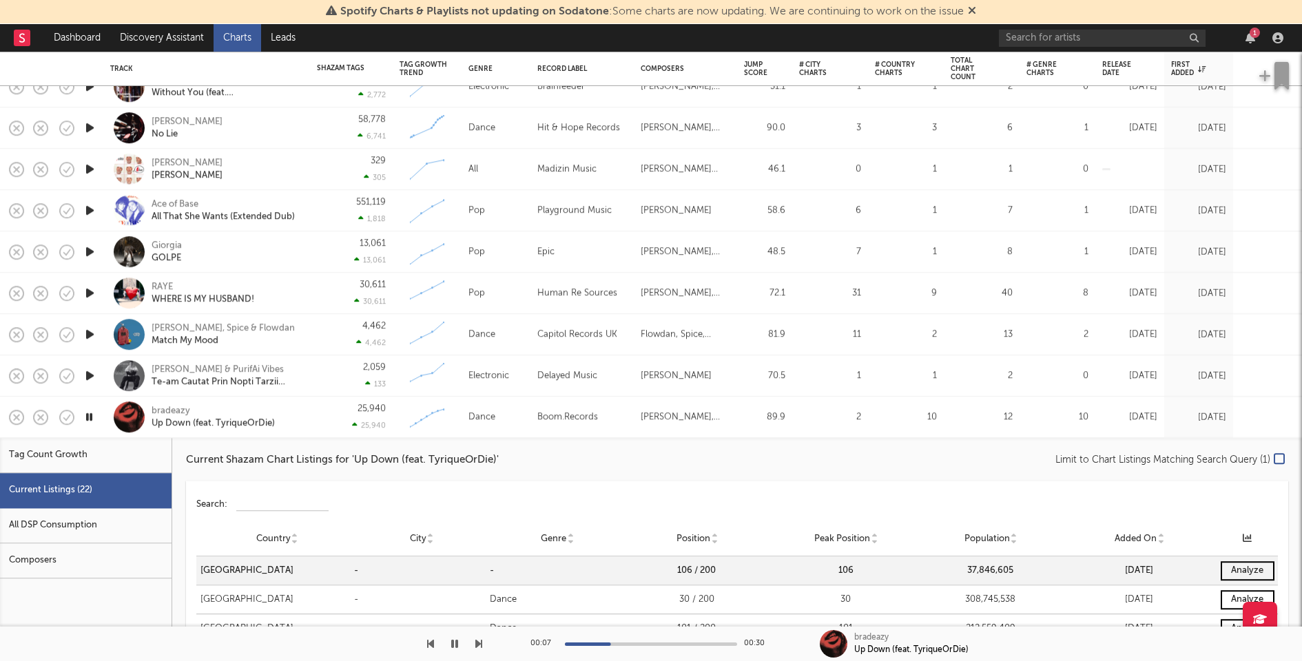
click at [310, 421] on div "25,940 25,940" at bounding box center [351, 417] width 83 height 41
select select "1w"
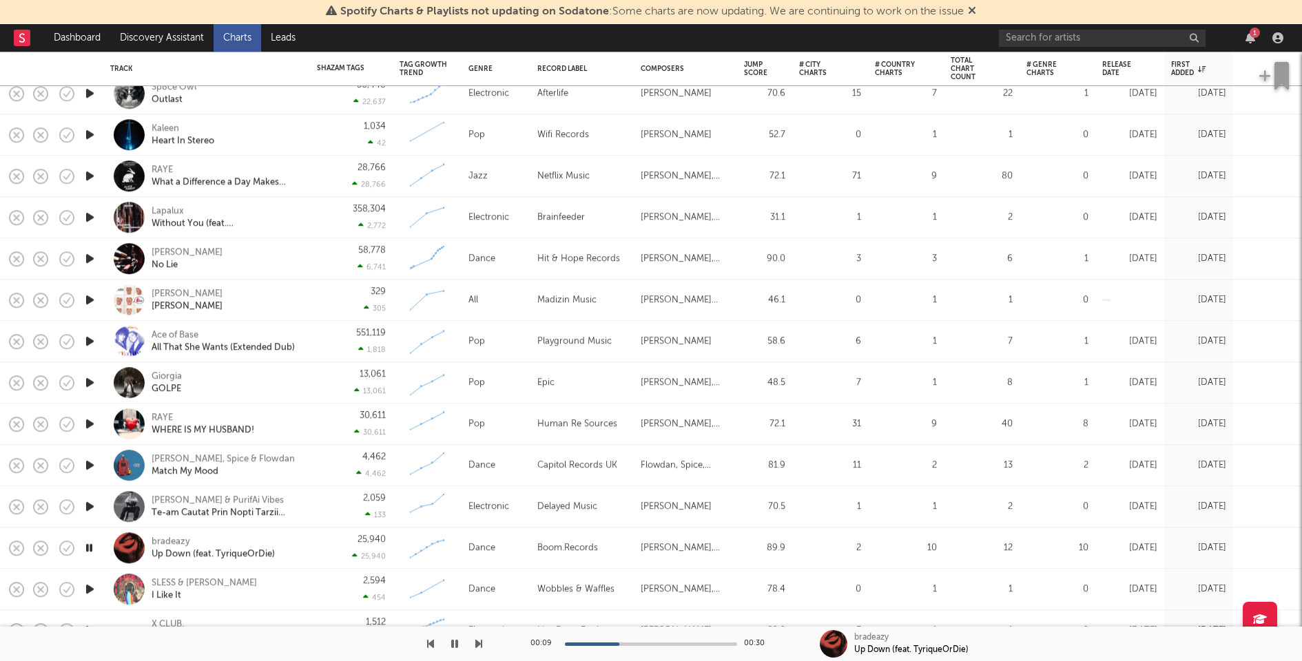
click at [89, 504] on icon "button" at bounding box center [90, 506] width 14 height 17
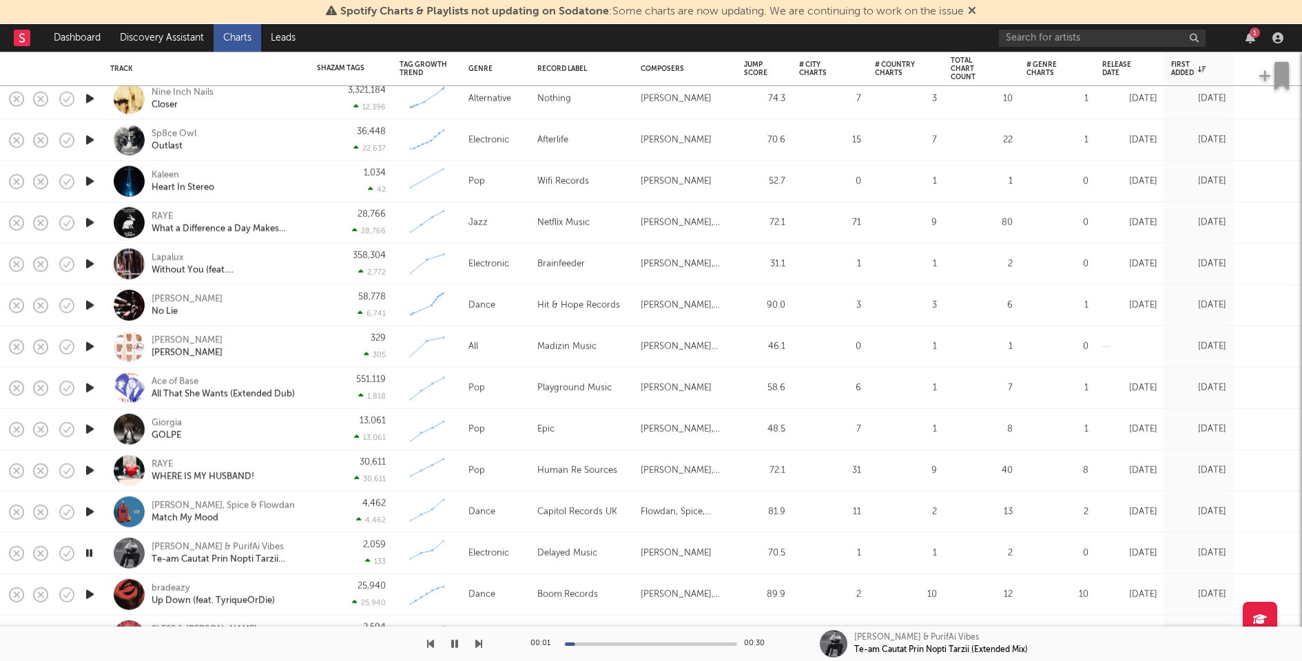
click at [92, 510] on icon "button" at bounding box center [90, 512] width 14 height 17
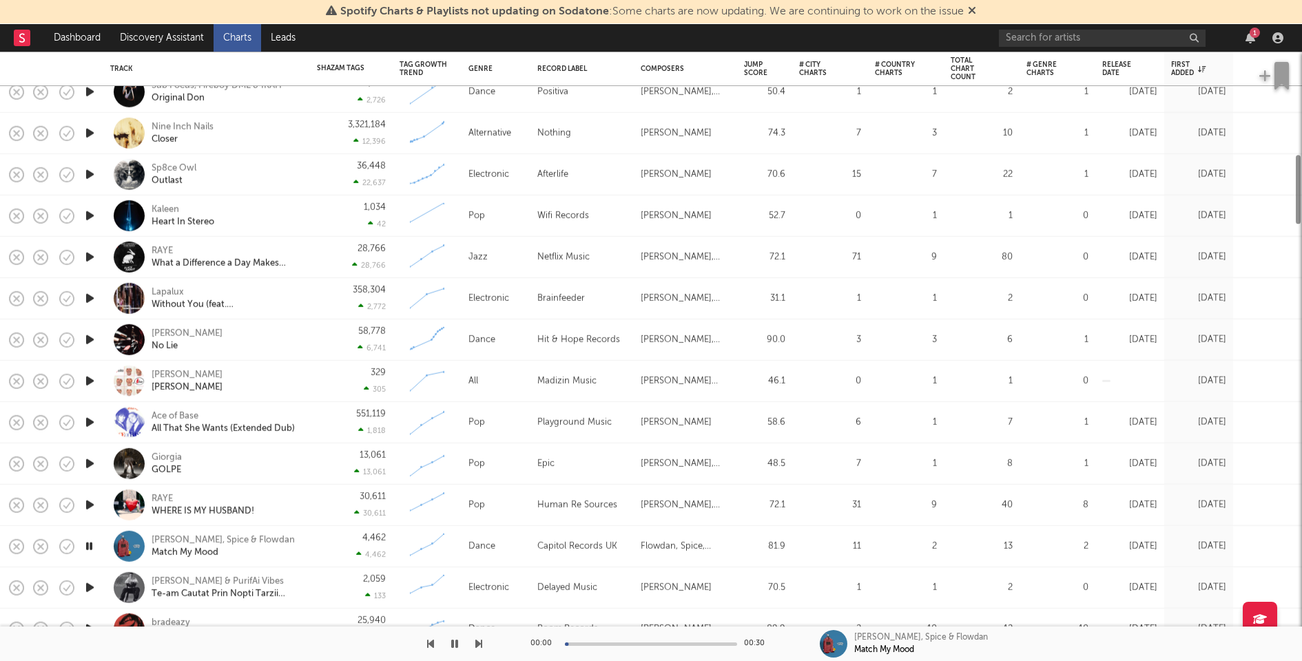
click at [91, 505] on icon "button" at bounding box center [90, 505] width 14 height 17
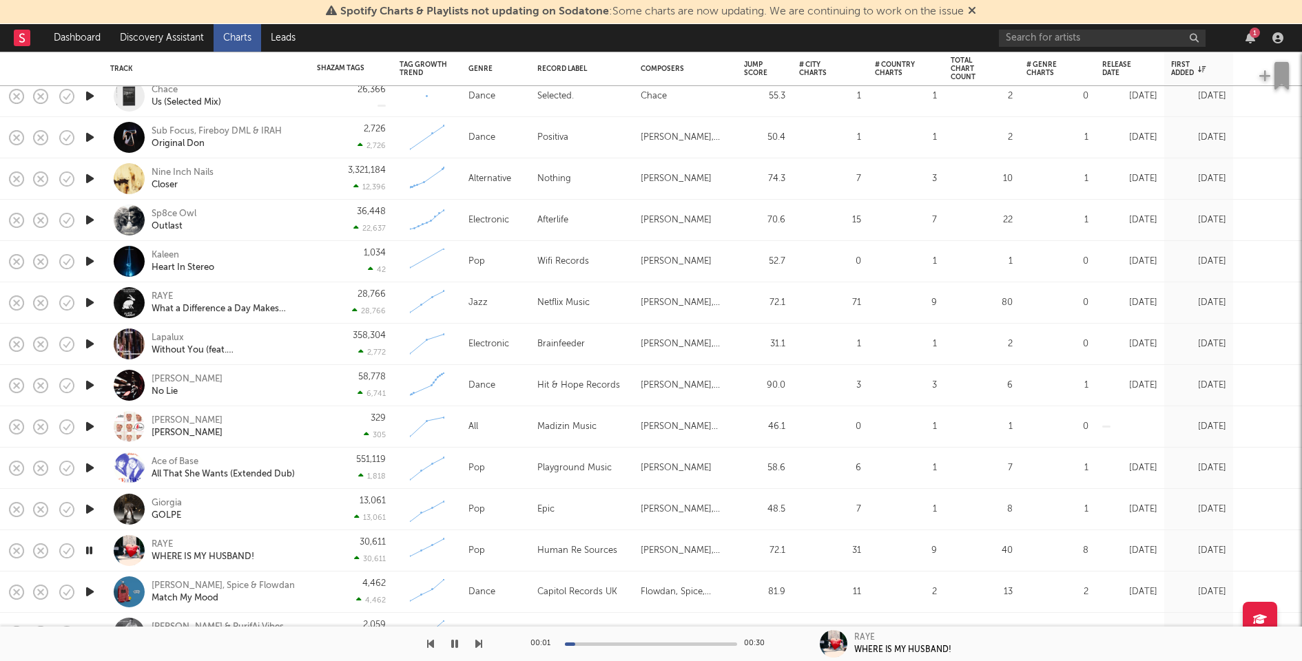
click at [87, 462] on icon "button" at bounding box center [90, 467] width 14 height 17
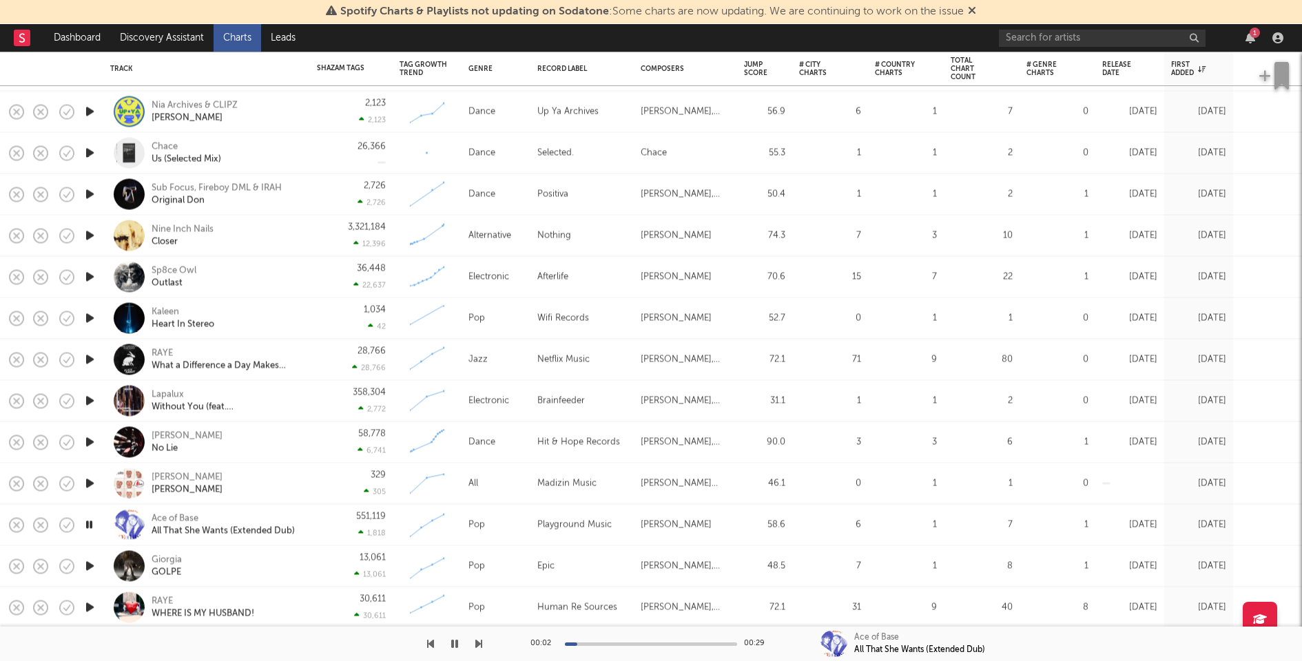
click at [91, 481] on icon "button" at bounding box center [90, 483] width 14 height 17
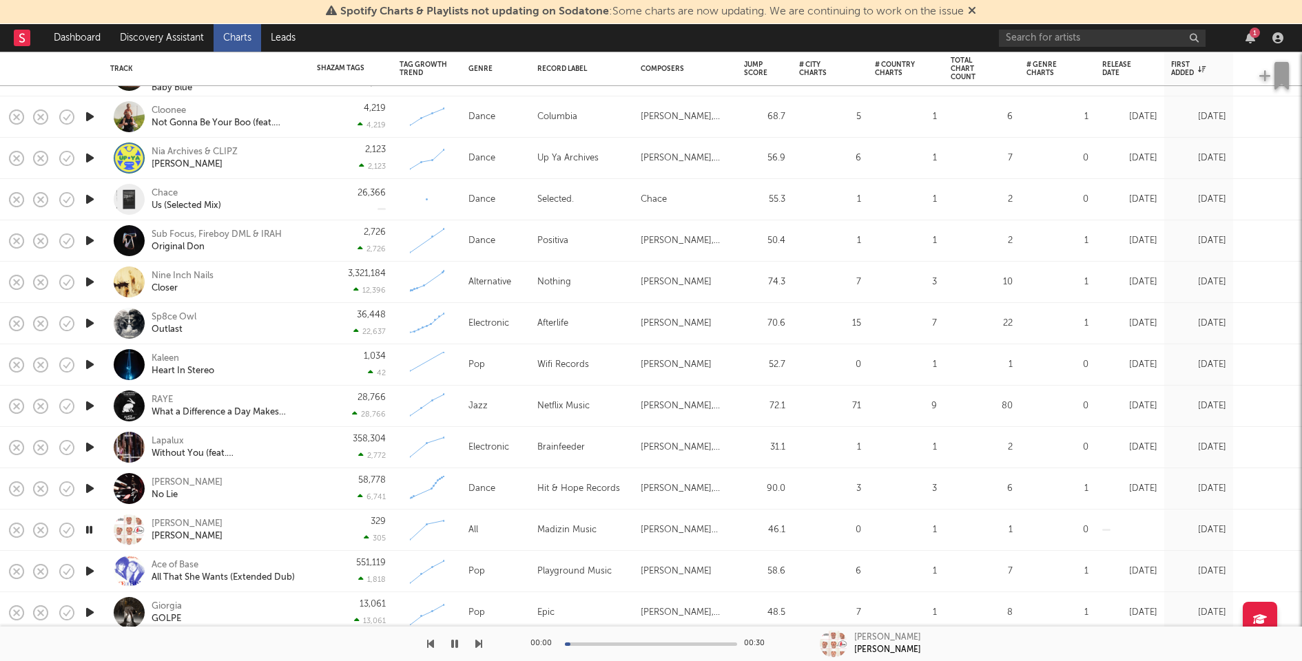
click at [91, 485] on icon "button" at bounding box center [90, 488] width 14 height 17
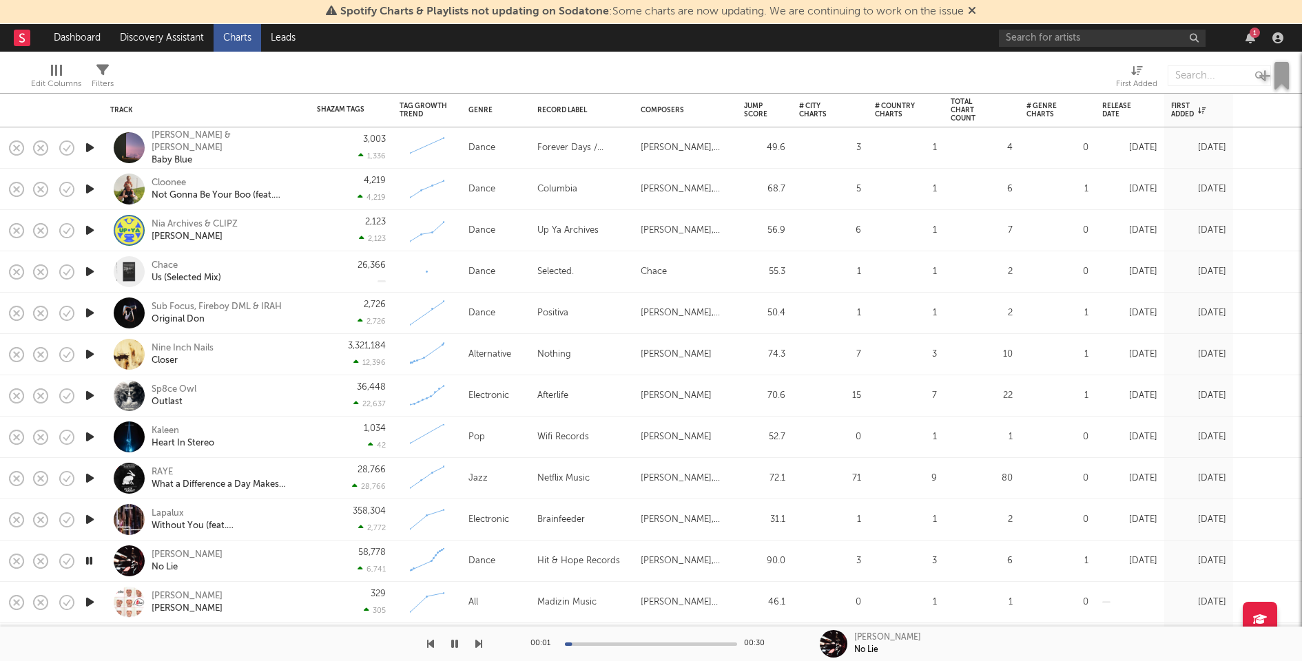
click at [90, 516] on icon "button" at bounding box center [90, 519] width 14 height 17
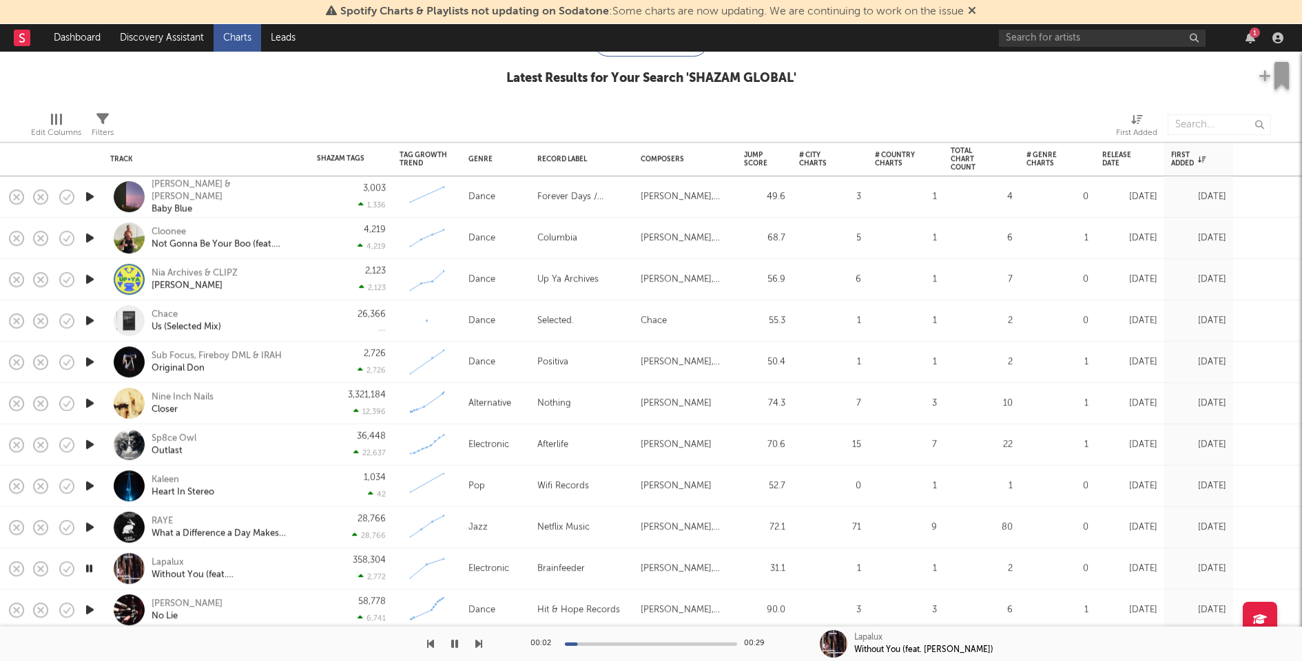
click at [89, 481] on icon "button" at bounding box center [90, 485] width 14 height 17
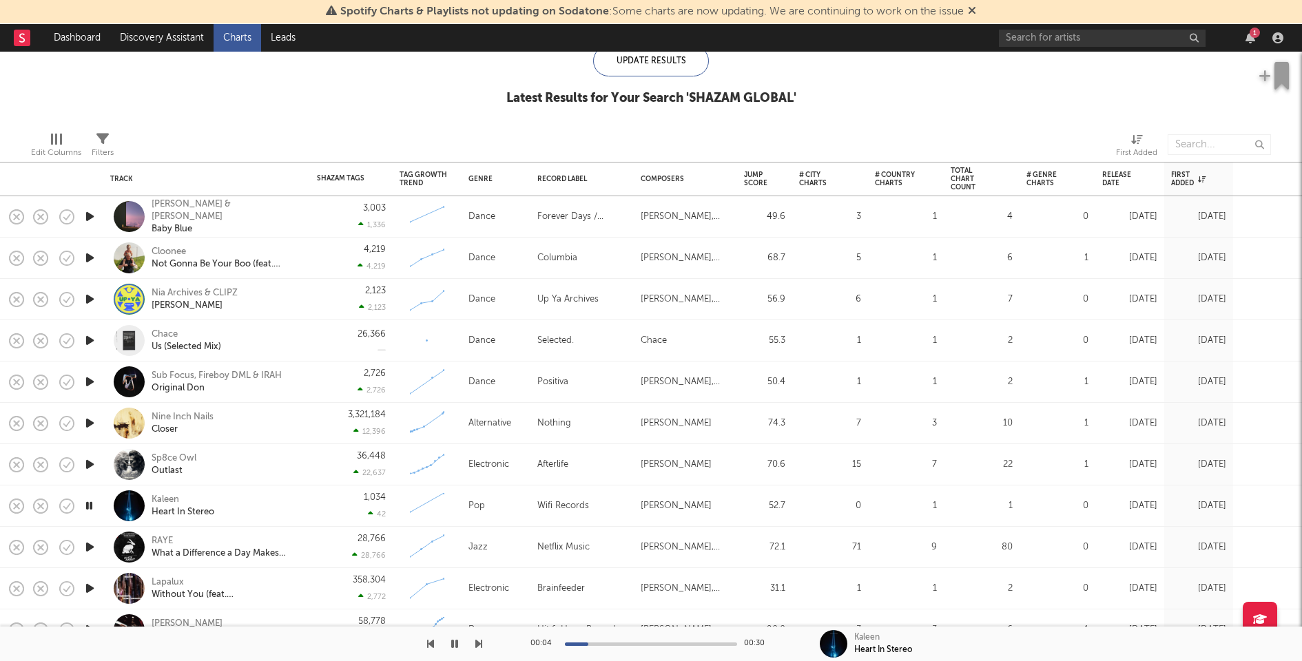
click at [90, 461] on icon "button" at bounding box center [90, 464] width 14 height 17
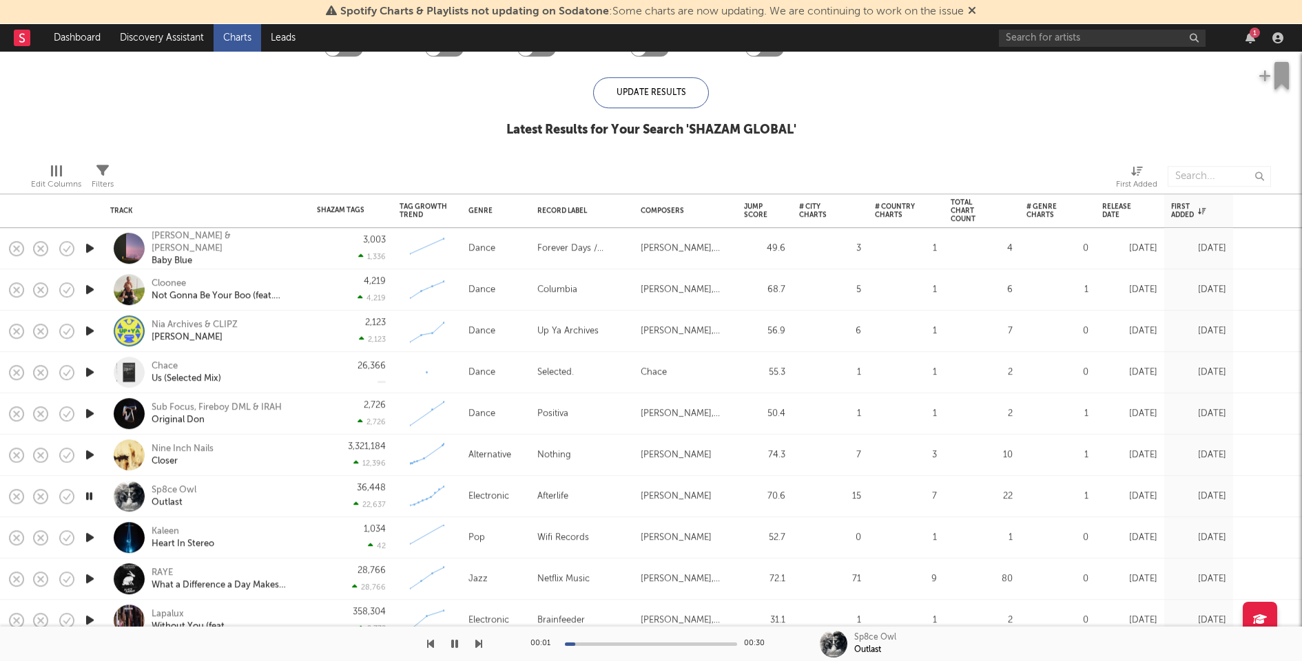
click at [90, 456] on icon "button" at bounding box center [90, 454] width 14 height 17
click at [90, 456] on icon "button" at bounding box center [89, 454] width 13 height 17
click at [90, 456] on icon "button" at bounding box center [90, 454] width 14 height 17
click at [90, 411] on icon "button" at bounding box center [90, 413] width 14 height 17
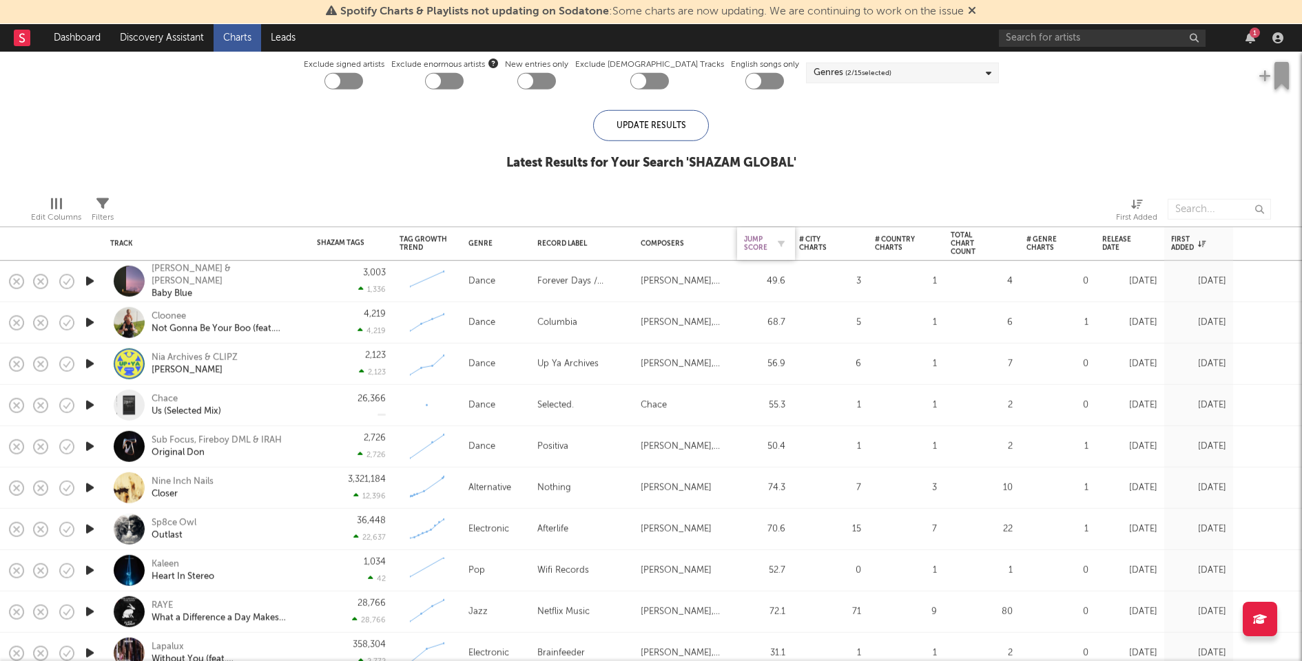
click at [756, 249] on div "Jump Score" at bounding box center [755, 244] width 23 height 17
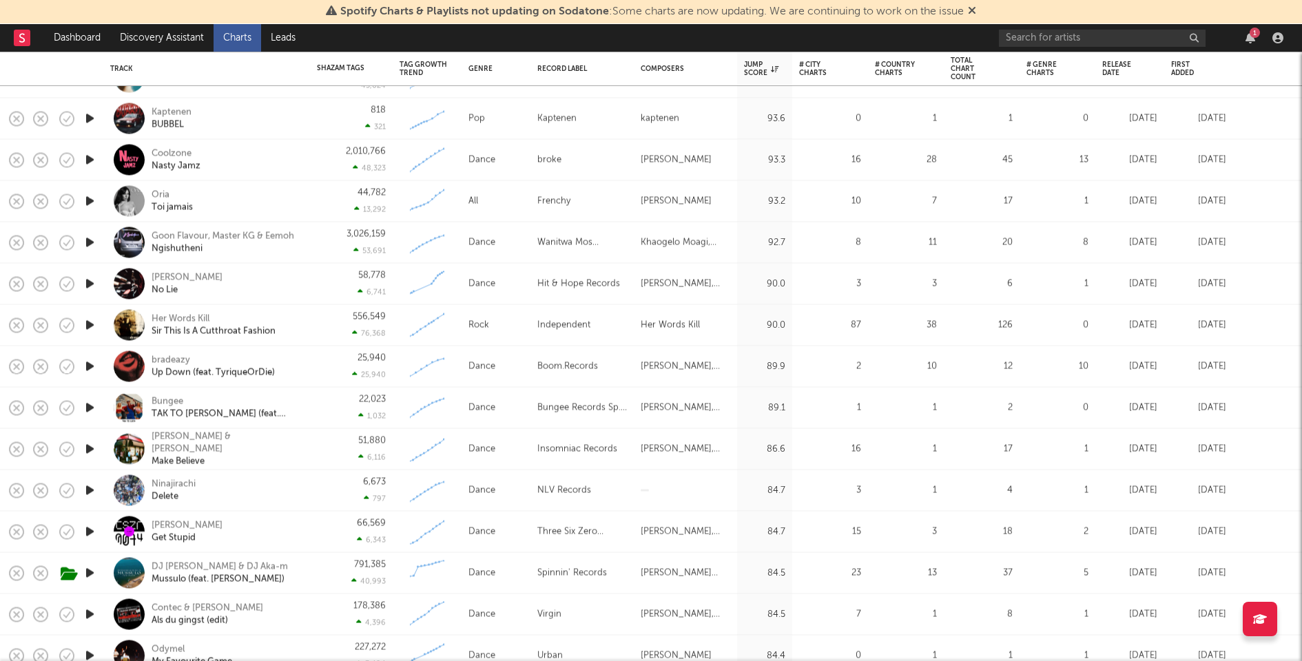
click at [87, 535] on icon "button" at bounding box center [90, 531] width 14 height 17
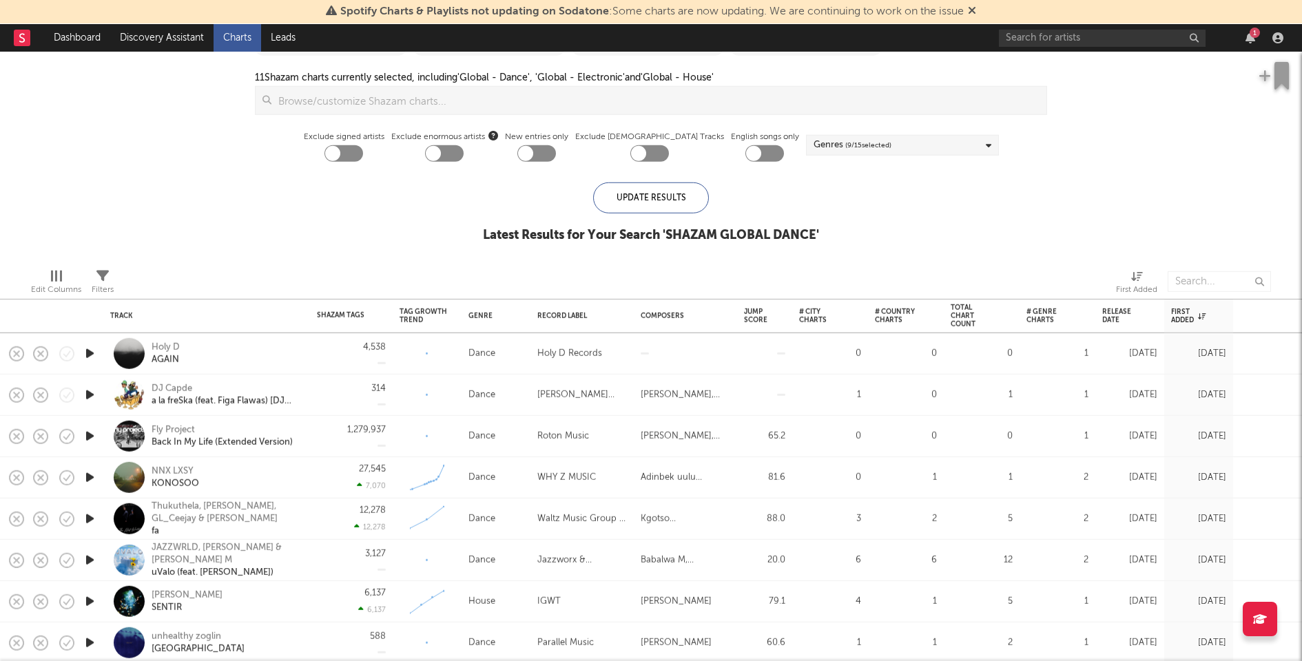
click at [90, 393] on icon "button" at bounding box center [90, 394] width 14 height 17
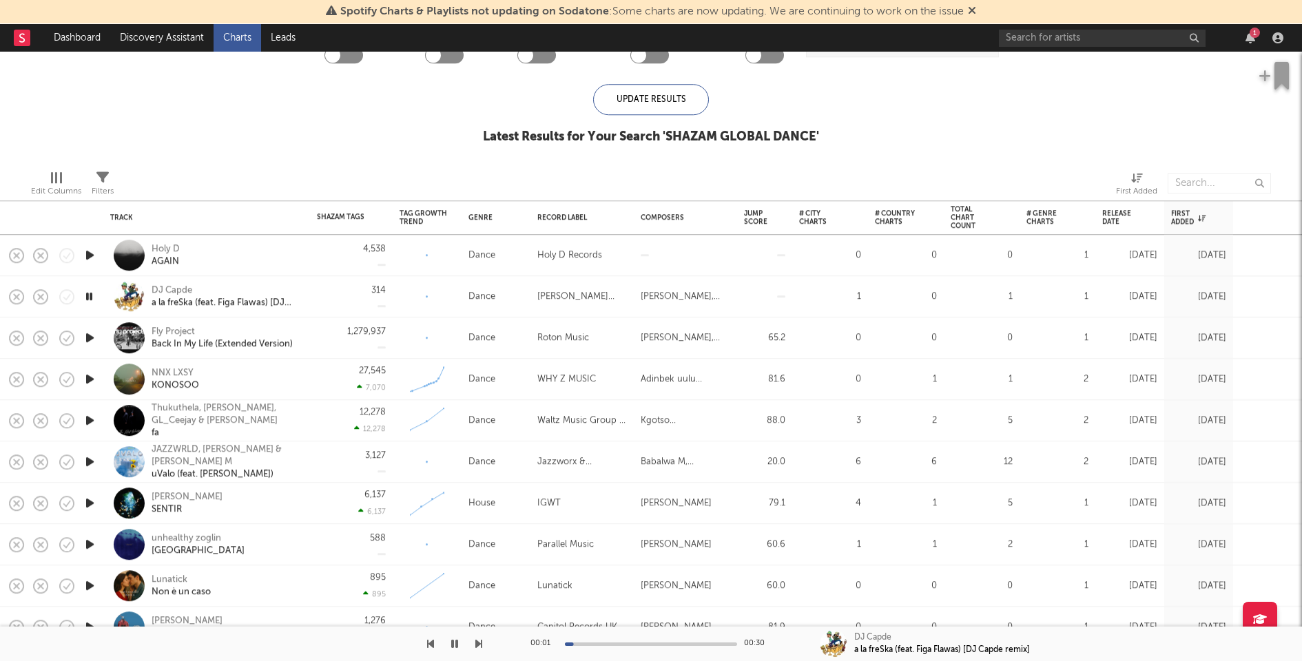
click at [88, 340] on icon "button" at bounding box center [90, 337] width 14 height 17
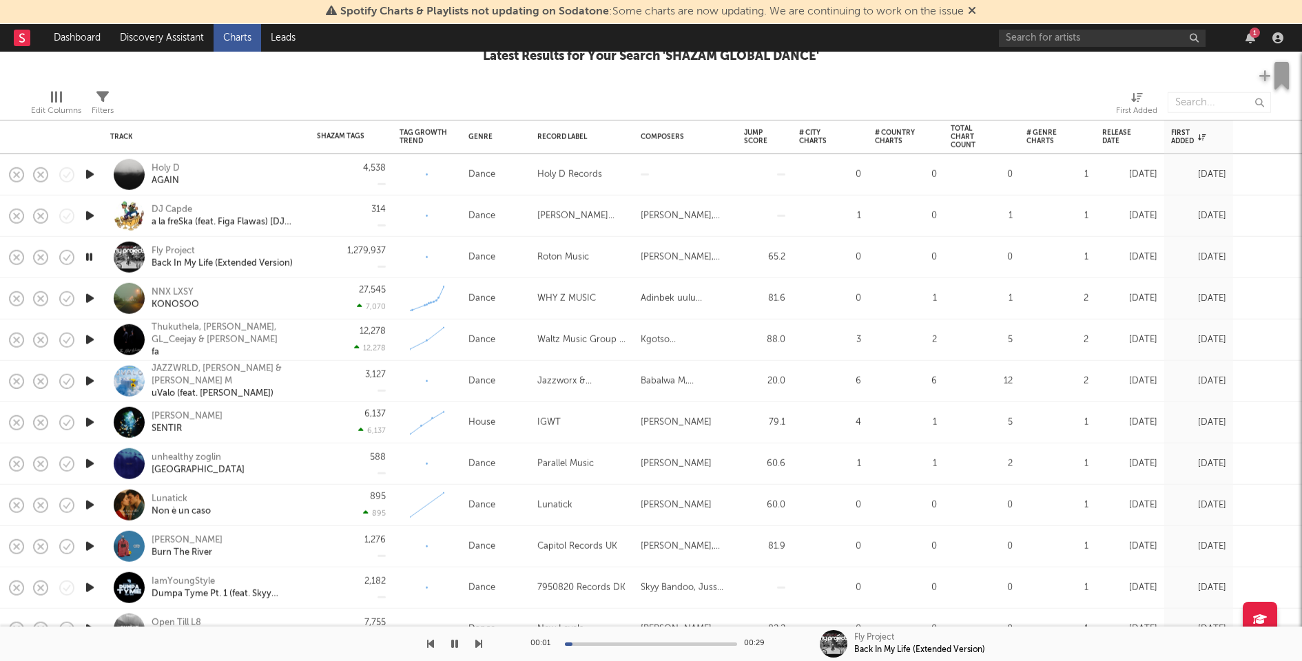
click at [92, 422] on icon "button" at bounding box center [90, 422] width 14 height 17
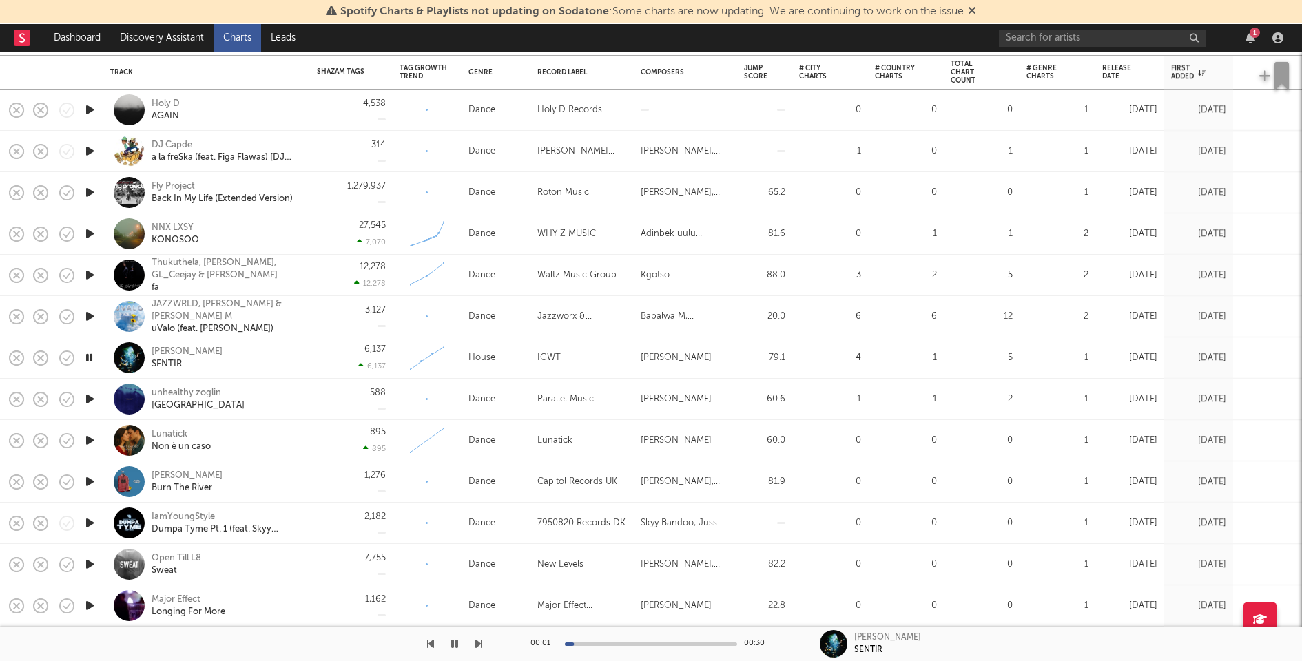
click at [86, 398] on icon "button" at bounding box center [90, 399] width 14 height 17
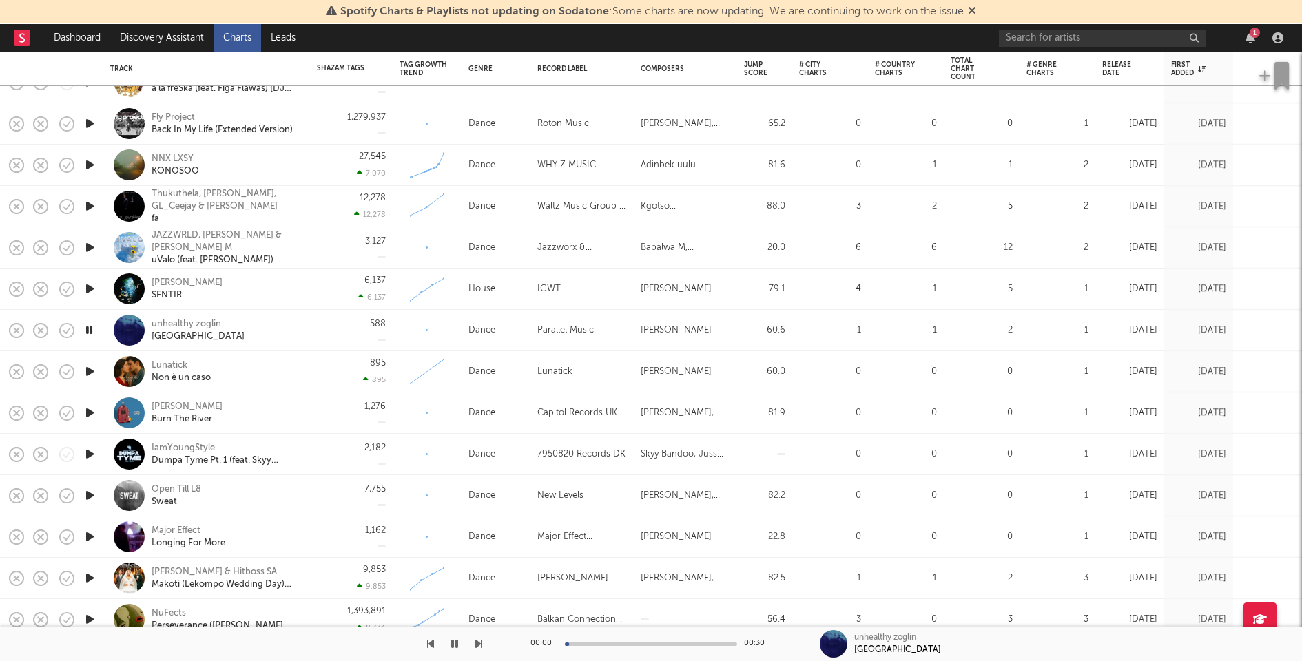
click at [87, 368] on icon "button" at bounding box center [90, 371] width 14 height 17
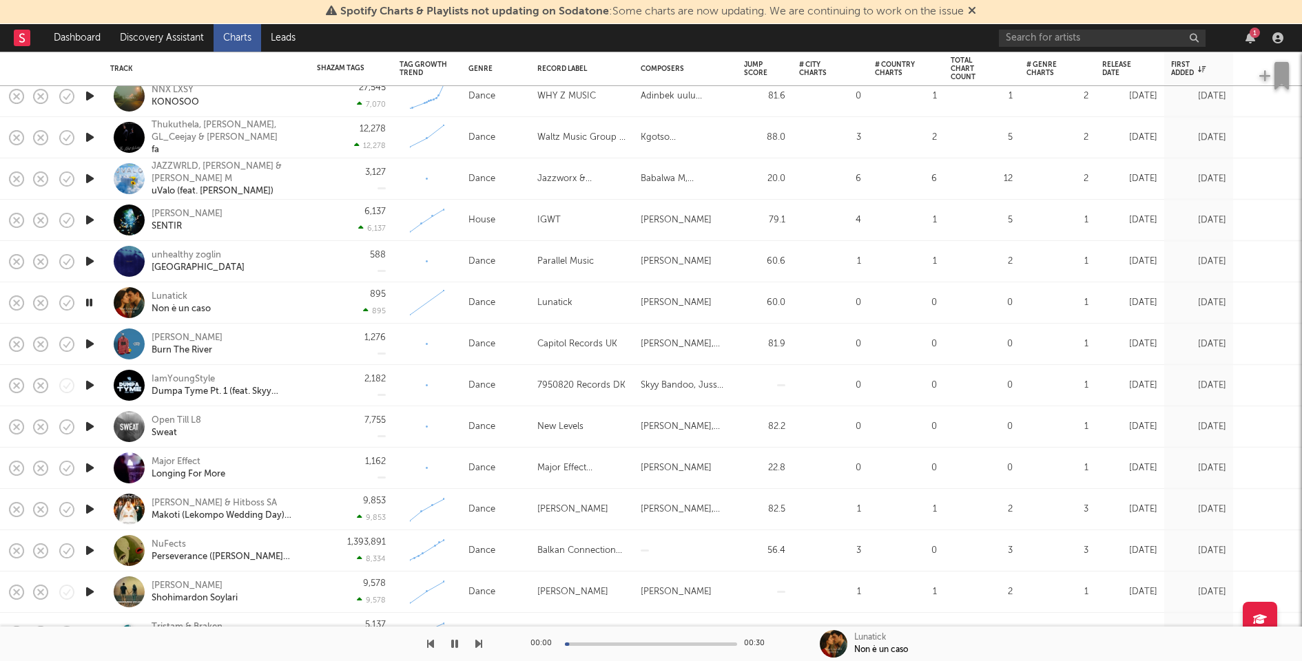
click at [87, 382] on icon "button" at bounding box center [90, 385] width 14 height 17
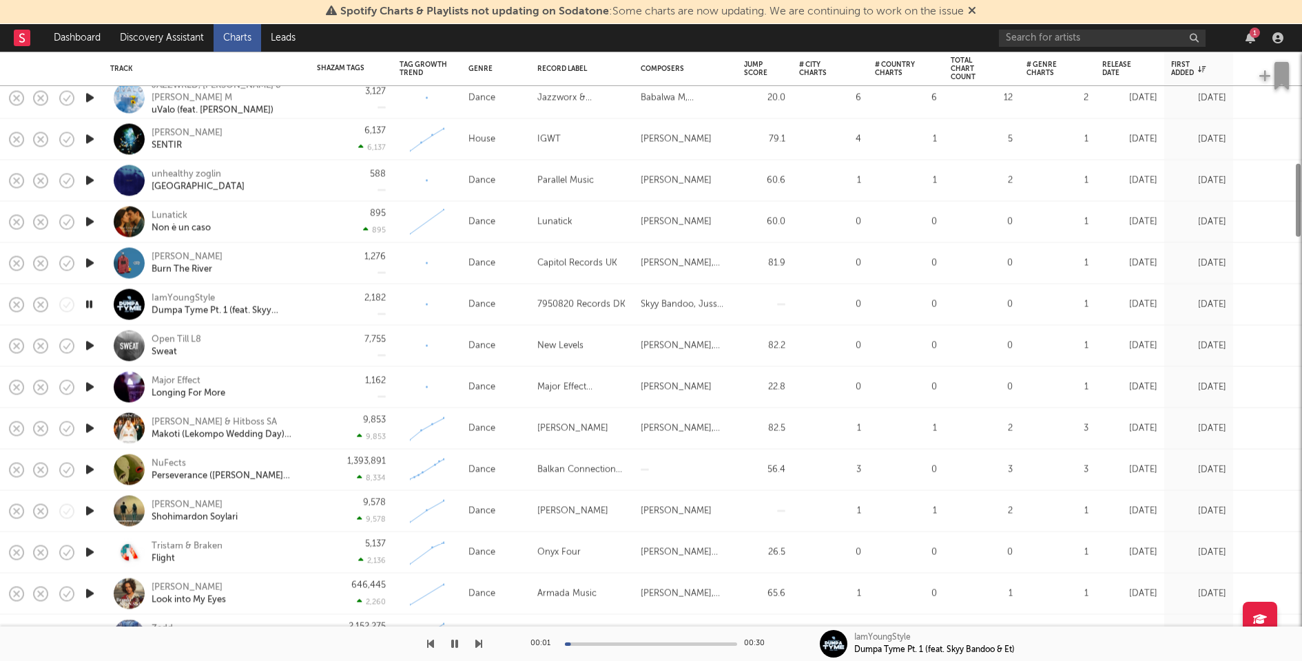
click at [87, 384] on icon "button" at bounding box center [90, 387] width 14 height 17
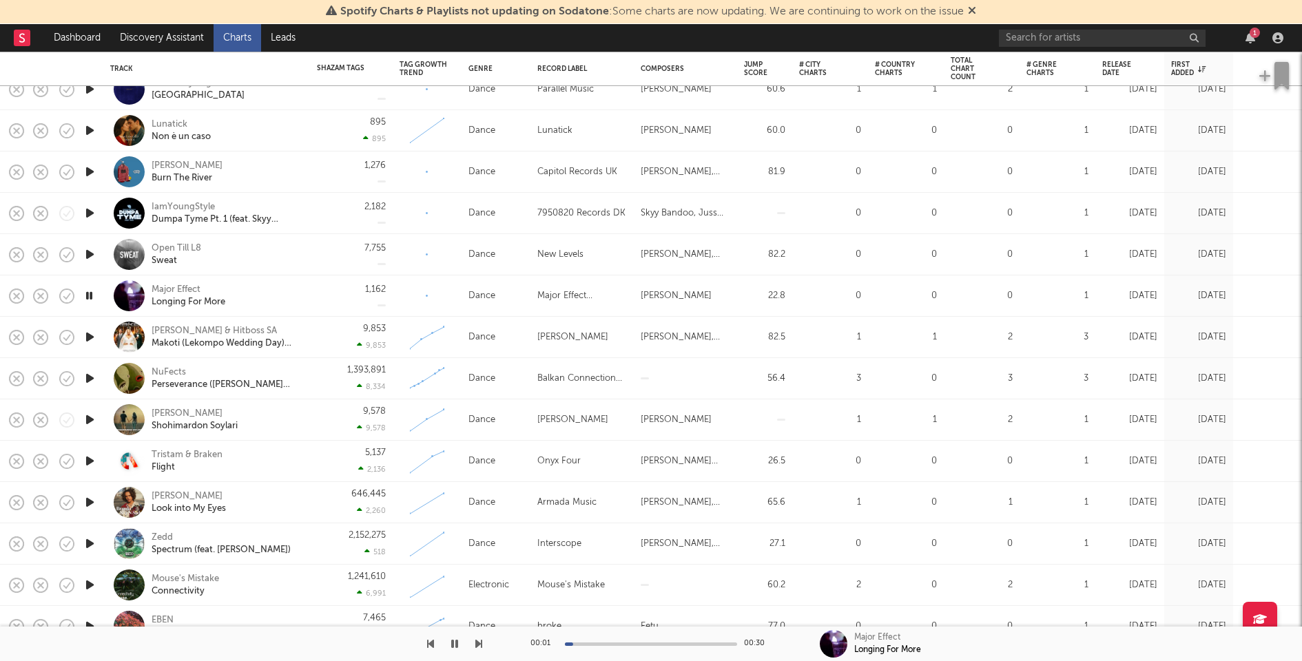
click at [90, 417] on icon "button" at bounding box center [90, 419] width 14 height 17
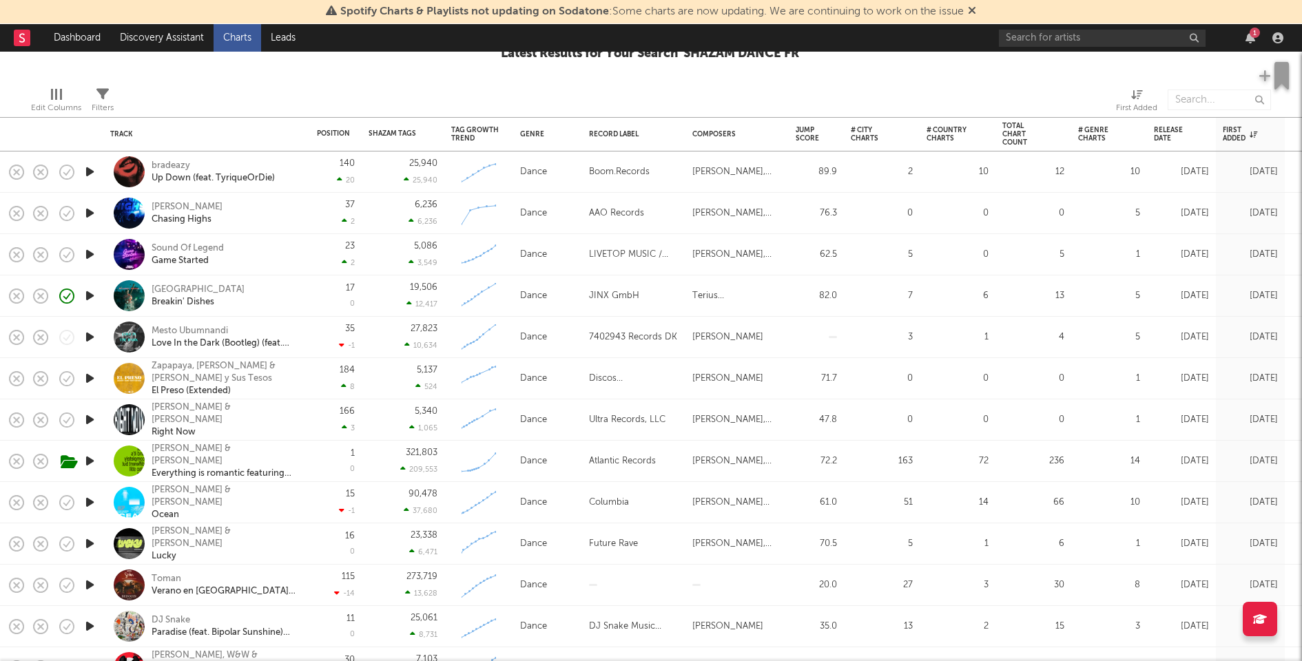
click at [87, 293] on icon "button" at bounding box center [90, 295] width 14 height 17
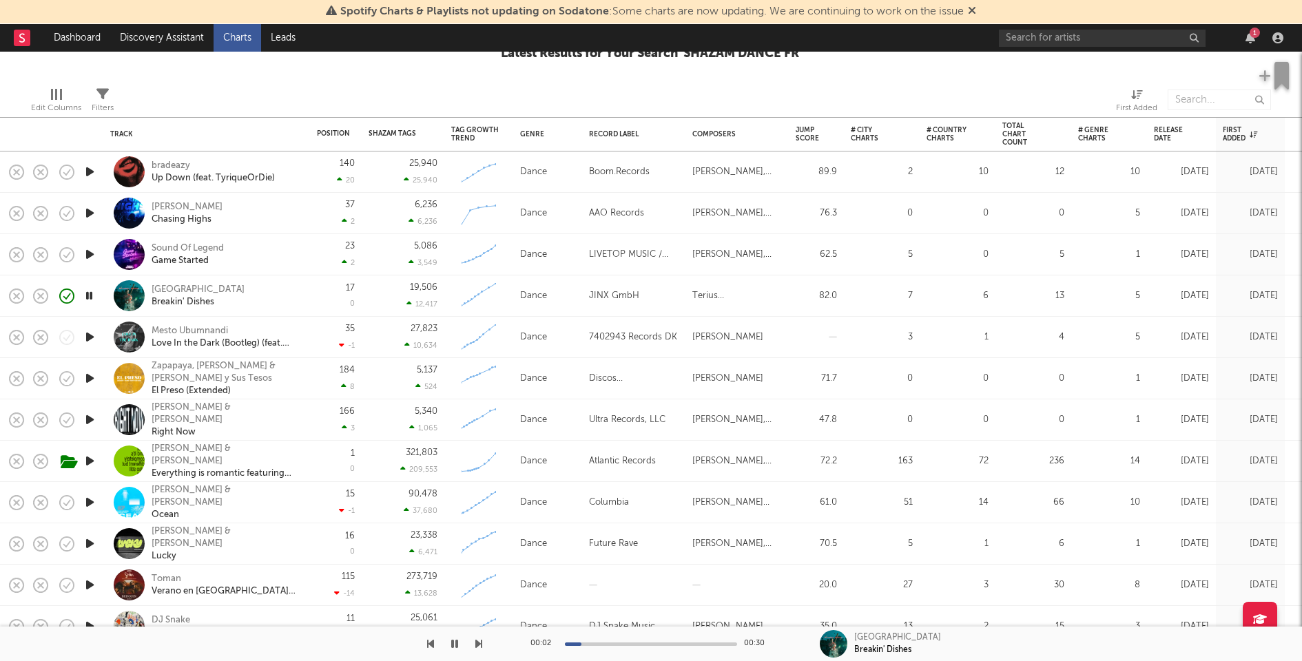
click at [90, 253] on icon "button" at bounding box center [90, 254] width 14 height 17
click at [90, 211] on icon "button" at bounding box center [90, 213] width 14 height 17
click at [90, 167] on icon "button" at bounding box center [90, 171] width 14 height 17
click at [87, 377] on icon "button" at bounding box center [90, 378] width 14 height 17
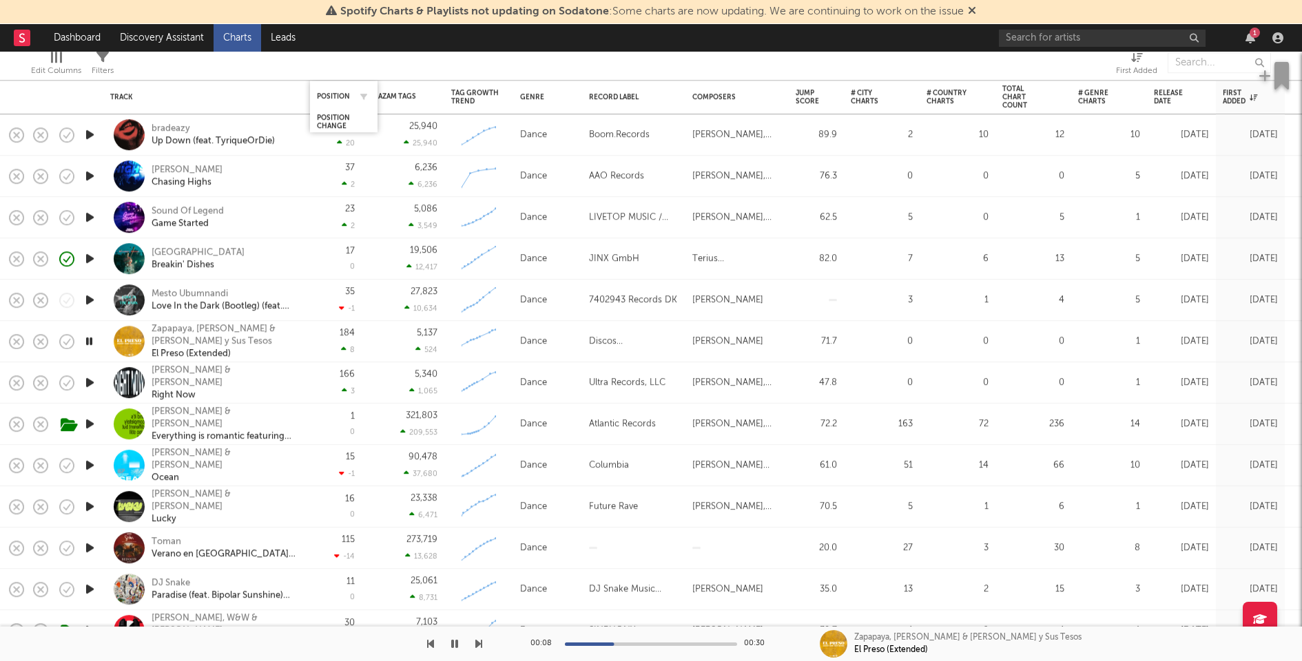
click at [342, 90] on div "Position" at bounding box center [344, 96] width 54 height 27
click at [342, 92] on div "Position" at bounding box center [333, 96] width 33 height 8
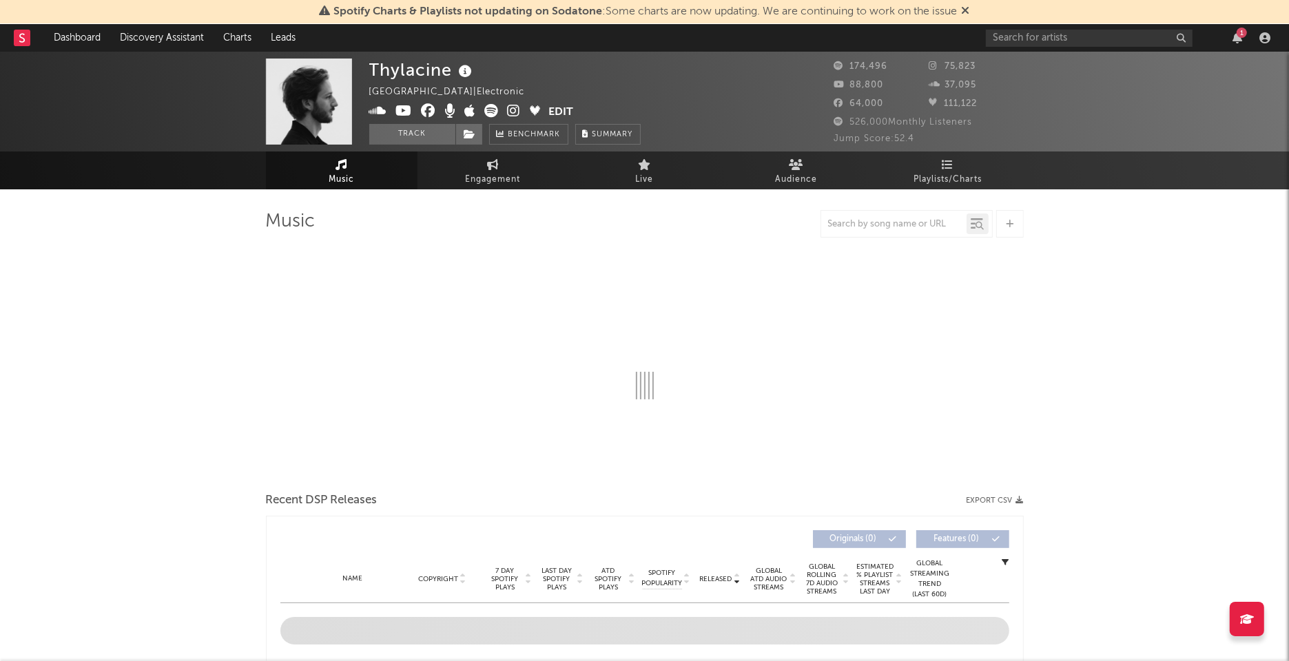
click at [510, 110] on icon at bounding box center [514, 111] width 13 height 14
select select "6m"
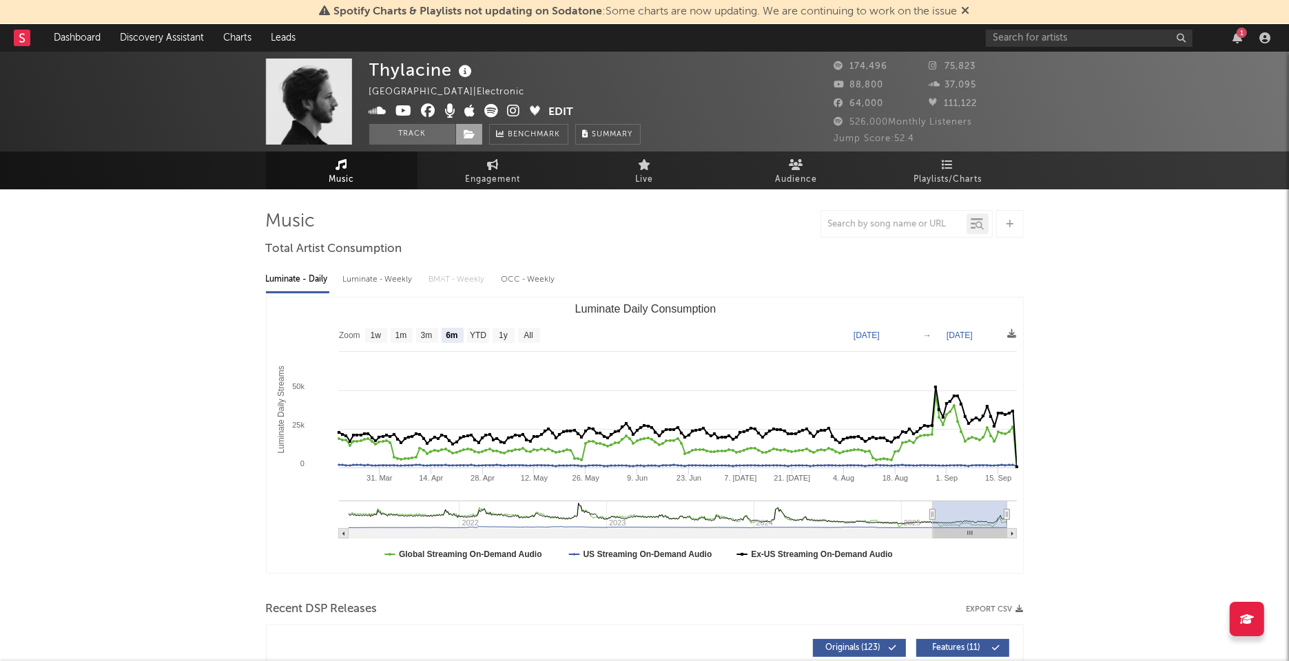
click at [459, 131] on span at bounding box center [469, 134] width 28 height 21
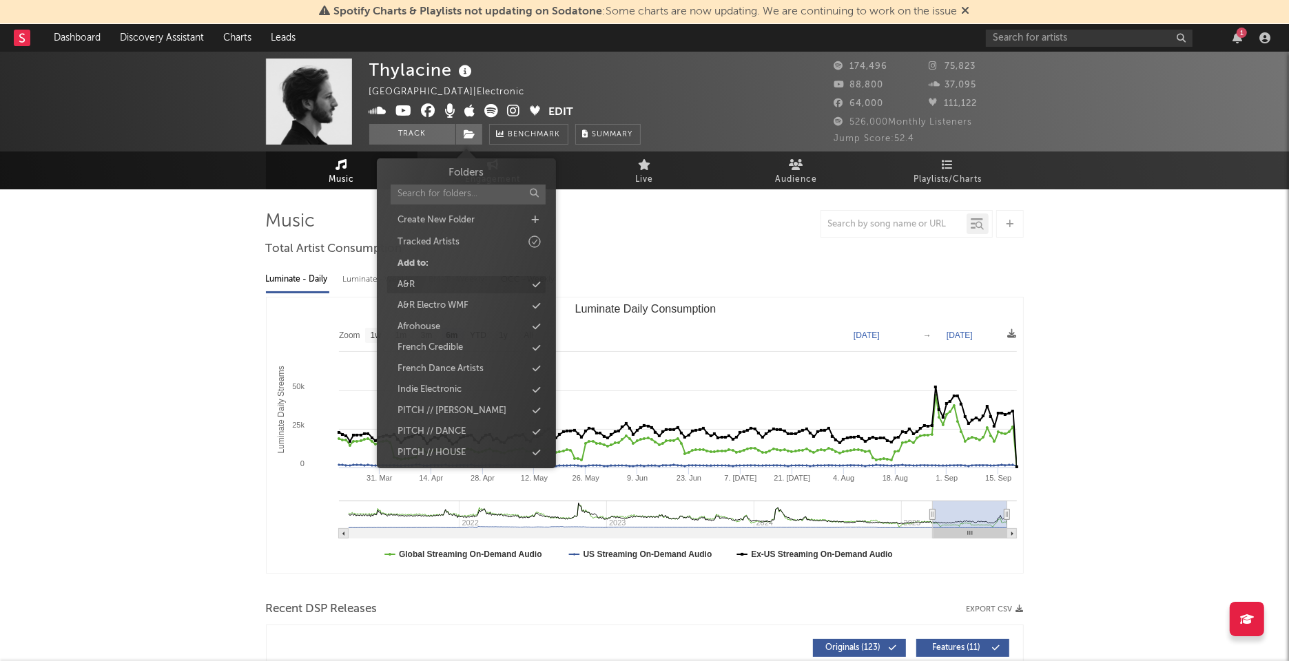
click at [455, 287] on div "A&R" at bounding box center [466, 285] width 158 height 18
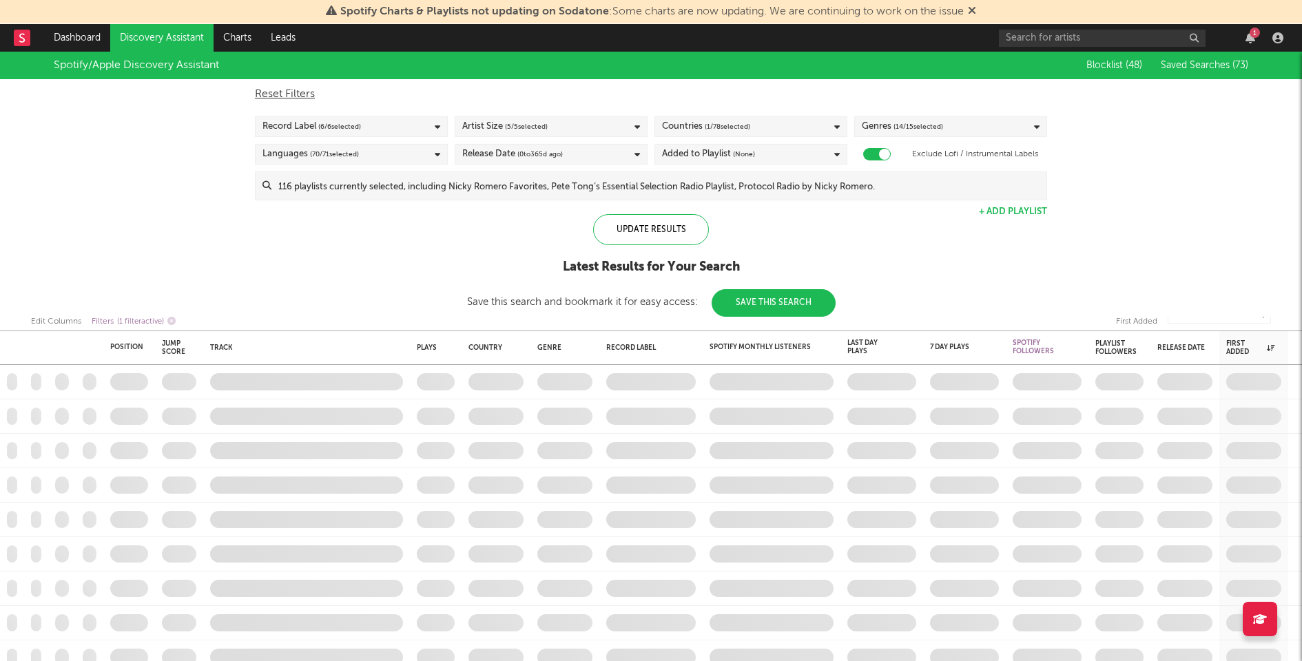
checkbox input "true"
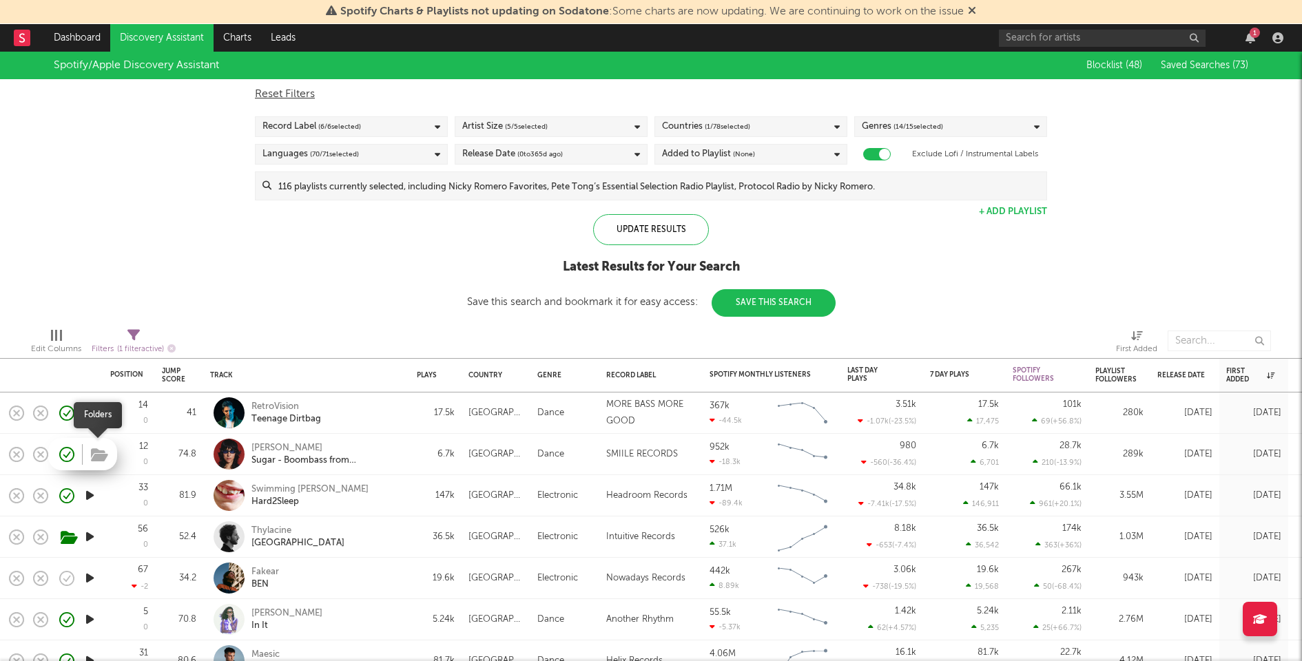
click at [95, 460] on icon "button" at bounding box center [99, 455] width 17 height 15
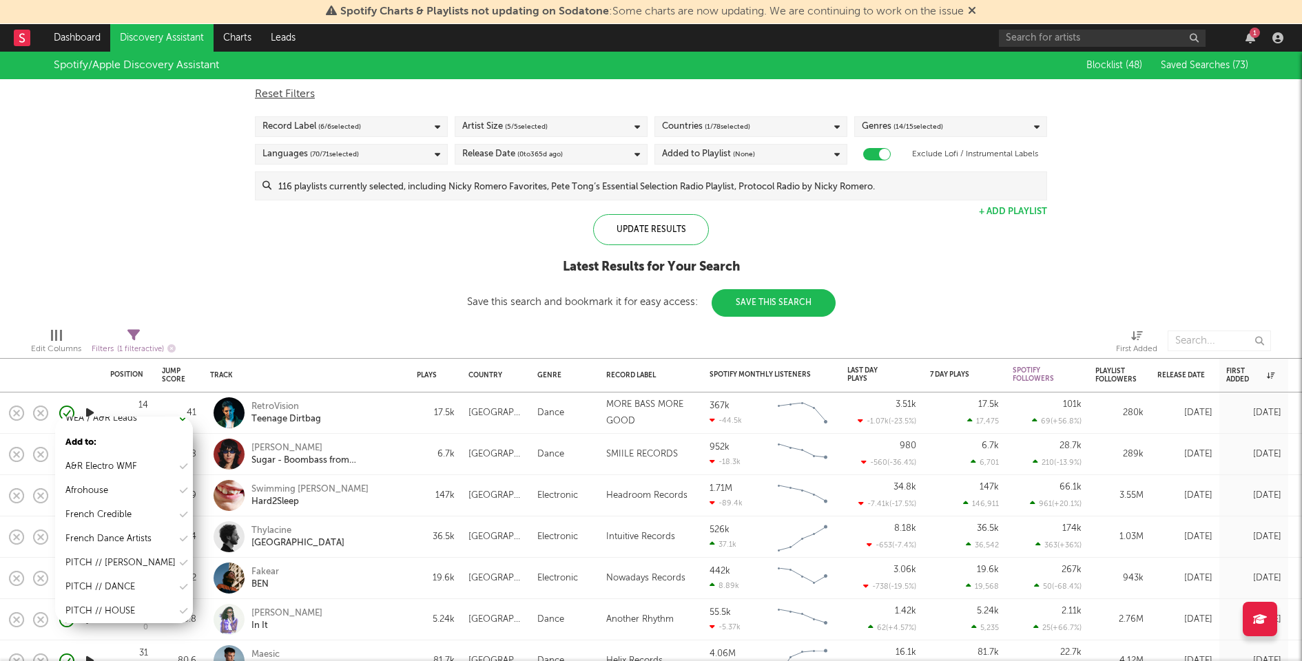
scroll to position [225, 0]
click at [137, 520] on div "French Dance Artists" at bounding box center [108, 518] width 86 height 17
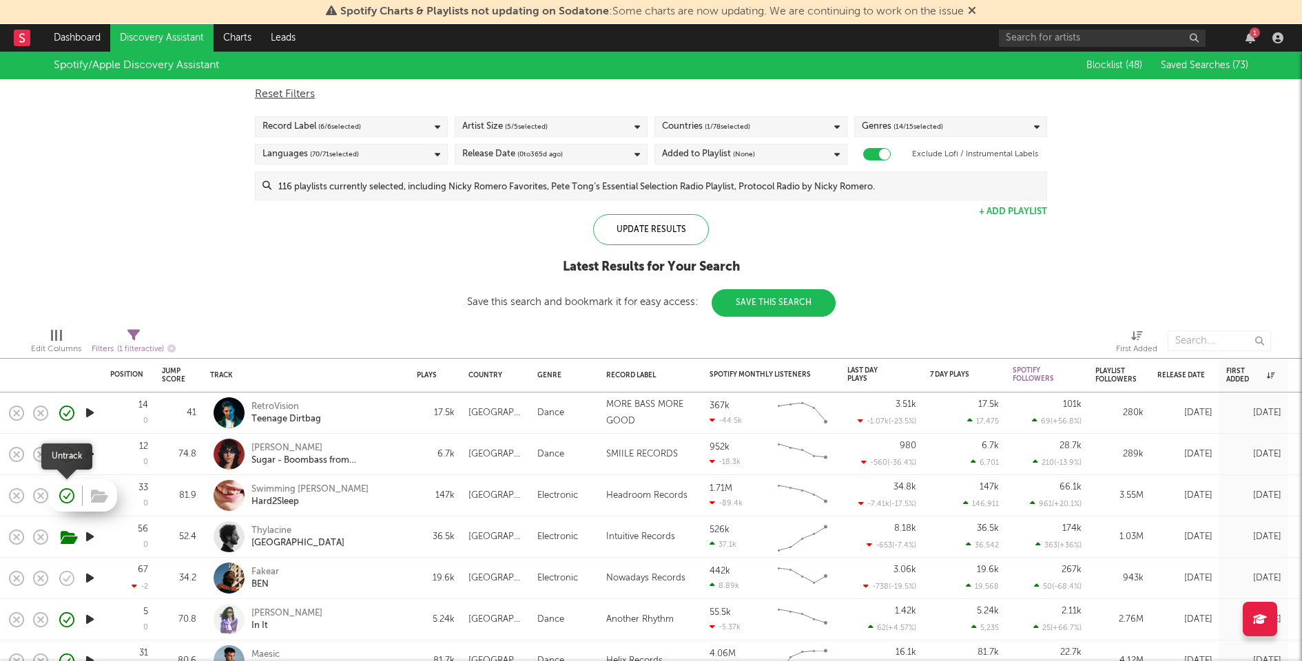
click at [65, 492] on icon "button" at bounding box center [66, 495] width 19 height 19
click at [96, 495] on icon "button" at bounding box center [99, 496] width 17 height 15
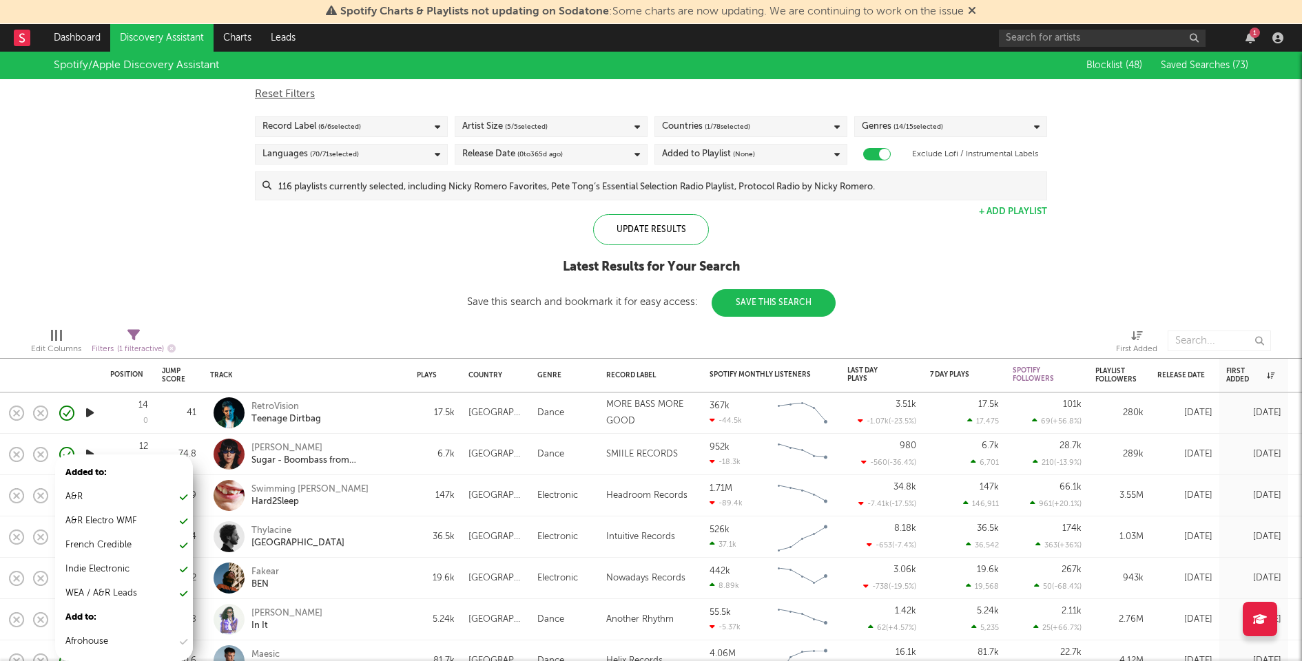
scroll to position [94, 0]
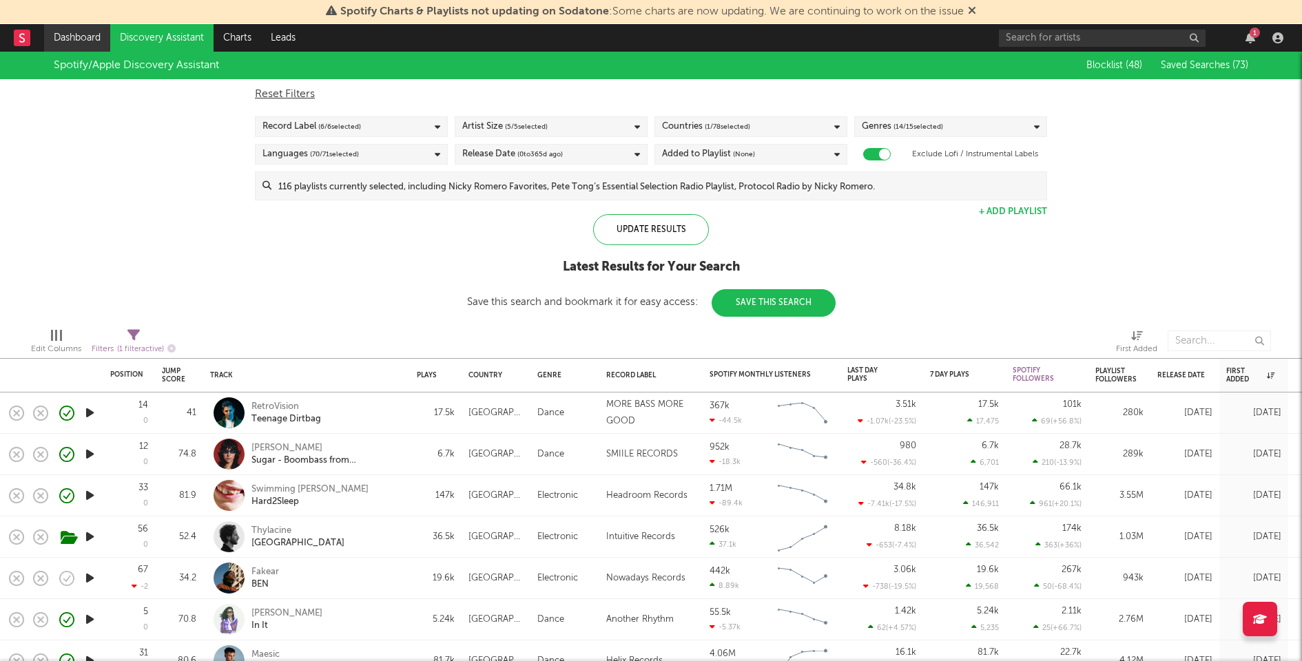
click at [90, 37] on link "Dashboard" at bounding box center [77, 38] width 66 height 28
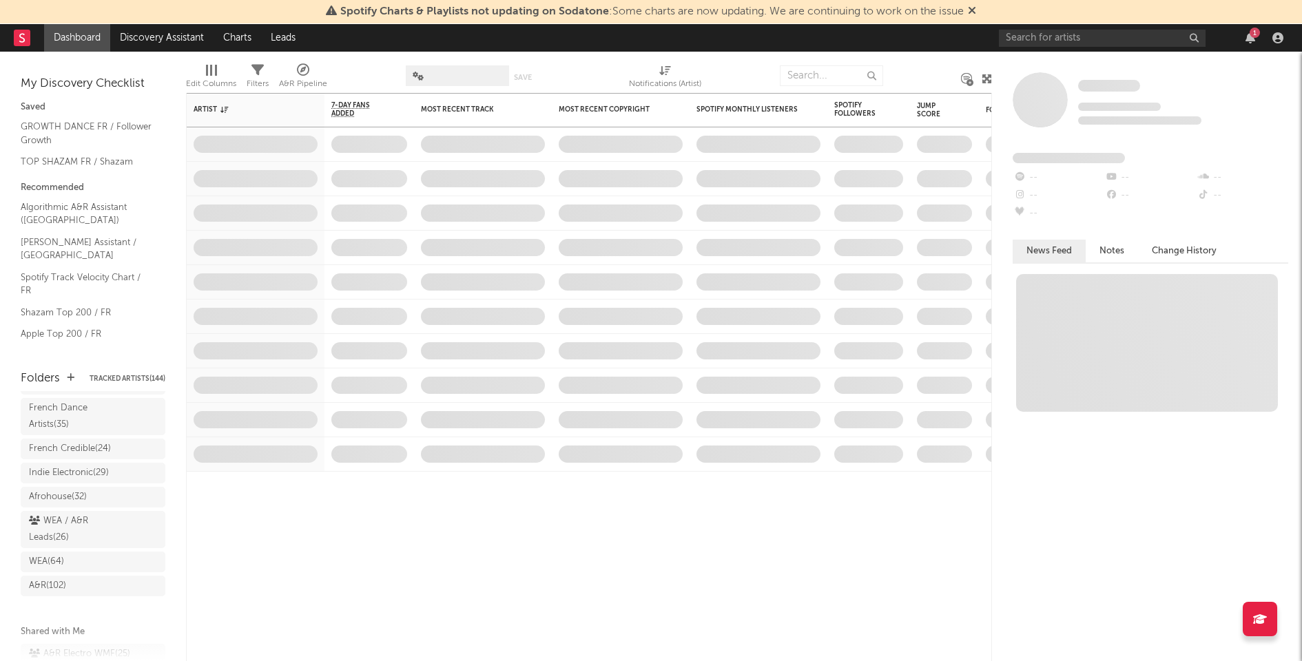
scroll to position [245, 0]
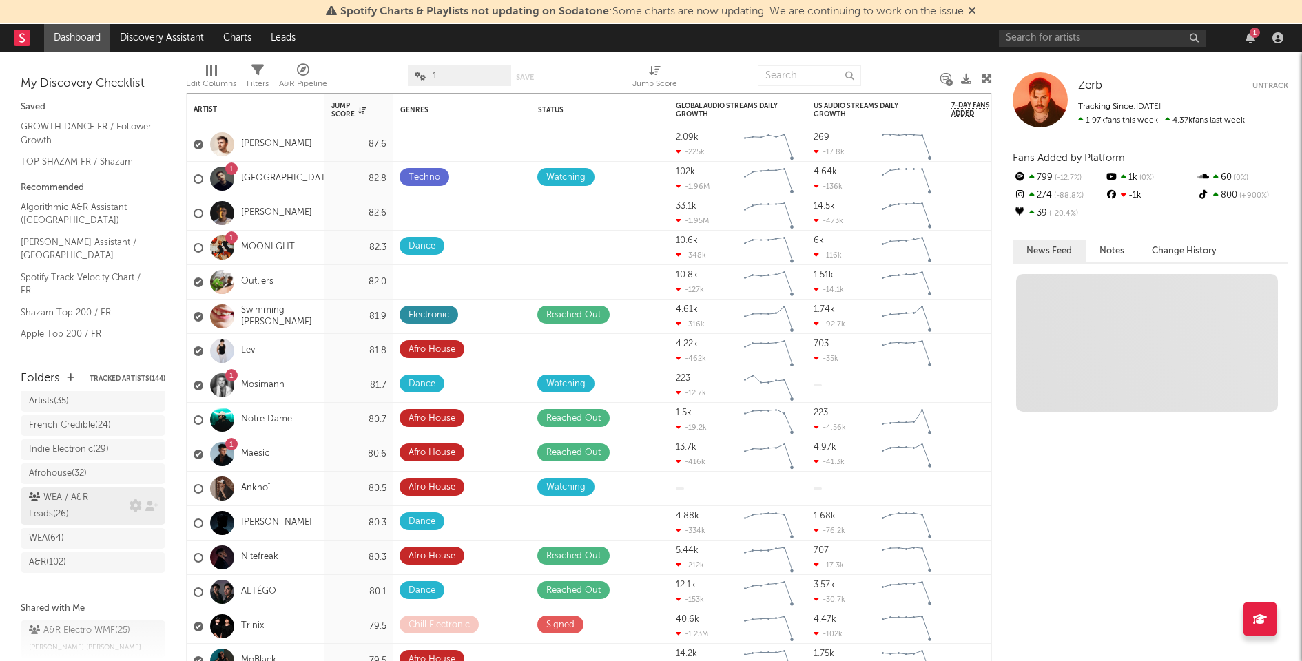
click at [90, 490] on div "WEA / A&R Leads ( 26 )" at bounding box center [77, 506] width 97 height 33
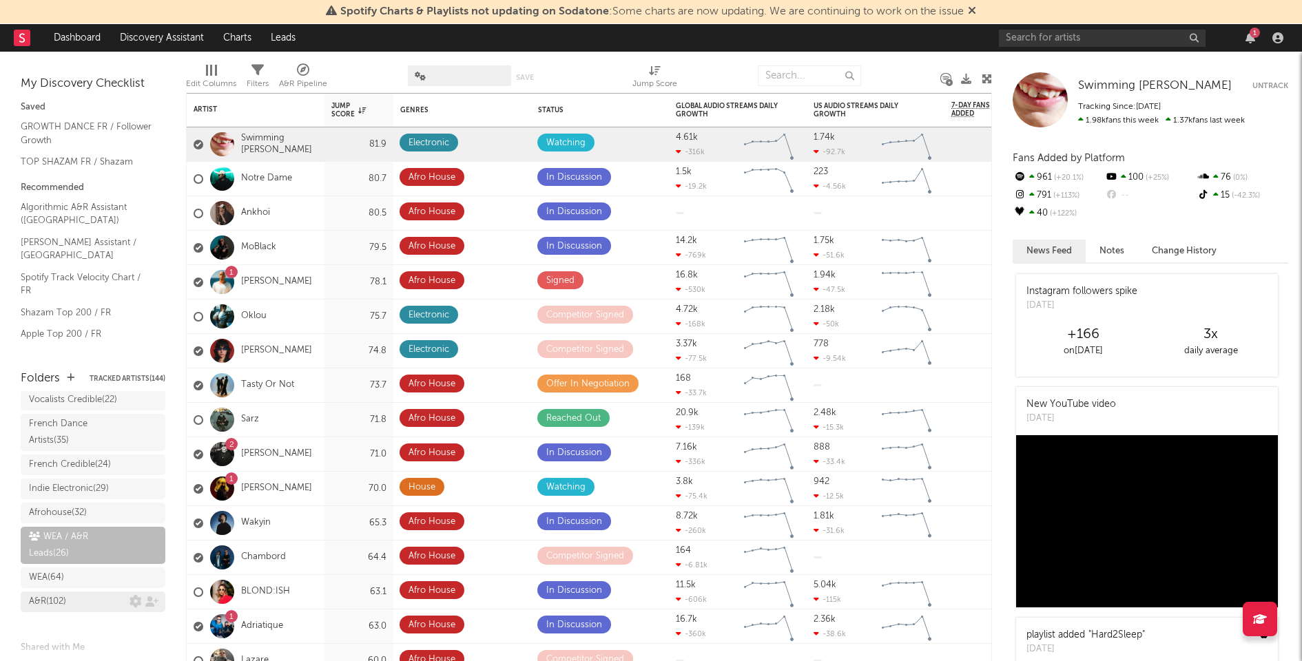
scroll to position [202, 0]
click at [129, 555] on icon at bounding box center [135, 549] width 12 height 12
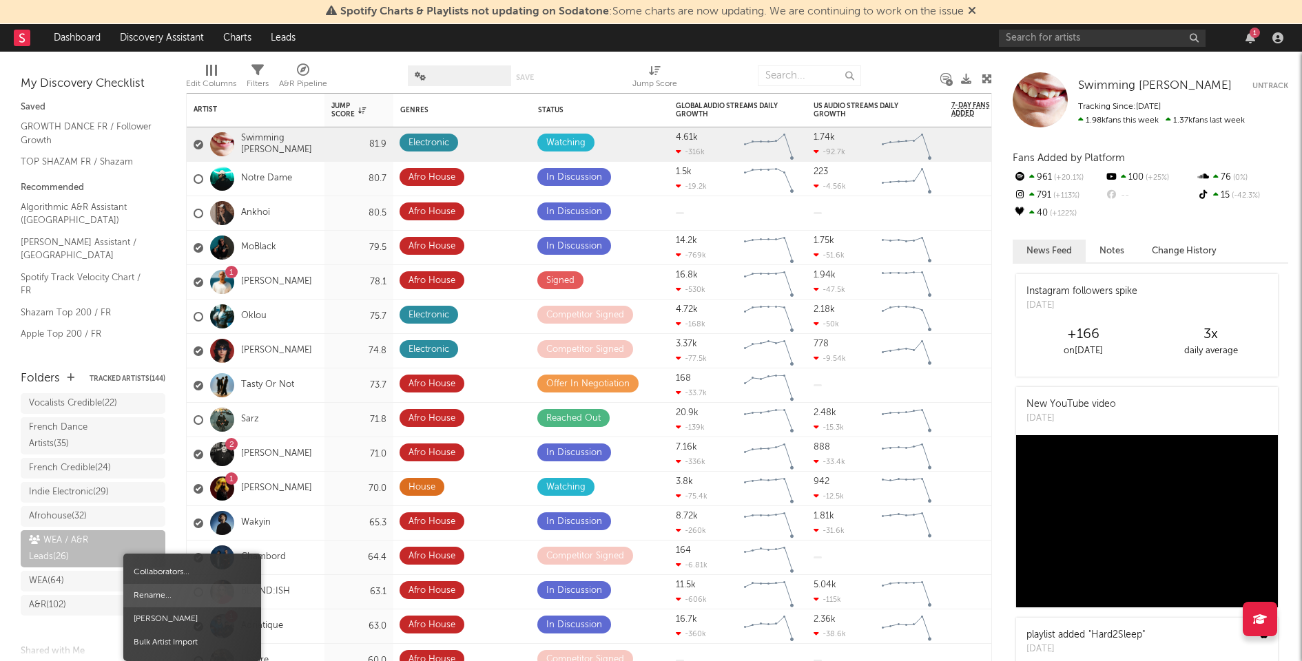
click at [169, 597] on span "Rename..." at bounding box center [192, 595] width 138 height 23
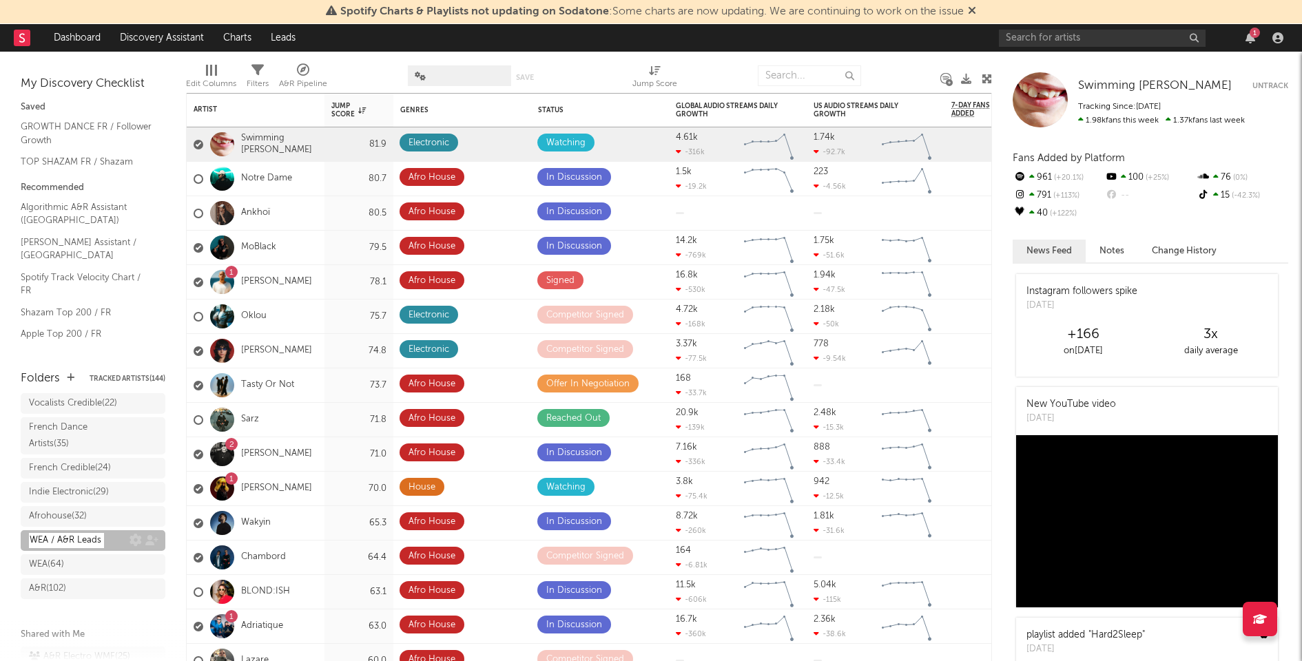
click at [35, 548] on input "WEA / A&R Leads" at bounding box center [66, 540] width 75 height 15
click at [129, 555] on icon at bounding box center [135, 549] width 12 height 12
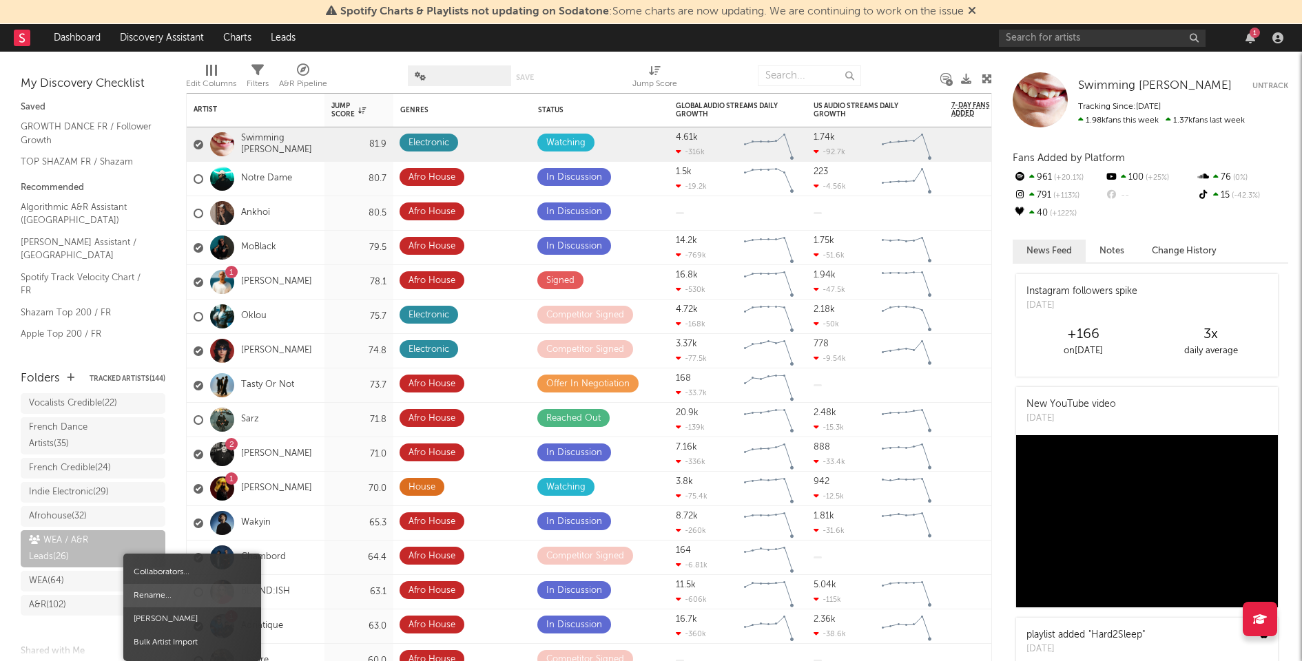
click at [163, 594] on span "Rename..." at bounding box center [192, 595] width 138 height 23
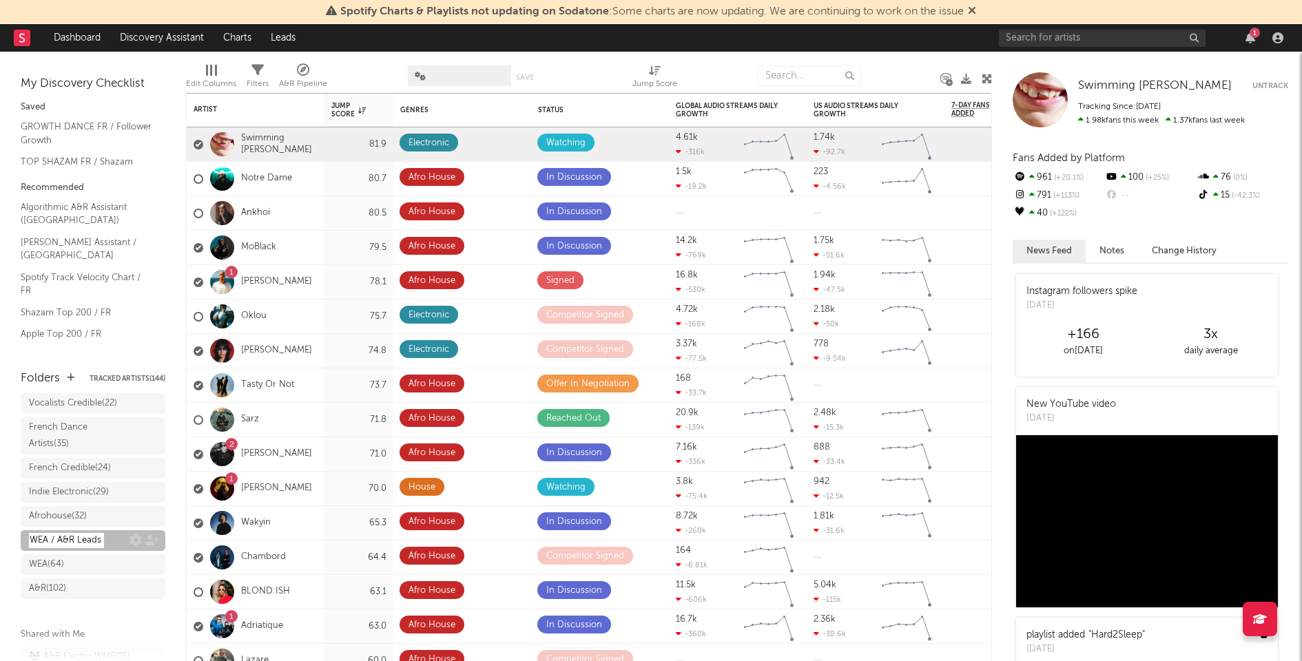
click at [37, 548] on input "WEA / A&R Leads" at bounding box center [66, 540] width 75 height 15
type input "ADORE / A&R Leads"
click at [561, 107] on div "Status" at bounding box center [583, 110] width 90 height 8
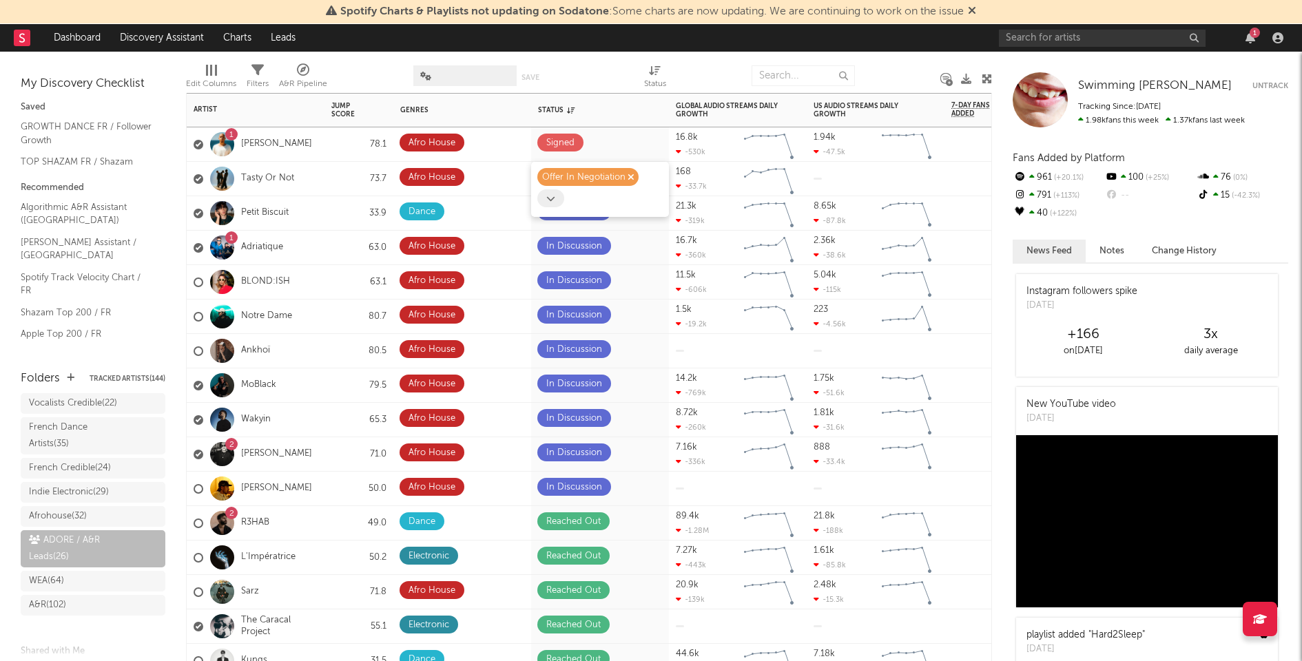
click at [630, 176] on icon "button" at bounding box center [631, 177] width 7 height 9
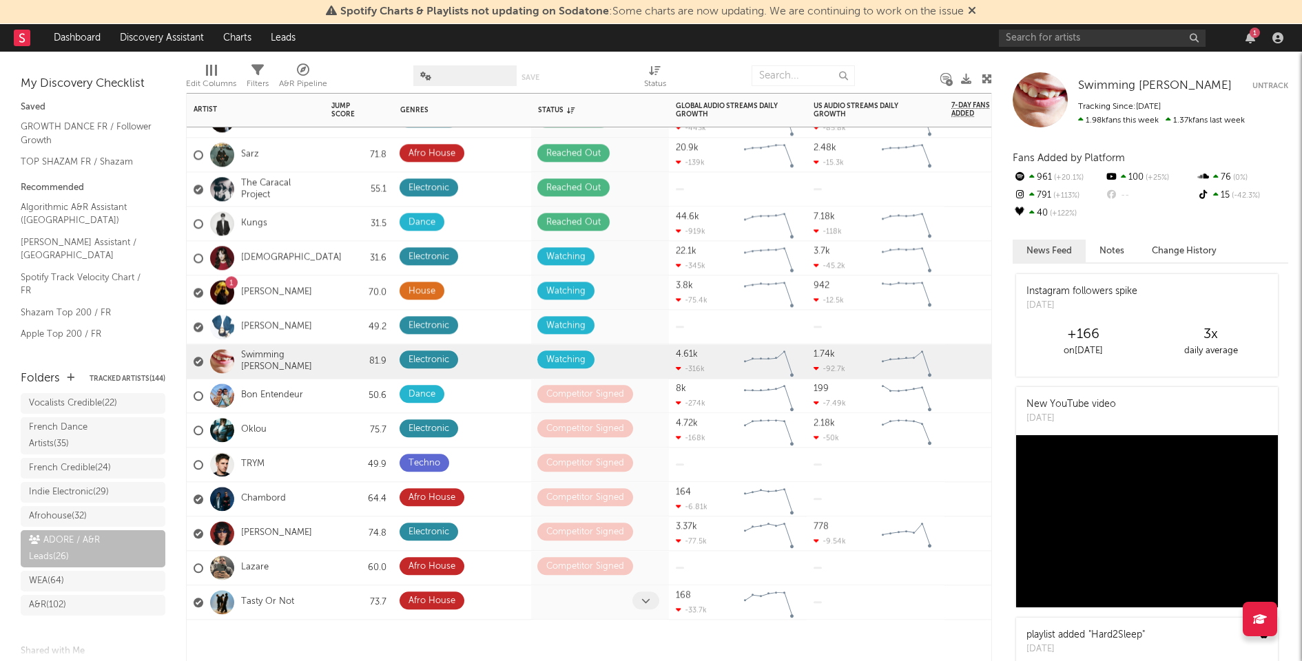
click at [643, 601] on icon at bounding box center [645, 601] width 9 height 9
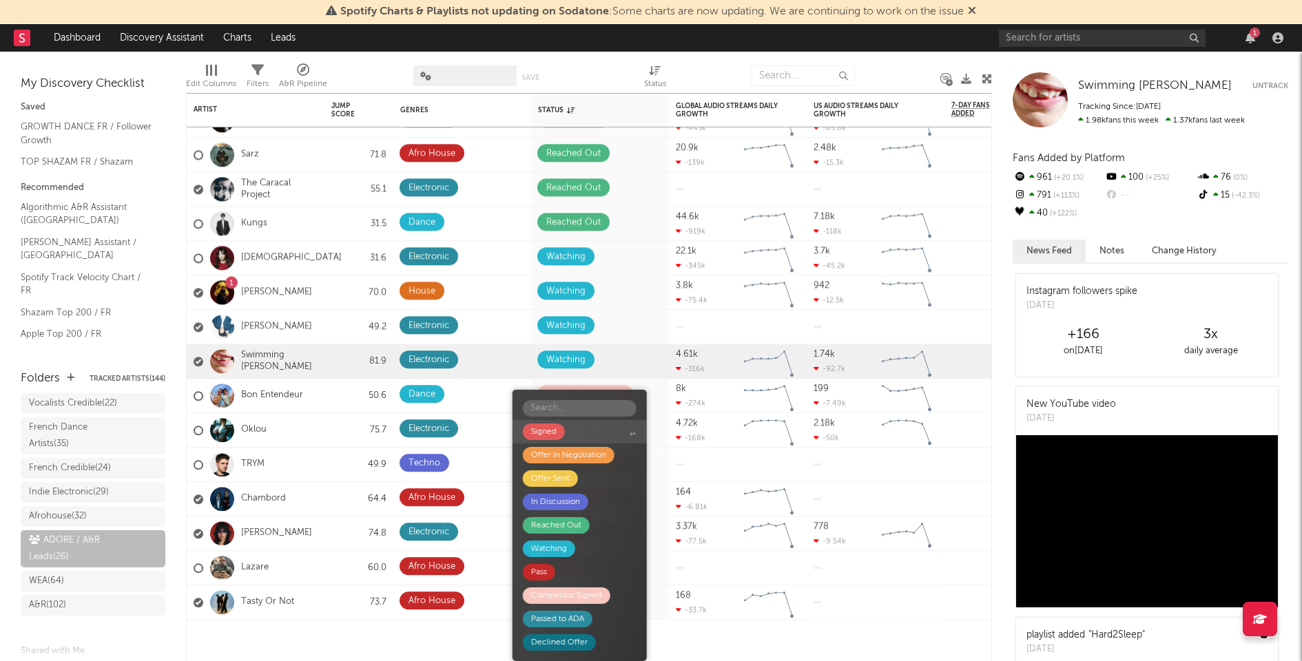
click at [574, 427] on span "Signed" at bounding box center [579, 431] width 134 height 23
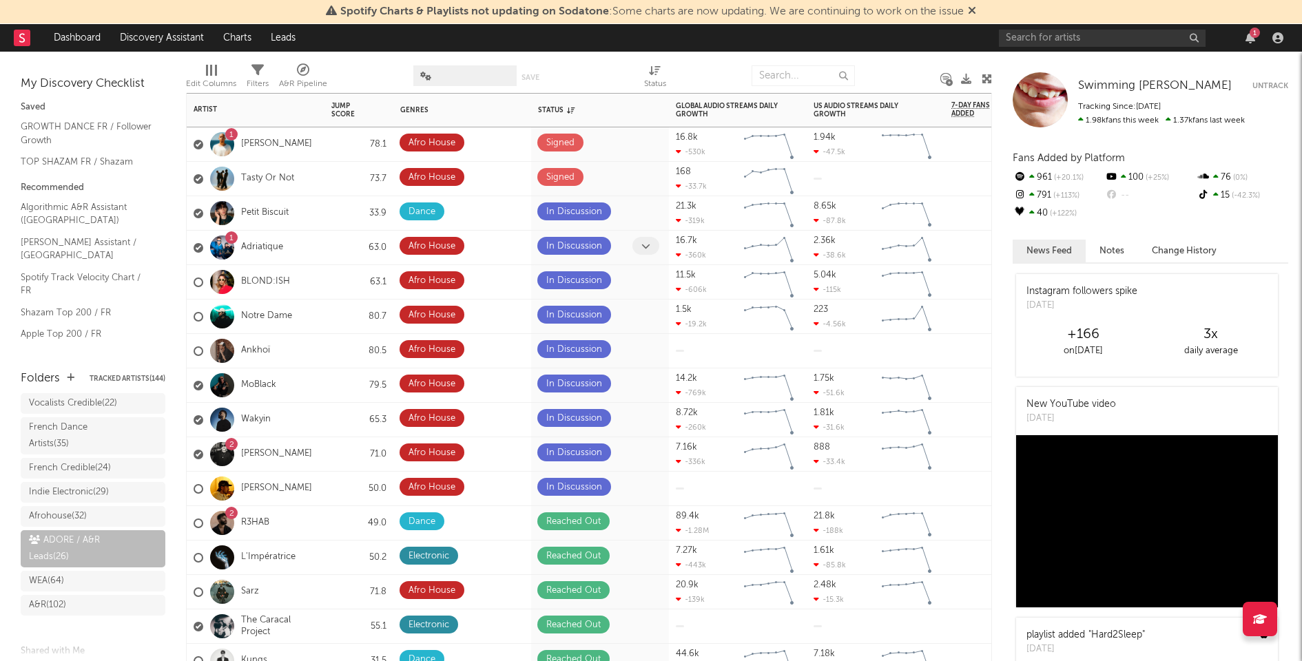
click at [642, 242] on icon at bounding box center [645, 246] width 9 height 9
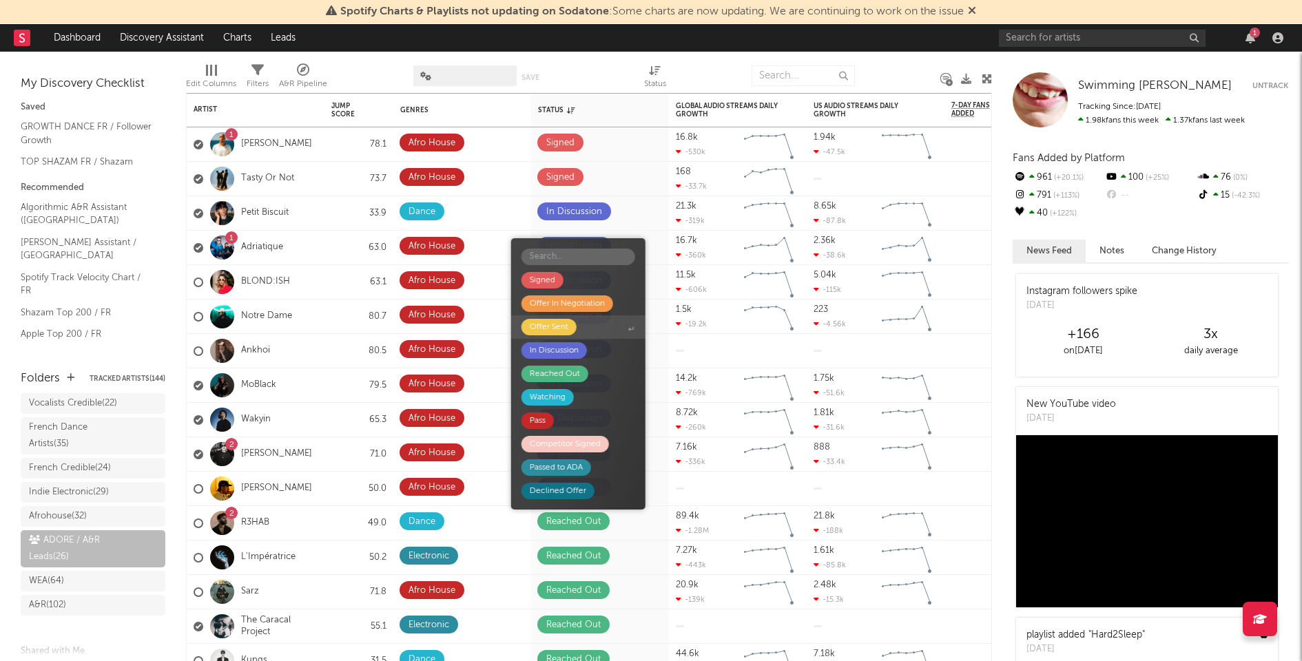
click at [599, 324] on span "Offer Sent" at bounding box center [578, 326] width 134 height 23
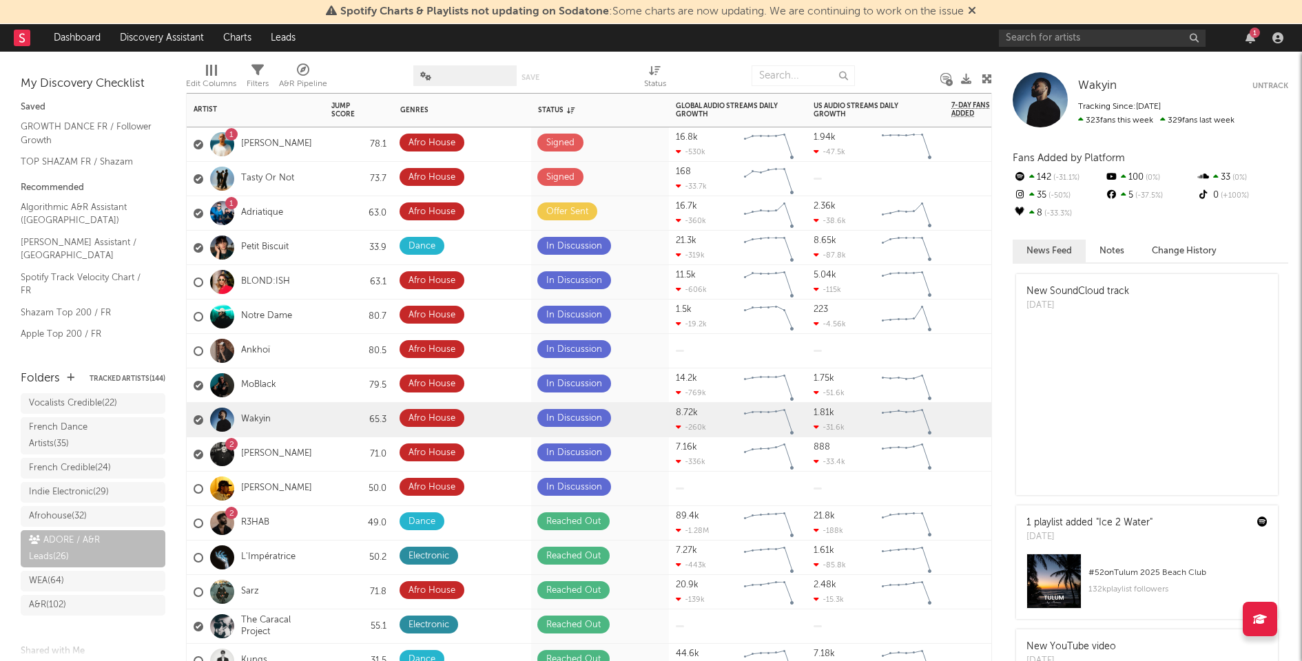
click at [289, 421] on div "Wakyin" at bounding box center [256, 420] width 138 height 34
click at [646, 417] on icon at bounding box center [645, 418] width 9 height 9
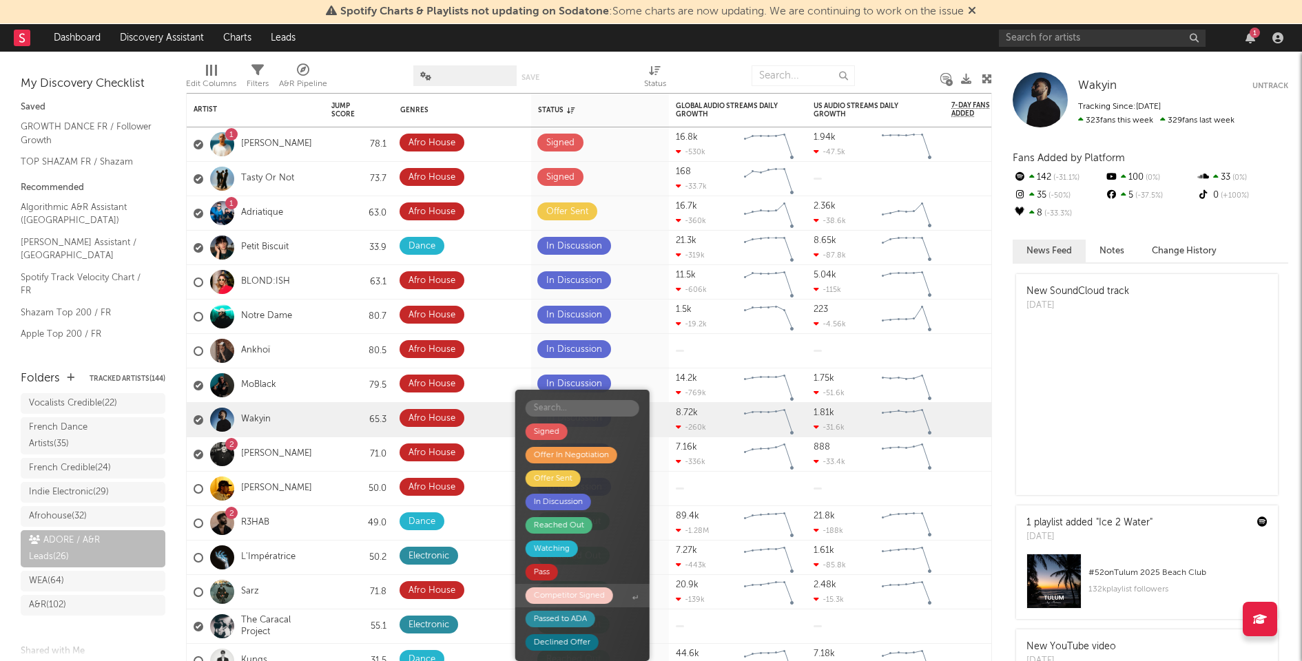
click at [623, 599] on span "Competitor Signed" at bounding box center [582, 595] width 134 height 23
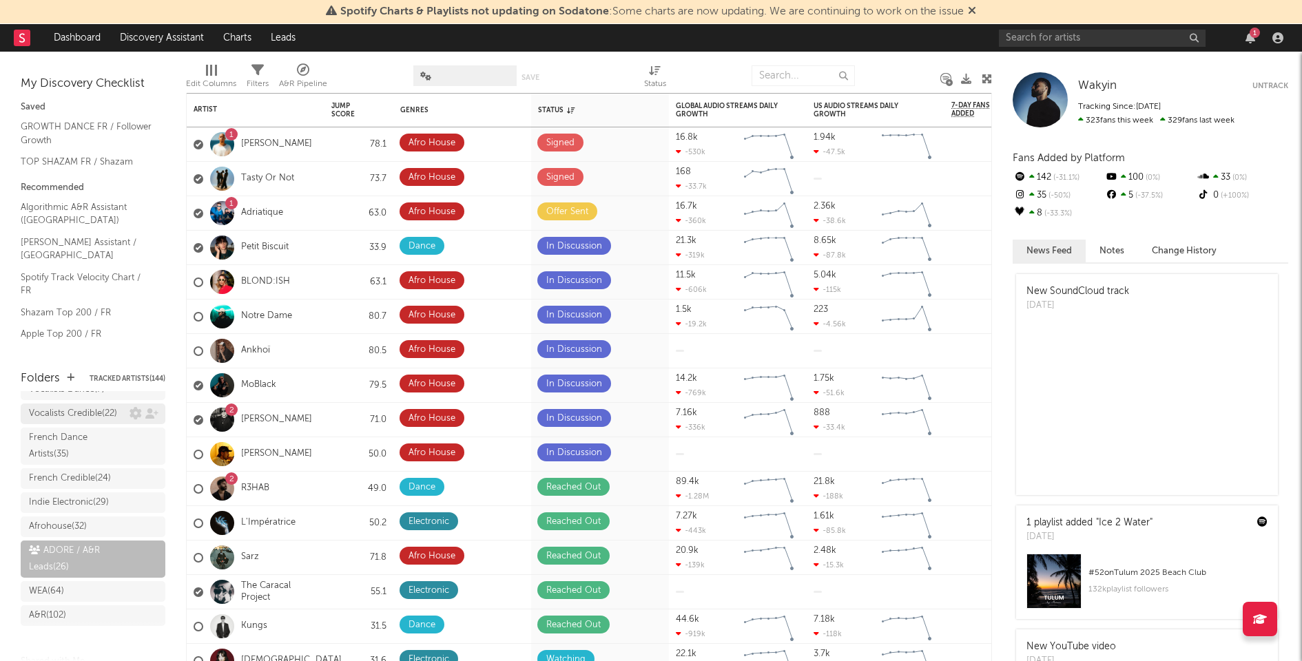
scroll to position [198, 0]
click at [87, 457] on div "French Dance Artists ( 35 )" at bounding box center [77, 440] width 97 height 33
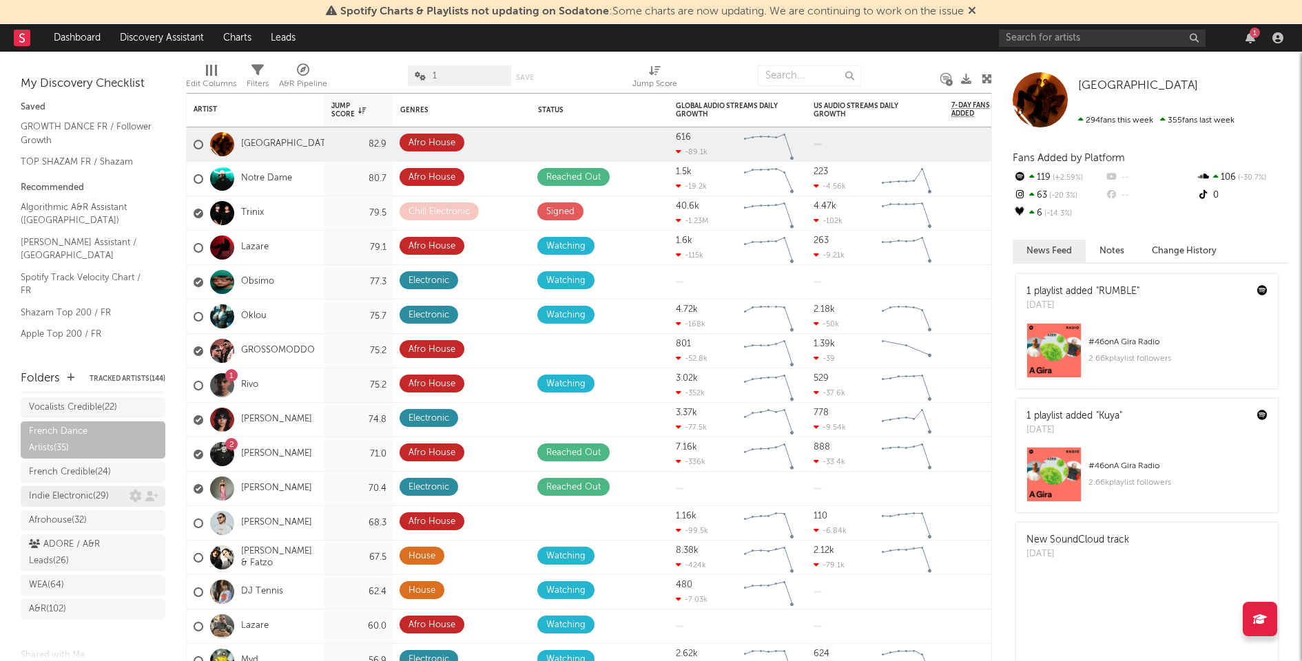
click at [80, 505] on div "Indie Electronic ( 29 )" at bounding box center [69, 496] width 80 height 17
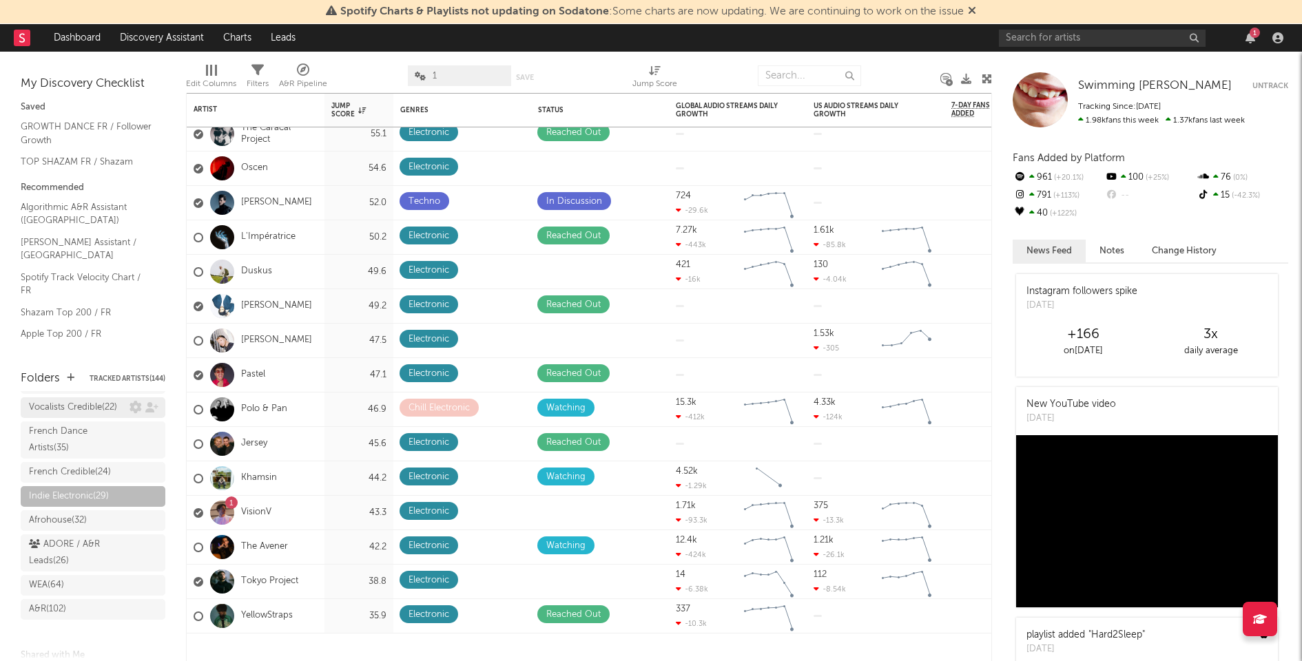
click at [76, 416] on div "Vocalists Credible ( 22 )" at bounding box center [73, 408] width 88 height 17
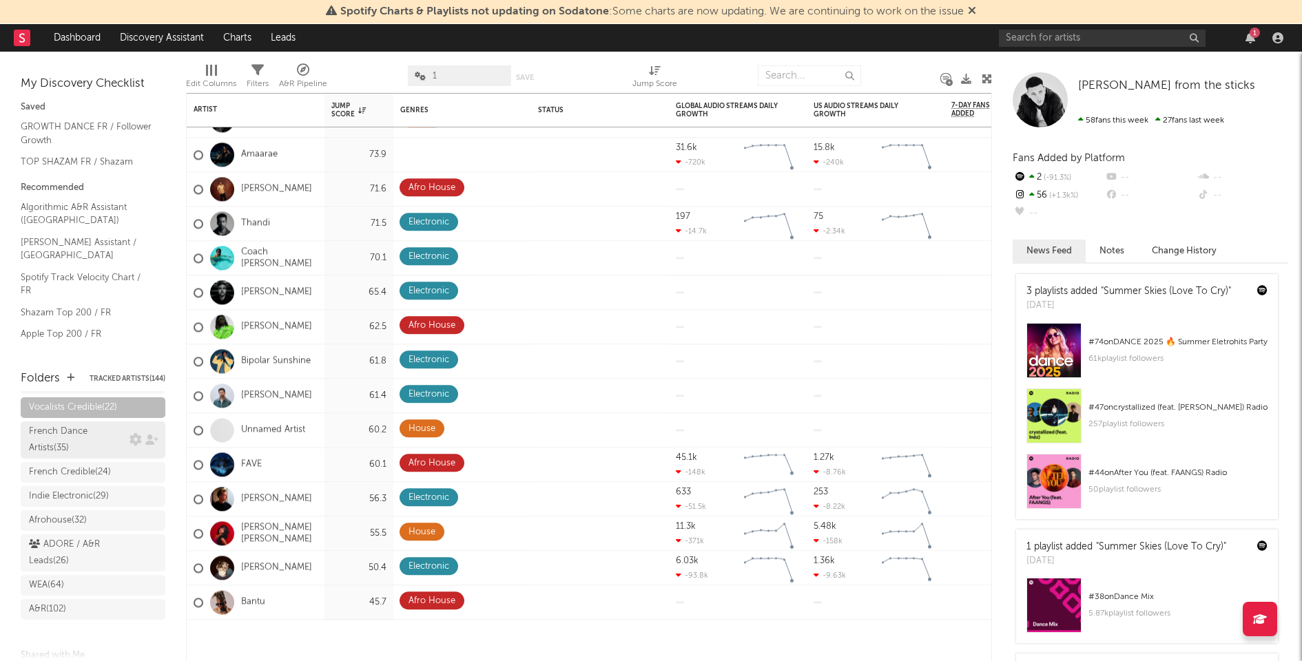
click at [75, 457] on div "French Dance Artists ( 35 )" at bounding box center [77, 440] width 97 height 33
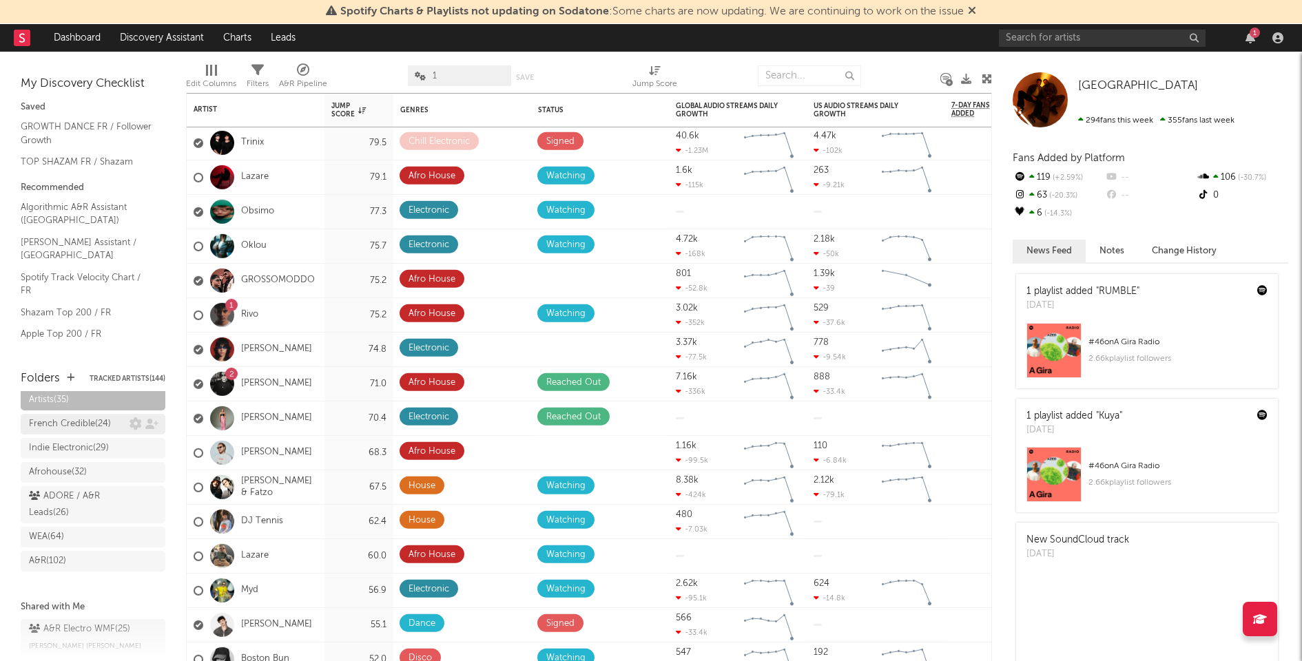
scroll to position [248, 0]
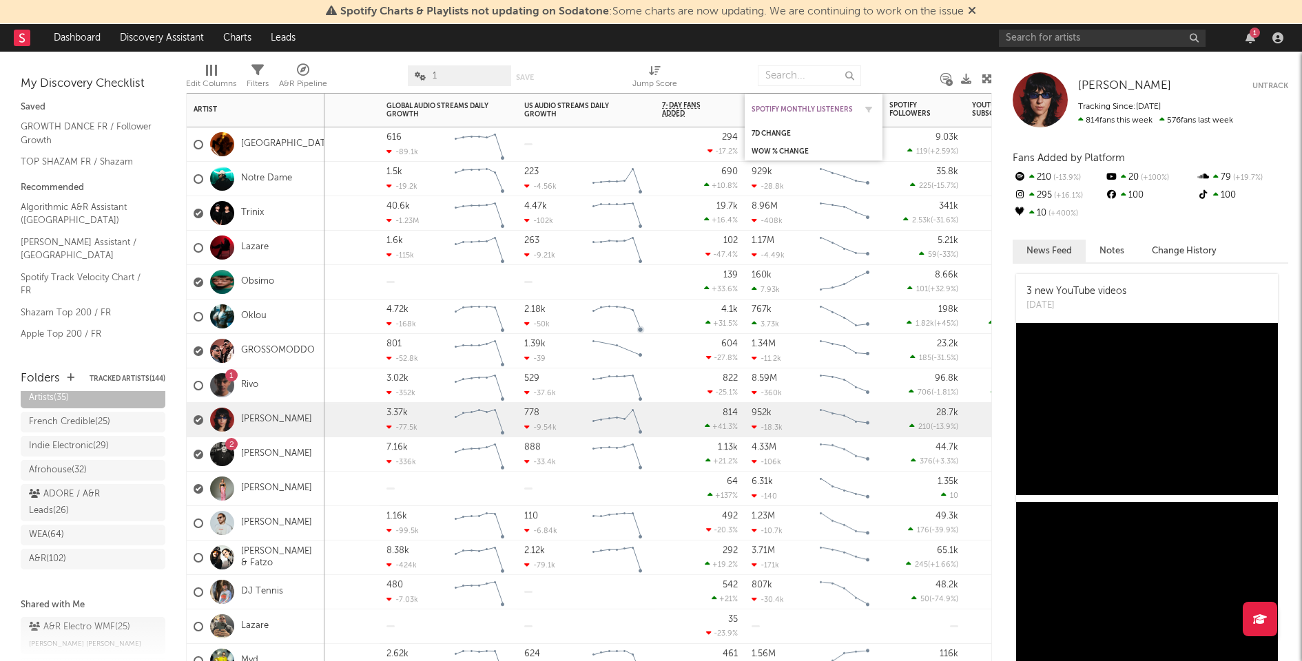
click at [784, 106] on div "Spotify Monthly Listeners" at bounding box center [802, 109] width 103 height 8
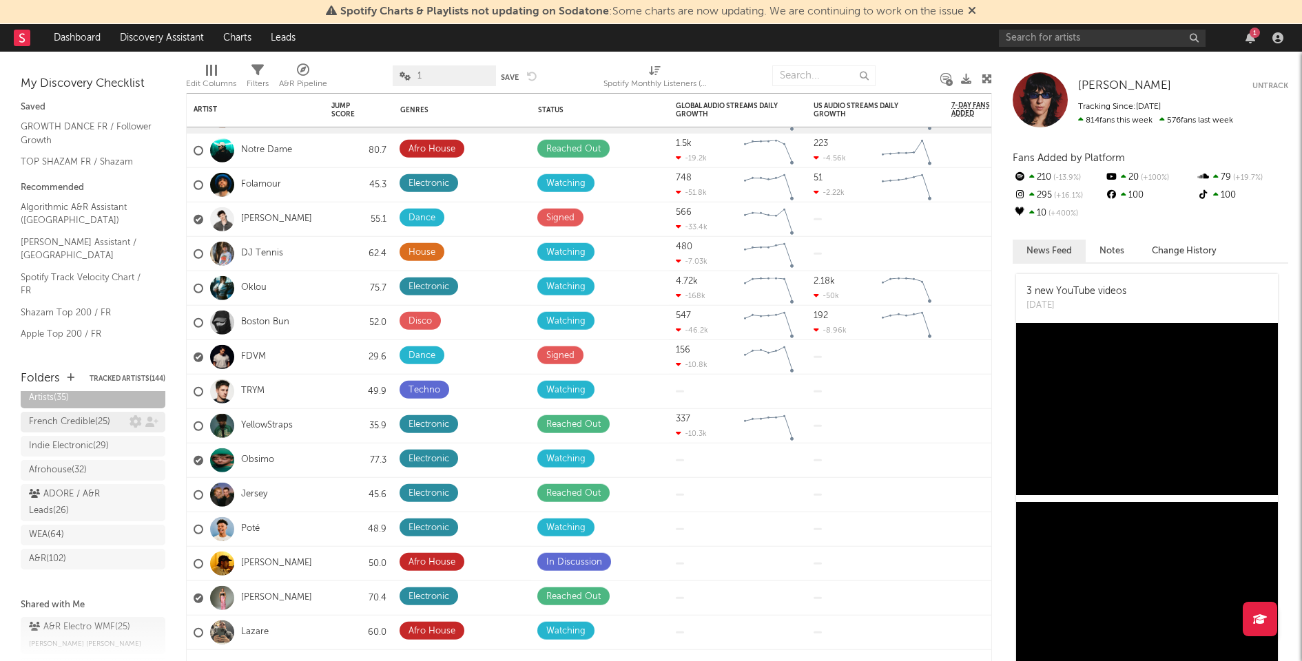
click at [91, 431] on div "French Credible ( 25 )" at bounding box center [69, 422] width 81 height 17
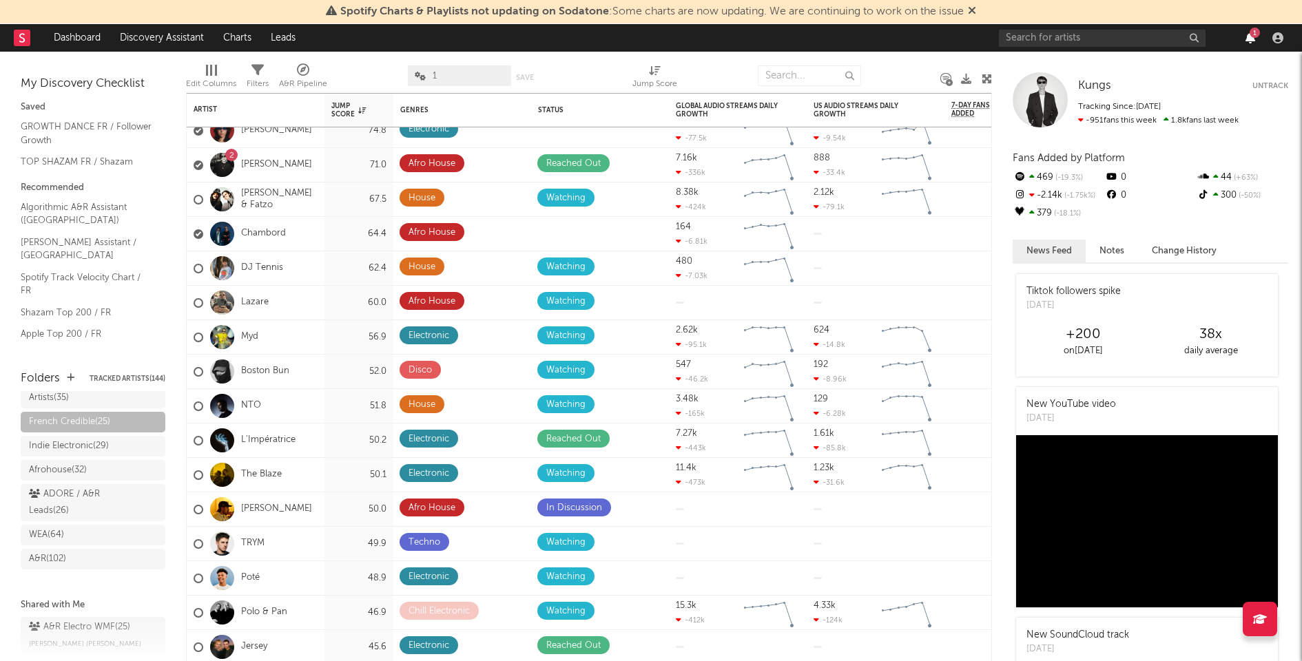
click at [1246, 34] on icon "button" at bounding box center [1250, 37] width 10 height 11
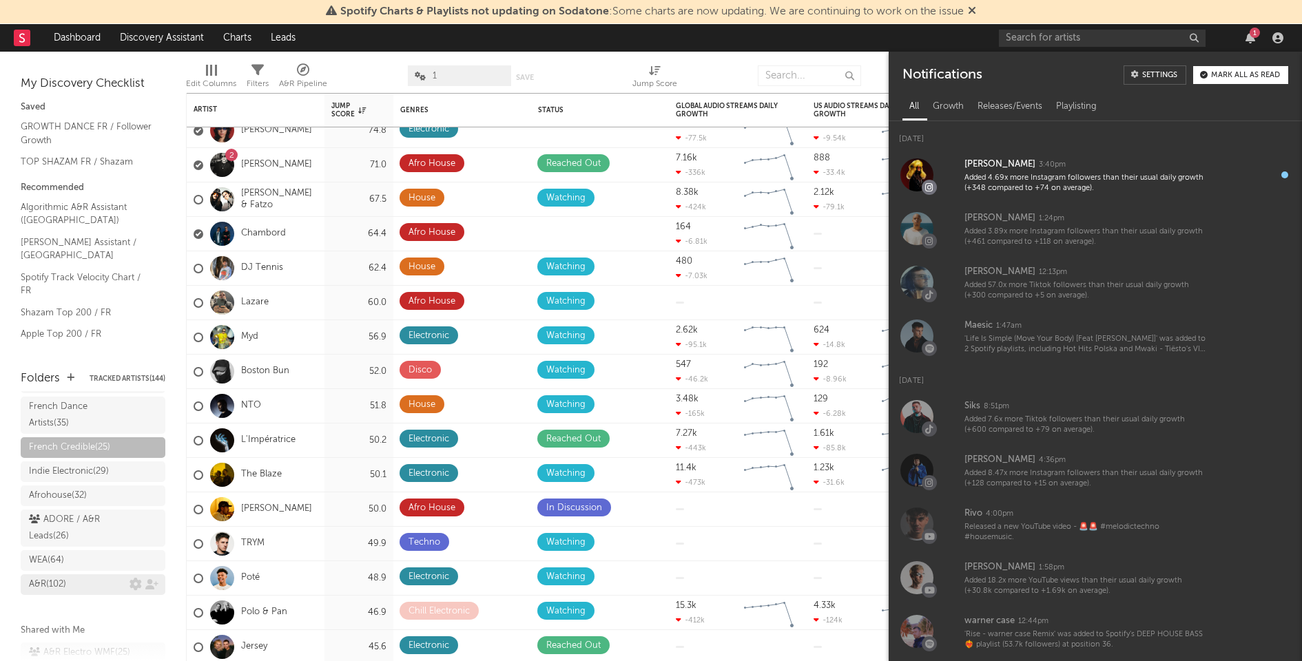
scroll to position [232, 0]
click at [79, 535] on div "ADORE / A&R Leads ( 26 )" at bounding box center [77, 518] width 97 height 33
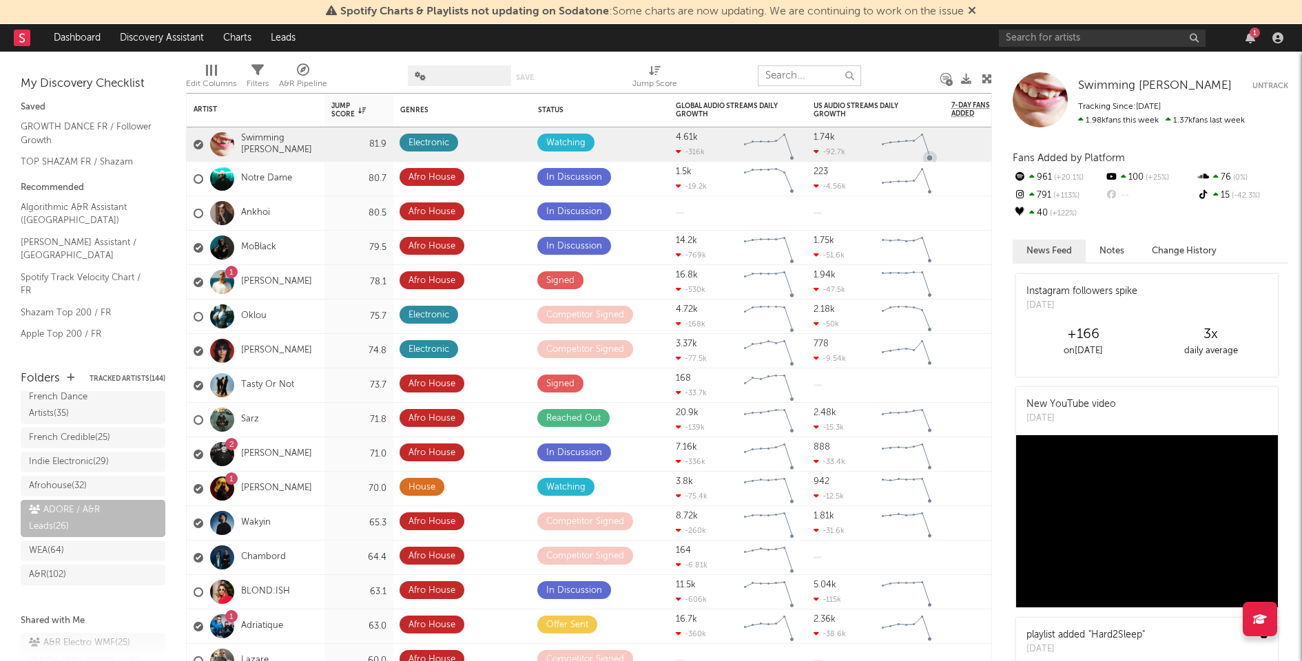
click at [796, 72] on input "text" at bounding box center [809, 75] width 103 height 21
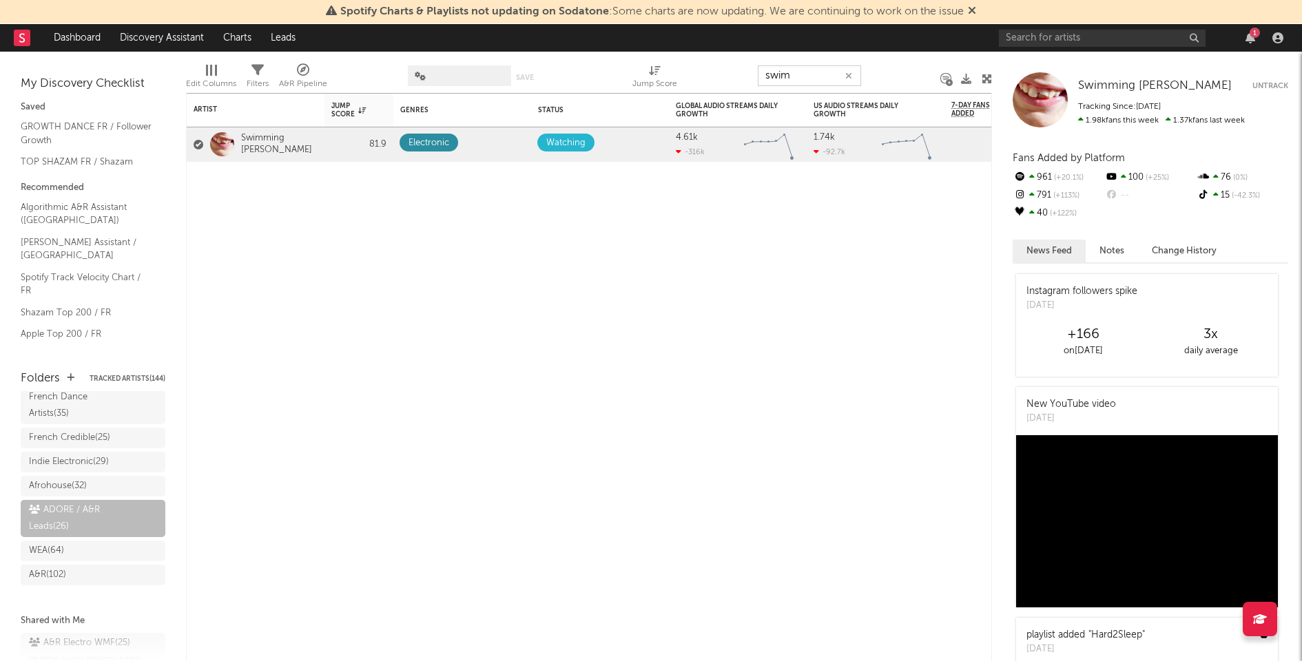
type input "swimm"
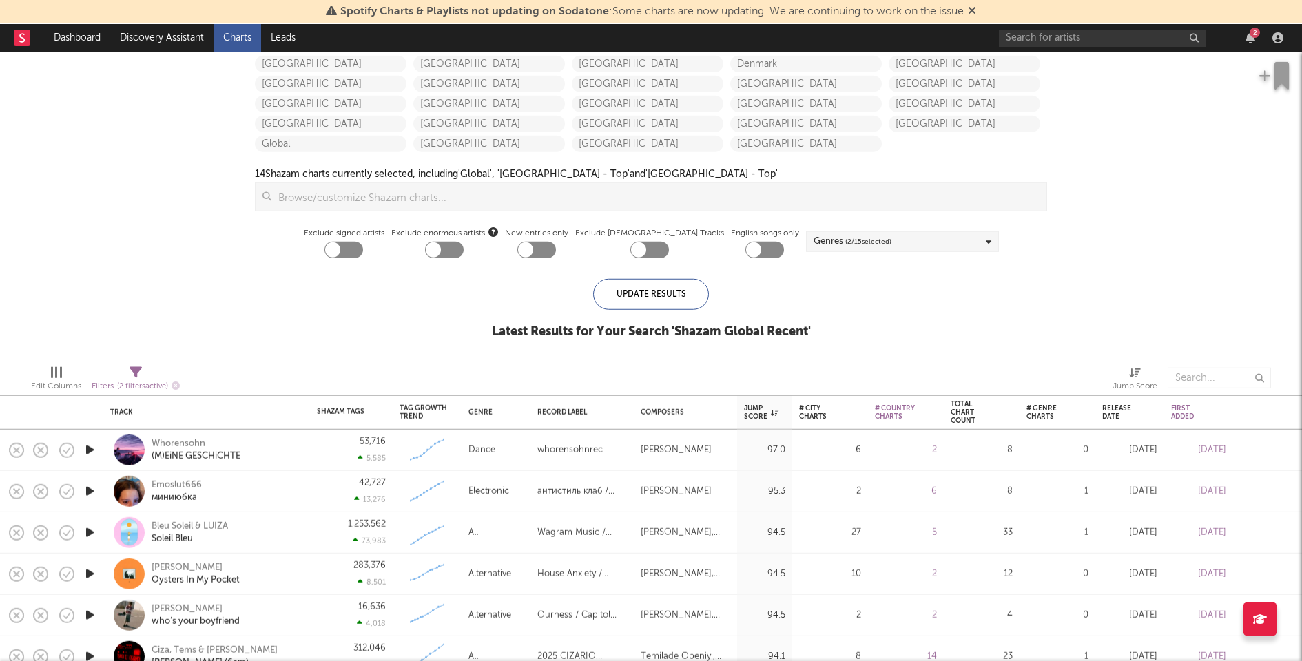
click at [104, 379] on div "Filters ( 2 filters active)" at bounding box center [136, 385] width 88 height 17
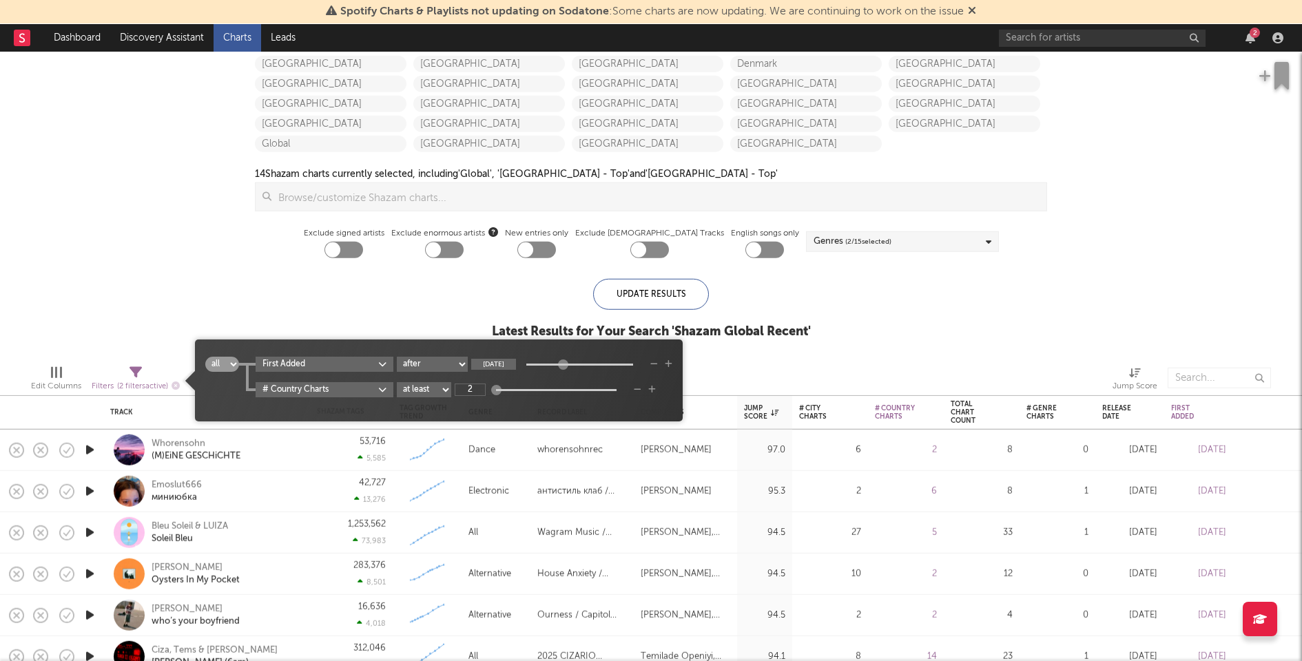
click at [488, 364] on input "[DATE]" at bounding box center [493, 364] width 45 height 11
click at [512, 362] on input "[DATE]" at bounding box center [493, 364] width 45 height 11
click at [512, 364] on input "[DATE]" at bounding box center [493, 364] width 45 height 11
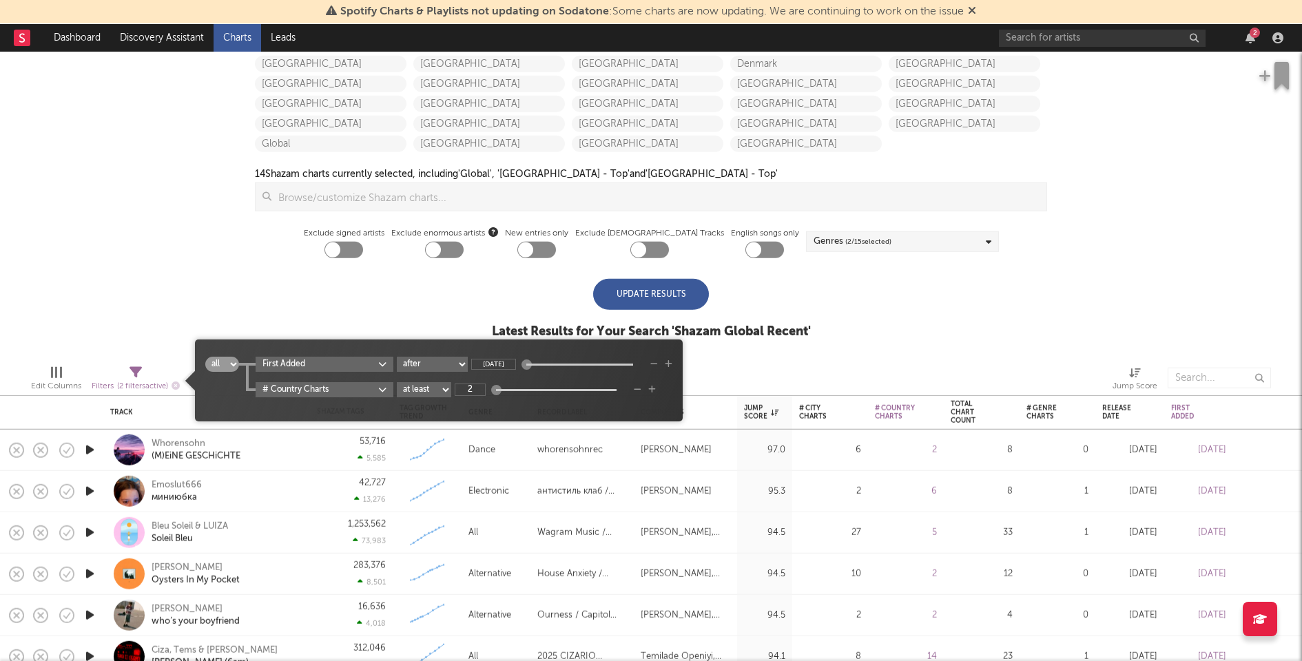
click at [448, 320] on div "iTunes Top 100 Soundcloud Playlists [PERSON_NAME] QQ BMAT Blocklist ( 48 ) Save…" at bounding box center [651, 157] width 1302 height 393
type input "[DATE]"
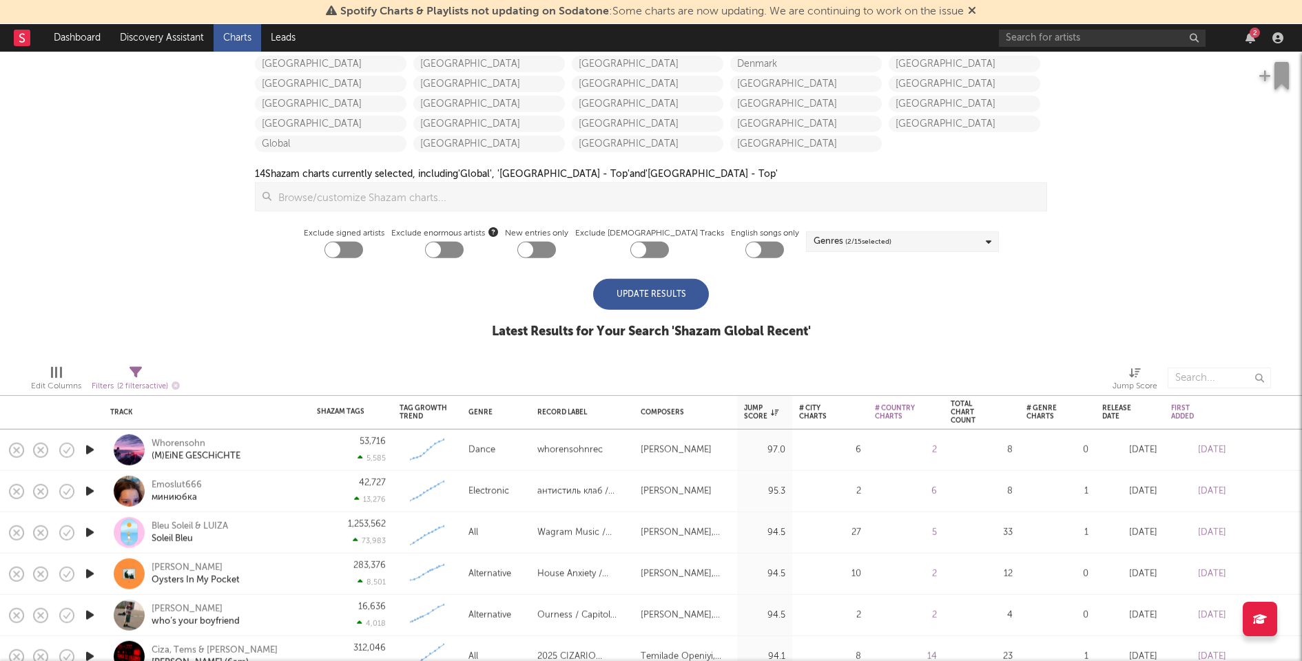
click at [636, 302] on div "Update Results" at bounding box center [651, 294] width 116 height 31
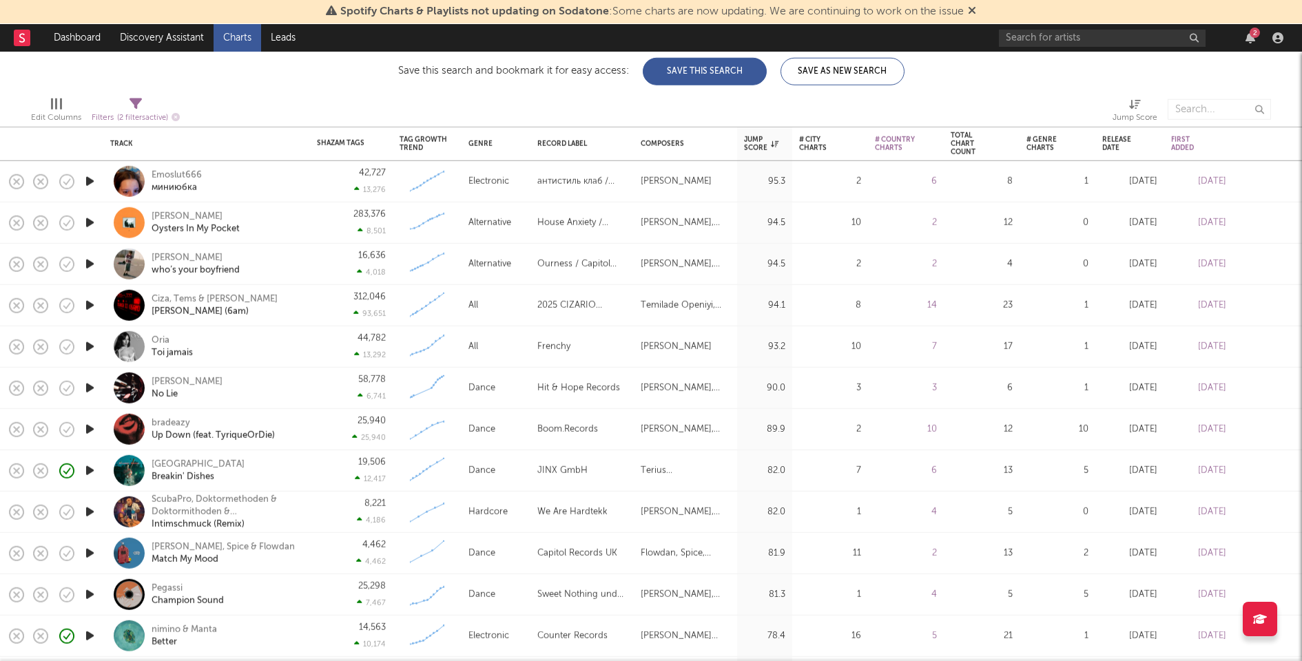
click at [92, 180] on icon "button" at bounding box center [90, 181] width 14 height 17
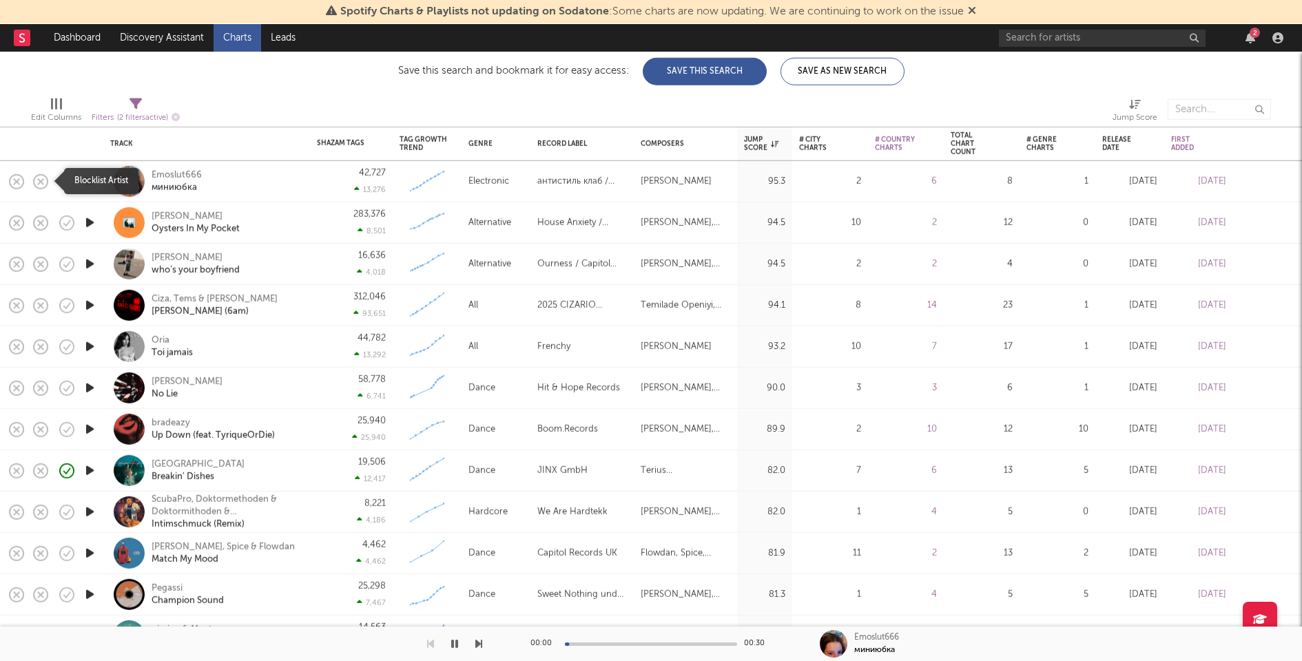
click at [40, 183] on icon "button" at bounding box center [40, 181] width 19 height 19
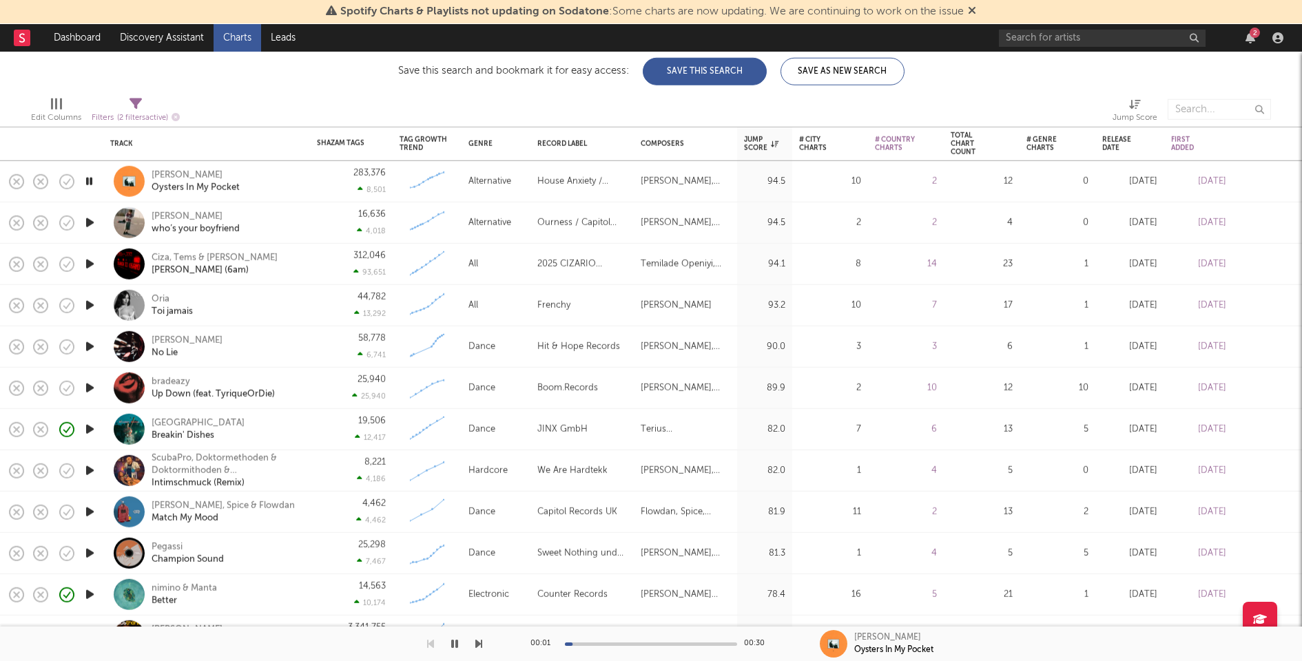
click at [87, 312] on icon "button" at bounding box center [90, 305] width 14 height 17
click at [92, 348] on icon "button" at bounding box center [90, 346] width 14 height 17
click at [89, 386] on icon "button" at bounding box center [90, 388] width 14 height 17
click at [83, 553] on icon "button" at bounding box center [90, 553] width 14 height 17
click at [636, 645] on div at bounding box center [651, 644] width 172 height 3
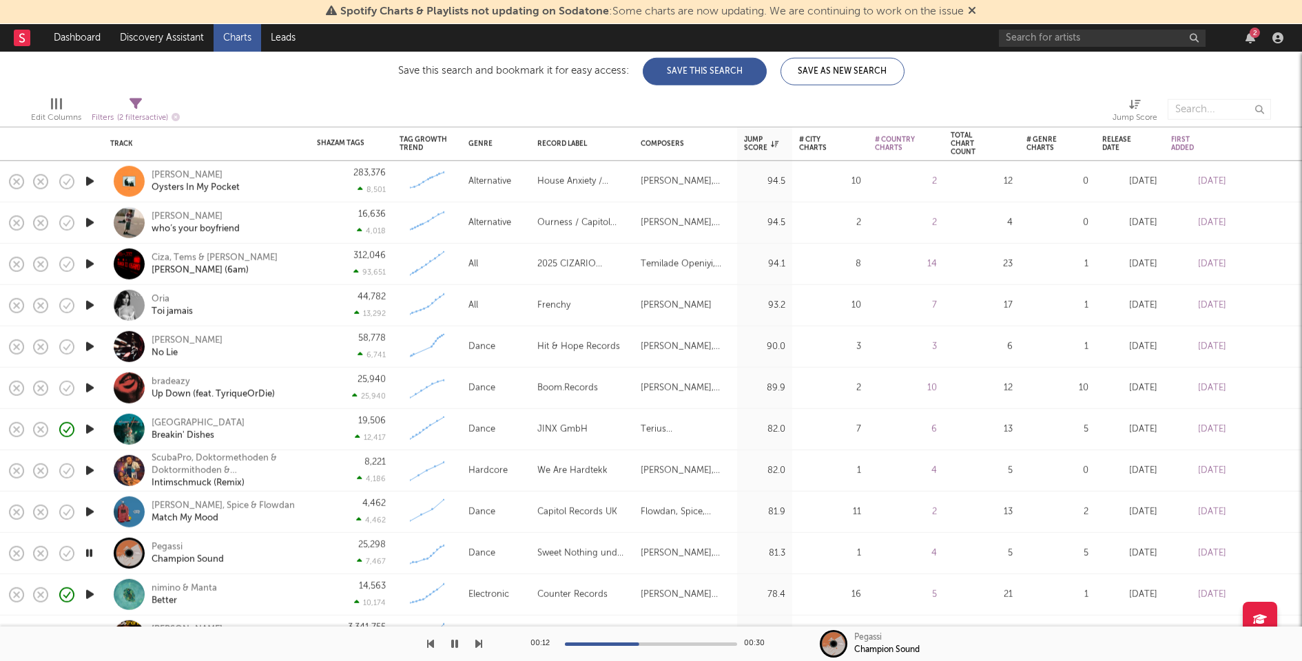
click at [659, 643] on div at bounding box center [651, 644] width 172 height 3
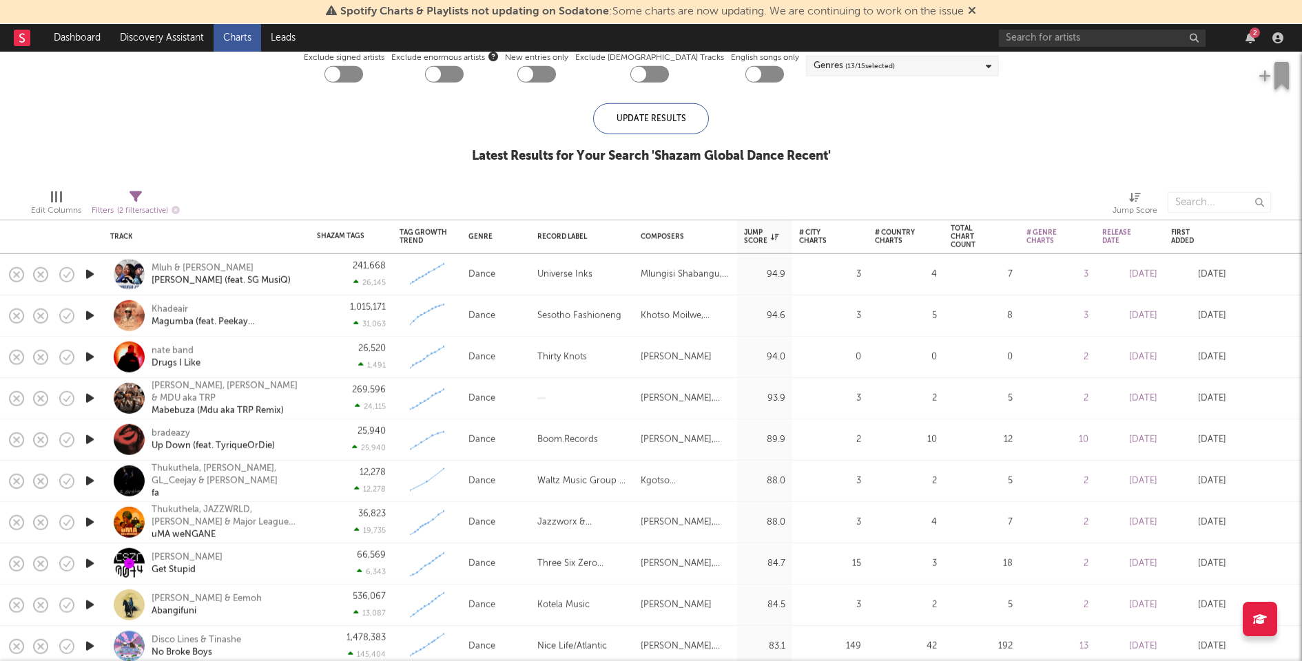
click at [113, 211] on div "Filters ( 2 filters active)" at bounding box center [136, 210] width 88 height 17
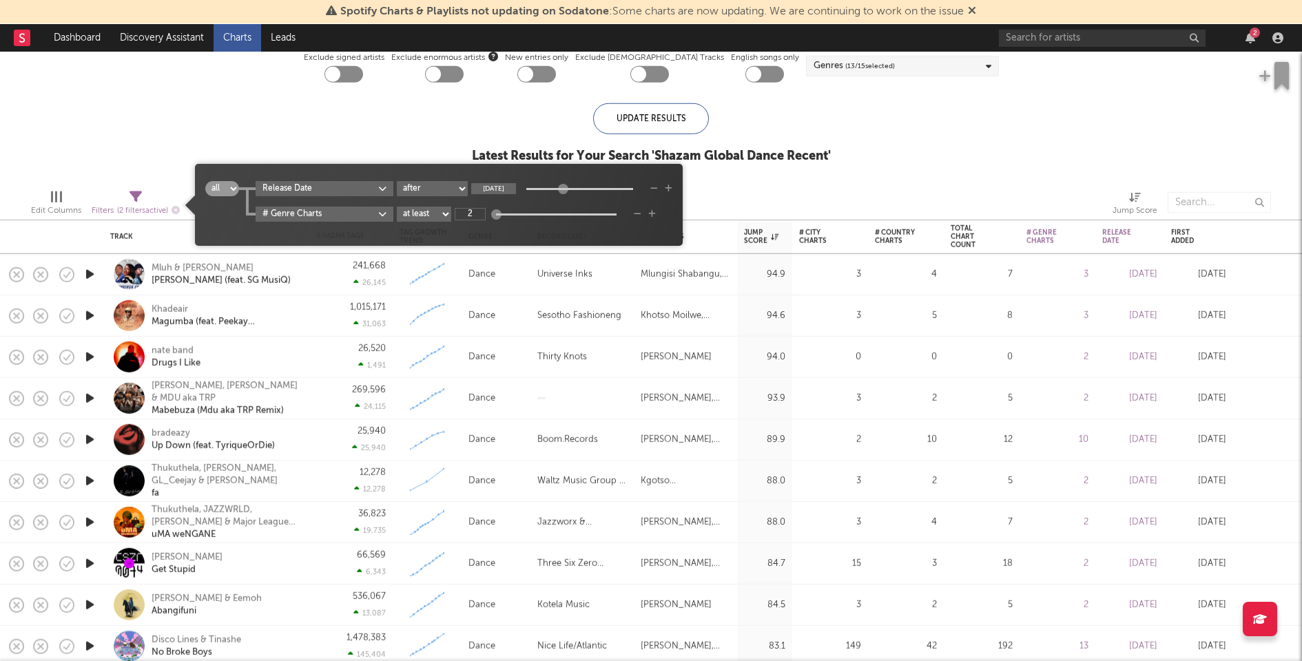
click at [494, 191] on input "[DATE]" at bounding box center [493, 188] width 45 height 11
type input "[DATE]"
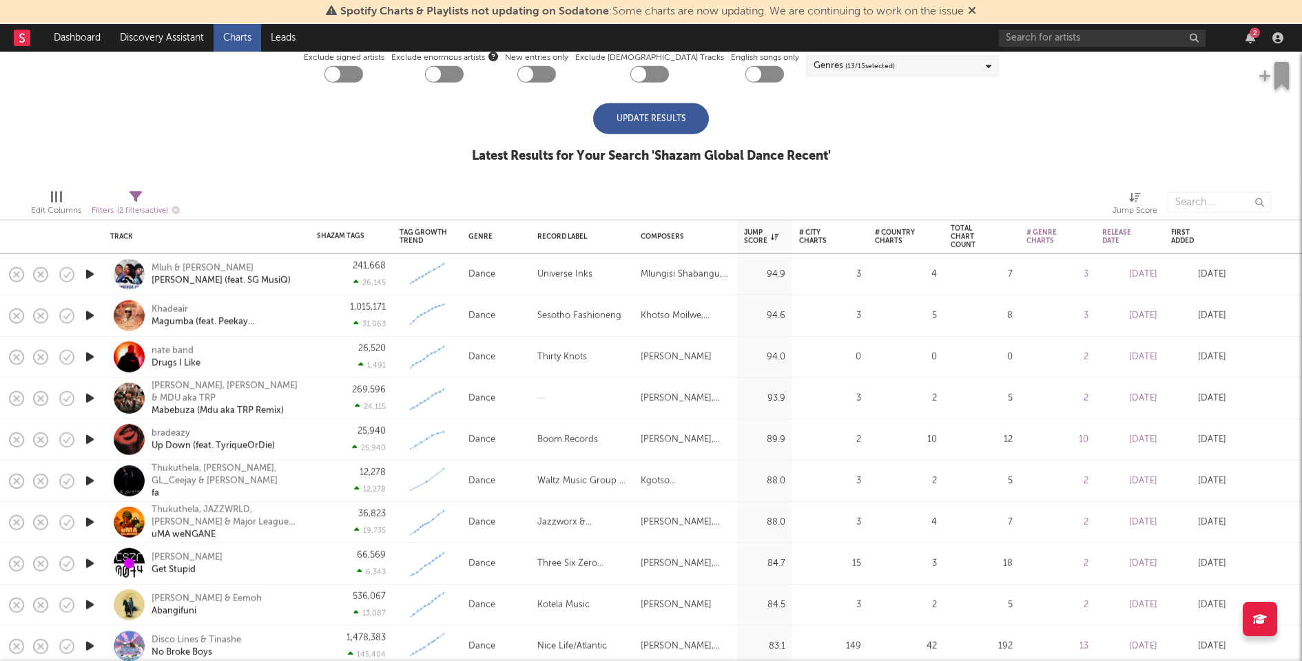
click at [646, 121] on div "Update Results" at bounding box center [651, 118] width 116 height 31
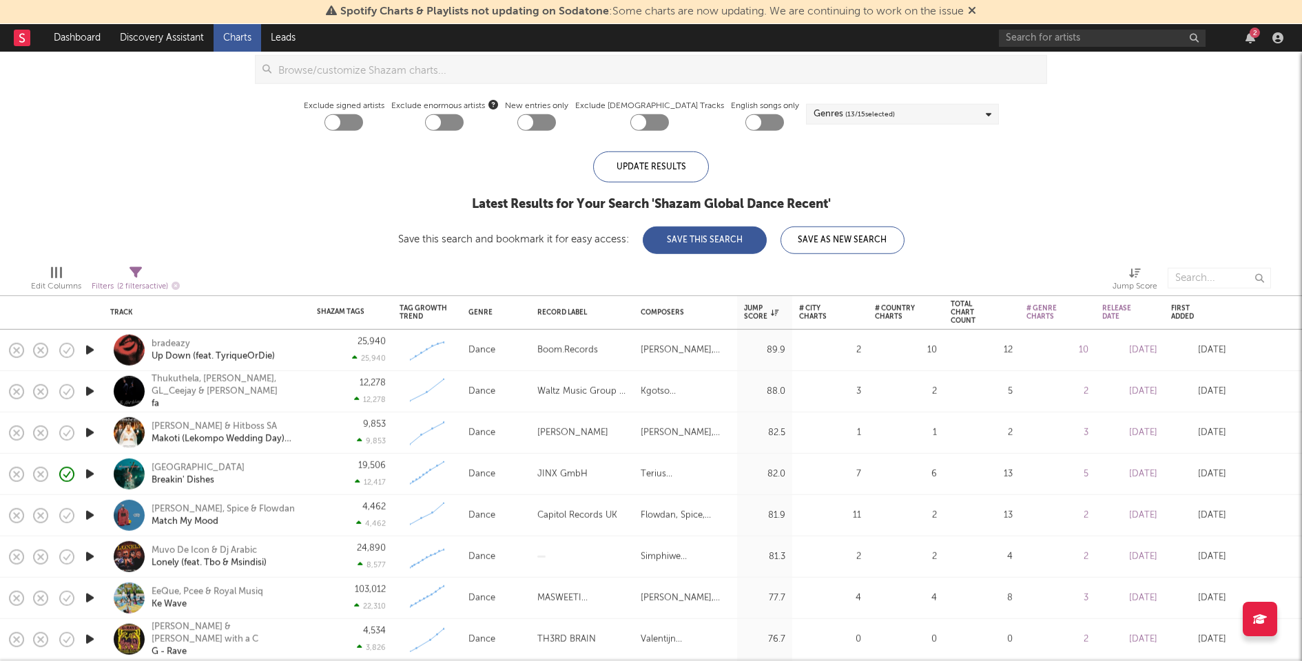
click at [90, 346] on icon "button" at bounding box center [90, 350] width 14 height 17
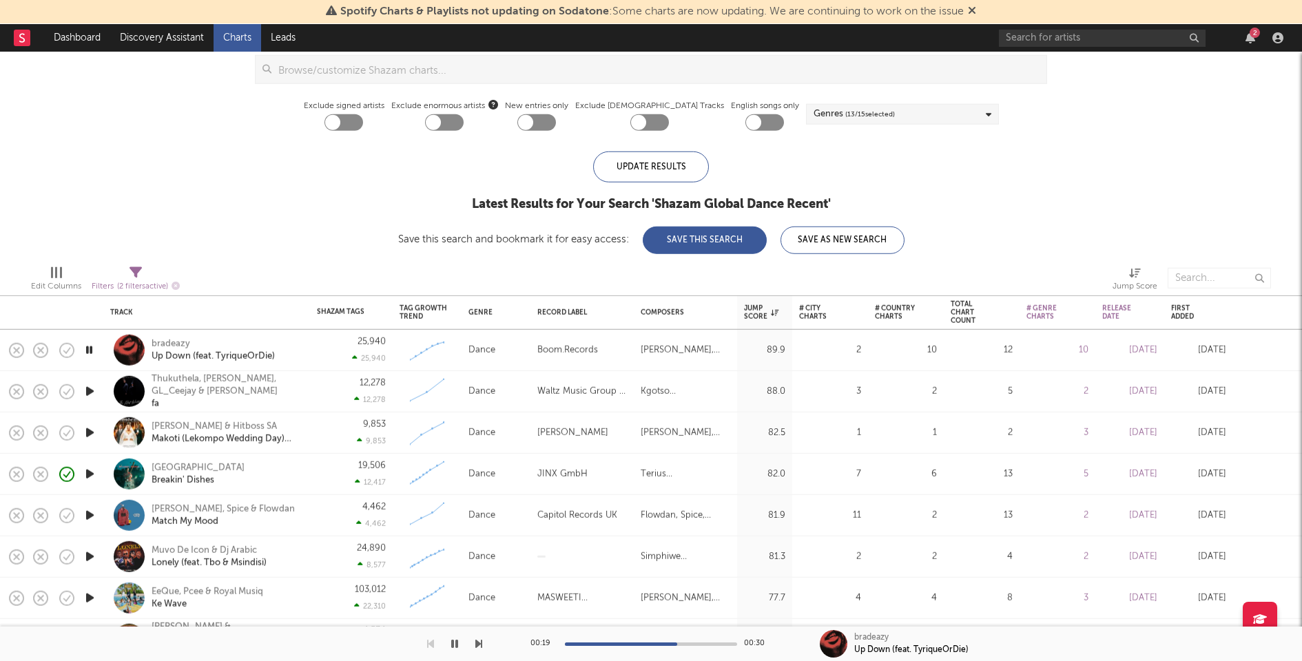
click at [91, 391] on icon "button" at bounding box center [90, 391] width 14 height 17
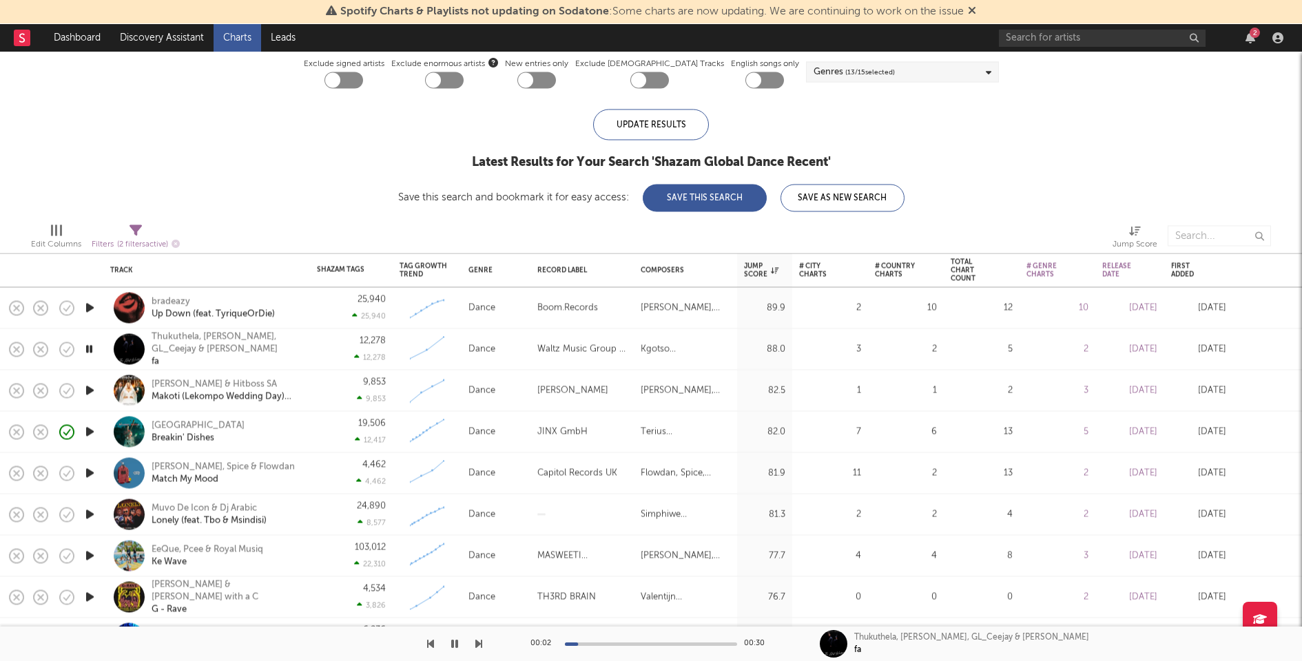
click at [91, 391] on icon "button" at bounding box center [90, 390] width 14 height 17
click at [93, 514] on icon "button" at bounding box center [90, 514] width 14 height 17
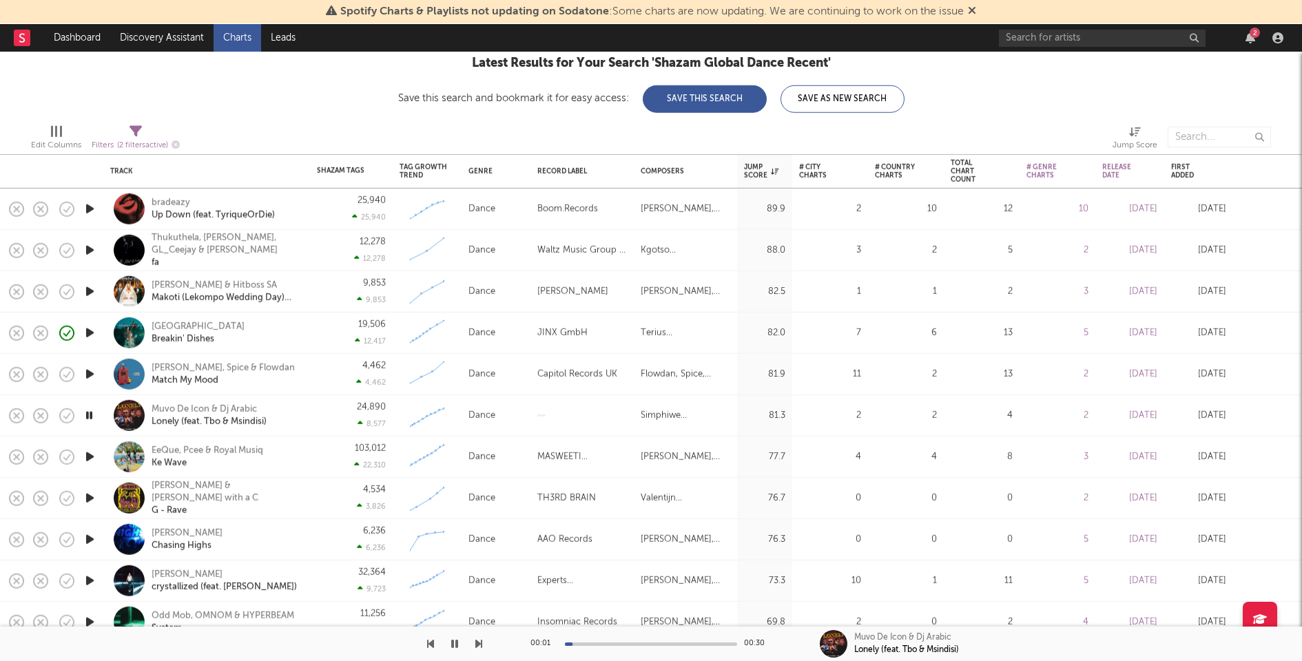
click at [90, 536] on icon "button" at bounding box center [90, 539] width 14 height 17
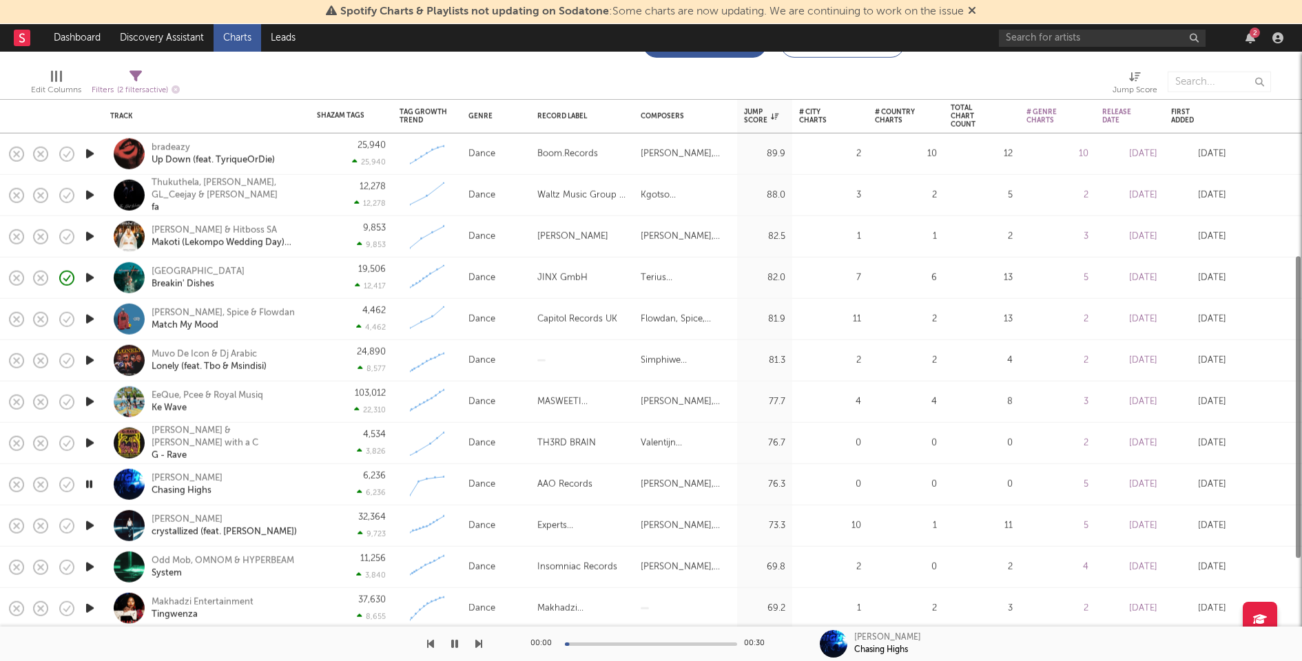
click at [87, 523] on icon "button" at bounding box center [90, 525] width 14 height 17
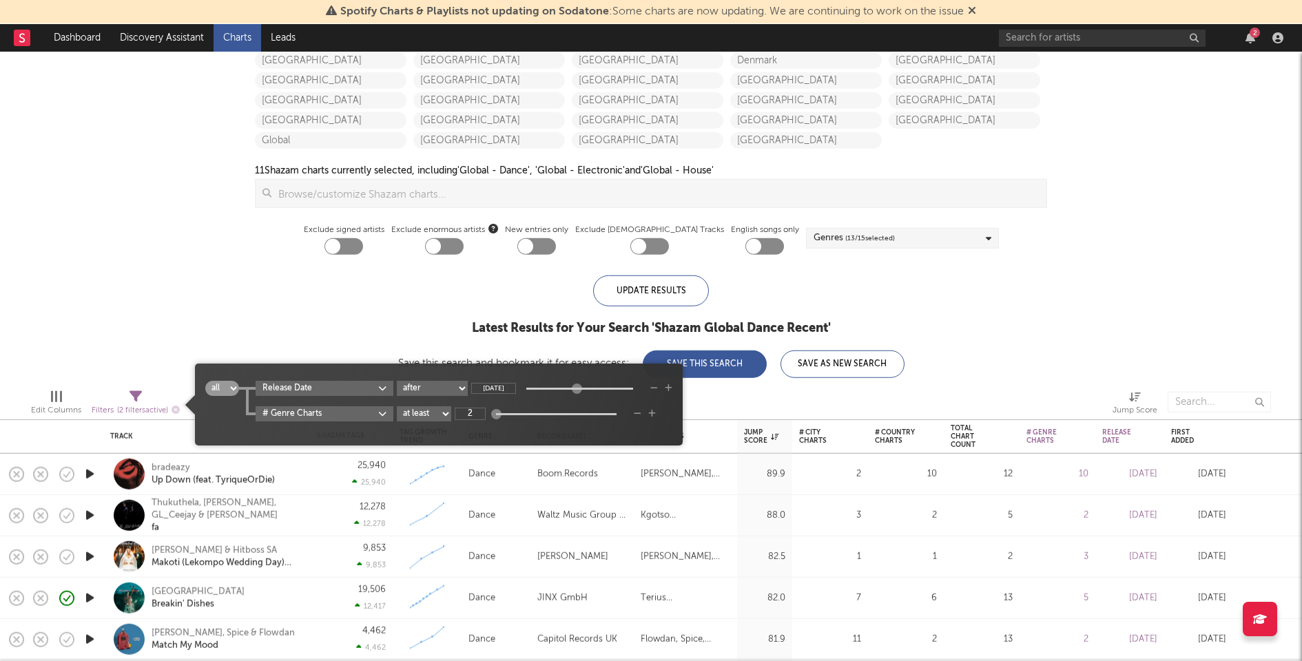
click at [143, 408] on span "( 2 filters active)" at bounding box center [142, 410] width 51 height 8
click at [417, 329] on div "Latest Results for Your Search ' Shazam Global Dance Recent '" at bounding box center [651, 328] width 506 height 17
